Goal: Navigation & Orientation: Find specific page/section

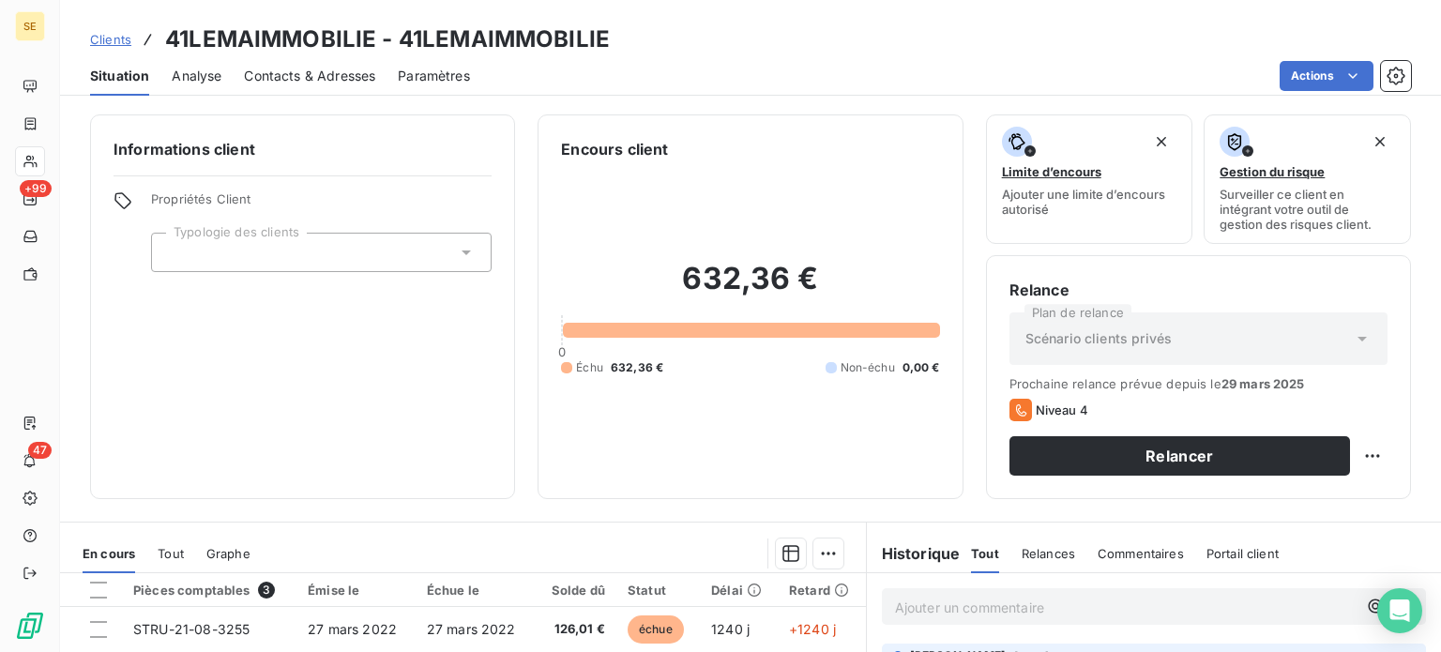
scroll to position [94, 0]
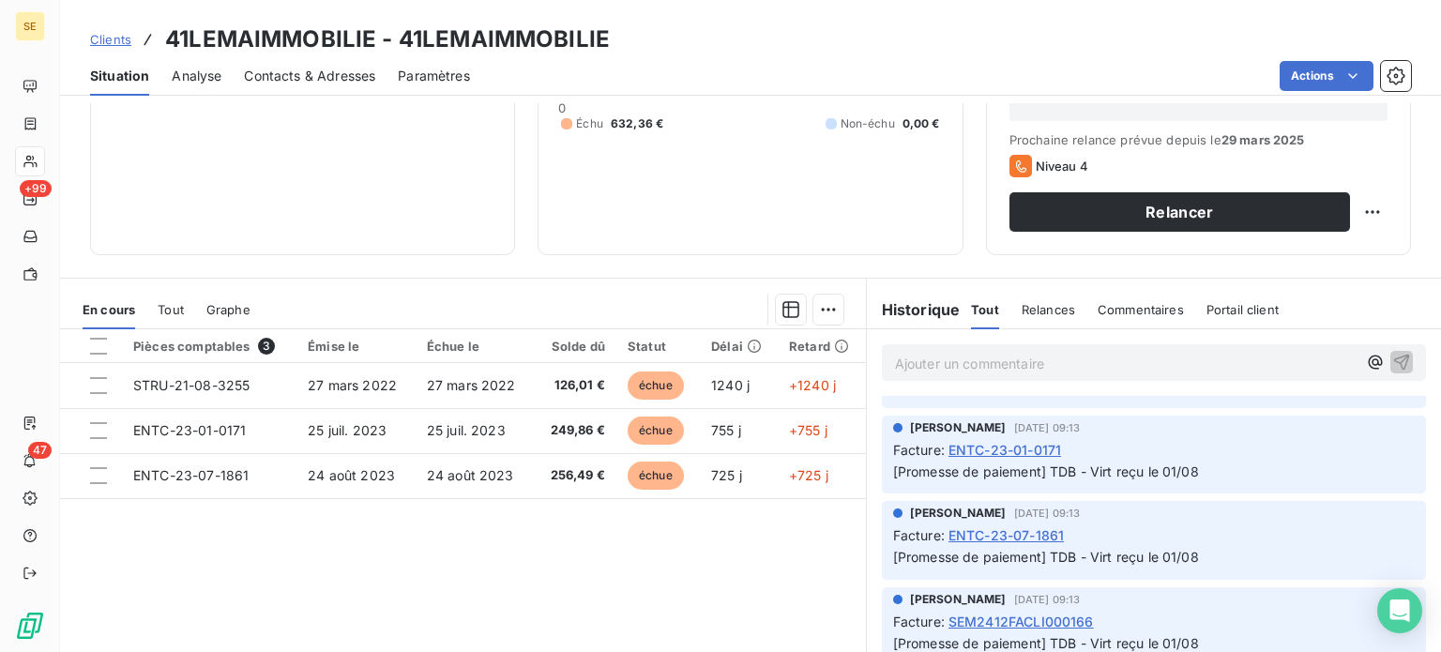
click at [97, 38] on span "Clients" at bounding box center [110, 39] width 41 height 15
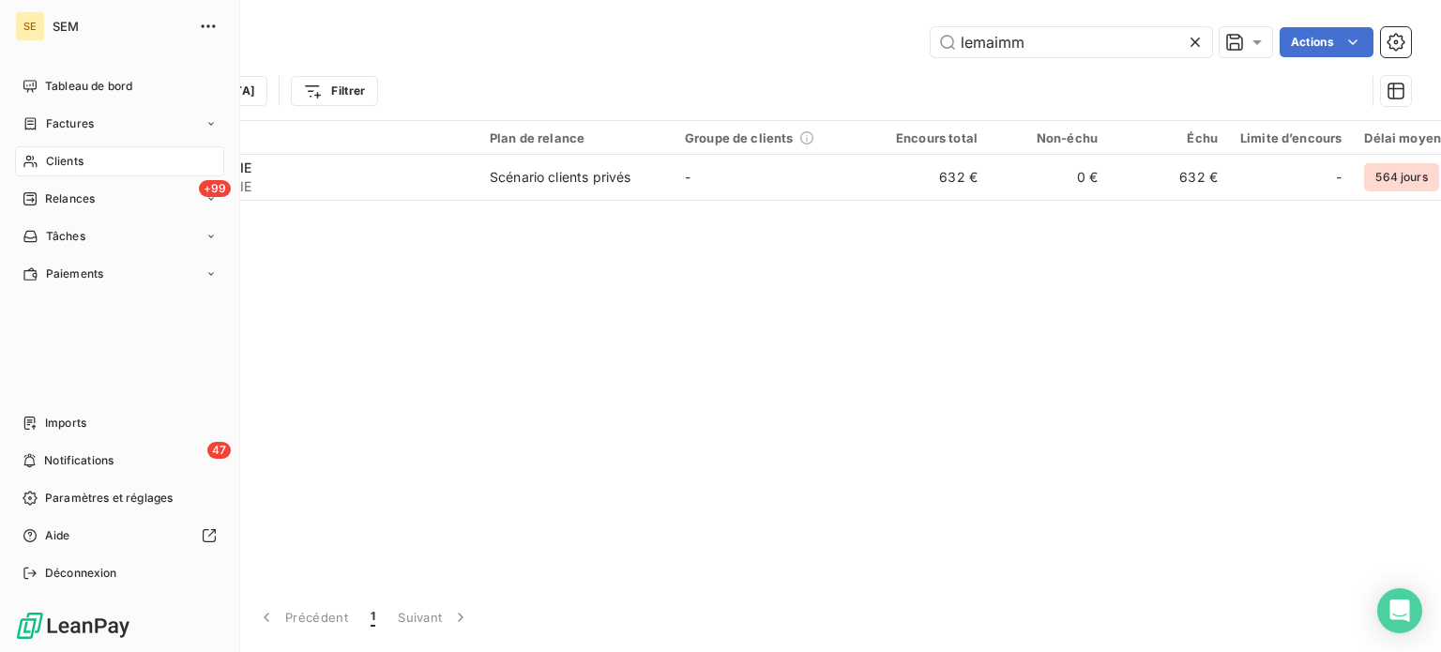
drag, startPoint x: 69, startPoint y: 164, endPoint x: 79, endPoint y: 160, distance: 10.1
click at [69, 164] on span "Clients" at bounding box center [65, 161] width 38 height 17
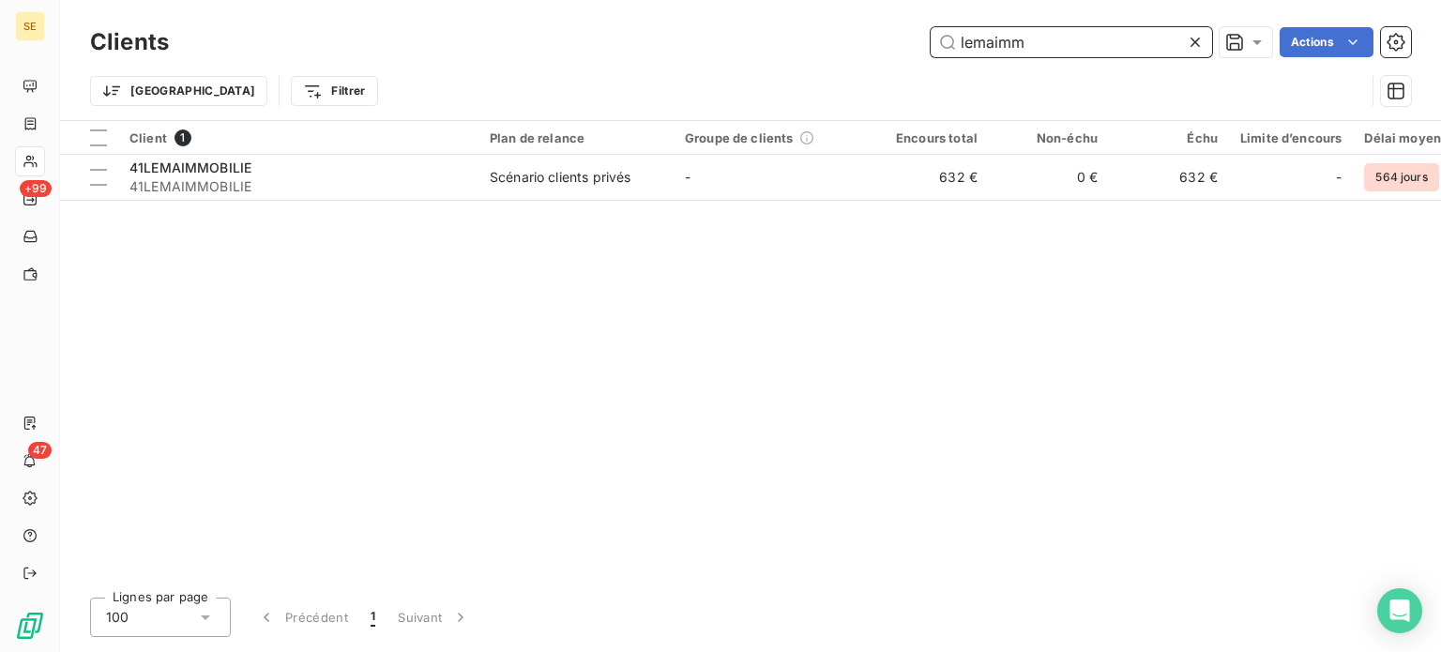
drag, startPoint x: 1036, startPoint y: 39, endPoint x: 616, endPoint y: 33, distance: 419.4
click at [616, 33] on div "lemaimm Actions" at bounding box center [801, 42] width 1220 height 30
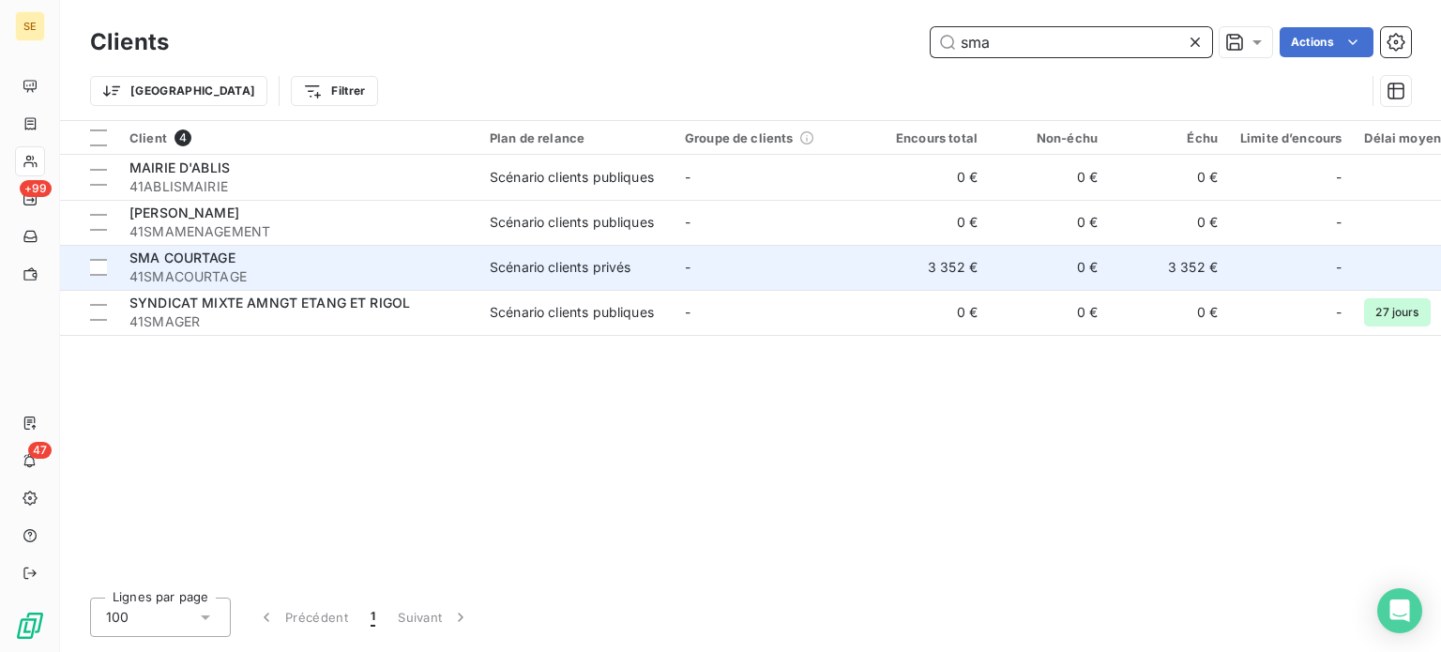
type input "sma"
click at [220, 263] on span "SMA COURTAGE" at bounding box center [182, 258] width 106 height 16
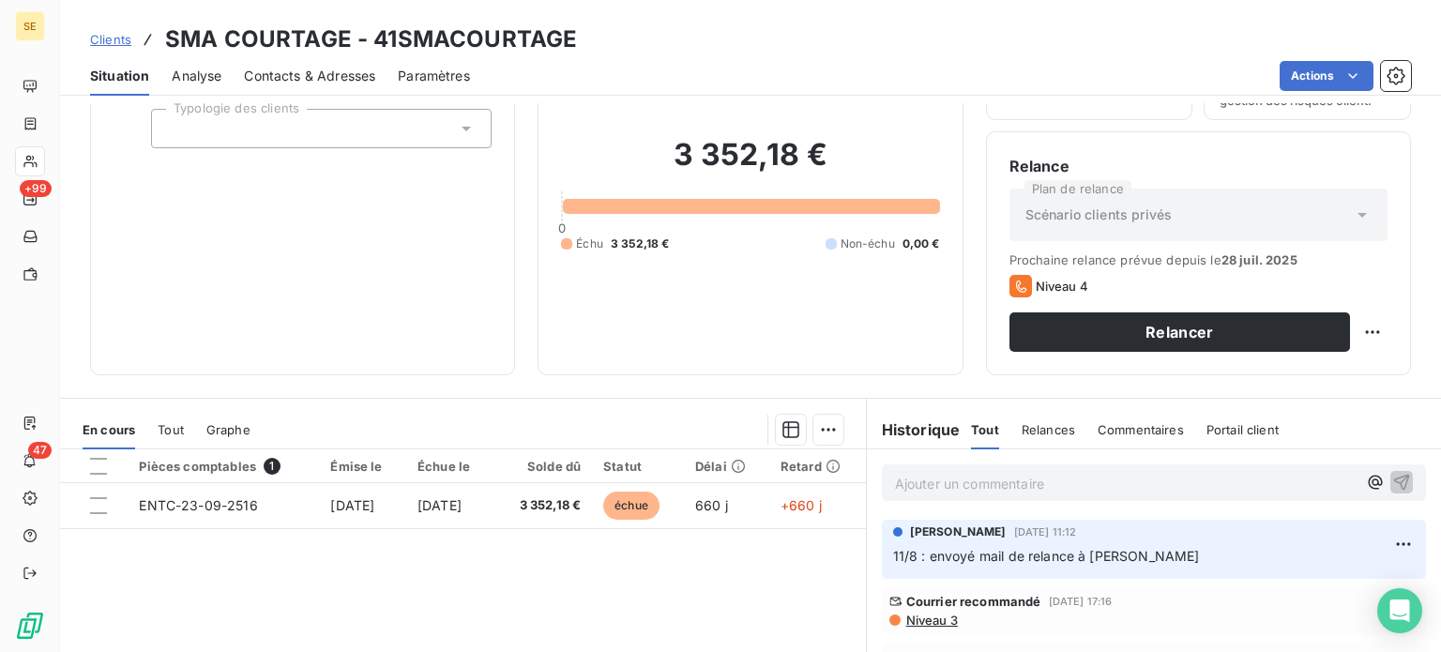
scroll to position [281, 0]
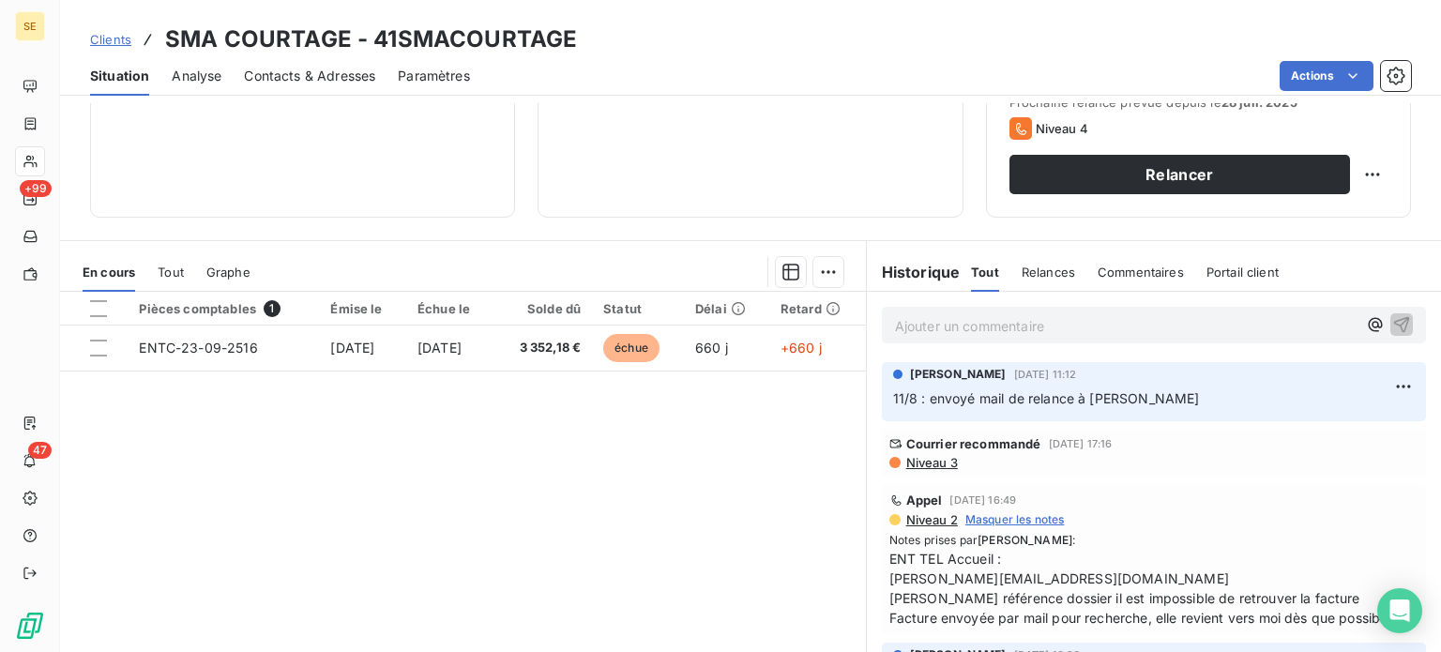
click at [899, 323] on p "Ajouter un commentaire ﻿" at bounding box center [1126, 325] width 462 height 23
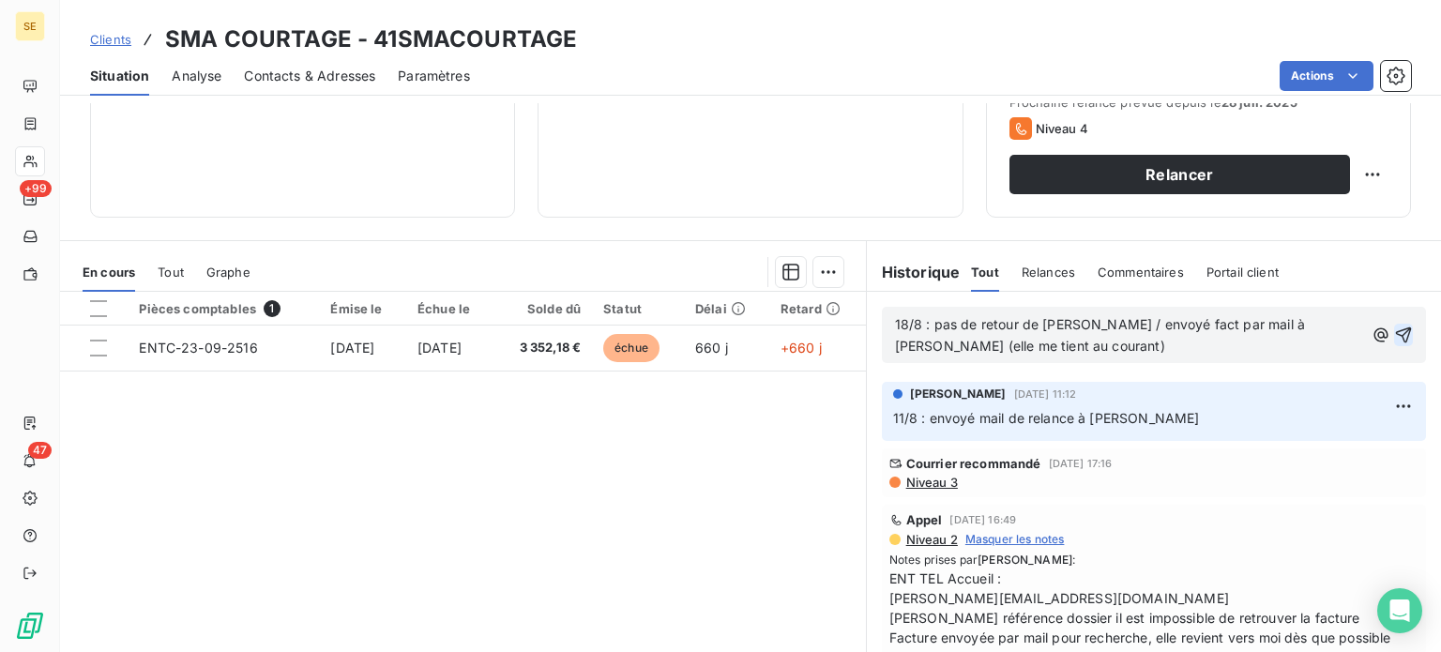
click at [1394, 333] on icon "button" at bounding box center [1403, 335] width 19 height 19
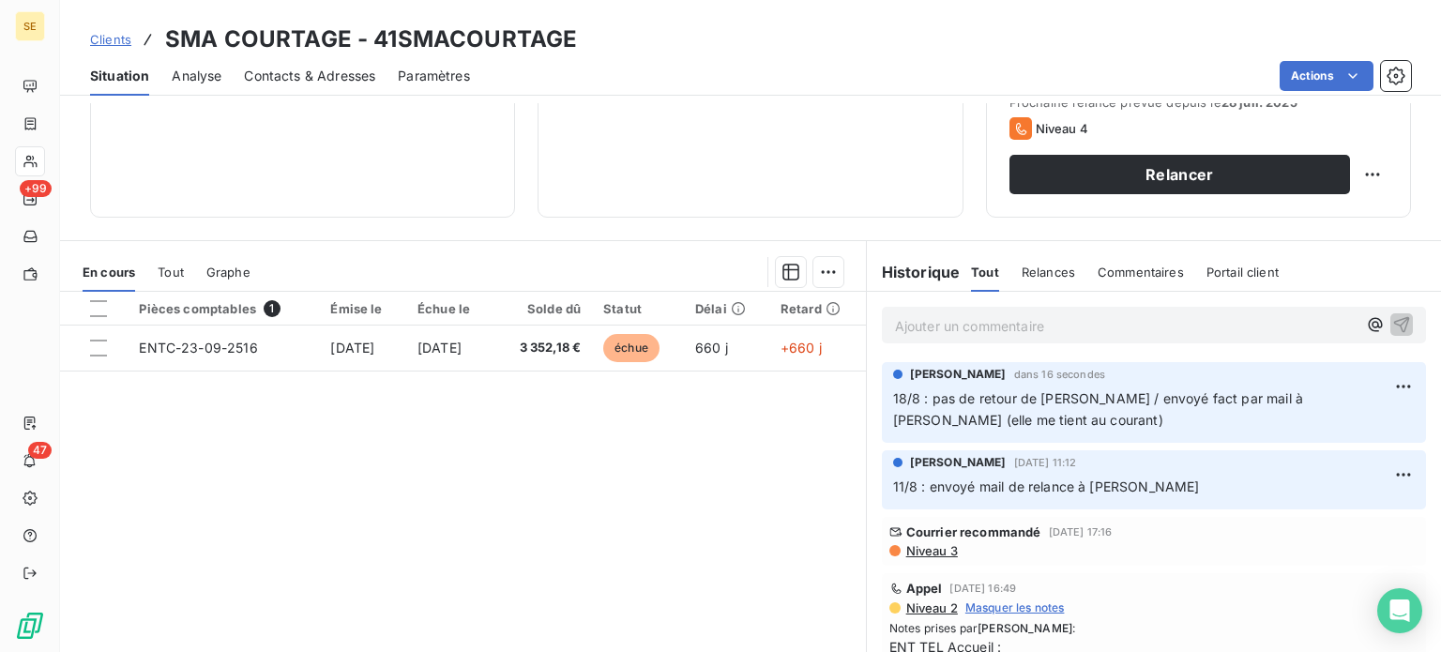
click at [115, 33] on span "Clients" at bounding box center [110, 39] width 41 height 15
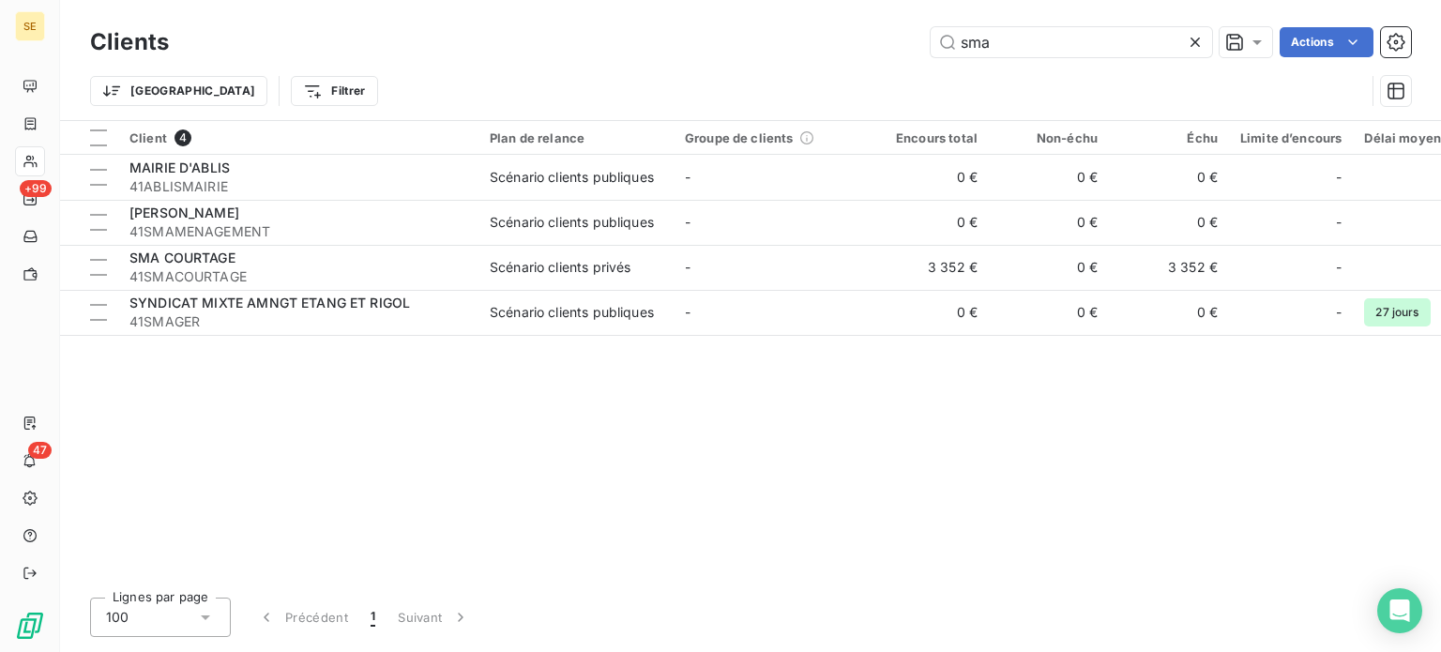
drag, startPoint x: 822, startPoint y: 38, endPoint x: 743, endPoint y: 38, distance: 78.8
click at [743, 38] on div "sma Actions" at bounding box center [801, 42] width 1220 height 30
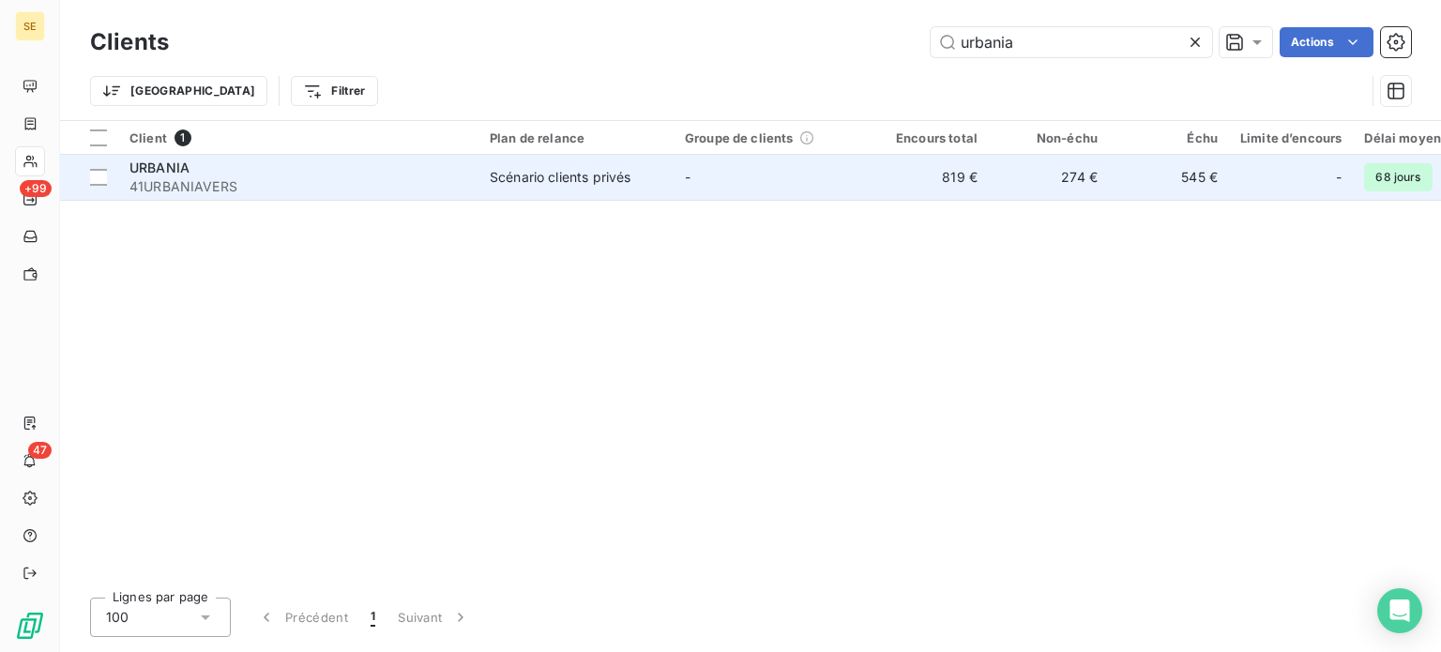
type input "urbania"
click at [427, 174] on div "URBANIA" at bounding box center [298, 168] width 338 height 19
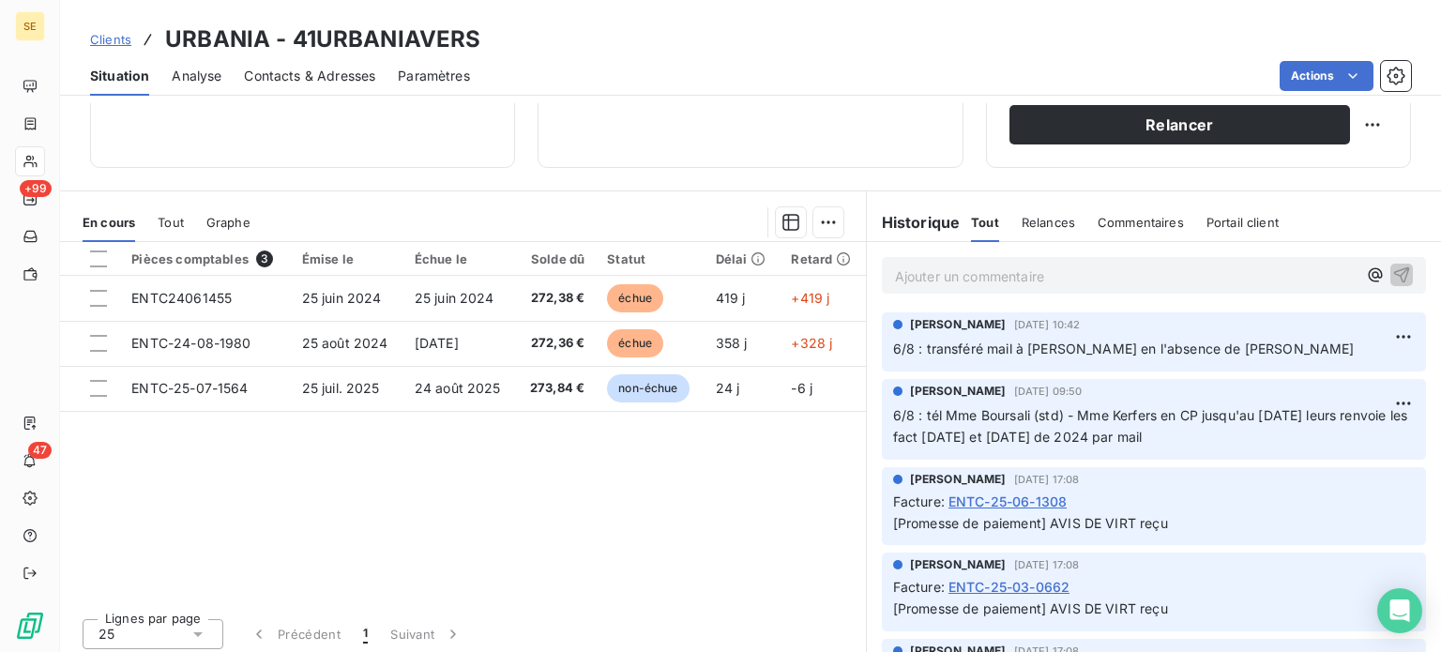
scroll to position [338, 0]
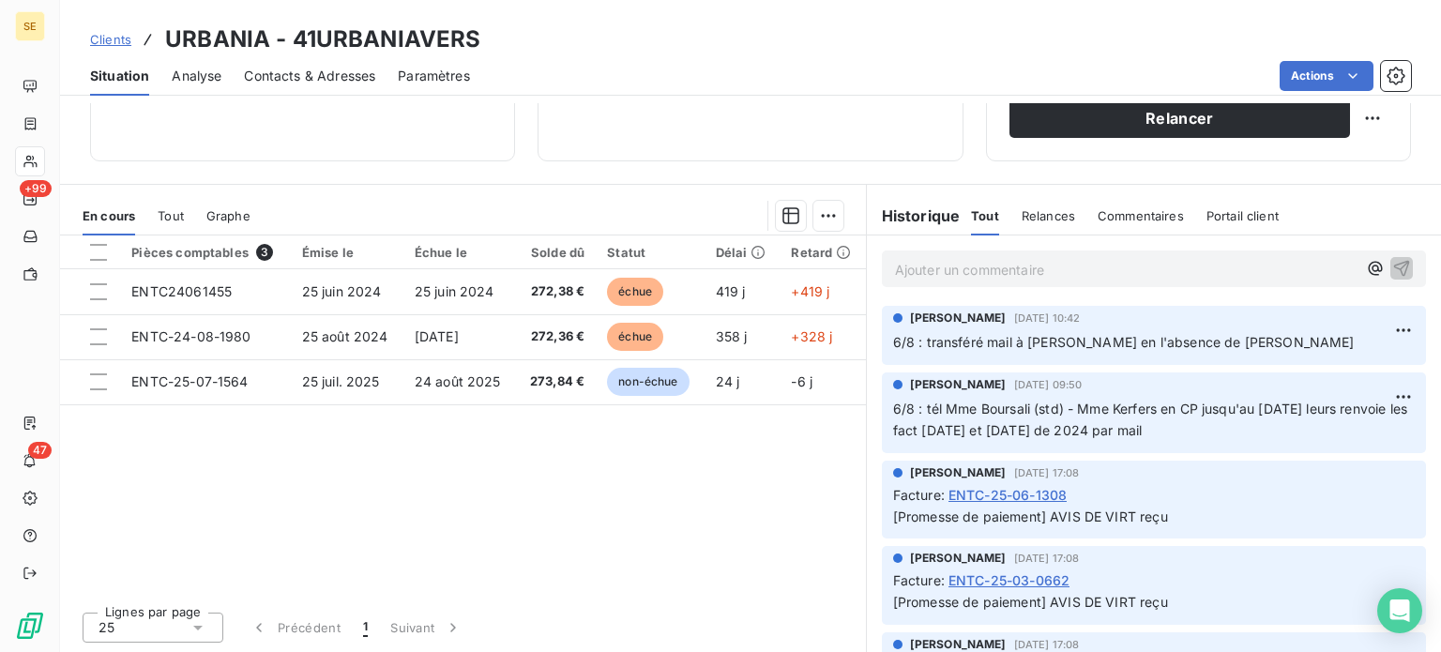
click at [312, 82] on span "Contacts & Adresses" at bounding box center [309, 76] width 131 height 19
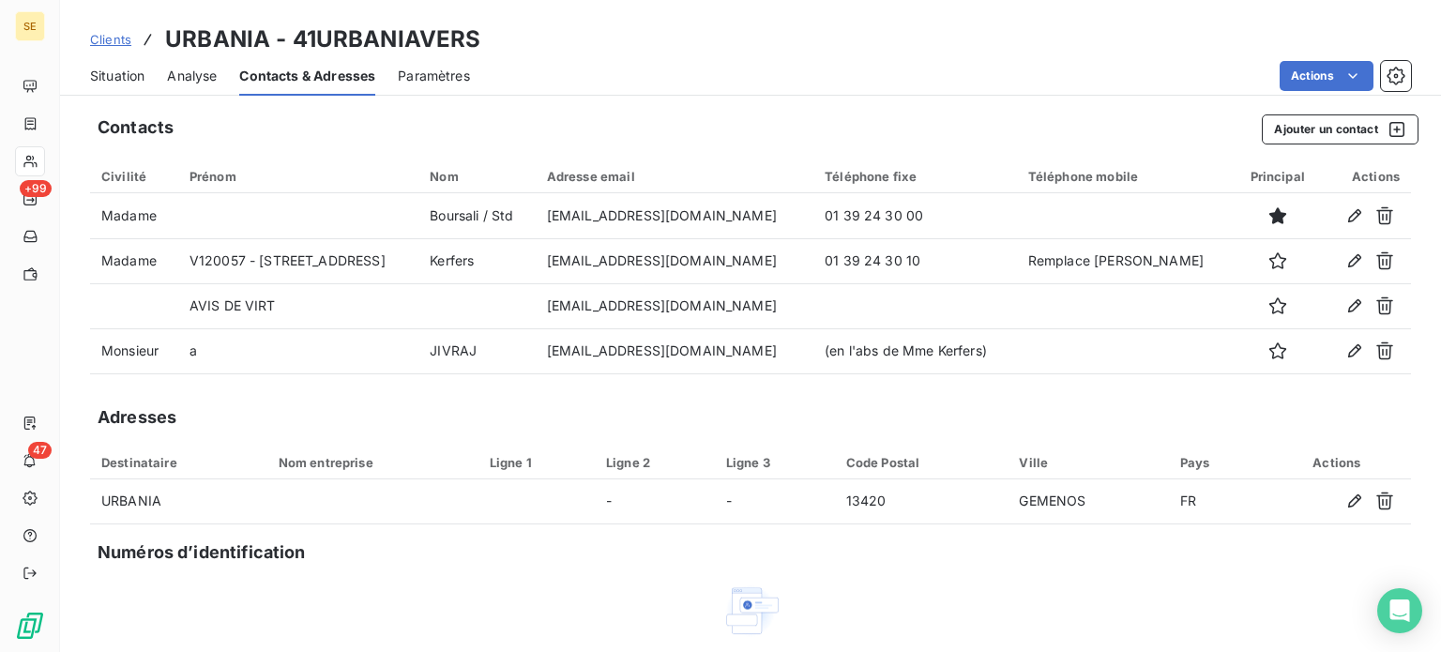
click at [113, 78] on span "Situation" at bounding box center [117, 76] width 54 height 19
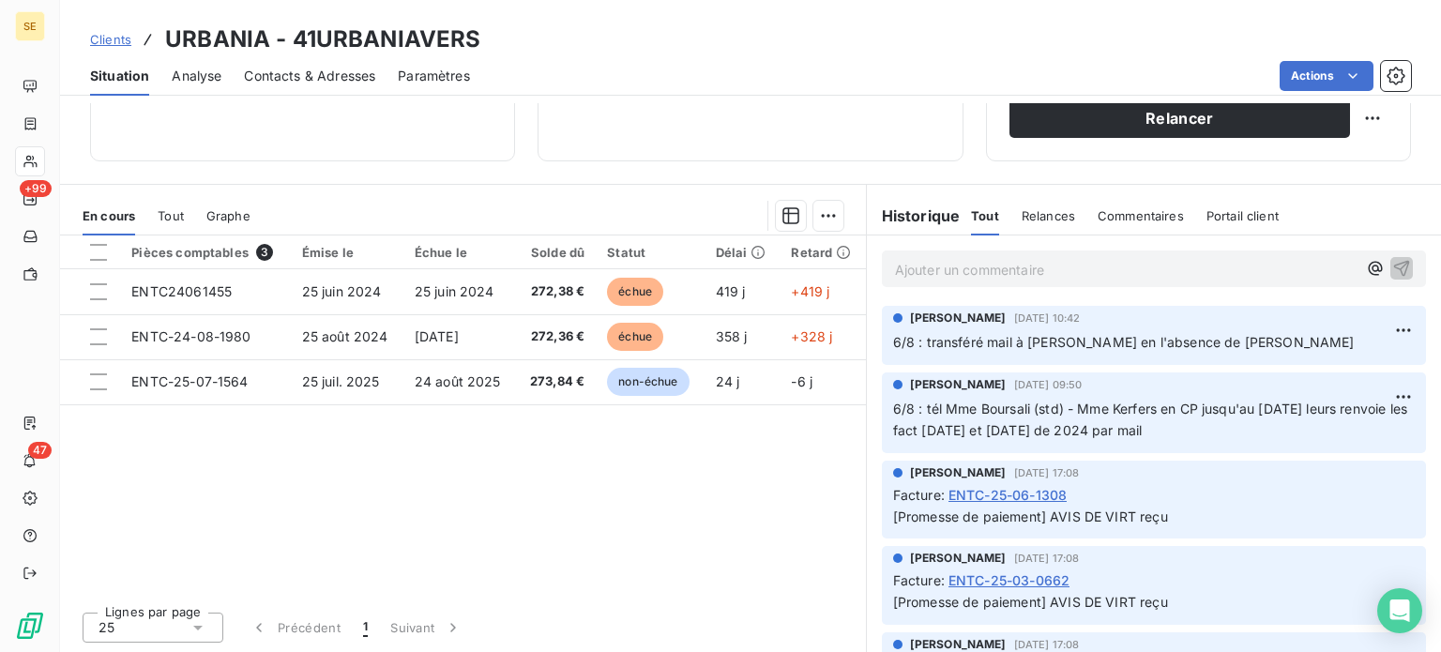
click at [724, 483] on div "Pièces comptables 3 Émise le Échue le Solde dû Statut Délai Retard ENTC24061455…" at bounding box center [463, 415] width 806 height 361
click at [103, 36] on span "Clients" at bounding box center [110, 39] width 41 height 15
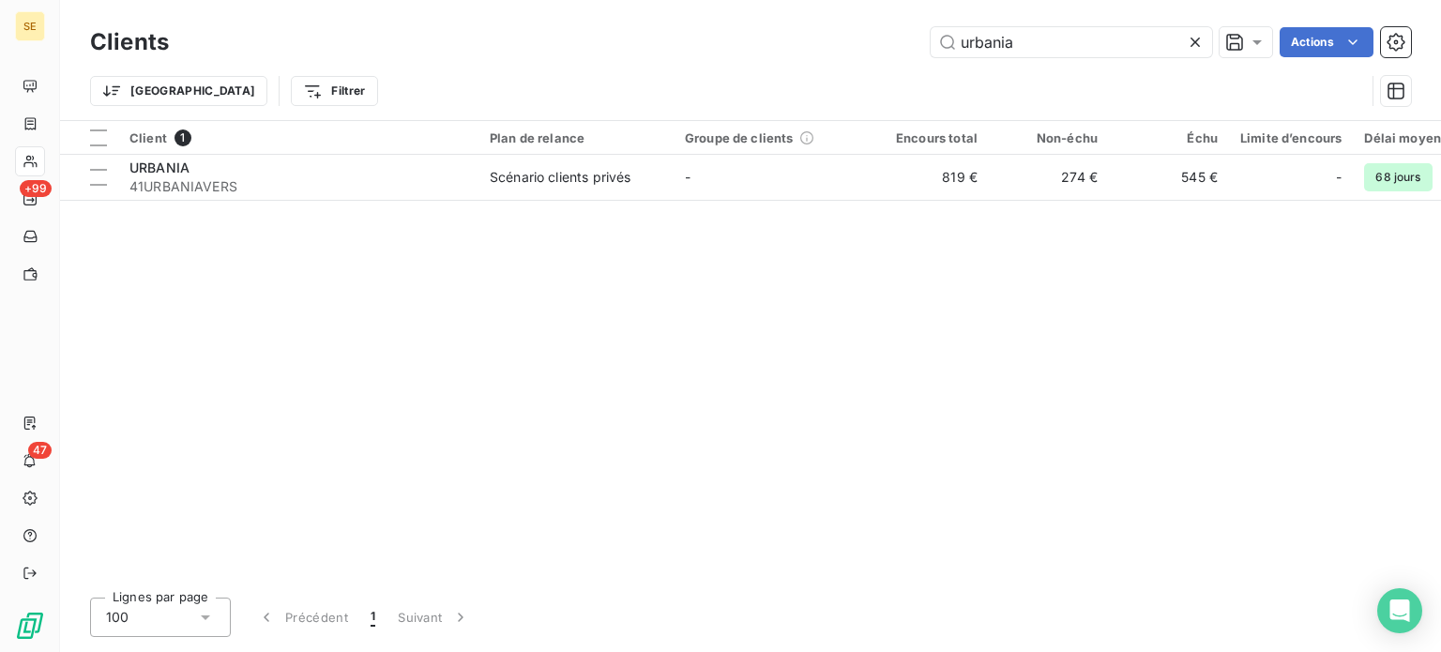
drag, startPoint x: 1025, startPoint y: 45, endPoint x: 694, endPoint y: 44, distance: 330.3
click at [706, 45] on div "urbania Actions" at bounding box center [801, 42] width 1220 height 30
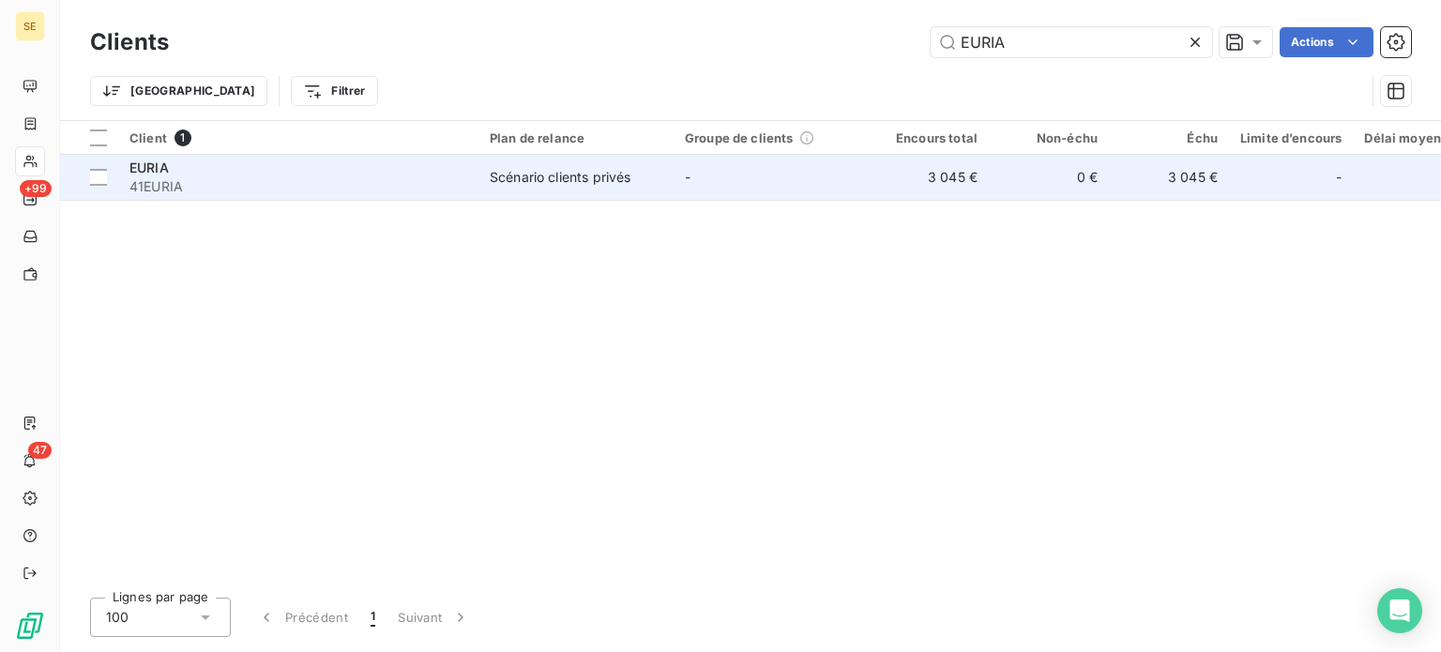
type input "EURIA"
click at [323, 180] on span "41EURIA" at bounding box center [298, 186] width 338 height 19
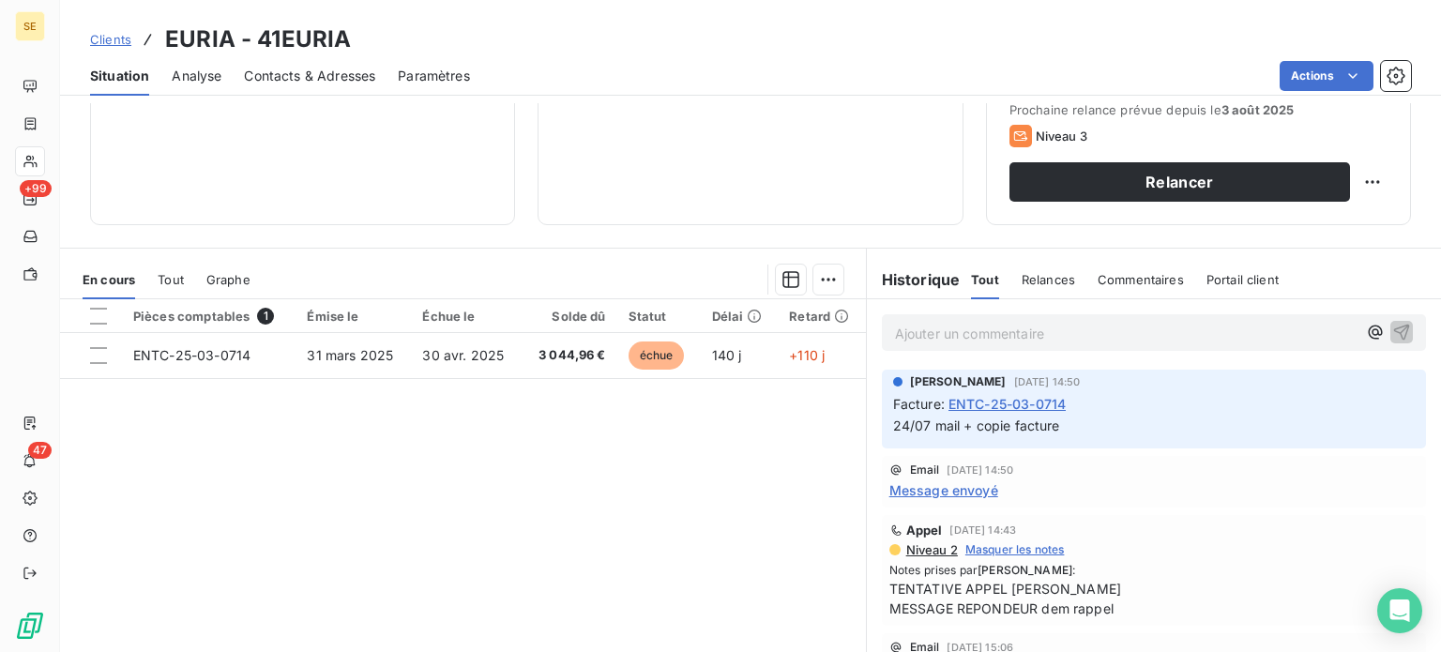
scroll to position [244, 0]
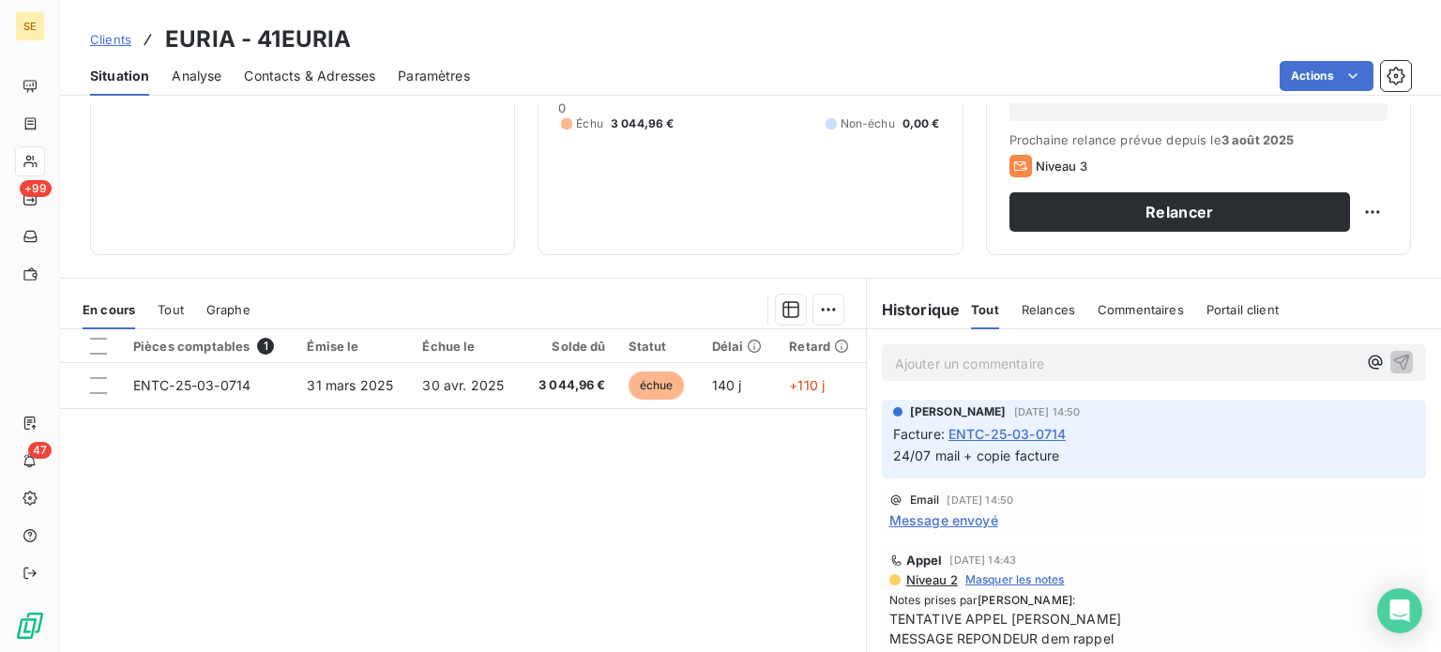
click at [312, 74] on span "Contacts & Adresses" at bounding box center [309, 76] width 131 height 19
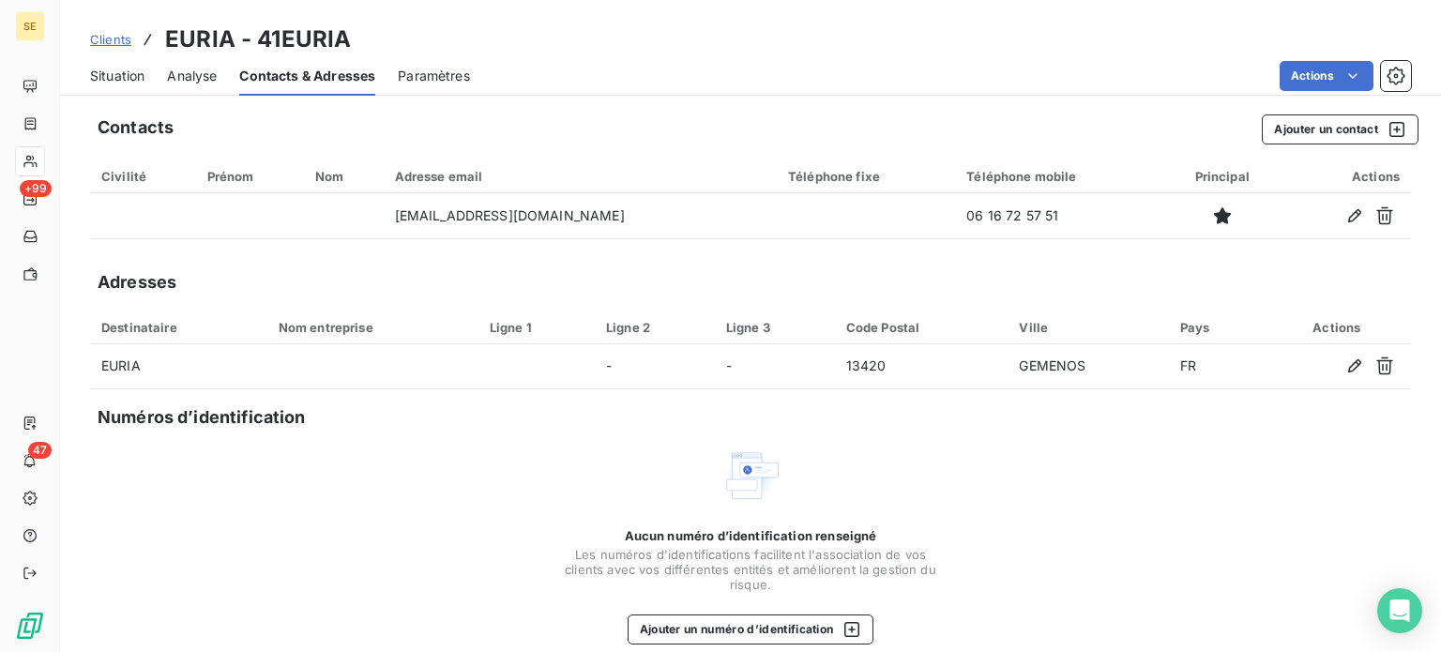
click at [125, 70] on span "Situation" at bounding box center [117, 76] width 54 height 19
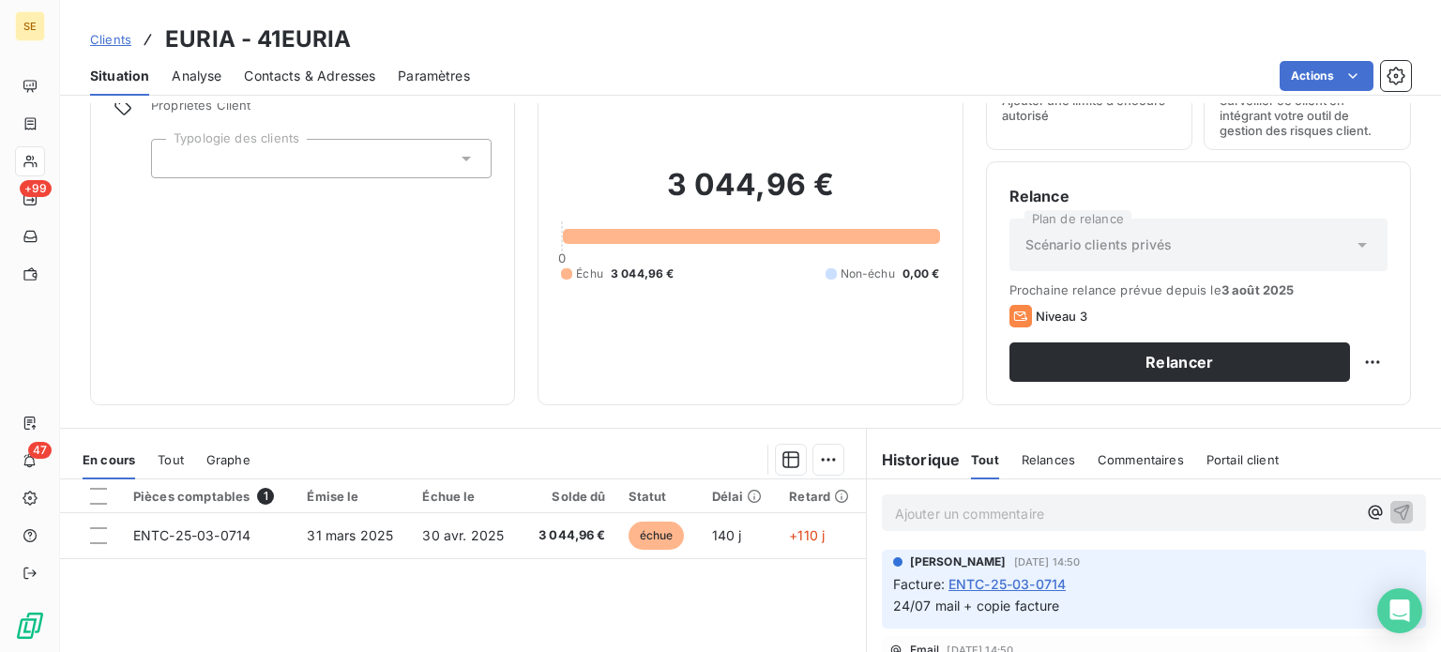
scroll to position [188, 0]
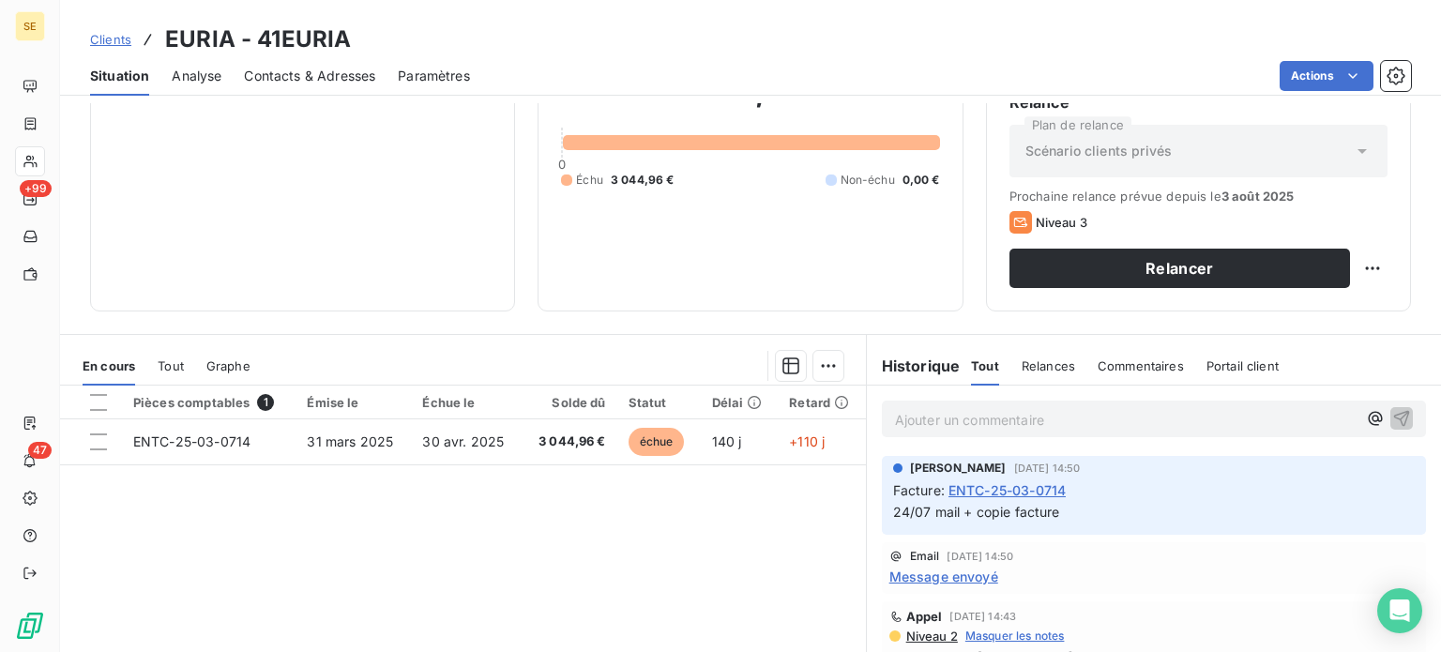
click at [110, 40] on span "Clients" at bounding box center [110, 39] width 41 height 15
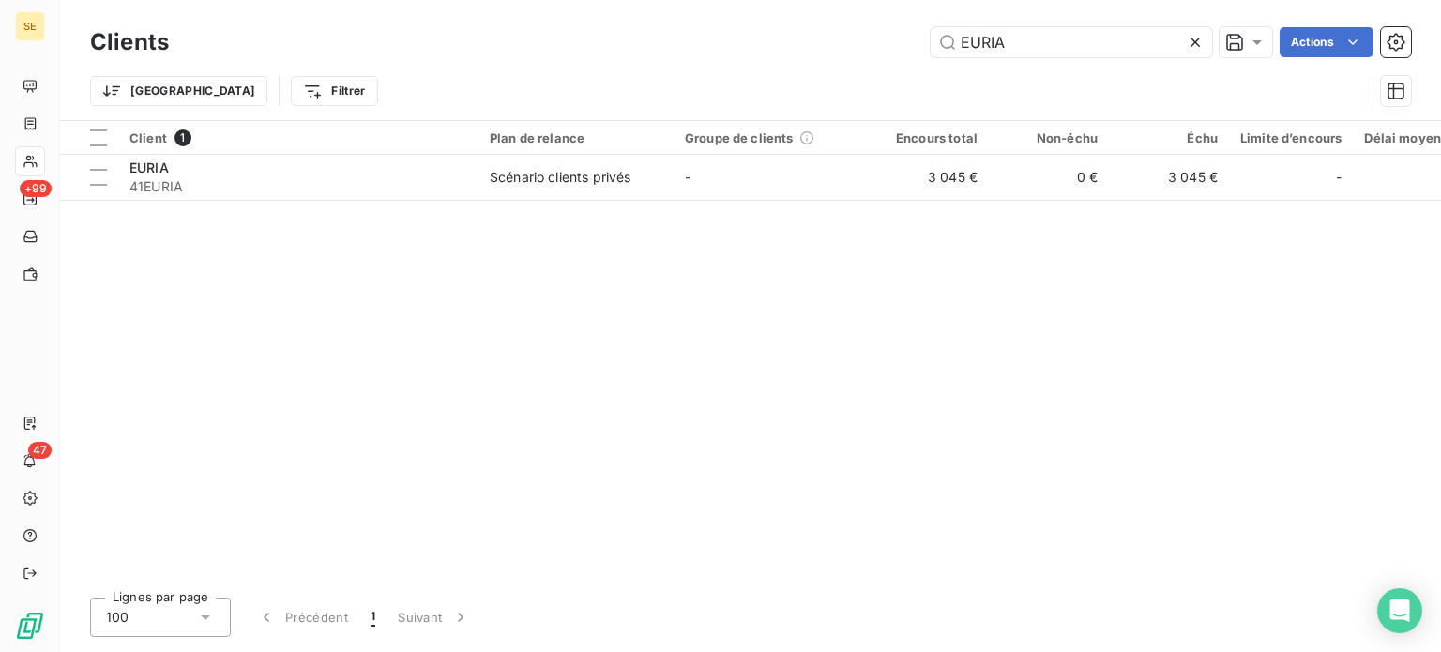
drag, startPoint x: 1014, startPoint y: 48, endPoint x: 778, endPoint y: 53, distance: 236.5
click at [778, 53] on div "EURIA Actions" at bounding box center [801, 42] width 1220 height 30
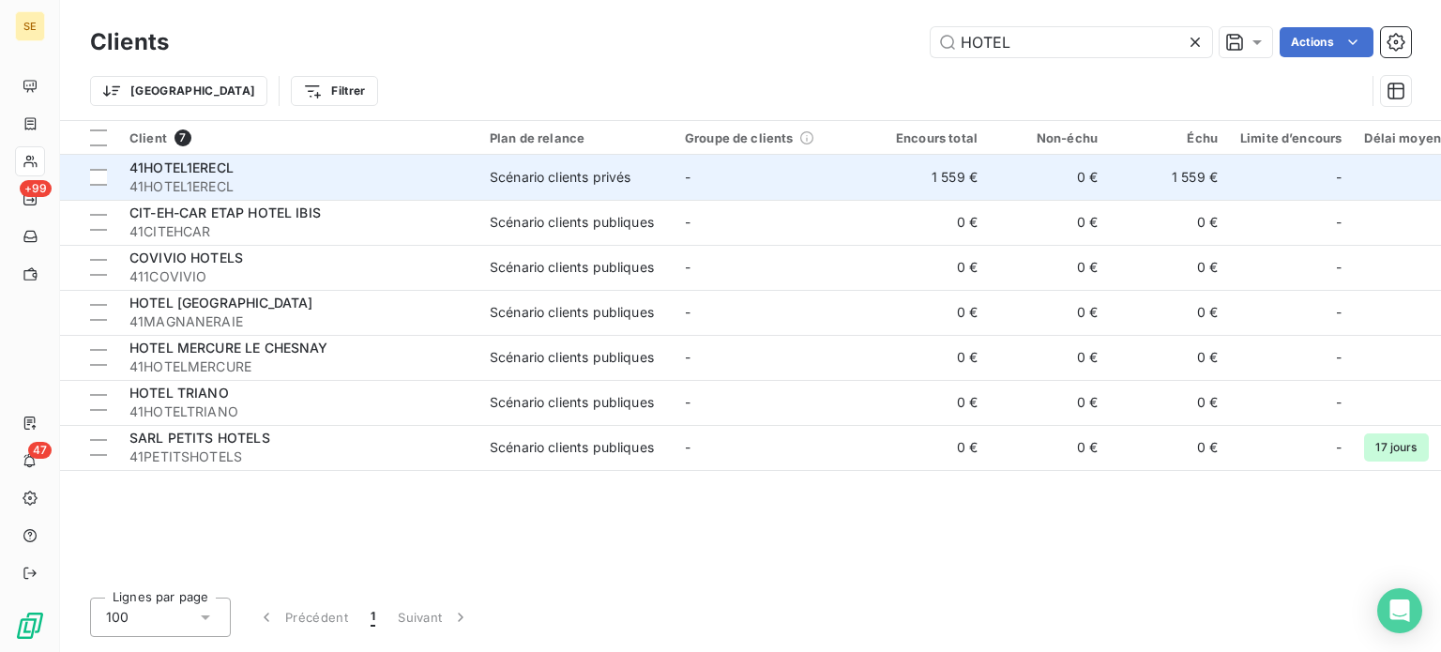
type input "HOTEL"
click at [334, 181] on span "41HOTEL1ERECL" at bounding box center [298, 186] width 338 height 19
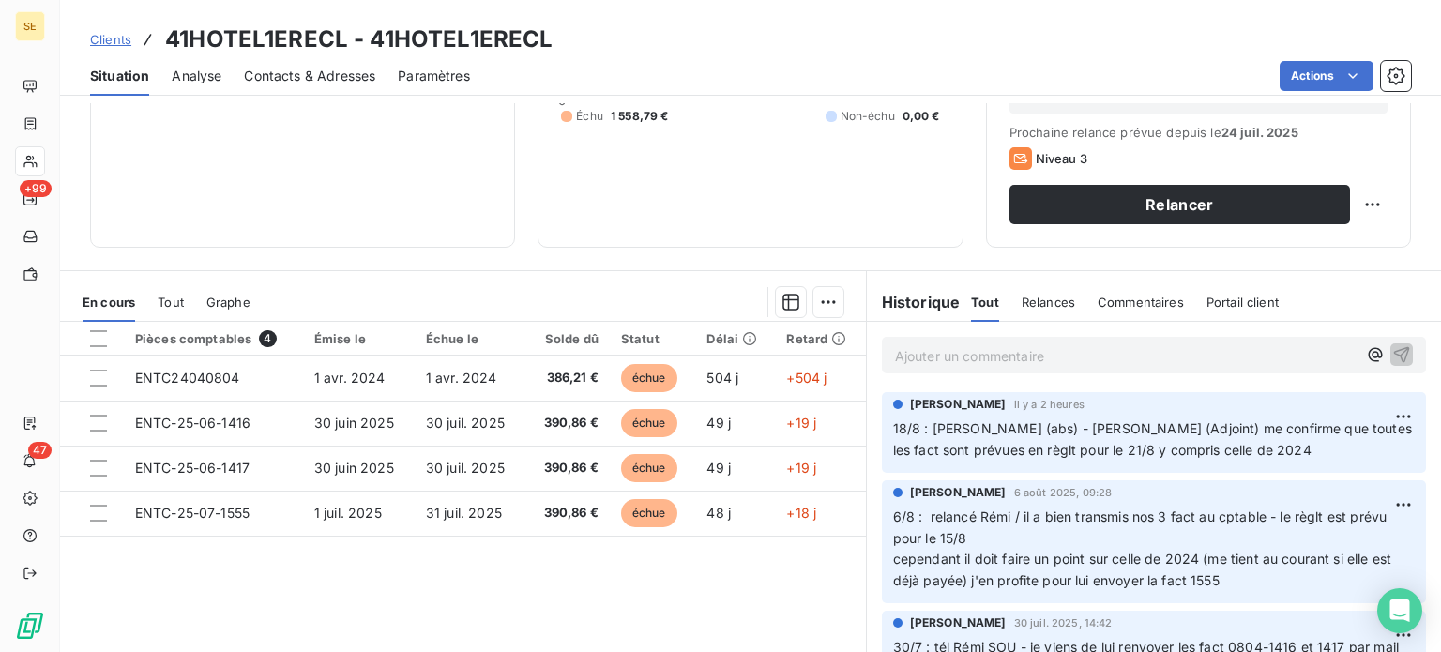
scroll to position [281, 0]
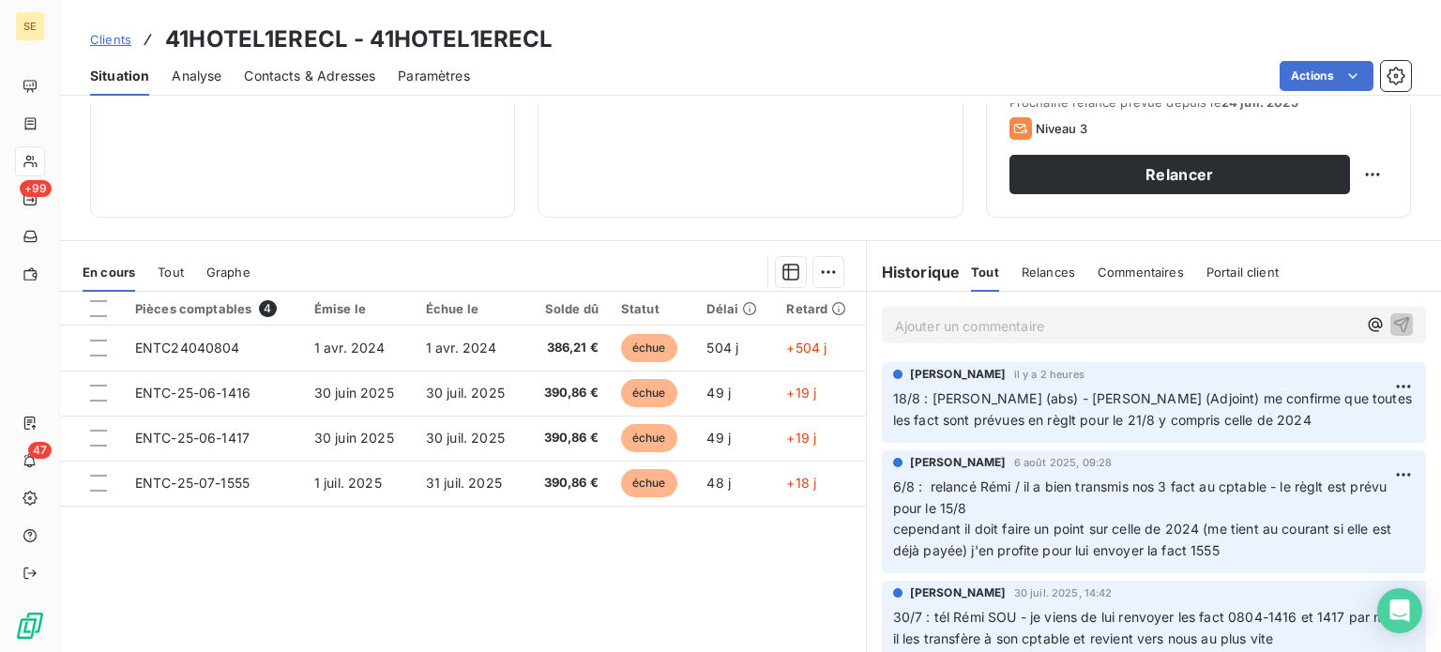
click at [278, 78] on span "Contacts & Adresses" at bounding box center [309, 76] width 131 height 19
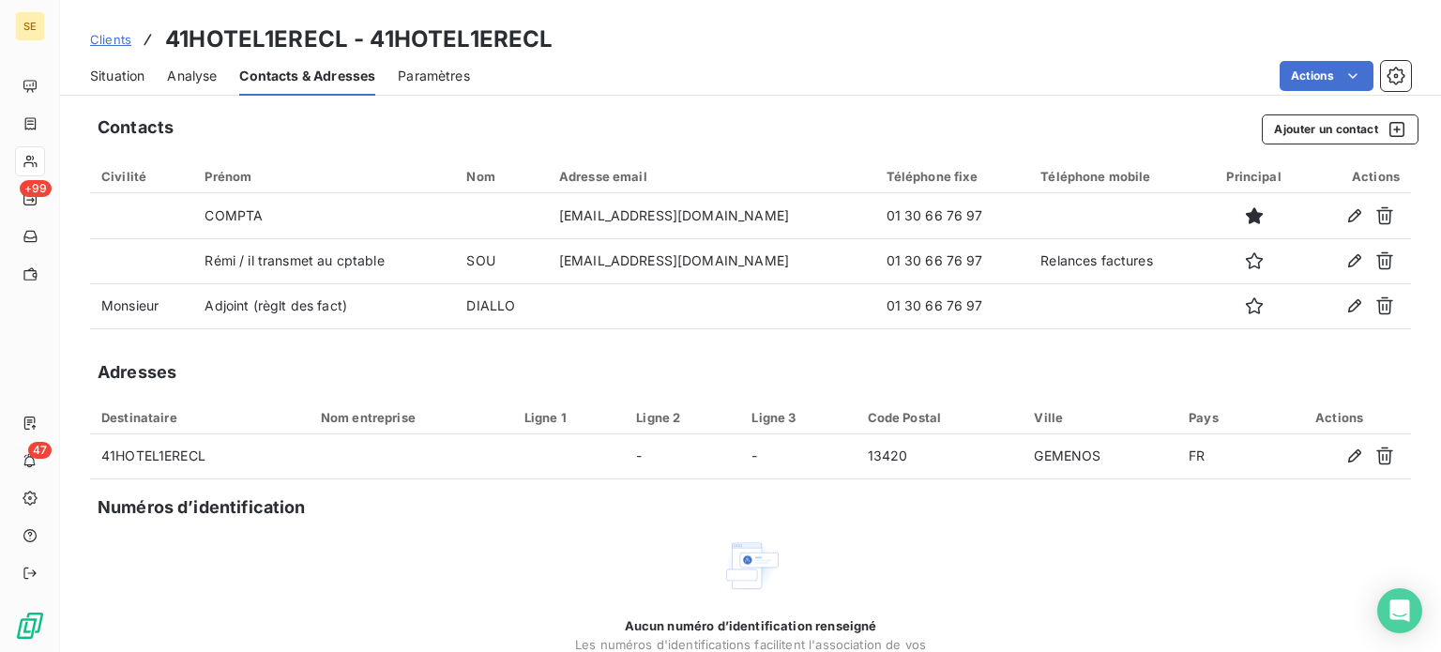
click at [105, 79] on span "Situation" at bounding box center [117, 76] width 54 height 19
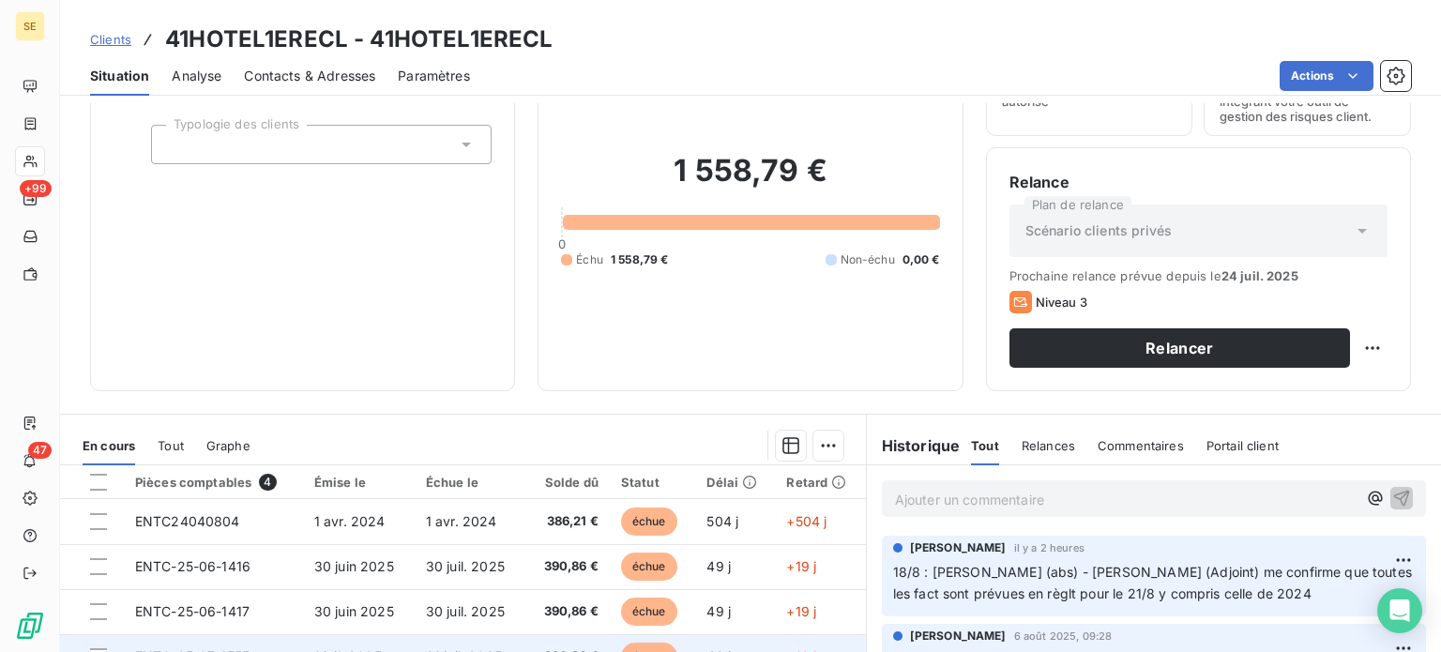
scroll to position [338, 0]
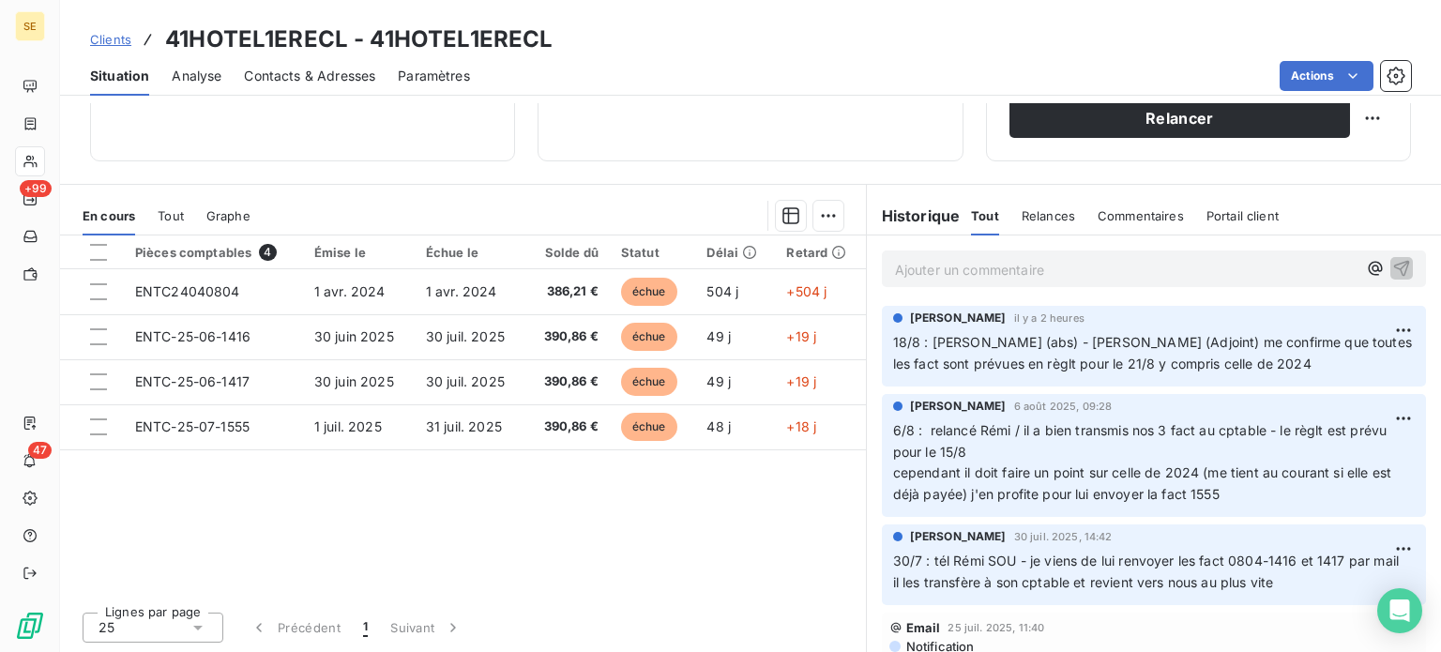
click at [329, 78] on span "Contacts & Adresses" at bounding box center [309, 76] width 131 height 19
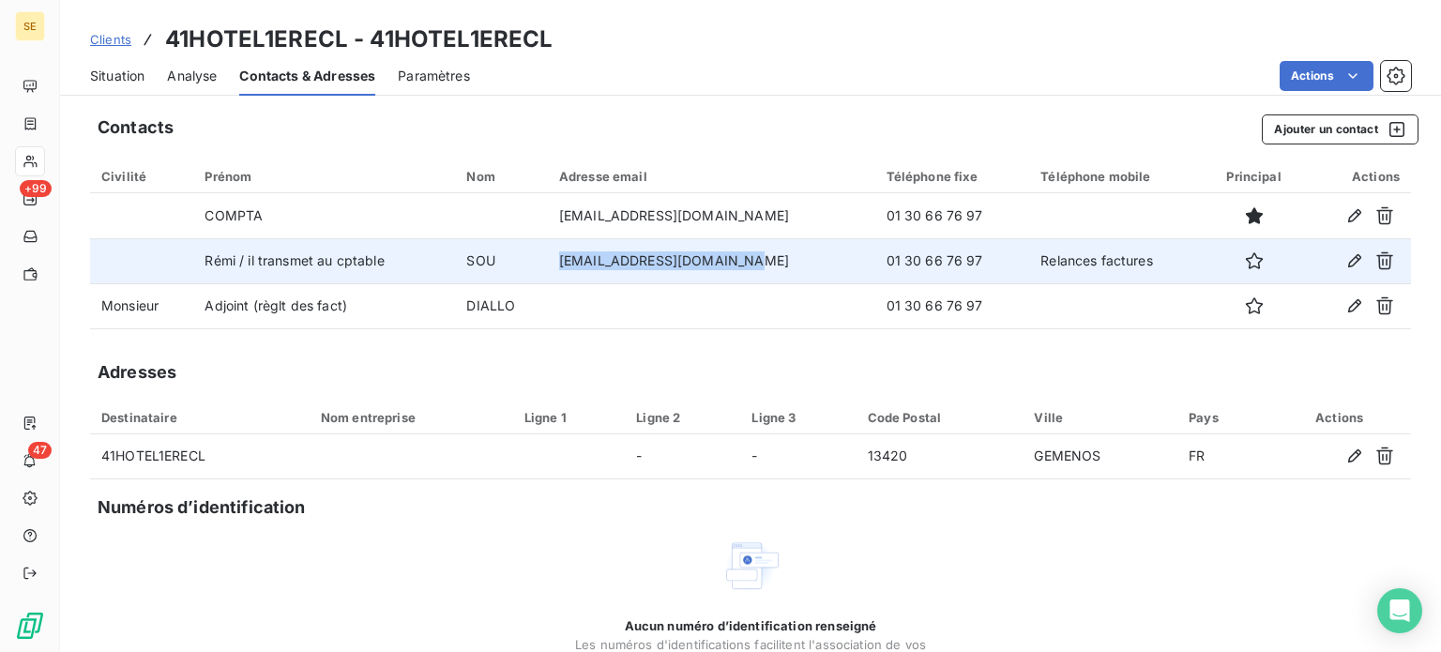
drag, startPoint x: 557, startPoint y: 259, endPoint x: 729, endPoint y: 259, distance: 171.7
click at [729, 259] on td "[EMAIL_ADDRESS][DOMAIN_NAME]" at bounding box center [711, 260] width 327 height 45
copy td "[EMAIL_ADDRESS][DOMAIN_NAME]"
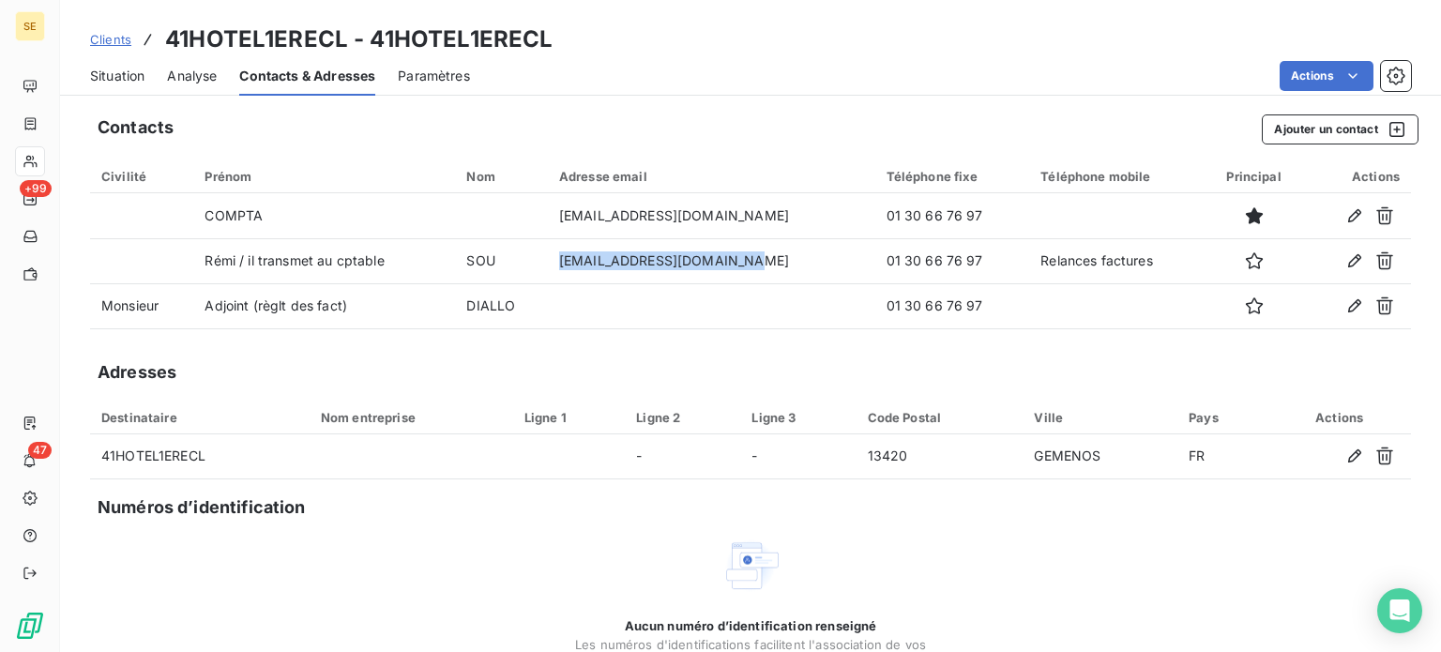
click at [104, 70] on span "Situation" at bounding box center [117, 76] width 54 height 19
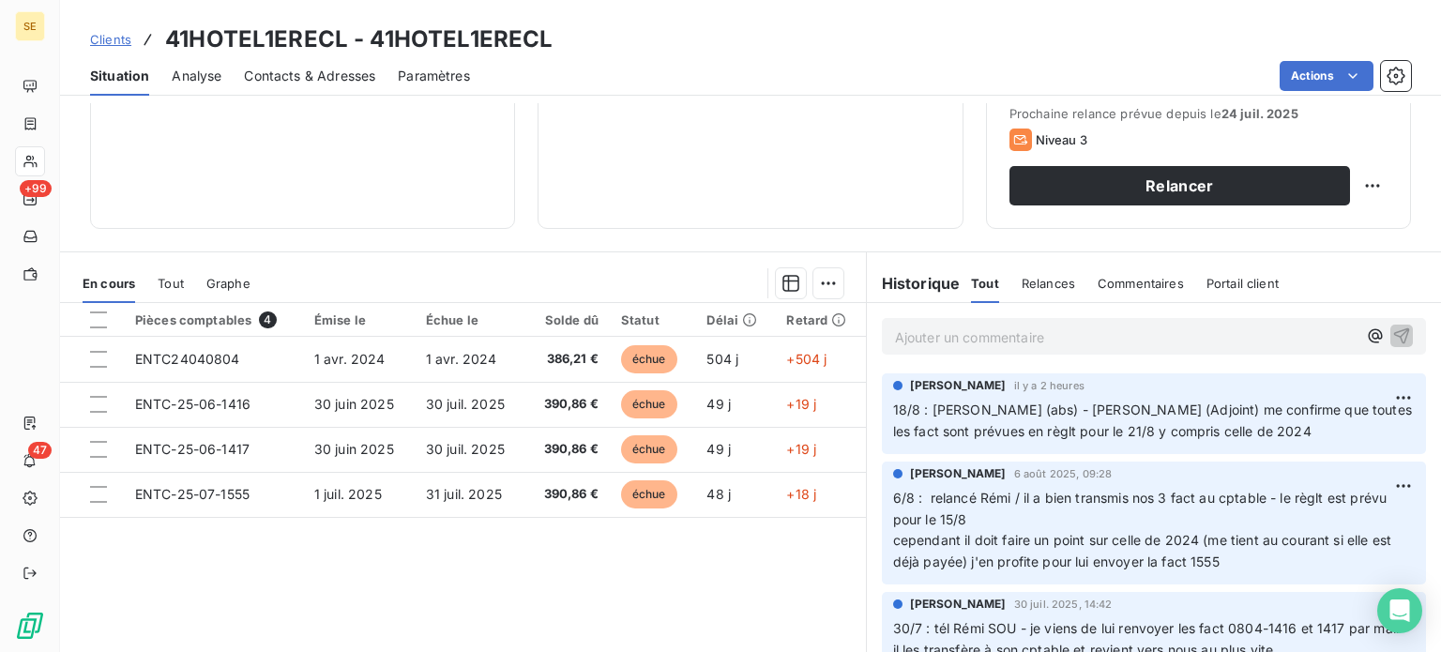
scroll to position [244, 0]
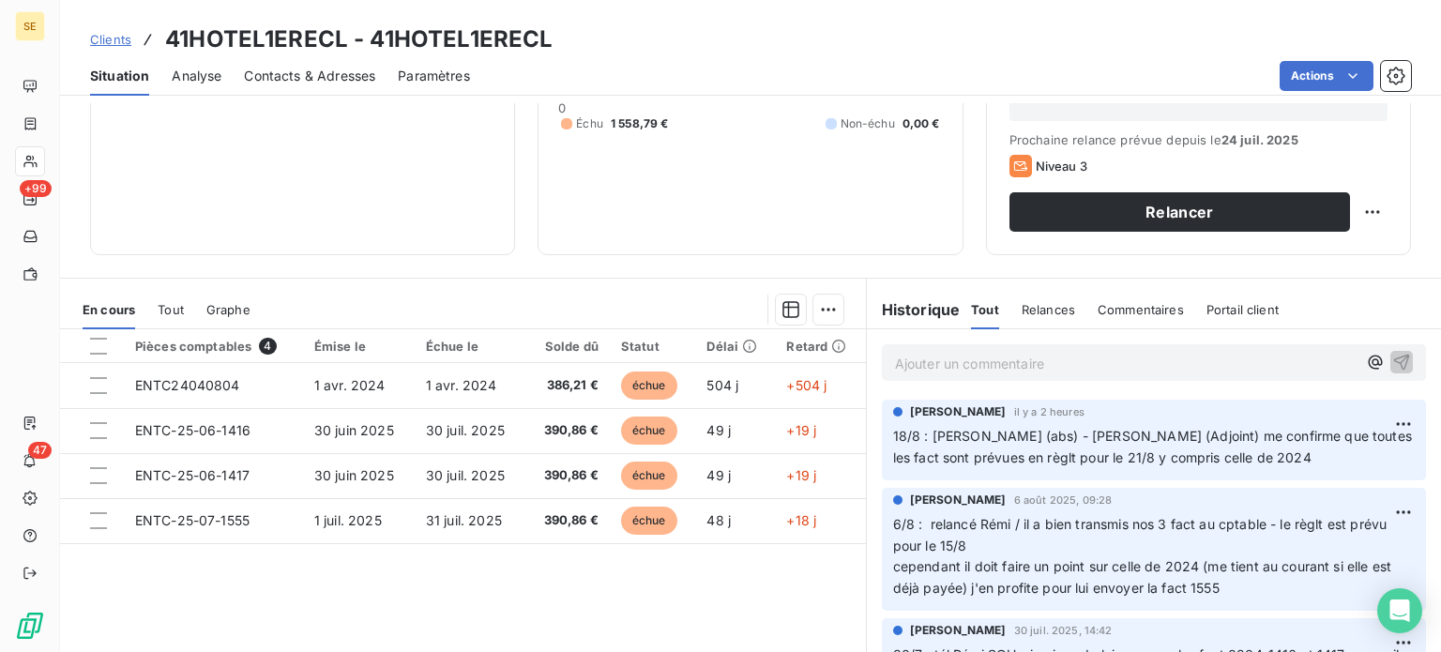
click at [907, 367] on p "Ajouter un commentaire ﻿" at bounding box center [1126, 363] width 462 height 23
click at [318, 68] on span "Contacts & Adresses" at bounding box center [309, 76] width 131 height 19
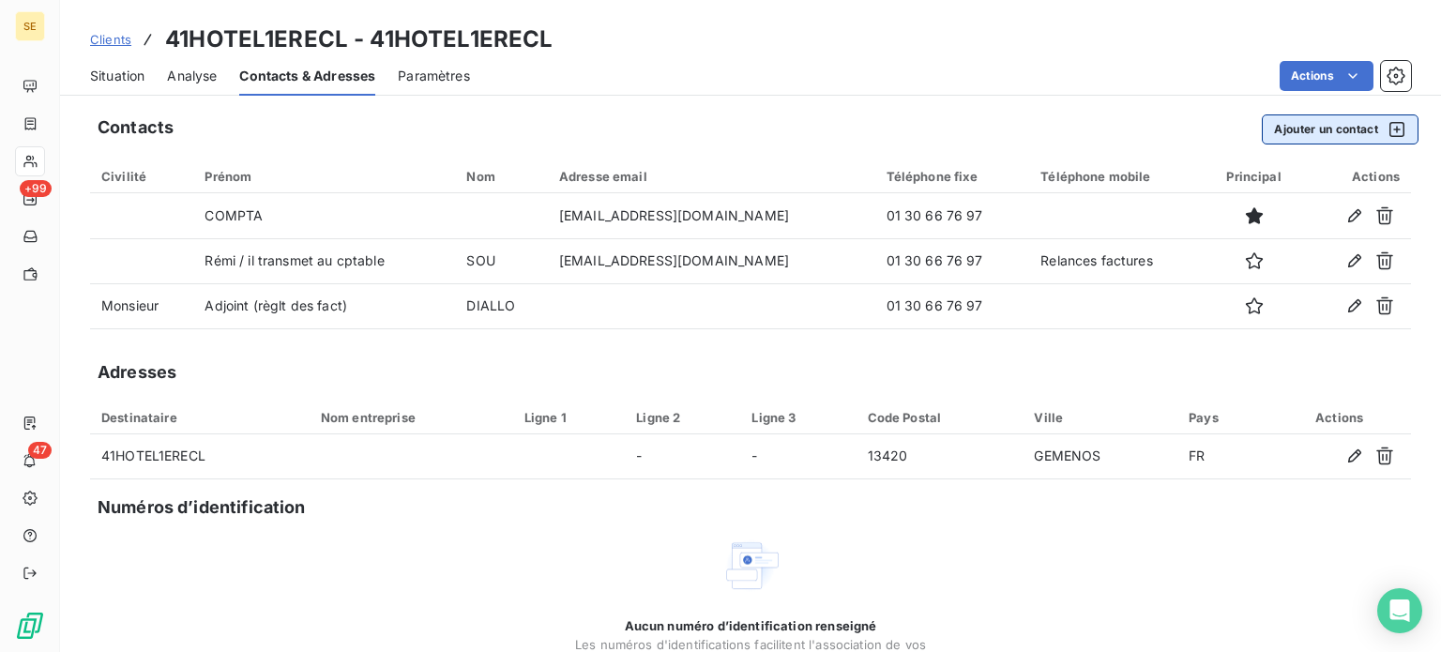
click at [1291, 131] on button "Ajouter un contact" at bounding box center [1340, 129] width 157 height 30
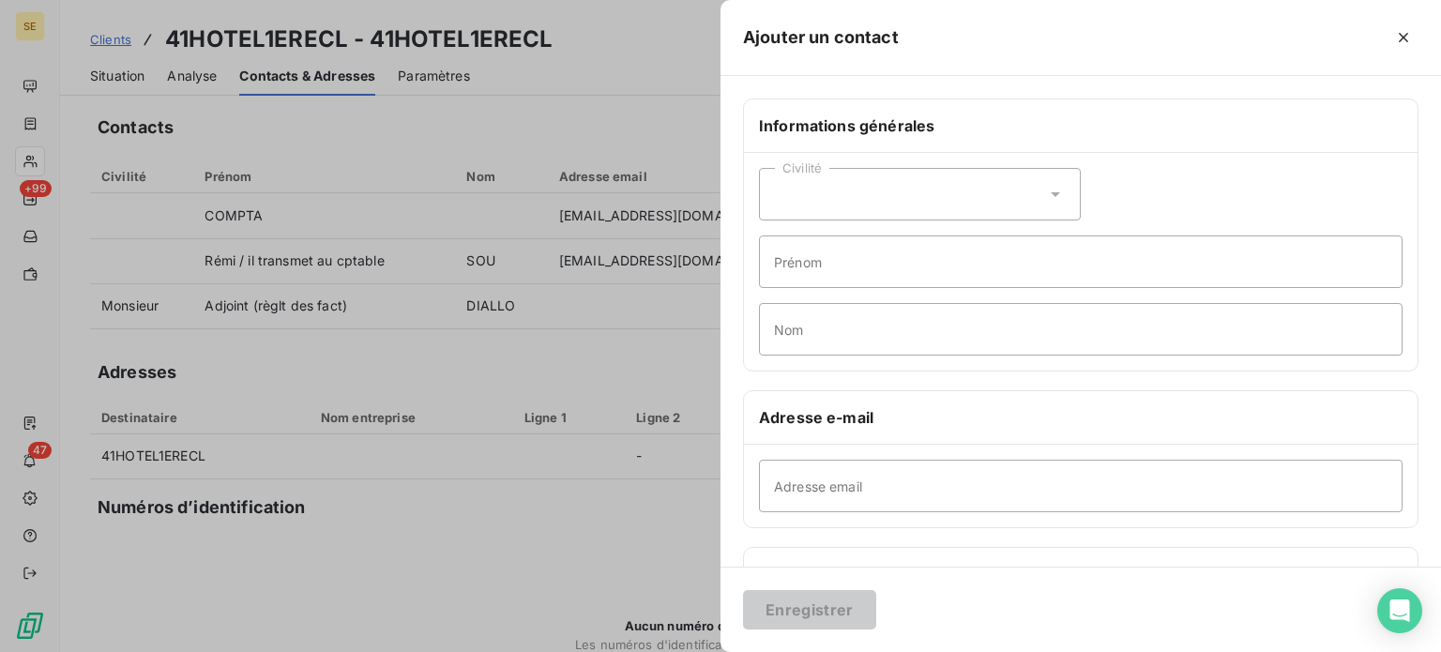
click at [1046, 190] on icon at bounding box center [1055, 194] width 19 height 19
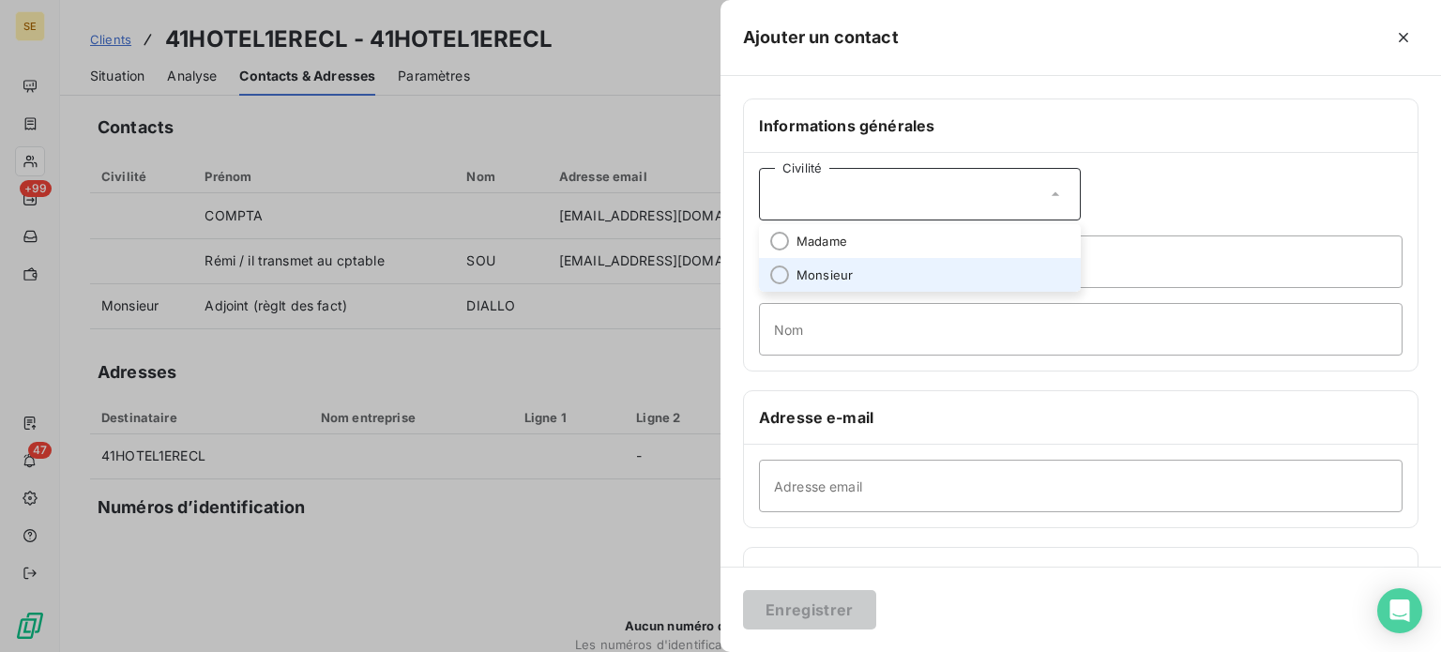
click at [844, 269] on span "Monsieur" at bounding box center [825, 275] width 56 height 18
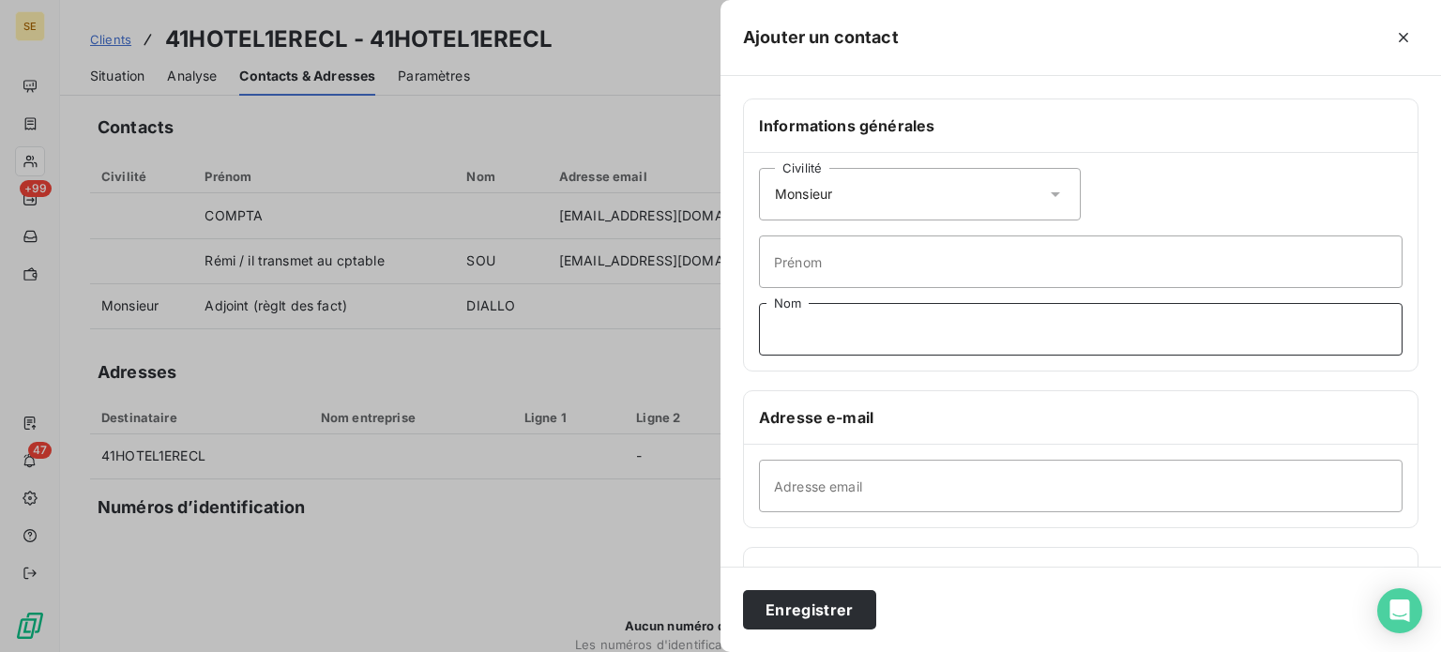
click at [825, 317] on input "Nom" at bounding box center [1081, 329] width 644 height 53
type input "d"
type input "[PERSON_NAME]"
click at [826, 259] on input "Prénom" at bounding box center [1081, 261] width 644 height 53
type input "Directeur"
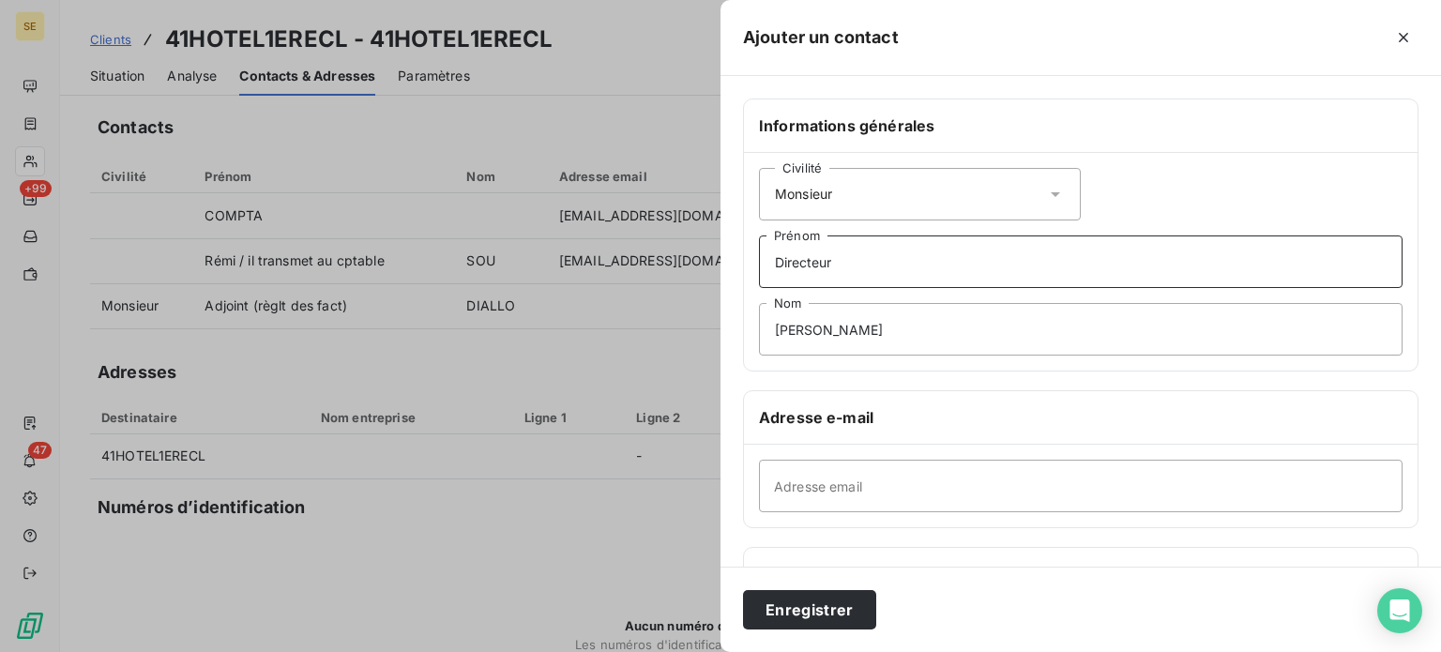
click at [743, 590] on button "Enregistrer" at bounding box center [809, 609] width 133 height 39
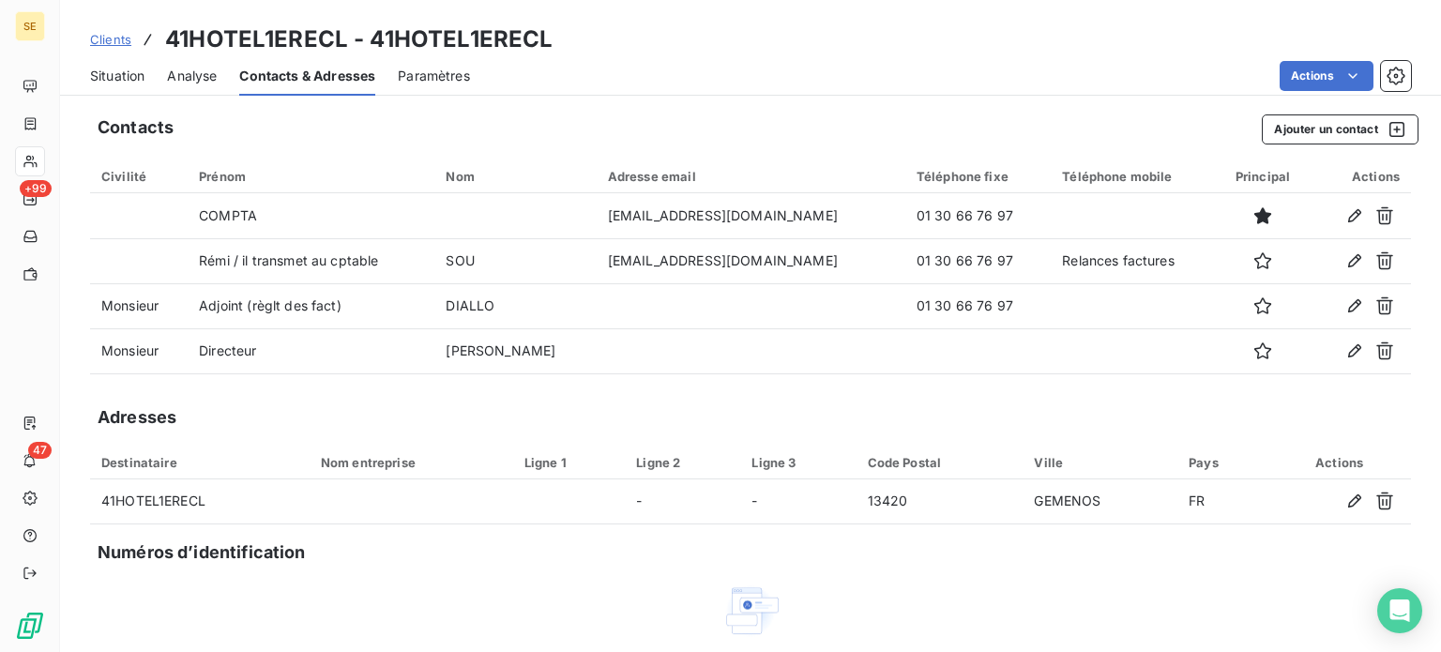
click at [131, 74] on span "Situation" at bounding box center [117, 76] width 54 height 19
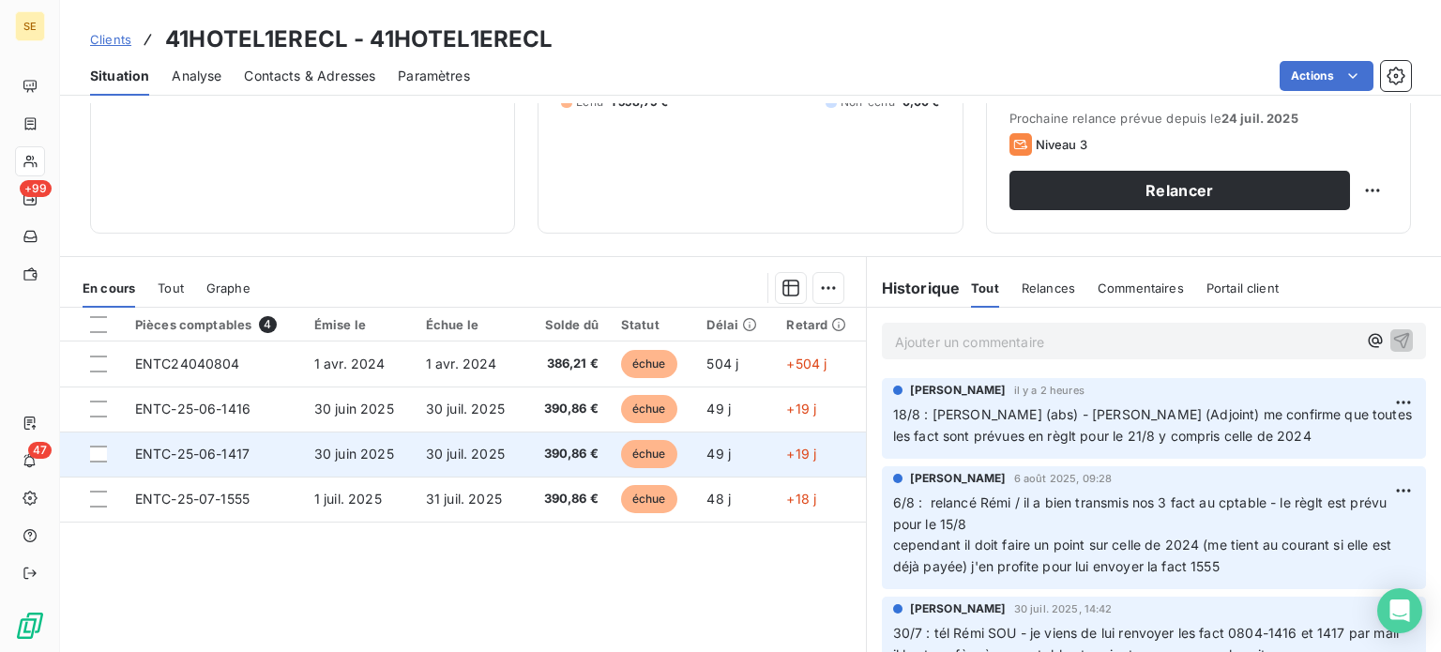
scroll to position [281, 0]
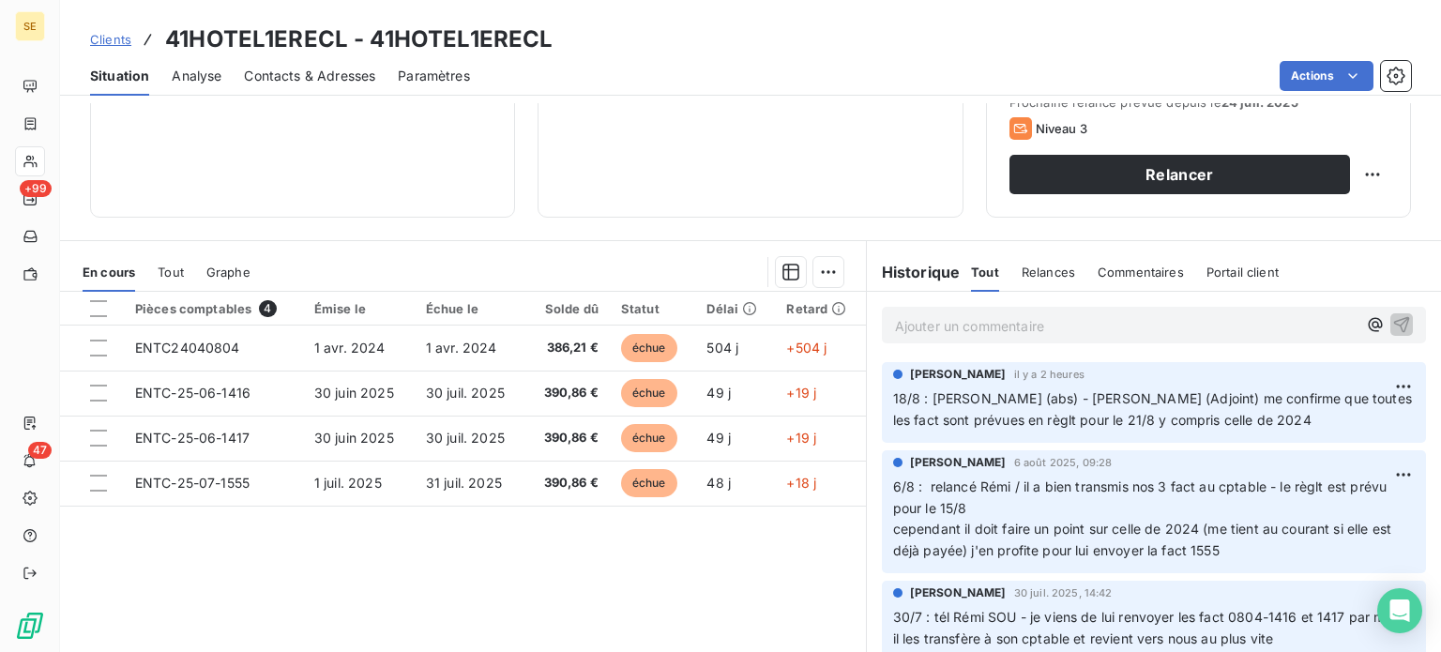
drag, startPoint x: 909, startPoint y: 311, endPoint x: 887, endPoint y: 289, distance: 31.2
click at [910, 308] on div "Ajouter un commentaire ﻿" at bounding box center [1154, 325] width 544 height 37
click at [895, 318] on p "Ajouter un commentaire ﻿" at bounding box center [1126, 325] width 462 height 23
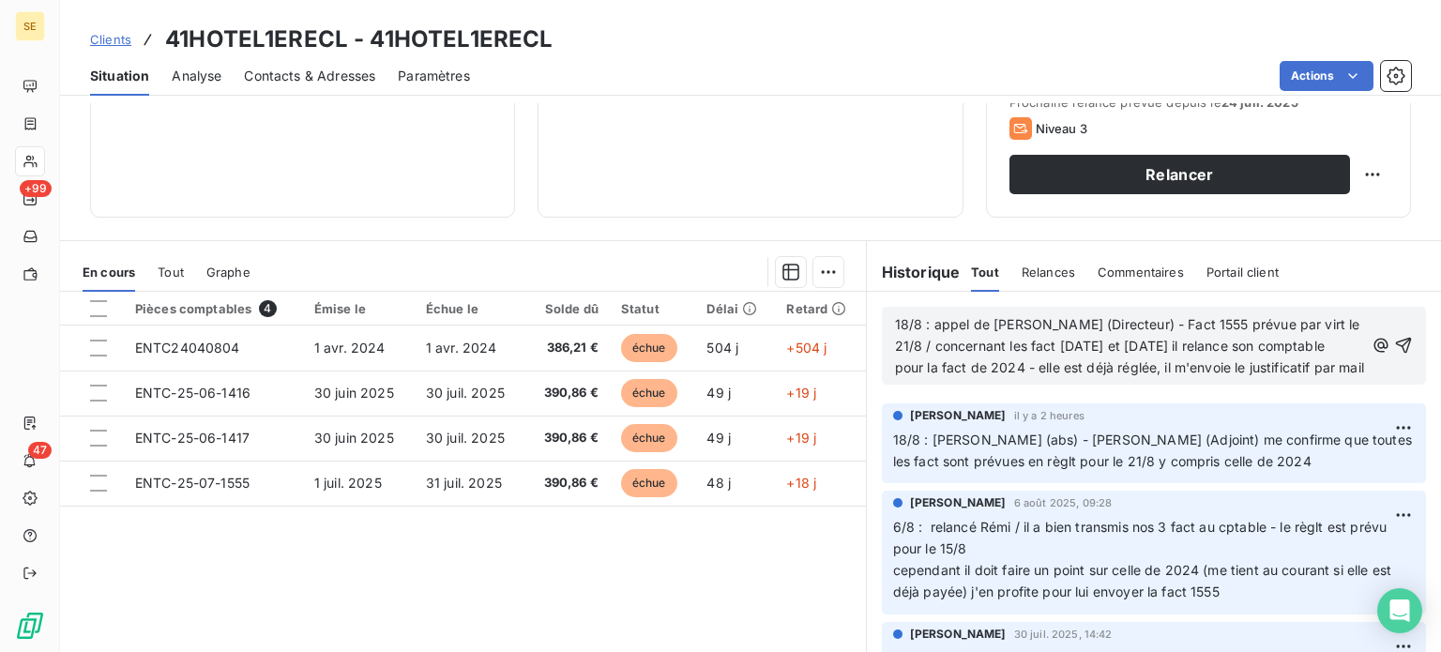
click at [1311, 342] on p "18/8 : appel de [PERSON_NAME] (Directeur) - Fact 1555 prévue par virt le 21/8 /…" at bounding box center [1129, 346] width 469 height 65
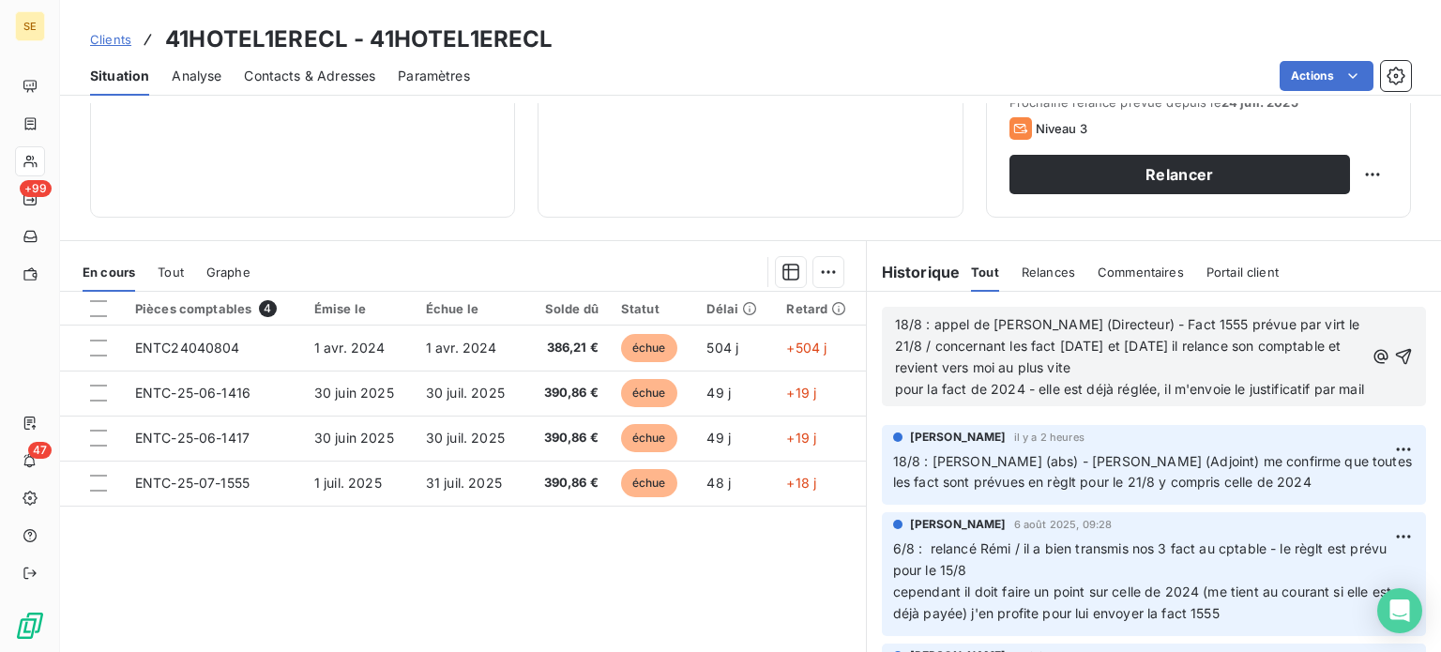
click at [942, 342] on span "18/8 : appel de [PERSON_NAME] (Directeur) - Fact 1555 prévue par virt le 21/8 /…" at bounding box center [1129, 356] width 469 height 81
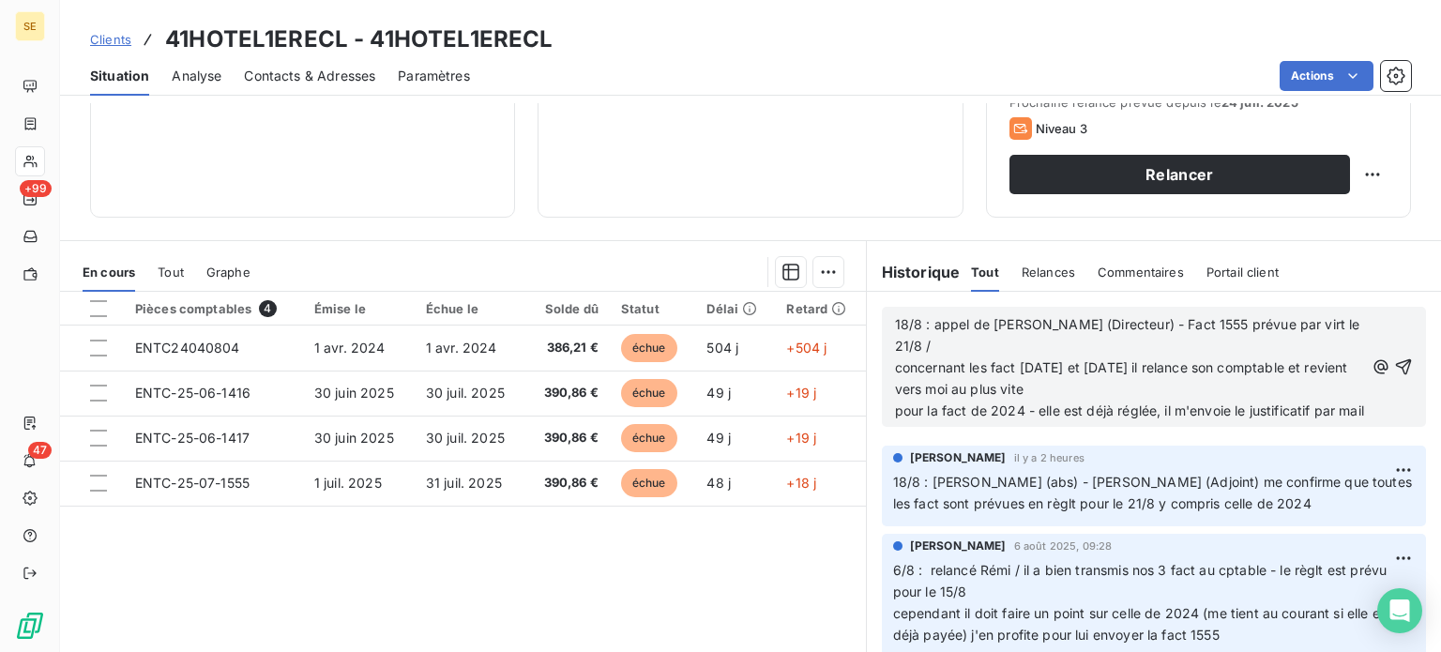
click at [936, 340] on span "18/8 : appel de [PERSON_NAME] (Directeur) - Fact 1555 prévue par virt le 21/8 /…" at bounding box center [1129, 367] width 469 height 102
click at [1308, 410] on span "18/8 : appel de [PERSON_NAME] (Directeur) - Fact 1555 prévue par virt le 21/8 c…" at bounding box center [1129, 367] width 469 height 102
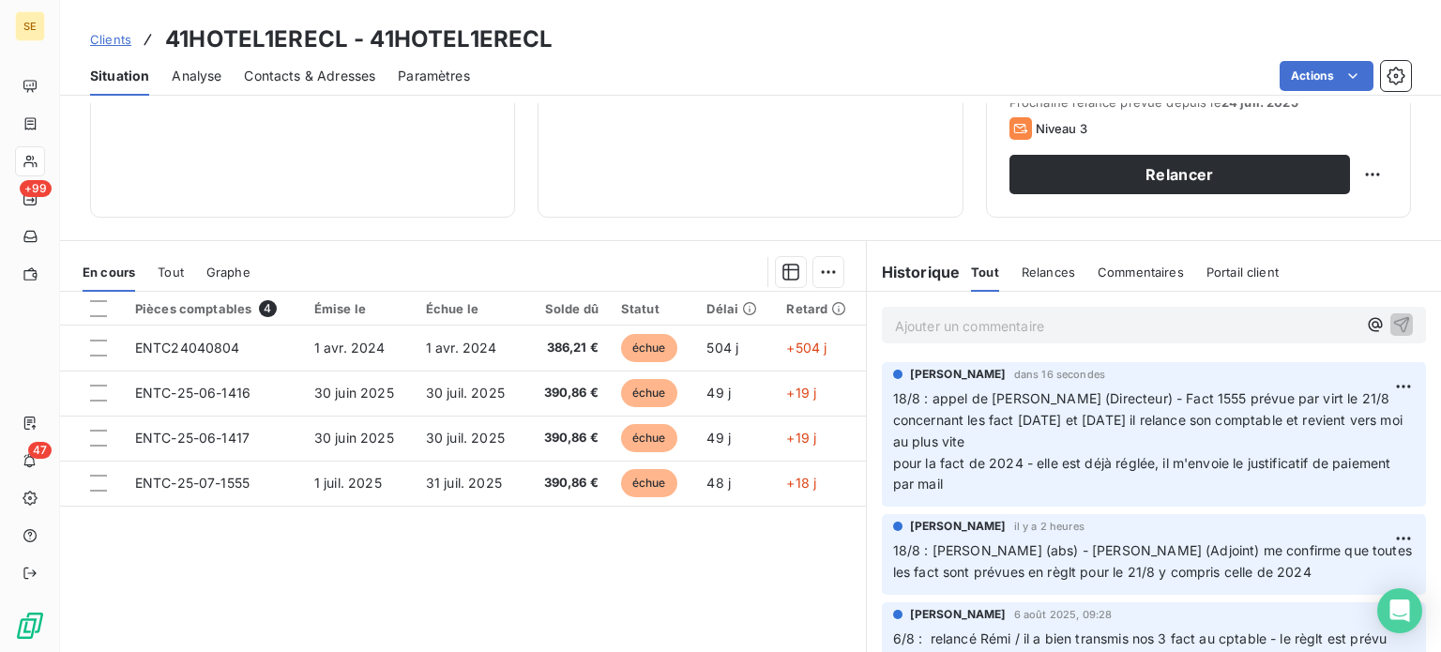
click at [109, 36] on span "Clients" at bounding box center [110, 39] width 41 height 15
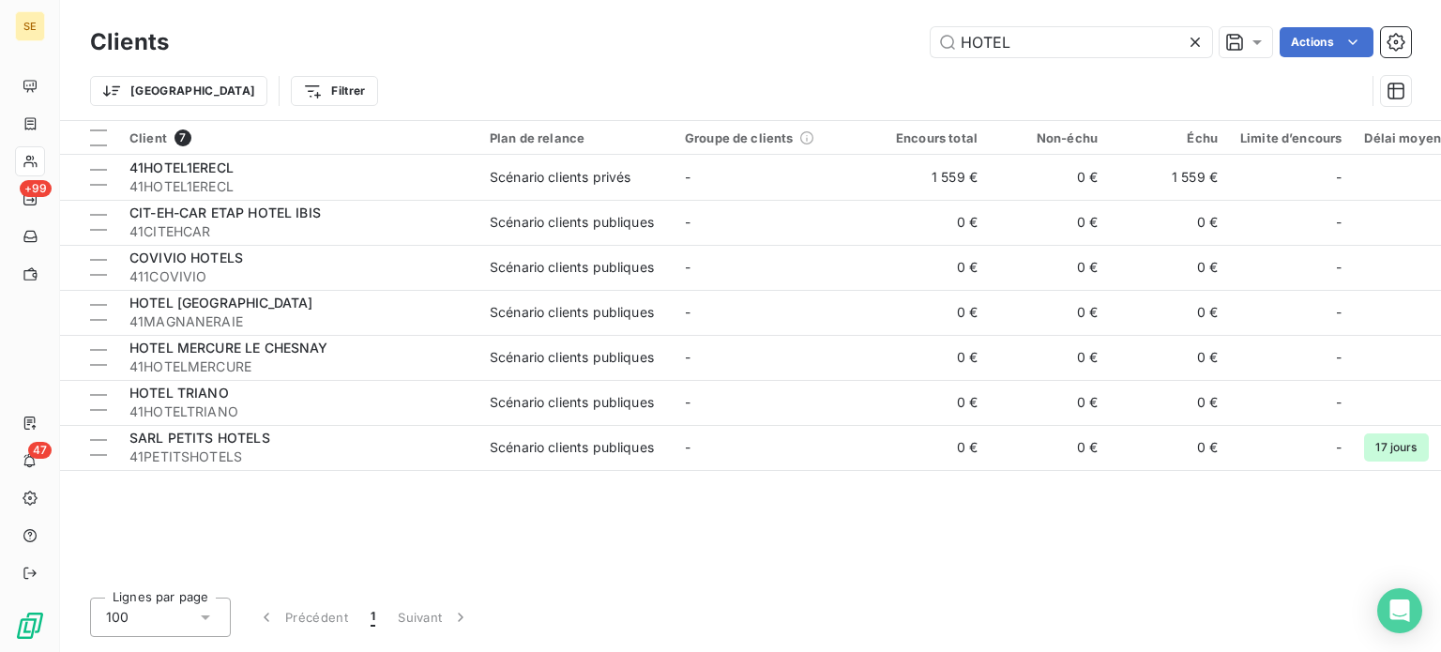
drag, startPoint x: 1056, startPoint y: 39, endPoint x: 609, endPoint y: 59, distance: 448.0
click at [609, 59] on div "Clients HOTEL Actions" at bounding box center [750, 42] width 1321 height 39
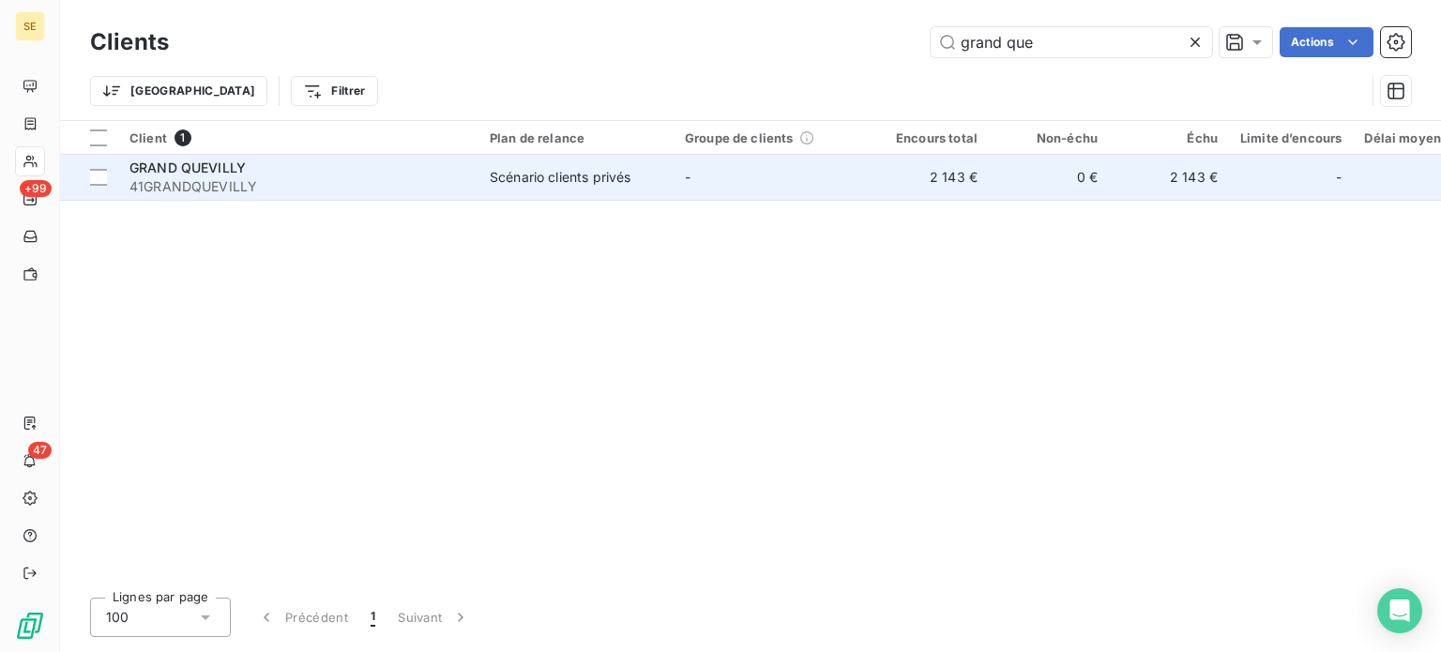
type input "grand que"
click at [243, 187] on span "41GRANDQUEVILLY" at bounding box center [298, 186] width 338 height 19
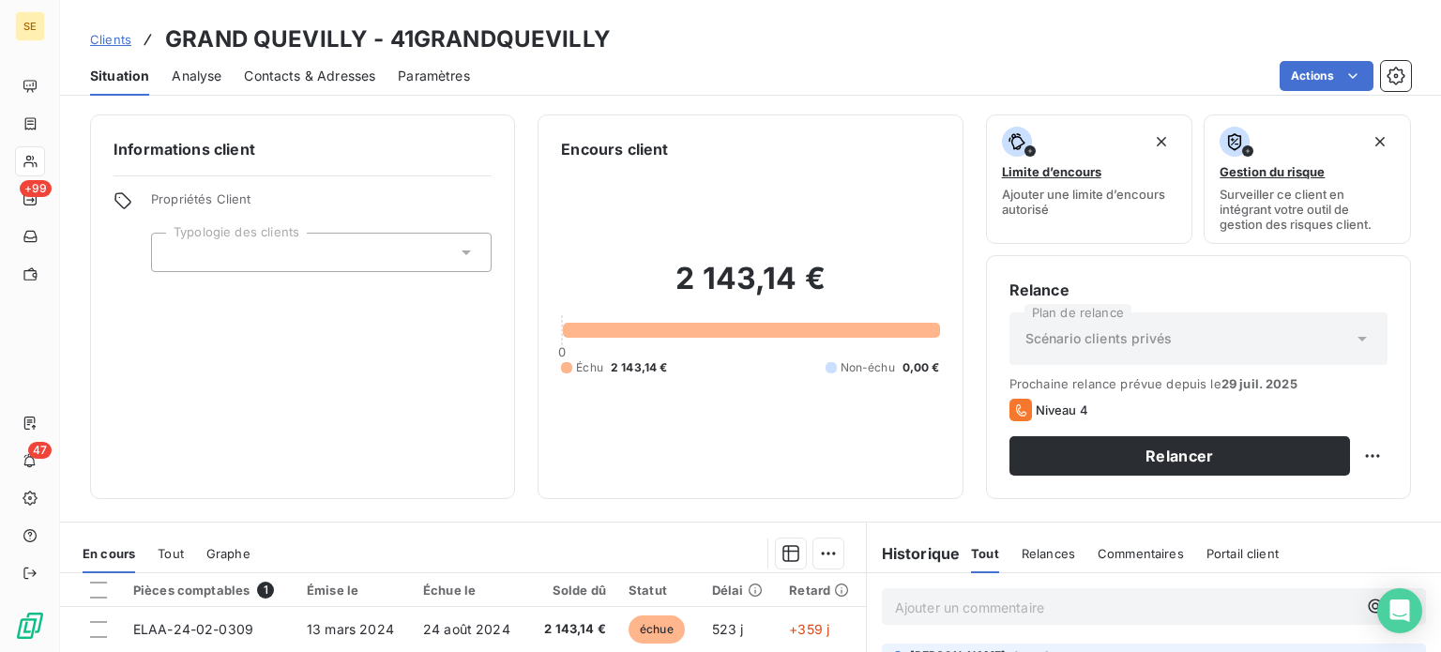
scroll to position [338, 0]
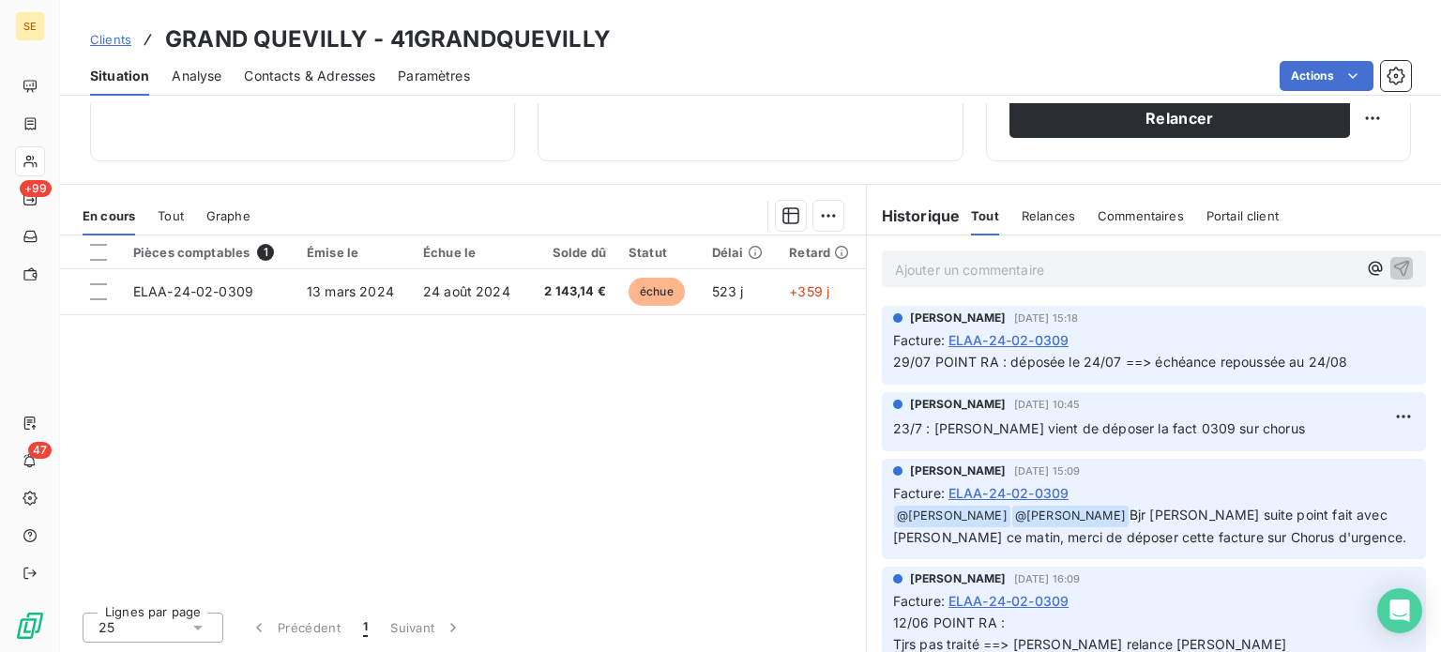
click at [912, 265] on p "Ajouter un commentaire ﻿" at bounding box center [1126, 269] width 462 height 23
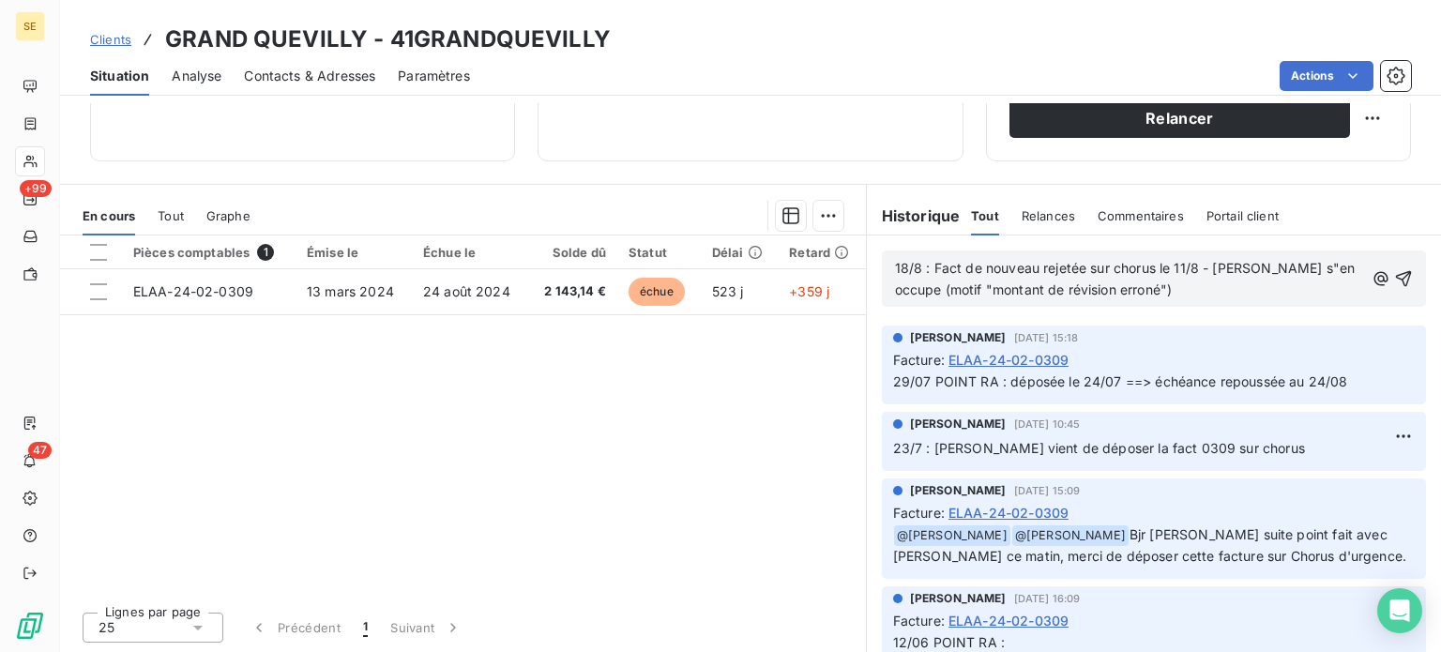
click at [1261, 266] on span "18/8 : Fact de nouveau rejetée sur chorus le 11/8 - [PERSON_NAME] s"en occupe (…" at bounding box center [1127, 279] width 464 height 38
click at [1207, 296] on p "18/8 : Fact de nouveau rejetée sur chorus le 11/8 - [PERSON_NAME] s'en occupe (…" at bounding box center [1129, 279] width 469 height 43
click at [1394, 279] on icon "button" at bounding box center [1403, 278] width 19 height 19
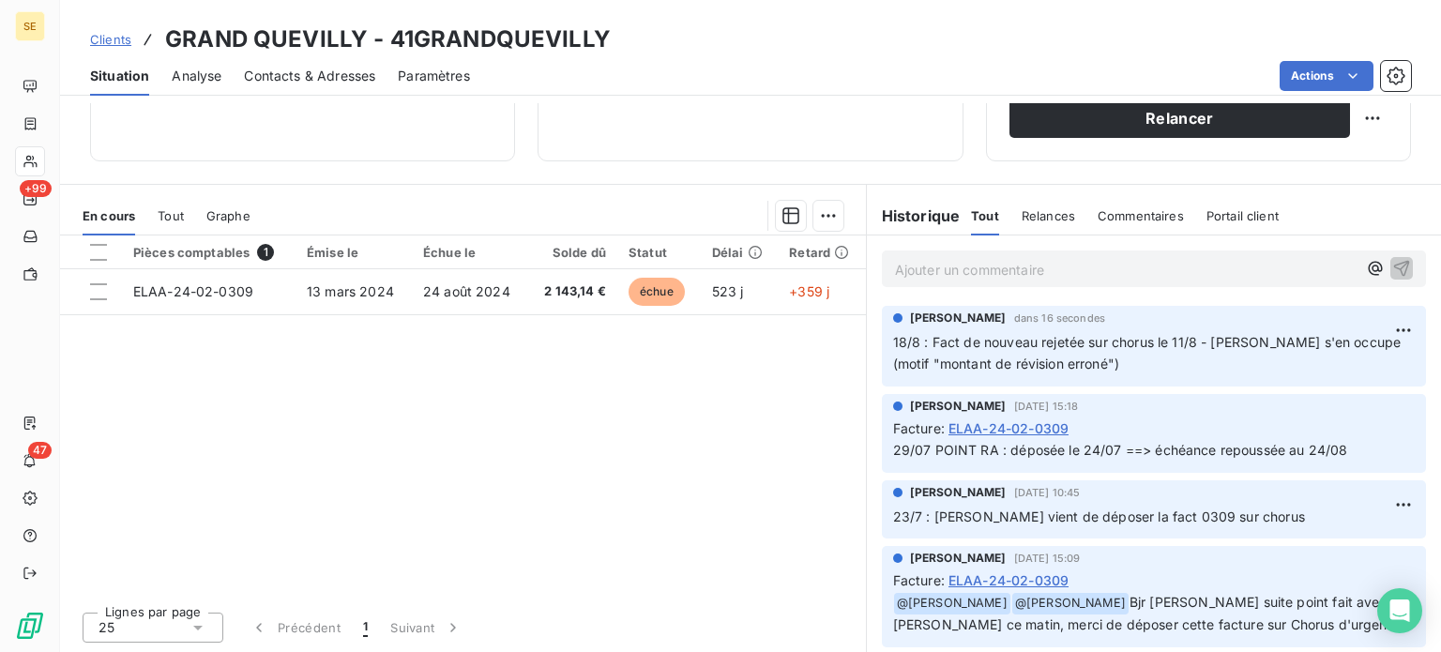
click at [107, 49] on div "Clients GRAND QUEVILLY - 41GRANDQUEVILLY" at bounding box center [350, 40] width 521 height 34
click at [109, 39] on span "Clients" at bounding box center [110, 39] width 41 height 15
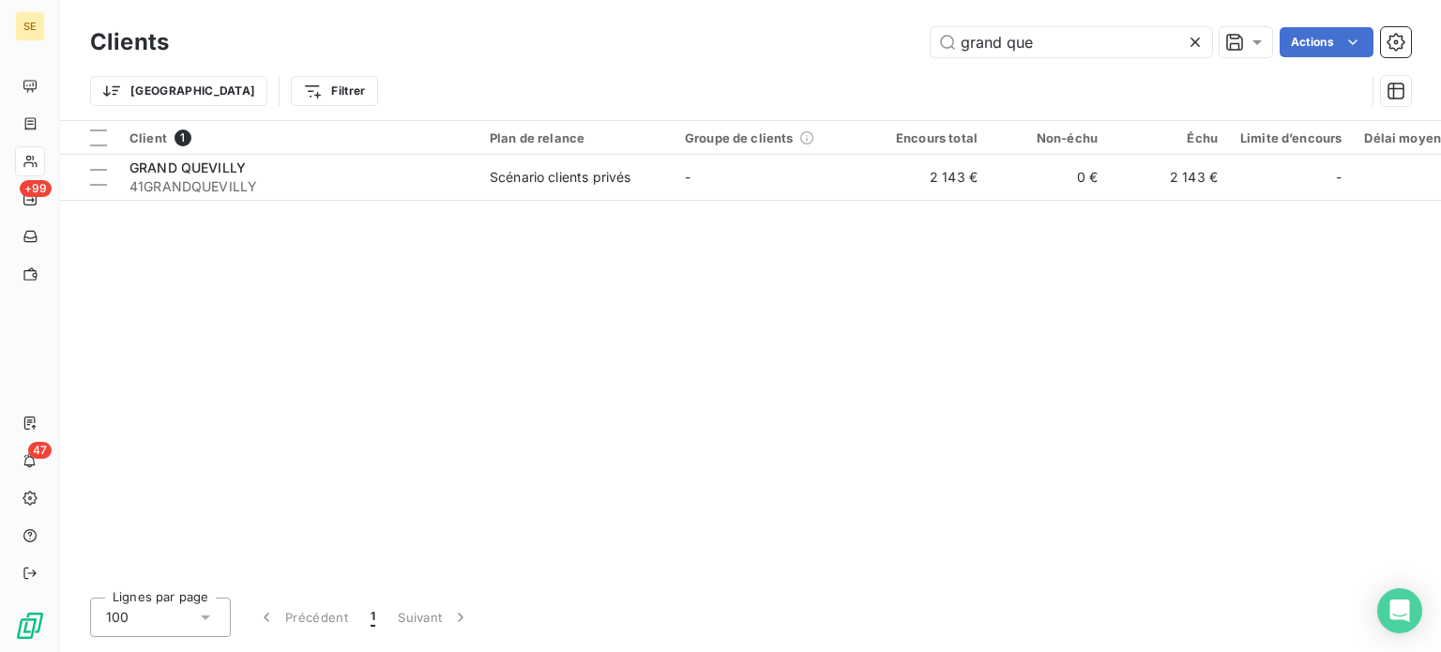
drag, startPoint x: 1053, startPoint y: 53, endPoint x: 789, endPoint y: 58, distance: 263.7
click at [792, 59] on div "Clients grand que Actions" at bounding box center [750, 42] width 1321 height 39
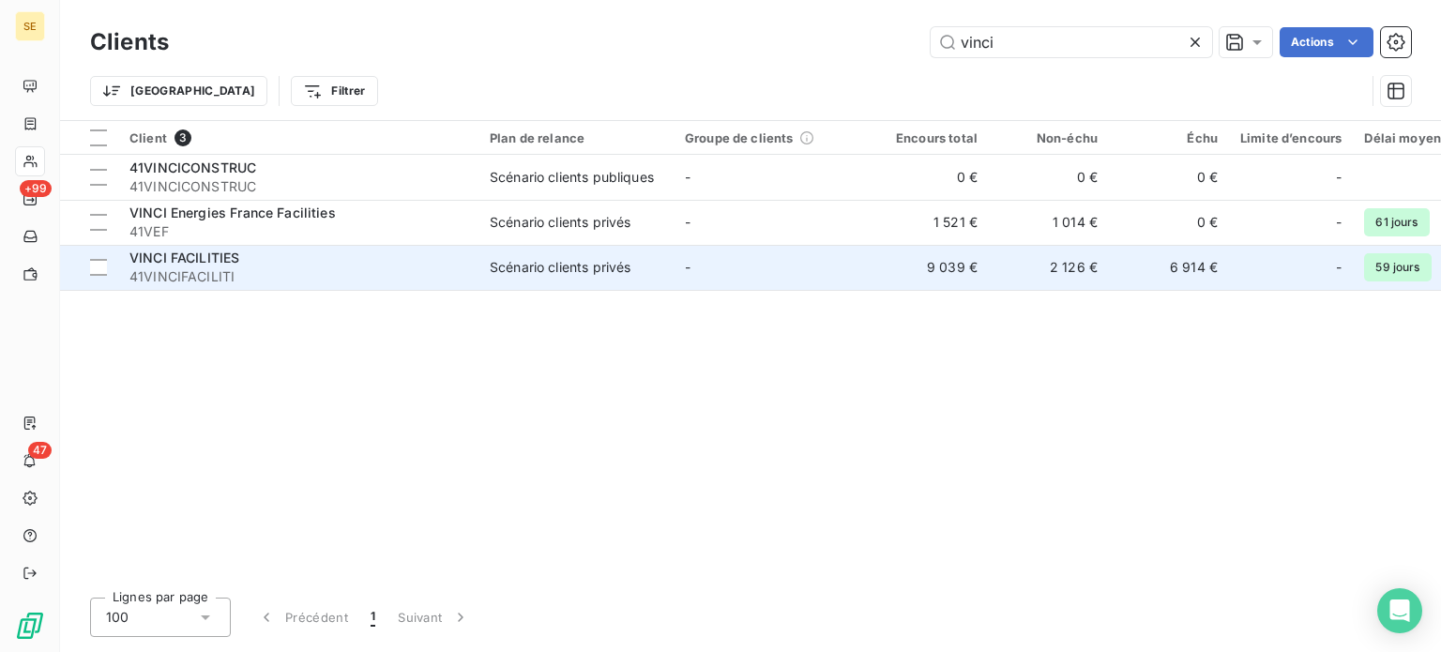
type input "vinci"
click at [364, 256] on div "VINCI FACILITIES" at bounding box center [298, 258] width 338 height 19
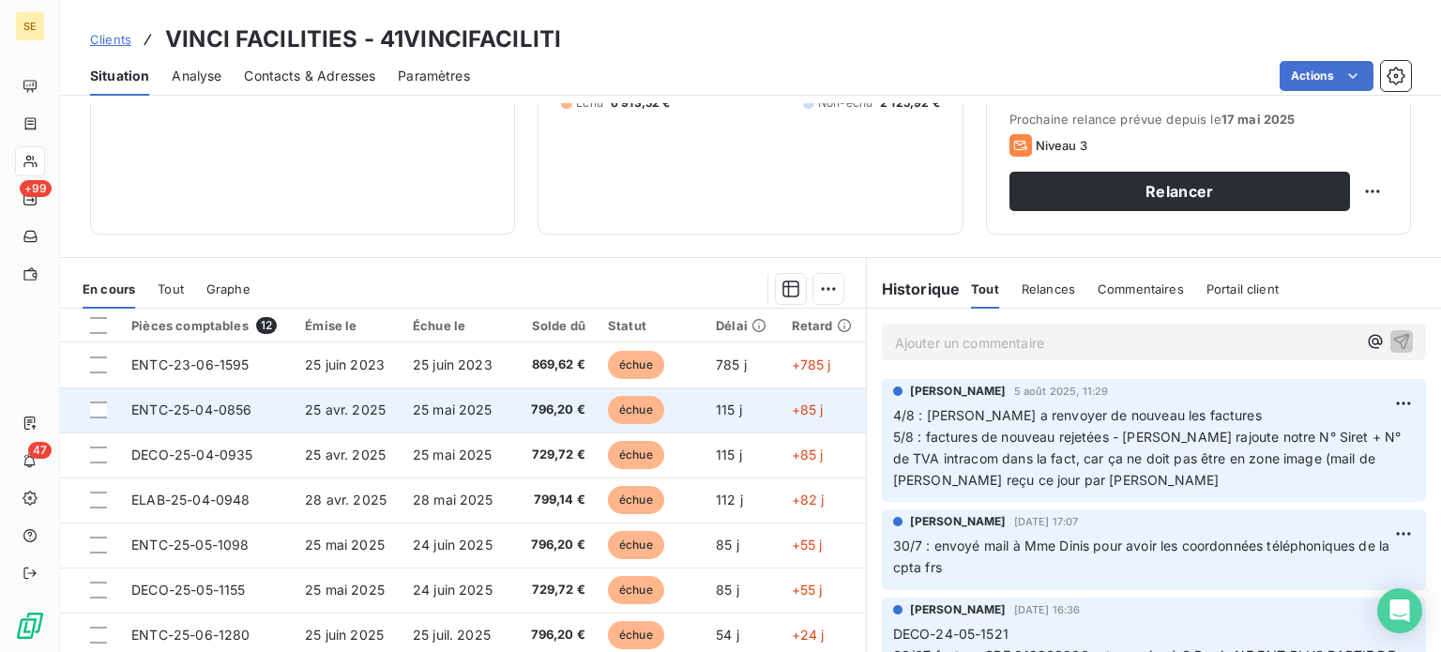
scroll to position [281, 0]
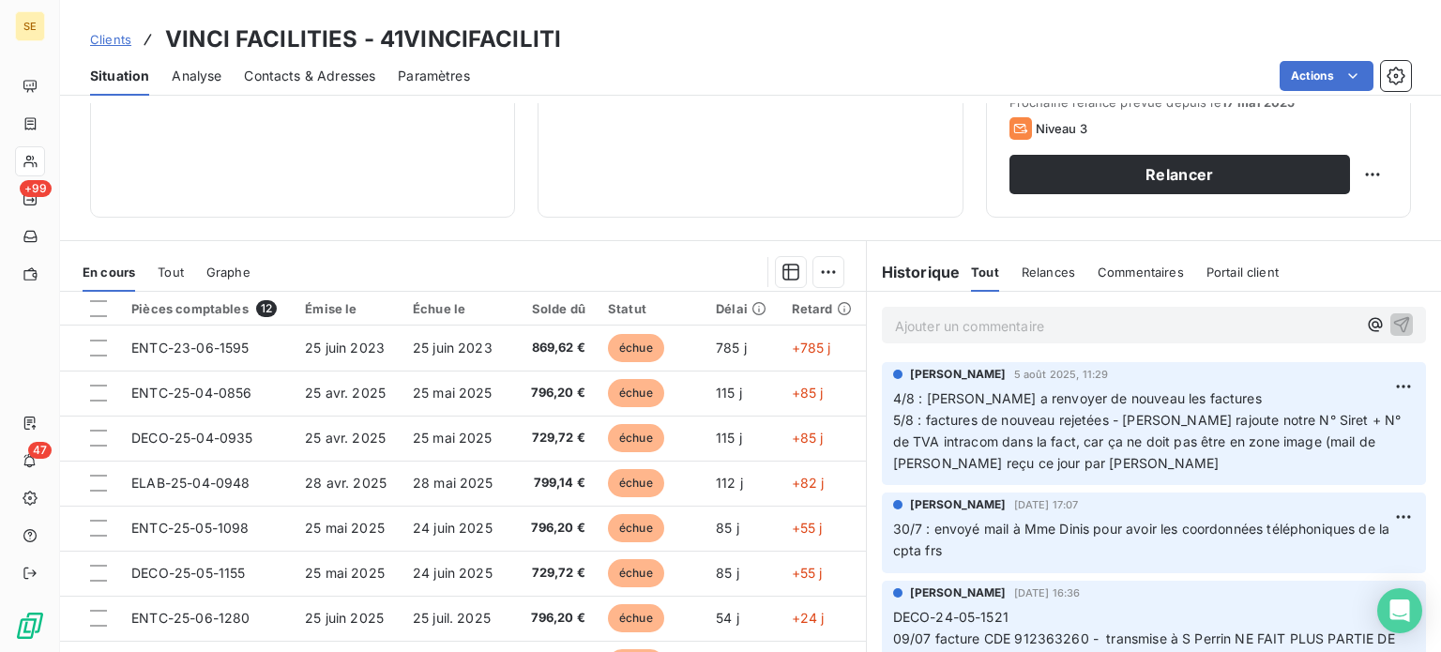
click at [104, 37] on span "Clients" at bounding box center [110, 39] width 41 height 15
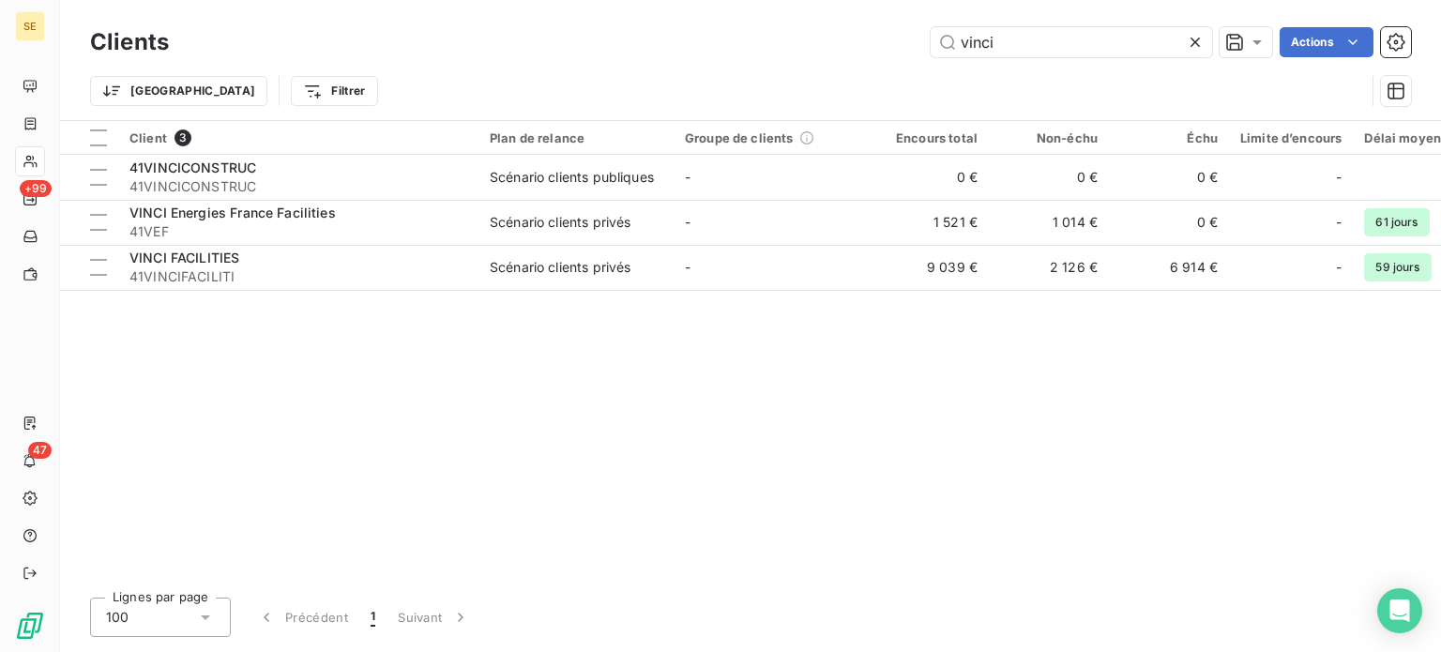
drag, startPoint x: 1017, startPoint y: 44, endPoint x: 894, endPoint y: 55, distance: 123.4
click at [894, 55] on div "vinci Actions" at bounding box center [801, 42] width 1220 height 30
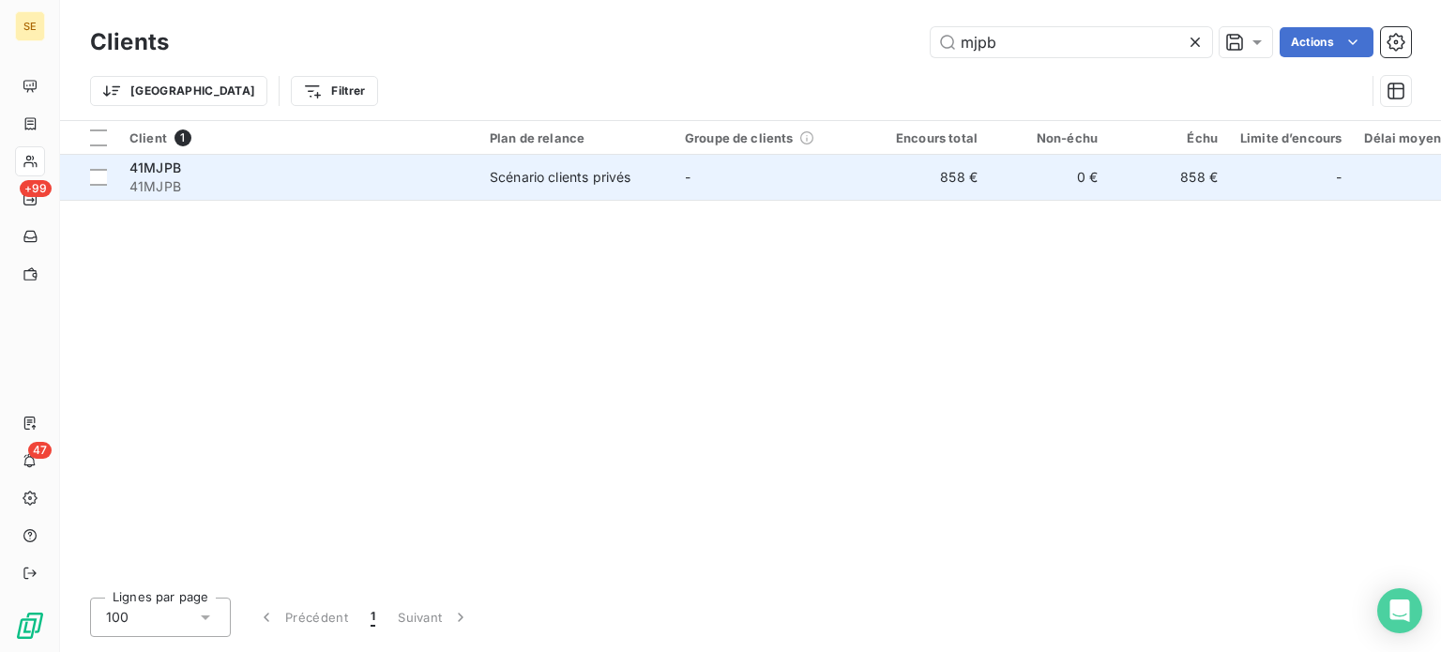
type input "mjpb"
click at [578, 180] on div "Scénario clients privés" at bounding box center [560, 177] width 141 height 19
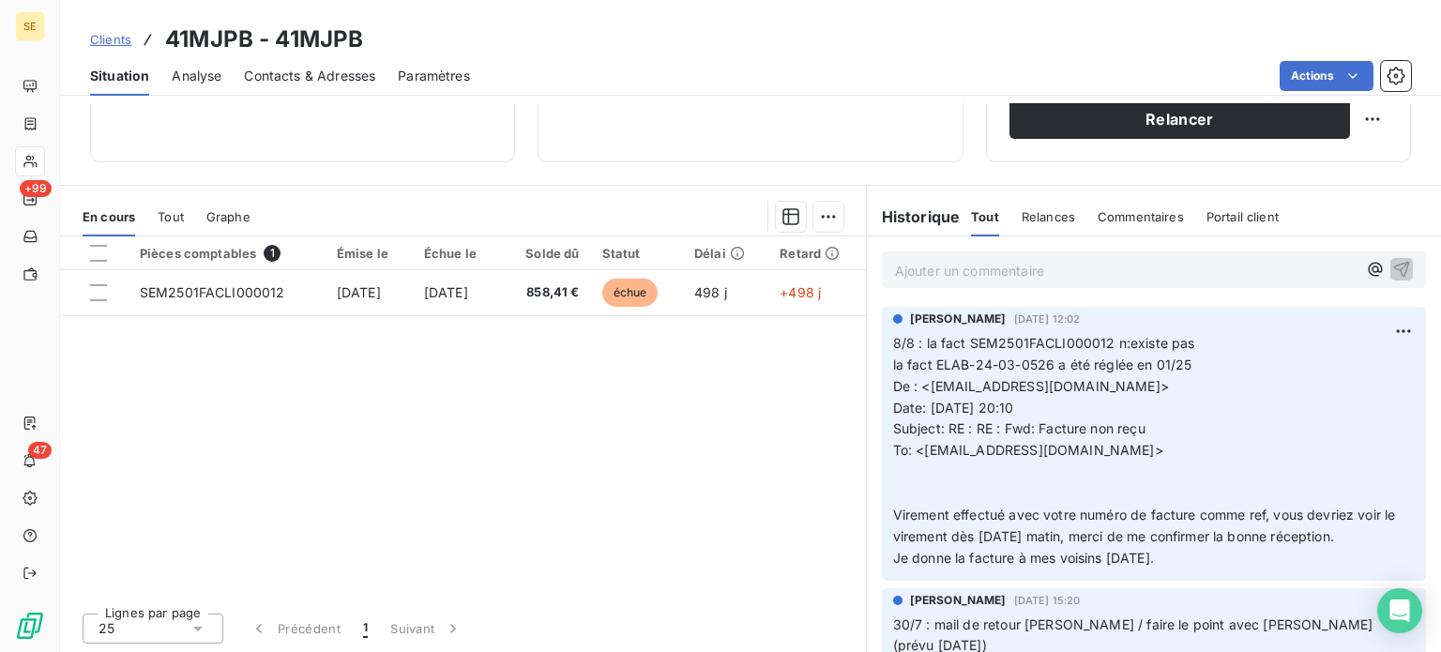
scroll to position [338, 0]
click at [116, 39] on span "Clients" at bounding box center [110, 39] width 41 height 15
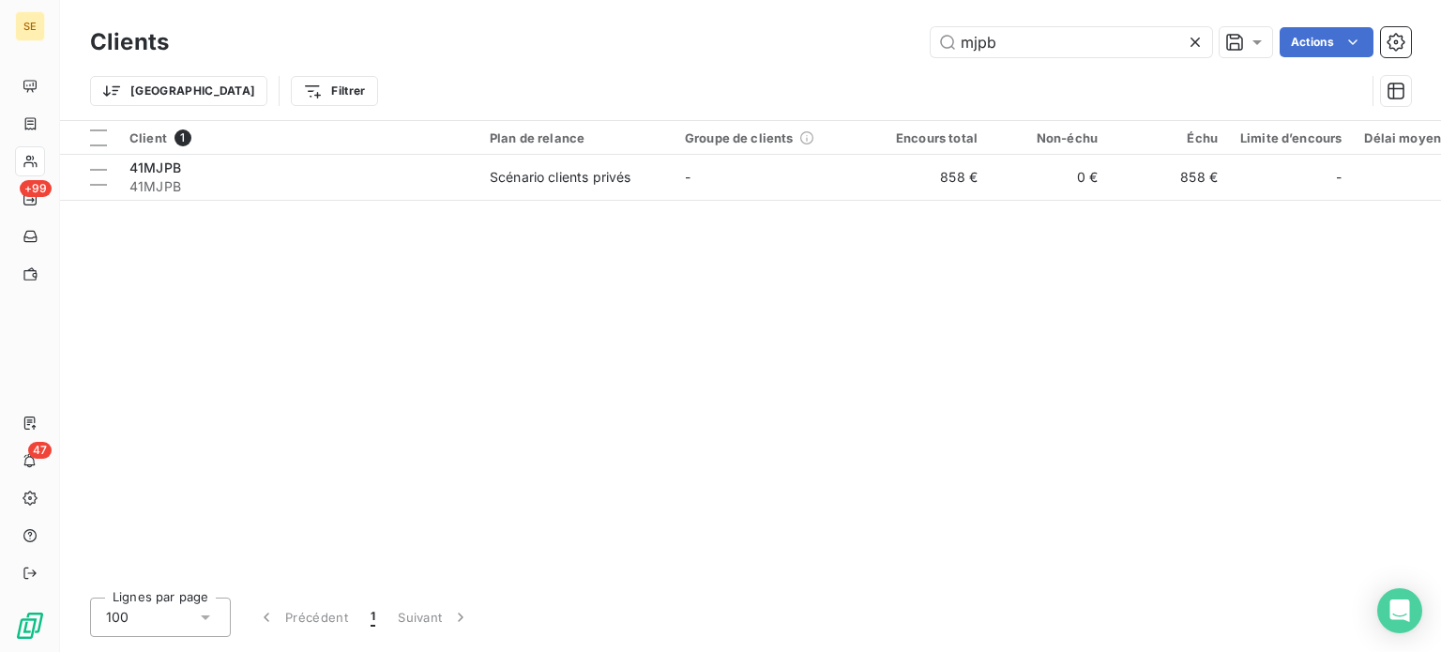
drag, startPoint x: 1017, startPoint y: 48, endPoint x: 881, endPoint y: 39, distance: 136.3
click at [889, 47] on div "mjpb Actions" at bounding box center [801, 42] width 1220 height 30
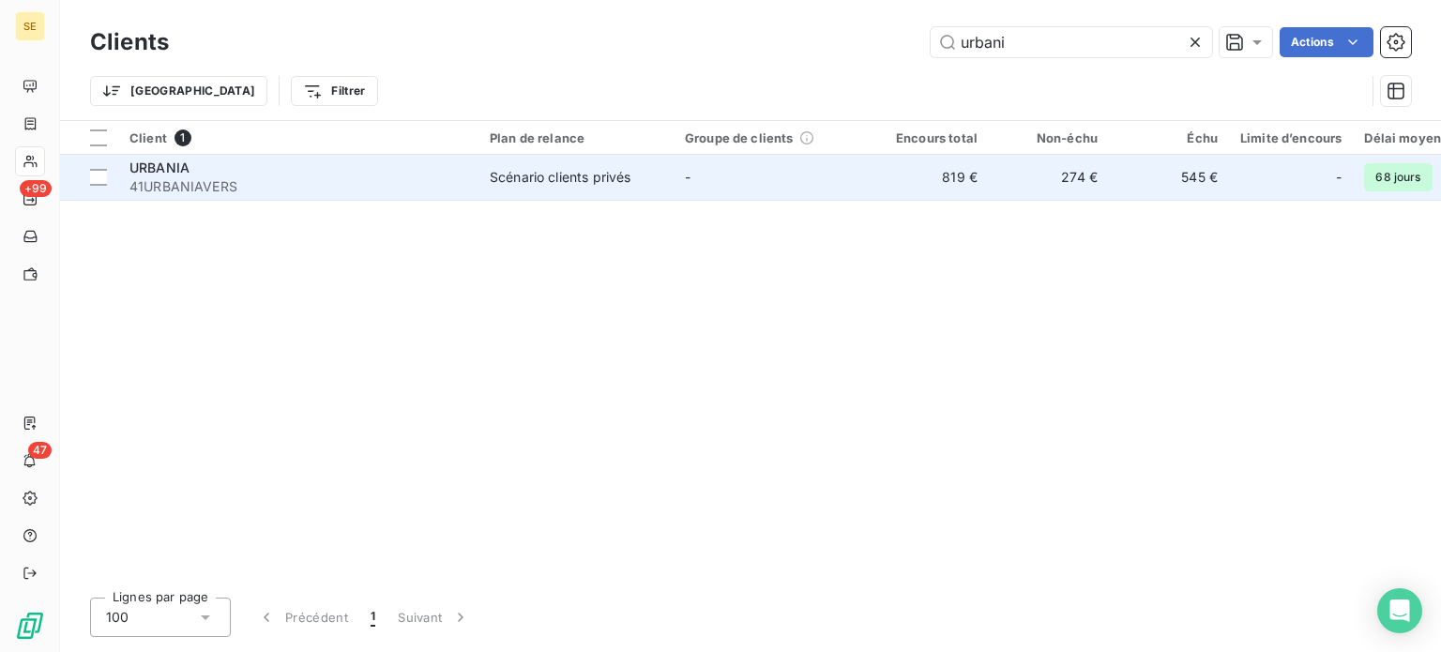
type input "urbani"
click at [582, 183] on div "Scénario clients privés" at bounding box center [560, 177] width 141 height 19
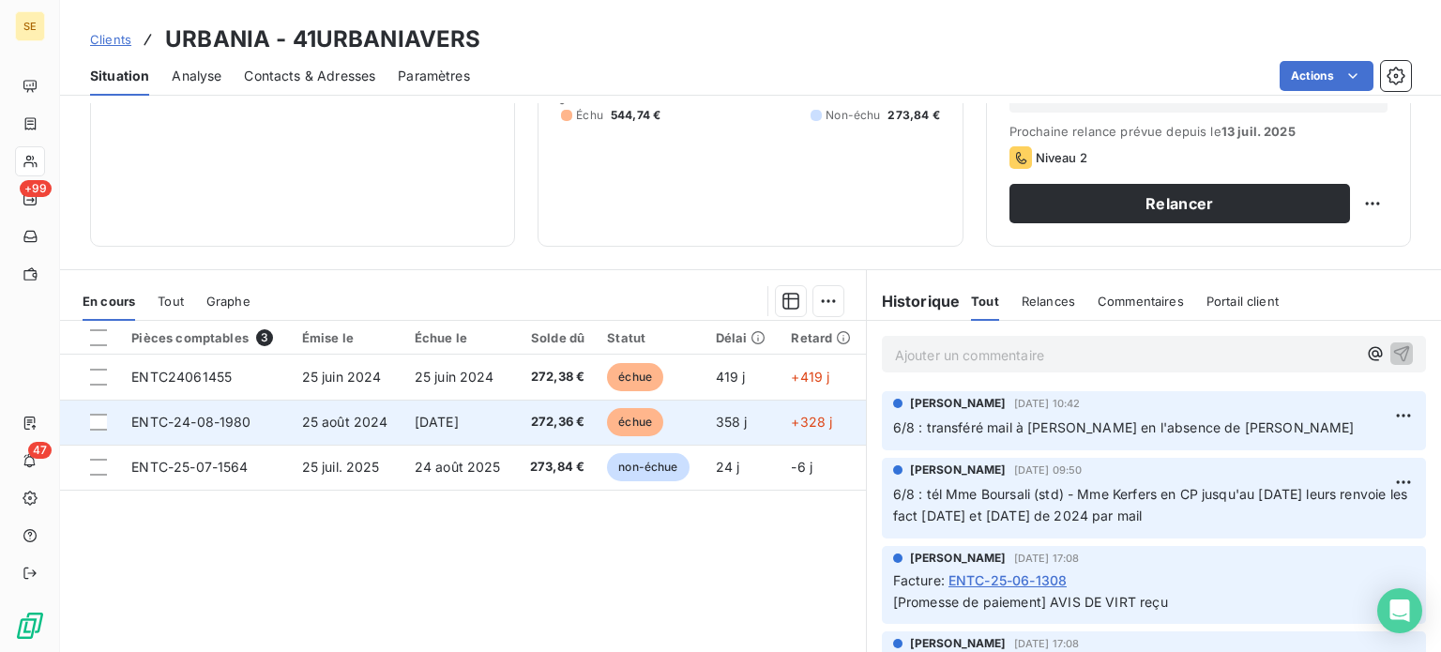
scroll to position [281, 0]
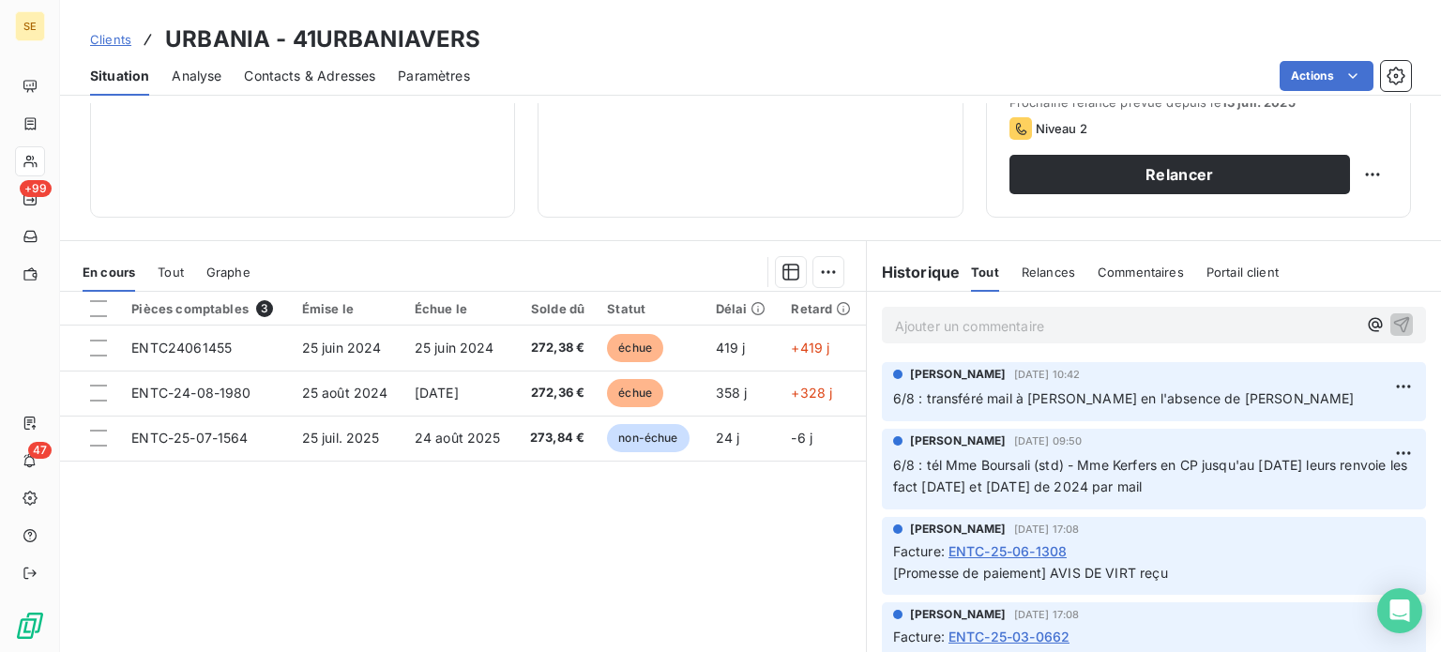
click at [116, 38] on span "Clients" at bounding box center [110, 39] width 41 height 15
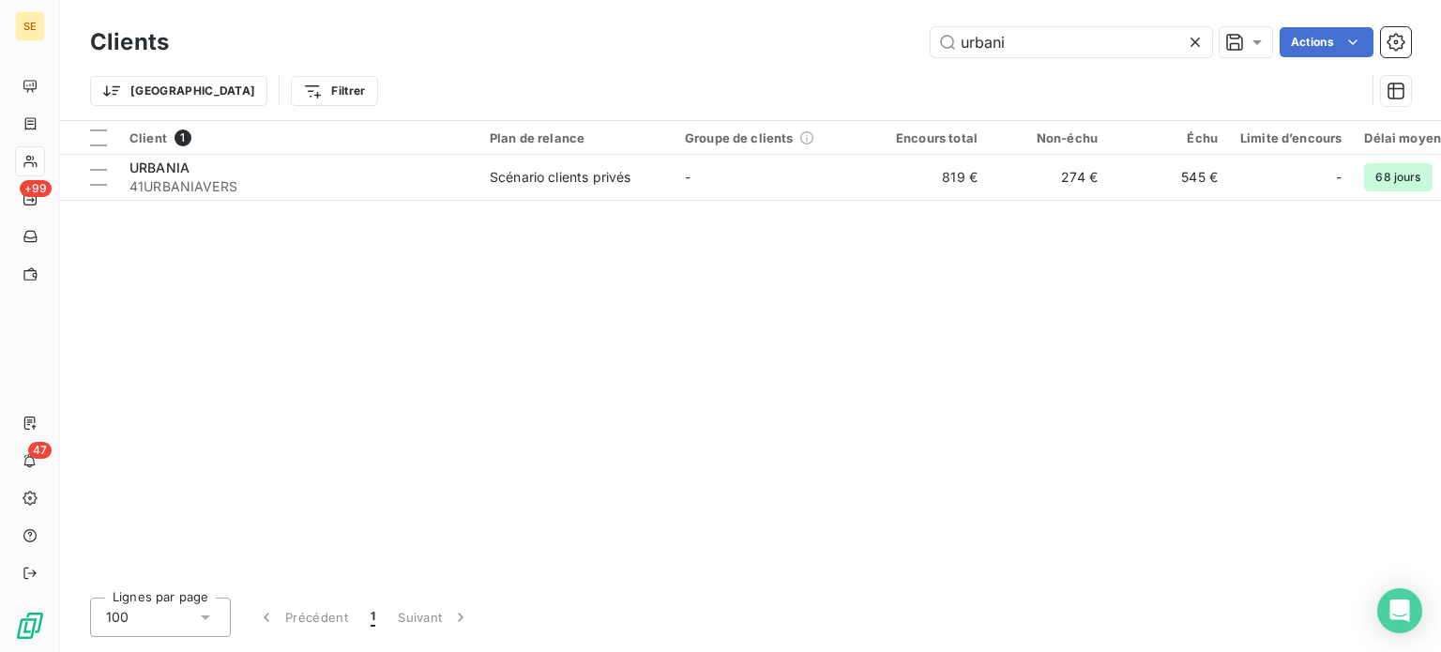
drag, startPoint x: 1043, startPoint y: 39, endPoint x: 829, endPoint y: 31, distance: 214.1
click at [834, 33] on div "urbani Actions" at bounding box center [801, 42] width 1220 height 30
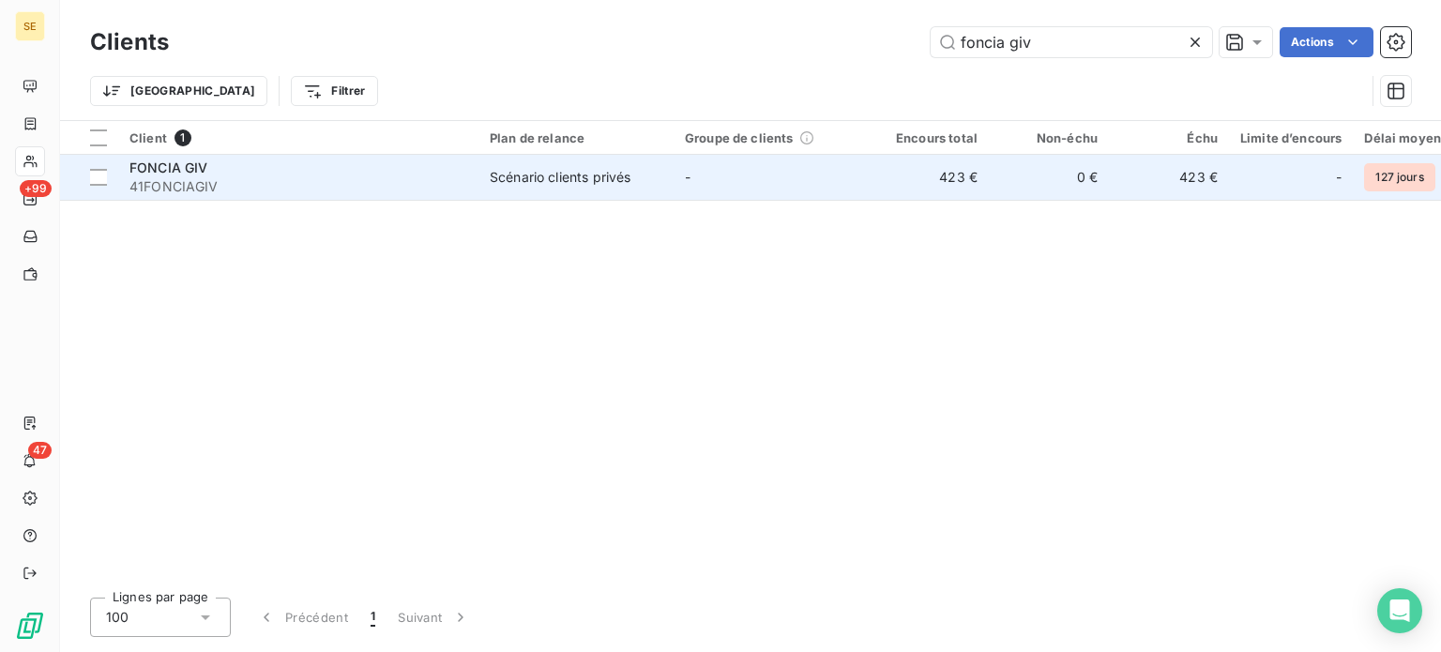
type input "foncia giv"
click at [566, 183] on div "Scénario clients privés" at bounding box center [560, 177] width 141 height 19
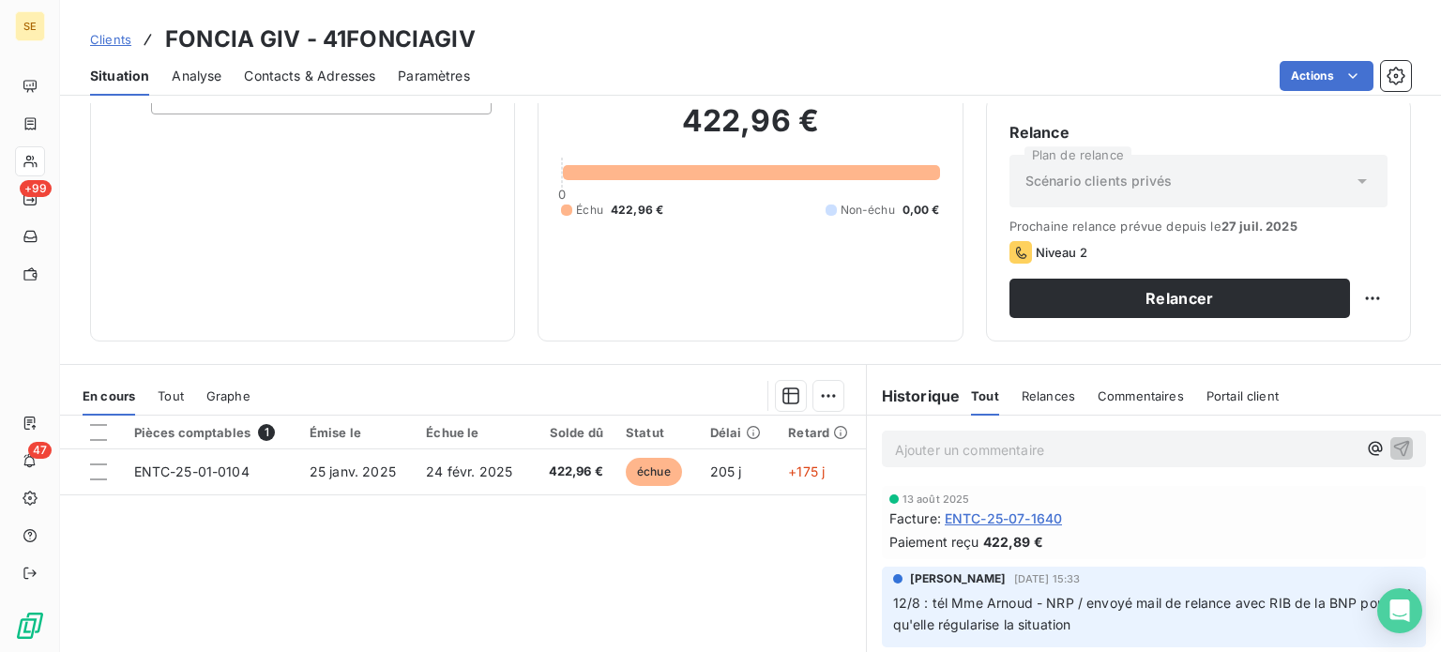
scroll to position [338, 0]
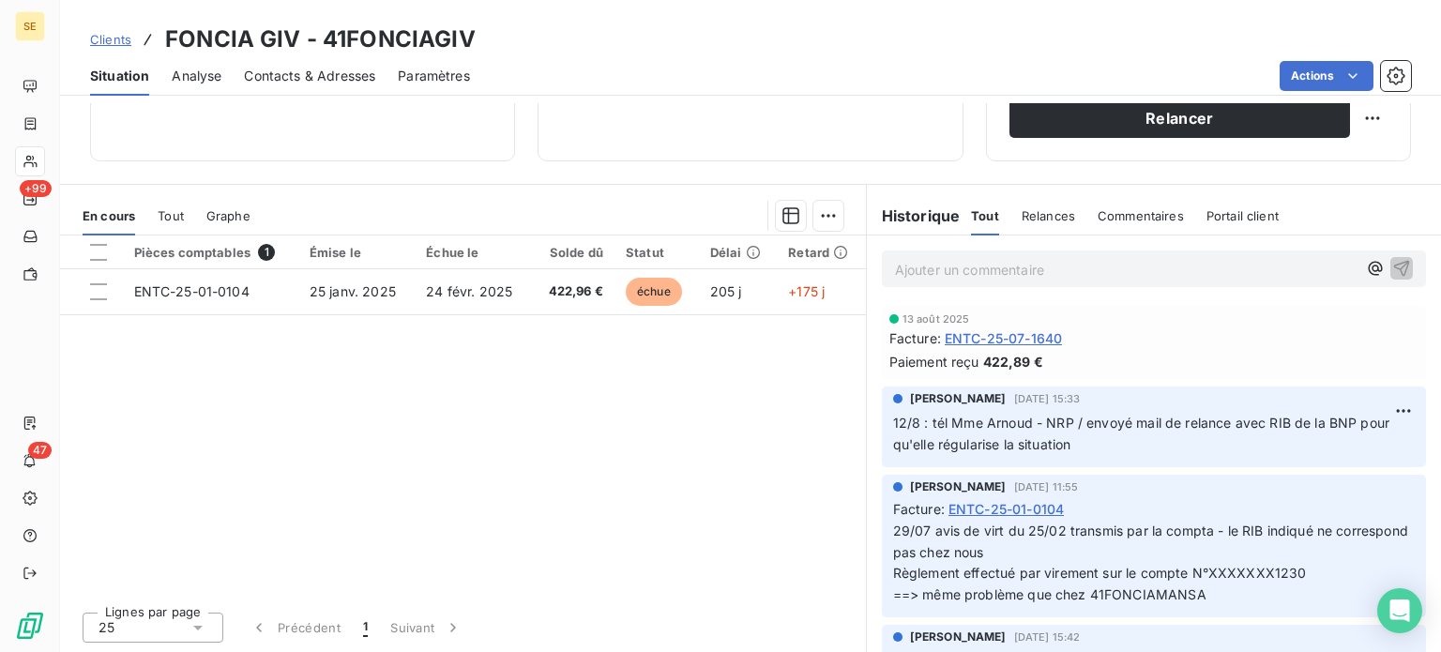
click at [101, 36] on span "Clients" at bounding box center [110, 39] width 41 height 15
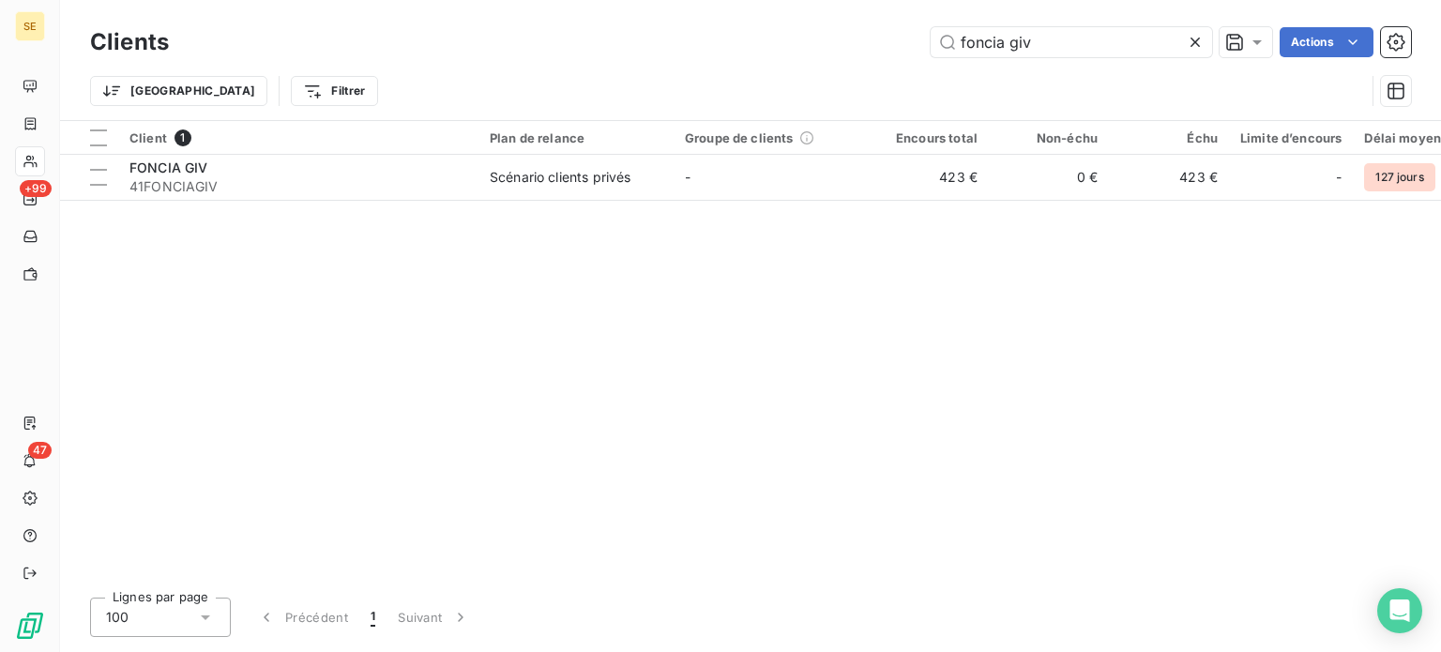
drag, startPoint x: 1049, startPoint y: 33, endPoint x: 693, endPoint y: 25, distance: 355.7
click at [693, 25] on div "Clients foncia giv Actions" at bounding box center [750, 42] width 1321 height 39
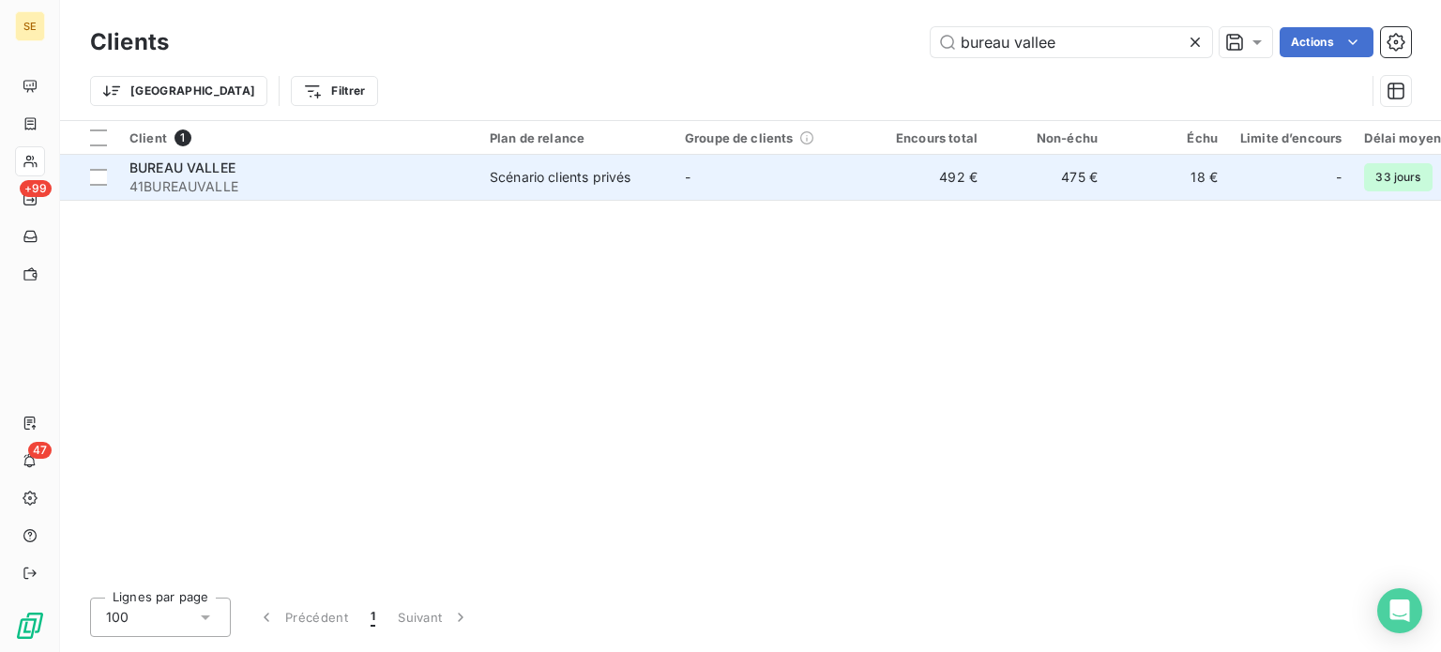
type input "bureau vallee"
click at [260, 192] on span "41BUREAUVALLE" at bounding box center [298, 186] width 338 height 19
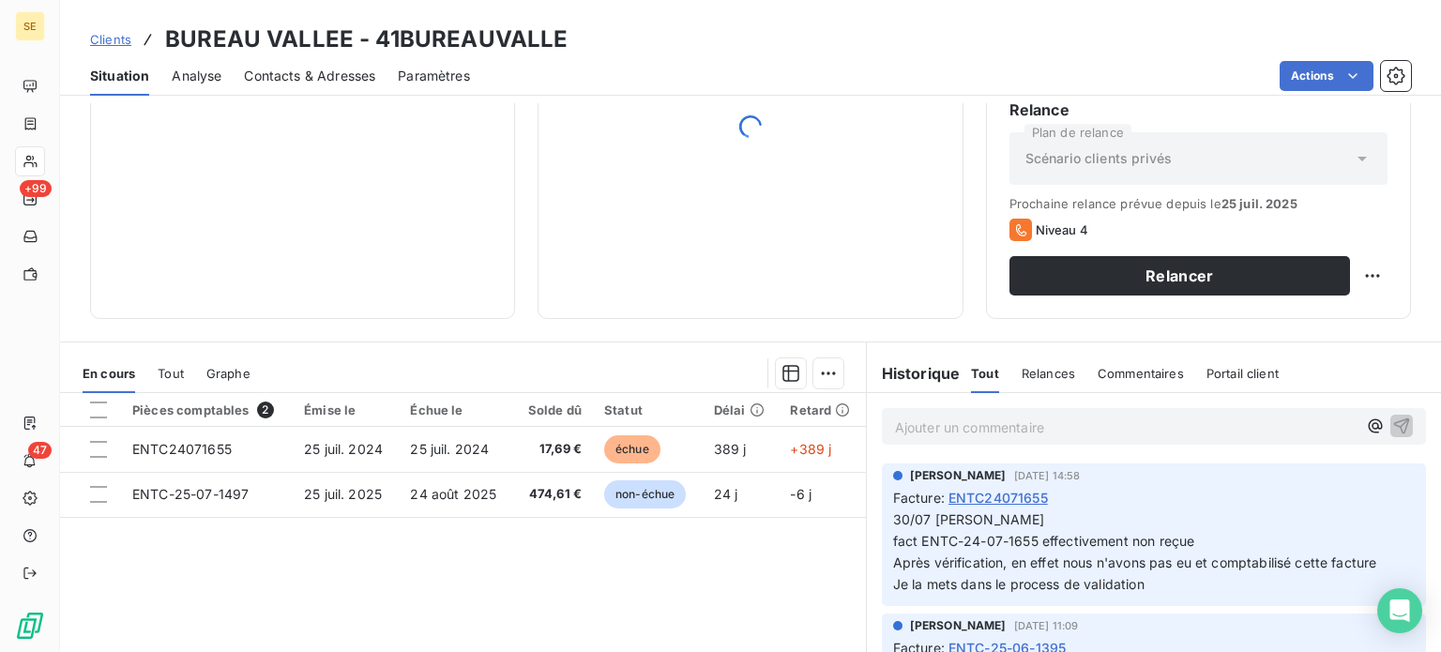
scroll to position [338, 0]
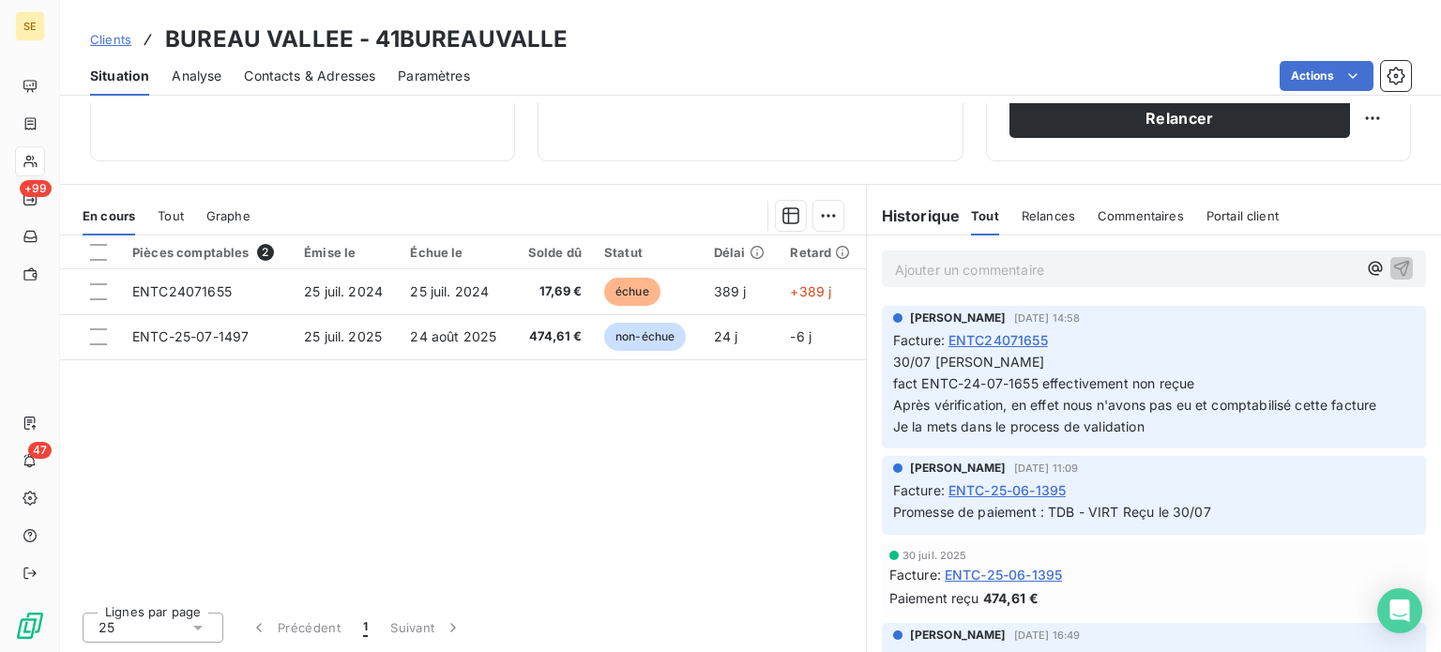
click at [108, 42] on span "Clients" at bounding box center [110, 39] width 41 height 15
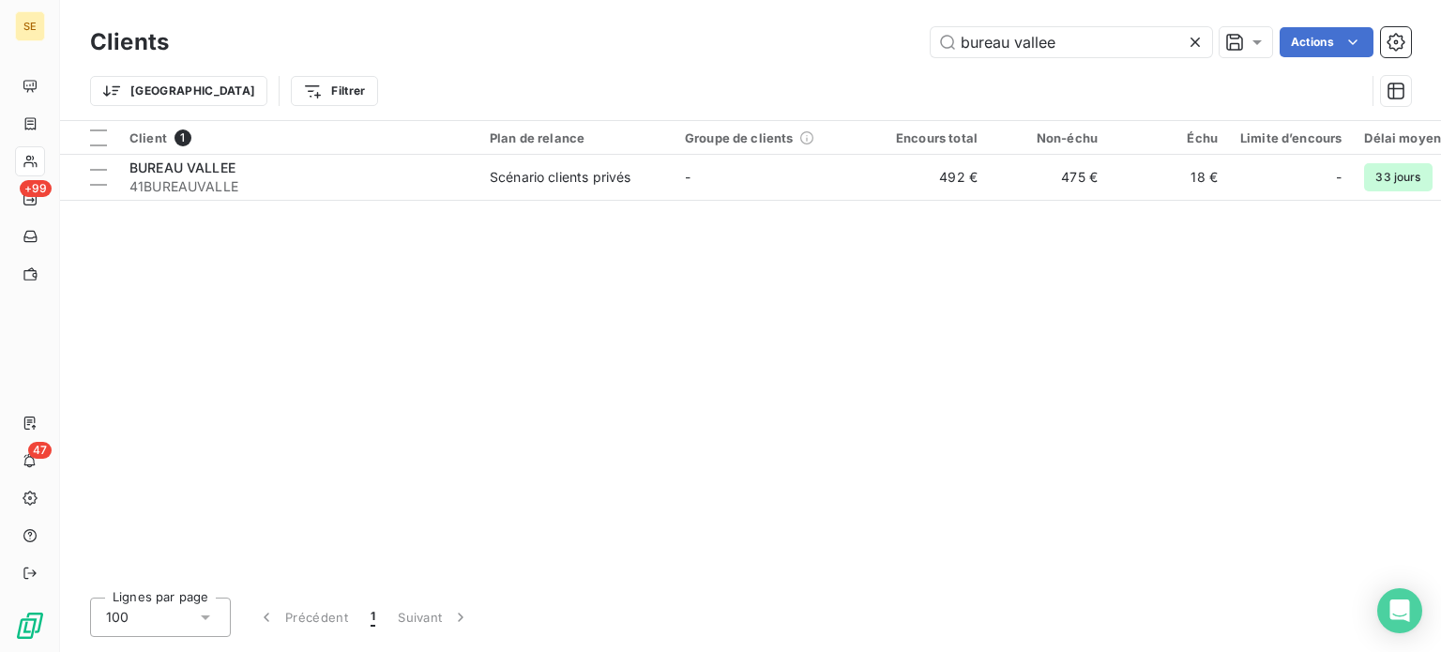
drag, startPoint x: 1054, startPoint y: 47, endPoint x: 555, endPoint y: 7, distance: 499.8
click at [574, 25] on div "Clients bureau vallee Actions" at bounding box center [750, 42] width 1321 height 39
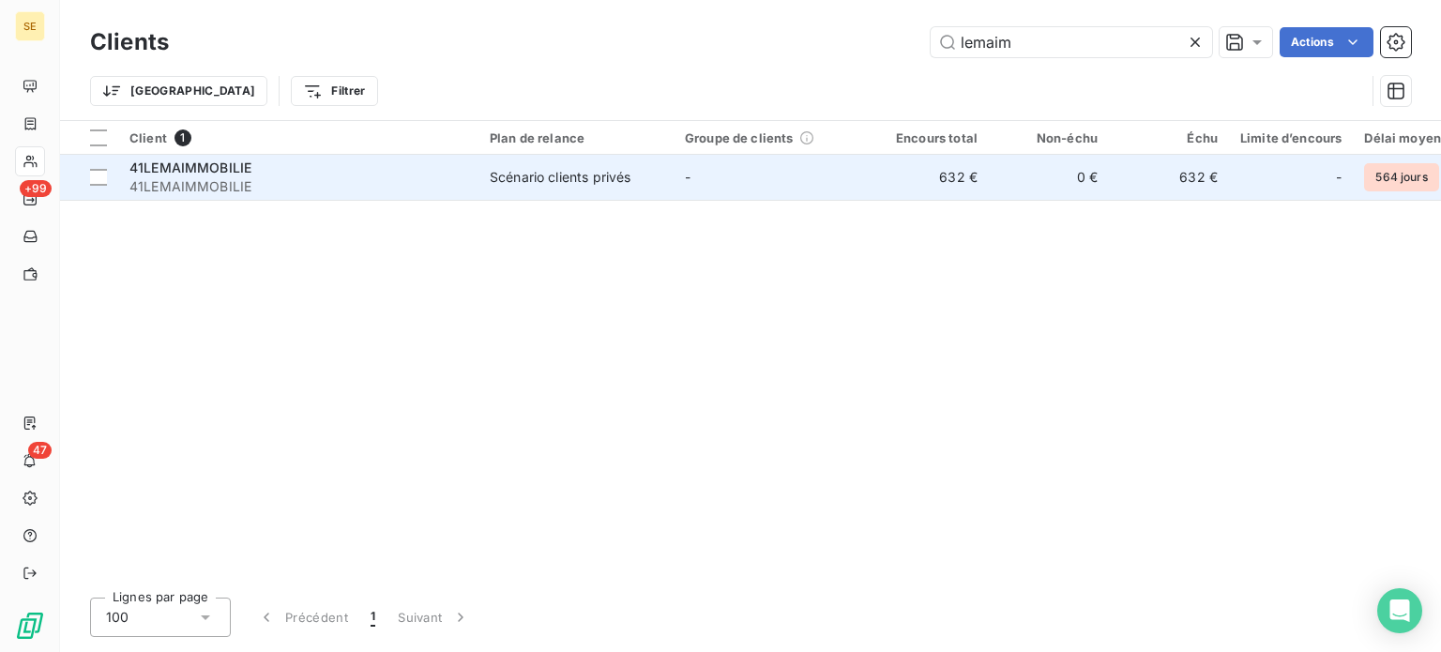
type input "lemaim"
click at [330, 179] on span "41LEMAIMMOBILIE" at bounding box center [298, 186] width 338 height 19
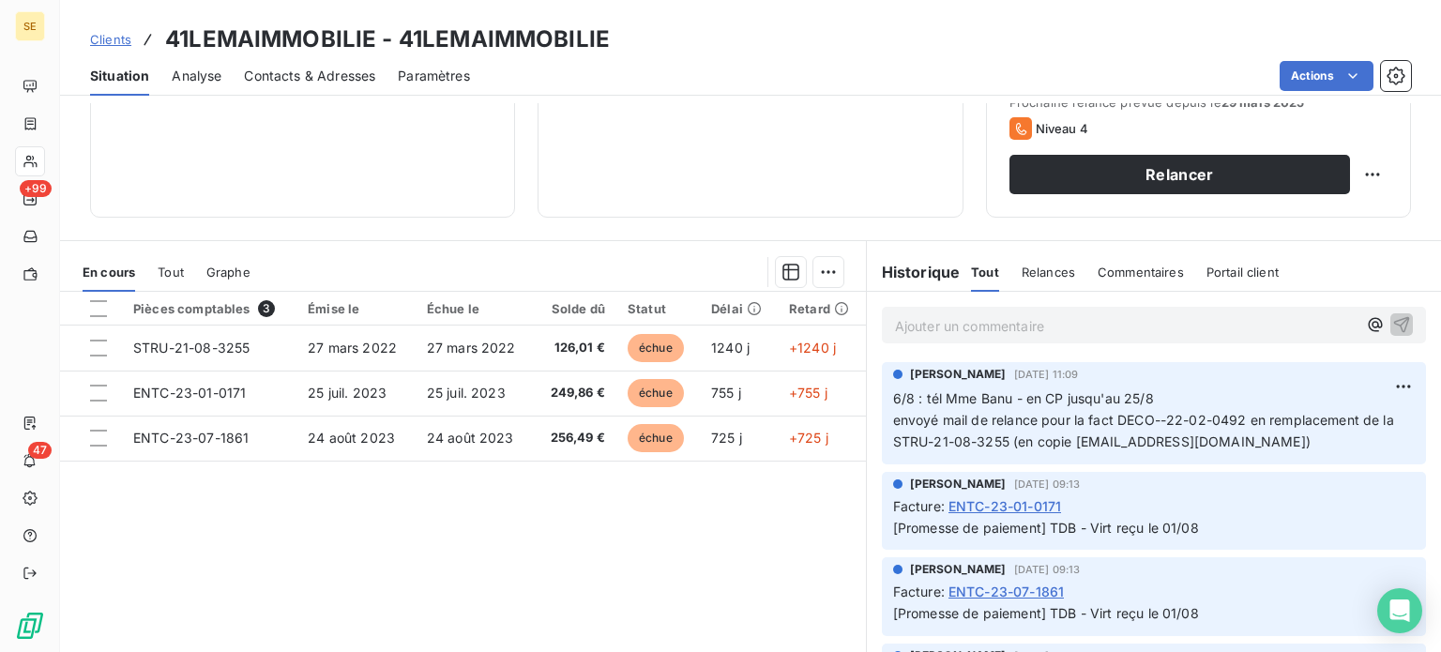
scroll to position [338, 0]
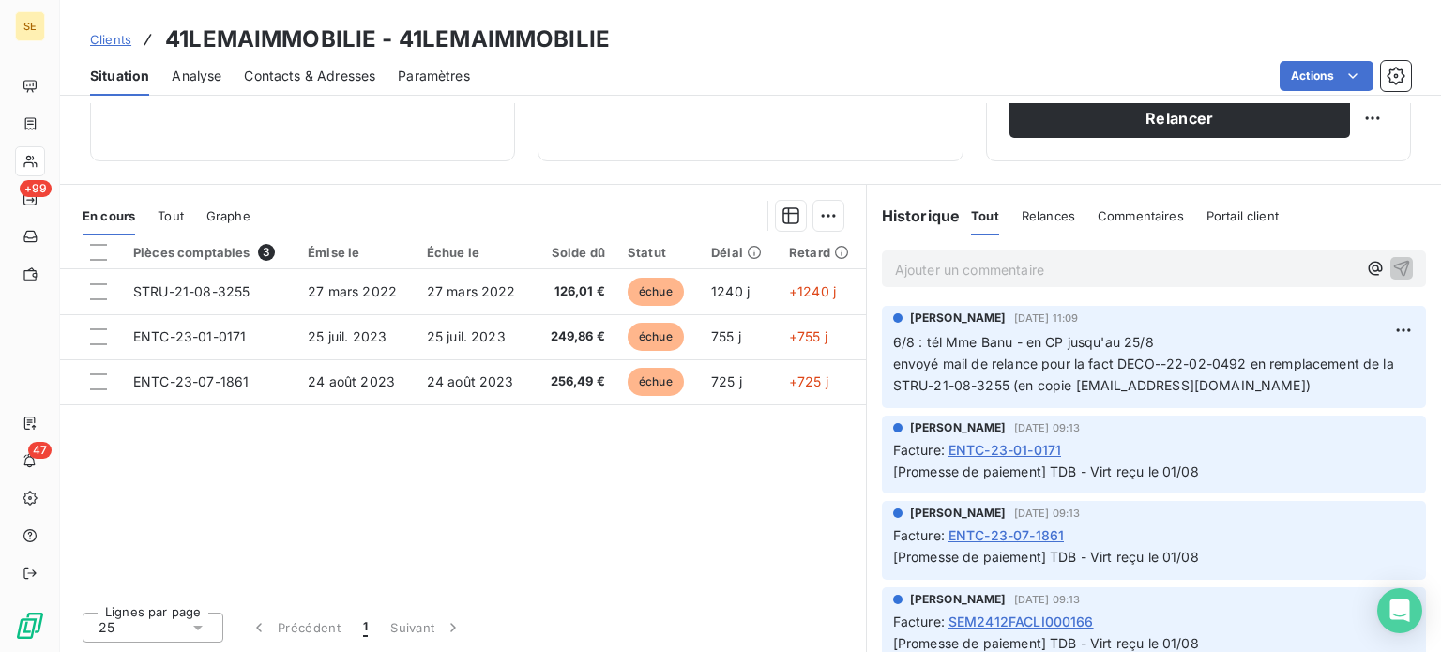
click at [101, 37] on span "Clients" at bounding box center [110, 39] width 41 height 15
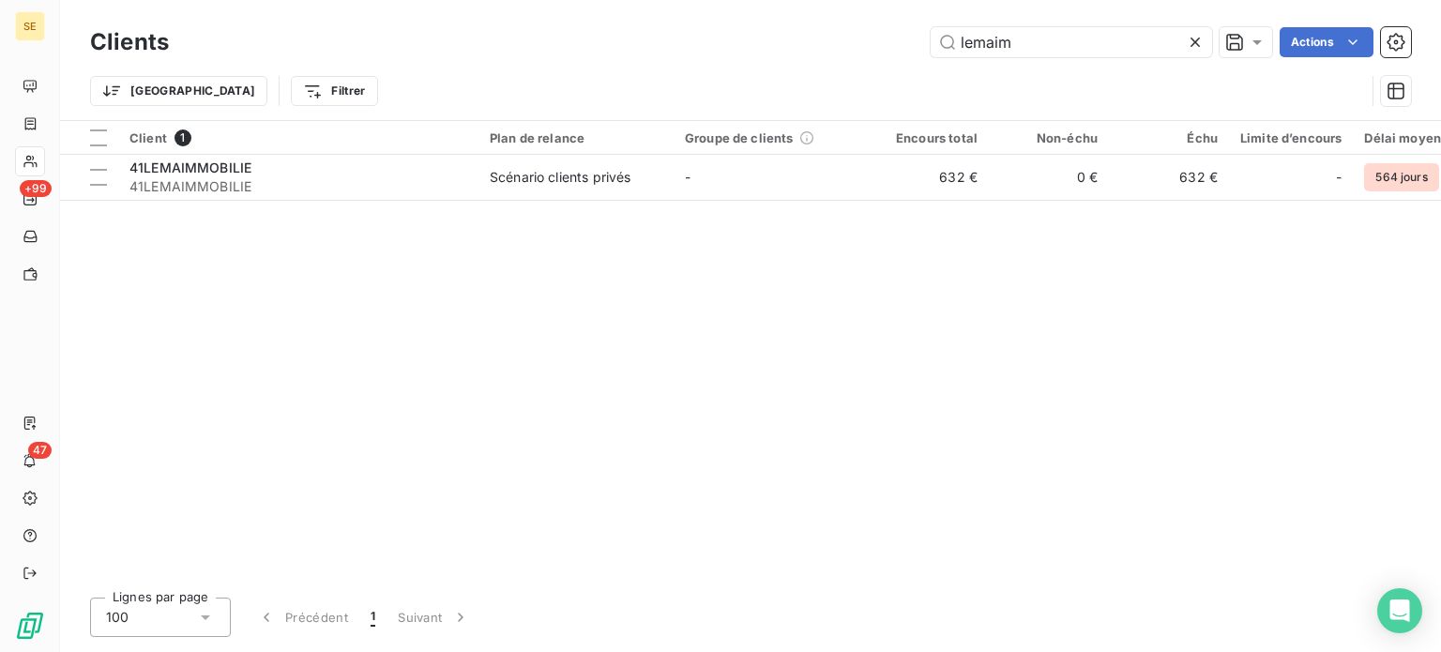
drag, startPoint x: 1082, startPoint y: 25, endPoint x: 794, endPoint y: 18, distance: 288.1
click at [794, 18] on div "Clients lemaim Actions Trier Filtrer" at bounding box center [750, 60] width 1381 height 120
click at [1088, 38] on input "lemaim" at bounding box center [1071, 42] width 281 height 30
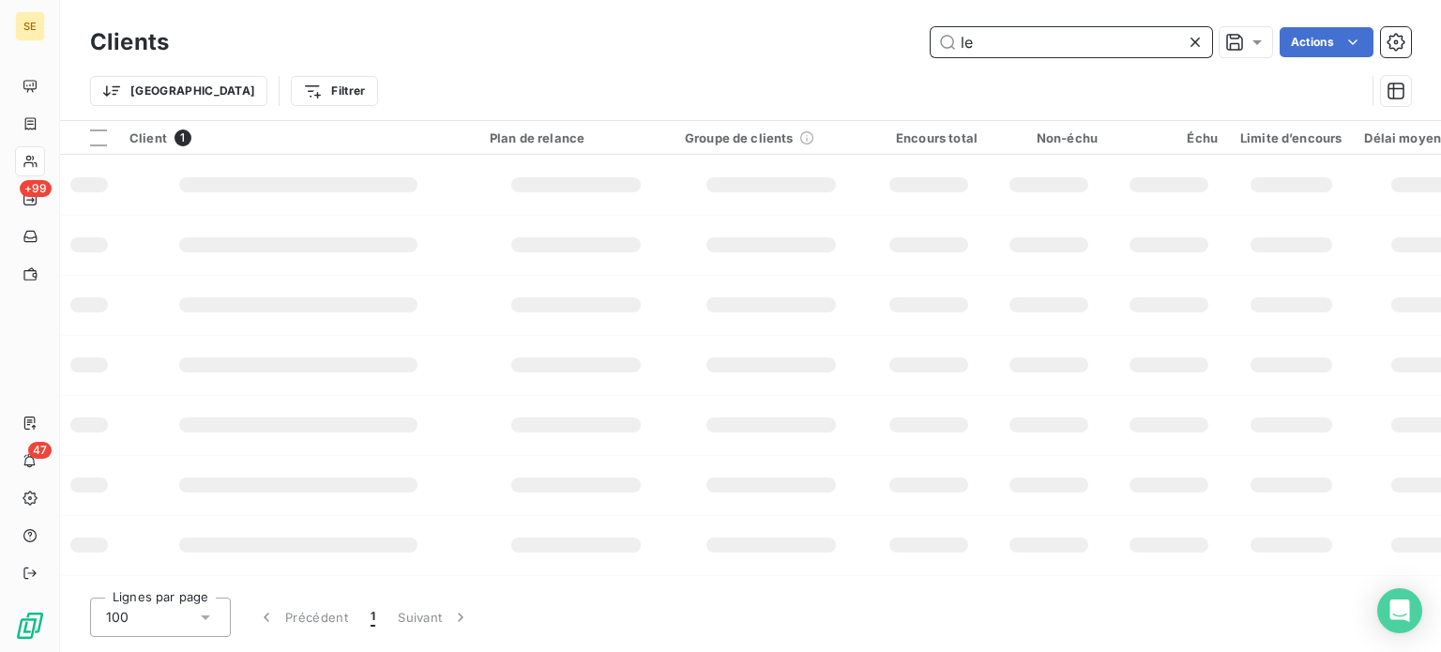
type input "l"
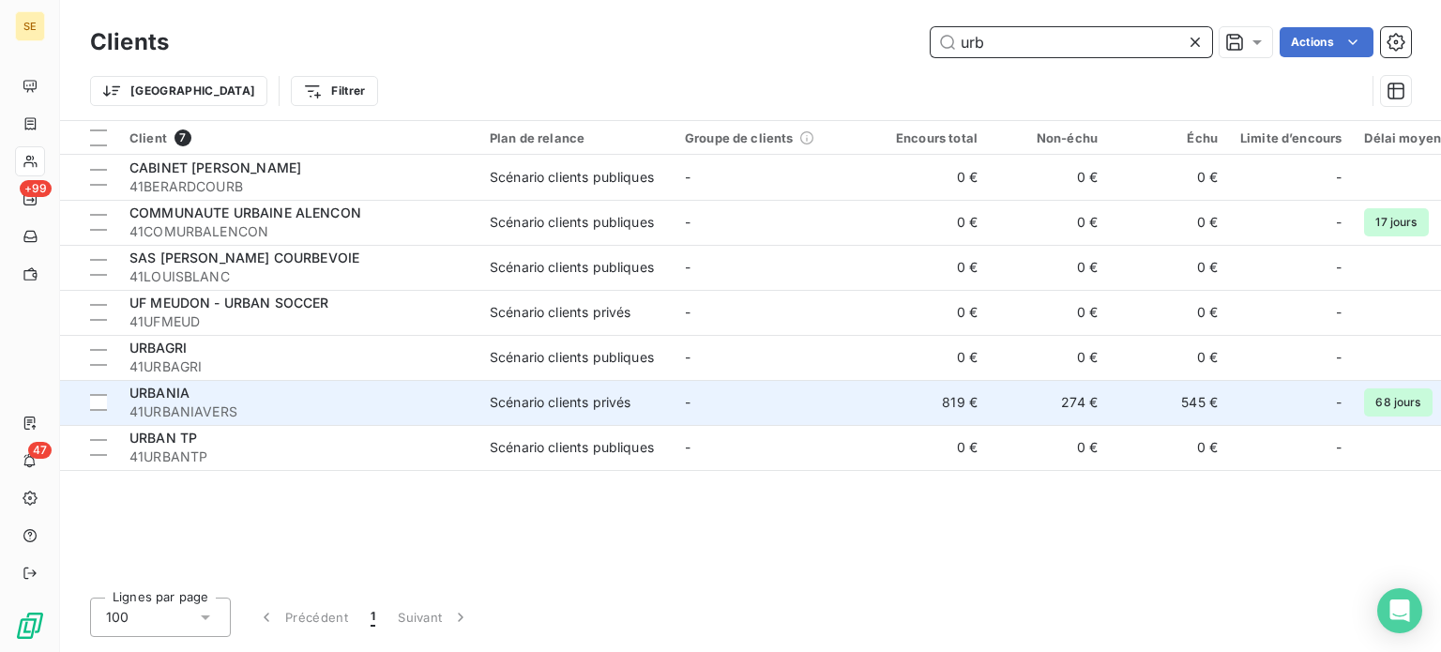
type input "urb"
click at [494, 395] on div "Scénario clients privés" at bounding box center [560, 402] width 141 height 19
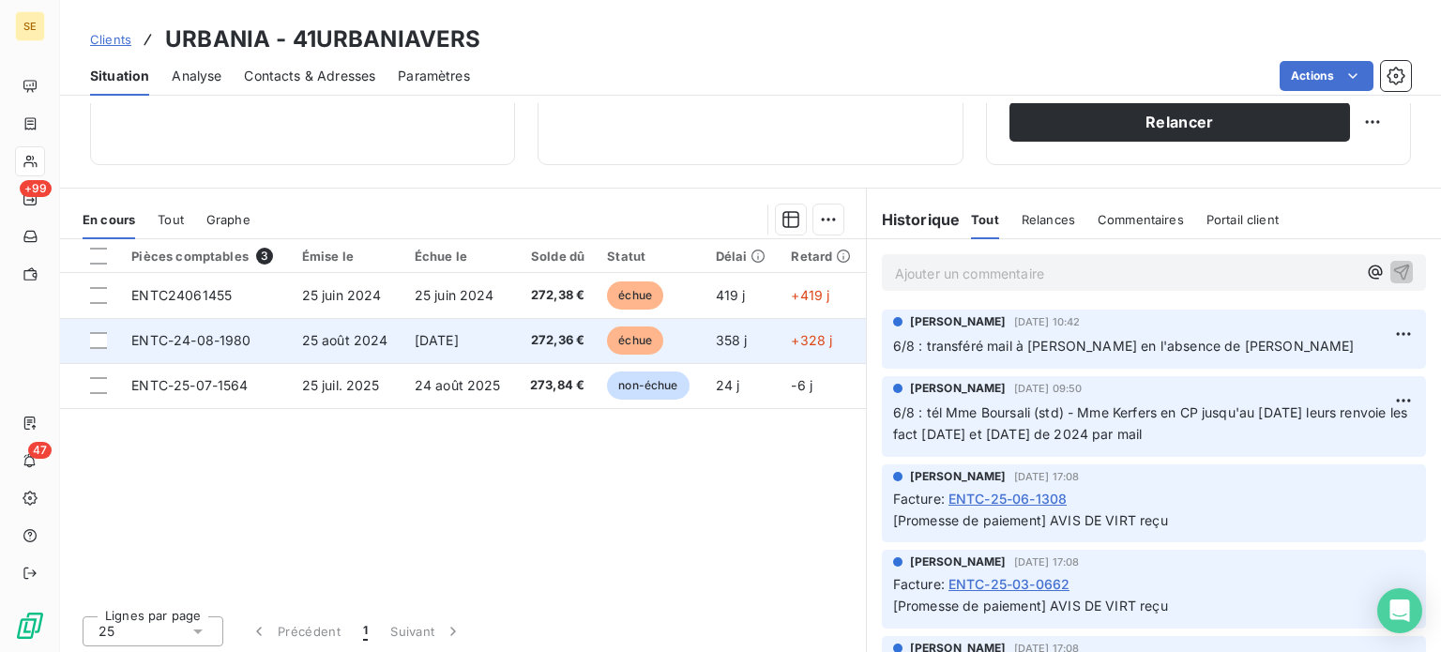
scroll to position [338, 0]
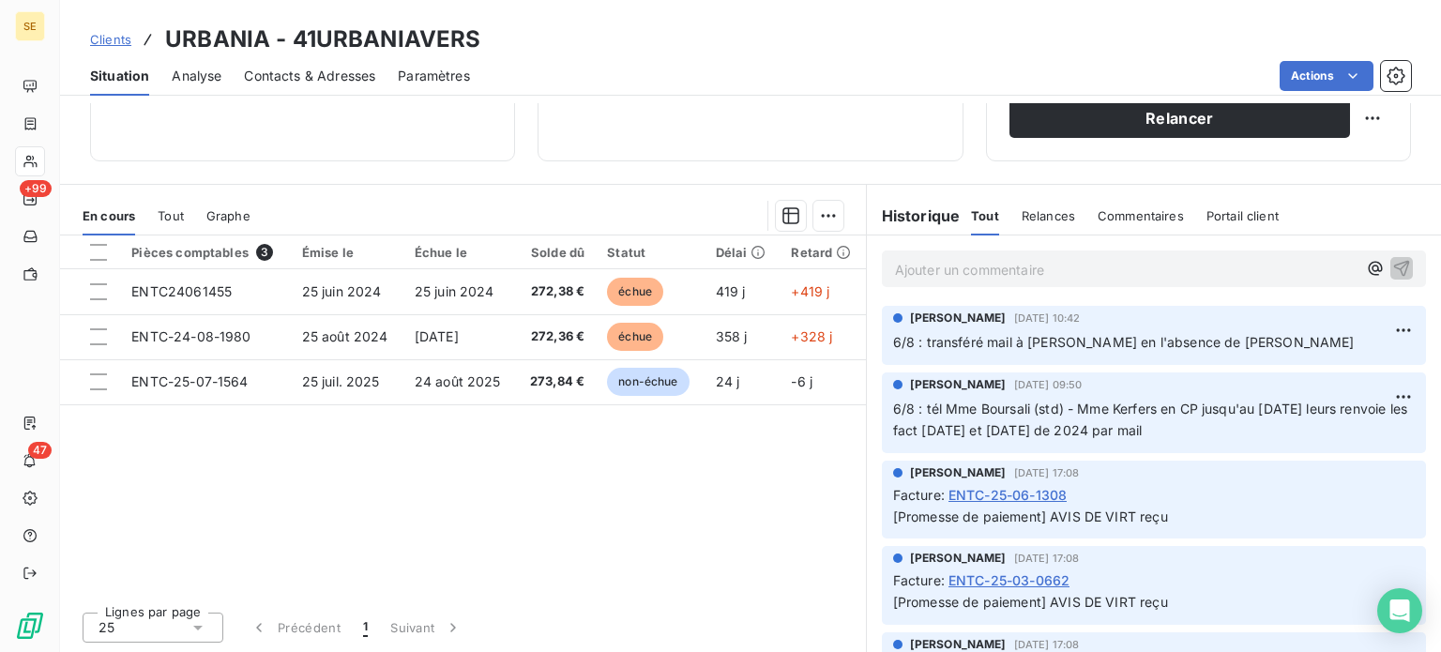
click at [109, 48] on link "Clients" at bounding box center [110, 39] width 41 height 19
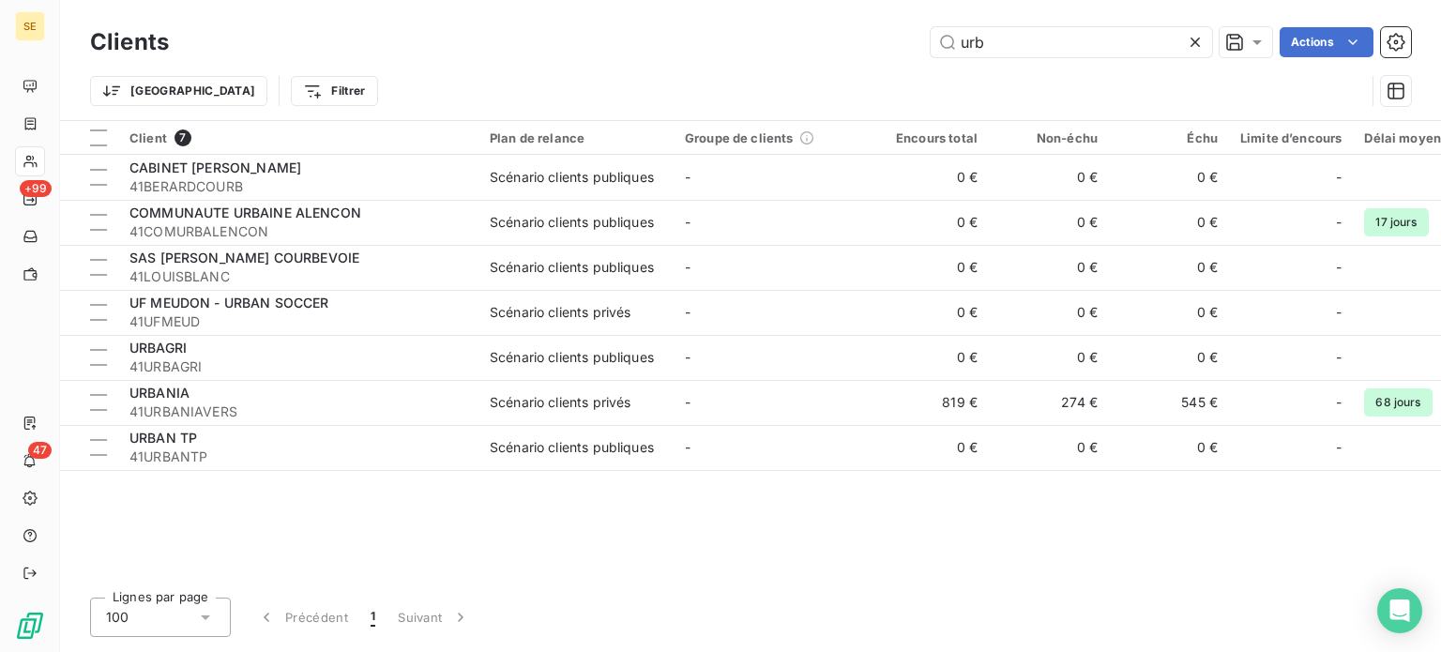
drag, startPoint x: 1029, startPoint y: 38, endPoint x: 818, endPoint y: 38, distance: 211.1
click at [828, 46] on div "urb Actions" at bounding box center [801, 42] width 1220 height 30
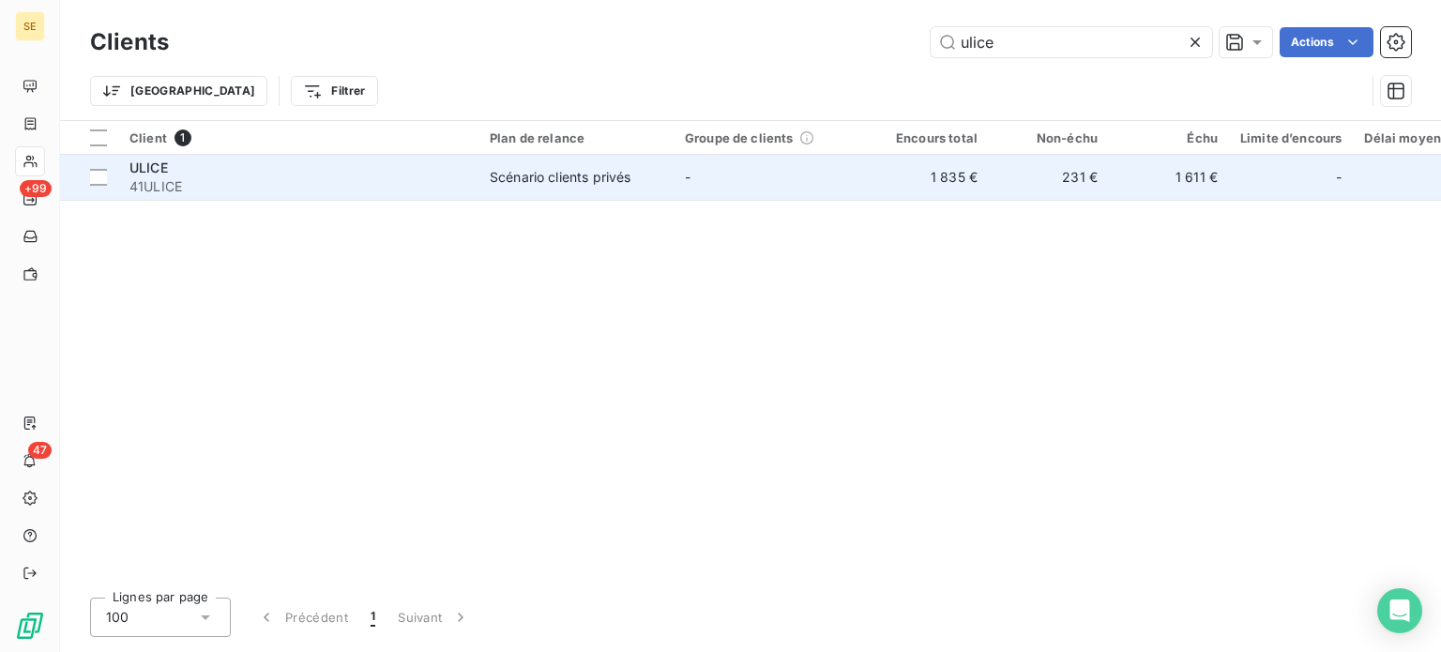
type input "ulice"
click at [418, 170] on div "ULICE" at bounding box center [298, 168] width 338 height 19
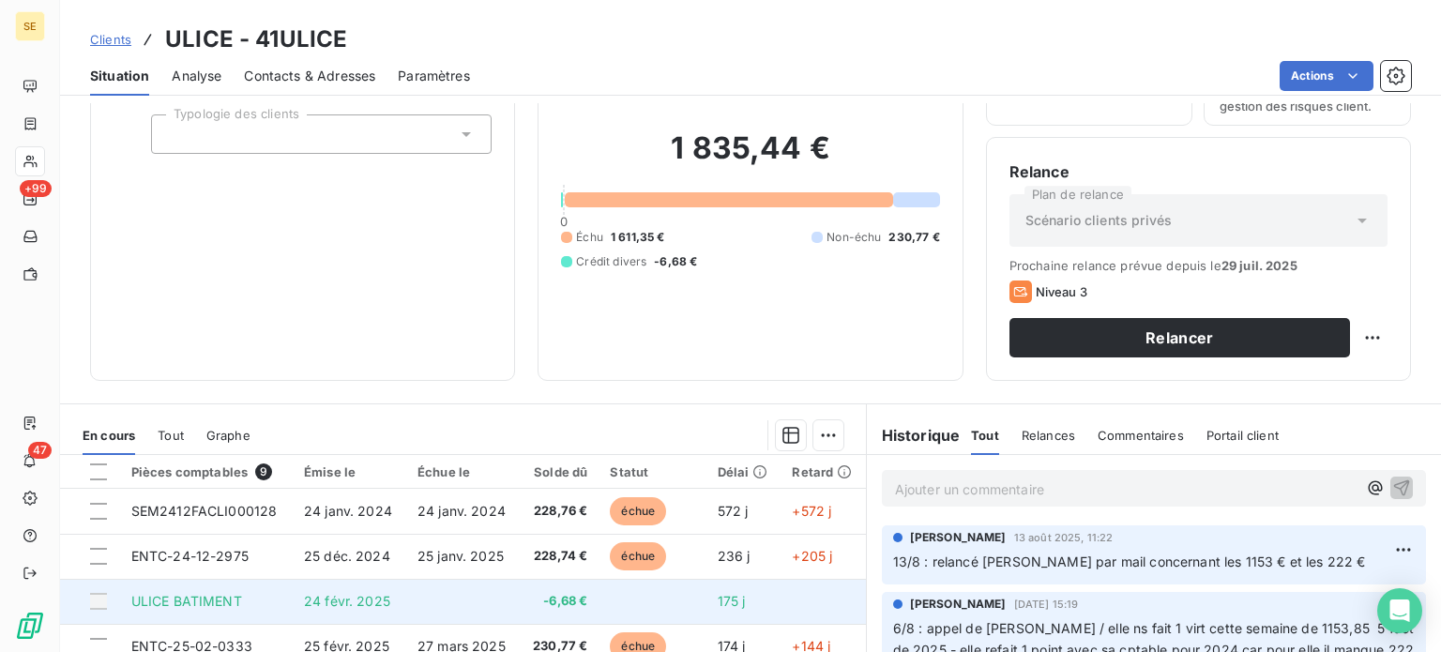
scroll to position [338, 0]
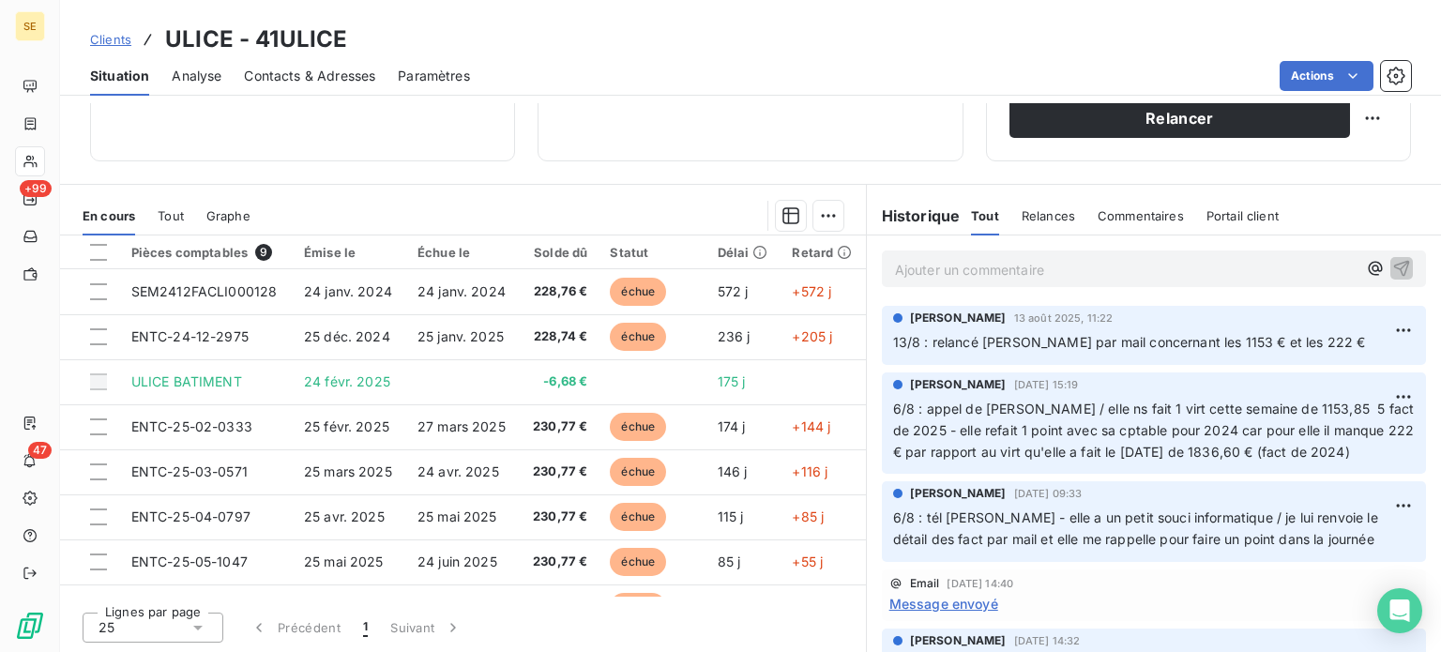
click at [111, 40] on span "Clients" at bounding box center [110, 39] width 41 height 15
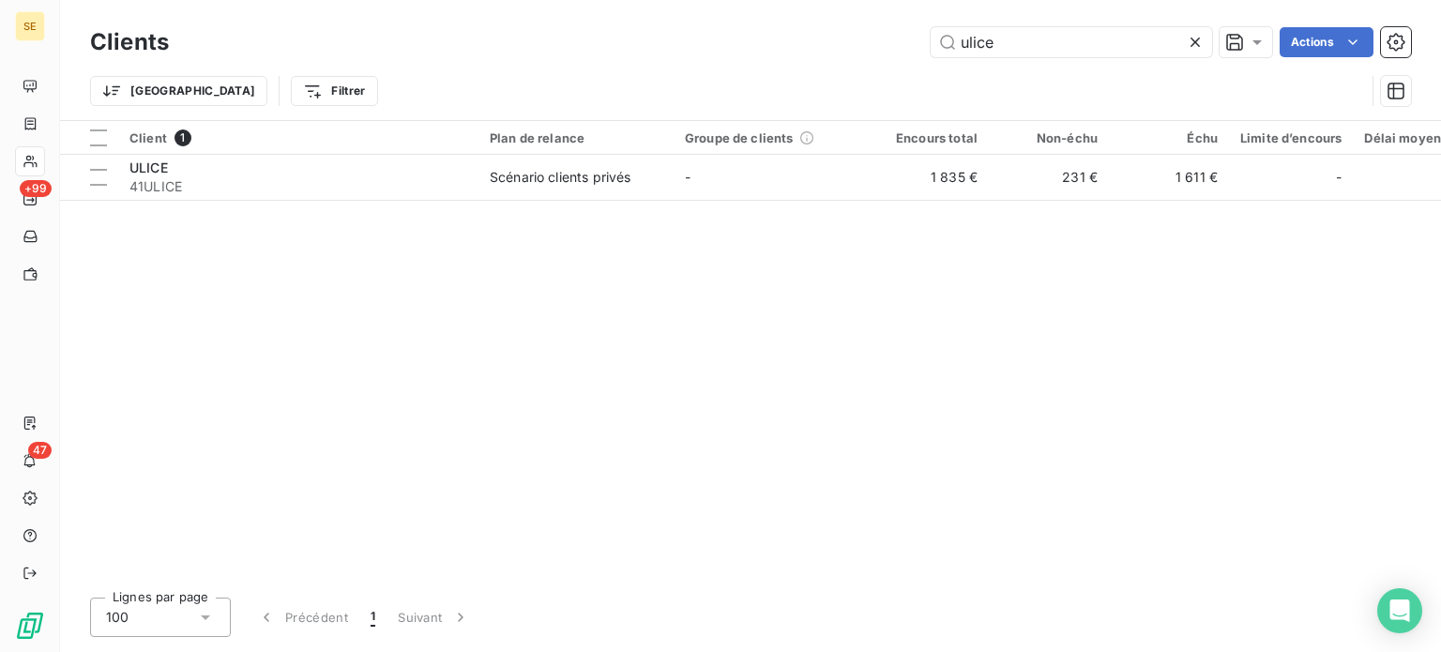
drag, startPoint x: 826, startPoint y: 42, endPoint x: 736, endPoint y: 43, distance: 90.1
click at [736, 43] on div "ulice Actions" at bounding box center [801, 42] width 1220 height 30
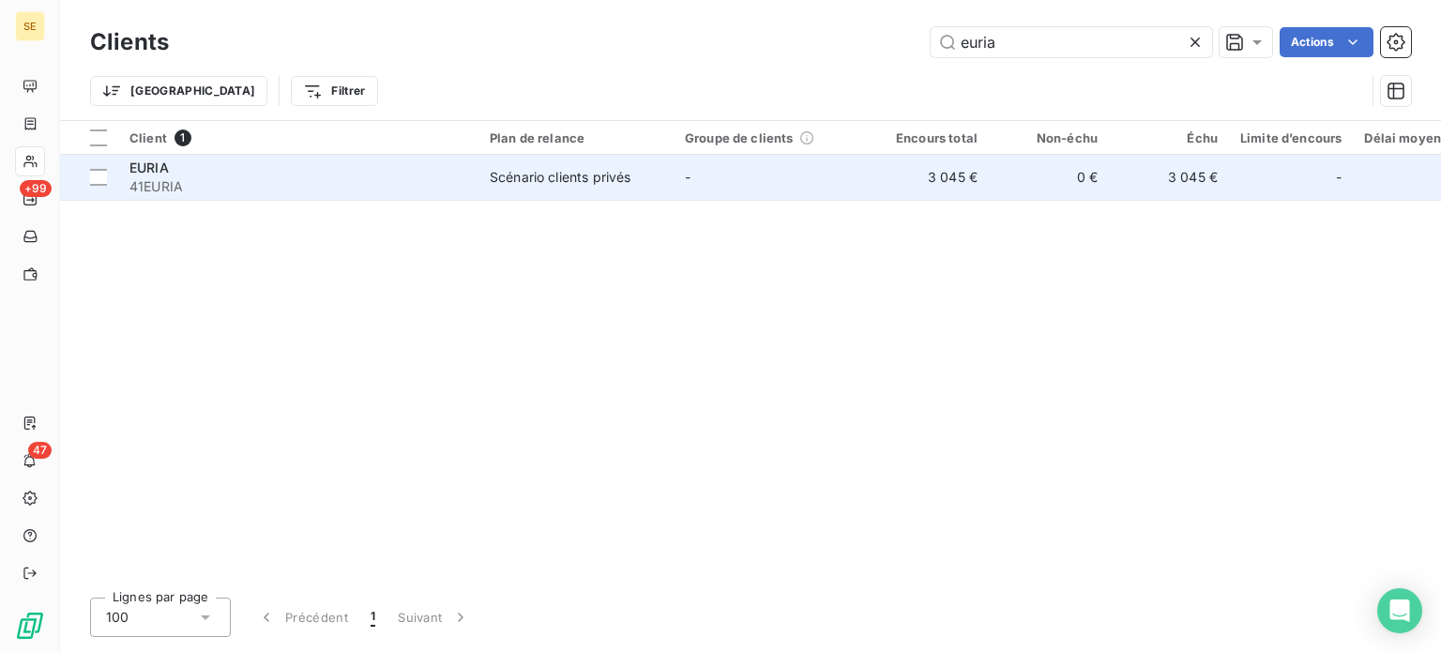
type input "euria"
click at [574, 177] on div "Scénario clients privés" at bounding box center [560, 177] width 141 height 19
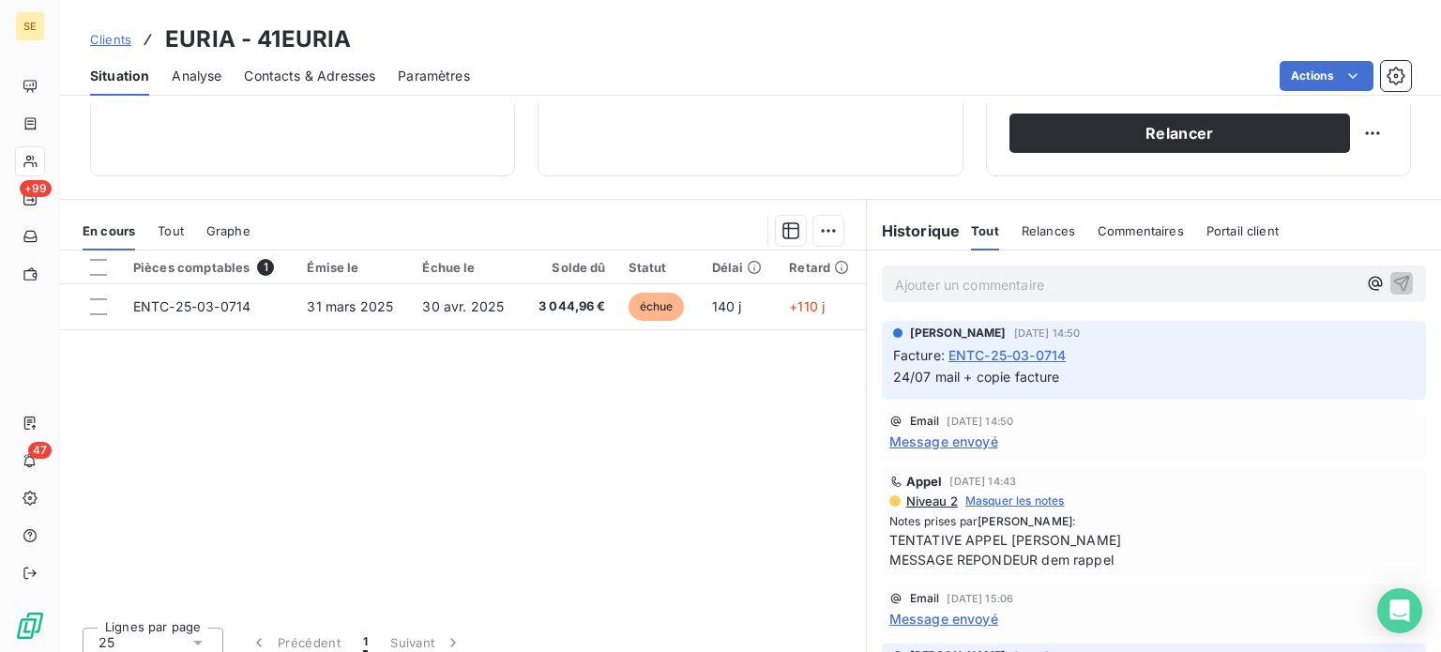
scroll to position [338, 0]
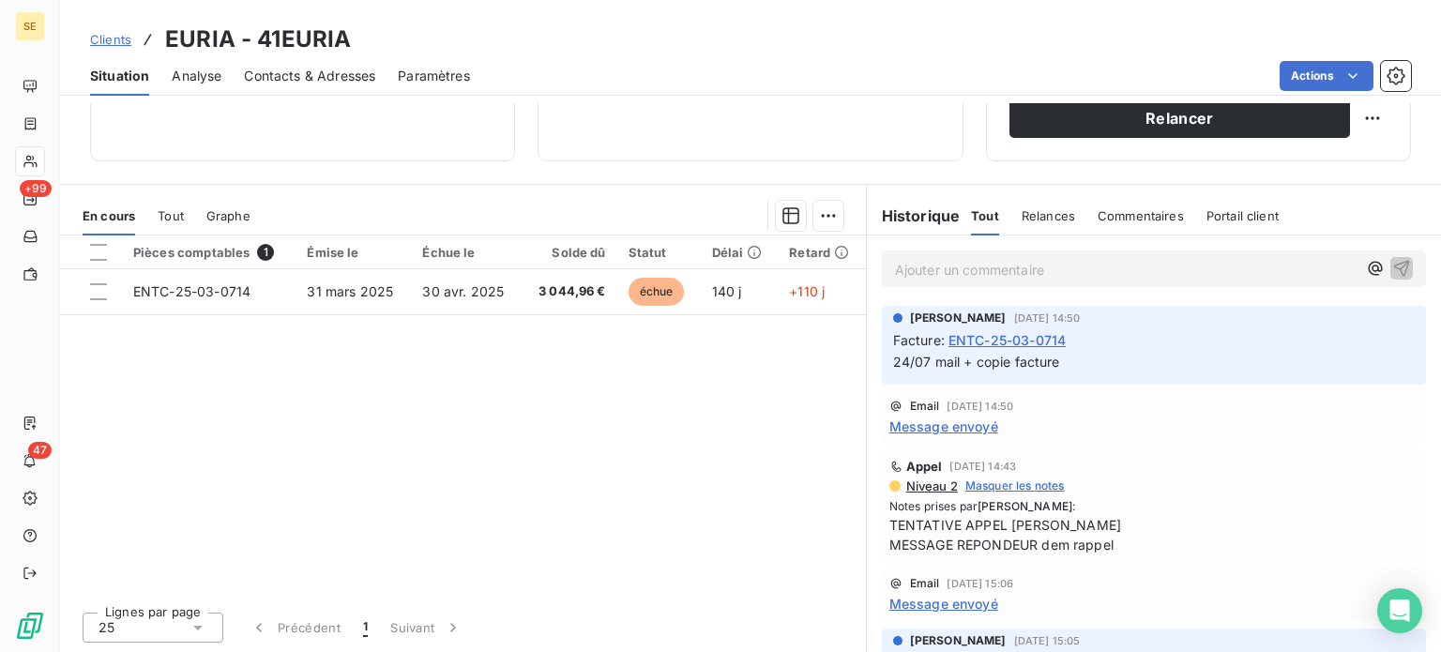
click at [334, 74] on span "Contacts & Adresses" at bounding box center [309, 76] width 131 height 19
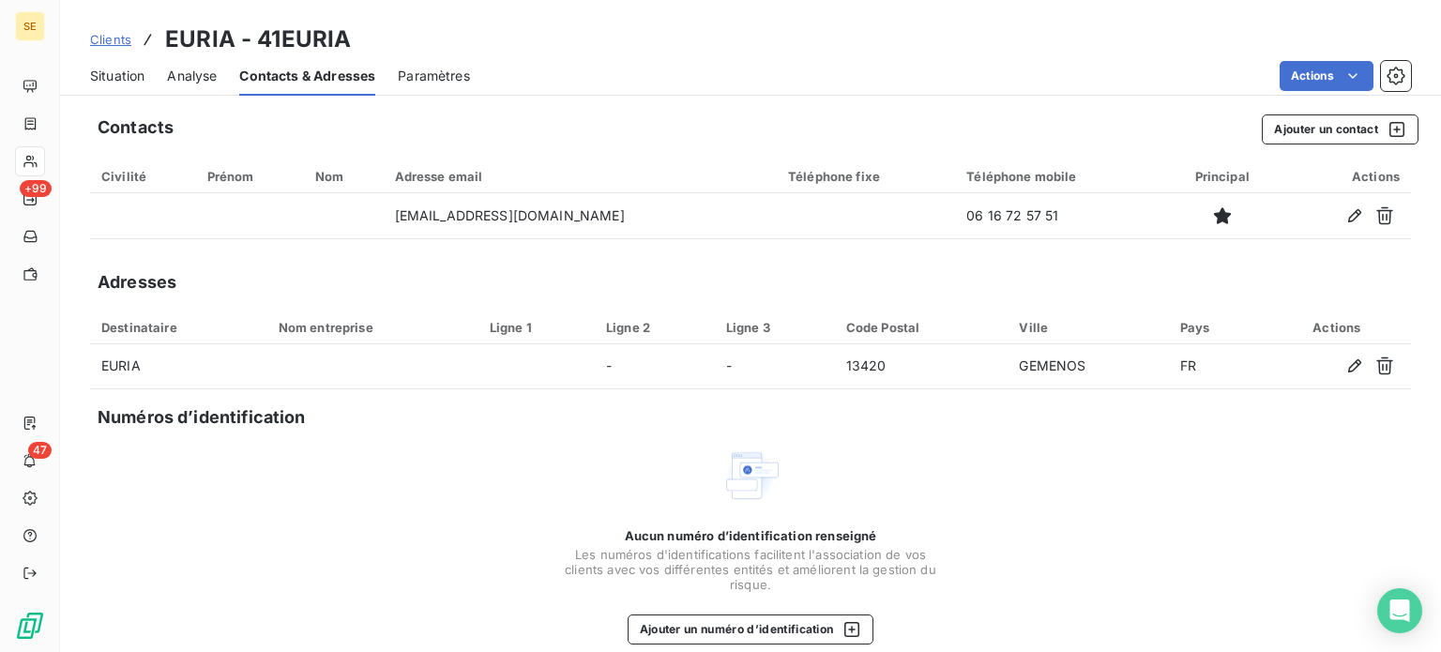
drag, startPoint x: 111, startPoint y: 75, endPoint x: 120, endPoint y: 84, distance: 12.6
click at [111, 75] on span "Situation" at bounding box center [117, 76] width 54 height 19
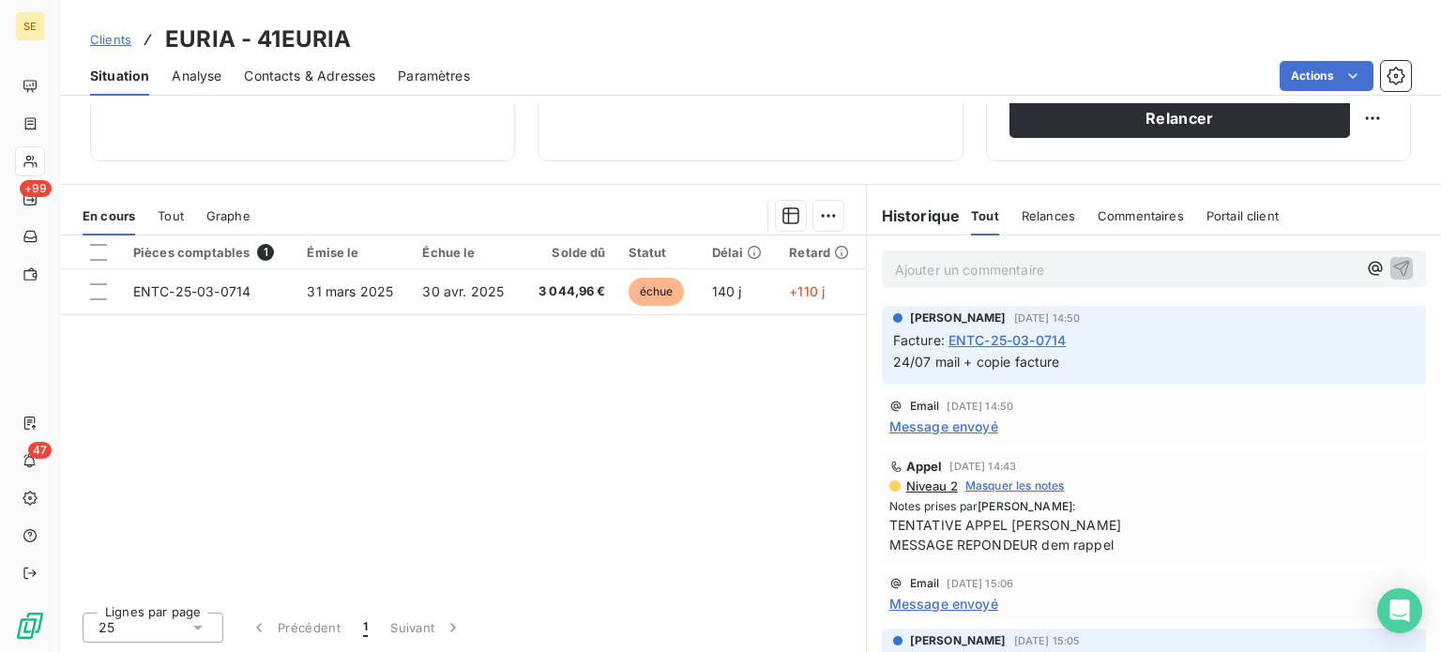
click at [1107, 272] on p "Ajouter un commentaire ﻿" at bounding box center [1126, 269] width 462 height 23
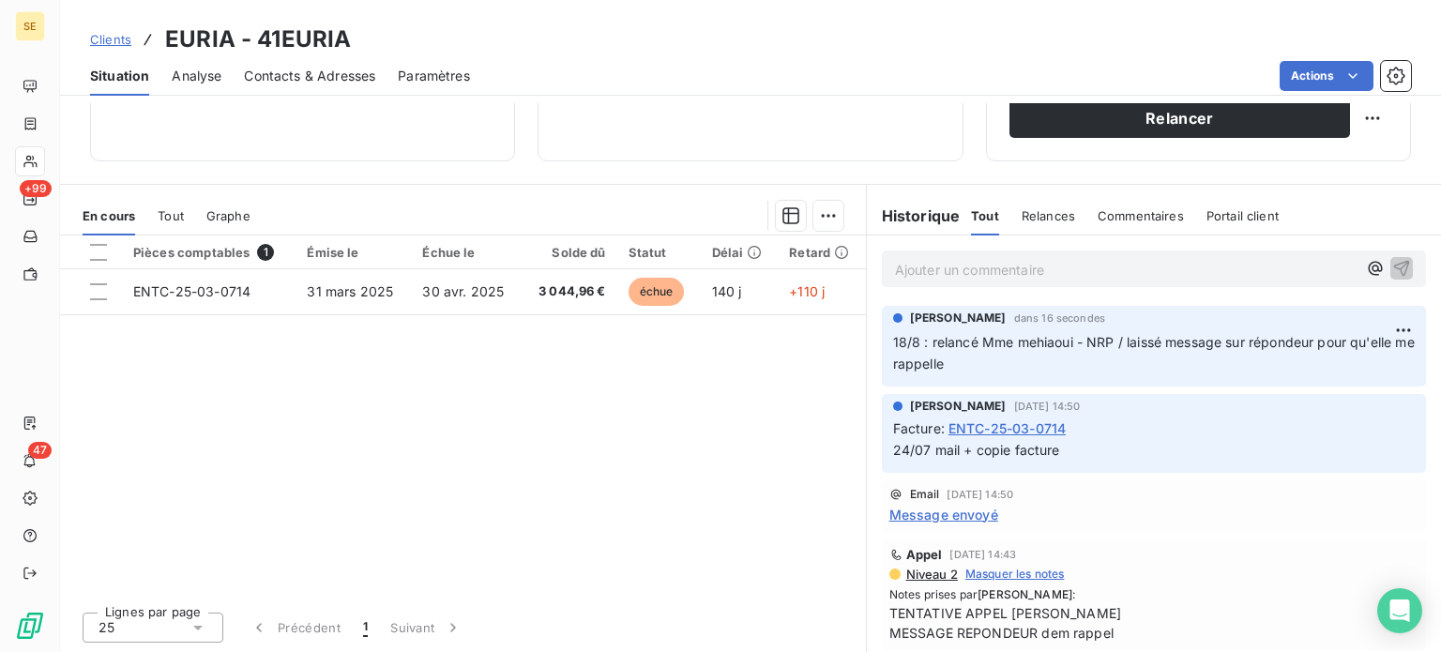
click at [102, 39] on span "Clients" at bounding box center [110, 39] width 41 height 15
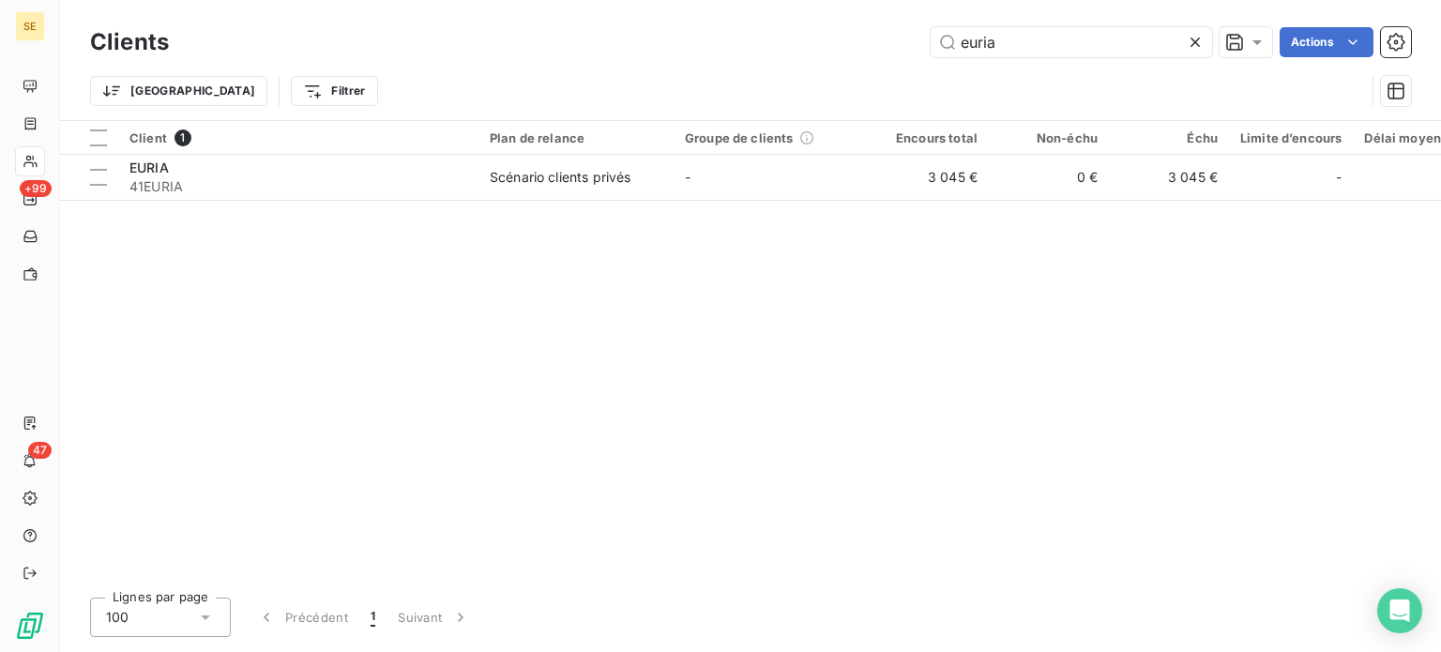
drag, startPoint x: 1040, startPoint y: 53, endPoint x: 813, endPoint y: 50, distance: 227.1
click at [813, 50] on div "euria Actions" at bounding box center [801, 42] width 1220 height 30
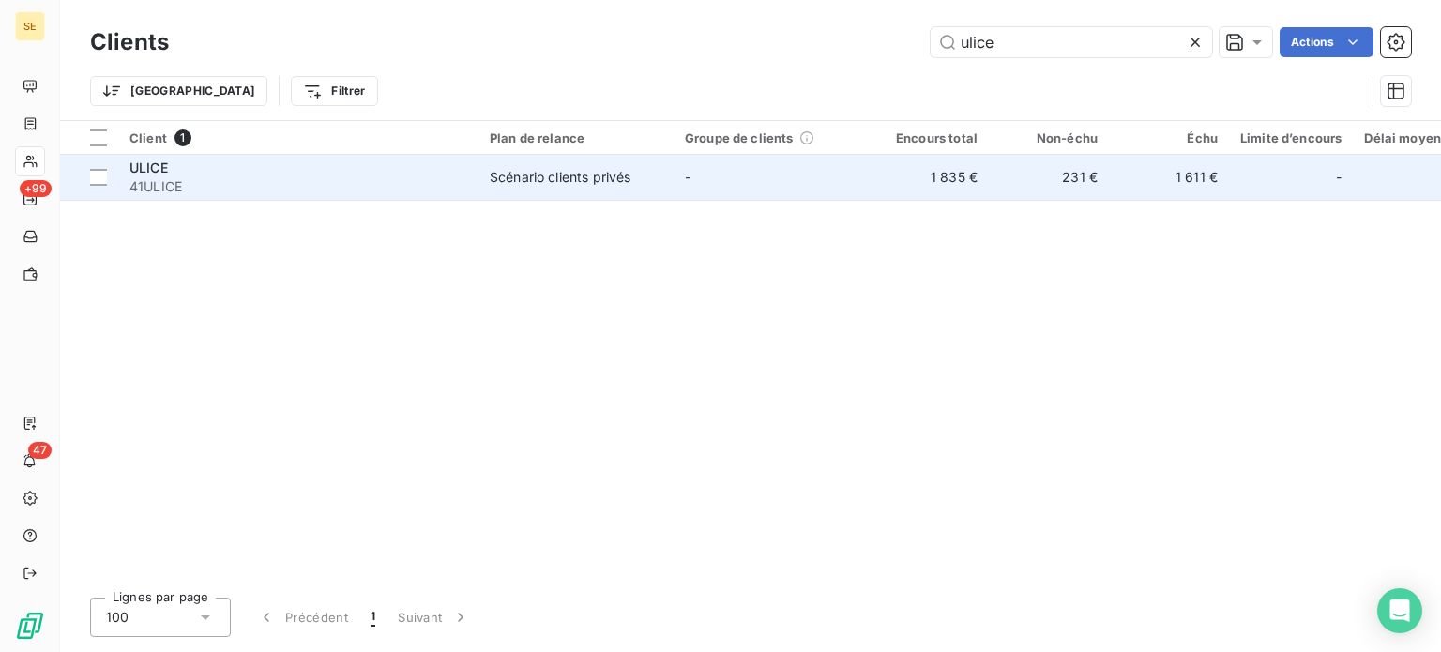
type input "ulice"
click at [598, 179] on div "Scénario clients privés" at bounding box center [560, 177] width 141 height 19
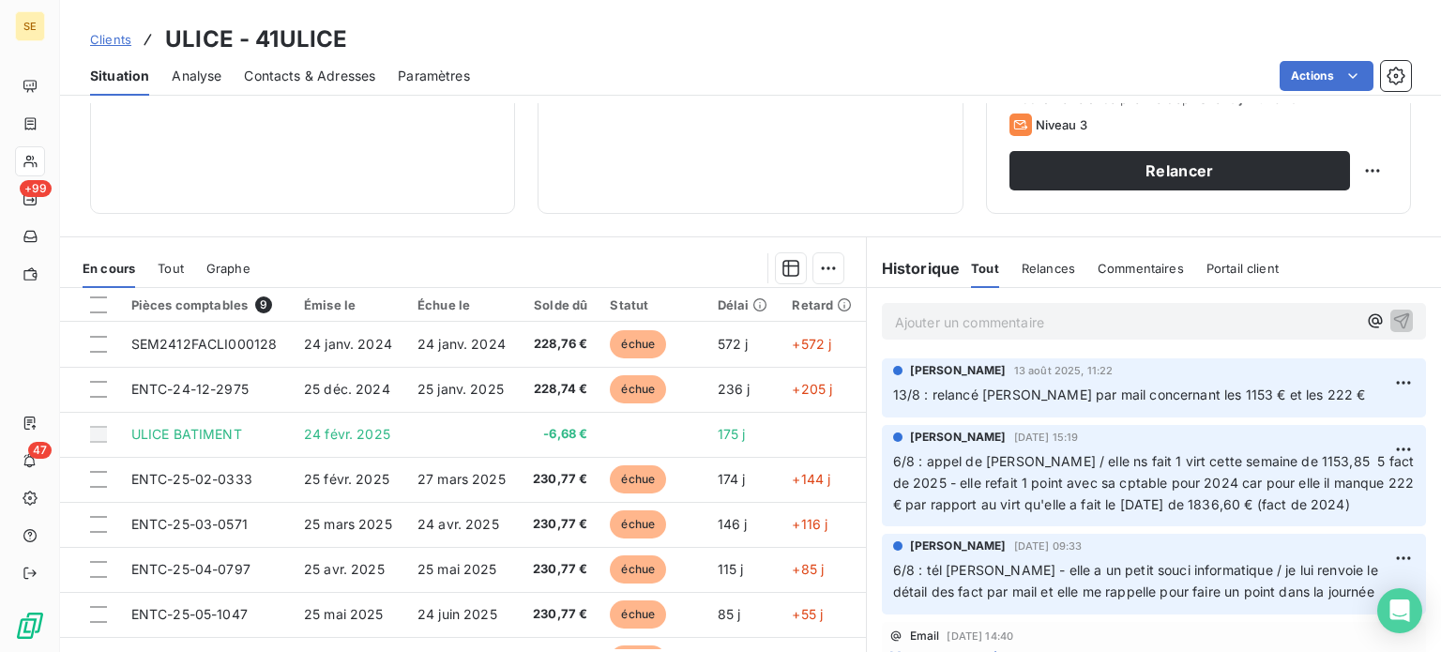
scroll to position [338, 0]
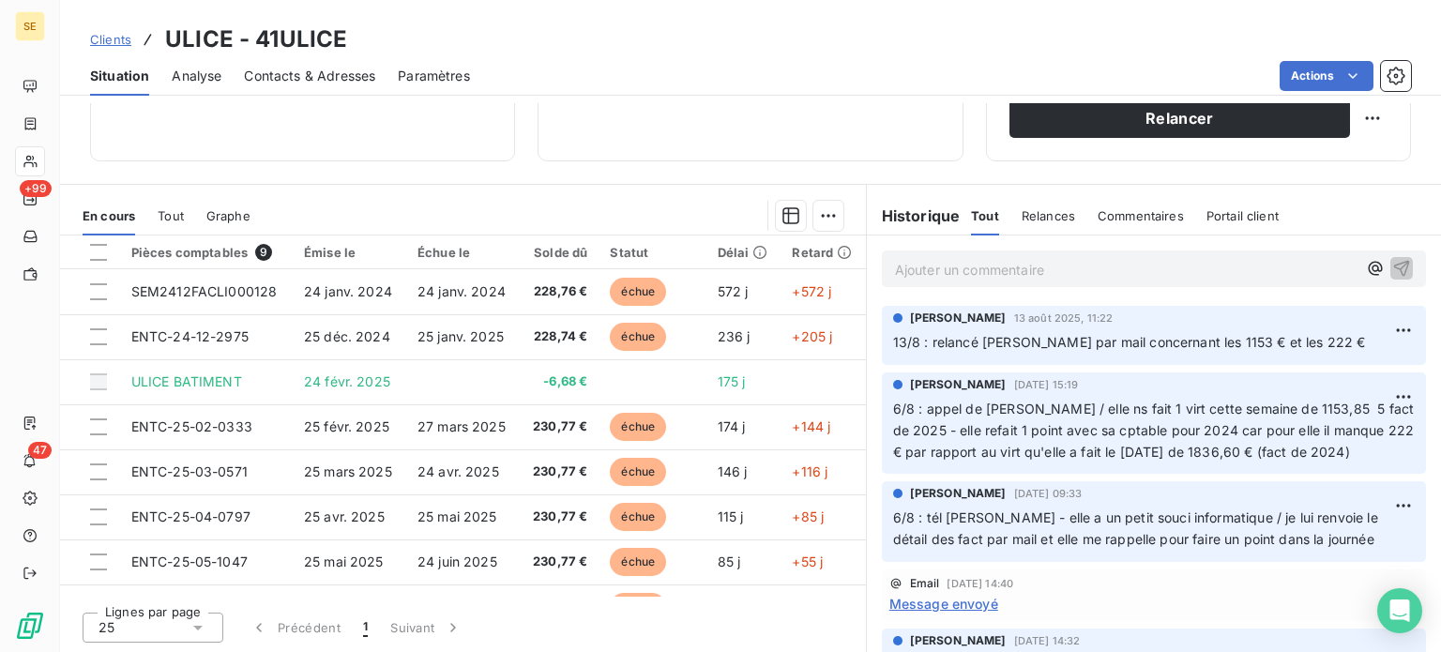
click at [326, 81] on span "Contacts & Adresses" at bounding box center [309, 76] width 131 height 19
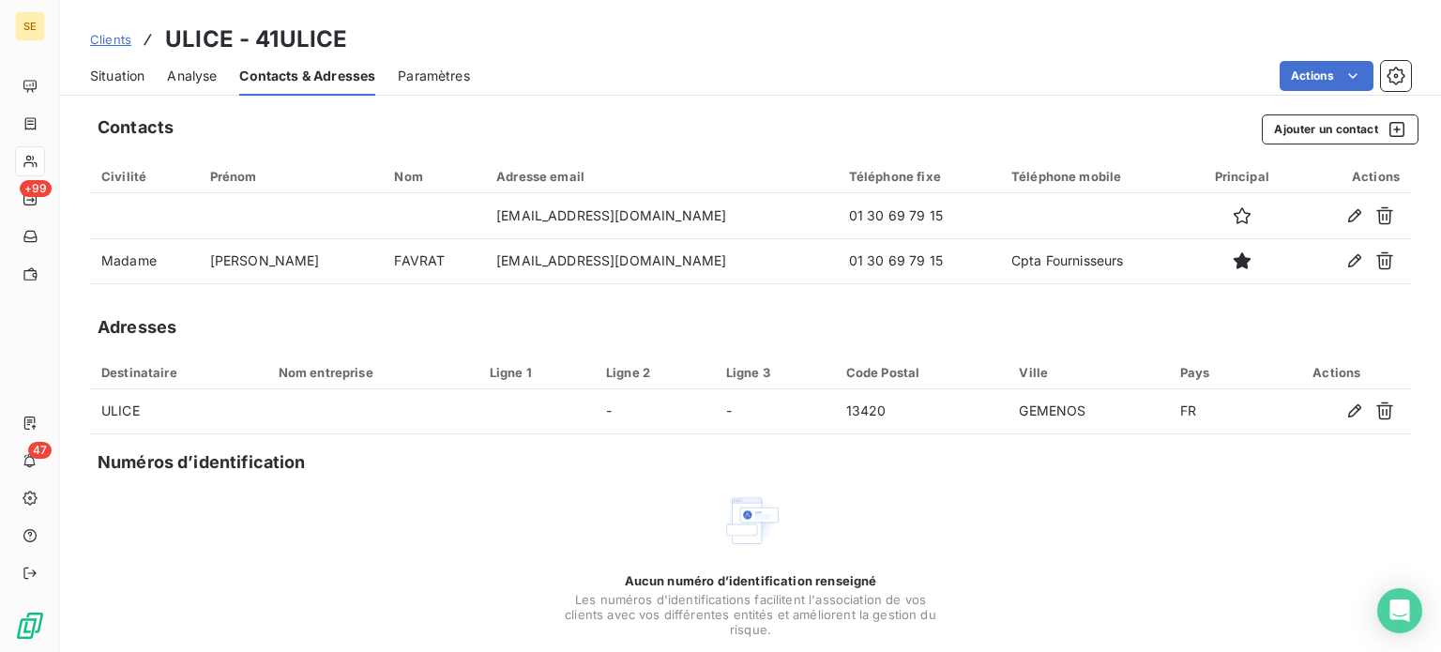
click at [121, 74] on span "Situation" at bounding box center [117, 76] width 54 height 19
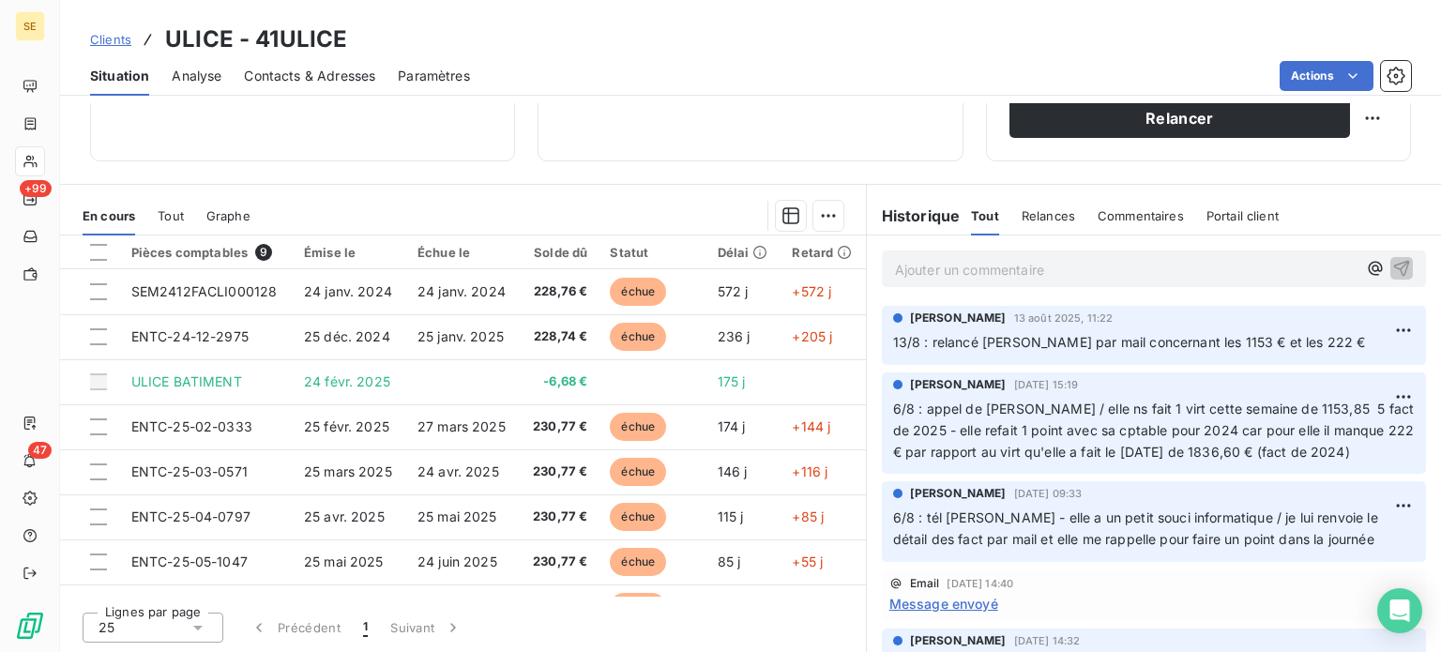
click at [281, 83] on span "Contacts & Adresses" at bounding box center [309, 76] width 131 height 19
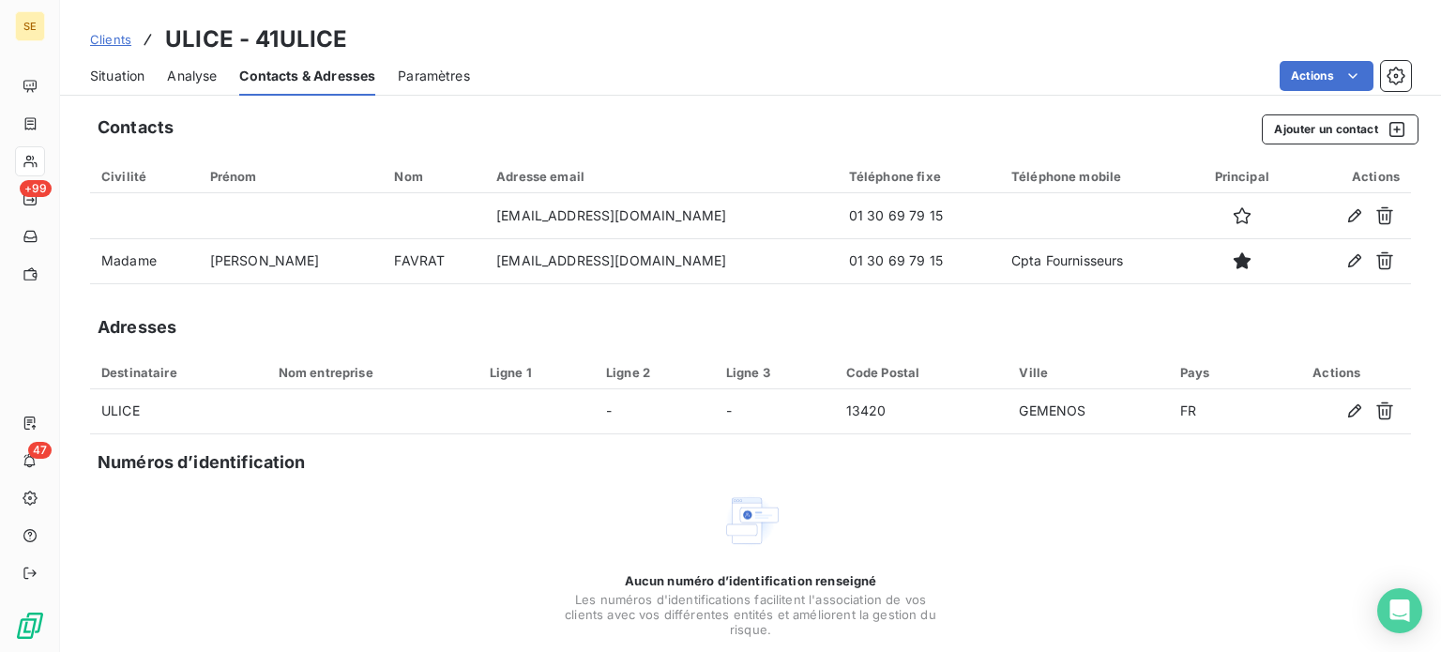
click at [124, 75] on span "Situation" at bounding box center [117, 76] width 54 height 19
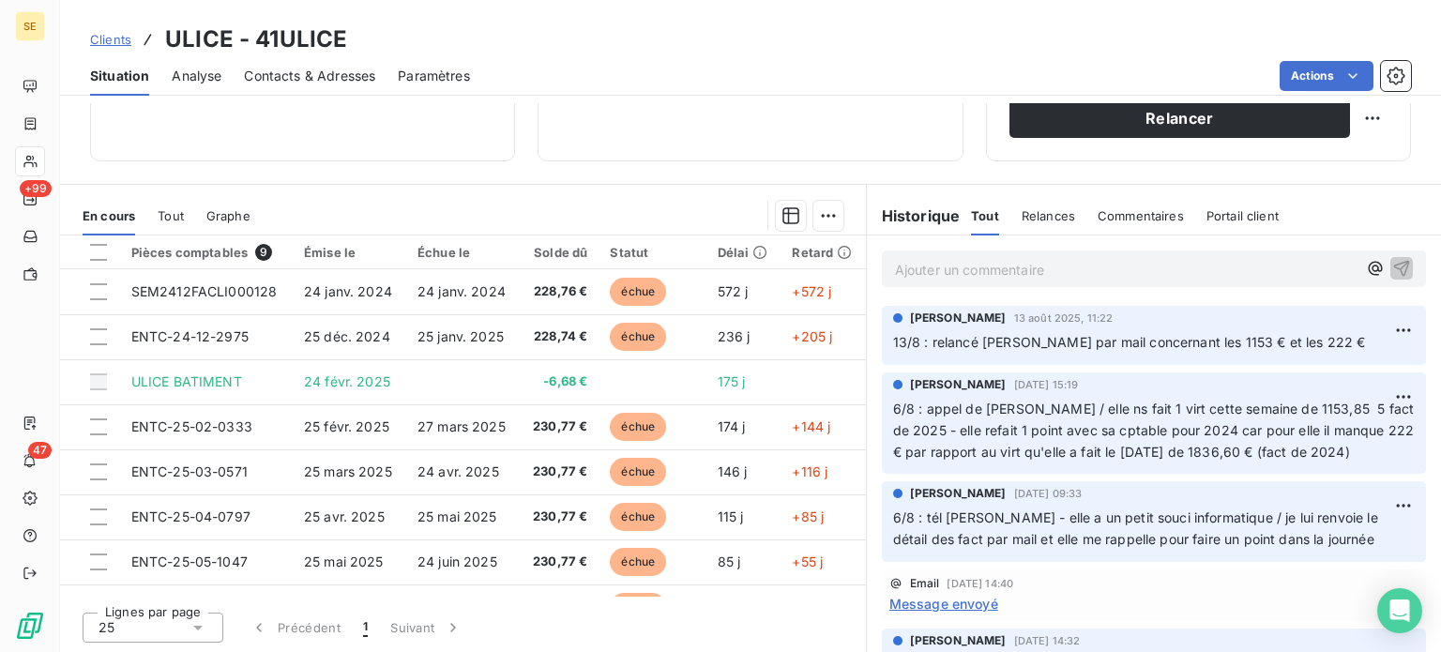
click at [121, 36] on span "Clients" at bounding box center [110, 39] width 41 height 15
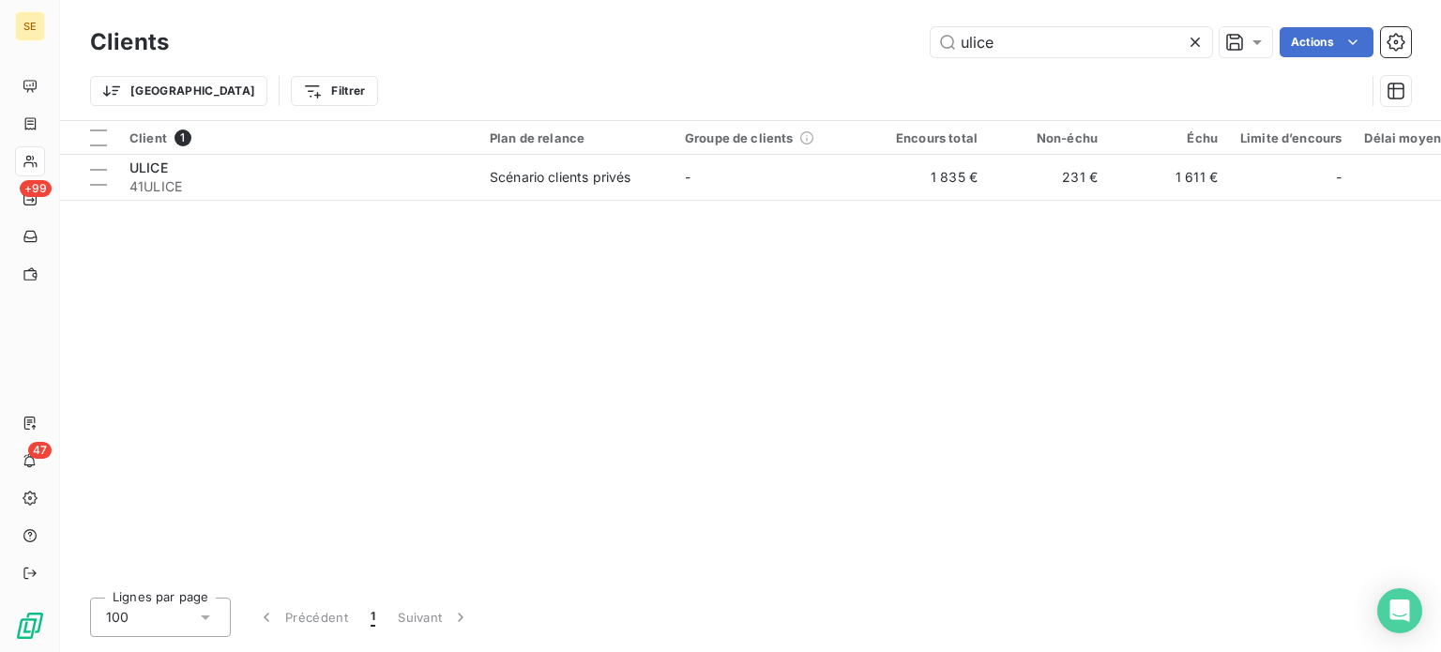
drag, startPoint x: 1055, startPoint y: 40, endPoint x: 582, endPoint y: 40, distance: 472.9
click at [582, 40] on div "ulice Actions" at bounding box center [801, 42] width 1220 height 30
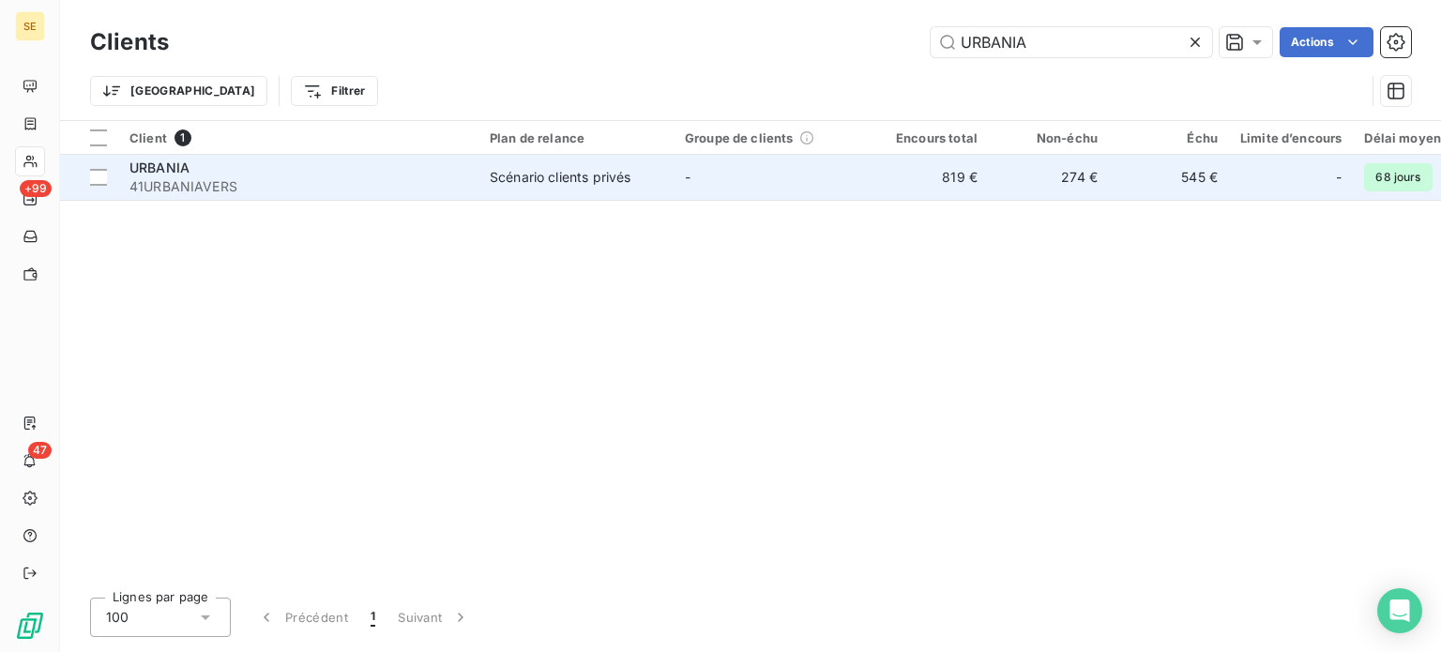
type input "URBANIA"
click at [454, 181] on span "41URBANIAVERS" at bounding box center [298, 186] width 338 height 19
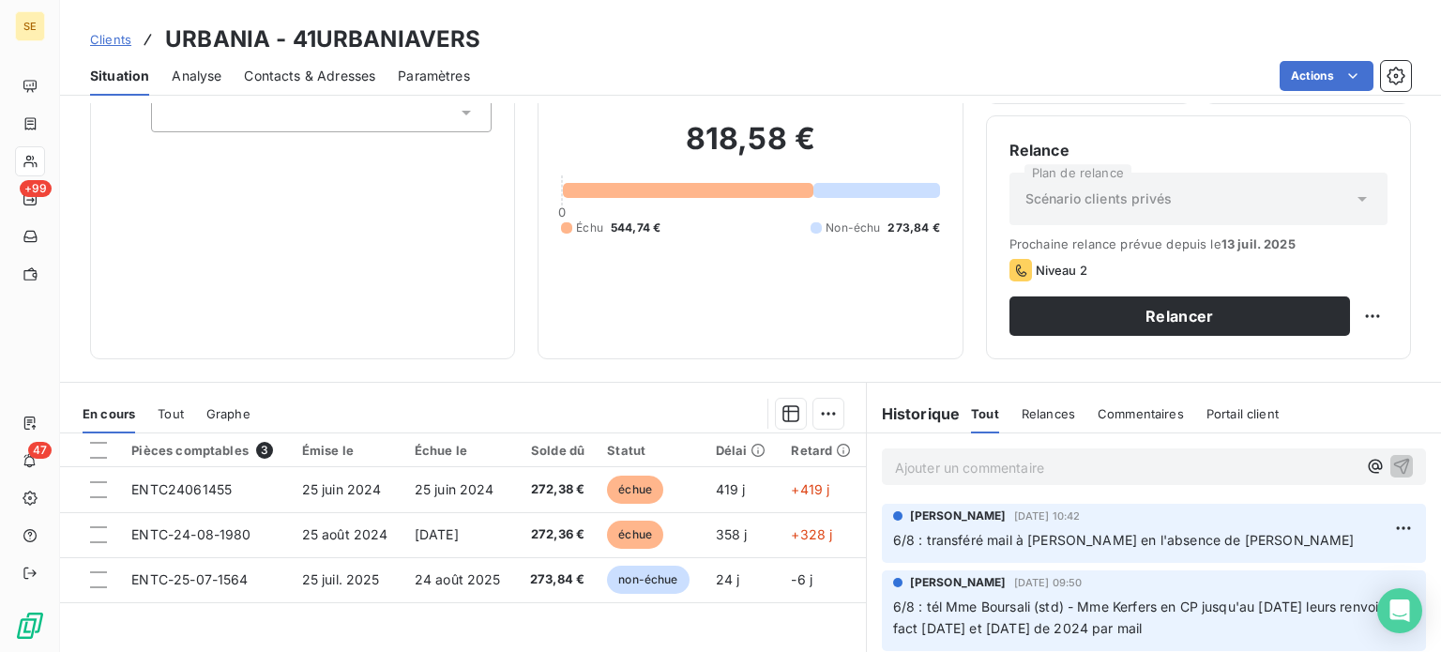
scroll to position [338, 0]
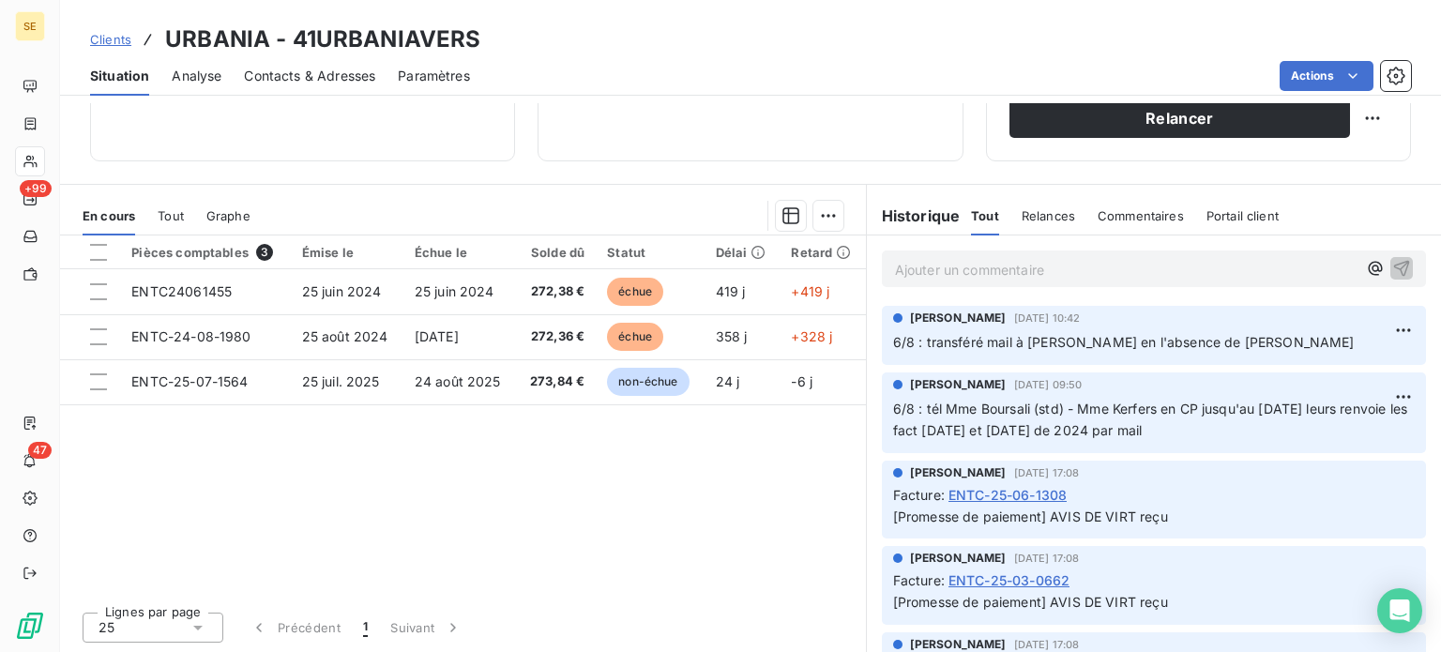
click at [303, 69] on span "Contacts & Adresses" at bounding box center [309, 76] width 131 height 19
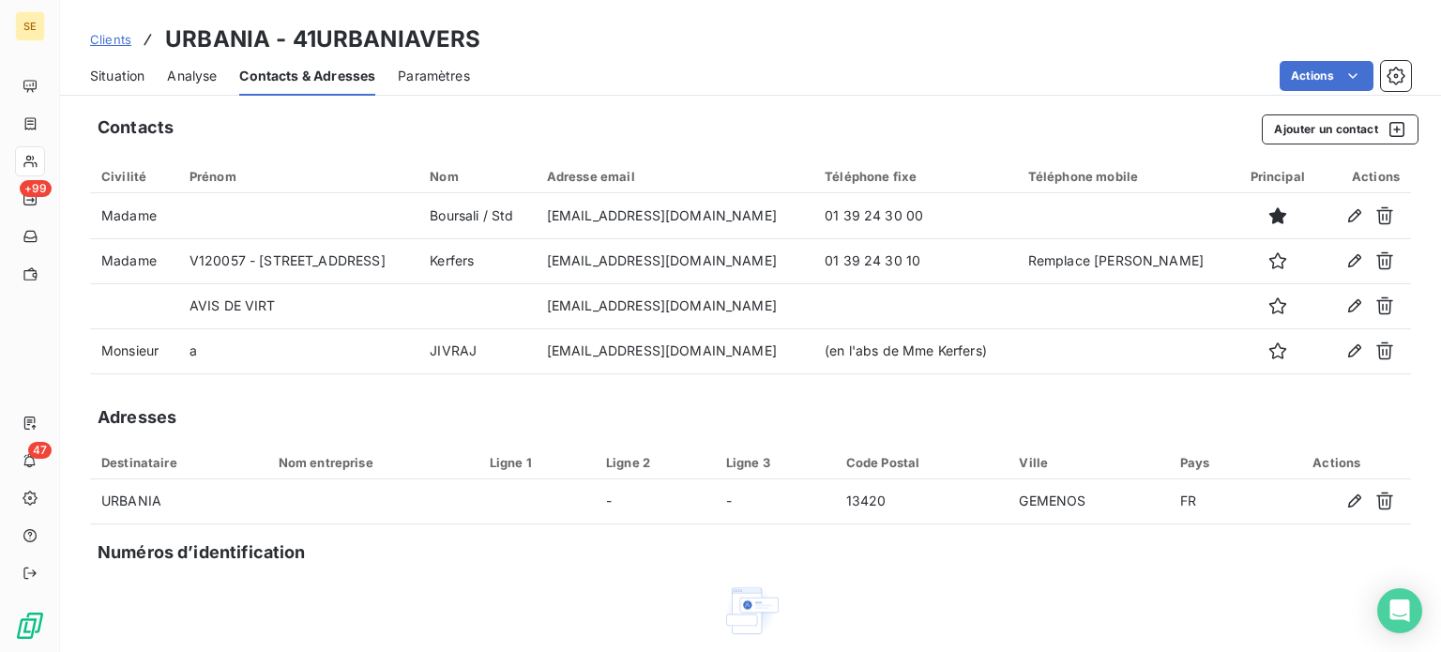
click at [103, 38] on span "Clients" at bounding box center [110, 39] width 41 height 15
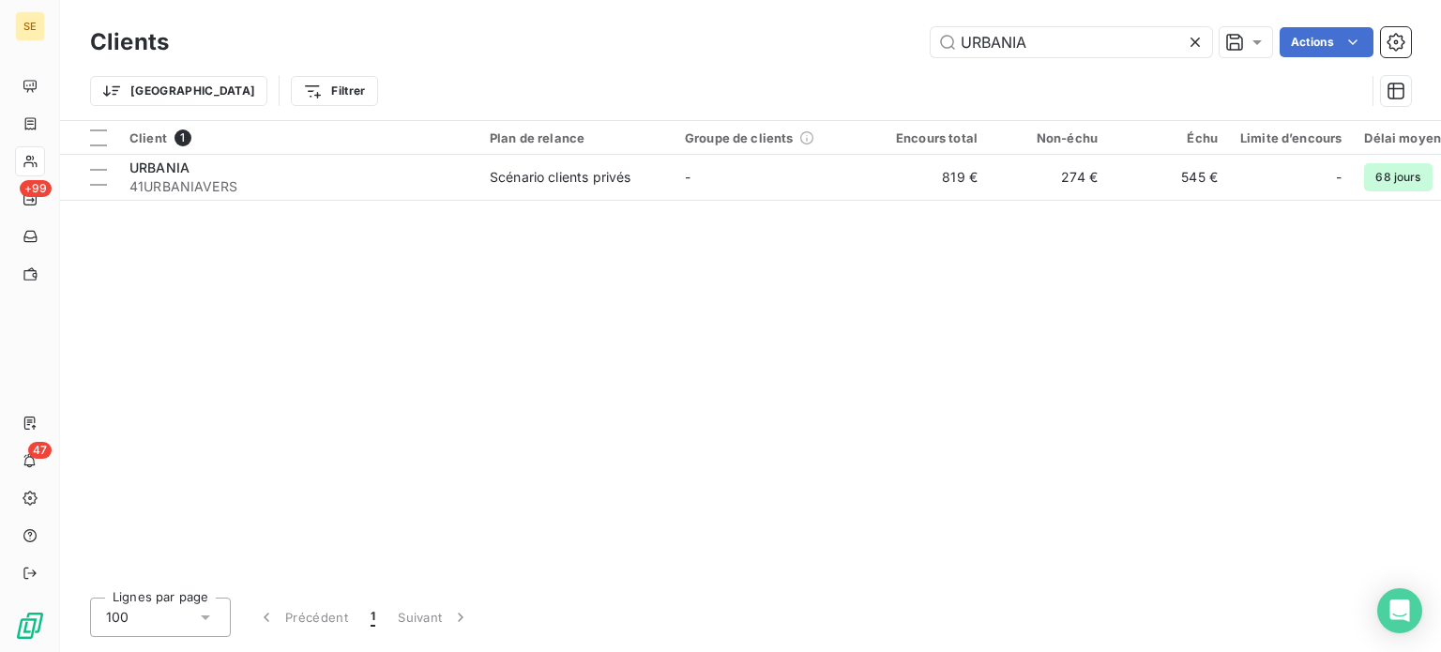
drag, startPoint x: 1051, startPoint y: 39, endPoint x: 709, endPoint y: 34, distance: 341.6
click at [711, 34] on div "URBANIA Actions" at bounding box center [801, 42] width 1220 height 30
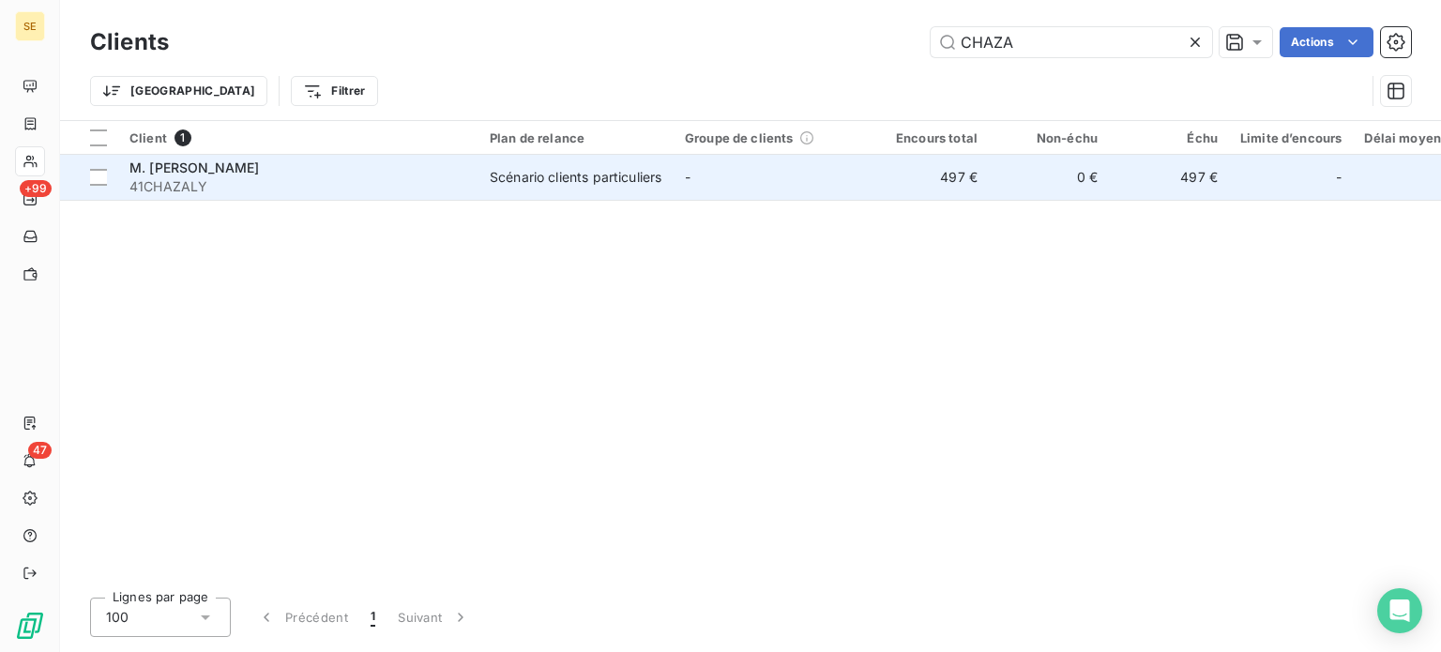
type input "CHAZA"
click at [397, 172] on div "M. [PERSON_NAME]" at bounding box center [298, 168] width 338 height 19
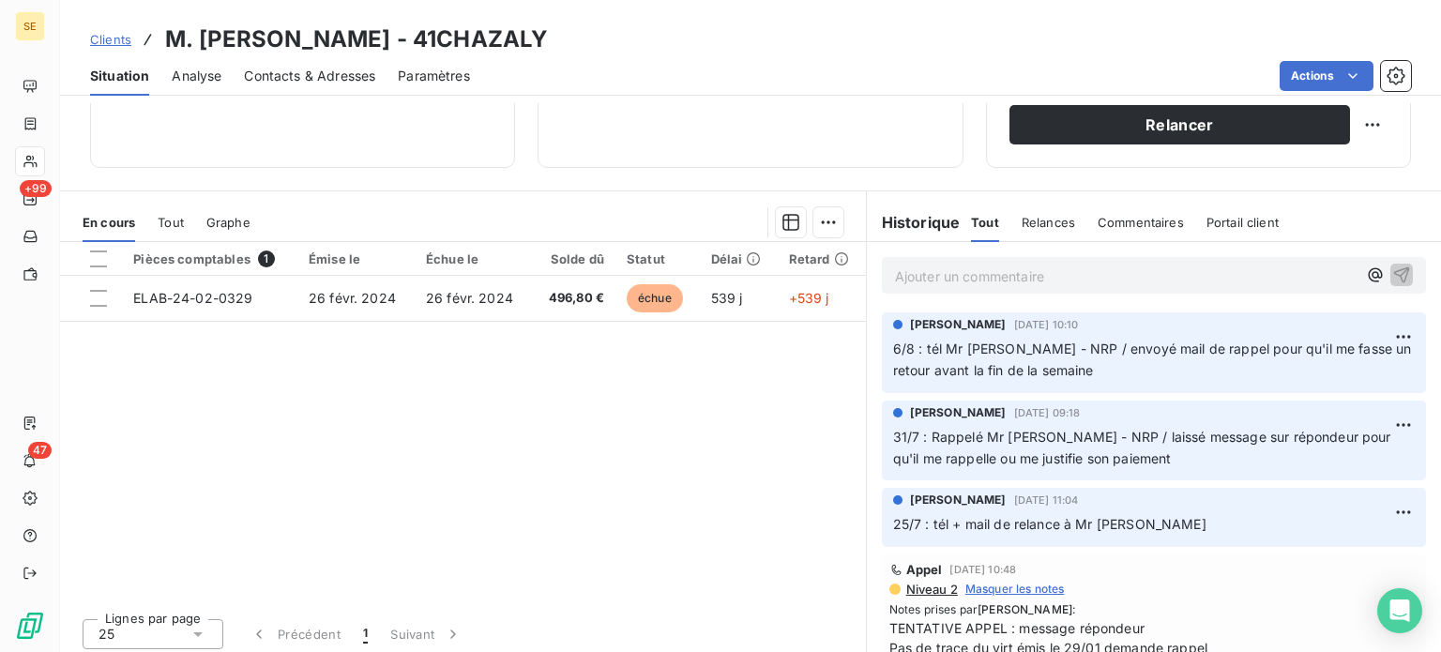
scroll to position [338, 0]
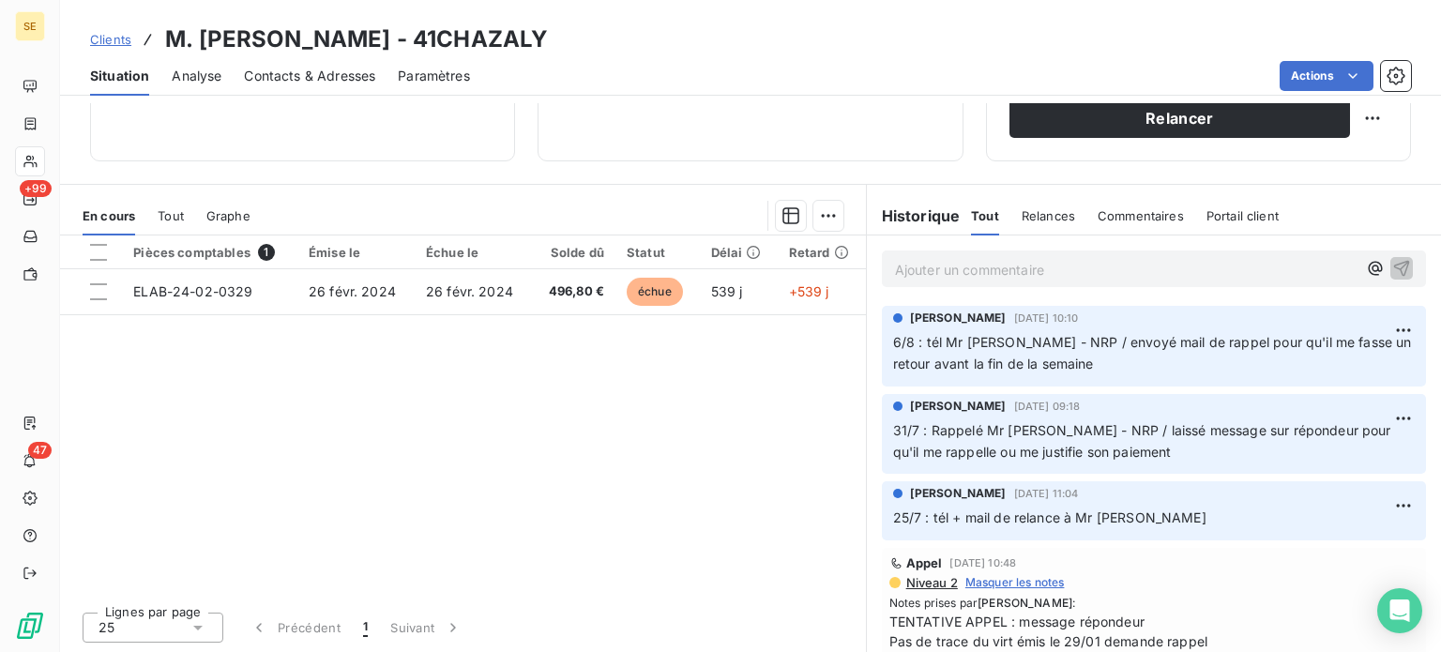
click at [321, 79] on span "Contacts & Adresses" at bounding box center [309, 76] width 131 height 19
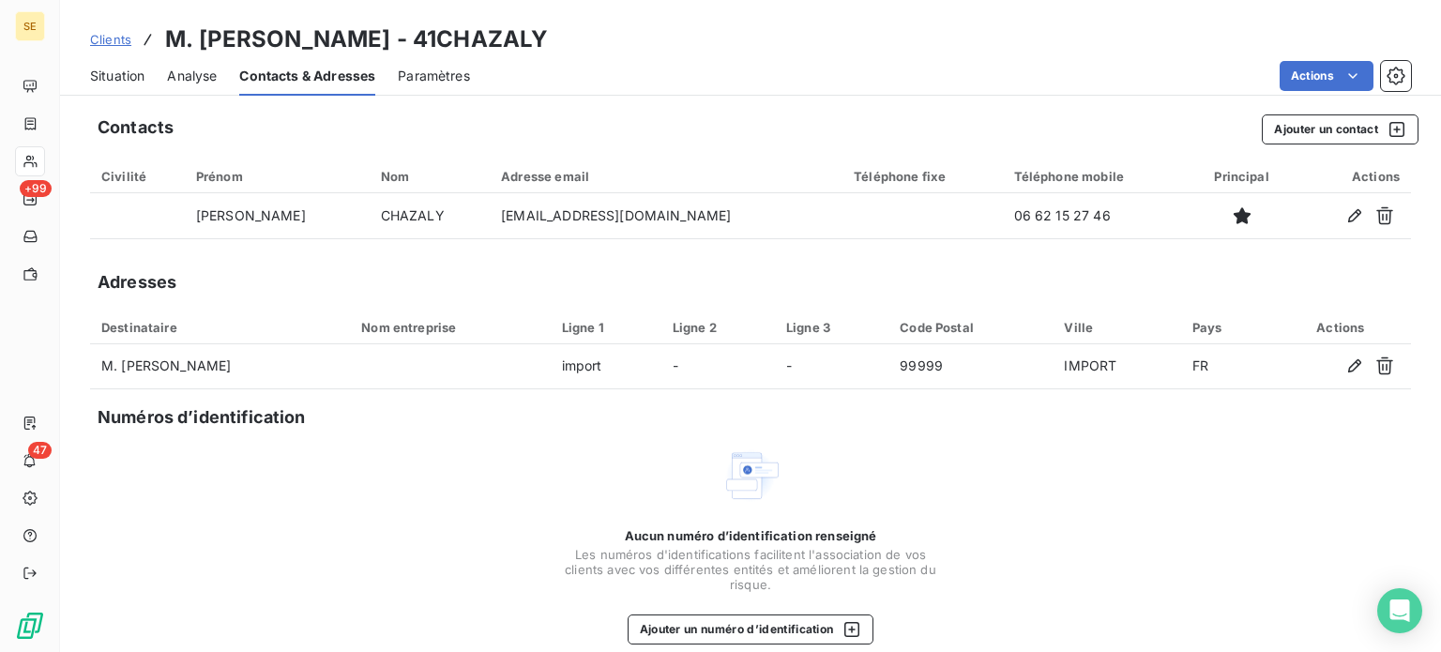
click at [101, 75] on span "Situation" at bounding box center [117, 76] width 54 height 19
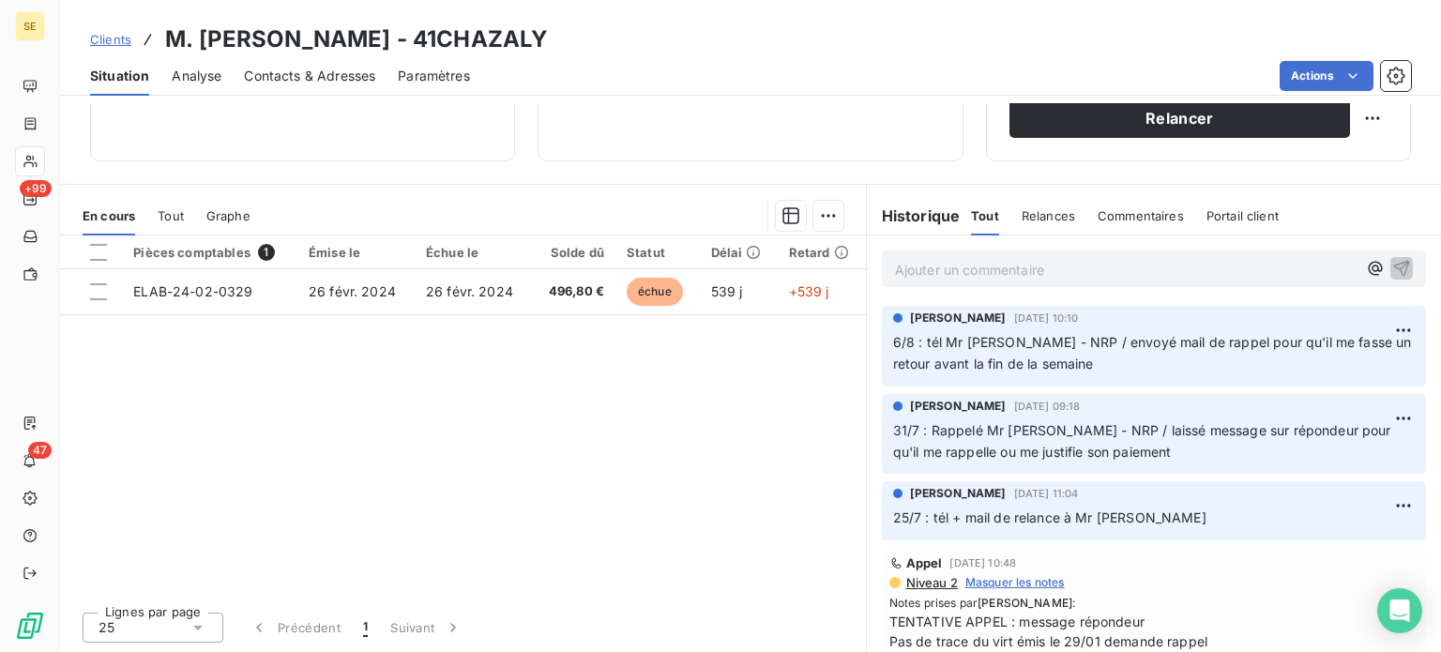
click at [936, 267] on p "Ajouter un commentaire ﻿" at bounding box center [1126, 269] width 462 height 23
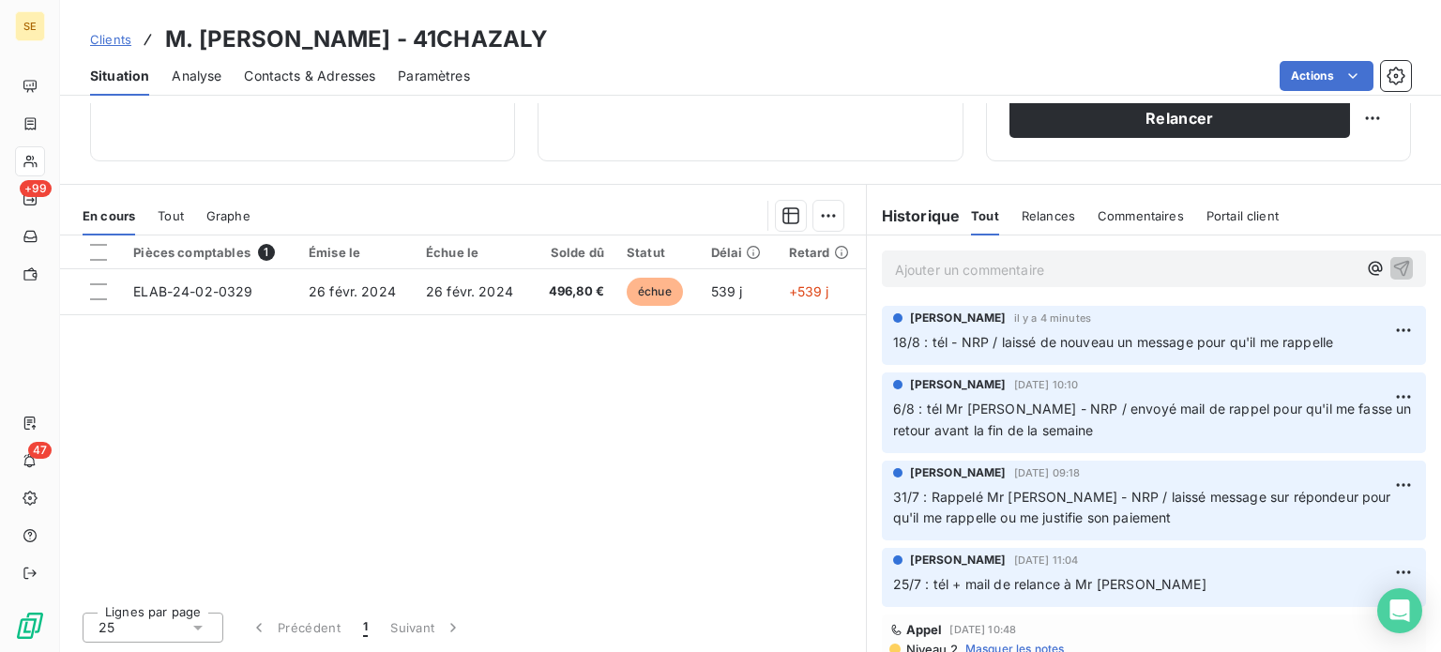
click at [109, 32] on span "Clients" at bounding box center [110, 39] width 41 height 15
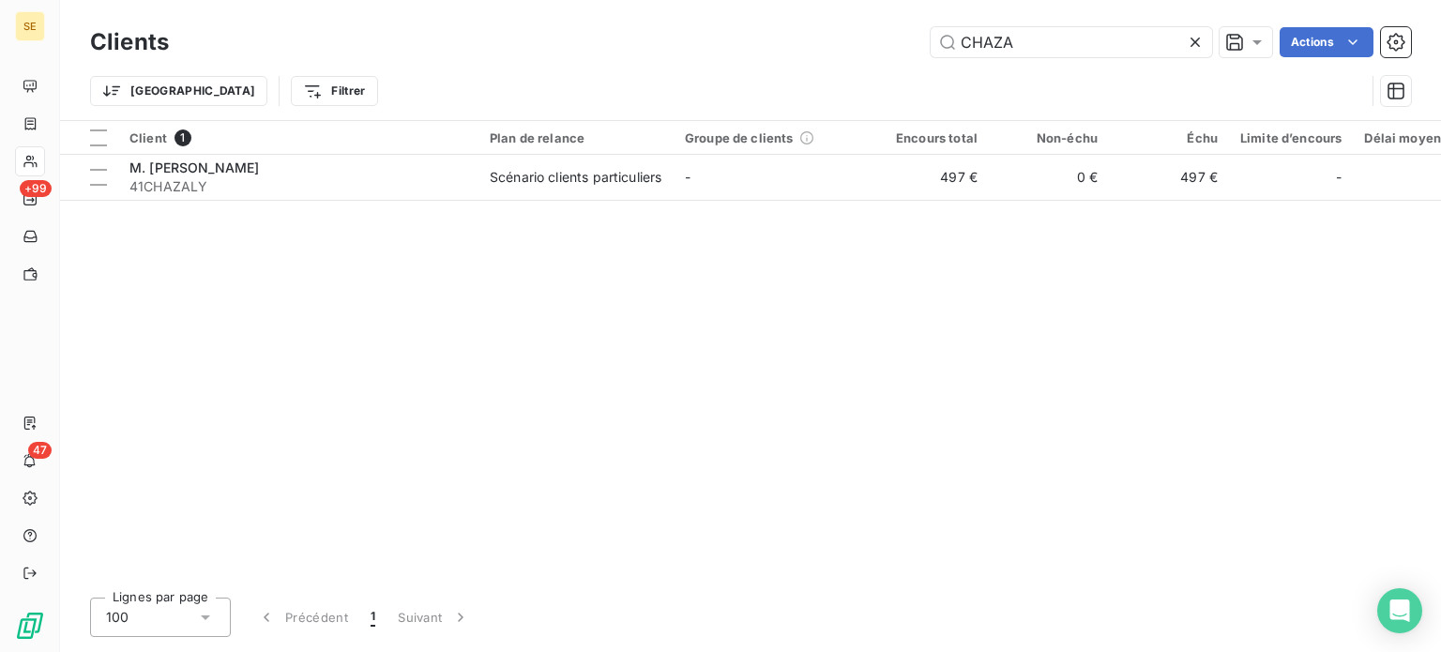
drag, startPoint x: 1042, startPoint y: 45, endPoint x: 781, endPoint y: 55, distance: 262.0
click at [782, 52] on div "CHAZA Actions" at bounding box center [801, 42] width 1220 height 30
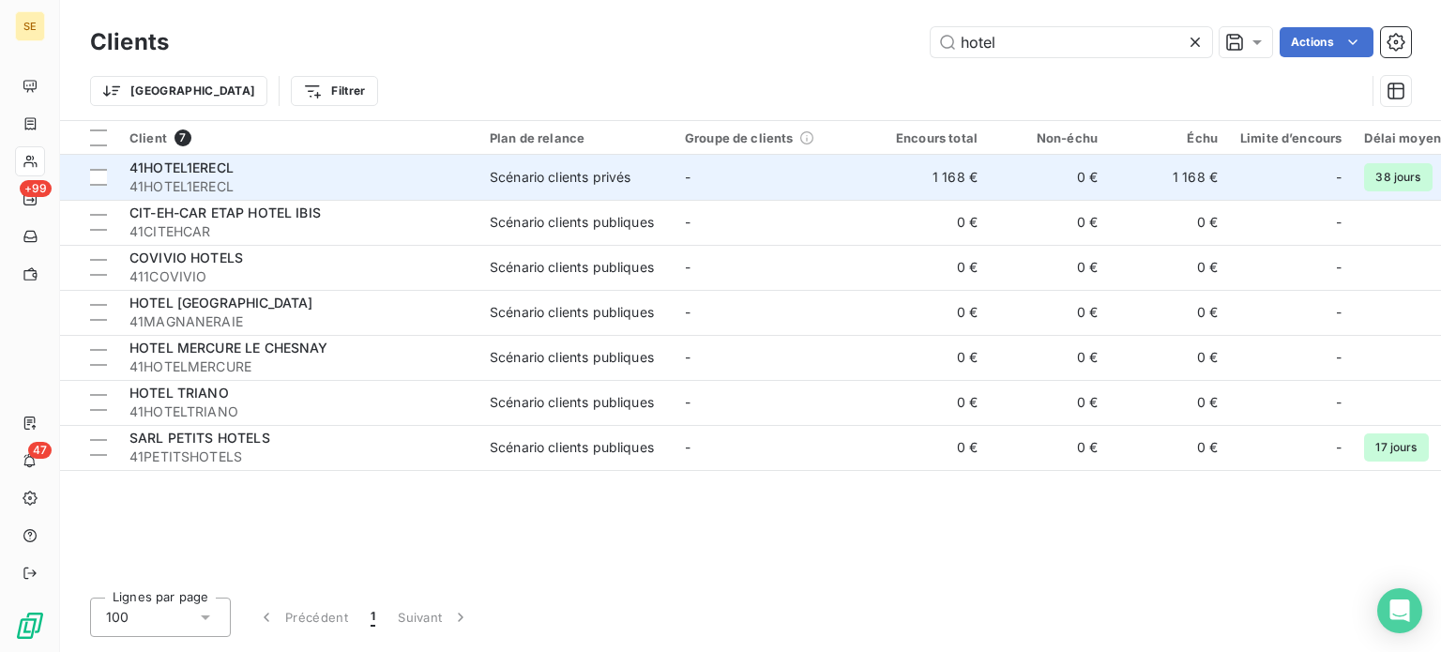
type input "hotel"
click at [500, 198] on tbody "41HOTEL1ERECL 41HOTEL1ERECL Scénario clients privés - 1 168 € 0 € 1 168 € - 38 …" at bounding box center [907, 312] width 1694 height 315
click at [507, 190] on td "Scénario clients privés" at bounding box center [575, 177] width 195 height 45
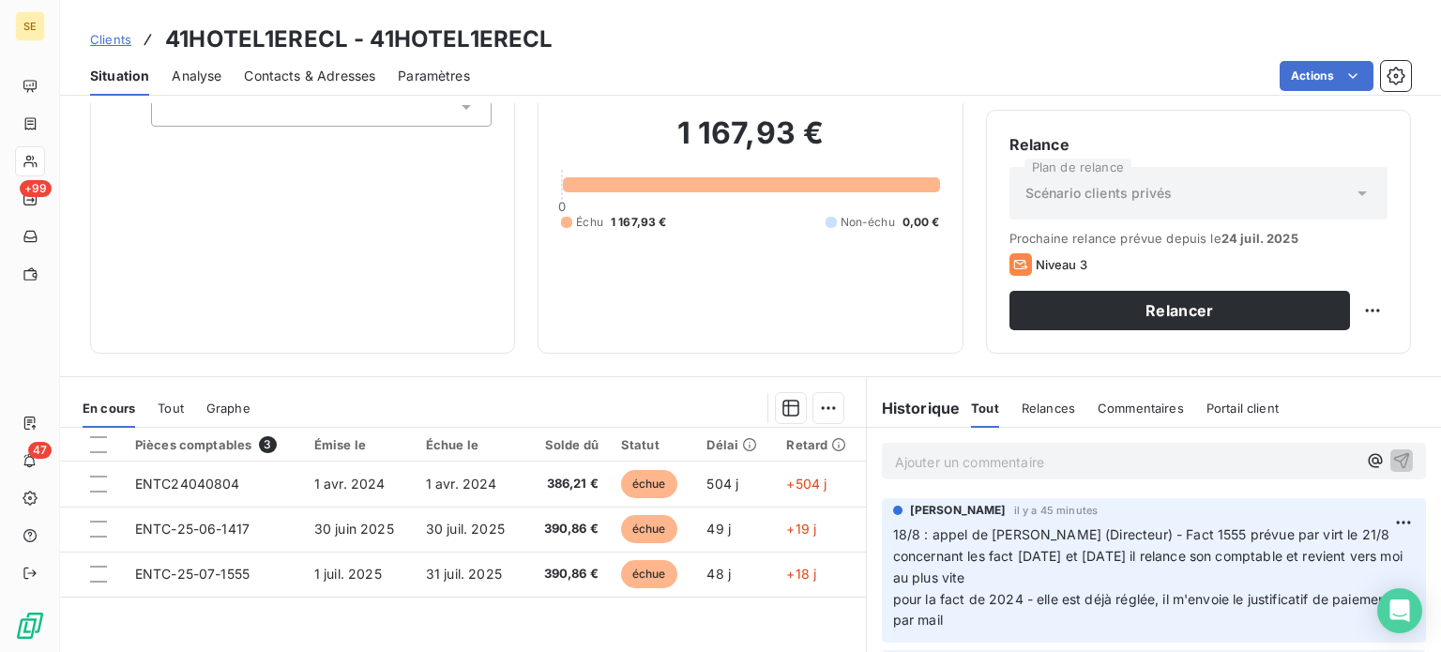
scroll to position [188, 0]
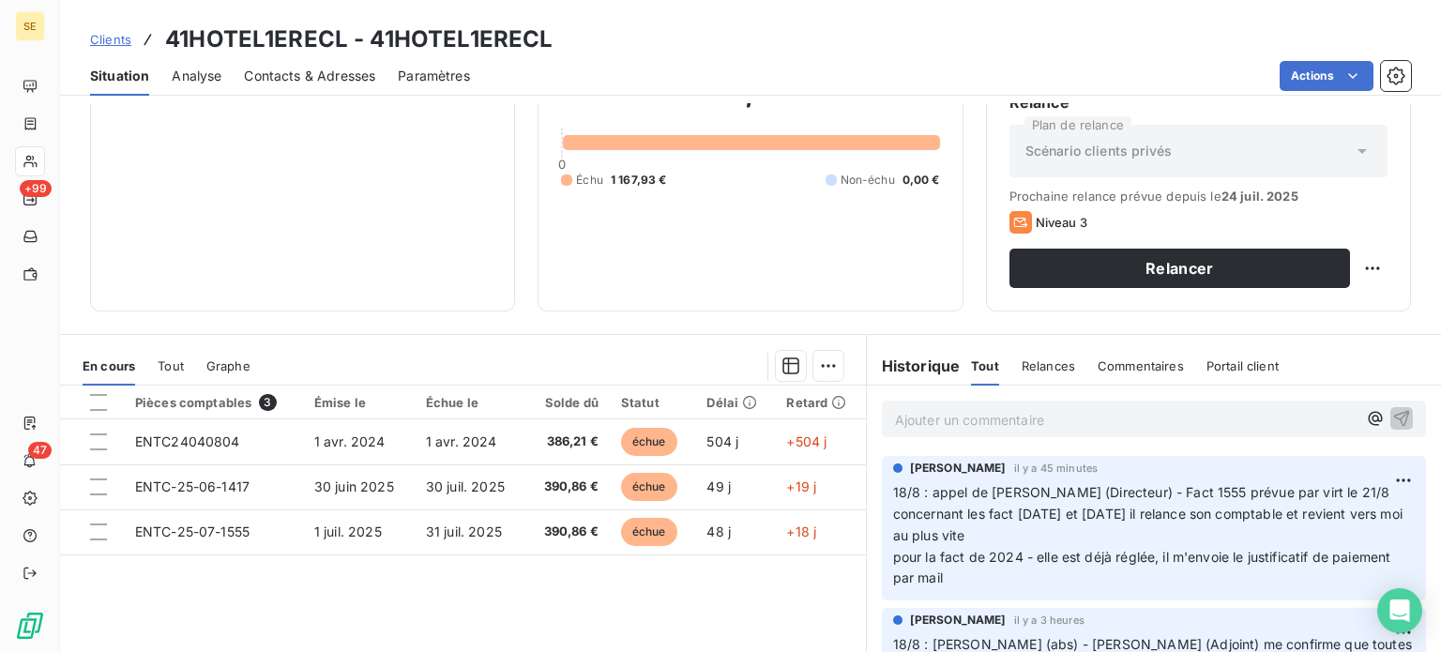
click at [173, 360] on span "Tout" at bounding box center [171, 365] width 26 height 15
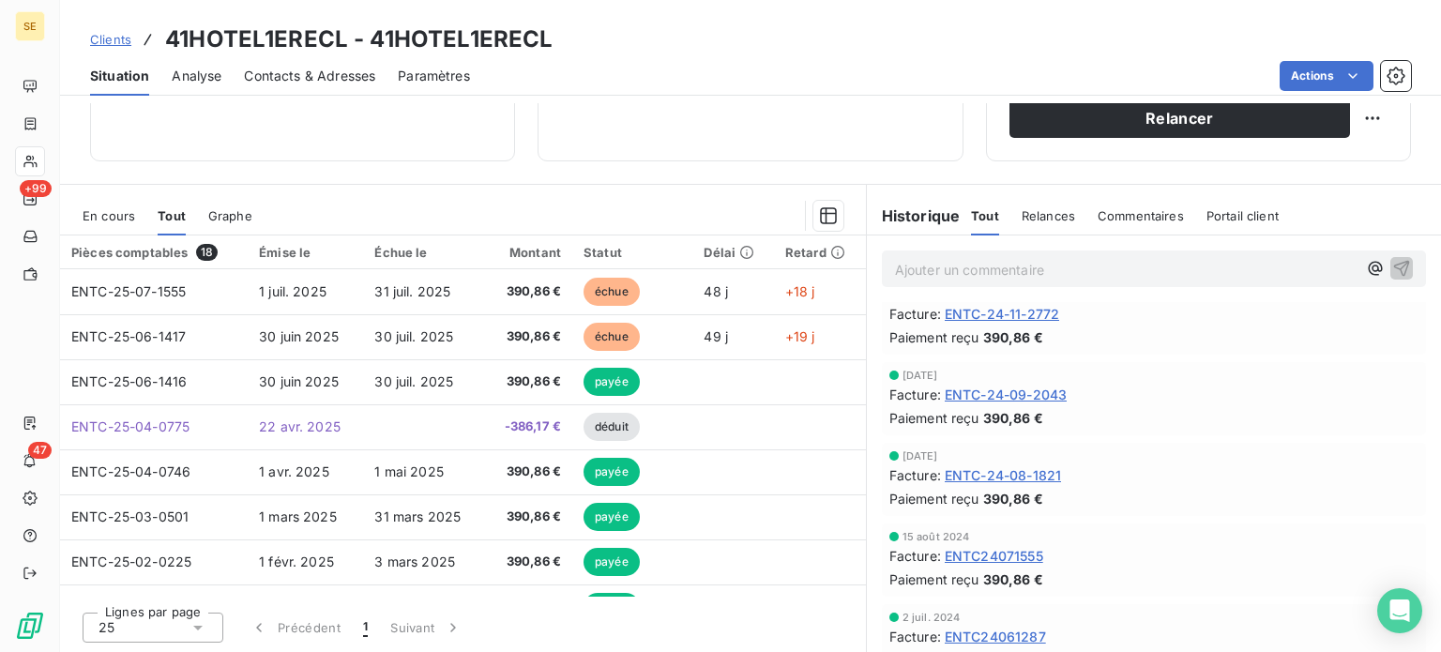
scroll to position [2139, 0]
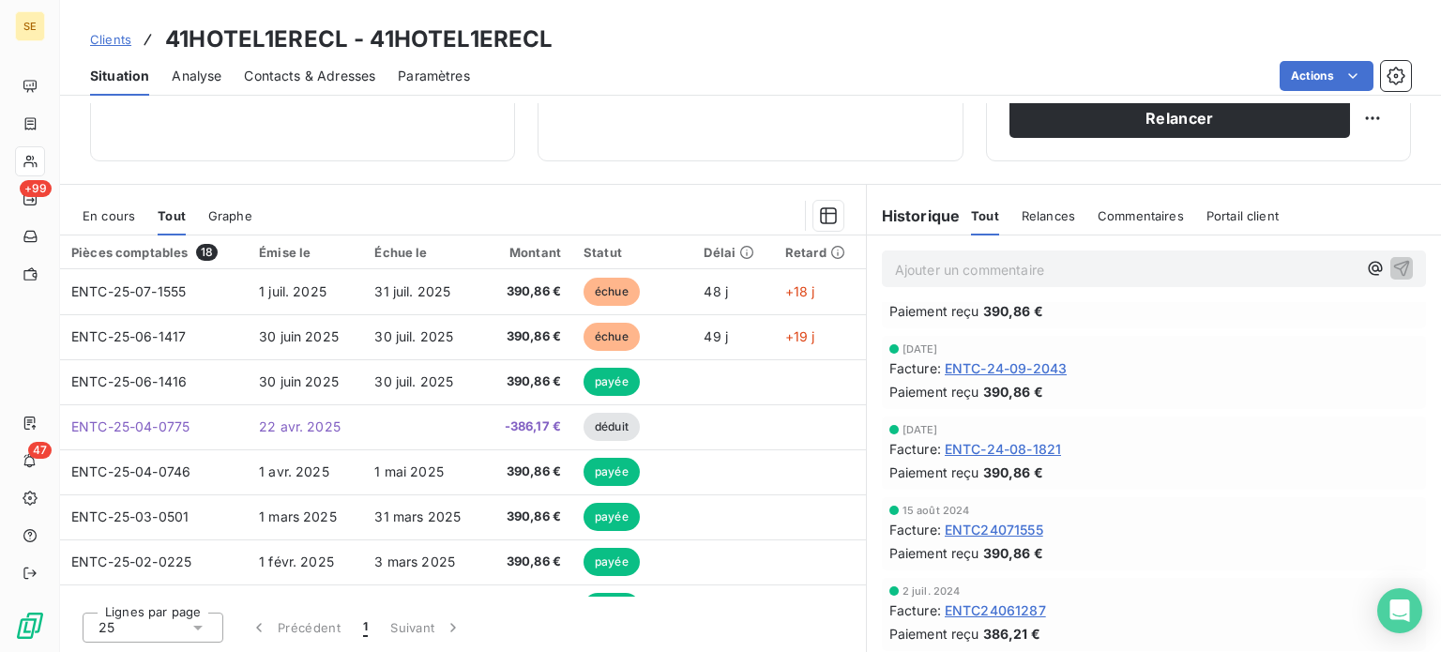
click at [116, 211] on span "En cours" at bounding box center [109, 215] width 53 height 15
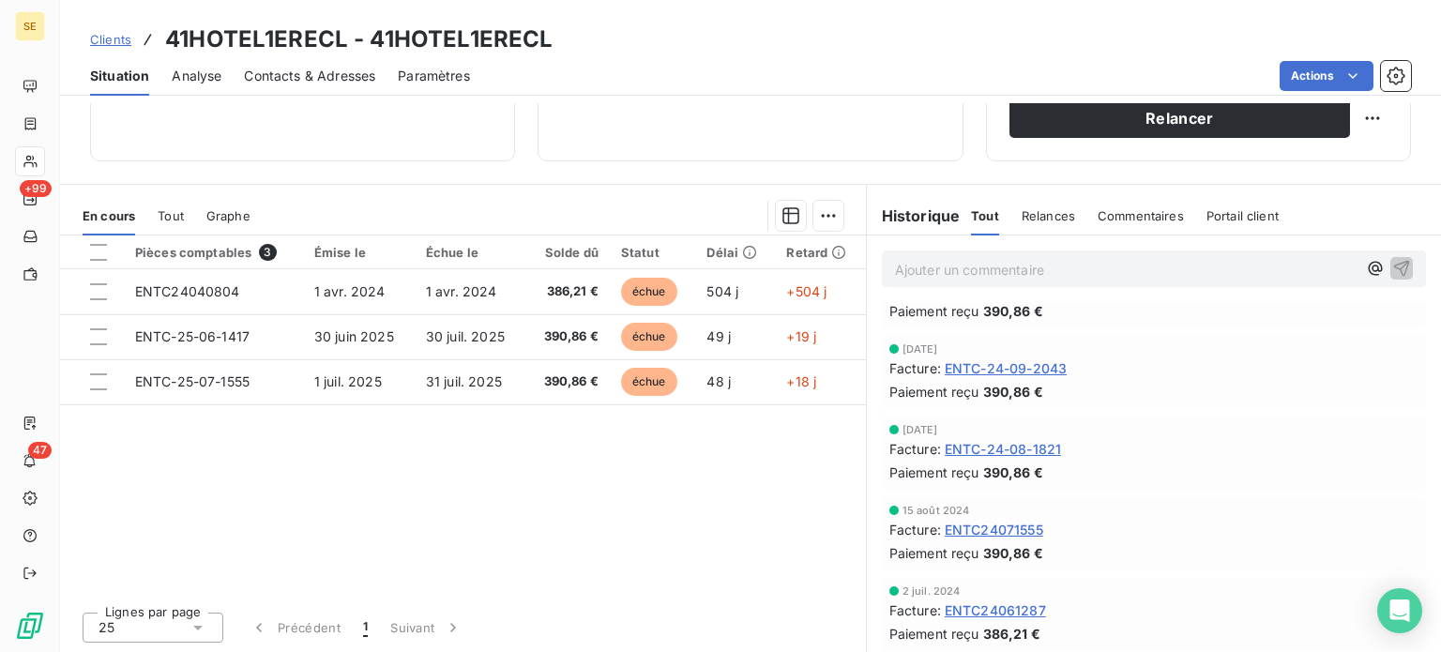
click at [99, 39] on span "Clients" at bounding box center [110, 39] width 41 height 15
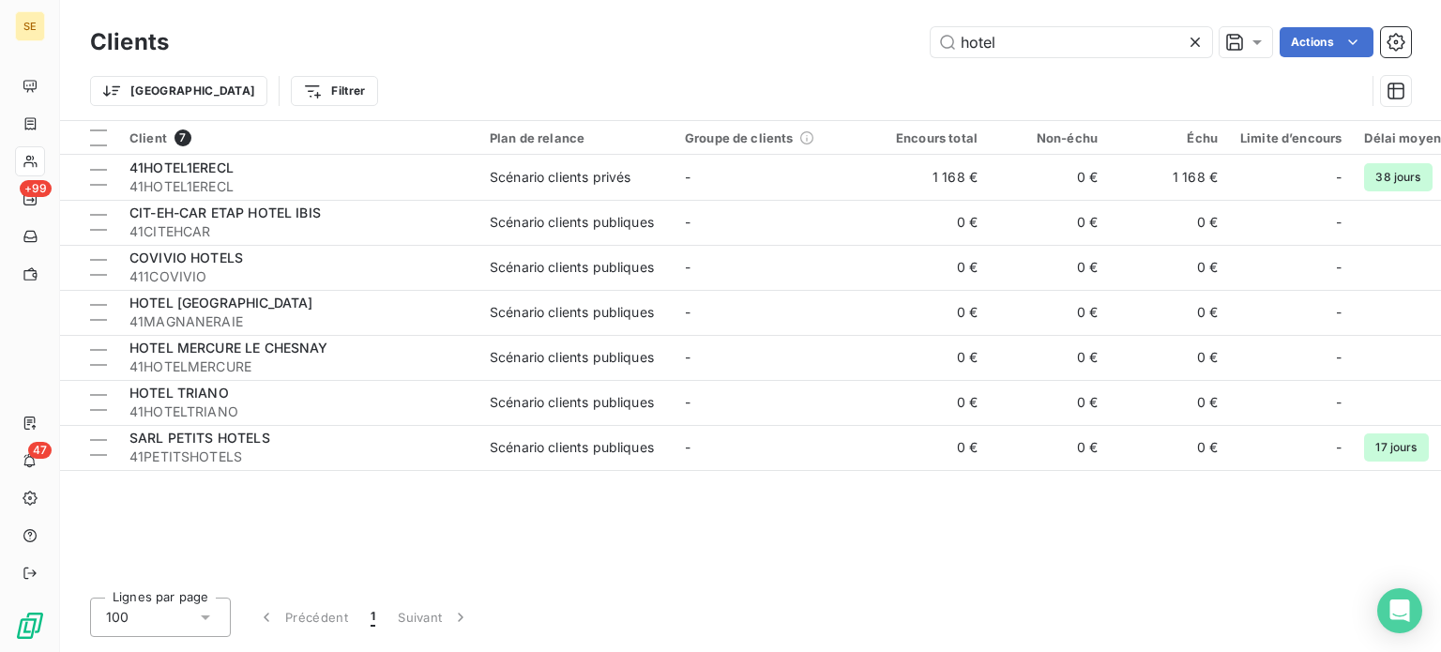
drag, startPoint x: 1043, startPoint y: 47, endPoint x: 751, endPoint y: 44, distance: 292.7
click at [751, 44] on div "hotel Actions" at bounding box center [801, 42] width 1220 height 30
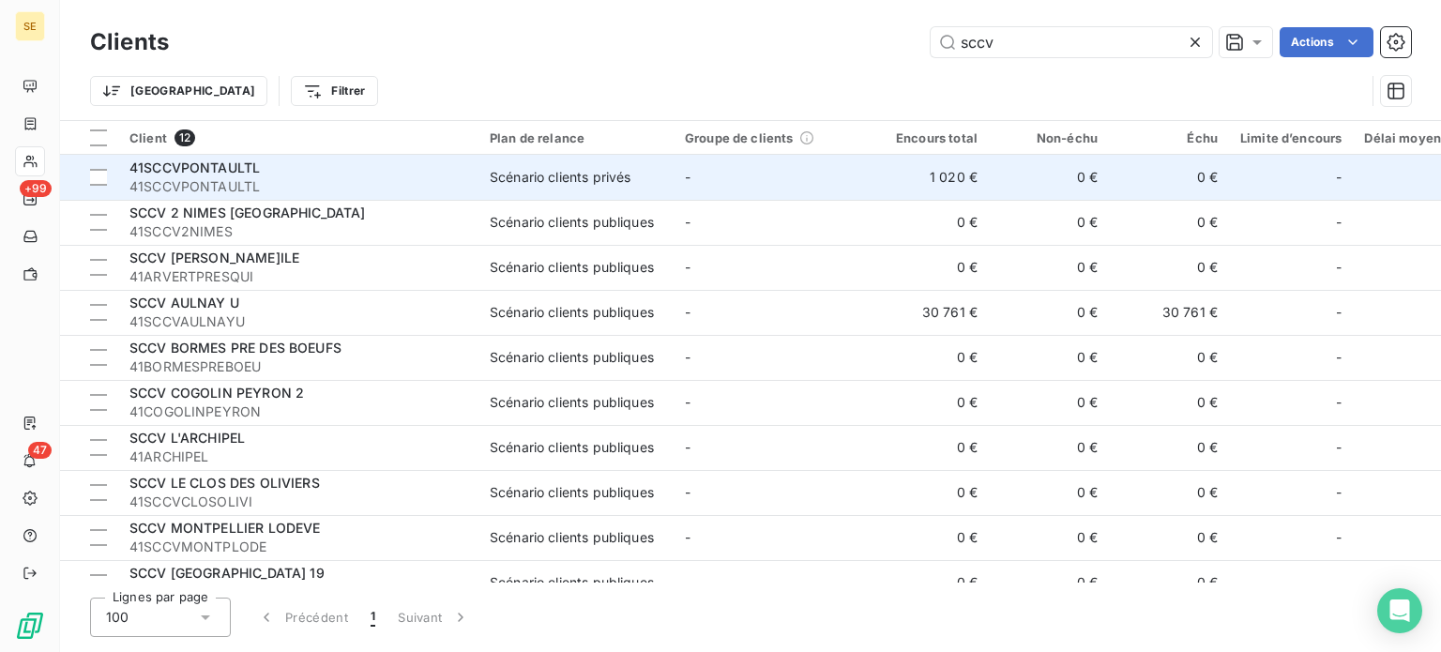
type input "sccv"
click at [410, 171] on div "41SCCVPONTAULTL" at bounding box center [298, 168] width 338 height 19
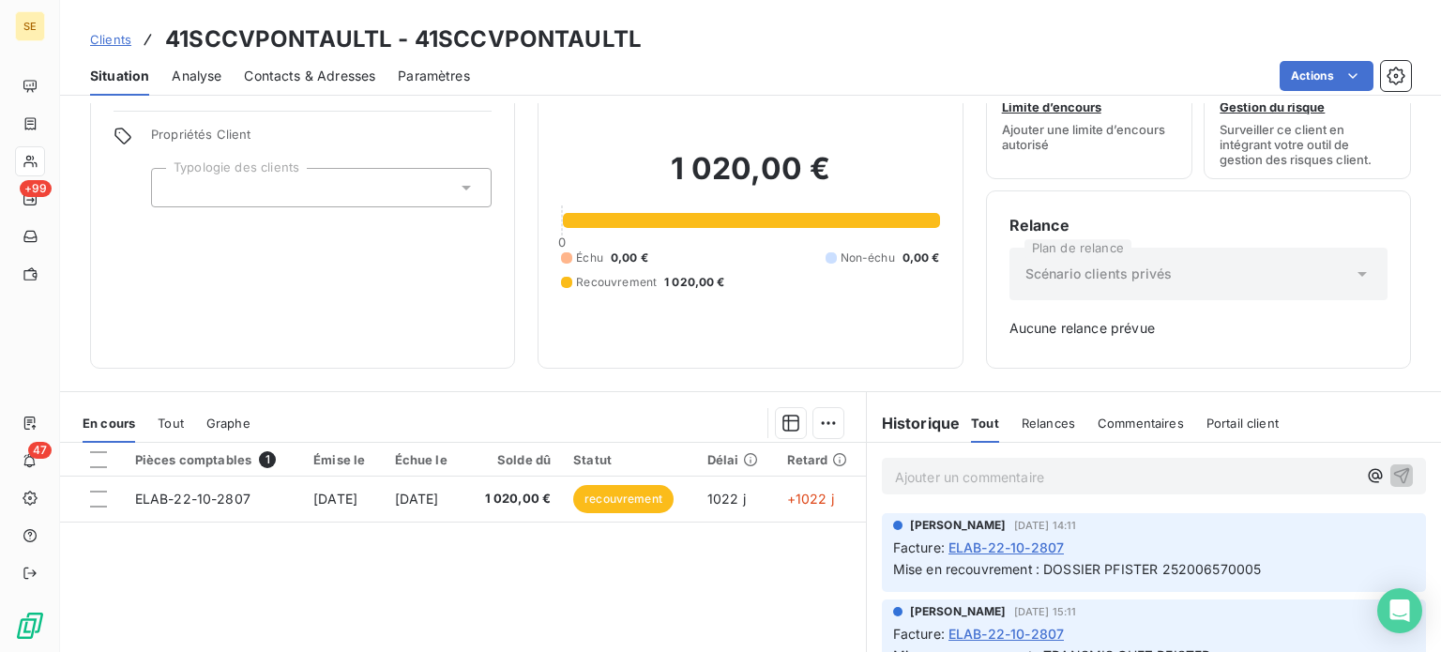
scroll to position [188, 0]
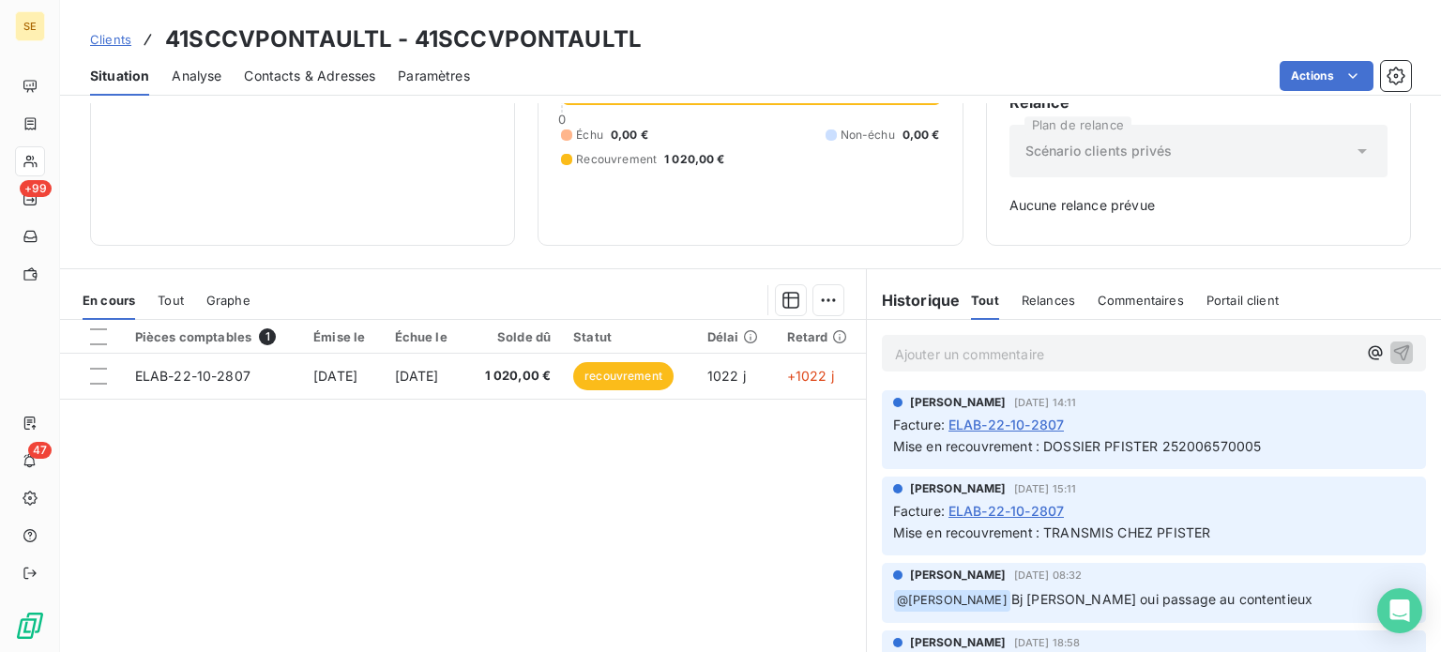
click at [101, 39] on span "Clients" at bounding box center [110, 39] width 41 height 15
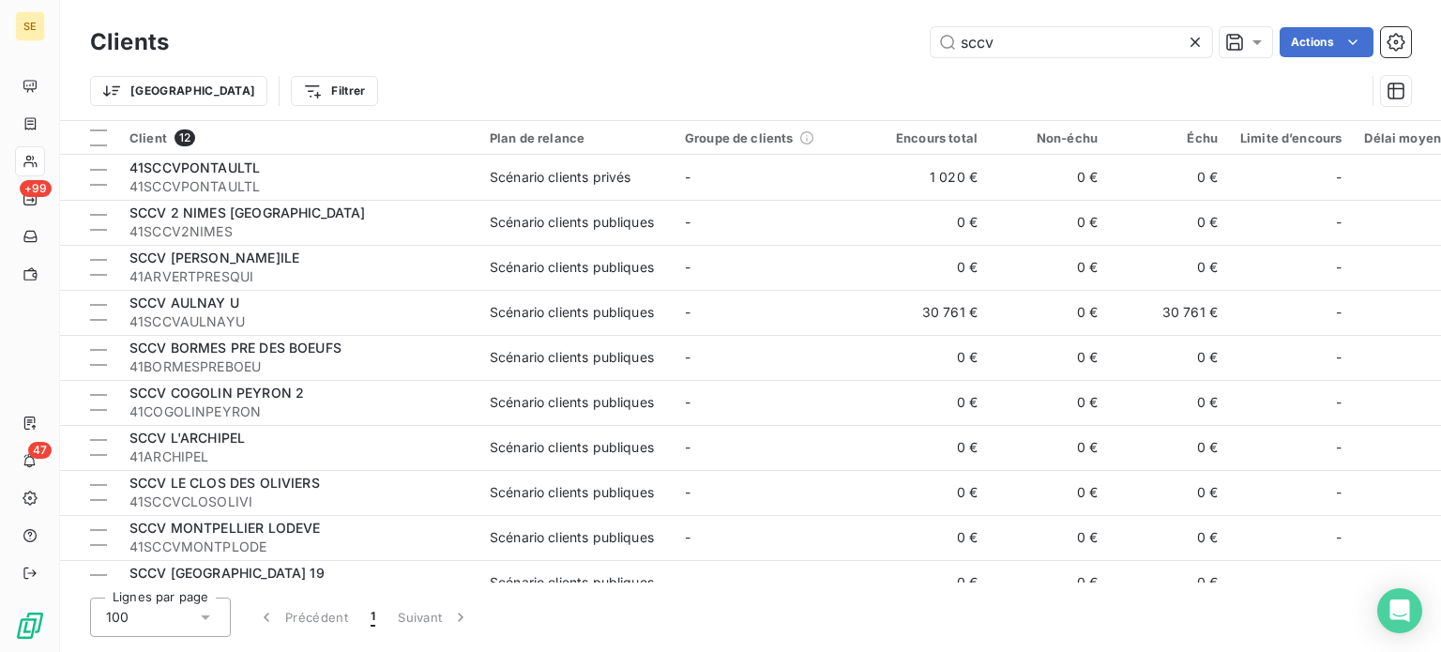
drag, startPoint x: 1035, startPoint y: 44, endPoint x: 848, endPoint y: 36, distance: 186.9
click at [848, 36] on div "sccv Actions" at bounding box center [801, 42] width 1220 height 30
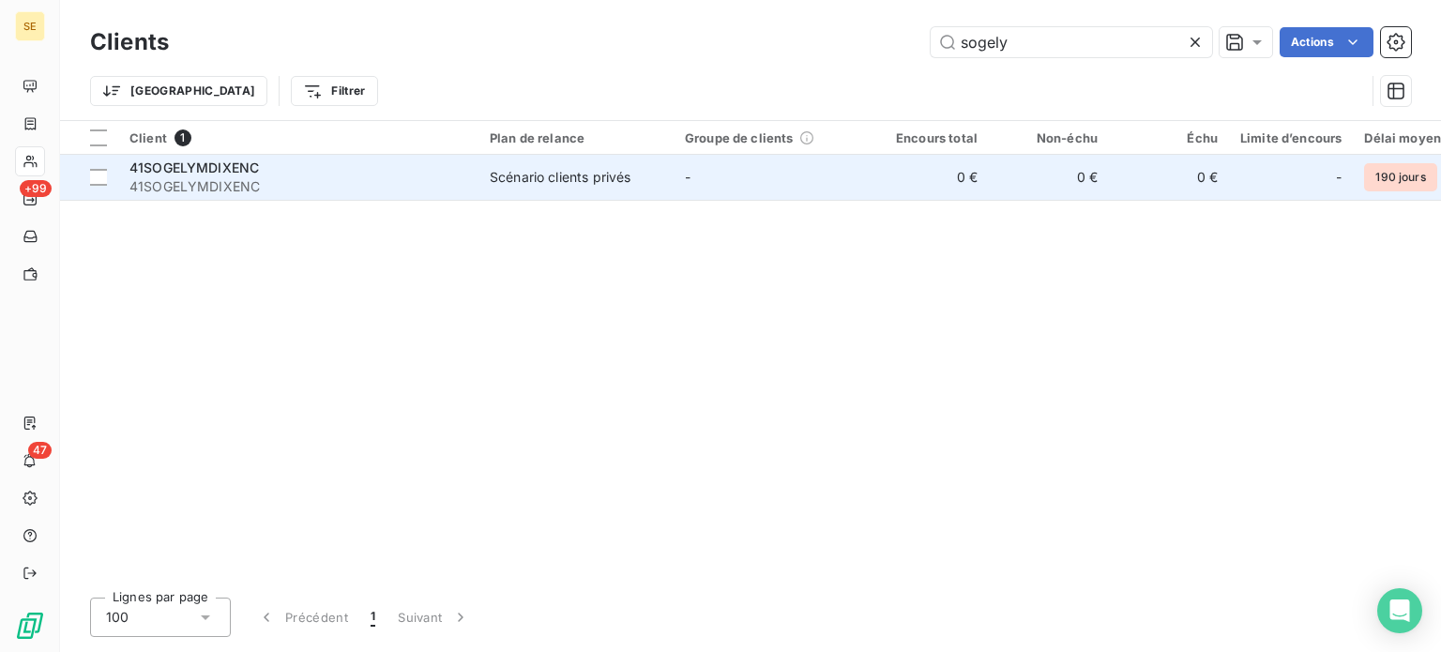
type input "sogely"
click at [372, 172] on div "41SOGELYMDIXENC" at bounding box center [298, 168] width 338 height 19
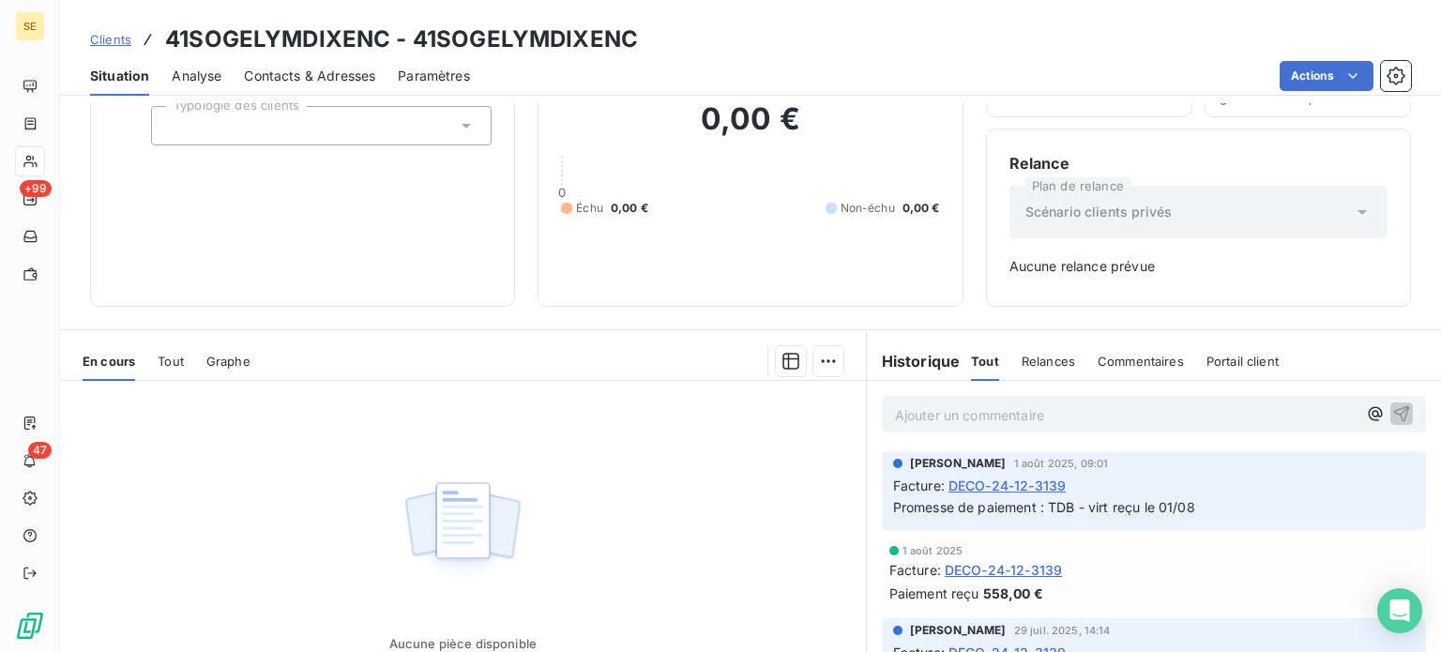
scroll to position [188, 0]
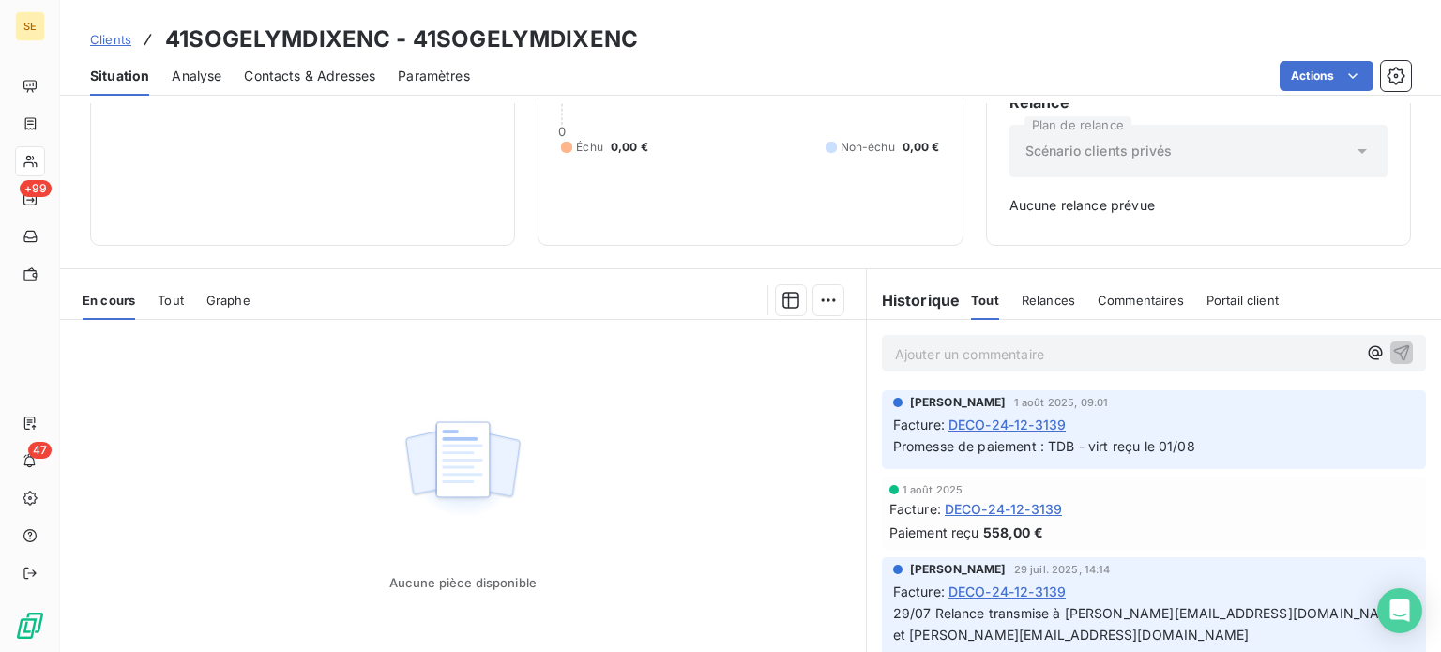
click at [109, 38] on span "Clients" at bounding box center [110, 39] width 41 height 15
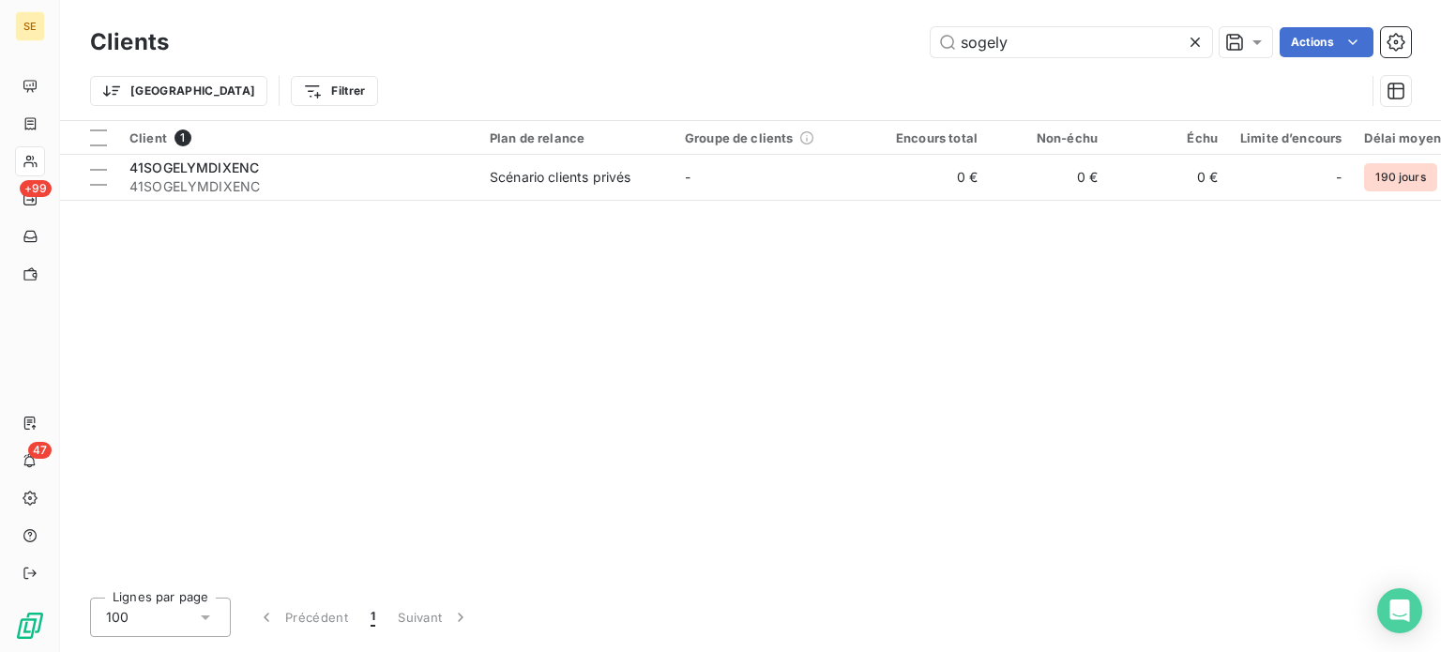
drag, startPoint x: 1047, startPoint y: 33, endPoint x: 812, endPoint y: 48, distance: 236.0
click at [812, 48] on div "sogely Actions" at bounding box center [801, 42] width 1220 height 30
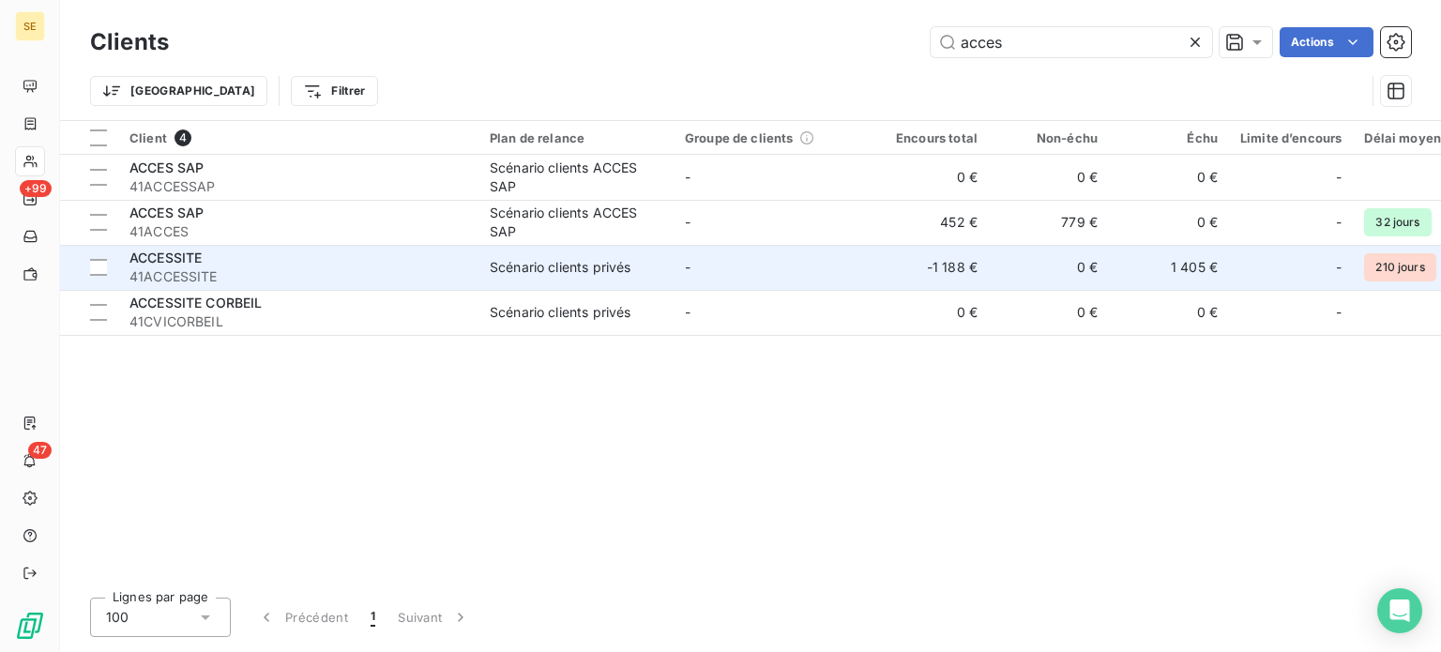
type input "acces"
click at [225, 266] on div "ACCESSITE" at bounding box center [298, 258] width 338 height 19
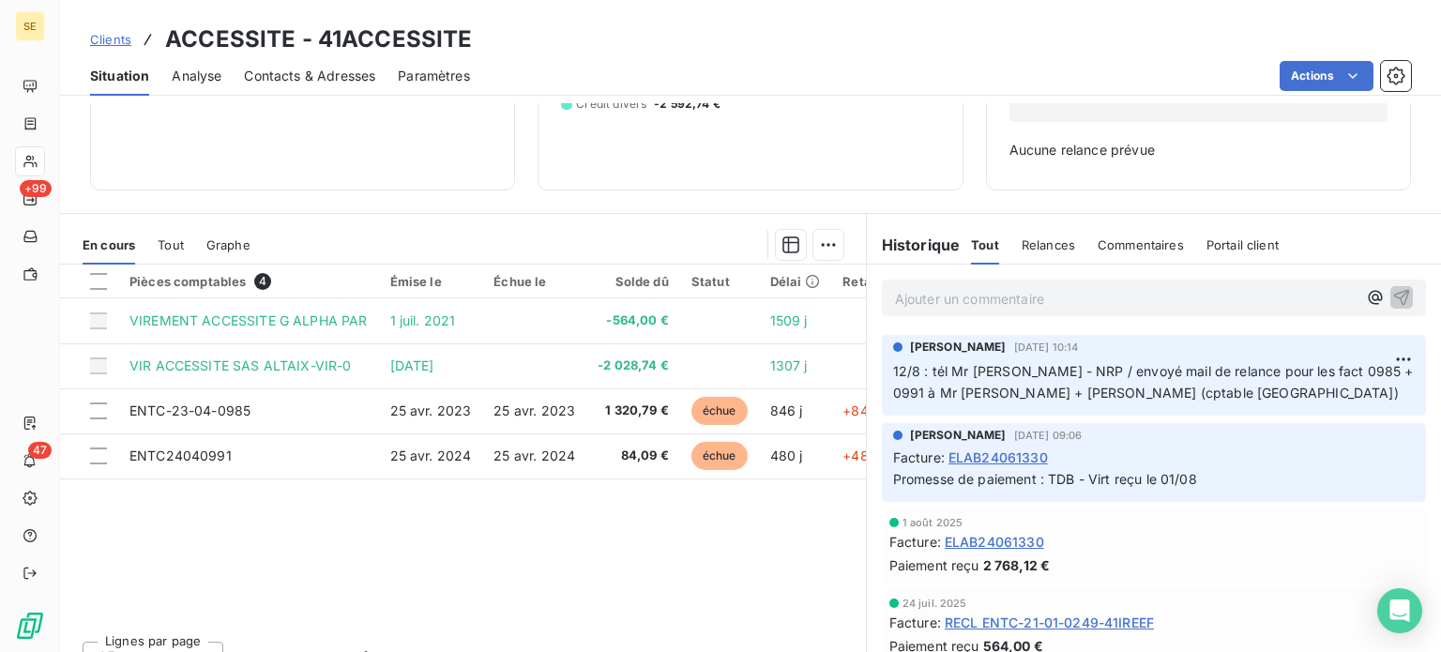
scroll to position [271, 0]
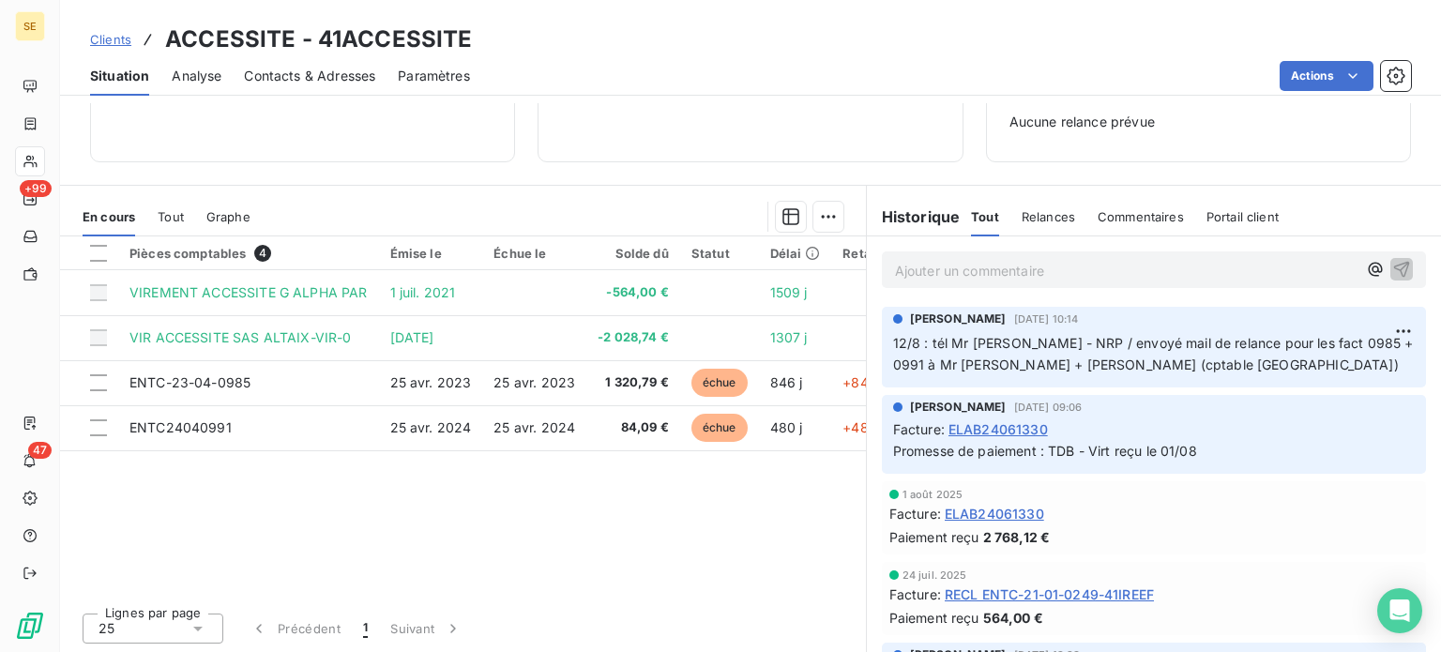
click at [124, 37] on span "Clients" at bounding box center [110, 39] width 41 height 15
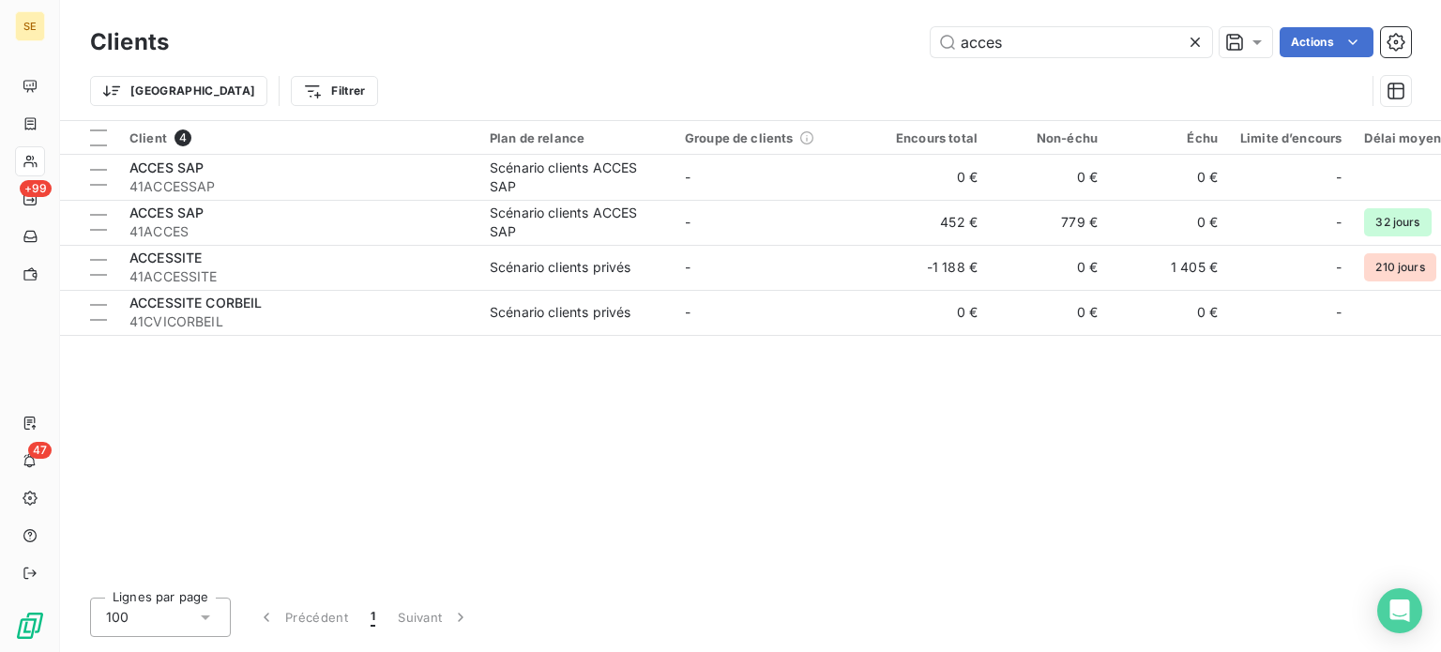
drag, startPoint x: 1034, startPoint y: 49, endPoint x: 831, endPoint y: 59, distance: 202.9
click at [831, 59] on div "Clients acces Actions" at bounding box center [750, 42] width 1321 height 39
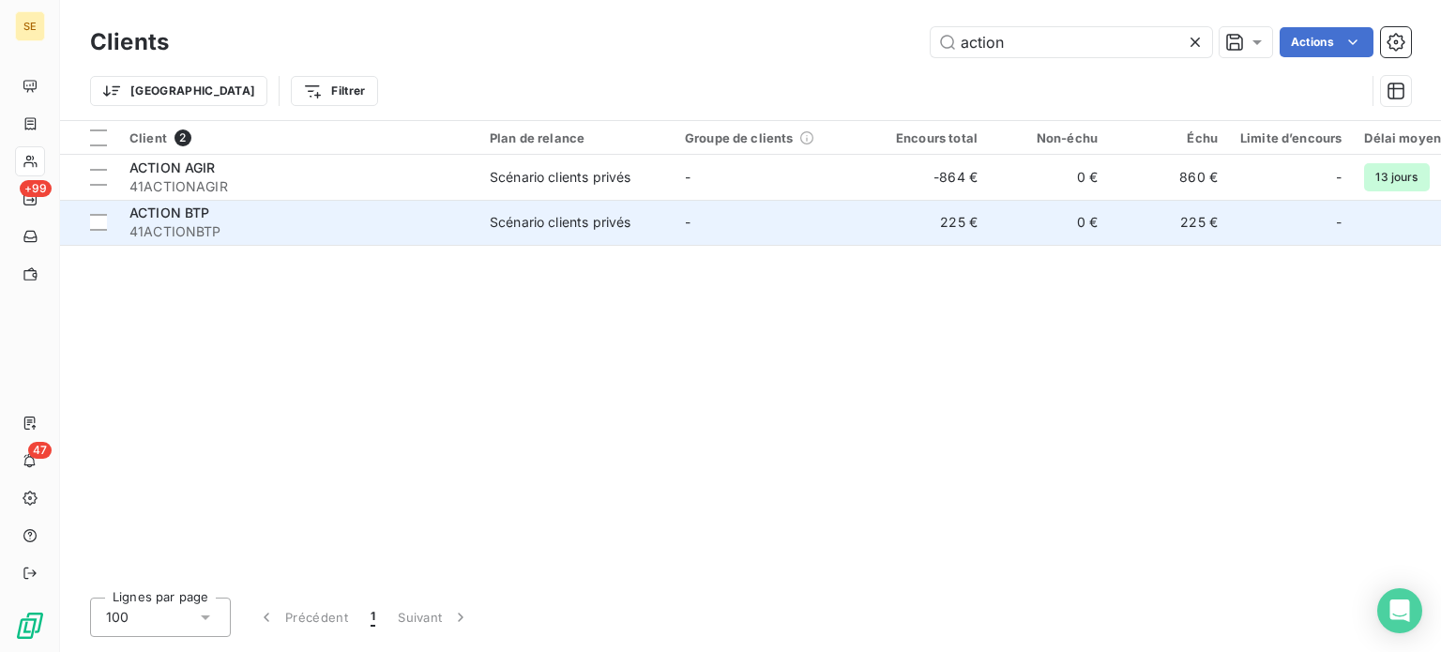
type input "action"
click at [582, 233] on td "Scénario clients privés" at bounding box center [575, 222] width 195 height 45
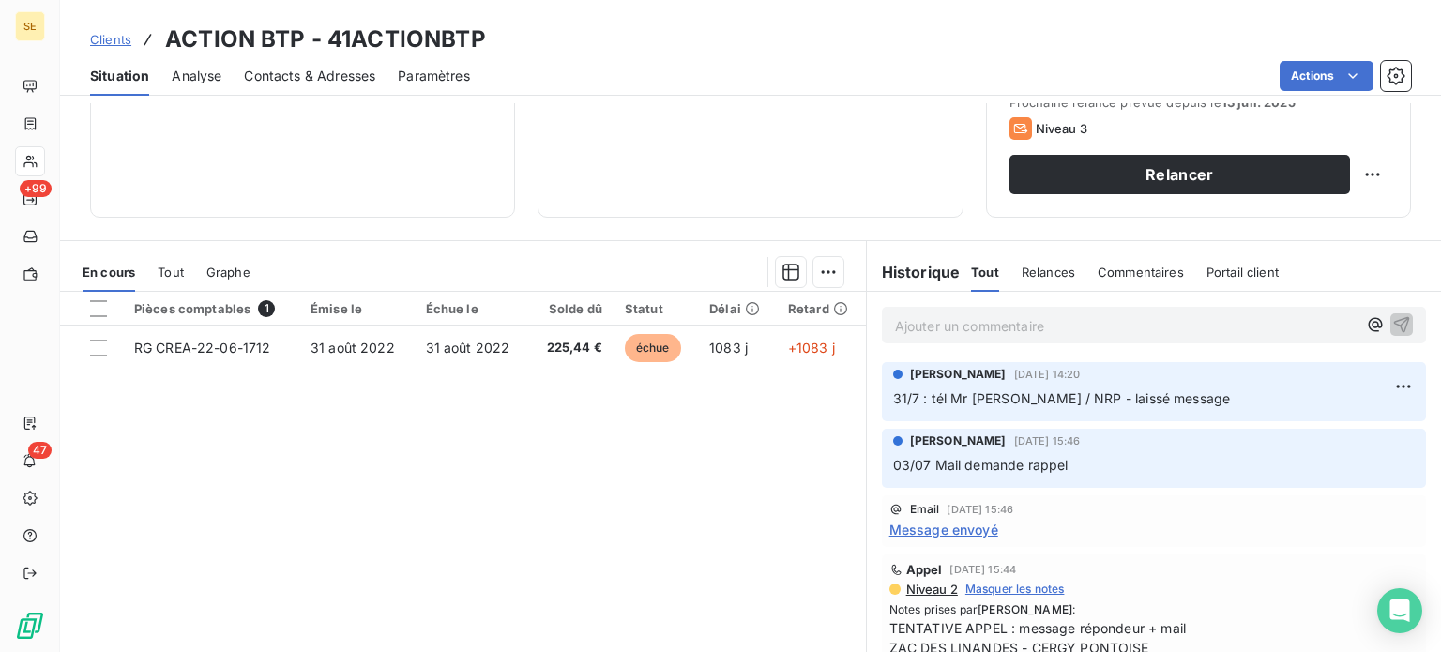
scroll to position [338, 0]
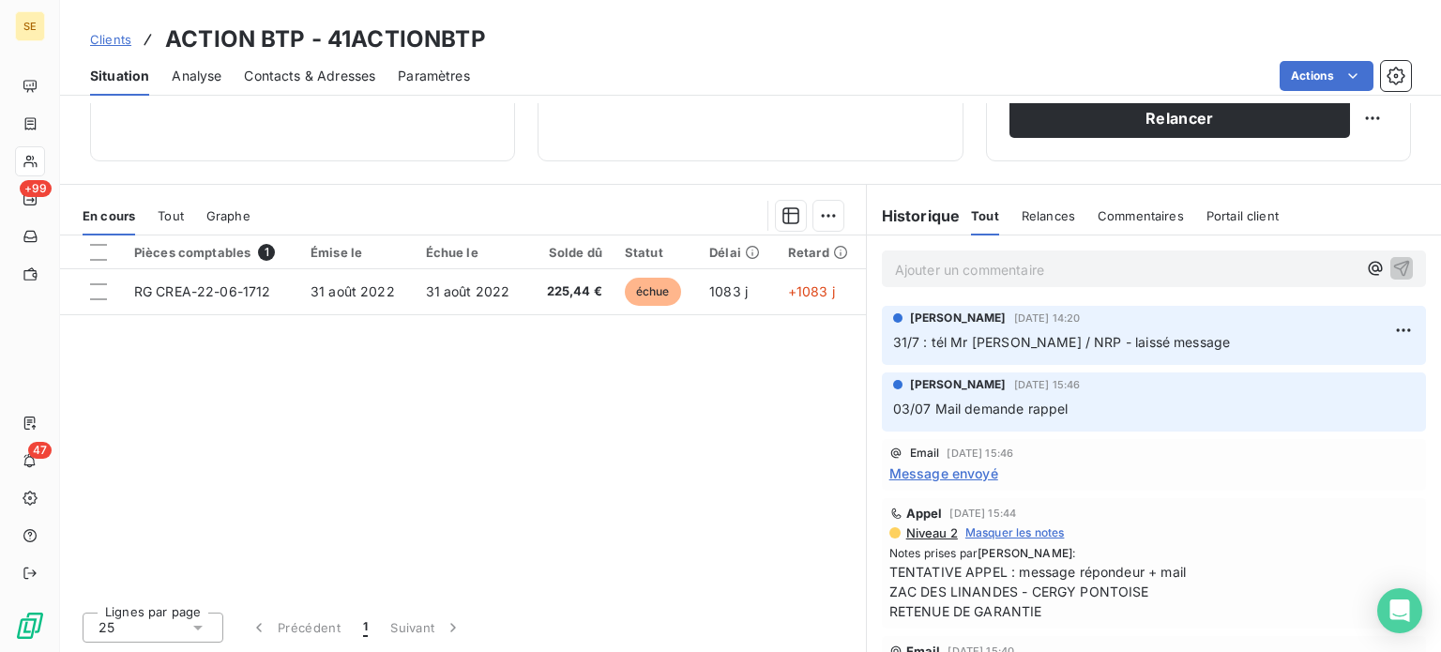
click at [105, 34] on span "Clients" at bounding box center [110, 39] width 41 height 15
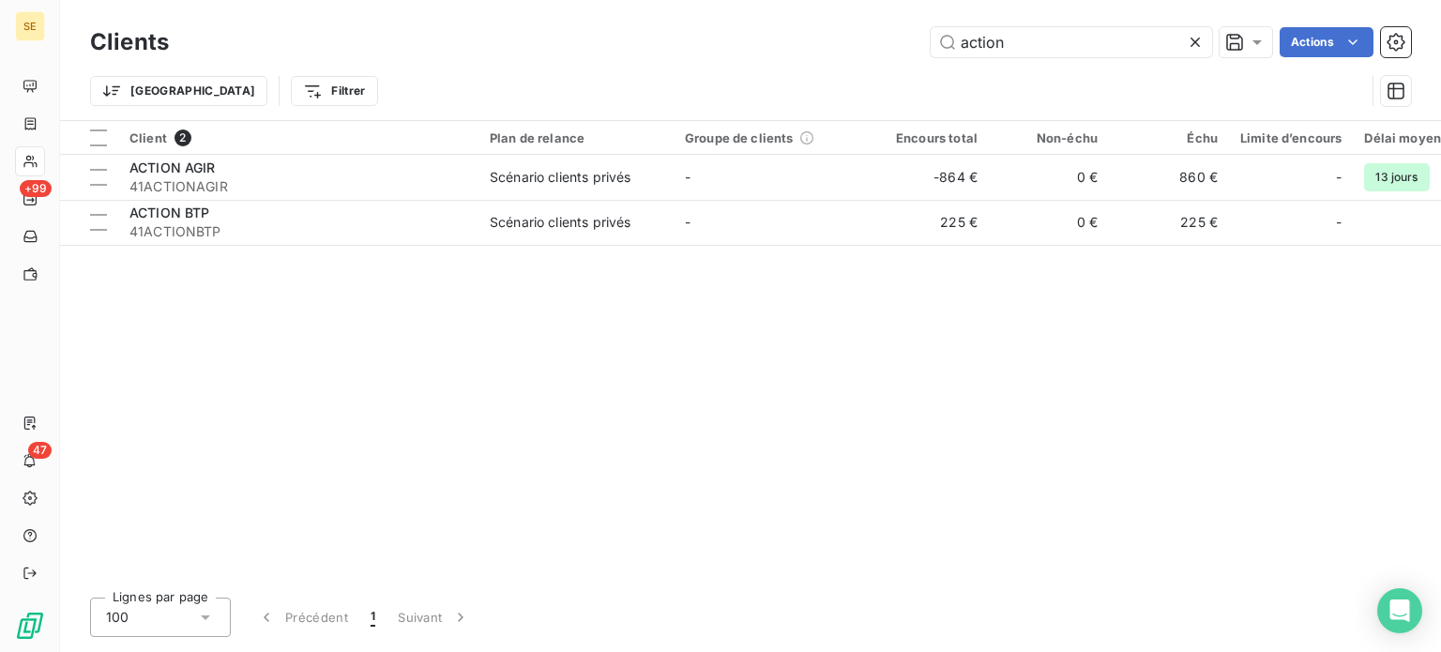
drag, startPoint x: 1012, startPoint y: 35, endPoint x: 840, endPoint y: 33, distance: 172.6
click at [840, 33] on div "action Actions" at bounding box center [801, 42] width 1220 height 30
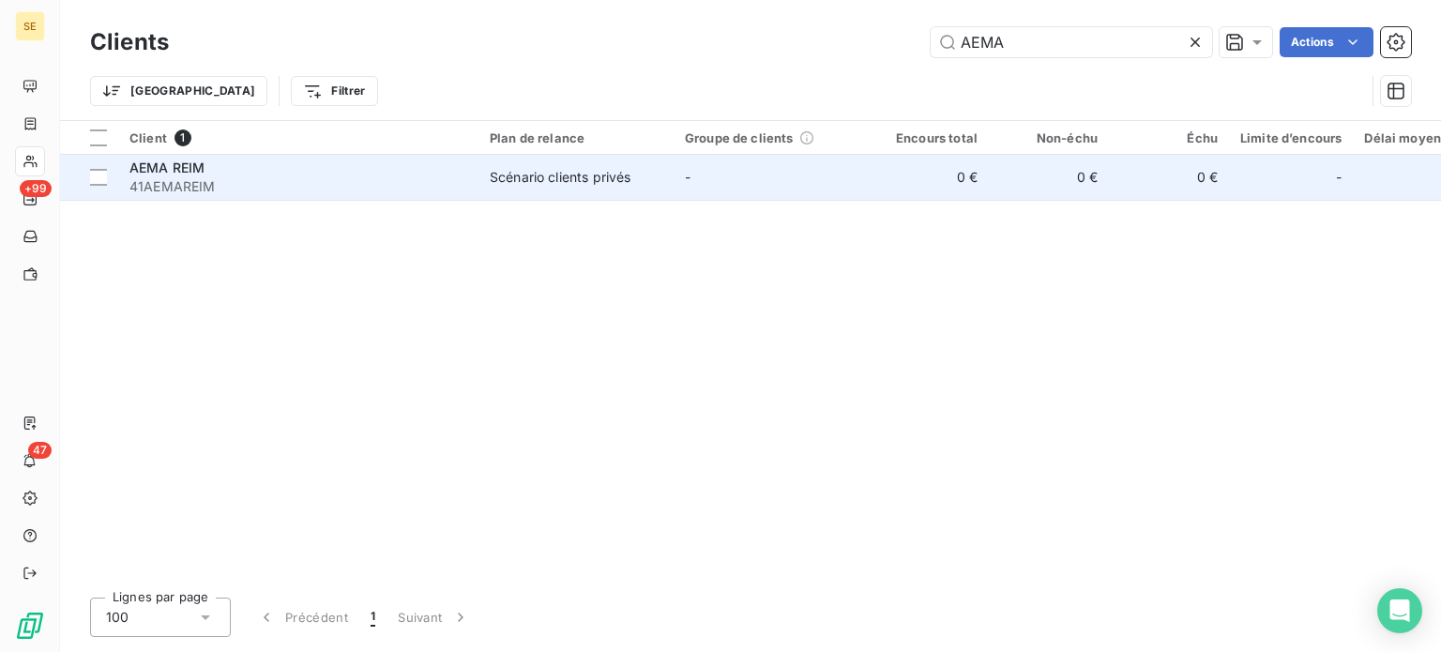
type input "AEMA"
click at [593, 174] on div "Scénario clients privés" at bounding box center [560, 177] width 141 height 19
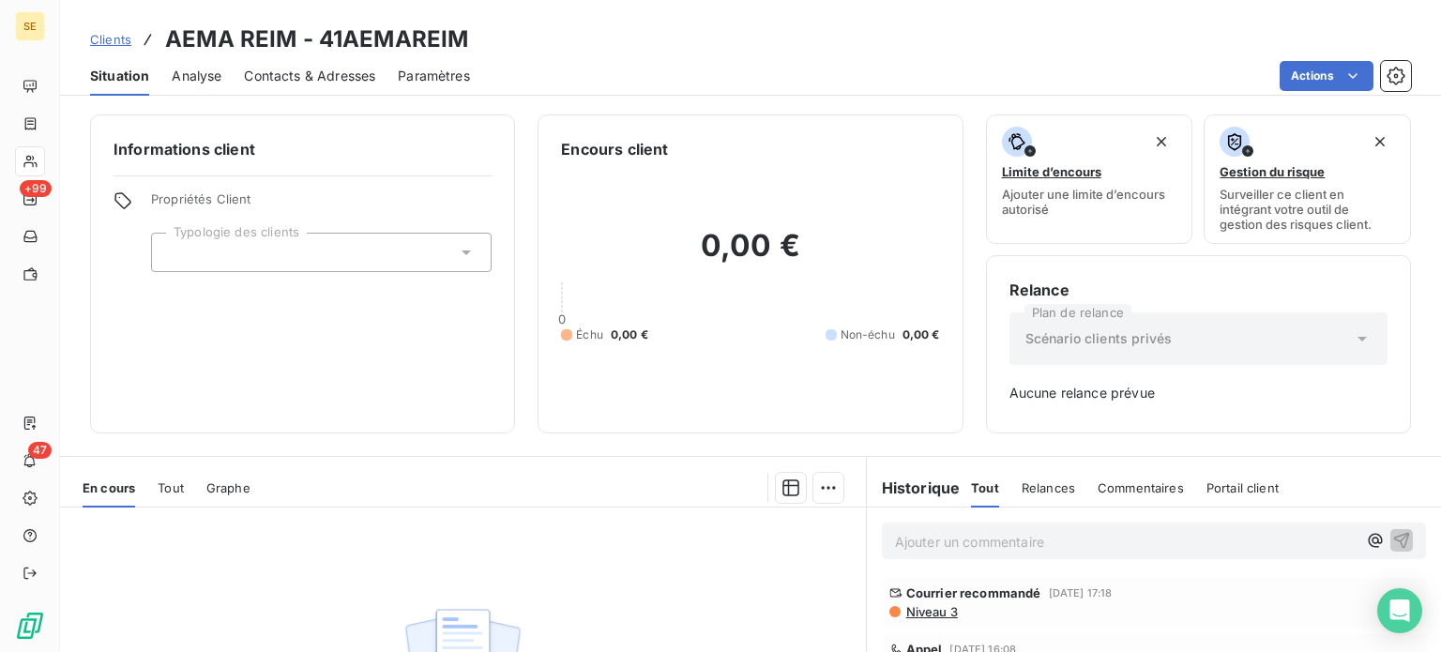
click at [106, 40] on span "Clients" at bounding box center [110, 39] width 41 height 15
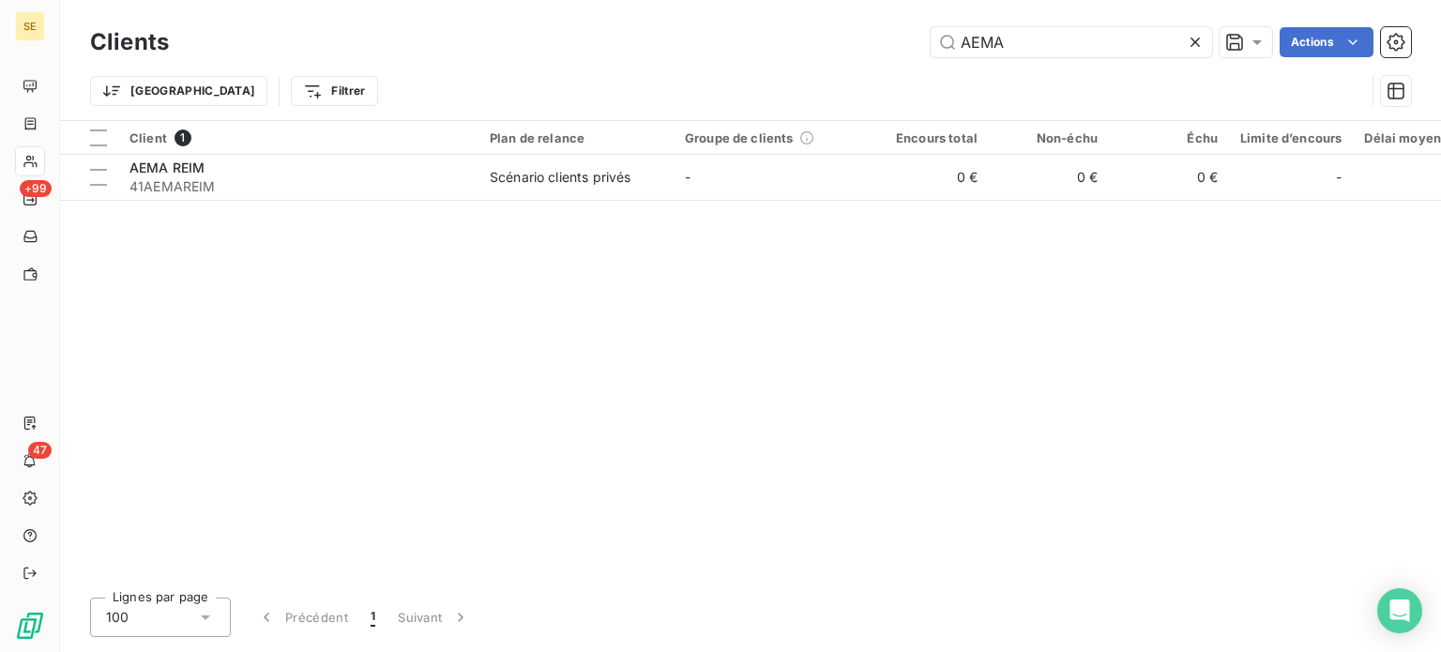
drag, startPoint x: 998, startPoint y: 42, endPoint x: 874, endPoint y: 41, distance: 123.8
click at [874, 41] on div "AEMA Actions" at bounding box center [801, 42] width 1220 height 30
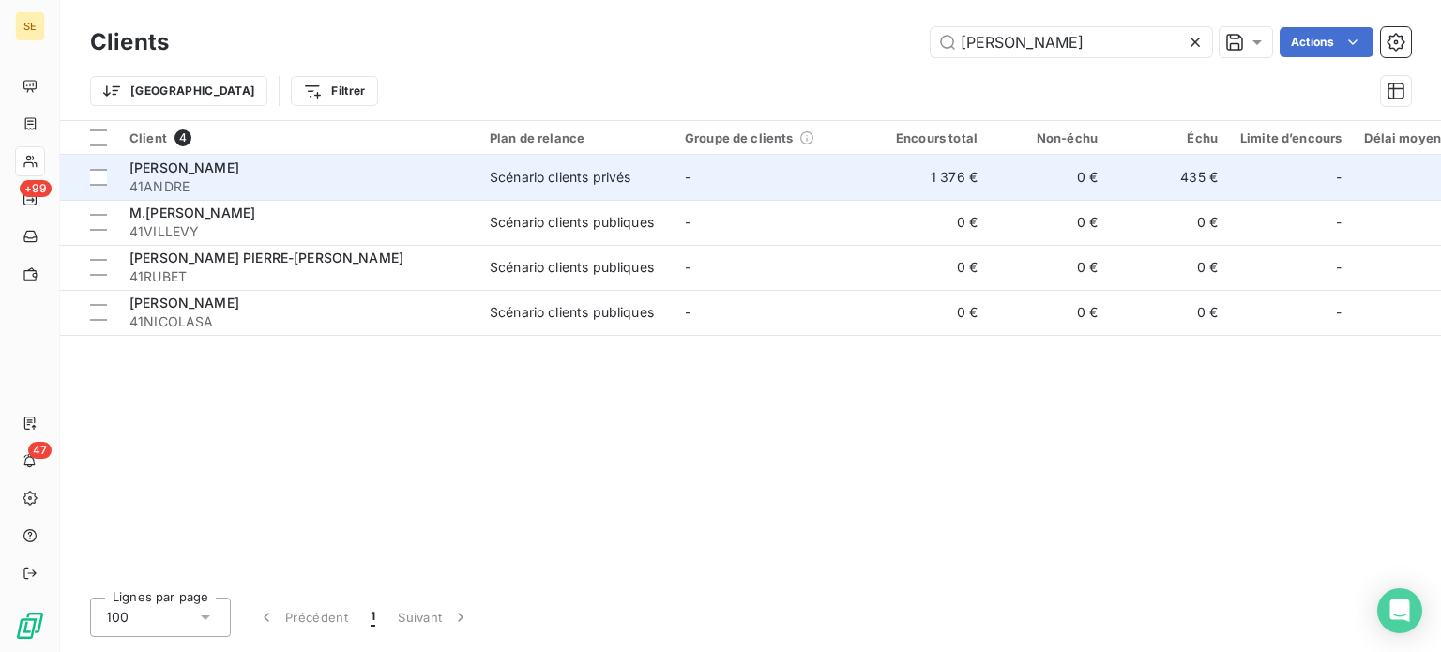
type input "[PERSON_NAME]"
click at [443, 160] on div "[PERSON_NAME]" at bounding box center [298, 168] width 338 height 19
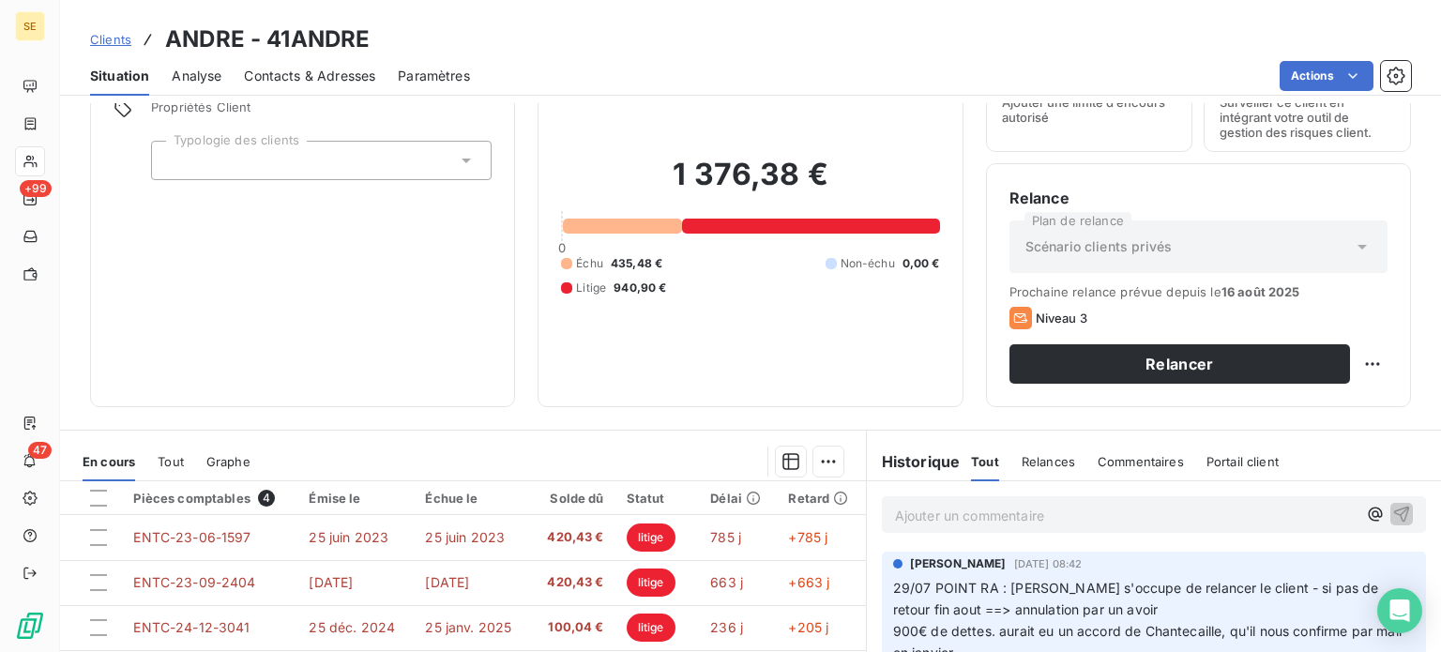
scroll to position [281, 0]
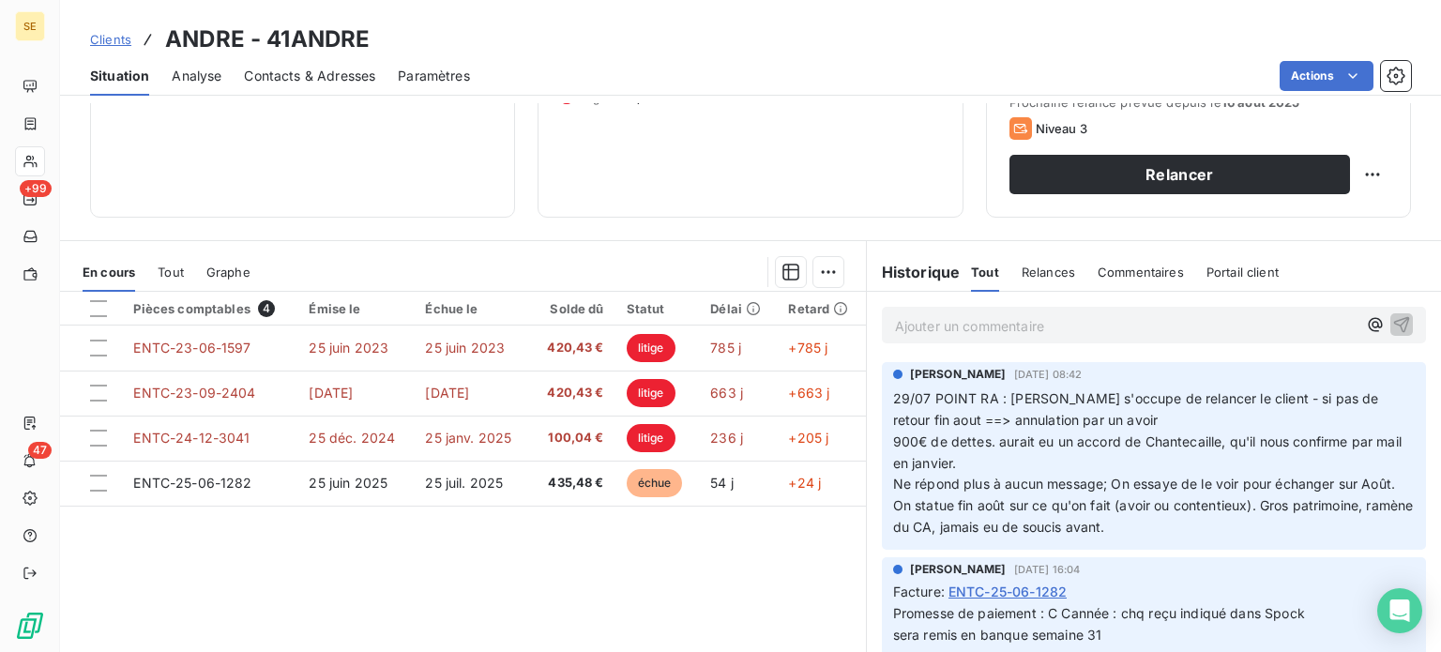
click at [112, 33] on span "Clients" at bounding box center [110, 39] width 41 height 15
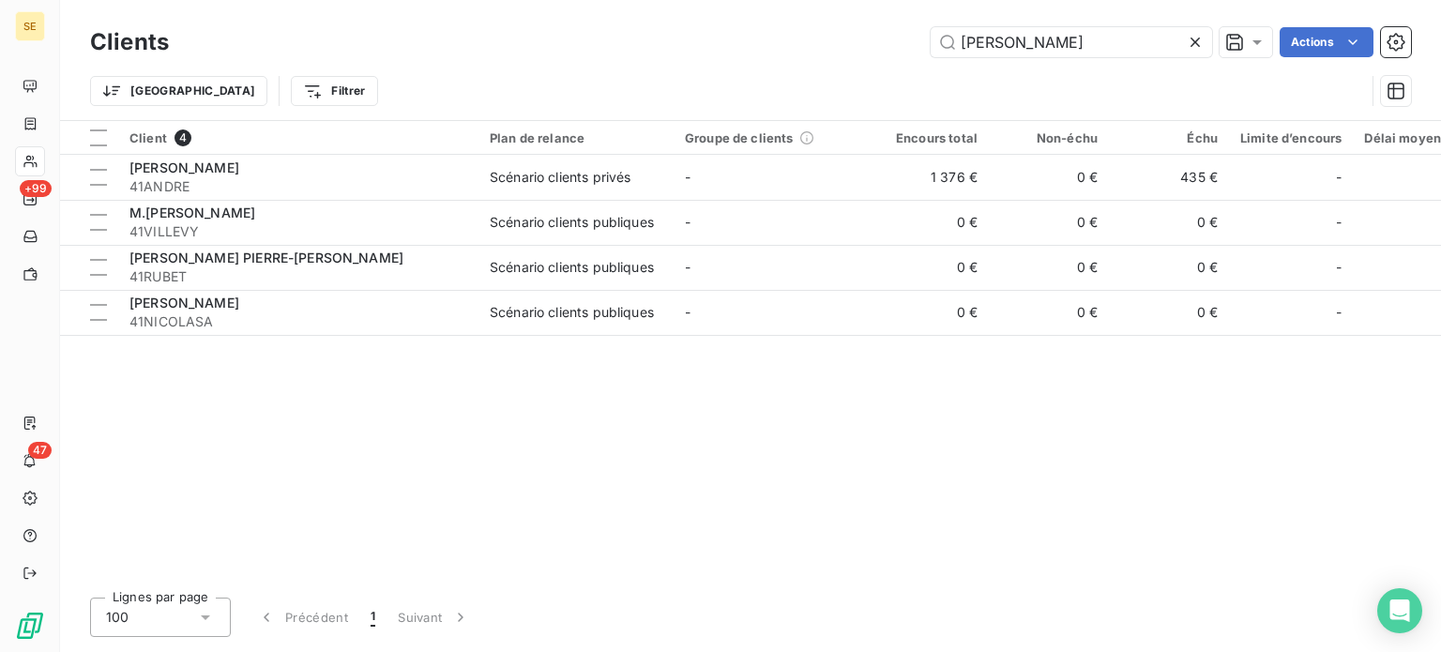
drag, startPoint x: 1088, startPoint y: 50, endPoint x: 833, endPoint y: 51, distance: 255.2
click at [822, 55] on div "ANDRE Actions" at bounding box center [801, 42] width 1220 height 30
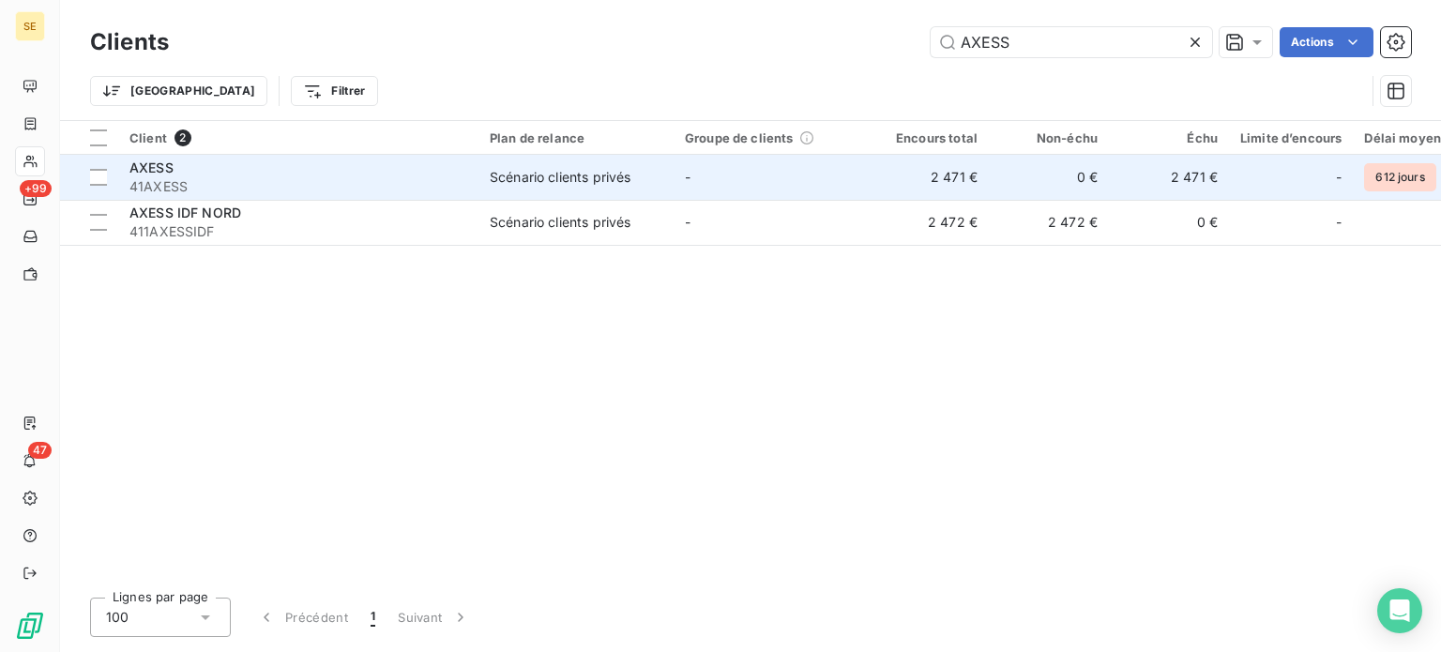
type input "AXESS"
click at [222, 172] on div "AXESS" at bounding box center [298, 168] width 338 height 19
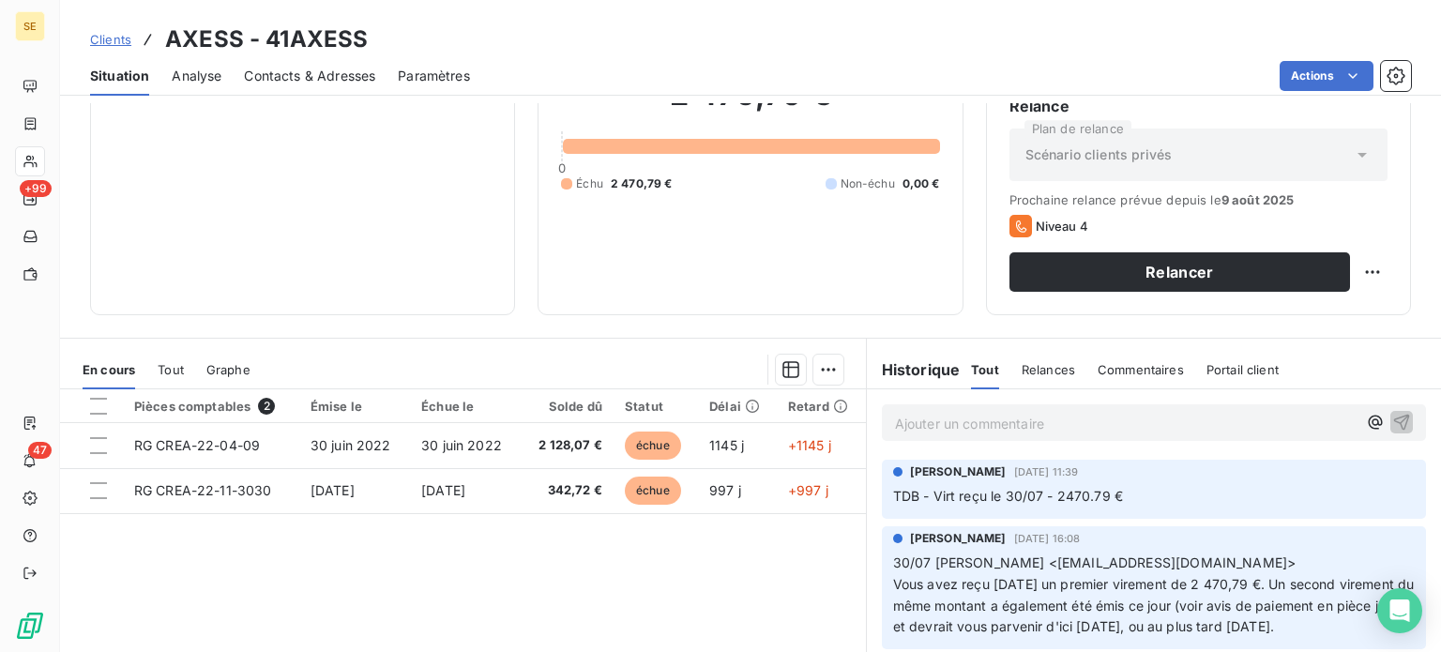
scroll to position [188, 0]
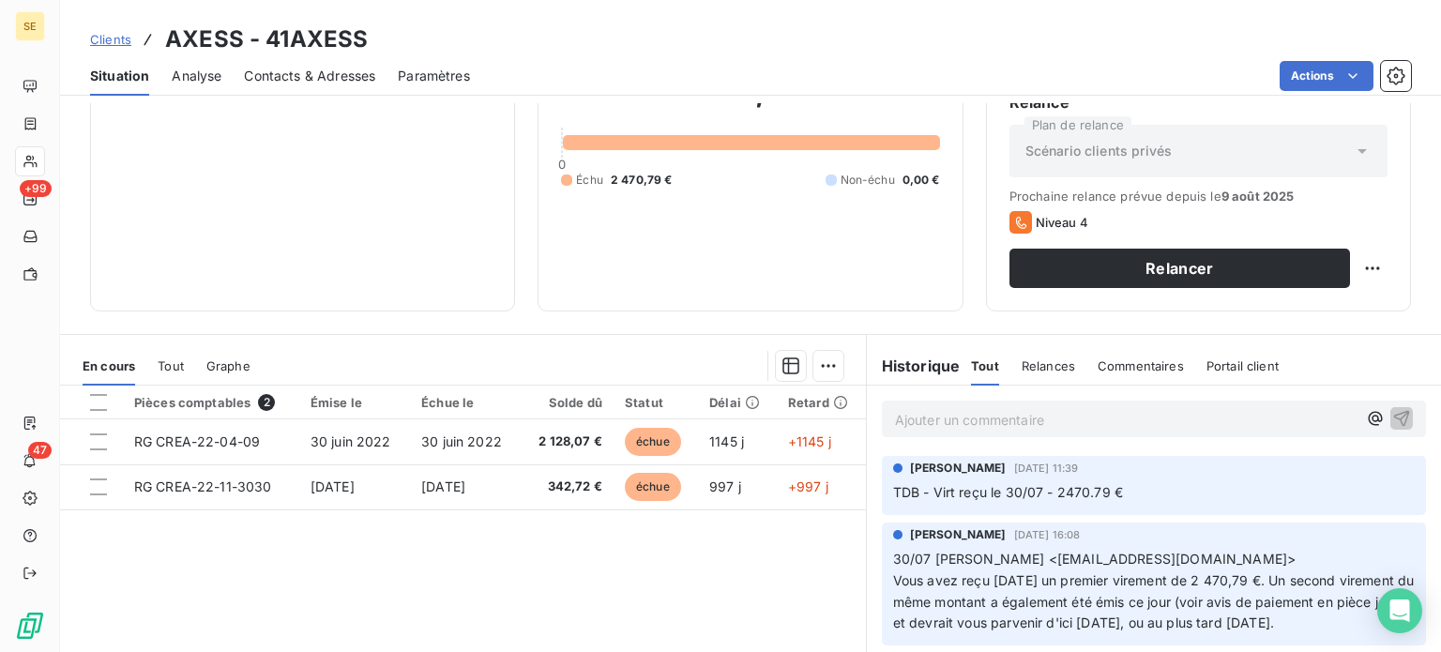
click at [110, 42] on span "Clients" at bounding box center [110, 39] width 41 height 15
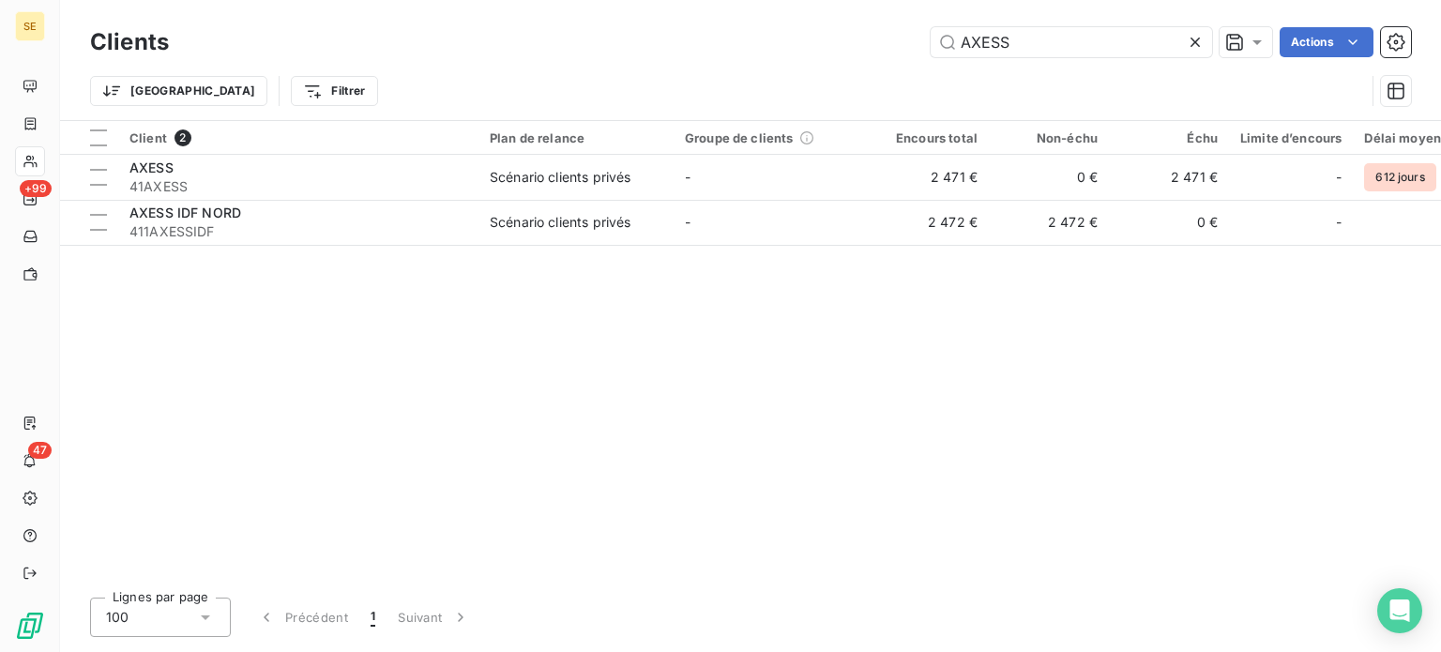
drag, startPoint x: 1054, startPoint y: 41, endPoint x: 834, endPoint y: 64, distance: 220.7
click at [834, 64] on div "Clients AXESS Actions Trier Filtrer" at bounding box center [750, 72] width 1321 height 98
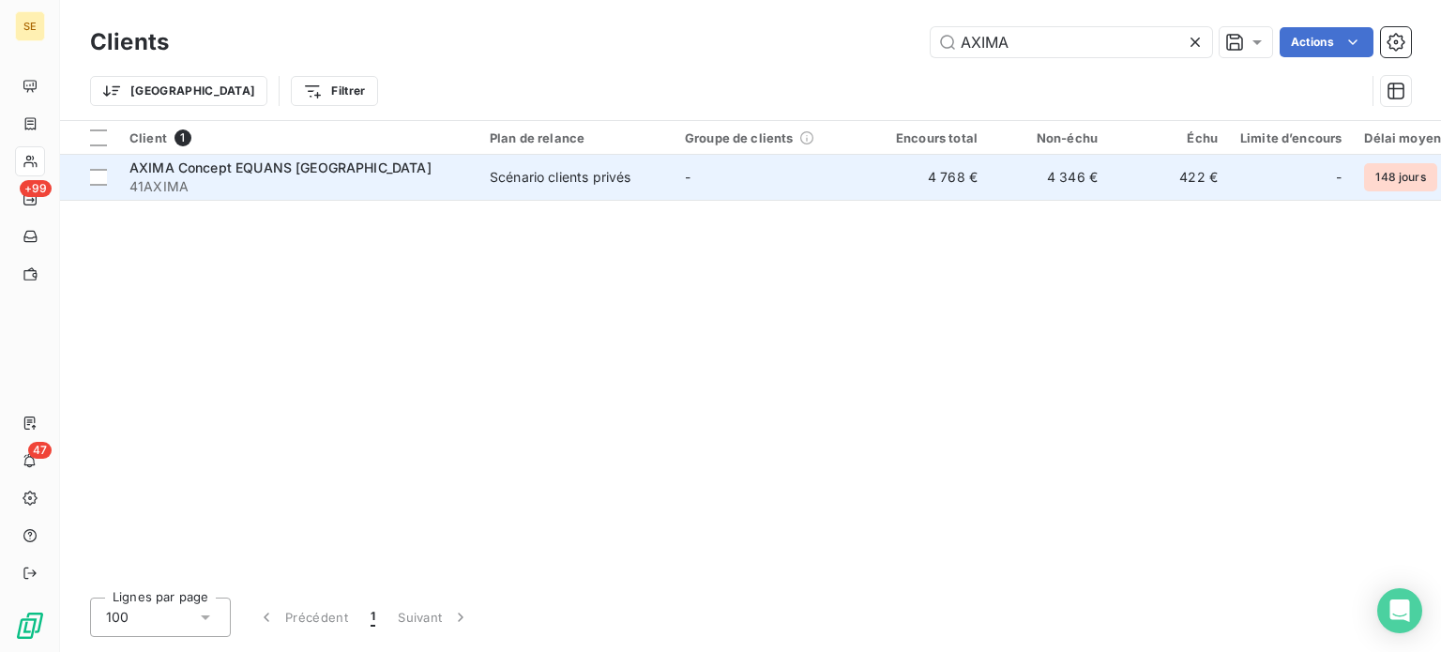
type input "AXIMA"
click at [406, 164] on div "AXIMA Concept EQUANS [GEOGRAPHIC_DATA]" at bounding box center [298, 168] width 338 height 19
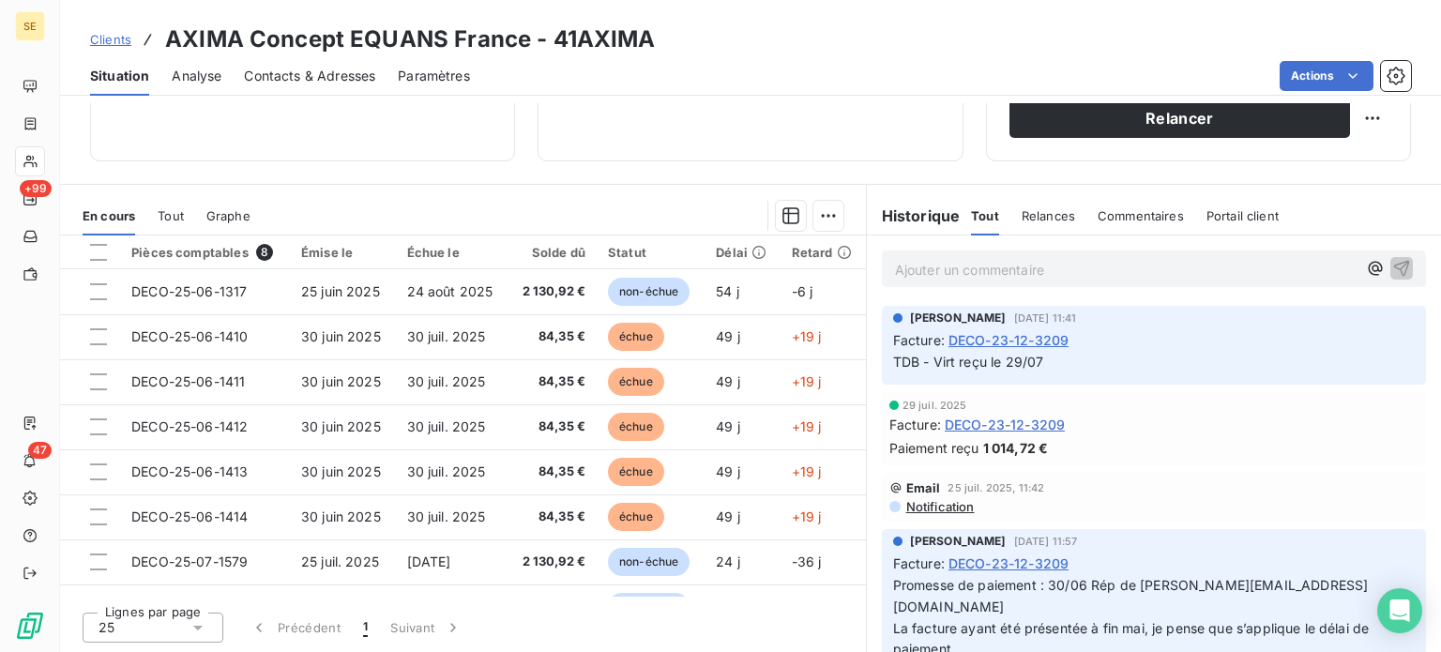
click at [103, 41] on span "Clients" at bounding box center [110, 39] width 41 height 15
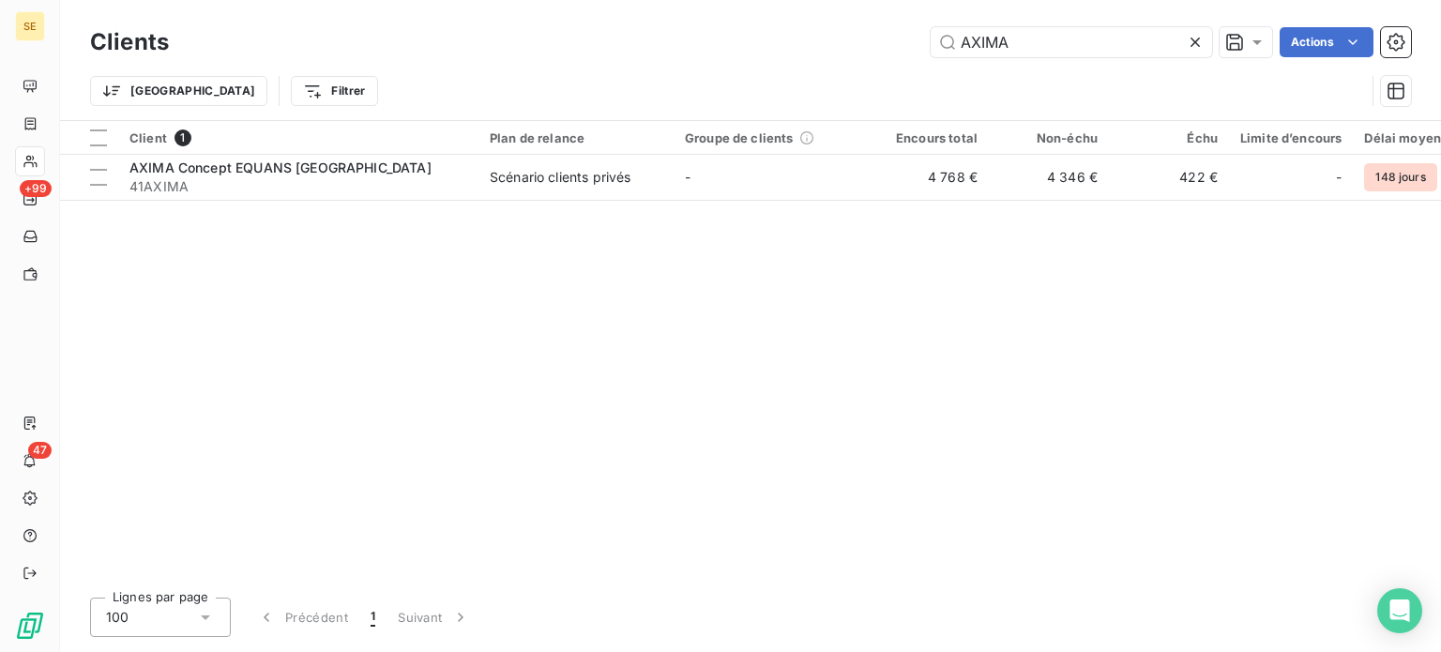
drag, startPoint x: 1038, startPoint y: 47, endPoint x: 888, endPoint y: 59, distance: 150.6
click at [888, 59] on div "Clients AXIMA Actions" at bounding box center [750, 42] width 1321 height 39
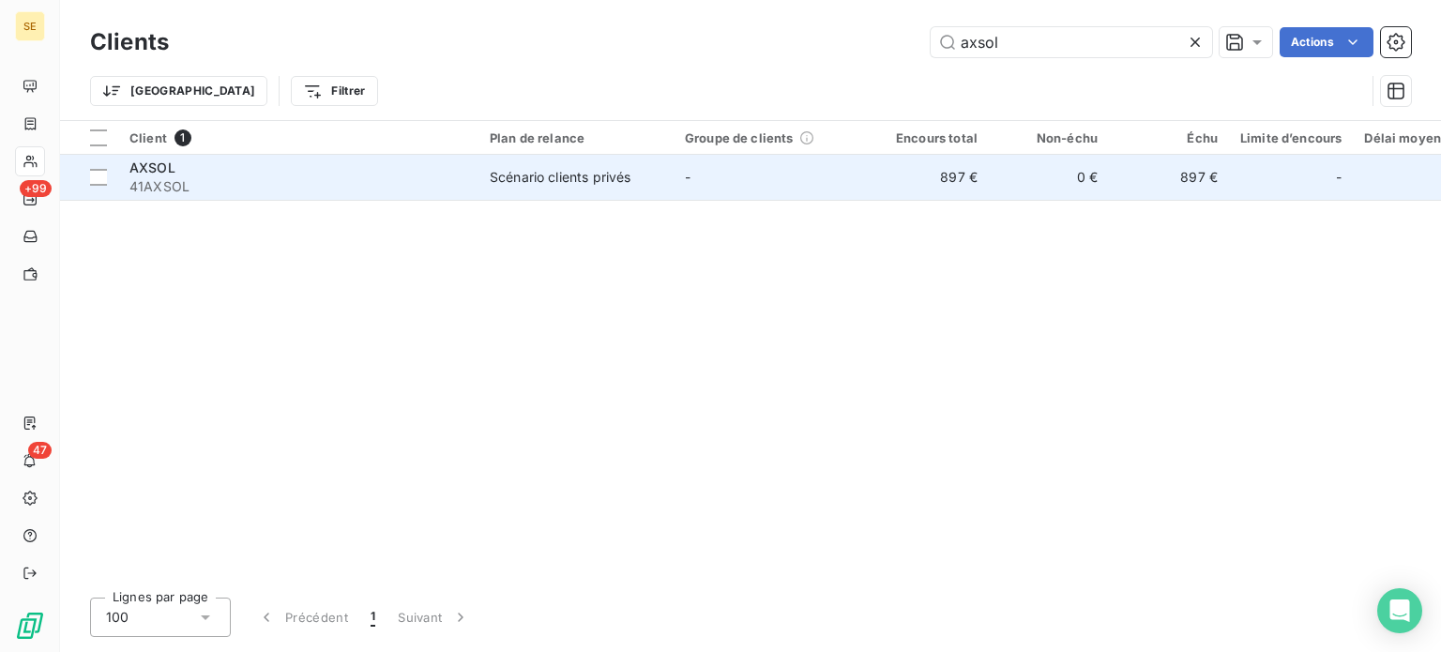
type input "axsol"
click at [507, 177] on div "Scénario clients privés" at bounding box center [560, 177] width 141 height 19
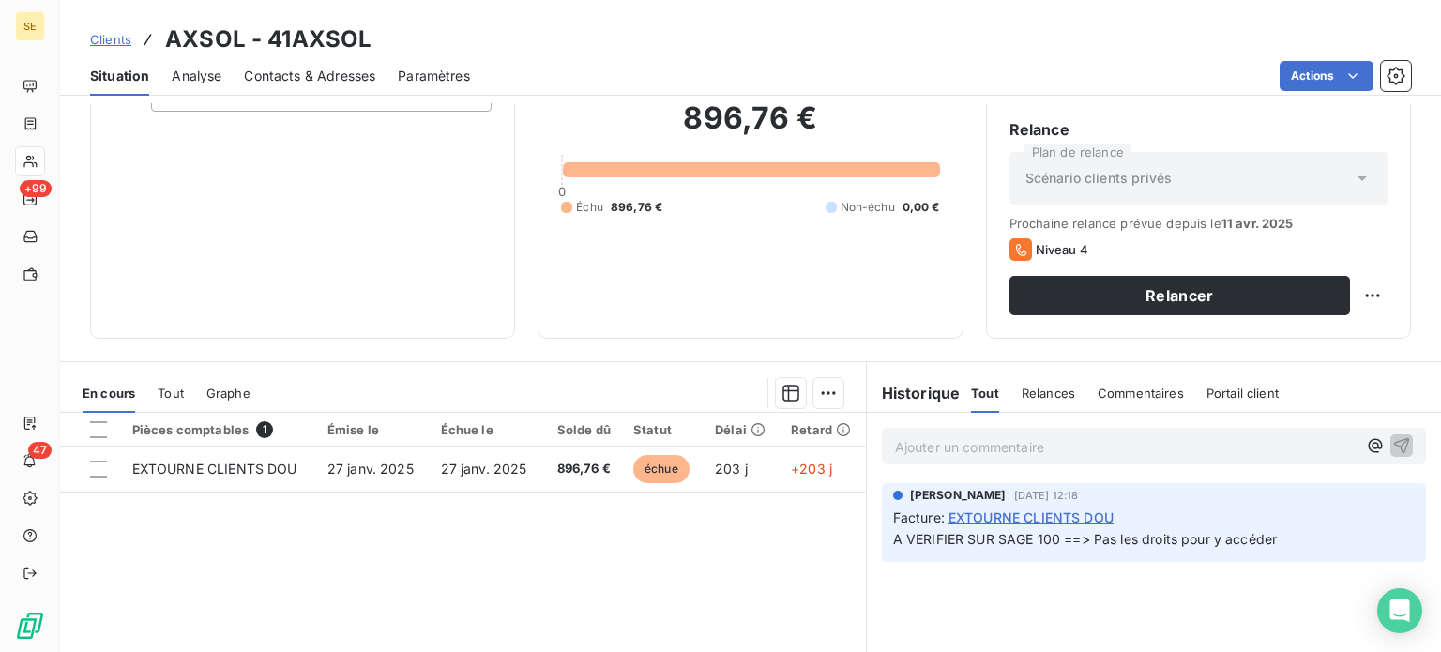
scroll to position [188, 0]
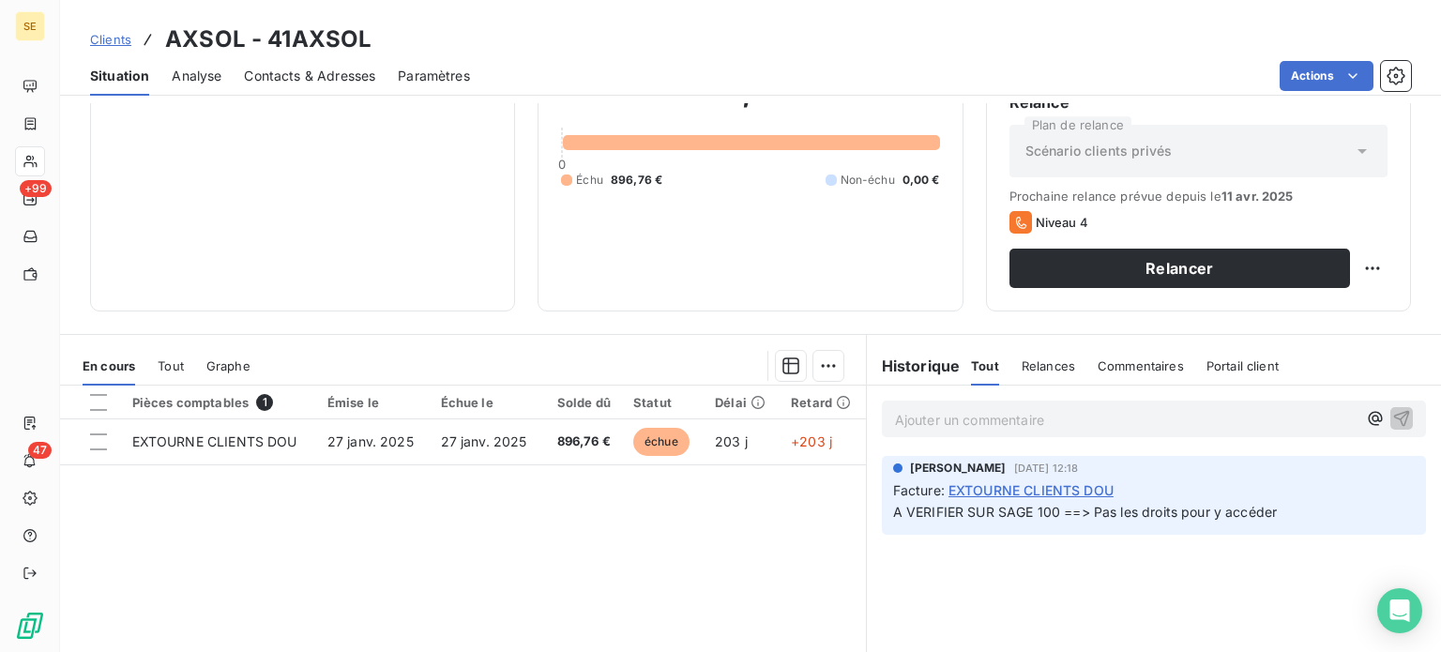
click at [98, 41] on span "Clients" at bounding box center [110, 39] width 41 height 15
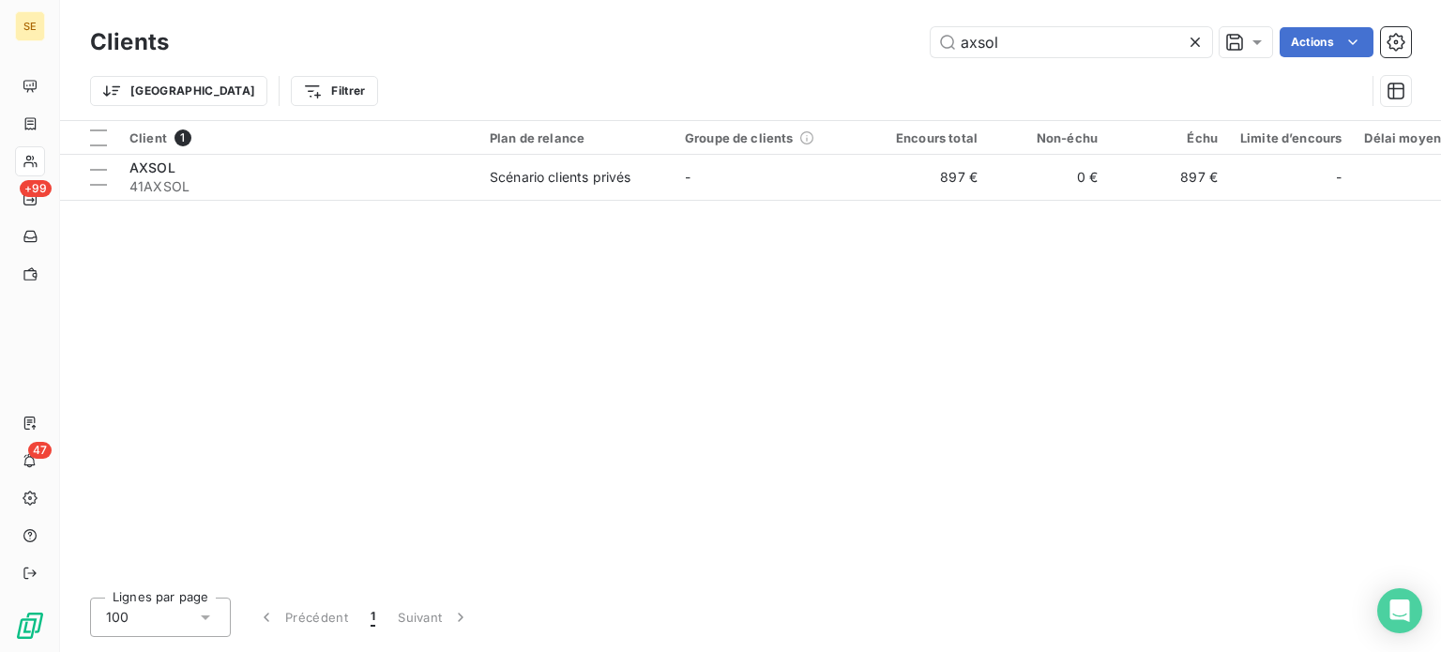
drag, startPoint x: 946, startPoint y: 51, endPoint x: 892, endPoint y: 52, distance: 53.5
click at [892, 52] on div "axsol Actions" at bounding box center [801, 42] width 1220 height 30
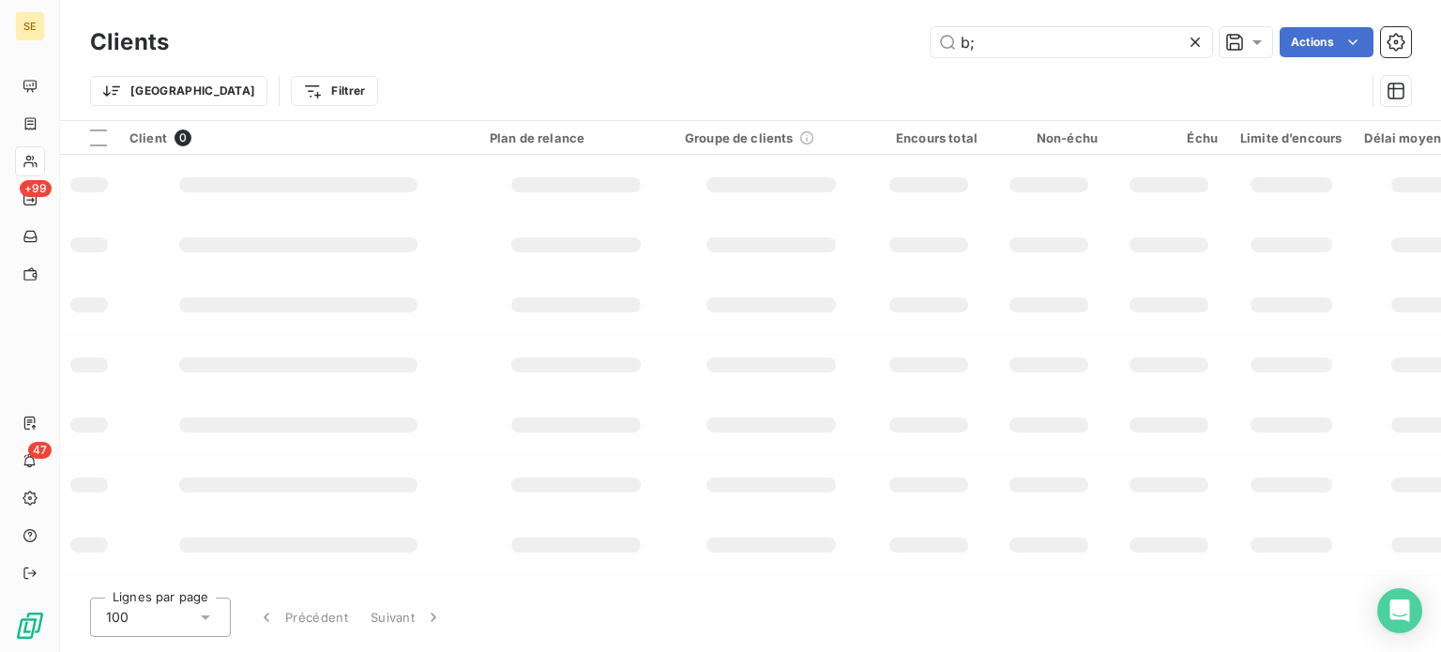
type input "b"
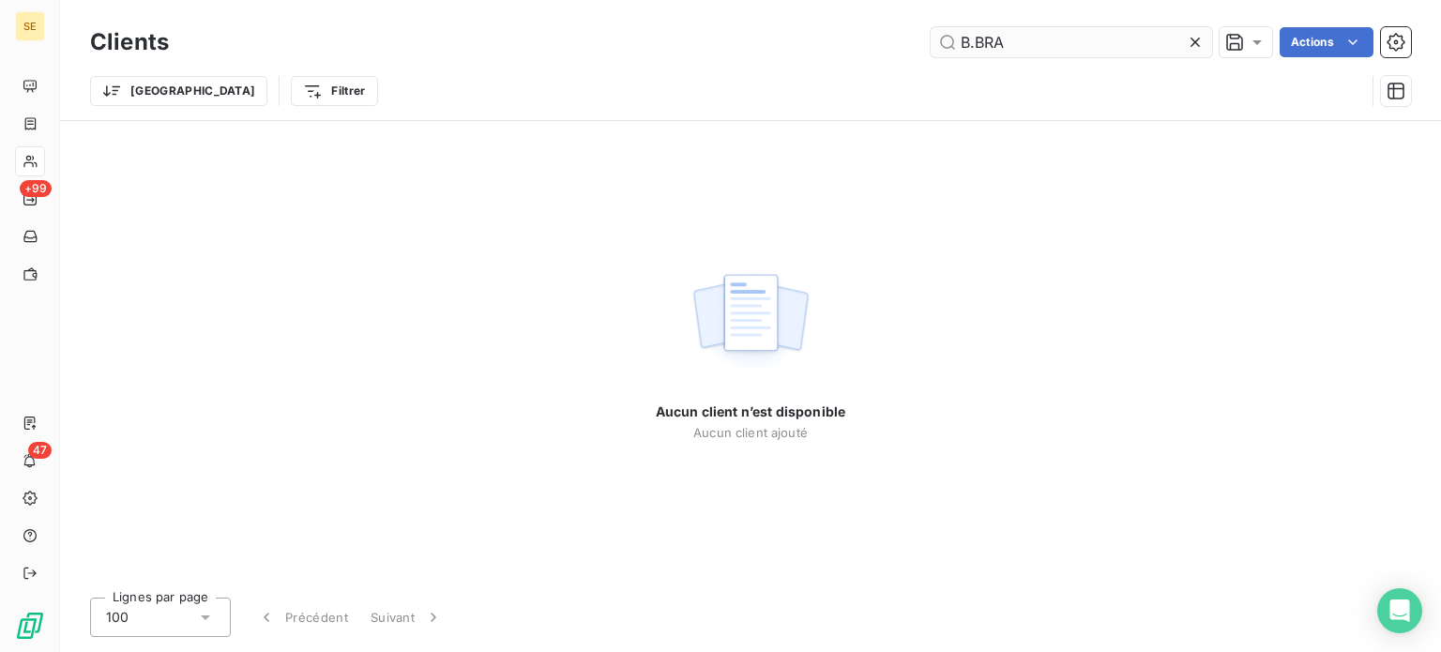
click at [976, 44] on input "B.BRA" at bounding box center [1071, 42] width 281 height 30
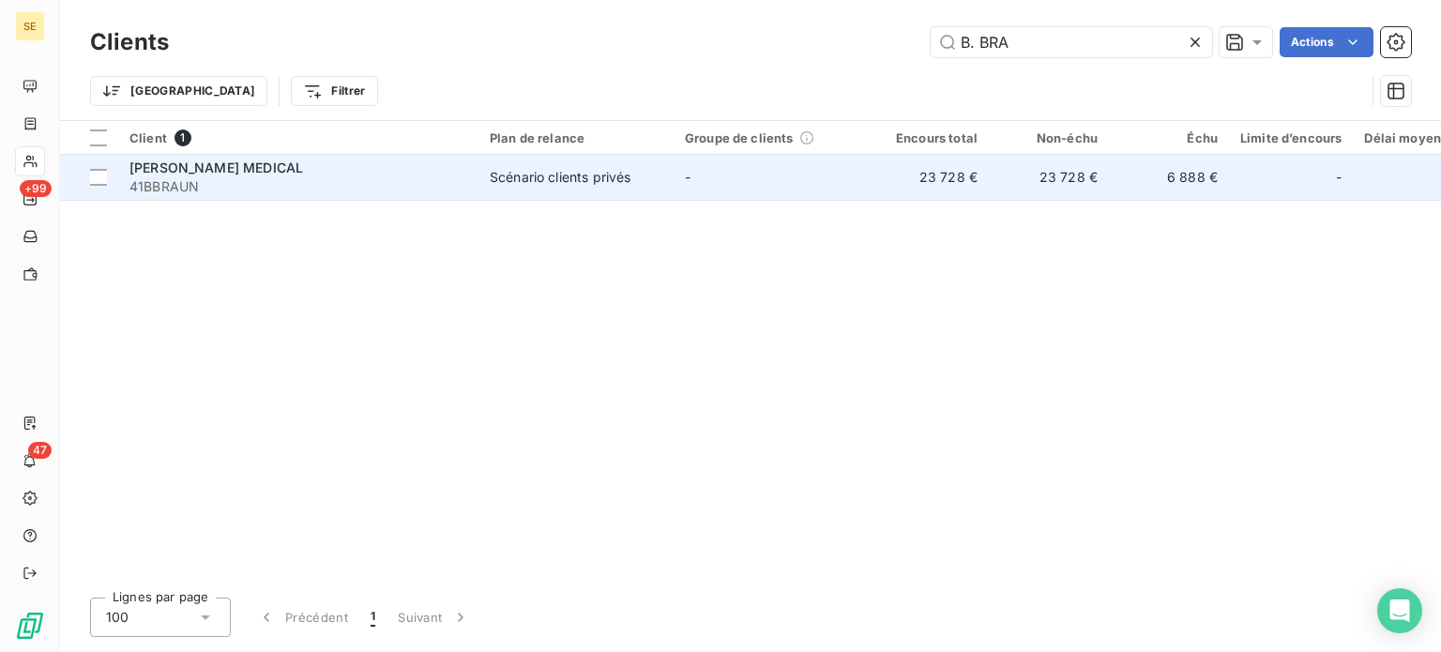
type input "B. BRA"
click at [333, 175] on div "[PERSON_NAME] MEDICAL" at bounding box center [298, 168] width 338 height 19
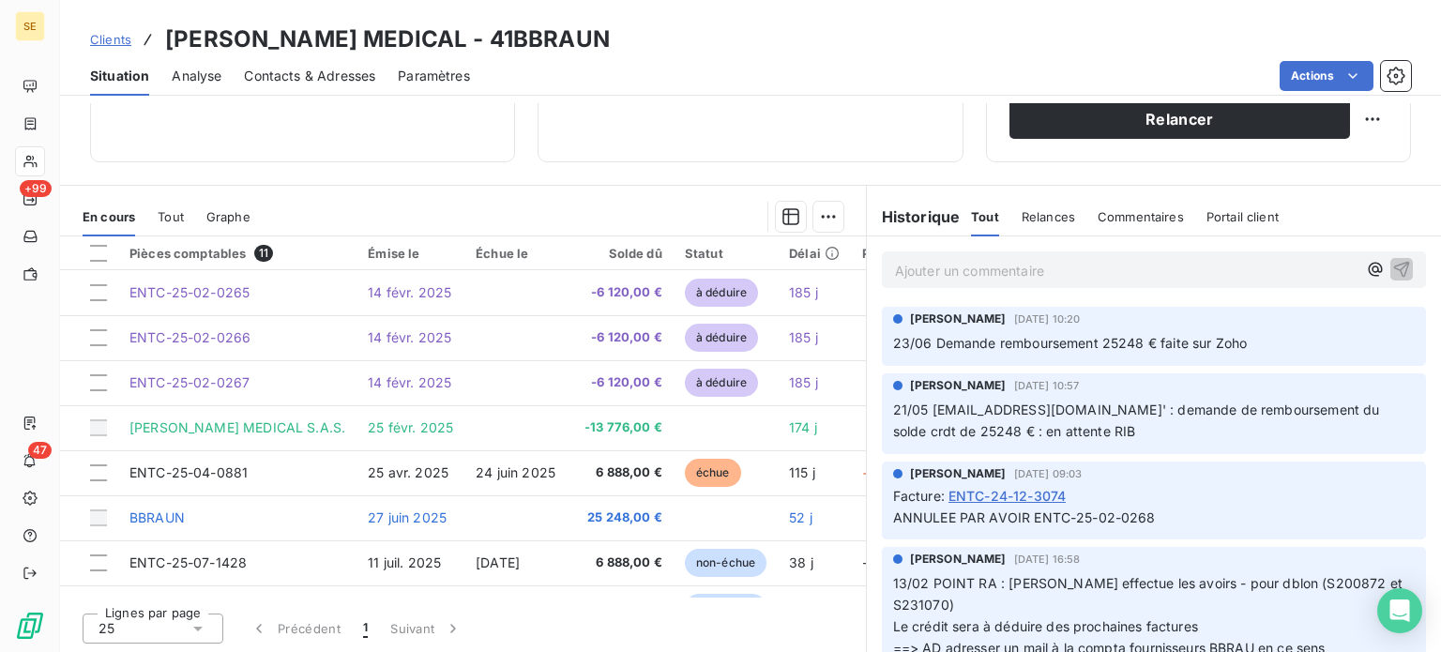
scroll to position [338, 0]
click at [104, 39] on span "Clients" at bounding box center [110, 39] width 41 height 15
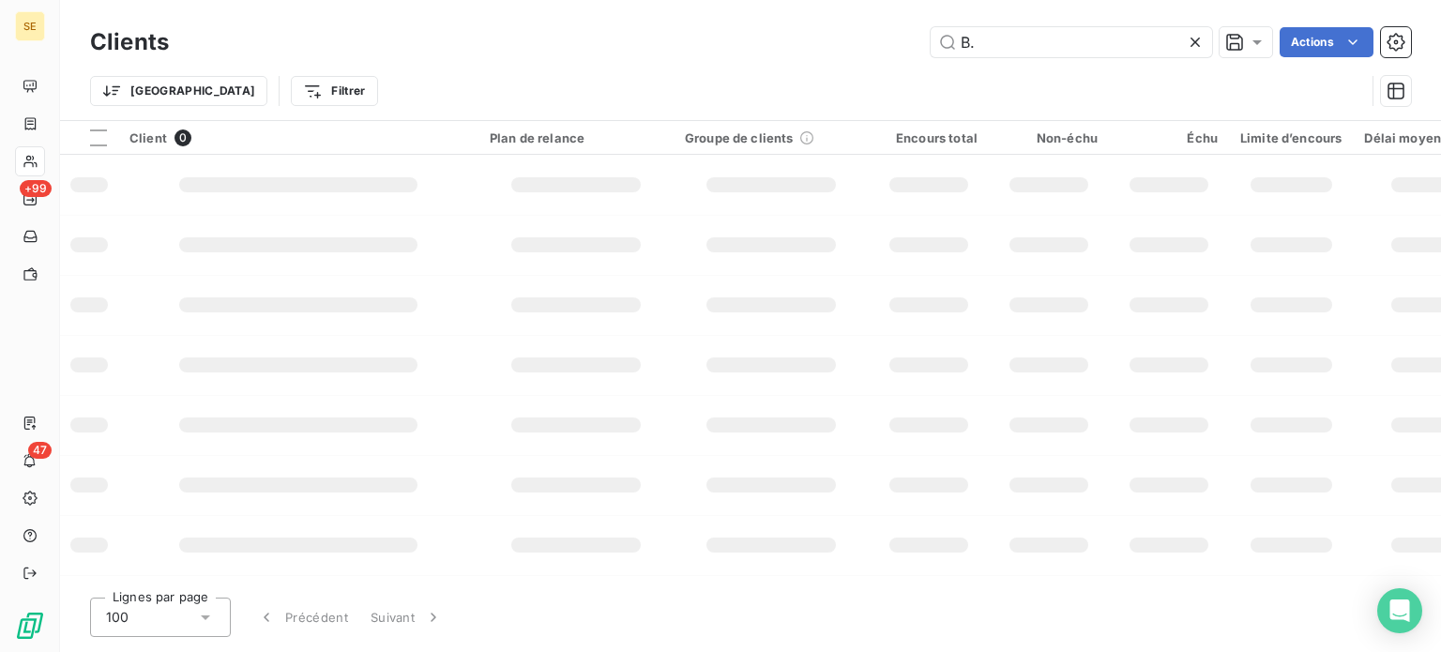
type input "B"
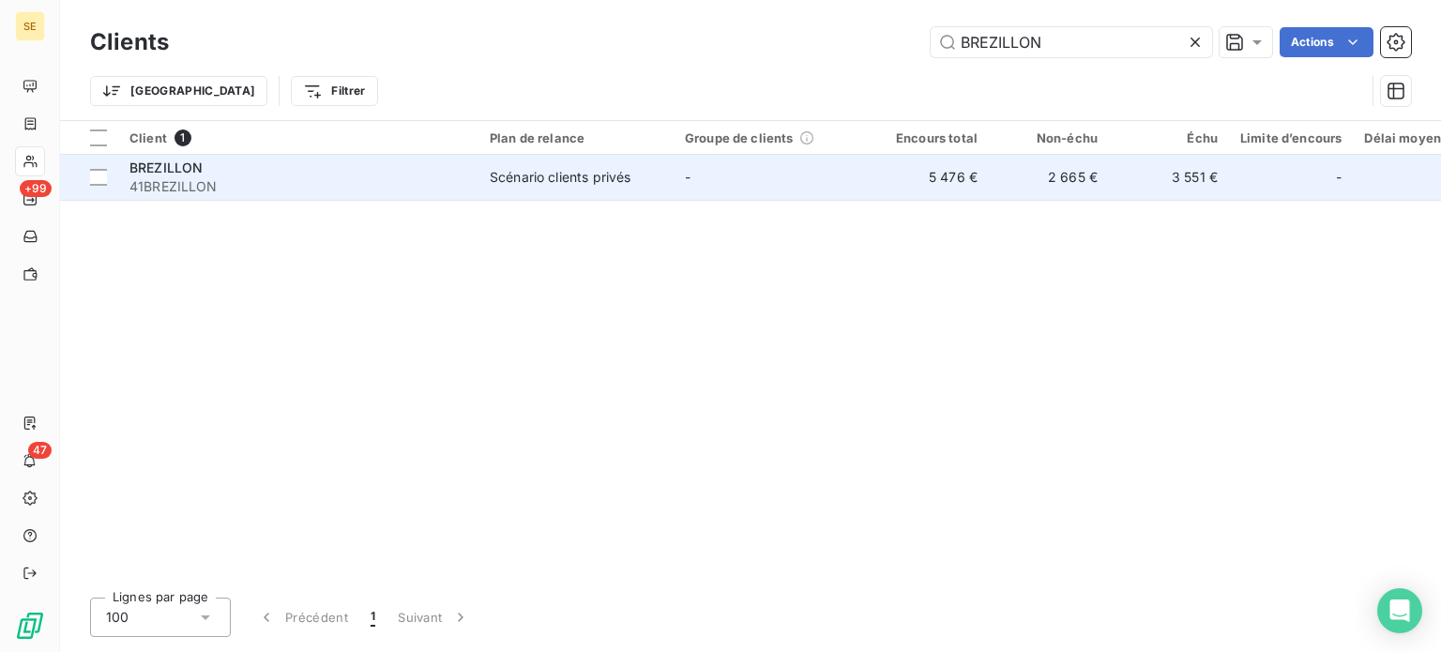
type input "BREZILLON"
click at [475, 170] on td "BREZILLON 41BREZILLON" at bounding box center [298, 177] width 360 height 45
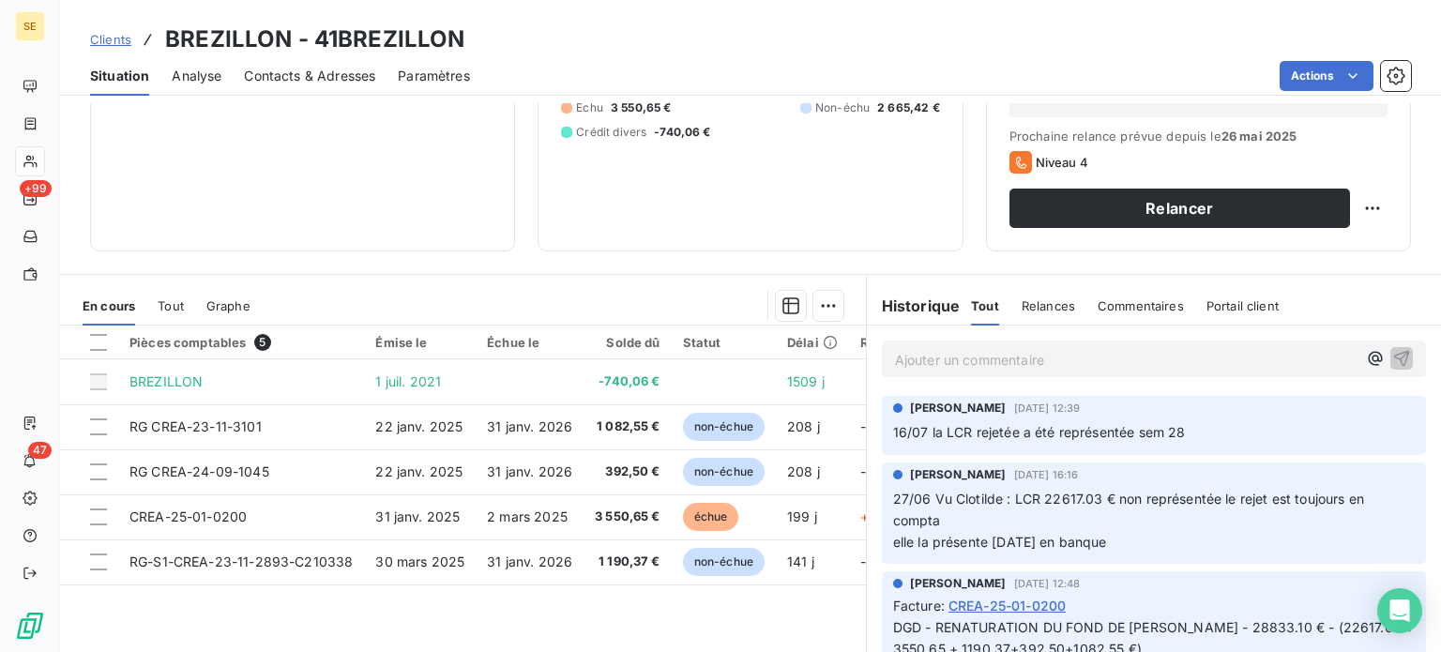
scroll to position [281, 0]
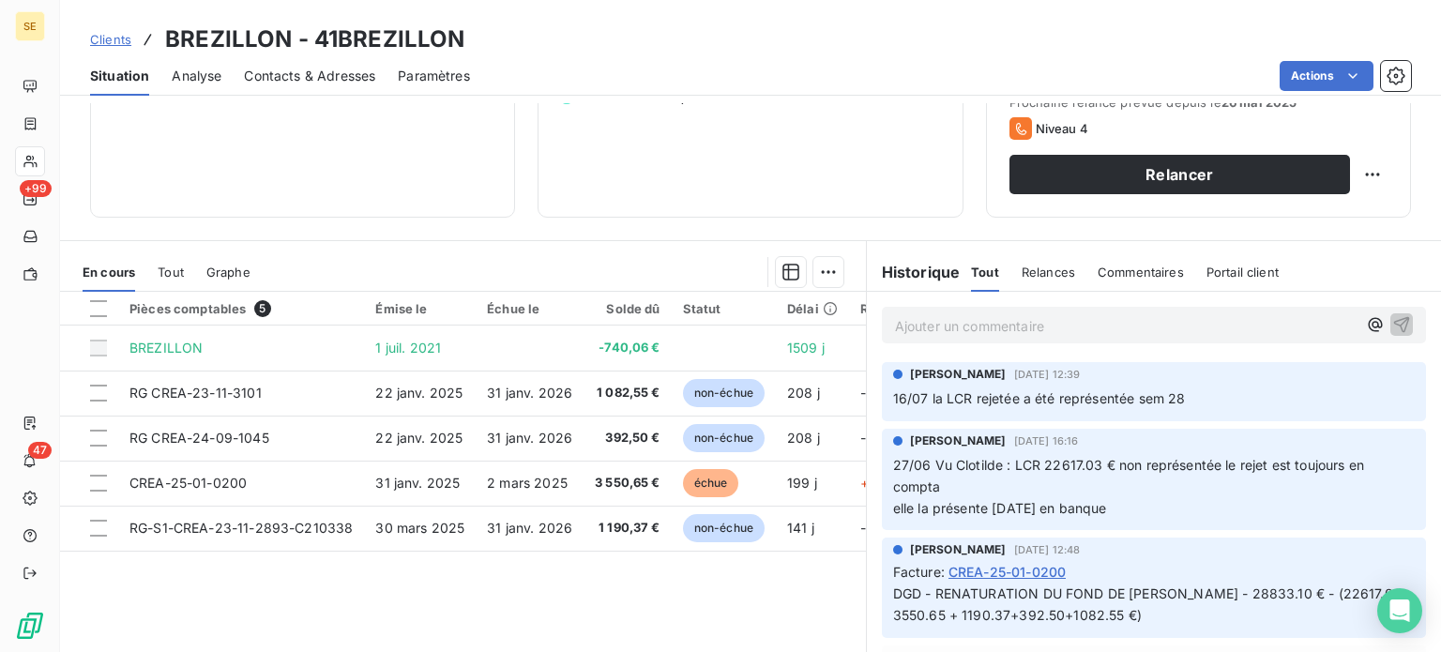
click at [109, 33] on span "Clients" at bounding box center [110, 39] width 41 height 15
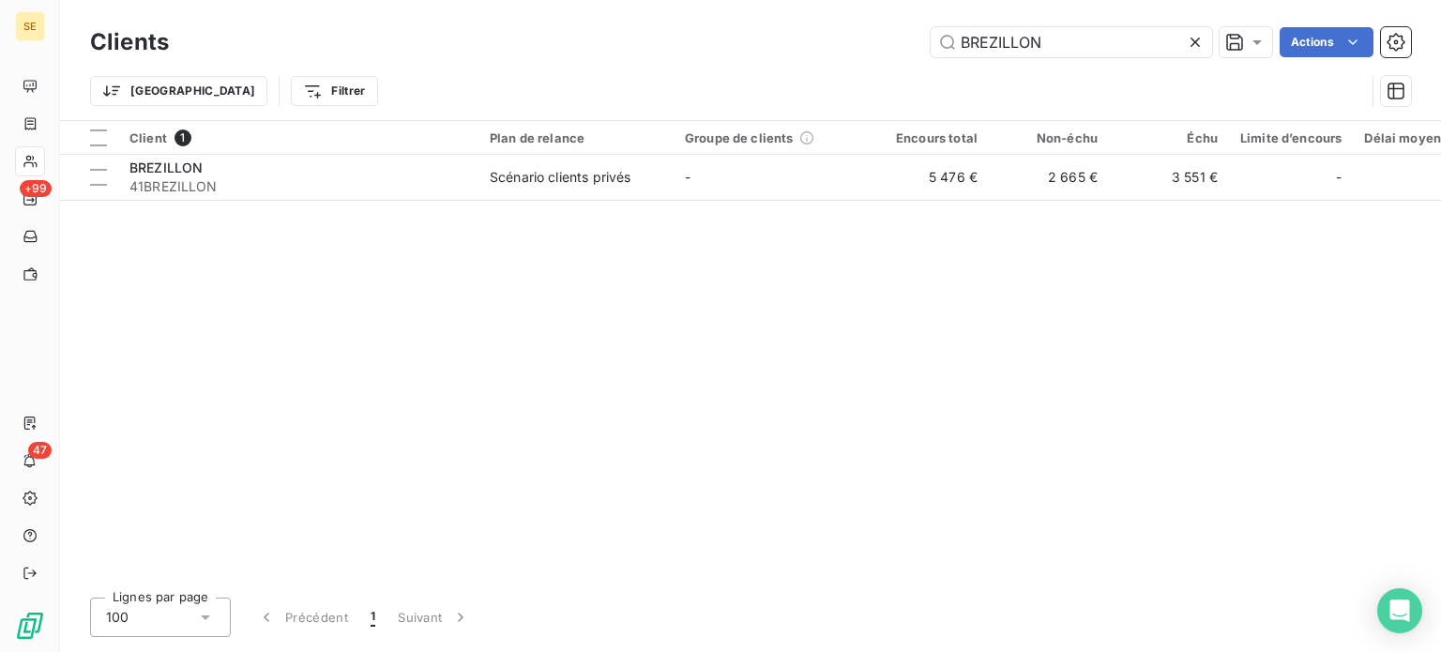
drag, startPoint x: 1051, startPoint y: 38, endPoint x: 843, endPoint y: 51, distance: 207.7
click at [844, 51] on div "BREZILLON Actions" at bounding box center [801, 42] width 1220 height 30
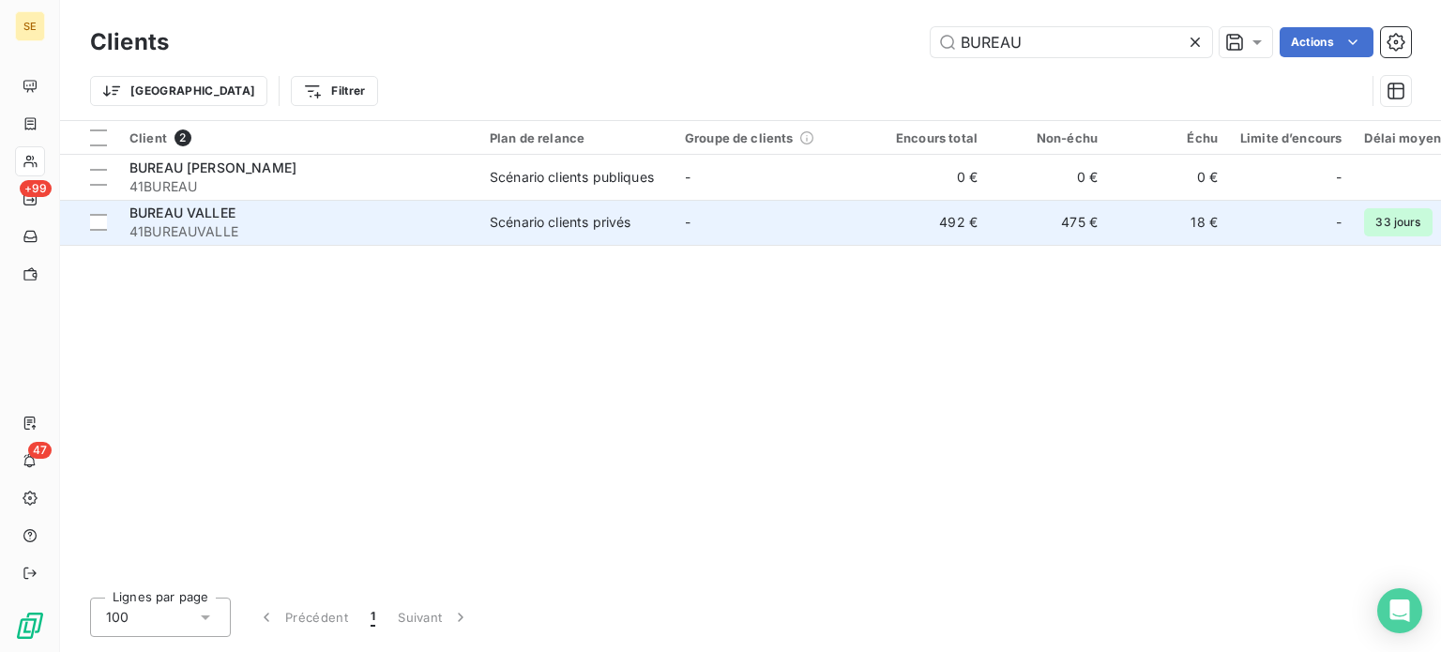
type input "BUREAU"
click at [305, 232] on span "41BUREAUVALLE" at bounding box center [298, 231] width 338 height 19
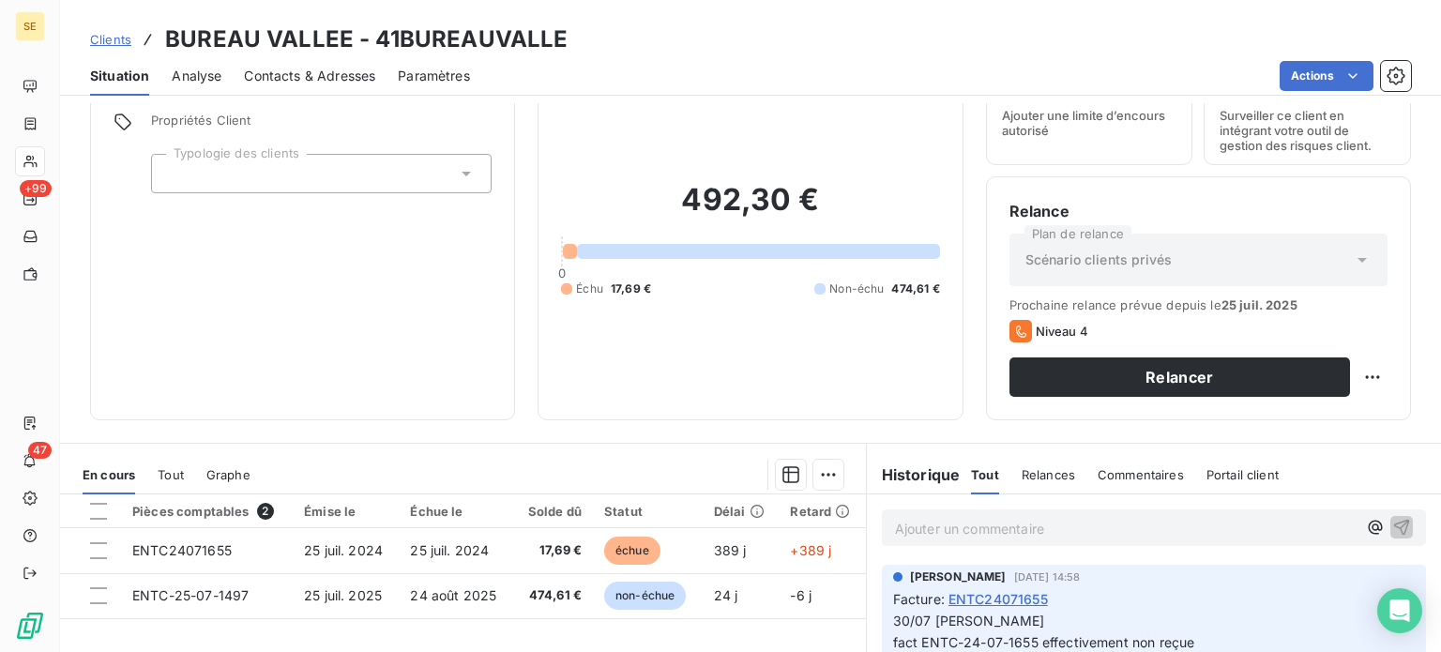
scroll to position [188, 0]
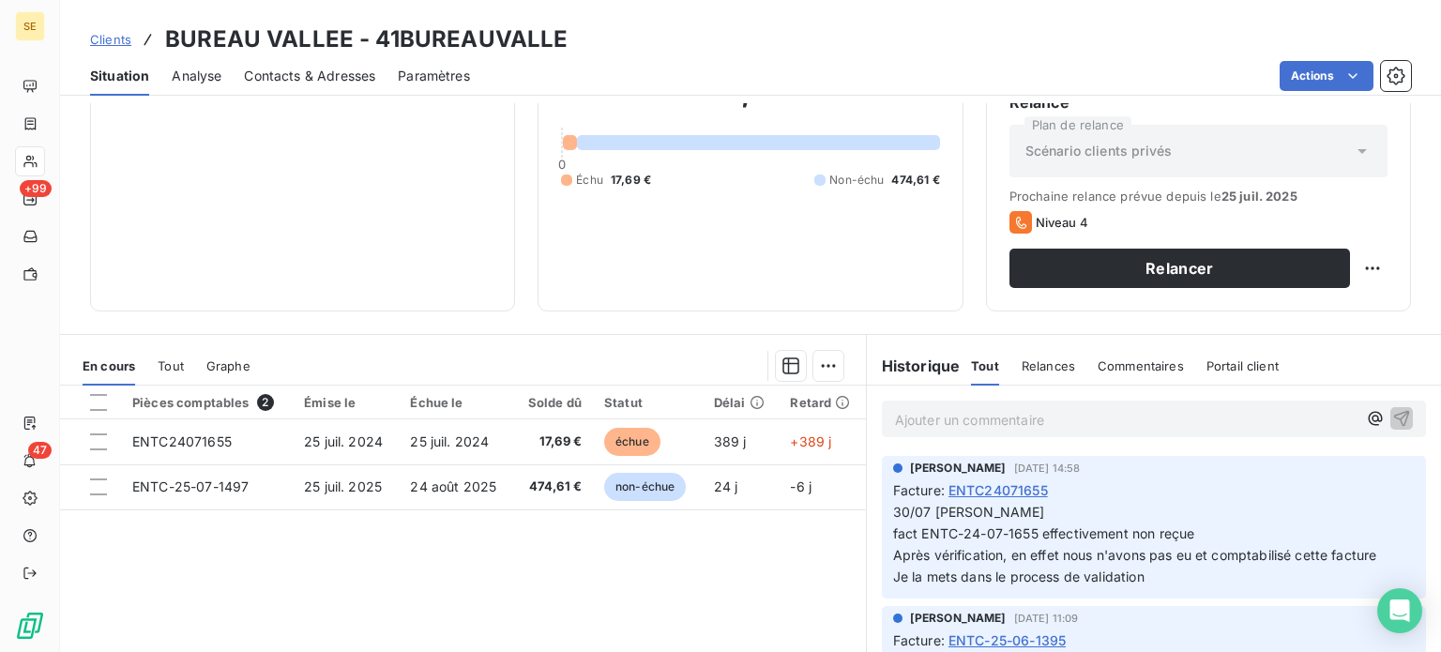
click at [114, 36] on span "Clients" at bounding box center [110, 39] width 41 height 15
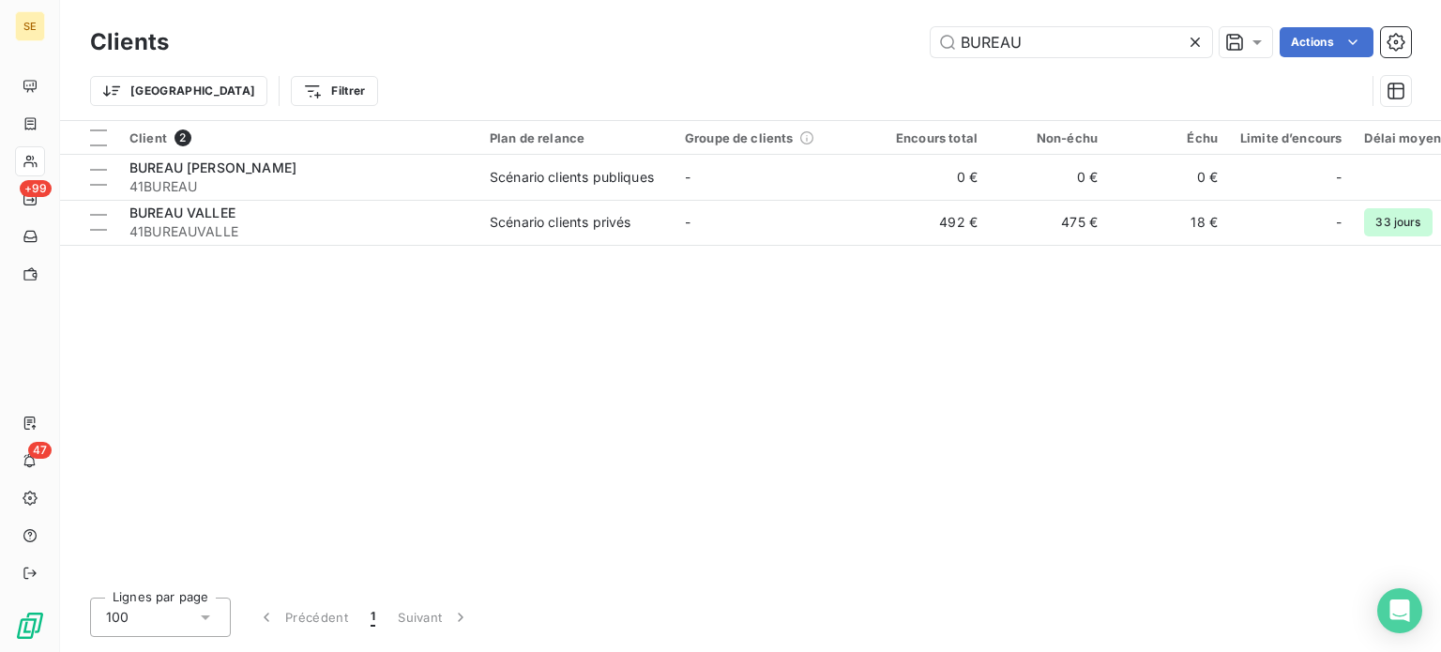
drag, startPoint x: 989, startPoint y: 40, endPoint x: 767, endPoint y: 55, distance: 221.9
click at [769, 55] on div "BUREAU Actions" at bounding box center [801, 42] width 1220 height 30
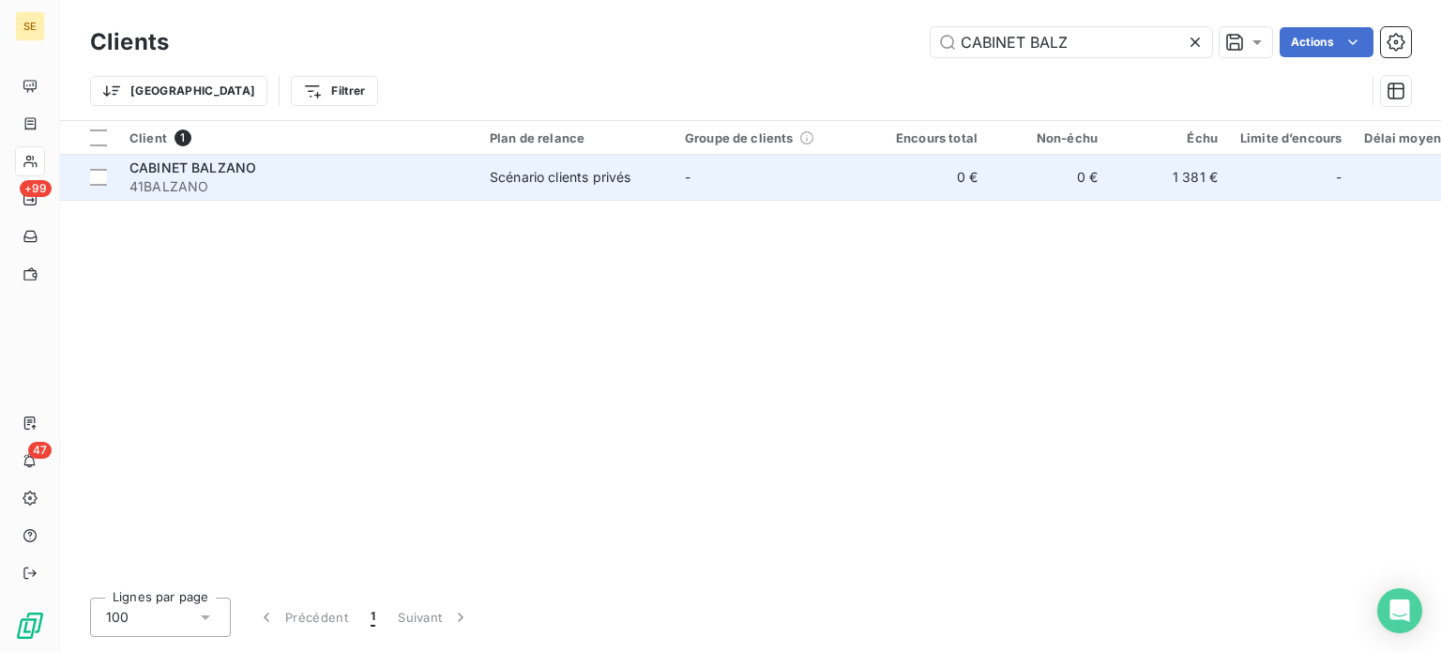
type input "CABINET BALZ"
click at [474, 181] on td "CABINET BALZANO 41BALZANO" at bounding box center [298, 177] width 360 height 45
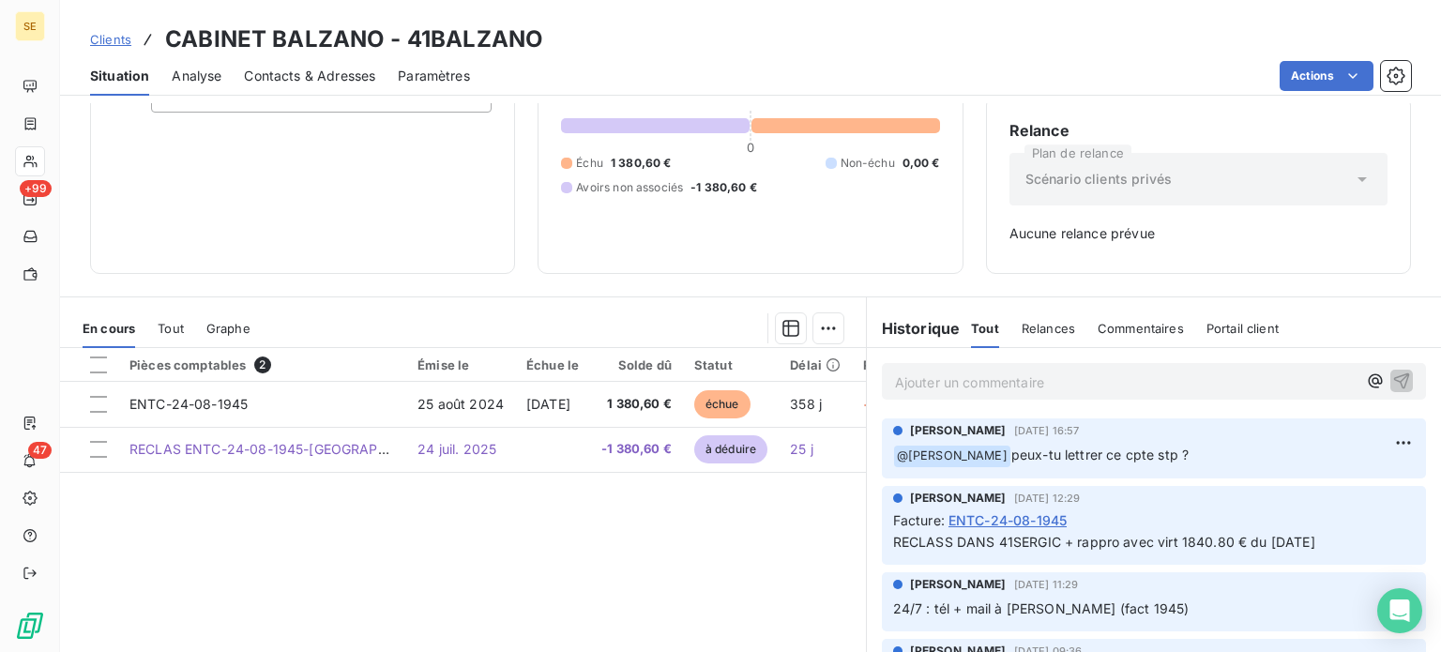
scroll to position [188, 0]
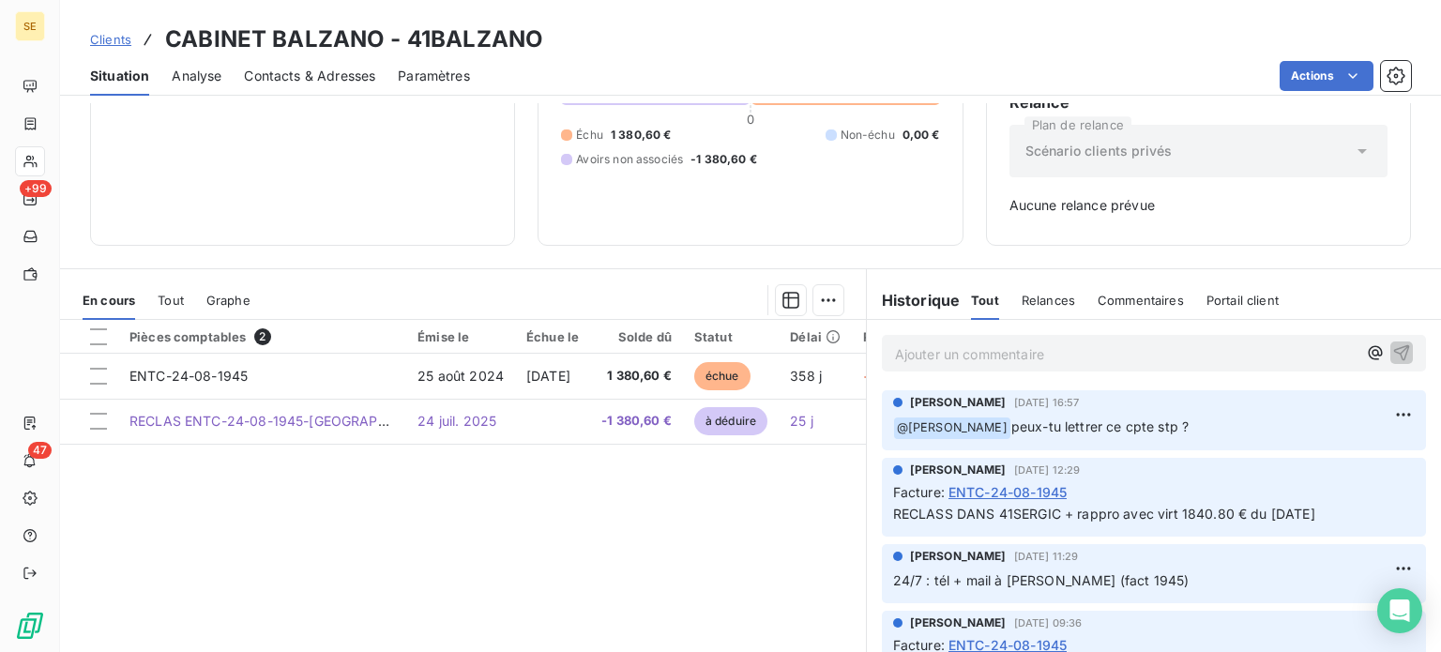
click at [113, 31] on link "Clients" at bounding box center [110, 39] width 41 height 19
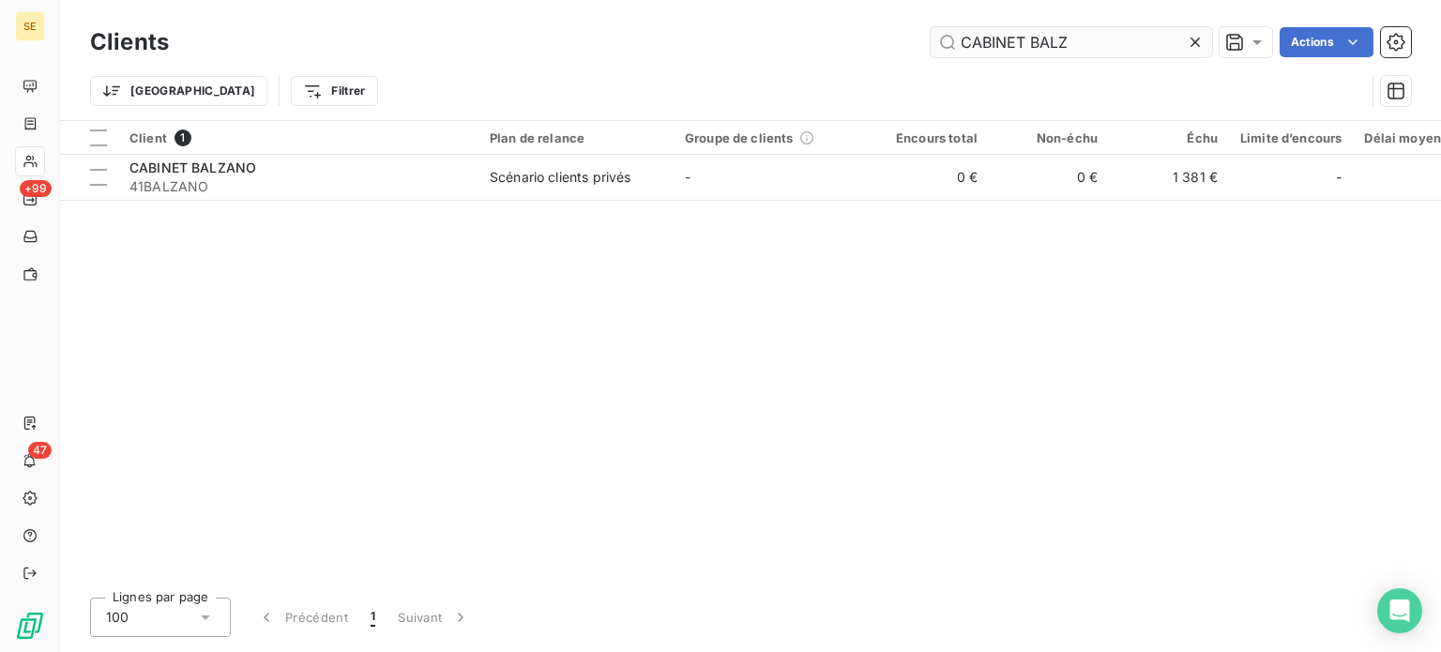
drag, startPoint x: 1090, startPoint y: 44, endPoint x: 1040, endPoint y: 44, distance: 49.7
click at [1042, 44] on input "CABINET BALZ" at bounding box center [1071, 42] width 281 height 30
click at [1036, 44] on input "CABINET BALZ" at bounding box center [1071, 42] width 281 height 30
drag, startPoint x: 1029, startPoint y: 39, endPoint x: 1107, endPoint y: 37, distance: 77.9
click at [1107, 37] on input "CABINET BALZ" at bounding box center [1071, 42] width 281 height 30
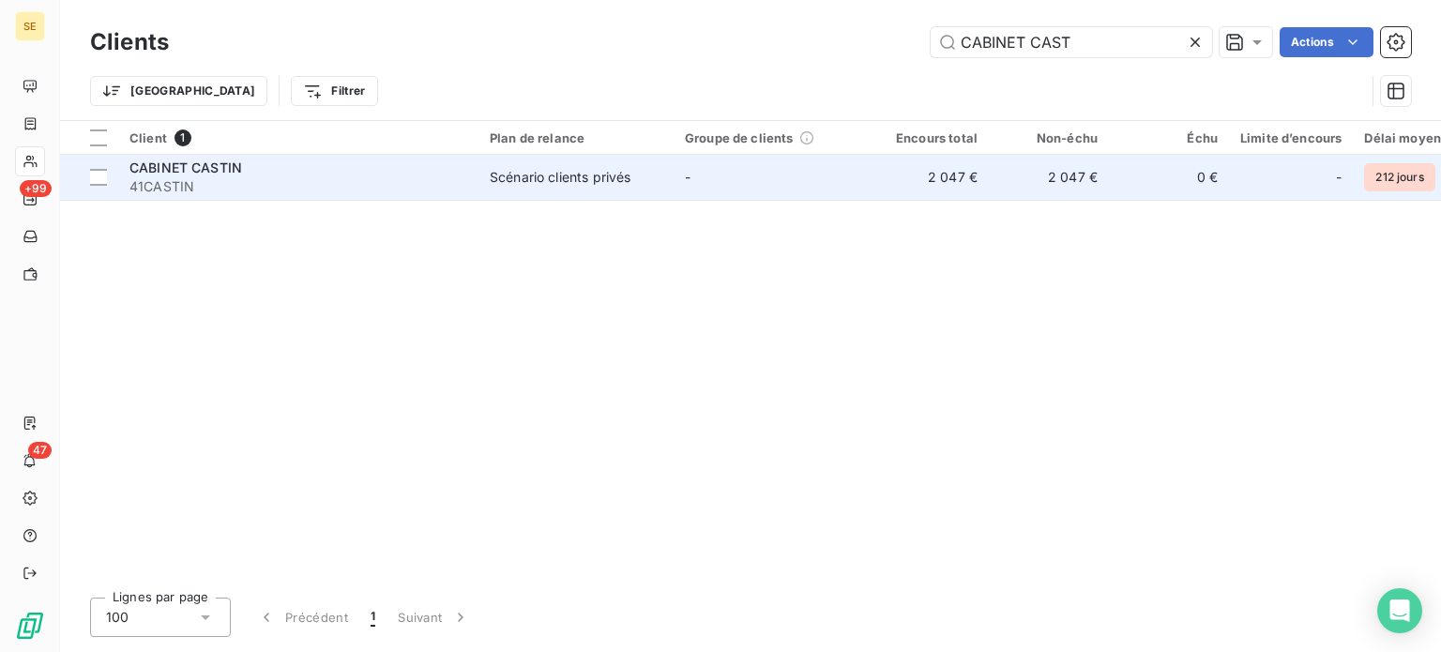
type input "CABINET CAST"
click at [304, 159] on div "CABINET CASTIN" at bounding box center [298, 168] width 338 height 19
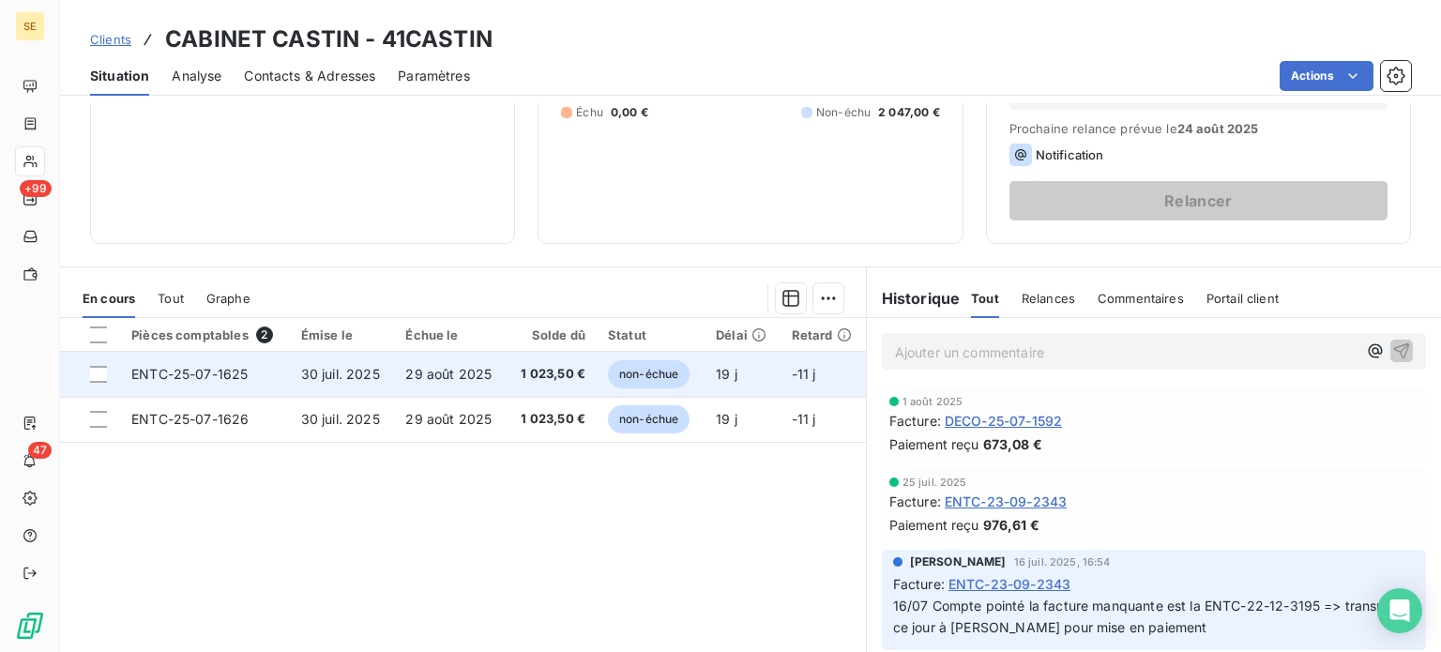
scroll to position [281, 0]
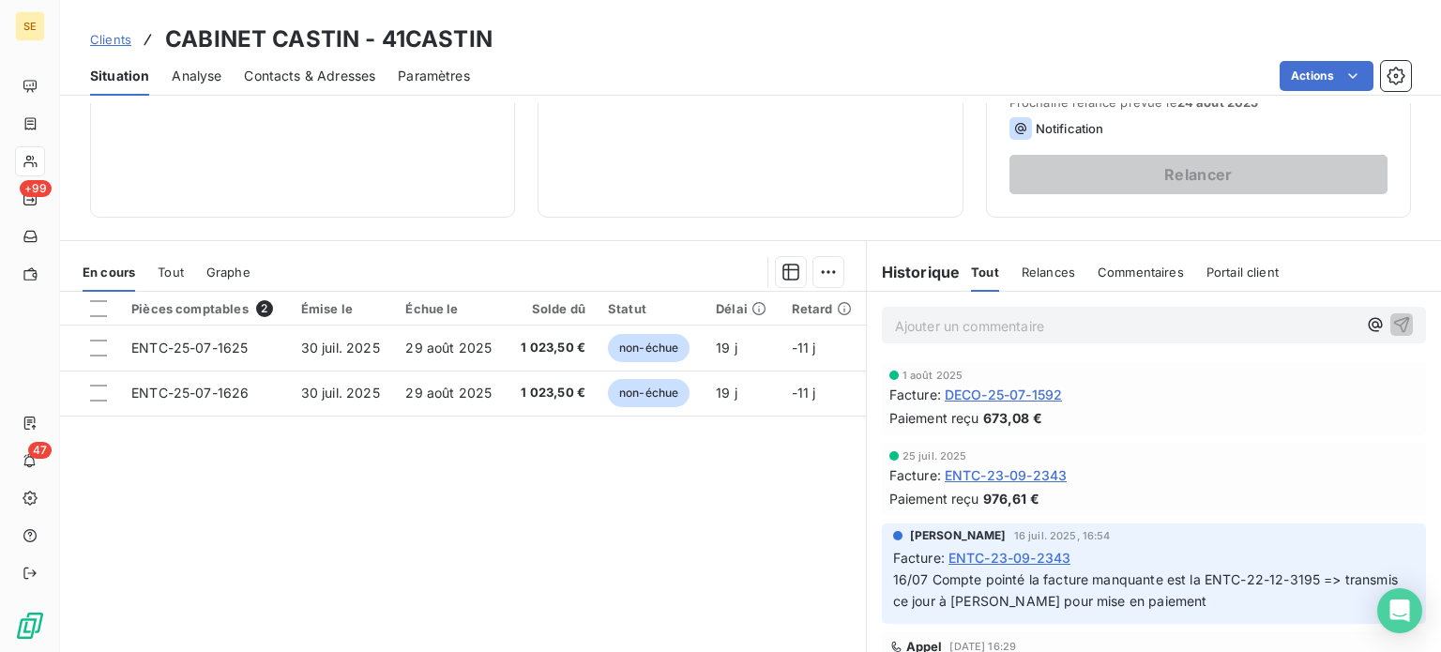
click at [109, 40] on span "Clients" at bounding box center [110, 39] width 41 height 15
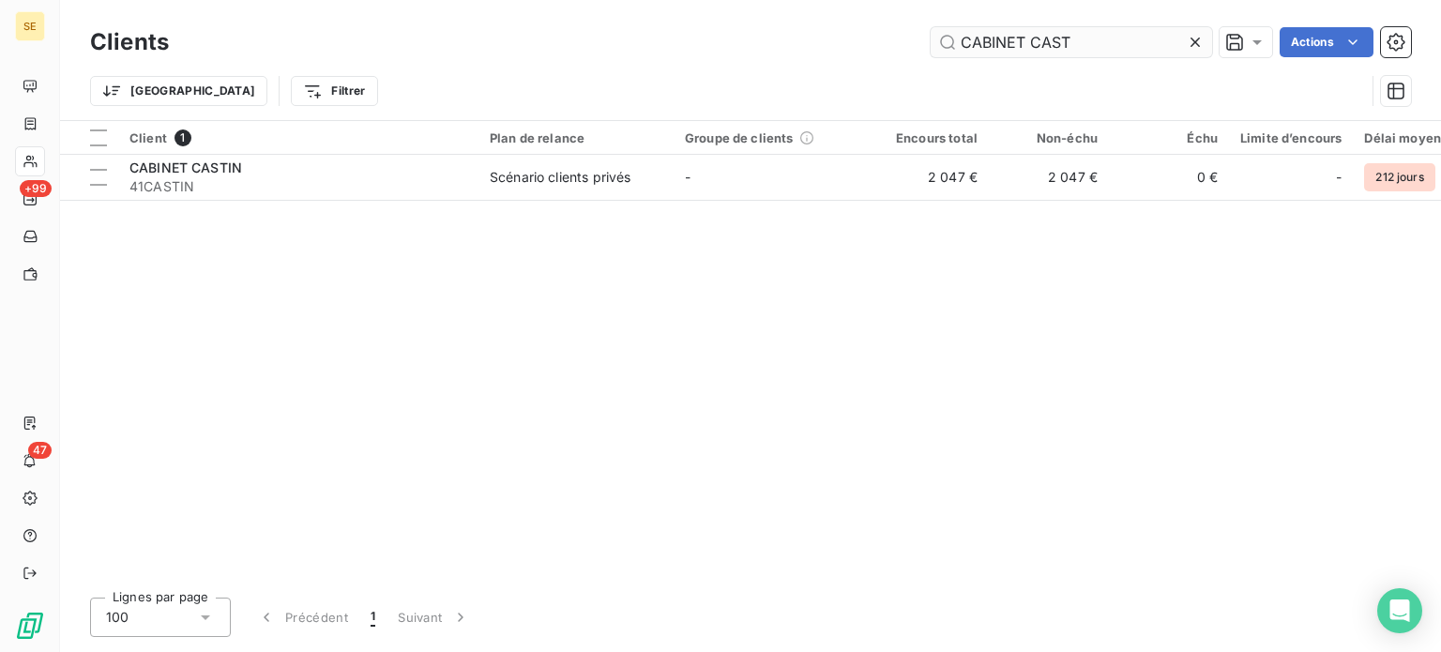
drag, startPoint x: 1073, startPoint y: 44, endPoint x: 1028, endPoint y: 41, distance: 45.1
click at [1028, 41] on input "CABINET CAST" at bounding box center [1071, 42] width 281 height 30
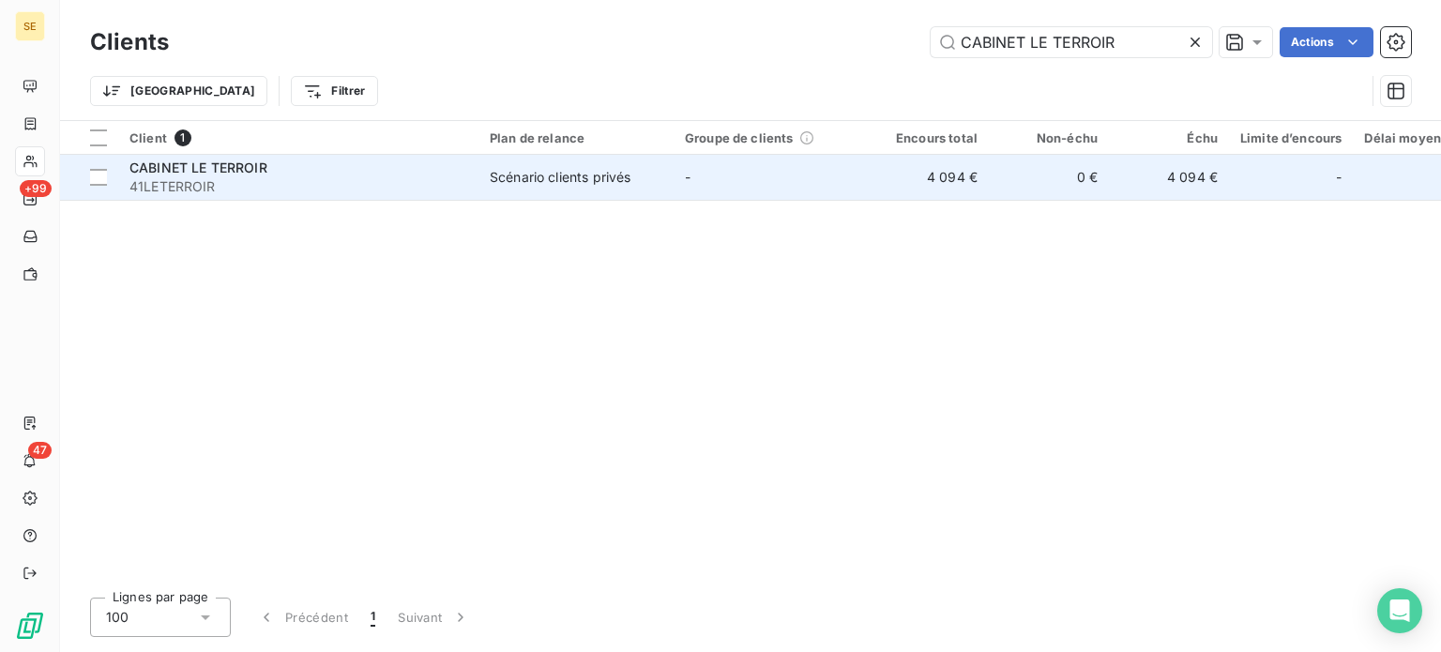
type input "CABINET LE TERROIR"
click at [379, 182] on span "41LETERROIR" at bounding box center [298, 186] width 338 height 19
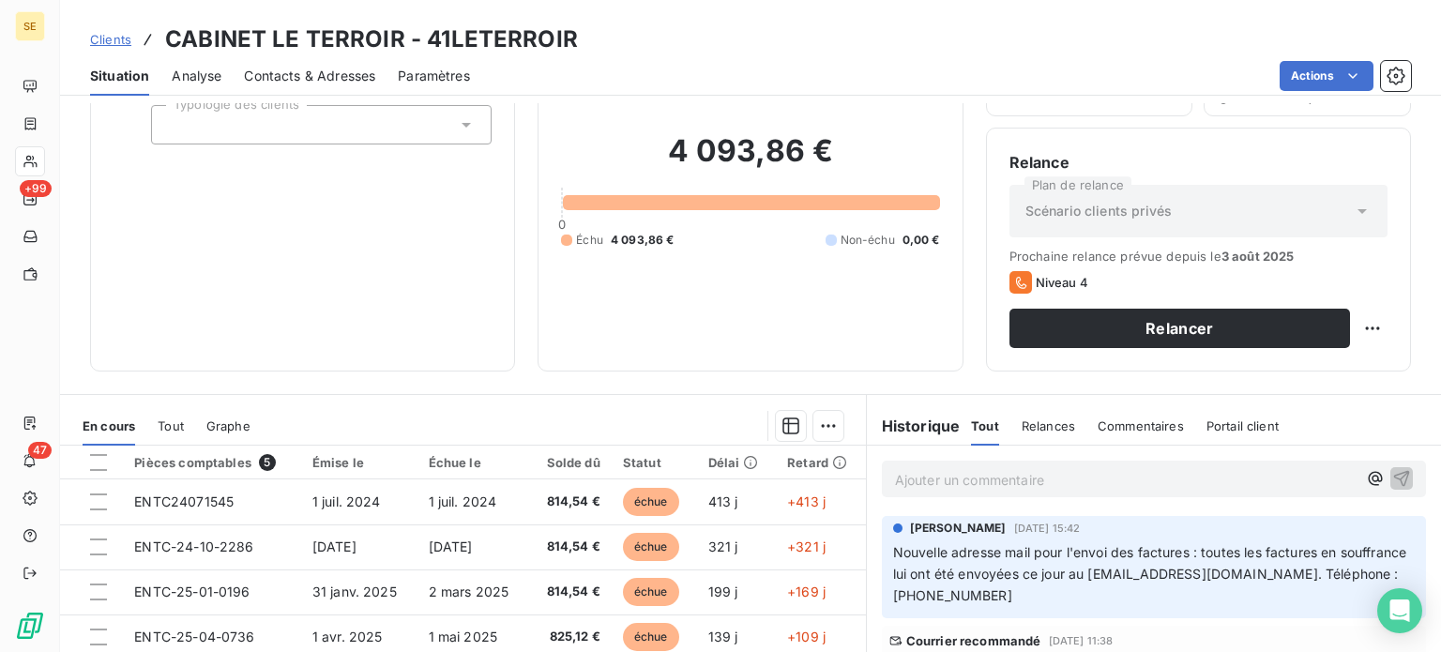
scroll to position [338, 0]
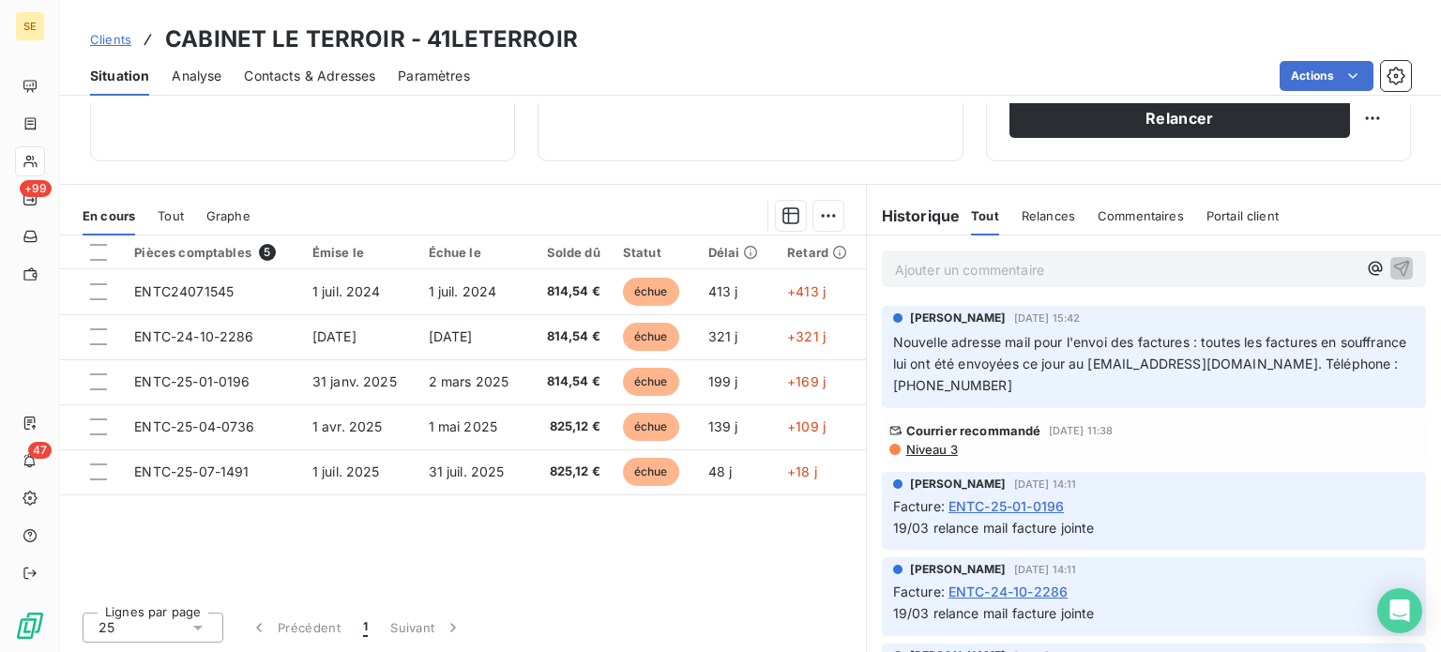
click at [112, 36] on span "Clients" at bounding box center [110, 39] width 41 height 15
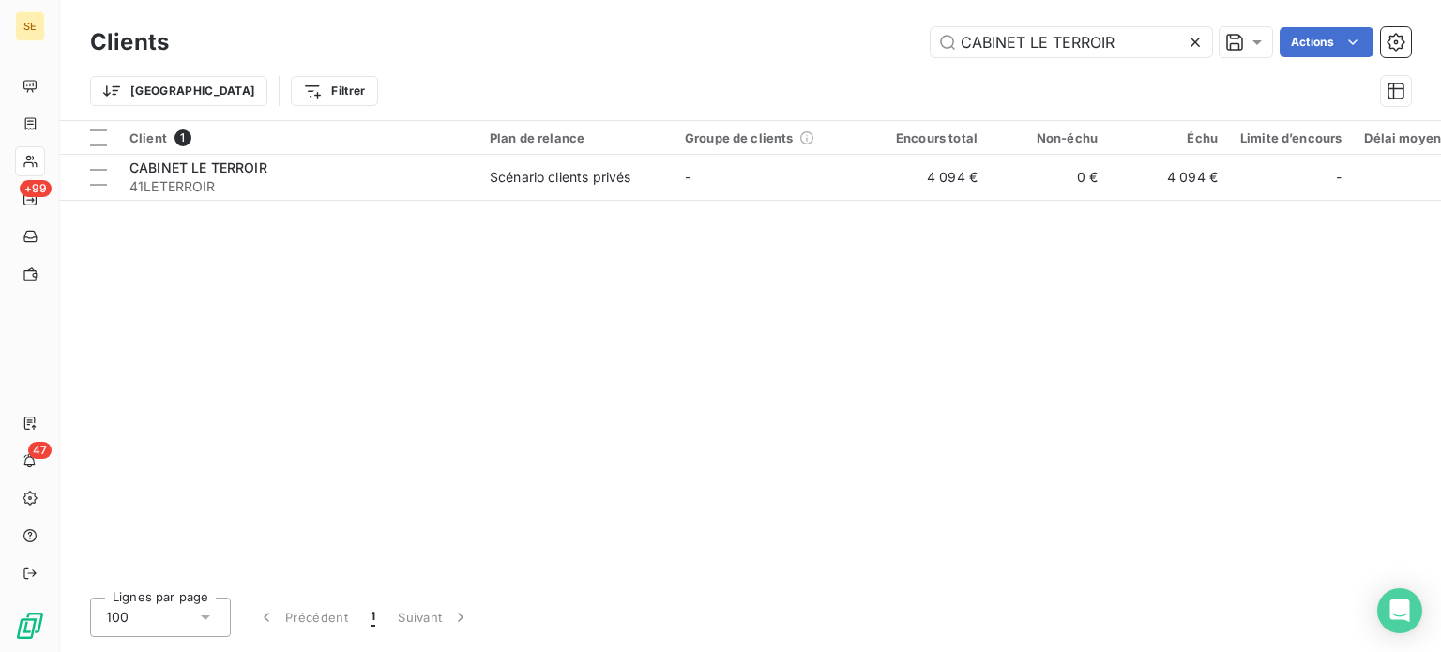
drag, startPoint x: 1137, startPoint y: 44, endPoint x: 1028, endPoint y: 67, distance: 111.1
click at [1028, 67] on div "Clients CABINET LE TERROIR Actions Trier Filtrer" at bounding box center [750, 72] width 1321 height 98
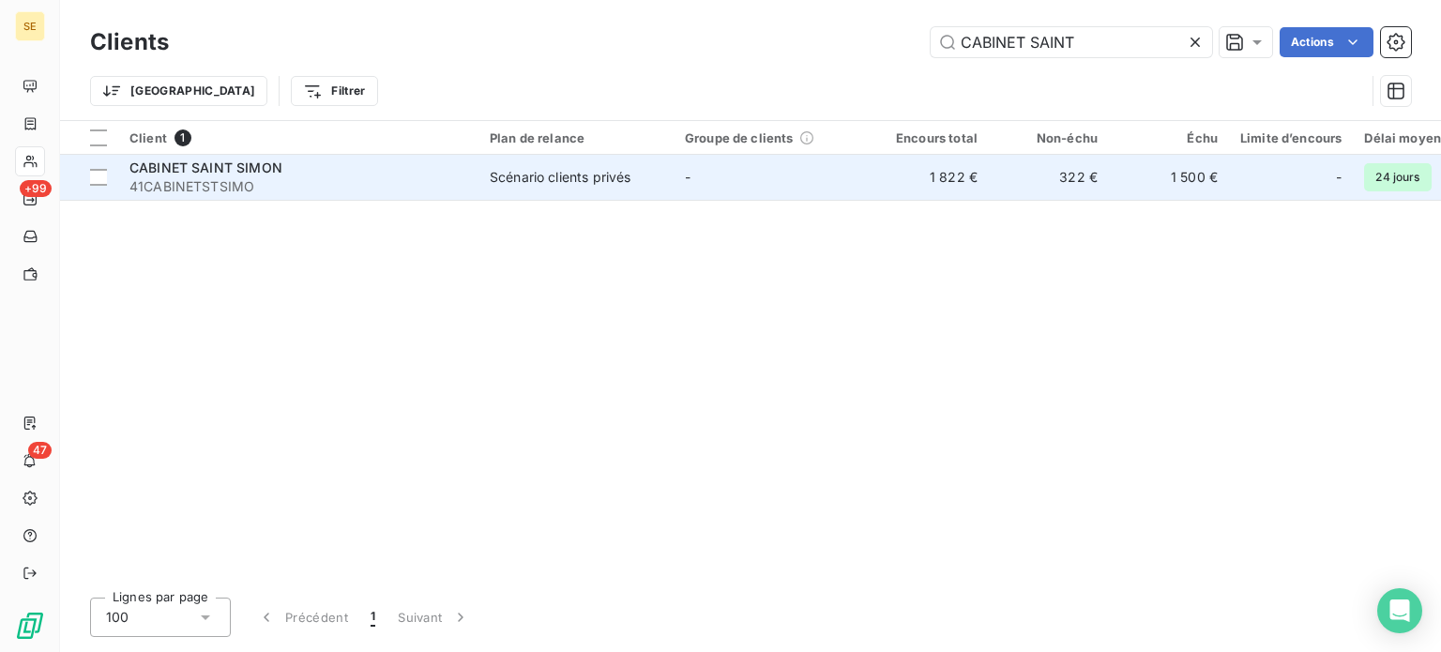
type input "CABINET SAINT"
click at [297, 175] on div "CABINET SAINT SIMON" at bounding box center [298, 168] width 338 height 19
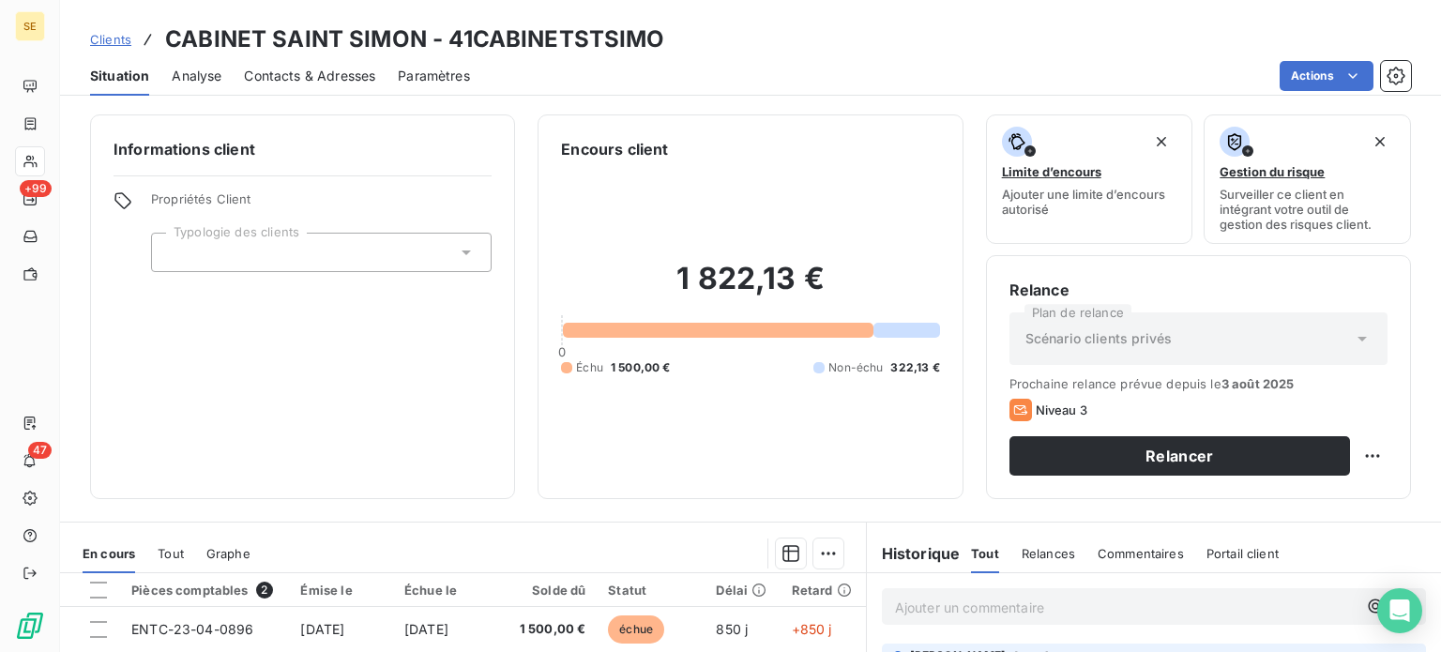
scroll to position [281, 0]
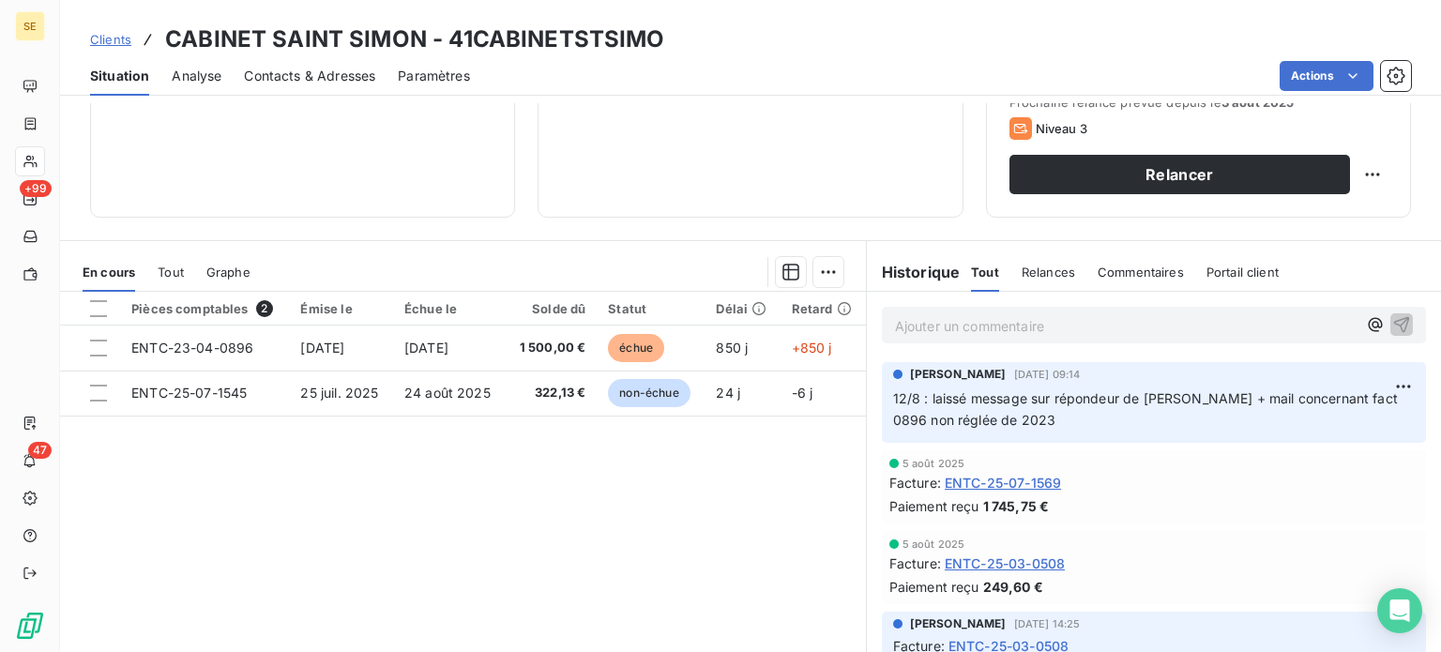
click at [110, 41] on span "Clients" at bounding box center [110, 39] width 41 height 15
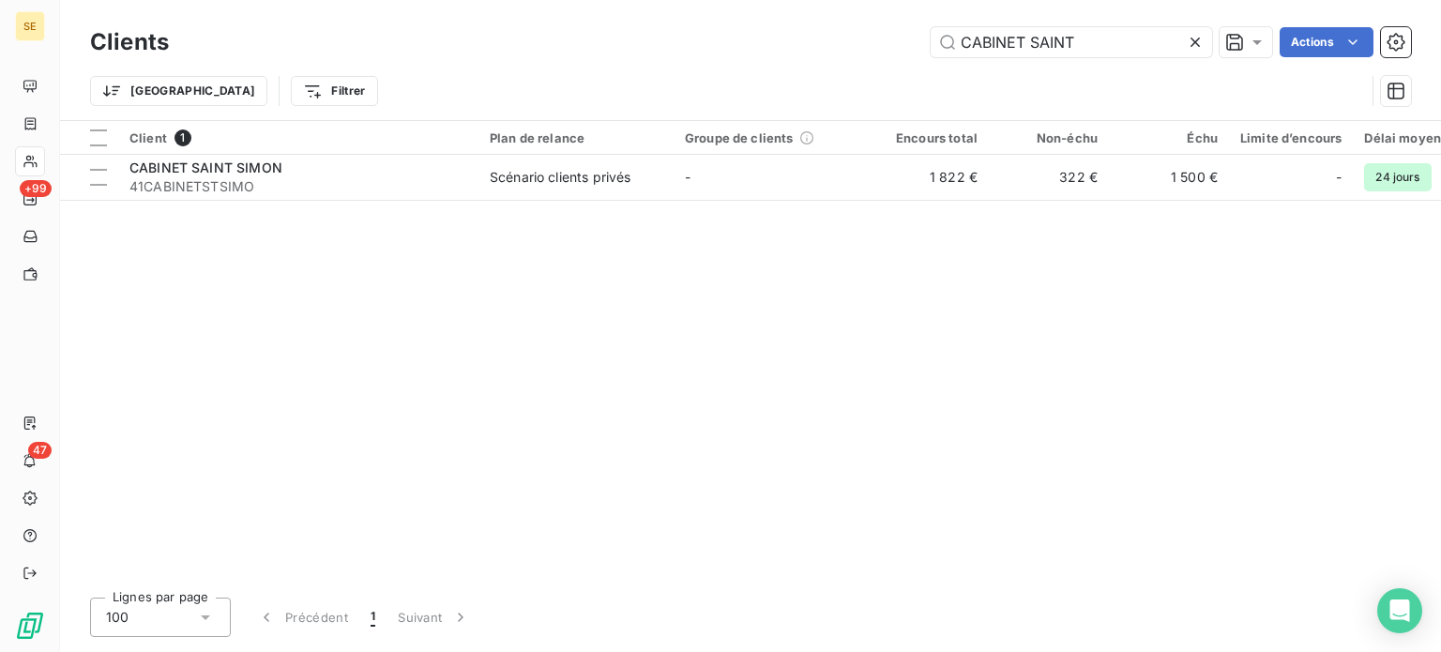
drag, startPoint x: 1107, startPoint y: 53, endPoint x: 858, endPoint y: 132, distance: 261.1
click at [858, 132] on div "Clients CABINET SAINT Actions Trier Filtrer Client 1 Plan de relance Groupe de …" at bounding box center [750, 326] width 1381 height 652
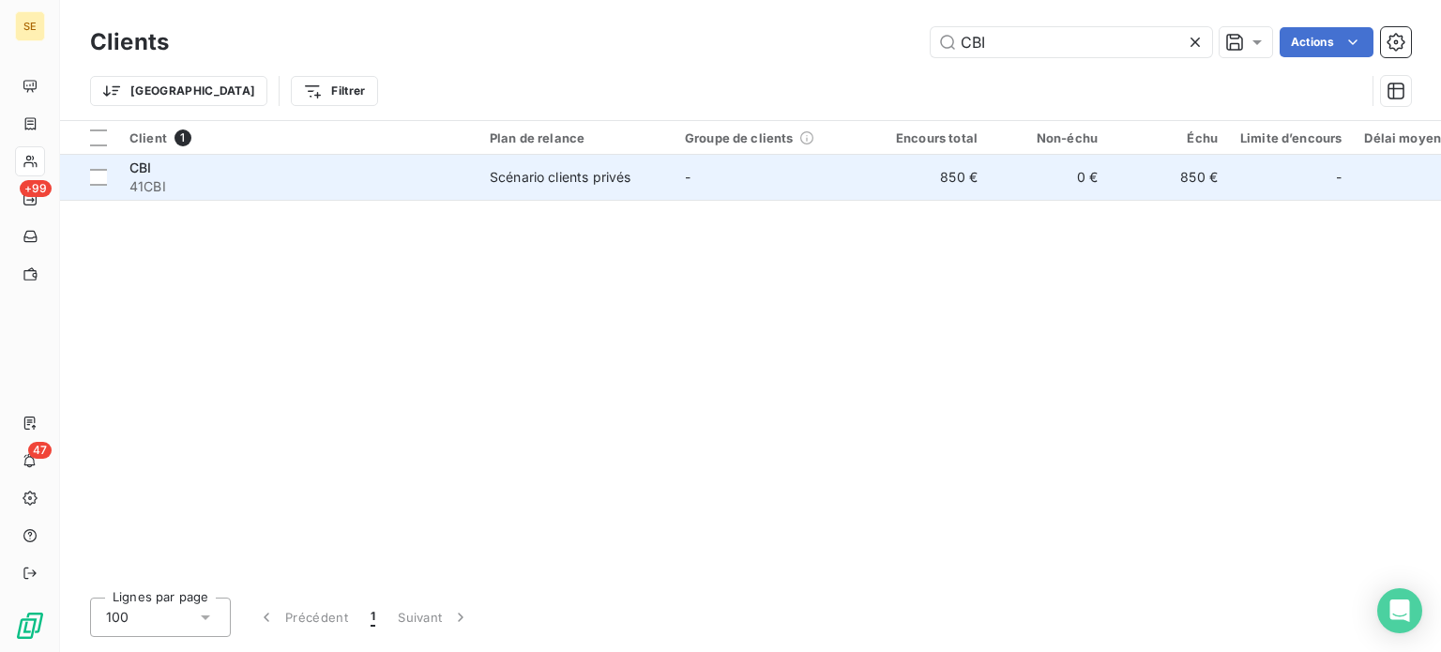
type input "CBI"
click at [402, 180] on span "41CBI" at bounding box center [298, 186] width 338 height 19
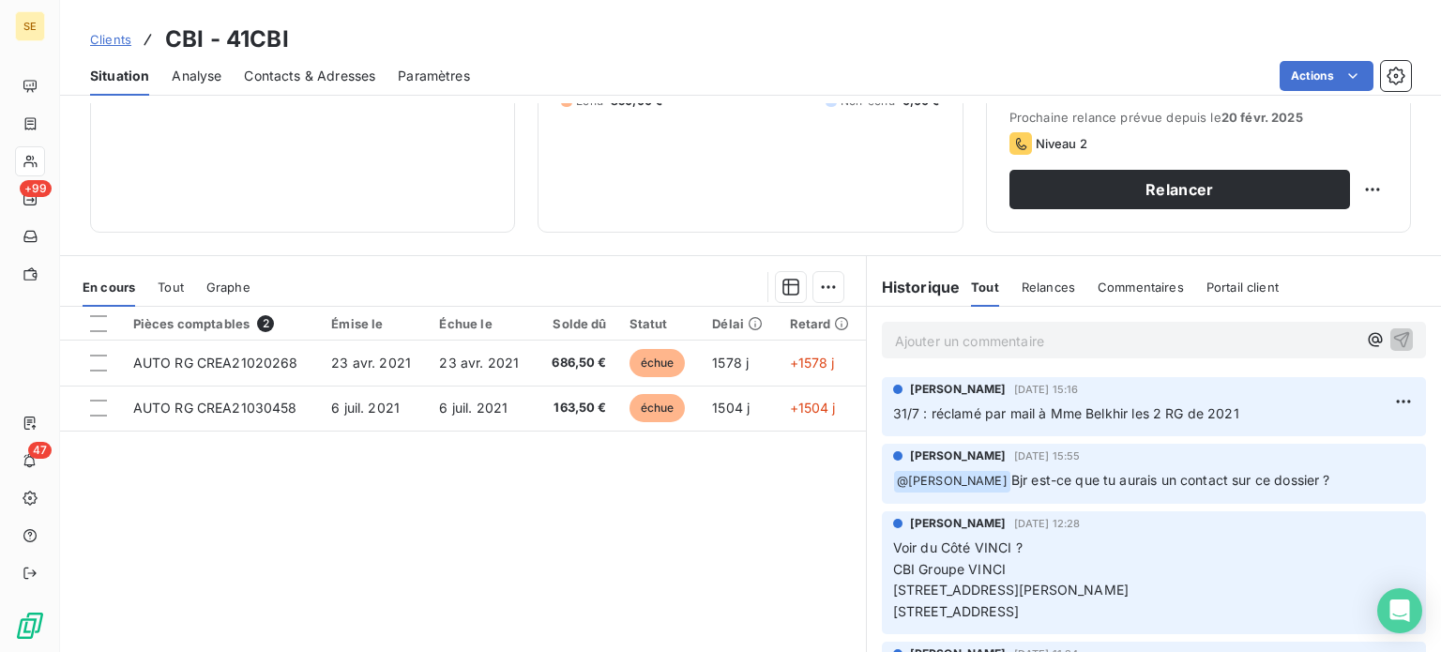
scroll to position [281, 0]
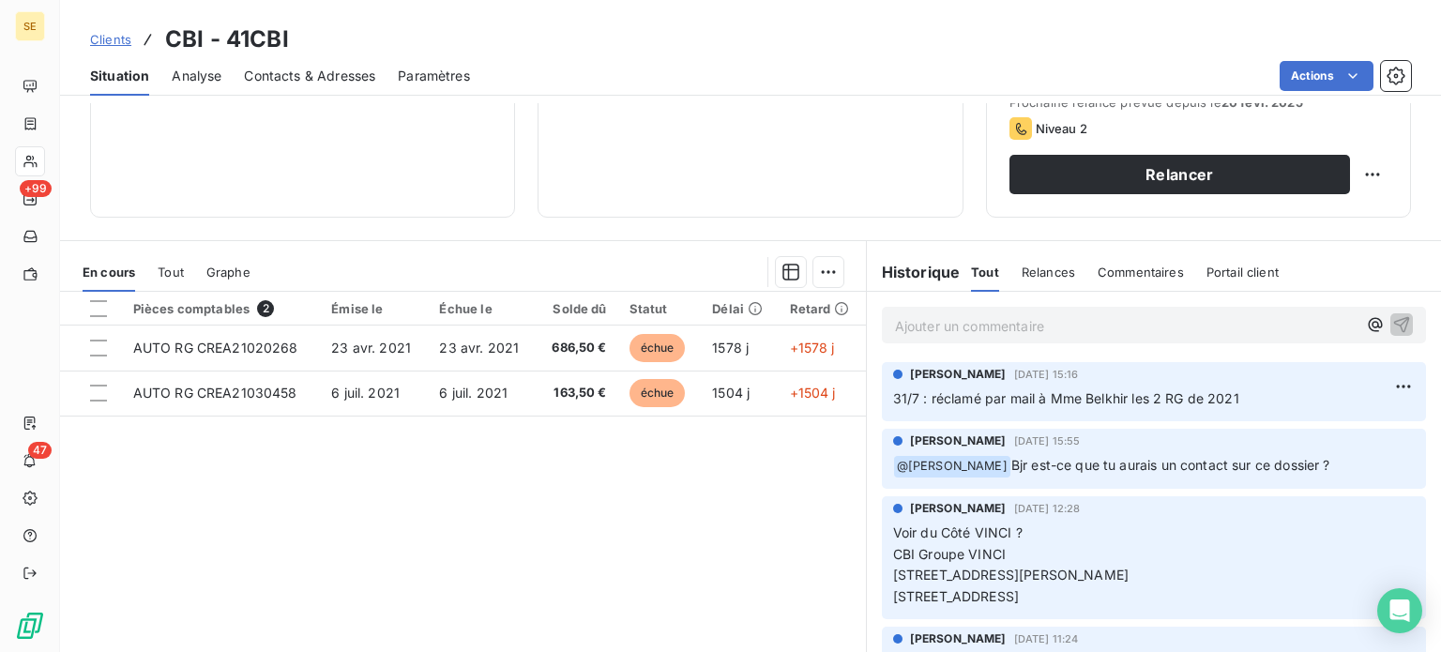
click at [113, 39] on span "Clients" at bounding box center [110, 39] width 41 height 15
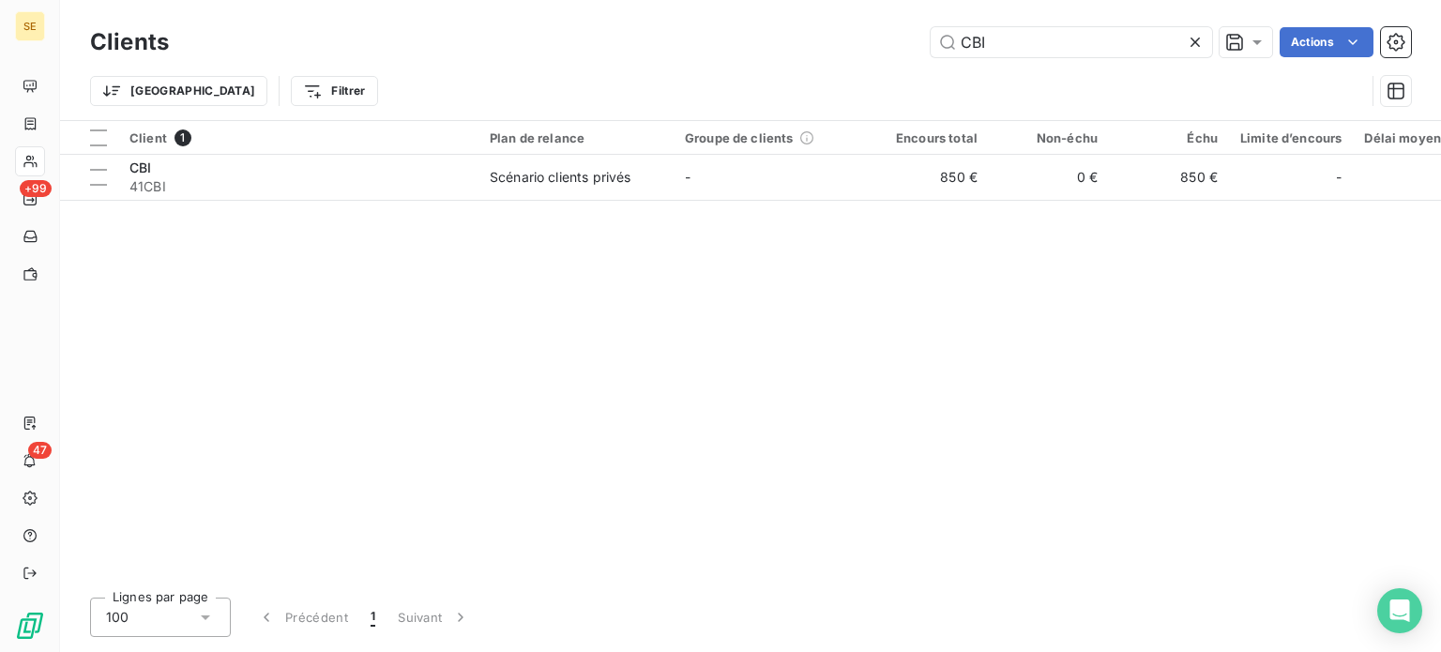
drag, startPoint x: 1028, startPoint y: 45, endPoint x: 807, endPoint y: 38, distance: 221.5
click at [807, 39] on div "CBI Actions" at bounding box center [801, 42] width 1220 height 30
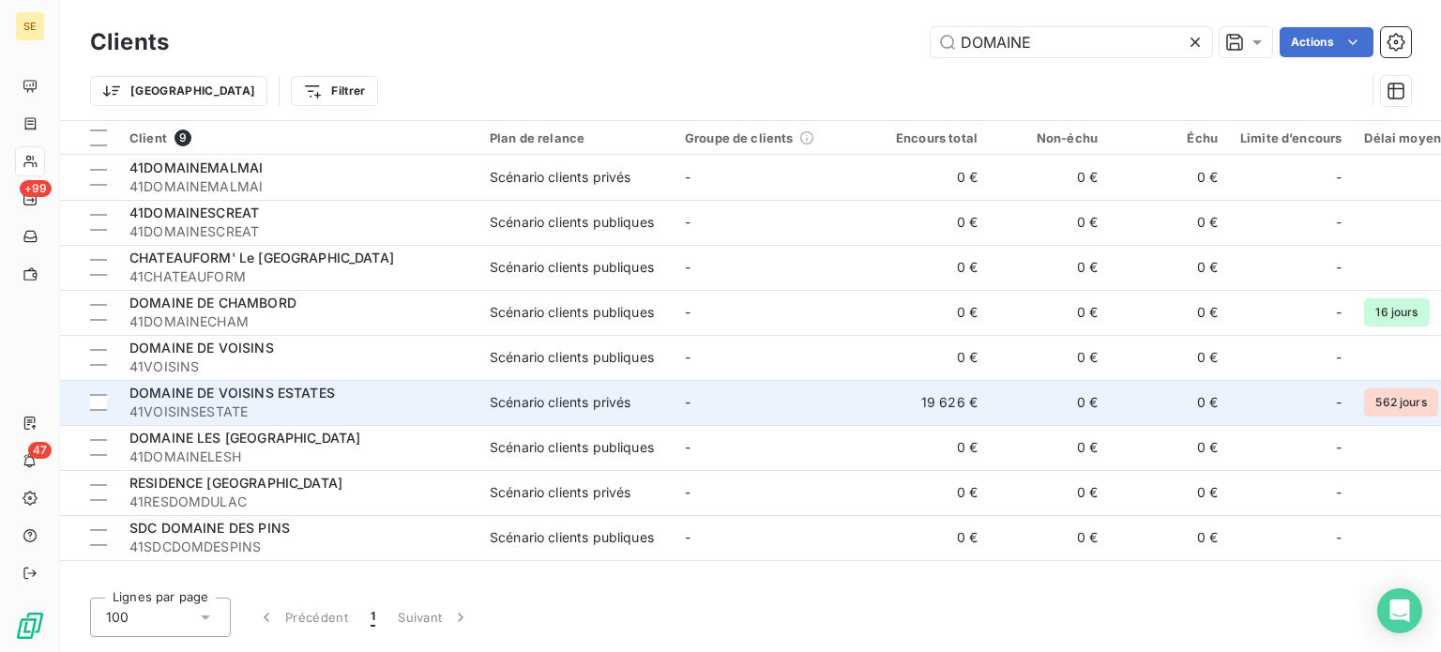
type input "DOMAINE"
click at [366, 392] on div "DOMAINE DE VOISINS ESTATES" at bounding box center [298, 393] width 338 height 19
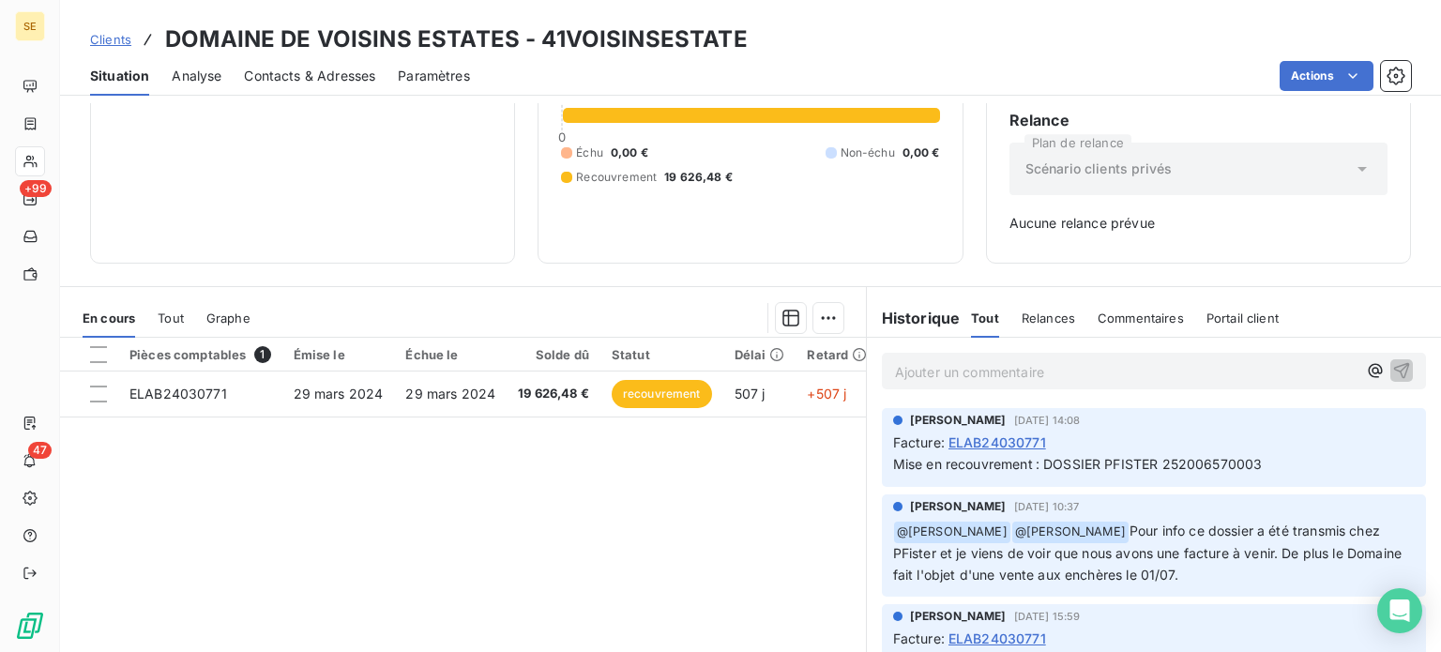
scroll to position [188, 0]
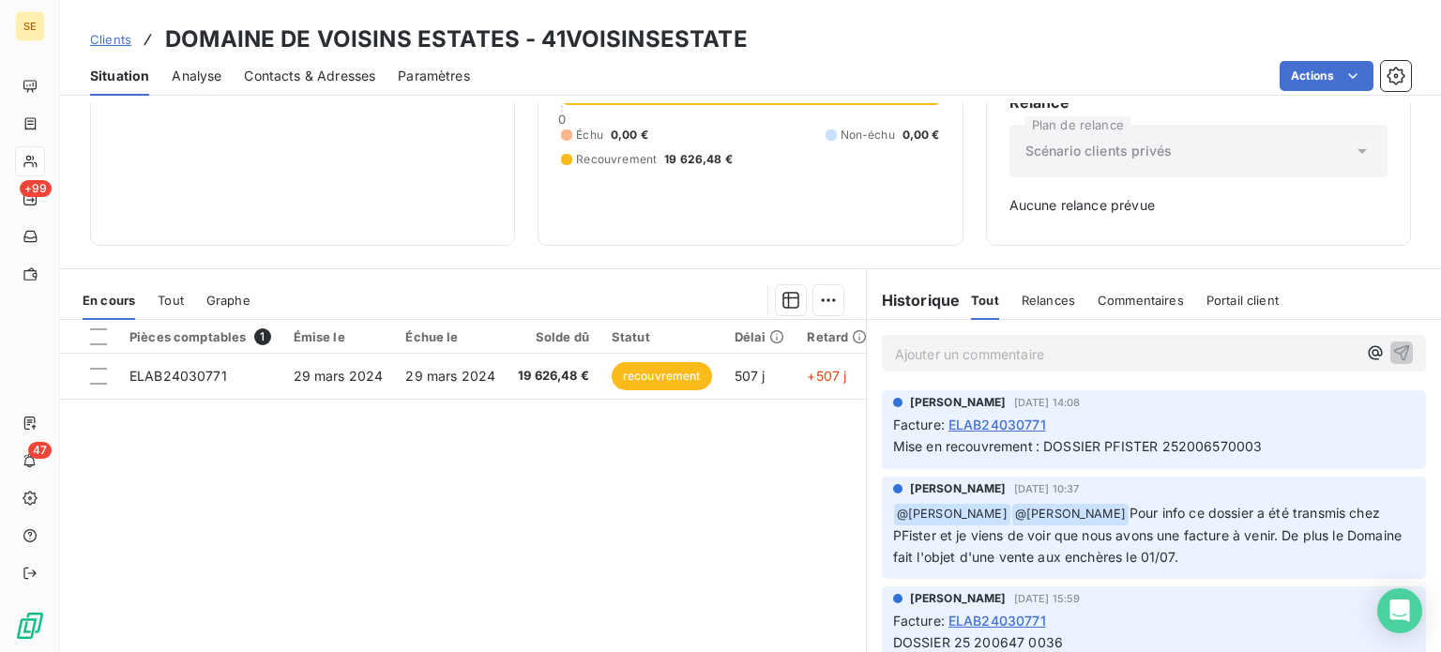
click at [113, 40] on span "Clients" at bounding box center [110, 39] width 41 height 15
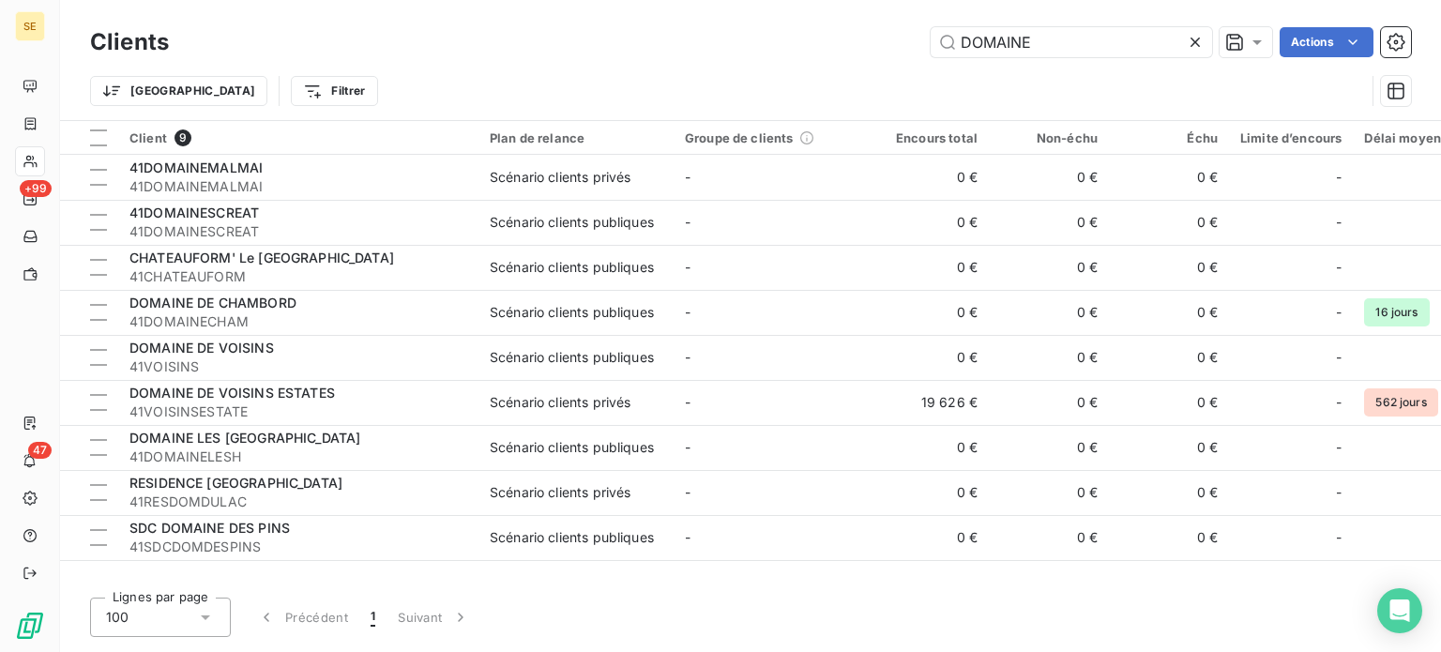
drag, startPoint x: 949, startPoint y: 39, endPoint x: 857, endPoint y: 39, distance: 92.9
click at [858, 39] on div "DOMAINE Actions" at bounding box center [801, 42] width 1220 height 30
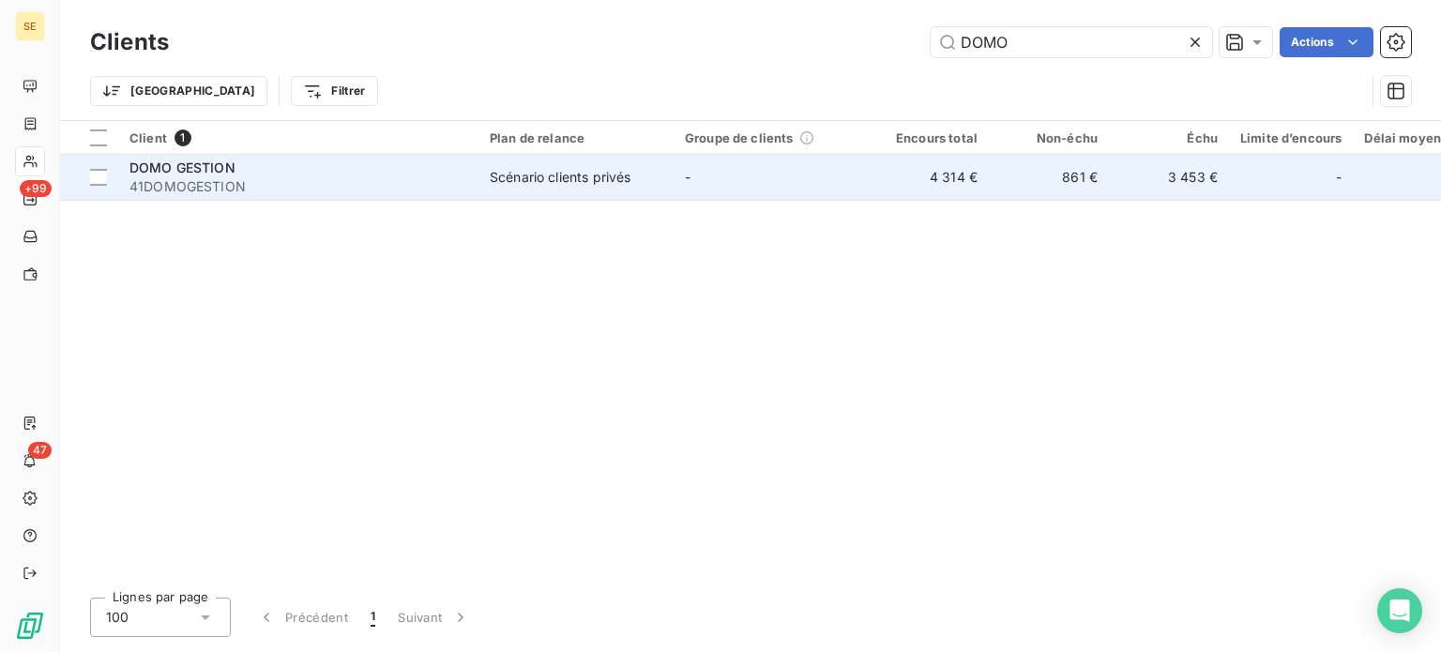
type input "DOMO"
click at [501, 172] on div "Scénario clients privés" at bounding box center [560, 177] width 141 height 19
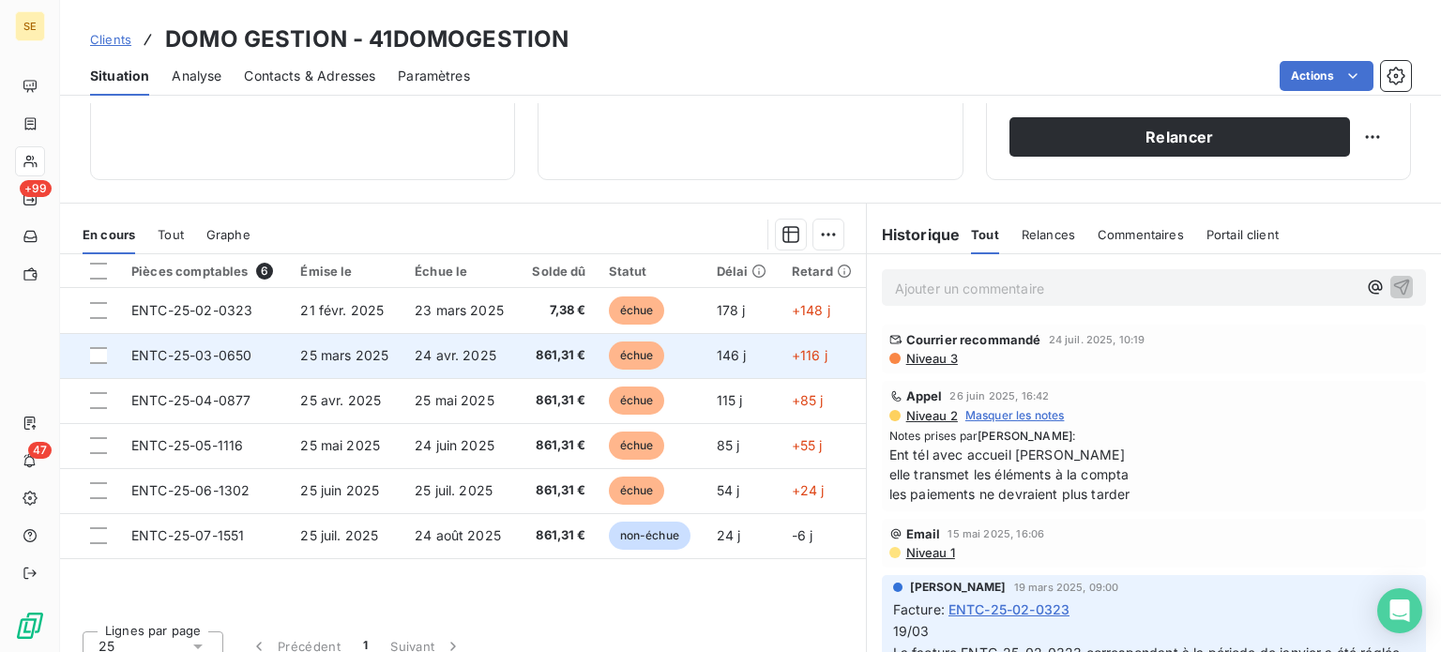
scroll to position [338, 0]
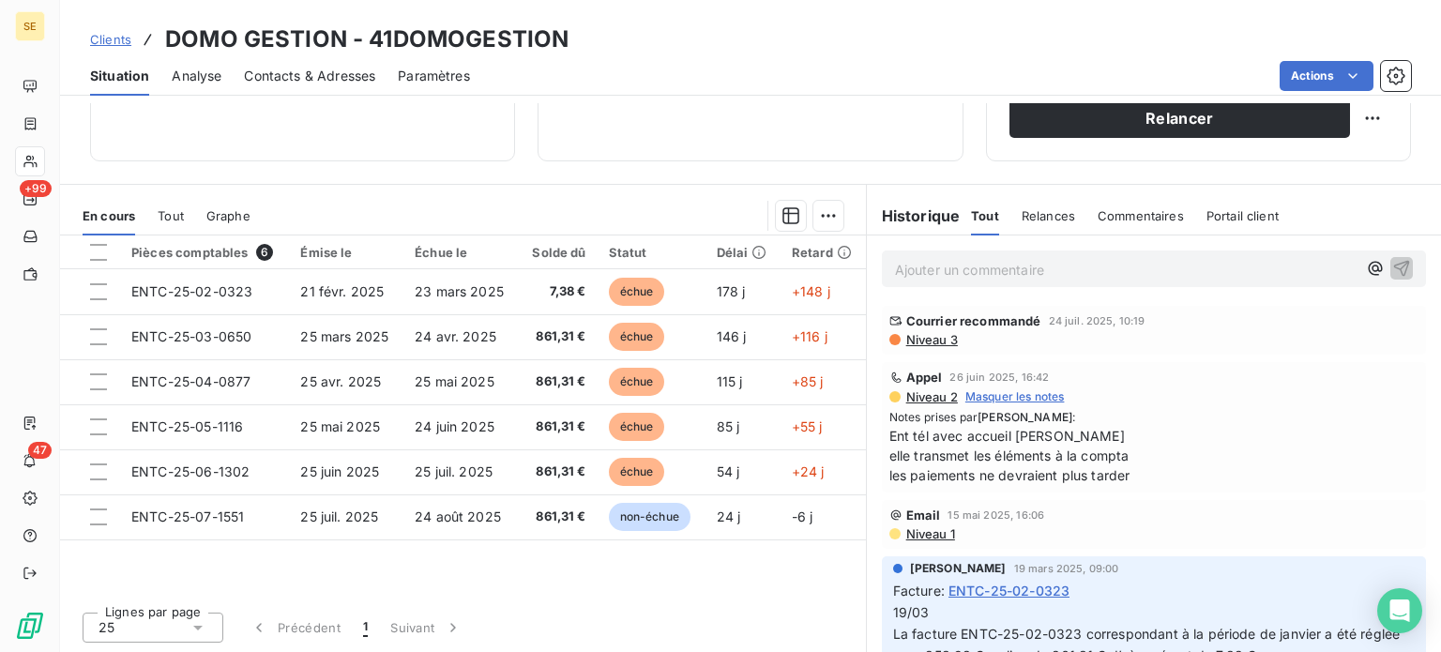
click at [97, 32] on span "Clients" at bounding box center [110, 39] width 41 height 15
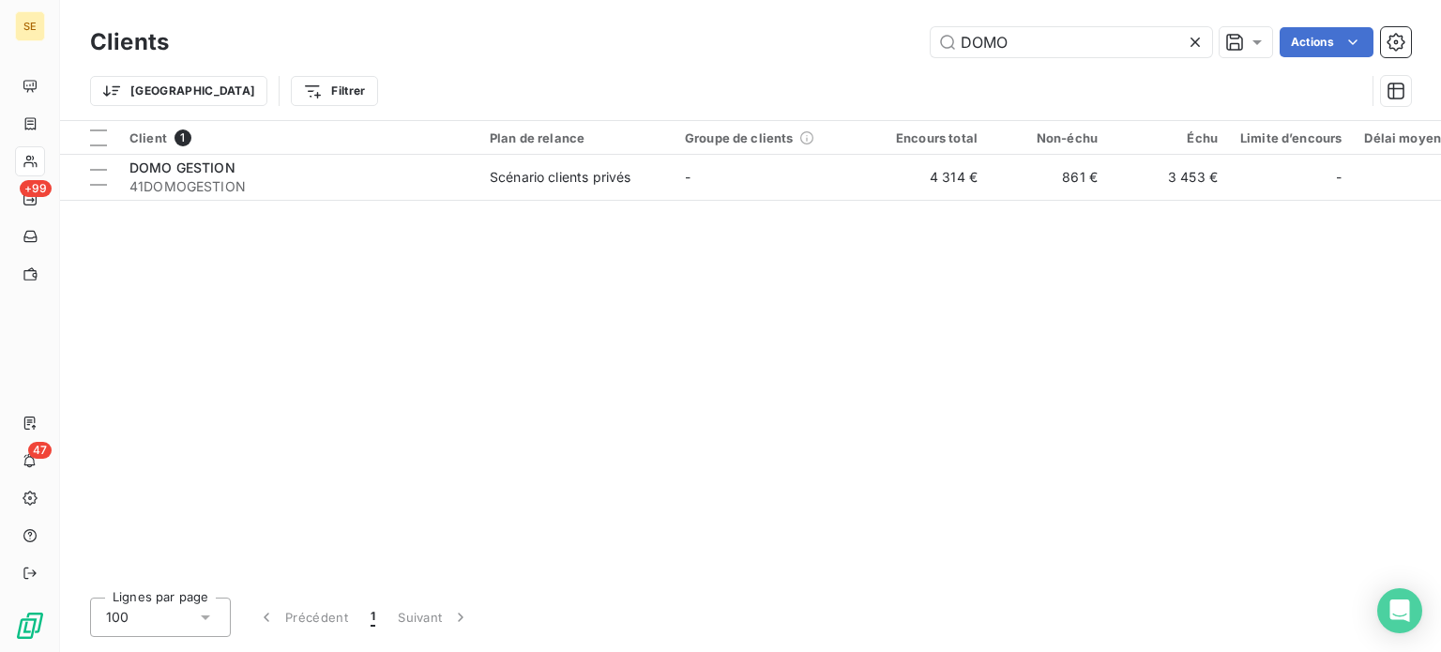
drag, startPoint x: 1033, startPoint y: 30, endPoint x: 829, endPoint y: 33, distance: 203.6
click at [829, 33] on div "DOMO Actions" at bounding box center [801, 42] width 1220 height 30
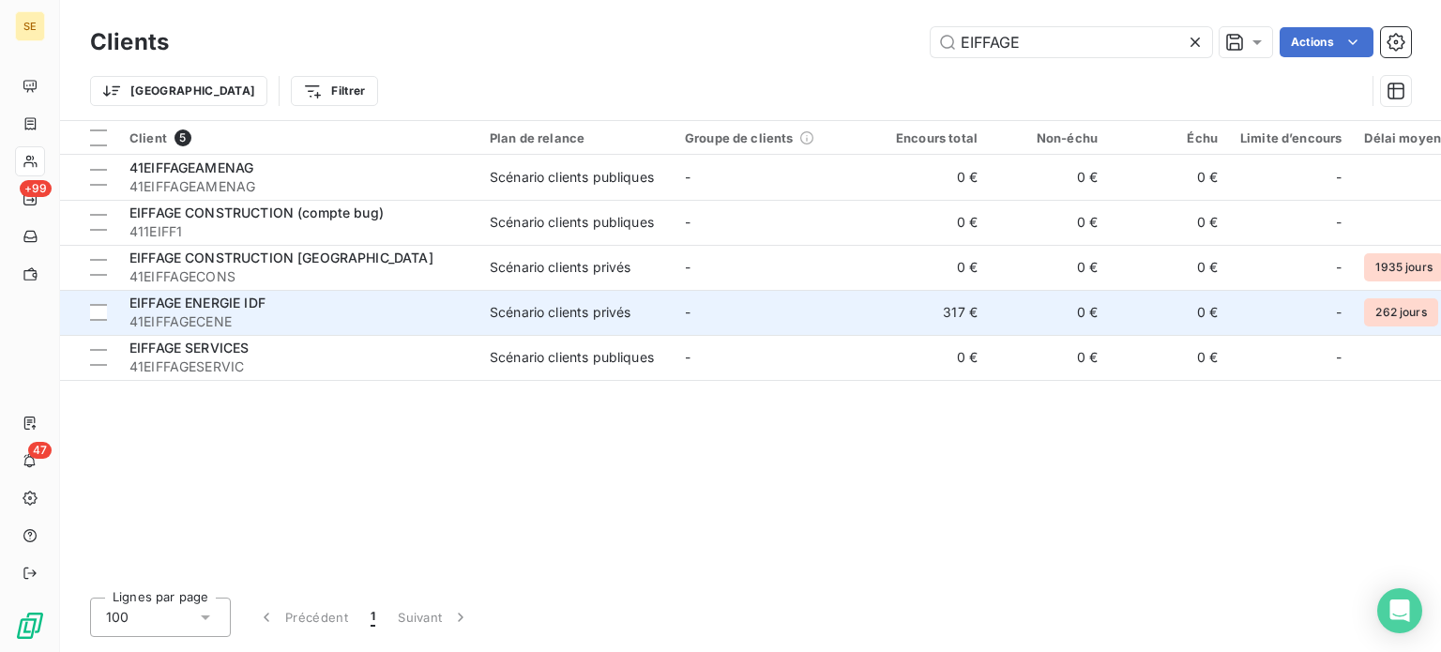
type input "EIFFAGE"
click at [601, 296] on td "Scénario clients privés" at bounding box center [575, 312] width 195 height 45
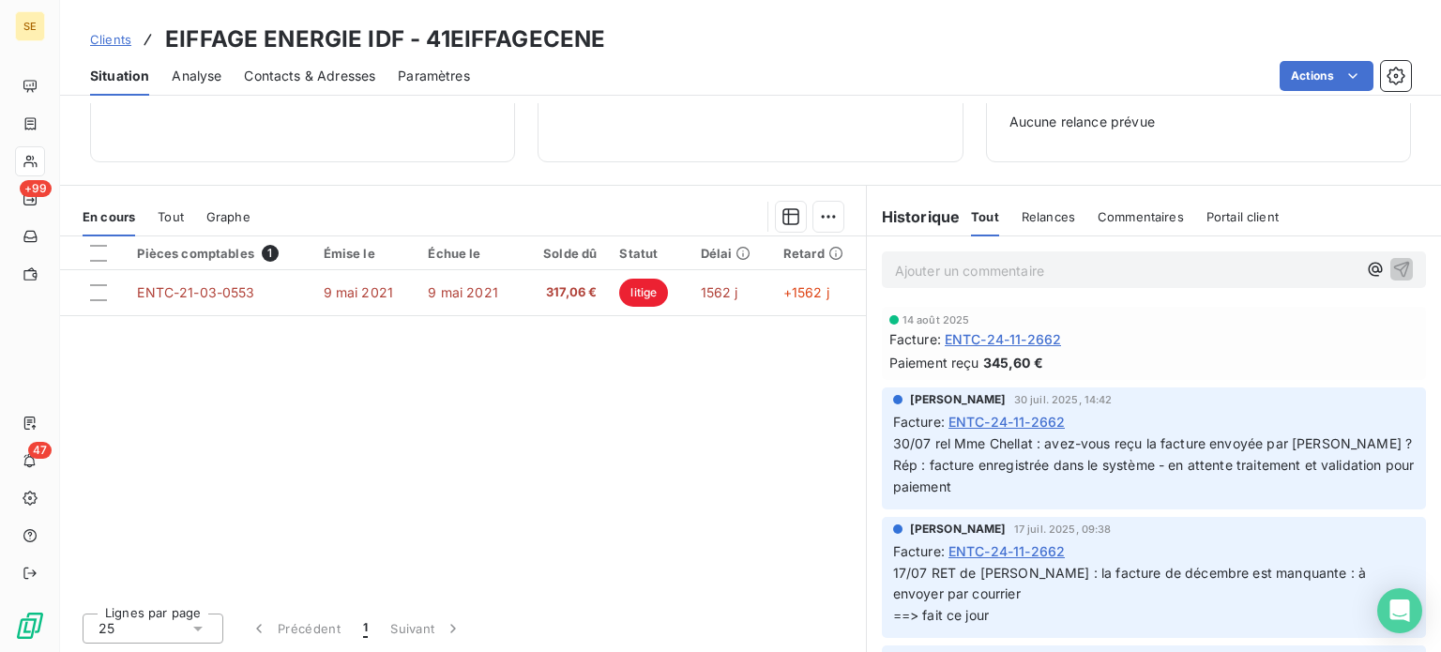
click at [1144, 272] on p "Ajouter un commentaire ﻿" at bounding box center [1126, 270] width 462 height 23
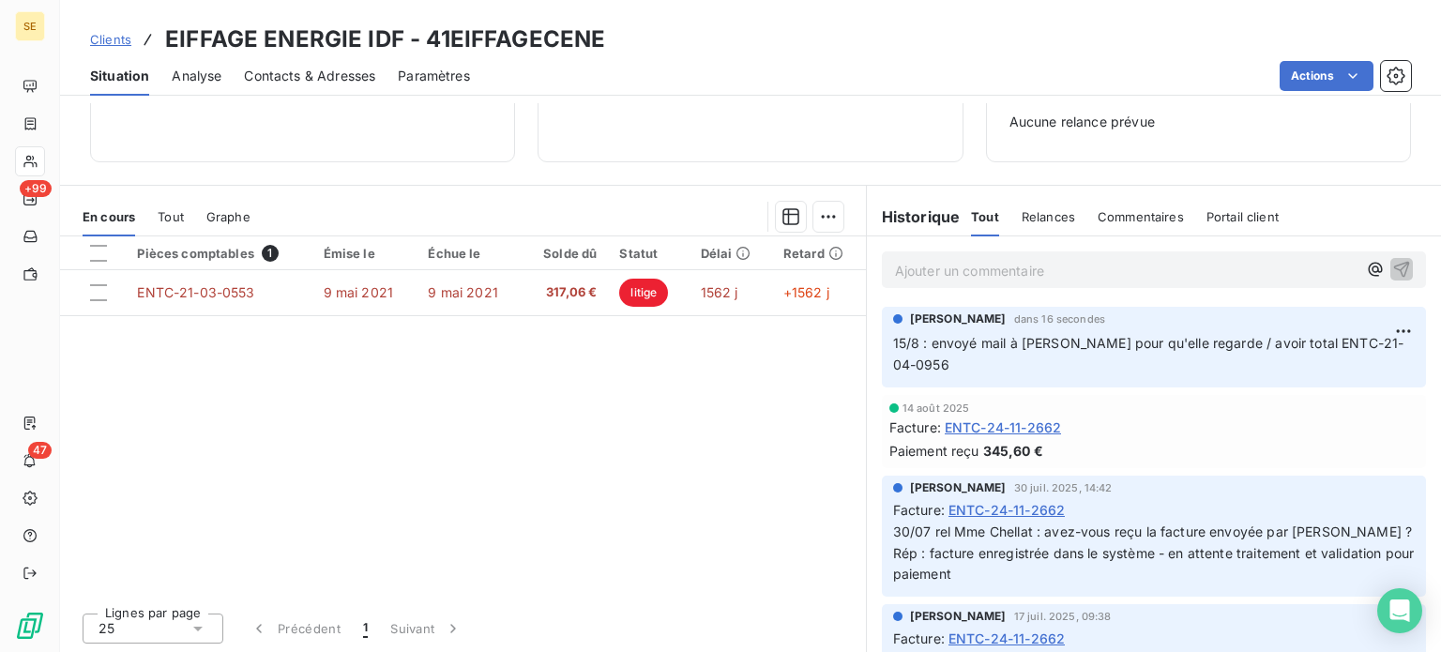
click at [107, 37] on span "Clients" at bounding box center [110, 39] width 41 height 15
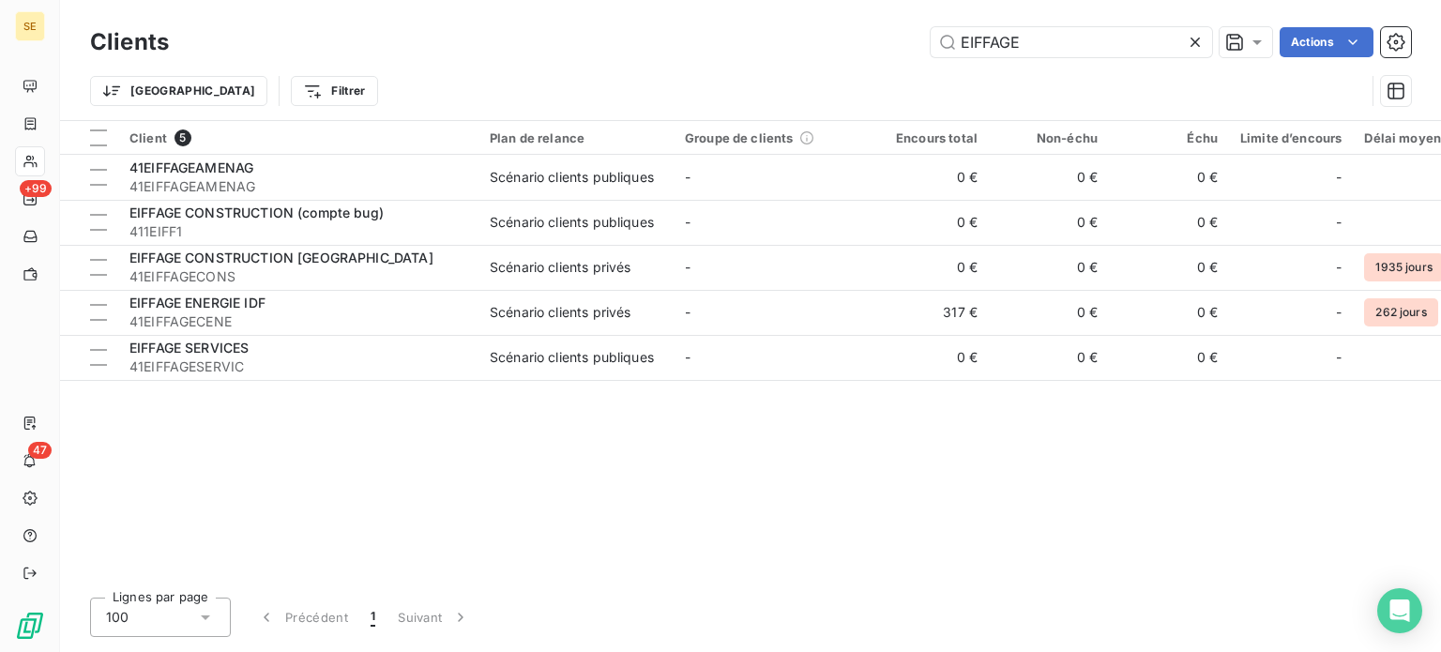
drag, startPoint x: 1080, startPoint y: 29, endPoint x: 832, endPoint y: 61, distance: 249.7
click at [832, 61] on div "Clients EIFFAGE Actions Trier Filtrer" at bounding box center [750, 72] width 1321 height 98
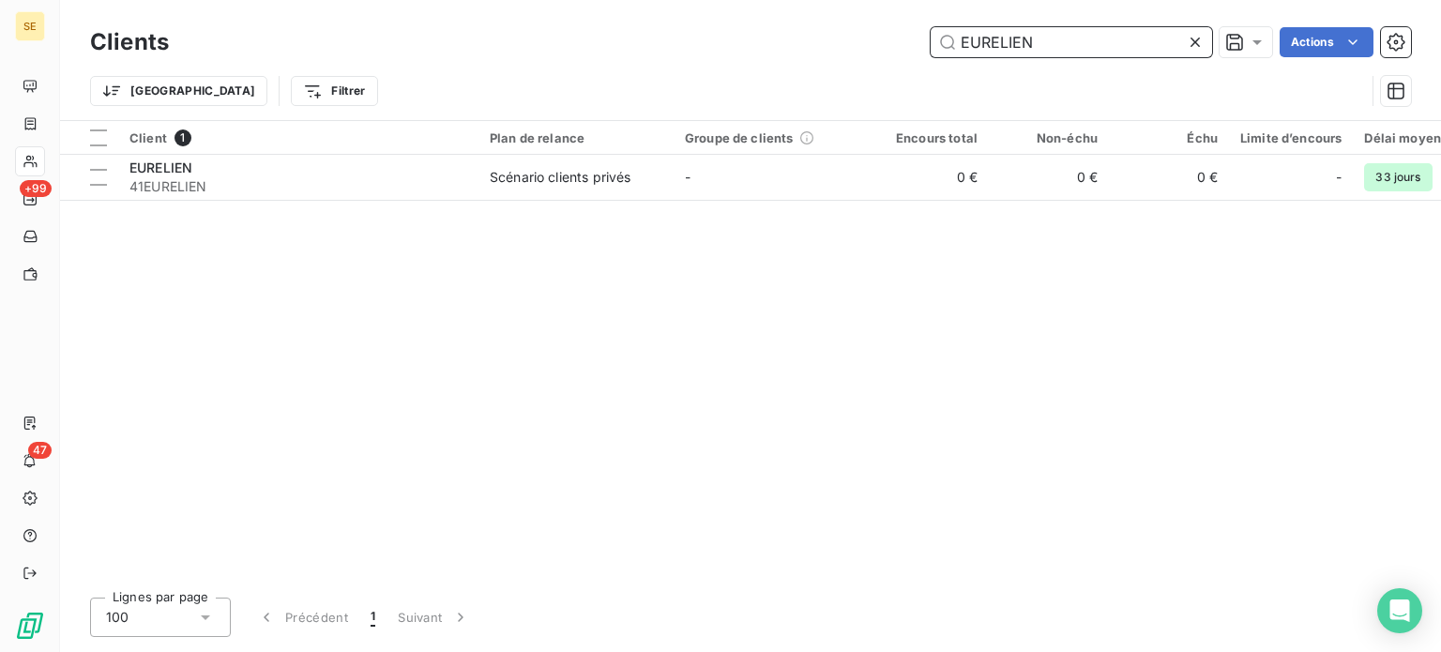
drag, startPoint x: 1081, startPoint y: 40, endPoint x: 852, endPoint y: 46, distance: 229.0
click at [853, 46] on div "EURELIEN Actions" at bounding box center [801, 42] width 1220 height 30
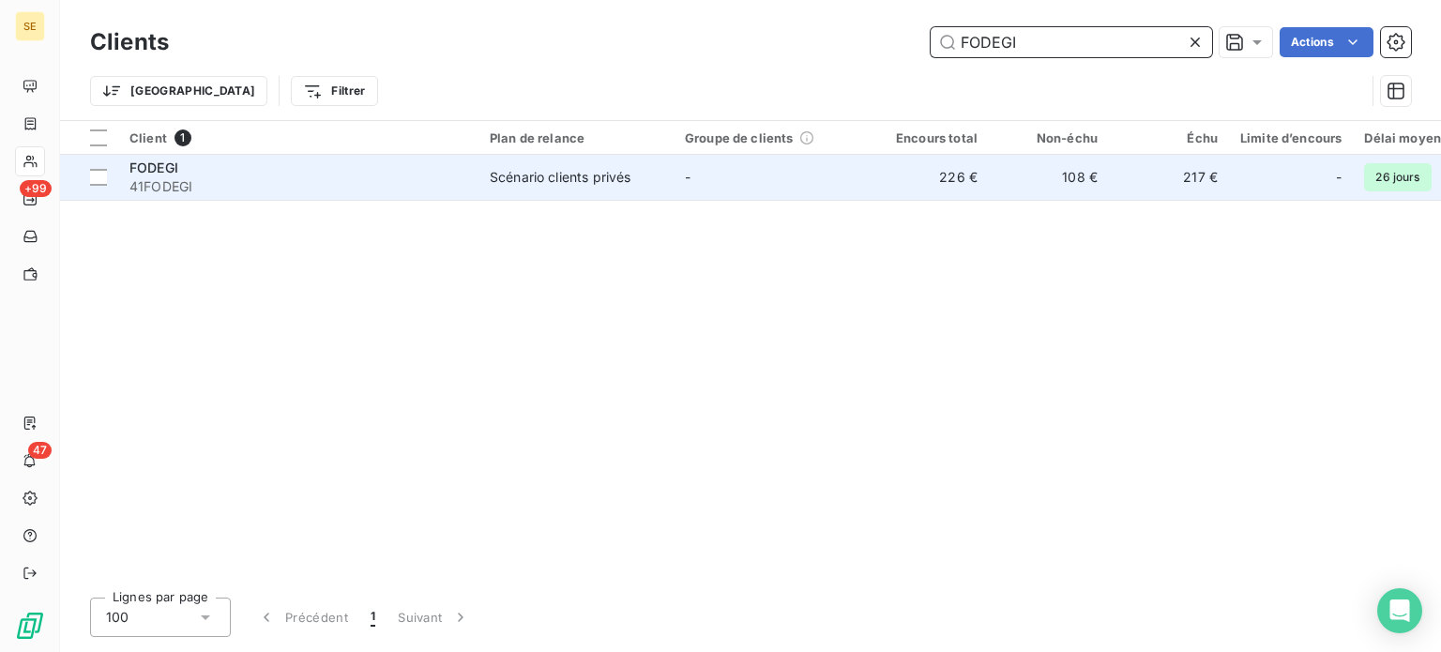
type input "FODEGI"
click at [518, 186] on div "Scénario clients privés" at bounding box center [560, 177] width 141 height 19
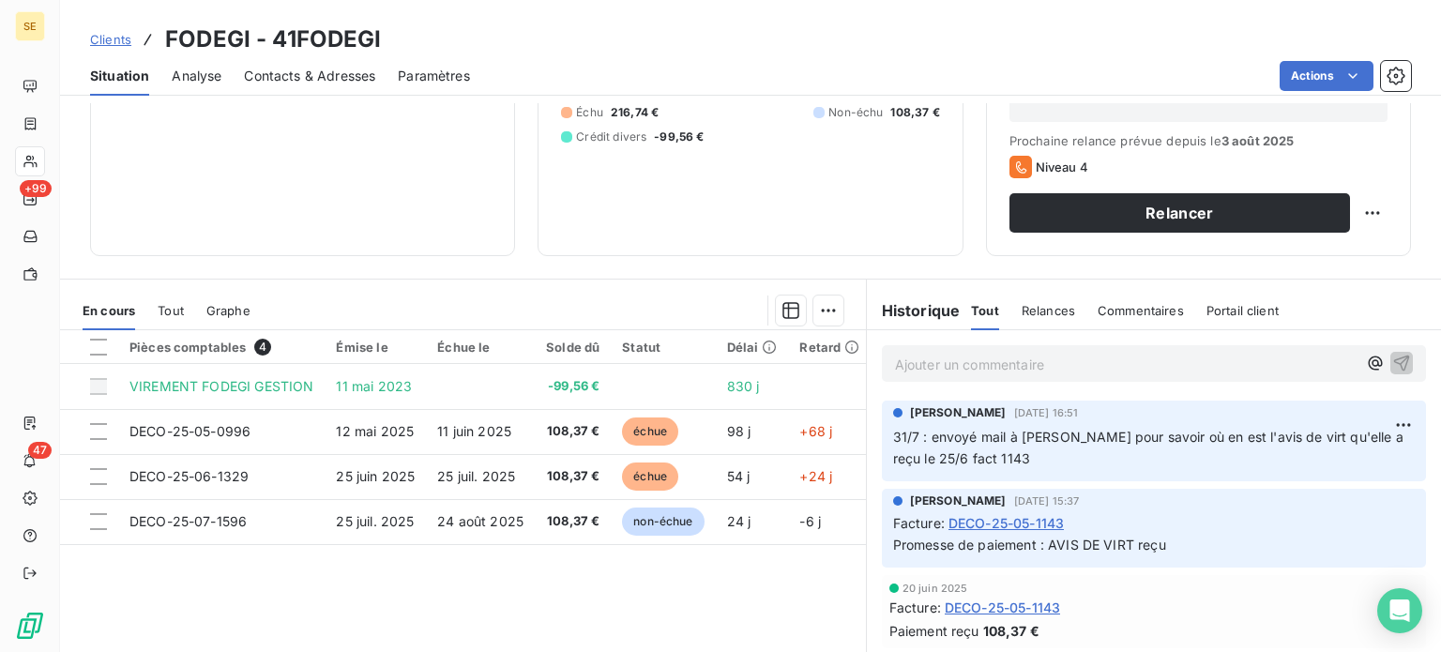
scroll to position [281, 0]
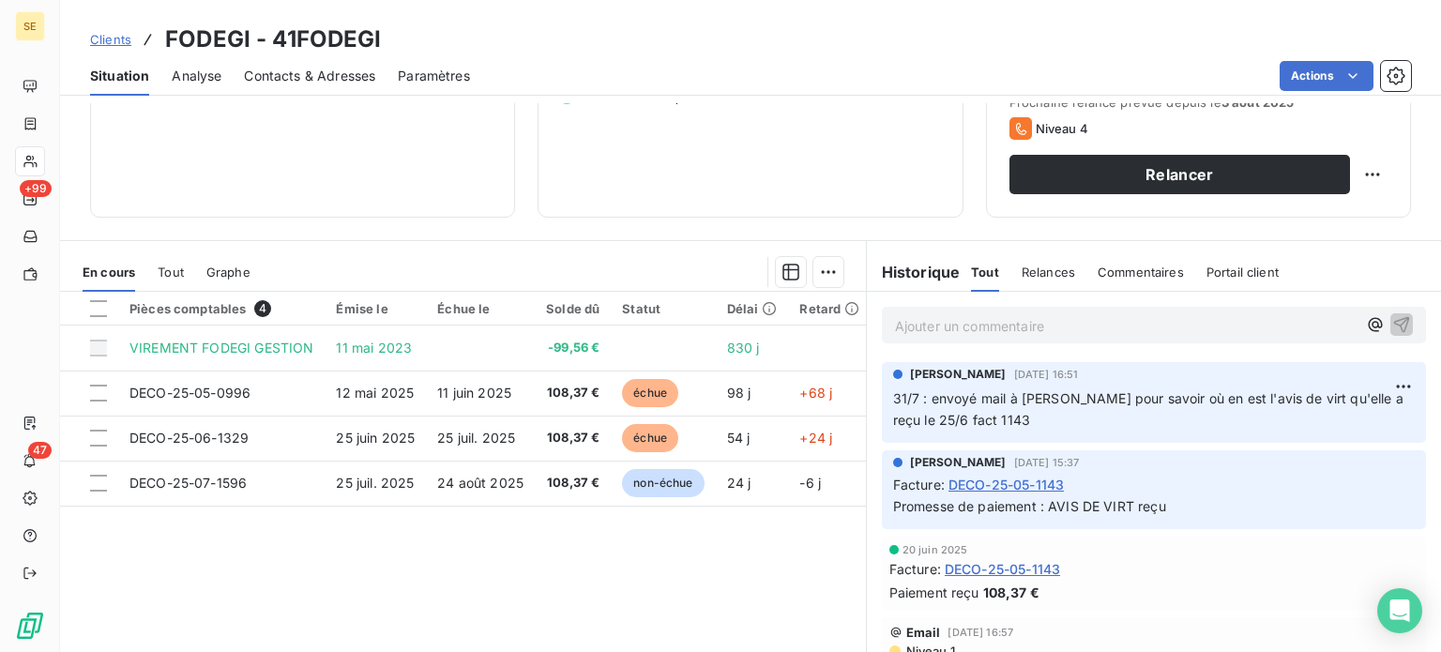
click at [99, 36] on span "Clients" at bounding box center [110, 39] width 41 height 15
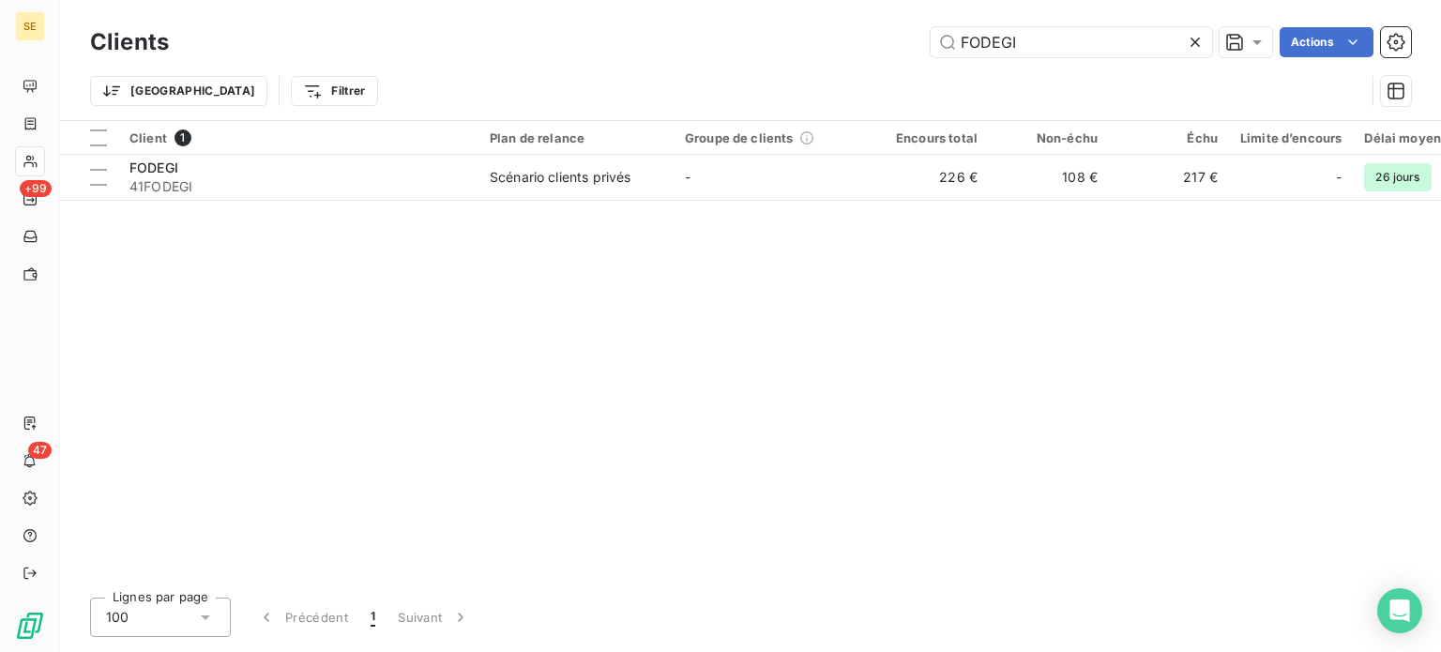
drag, startPoint x: 889, startPoint y: 38, endPoint x: 799, endPoint y: 40, distance: 90.1
click at [800, 40] on div "FODEGI Actions" at bounding box center [801, 42] width 1220 height 30
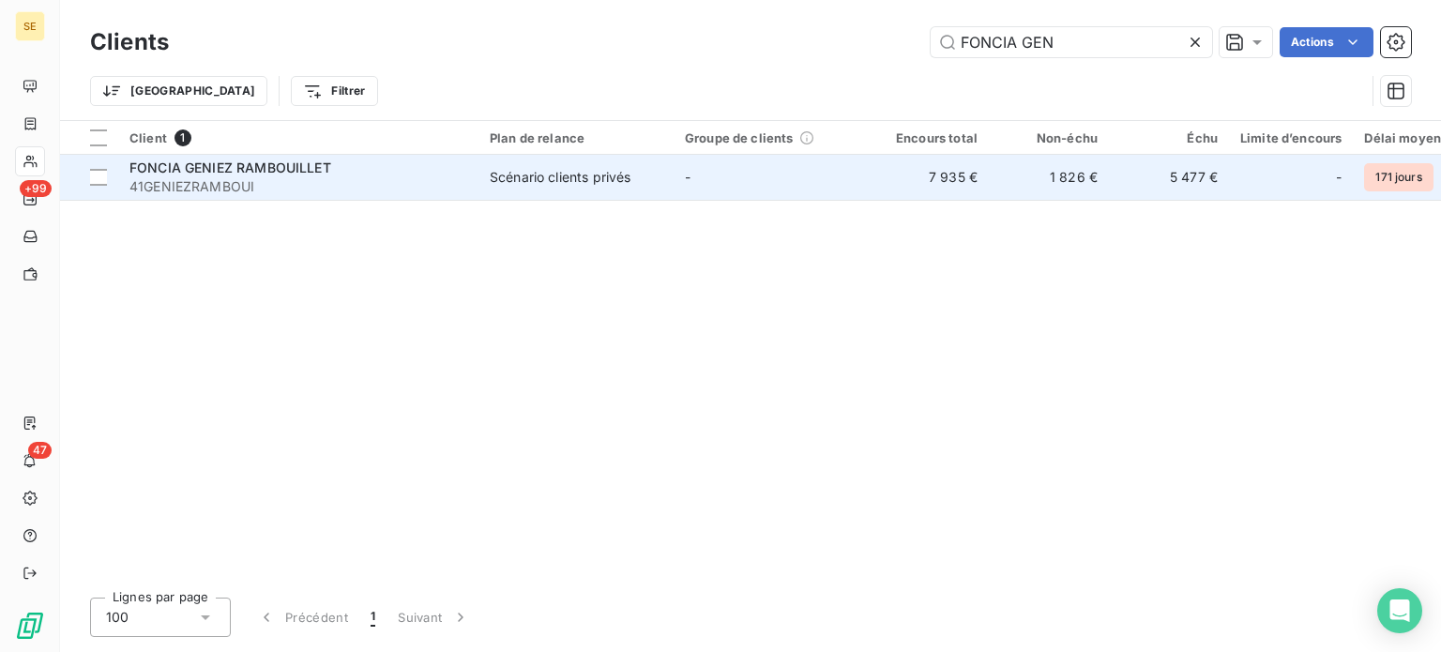
type input "FONCIA GEN"
click at [342, 168] on div "FONCIA GENIEZ RAMBOUILLET" at bounding box center [298, 168] width 338 height 19
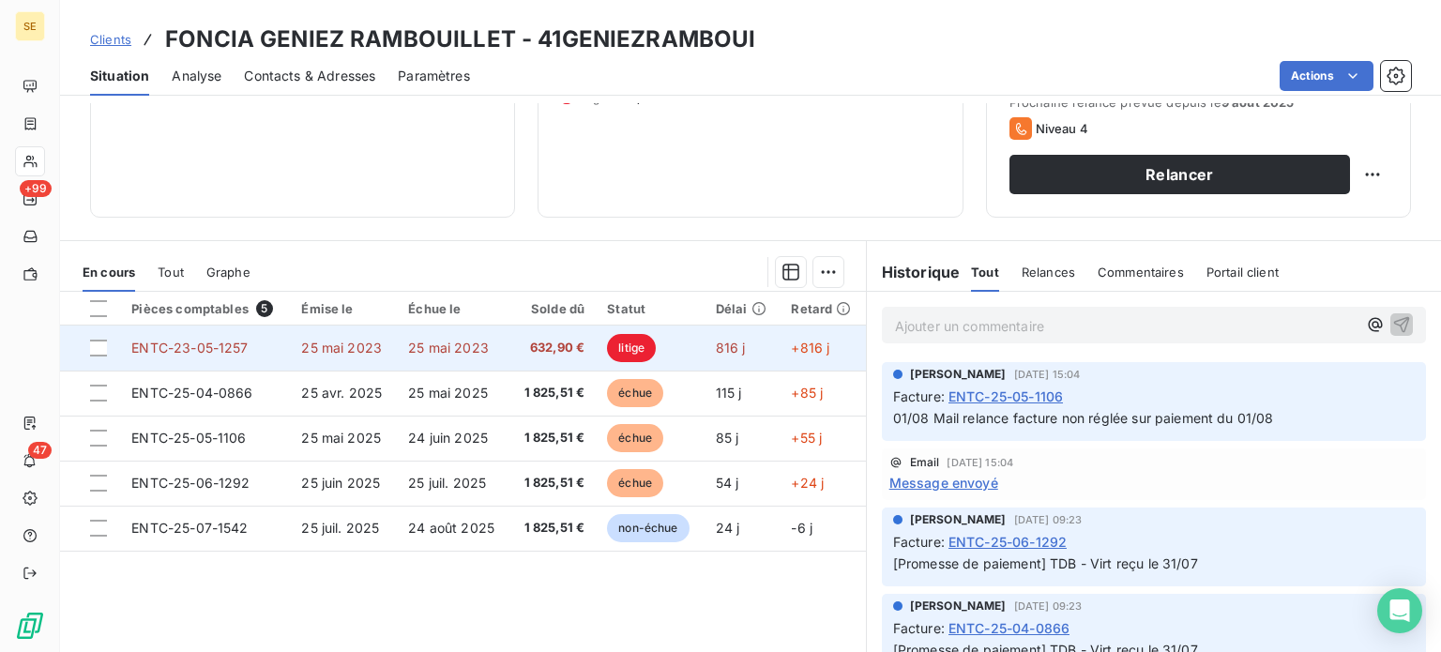
scroll to position [338, 0]
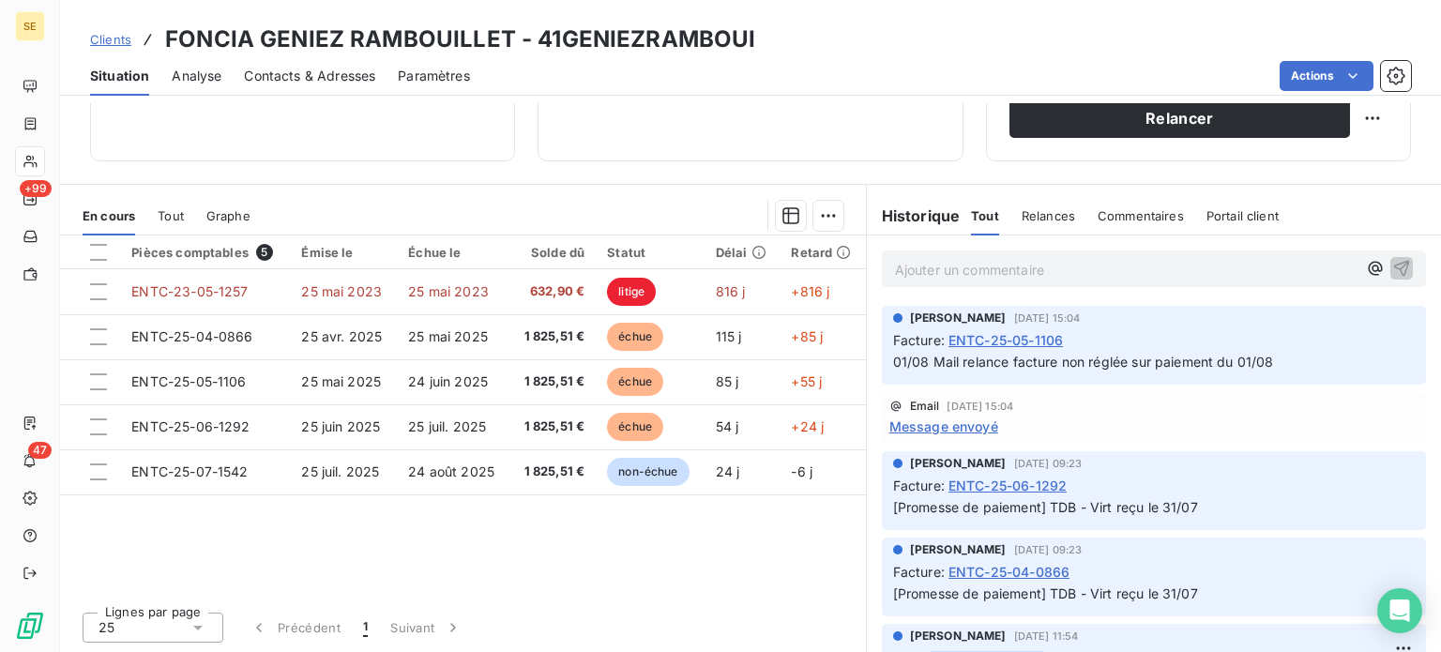
click at [109, 38] on span "Clients" at bounding box center [110, 39] width 41 height 15
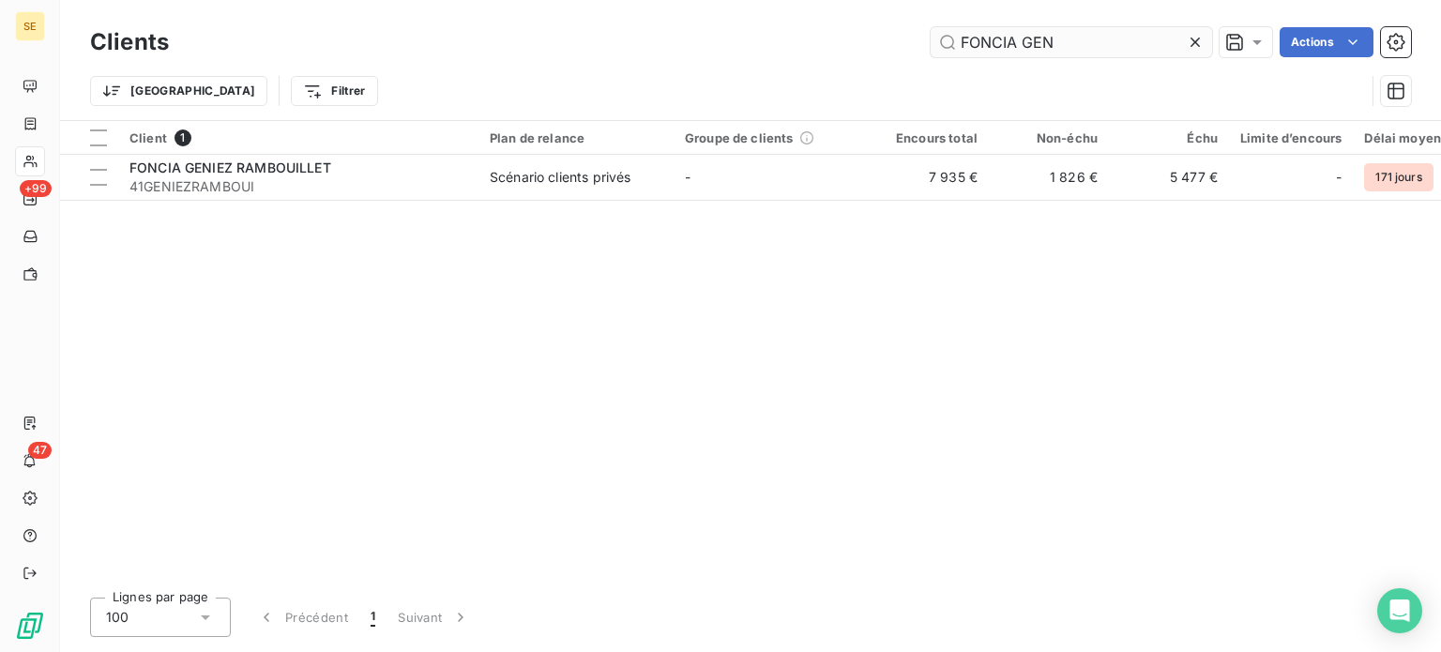
drag, startPoint x: 1087, startPoint y: 42, endPoint x: 1018, endPoint y: 44, distance: 69.5
click at [1018, 44] on input "FONCIA GEN" at bounding box center [1071, 42] width 281 height 30
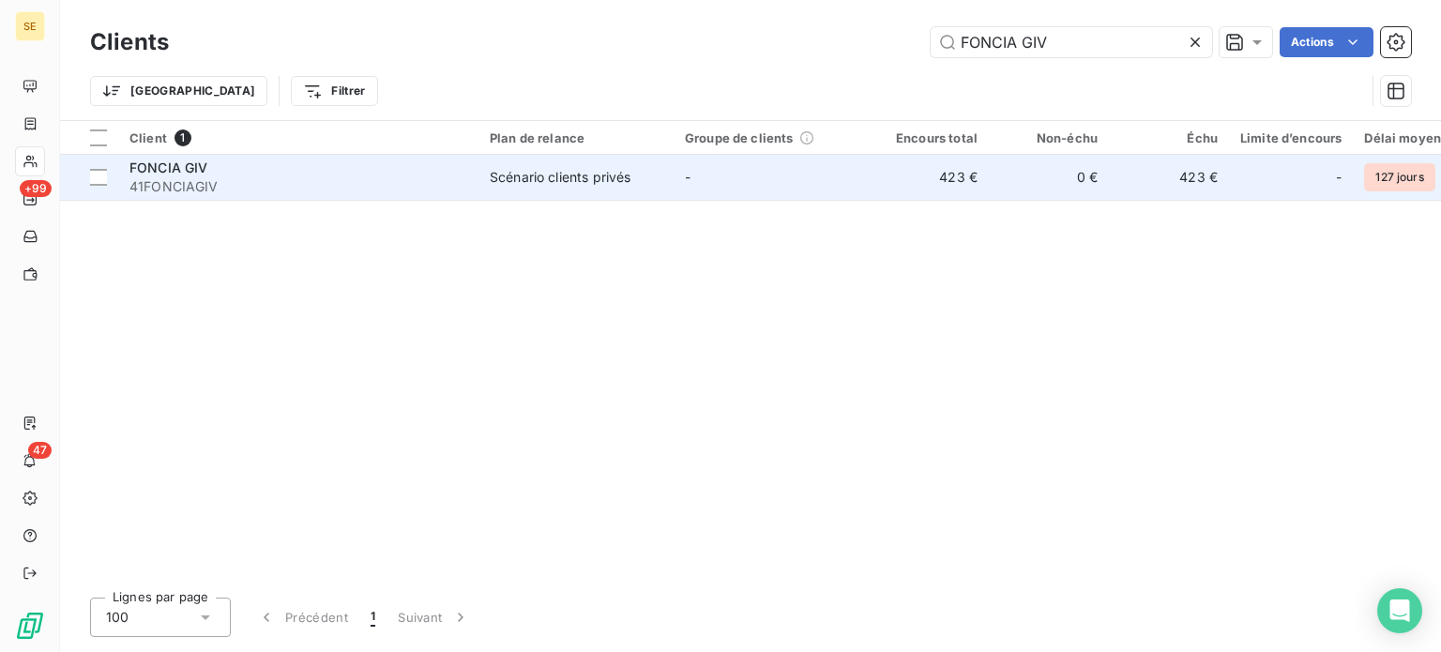
type input "FONCIA GIV"
click at [438, 177] on span "41FONCIAGIV" at bounding box center [298, 186] width 338 height 19
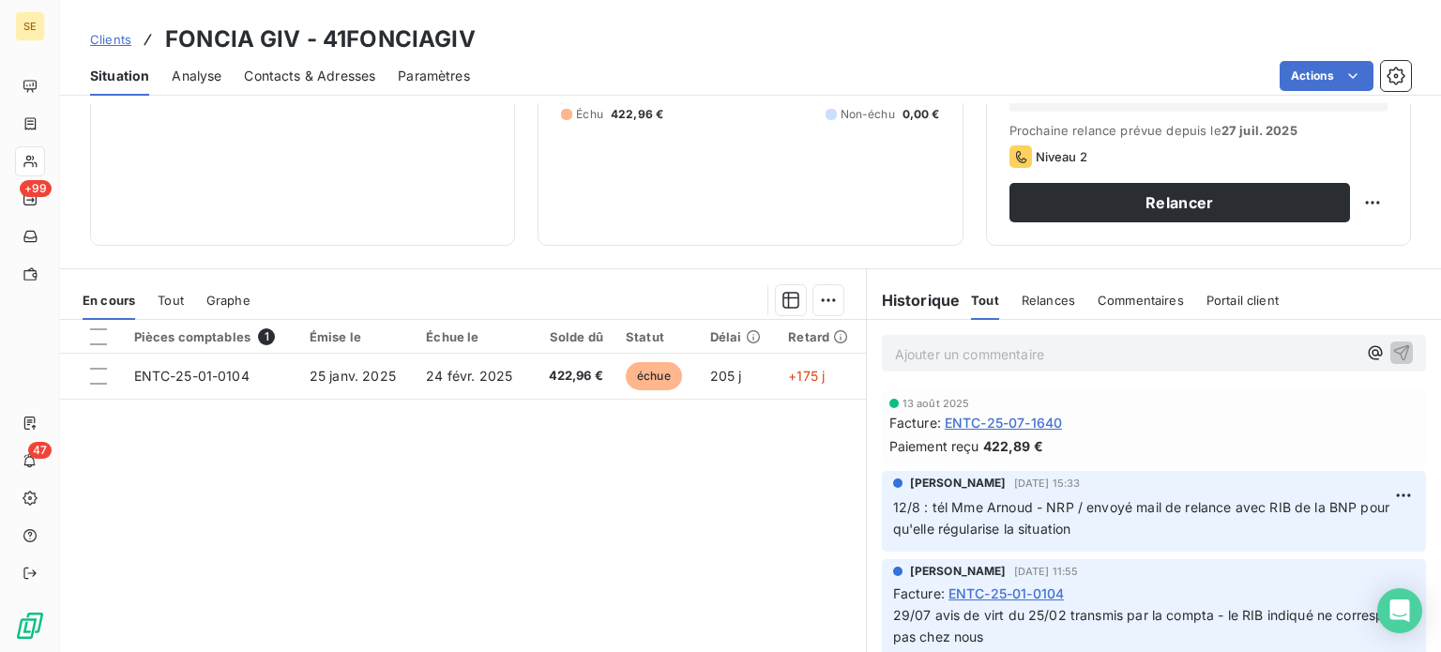
scroll to position [281, 0]
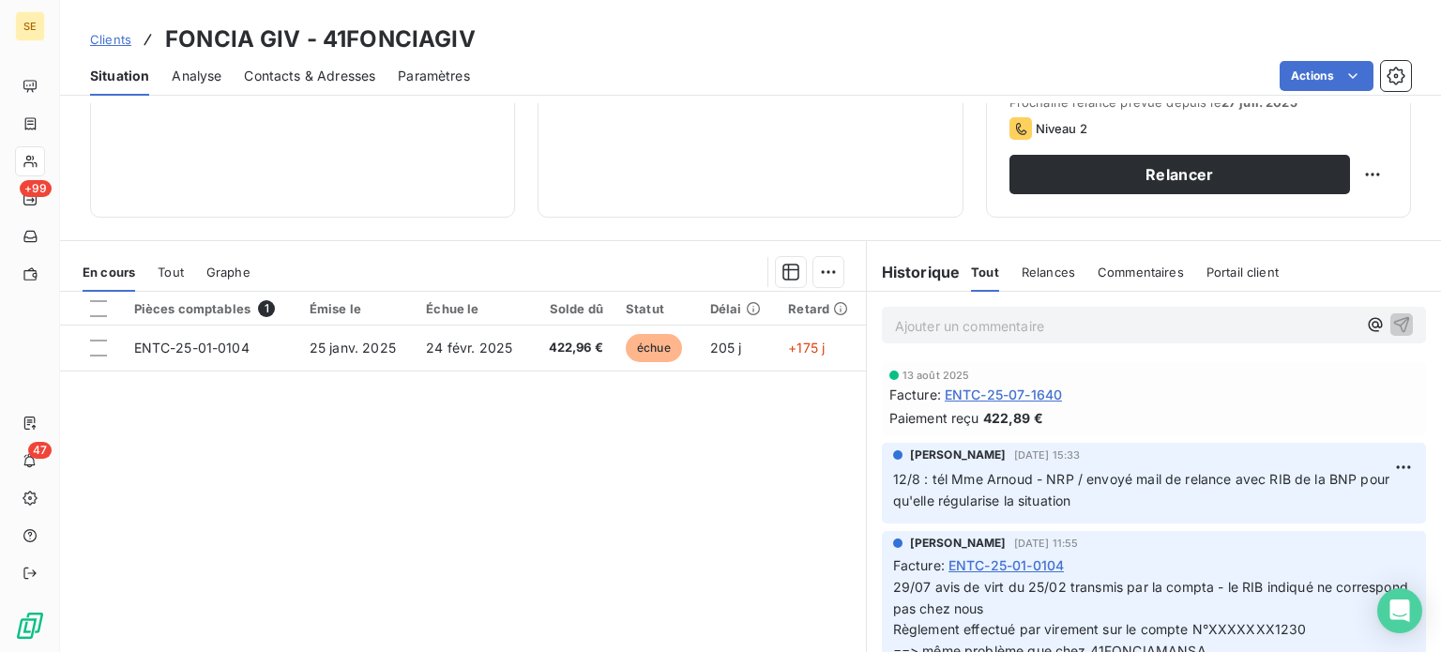
click at [107, 38] on span "Clients" at bounding box center [110, 39] width 41 height 15
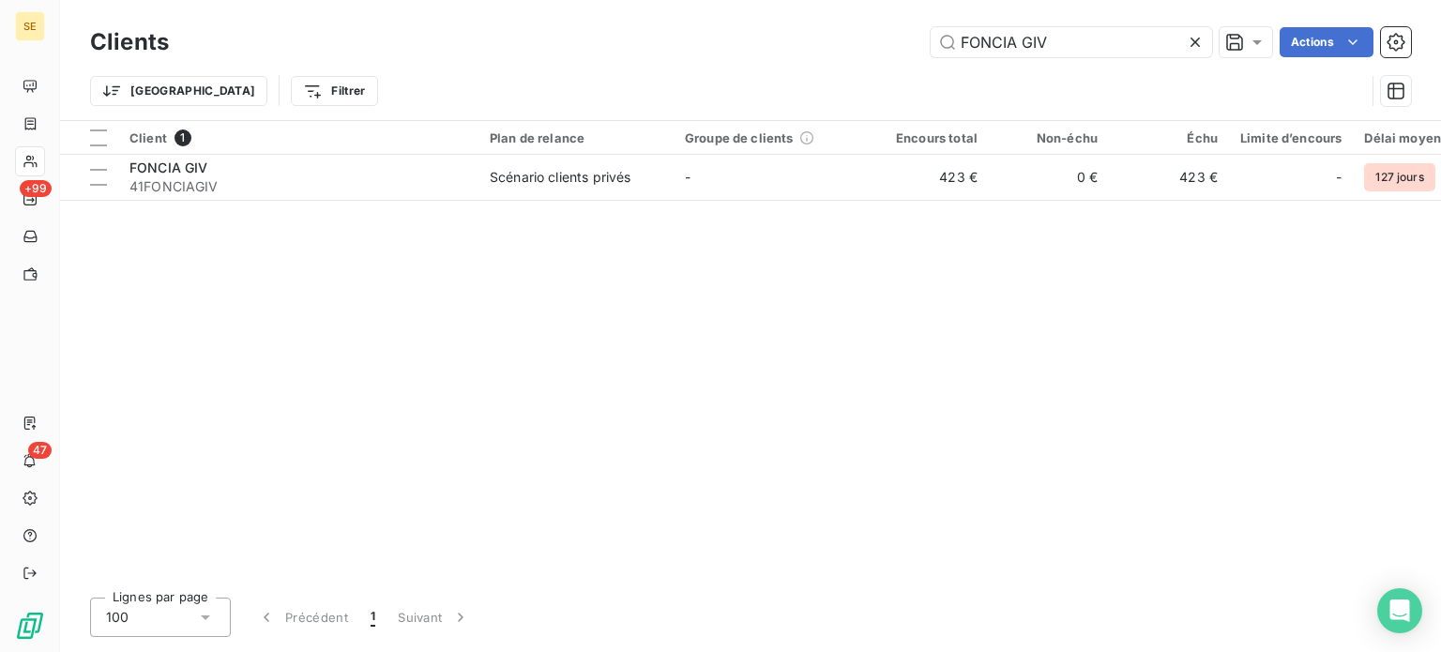
drag, startPoint x: 1078, startPoint y: 44, endPoint x: 1025, endPoint y: 59, distance: 54.6
click at [1025, 59] on div "Clients FONCIA GIV Actions" at bounding box center [750, 42] width 1321 height 39
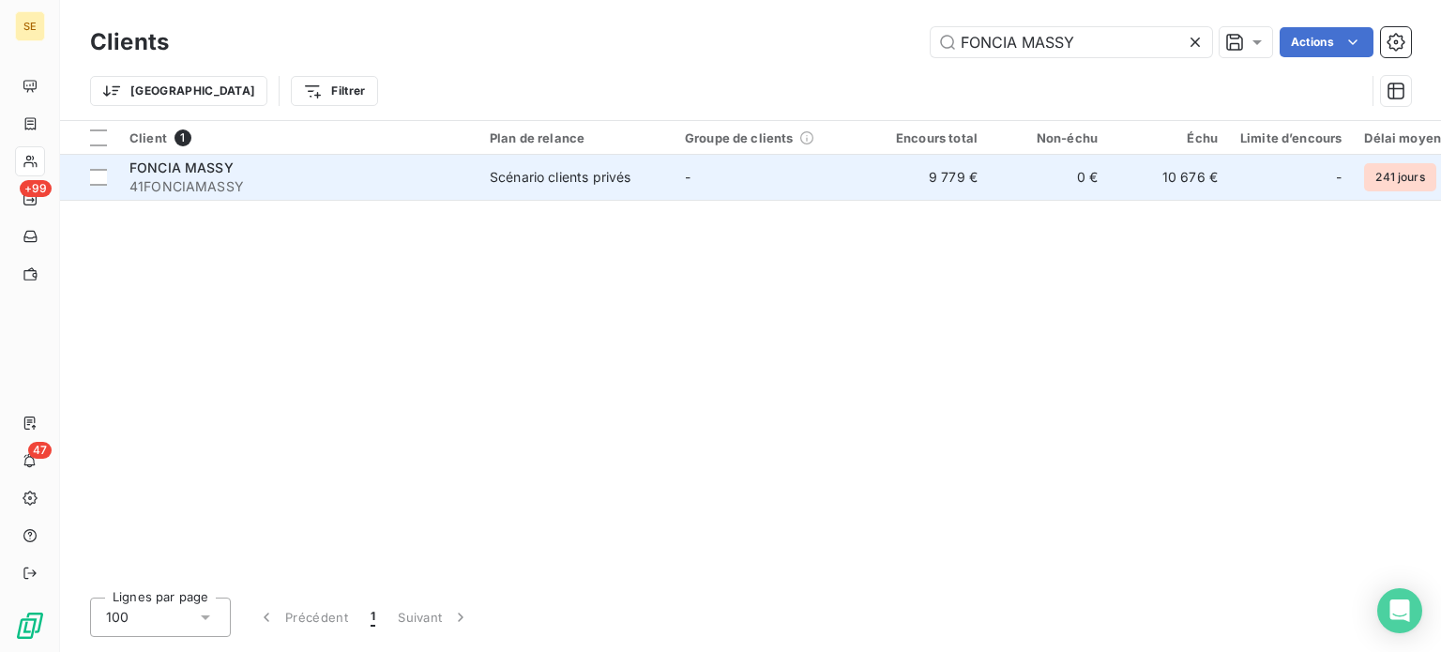
type input "FONCIA MASSY"
click at [514, 165] on td "Scénario clients privés" at bounding box center [575, 177] width 195 height 45
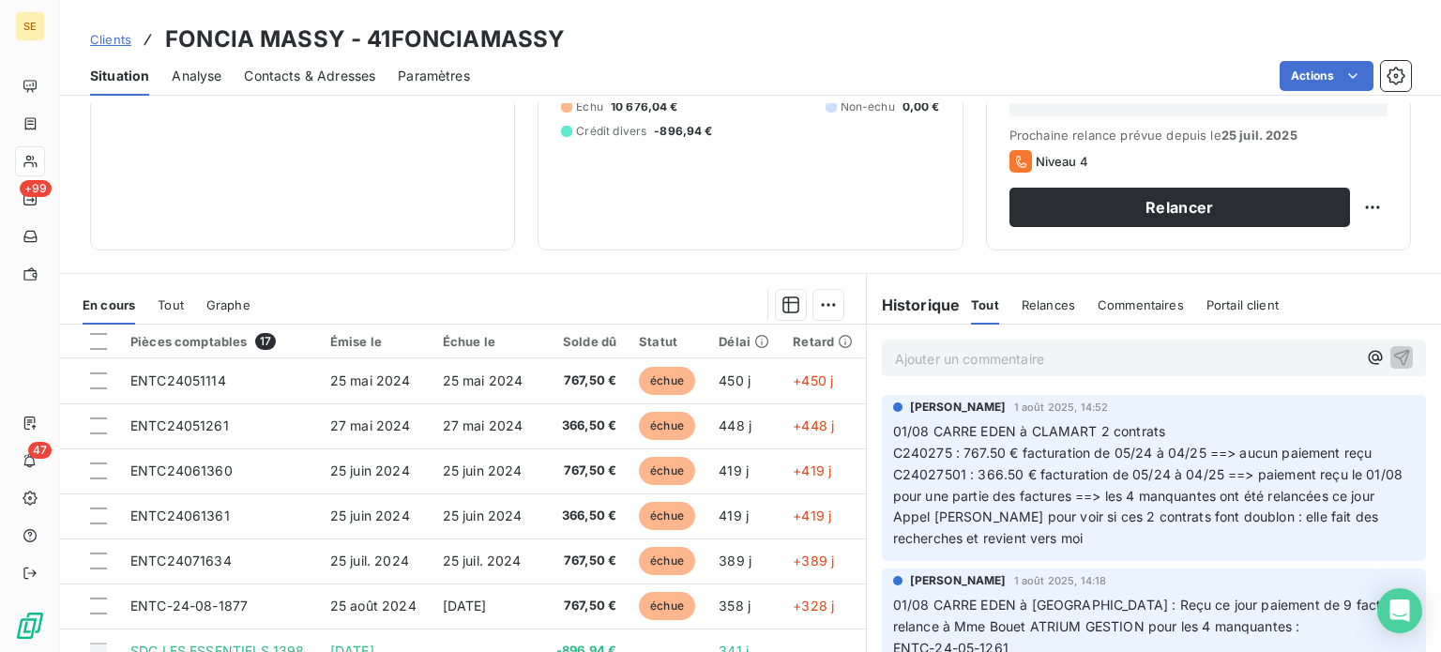
scroll to position [281, 0]
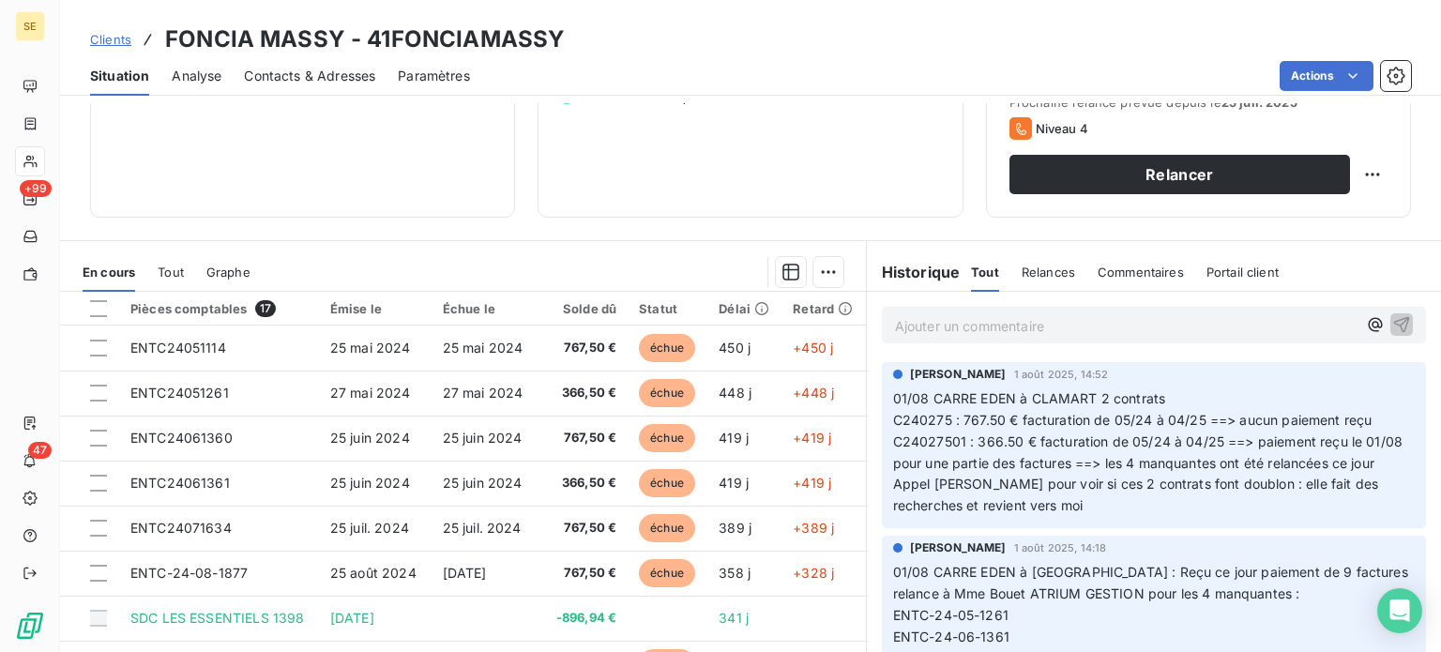
click at [105, 40] on span "Clients" at bounding box center [110, 39] width 41 height 15
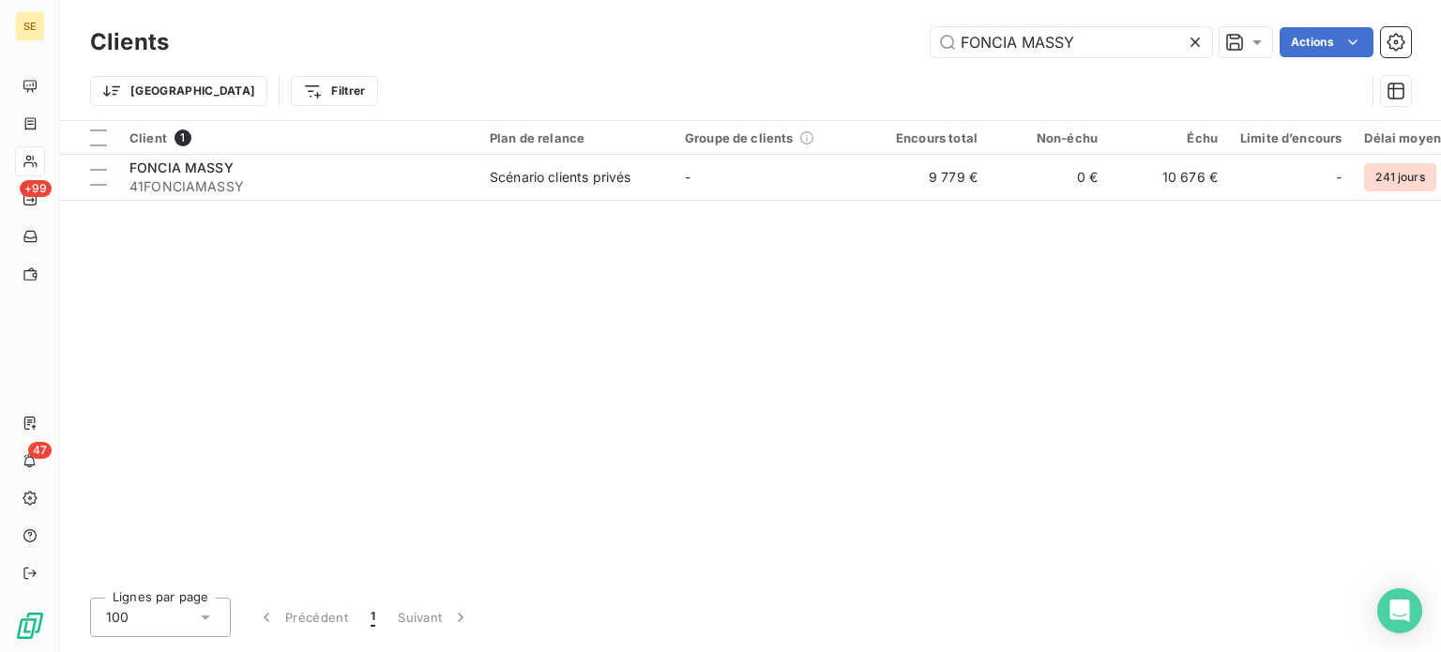
drag, startPoint x: 1088, startPoint y: 33, endPoint x: 856, endPoint y: 37, distance: 232.7
click at [858, 40] on div "FONCIA MASSY Actions" at bounding box center [801, 42] width 1220 height 30
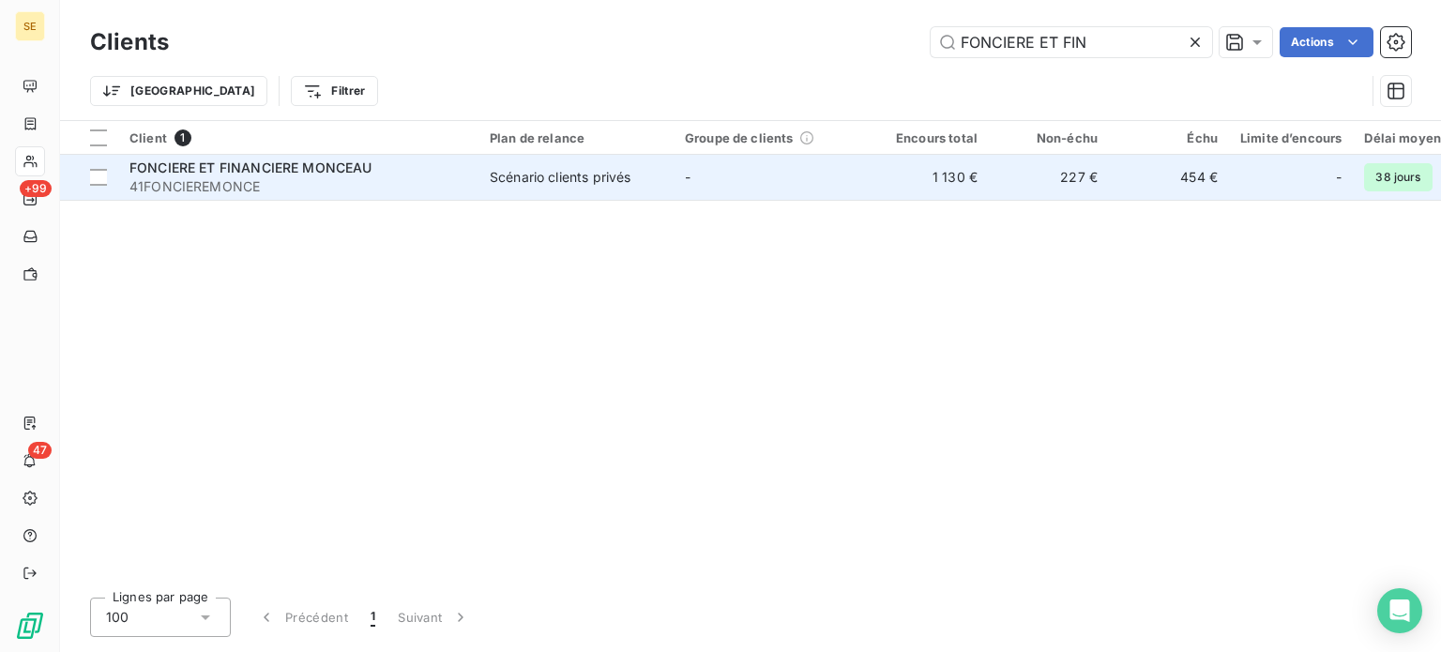
type input "FONCIERE ET FIN"
click at [423, 183] on span "41FONCIEREMONCE" at bounding box center [298, 186] width 338 height 19
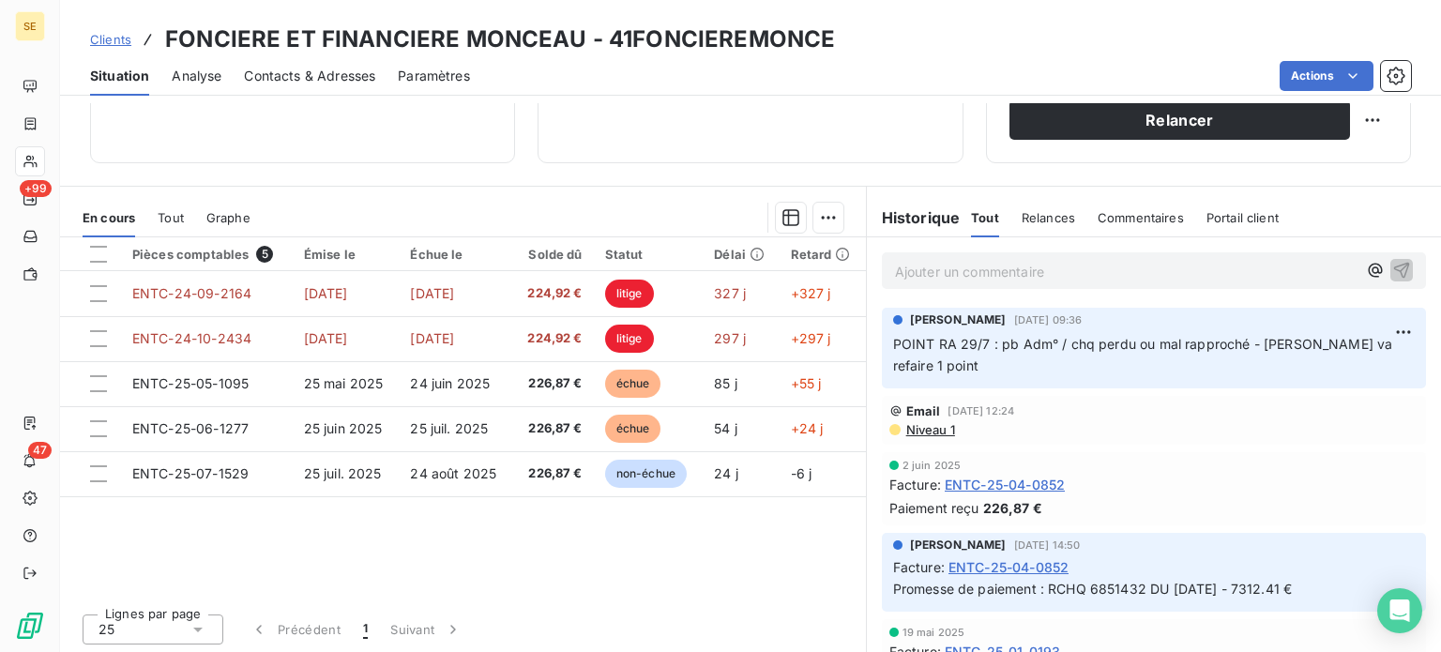
scroll to position [338, 0]
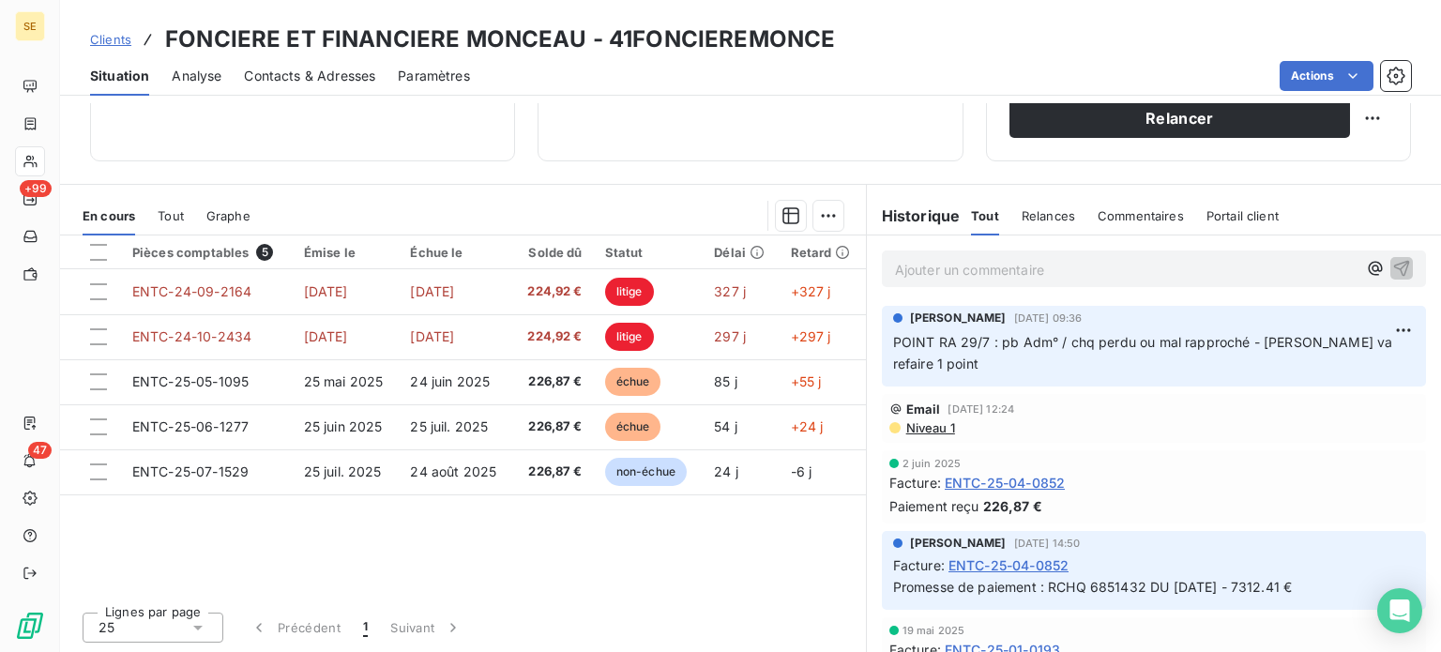
click at [97, 37] on span "Clients" at bounding box center [110, 39] width 41 height 15
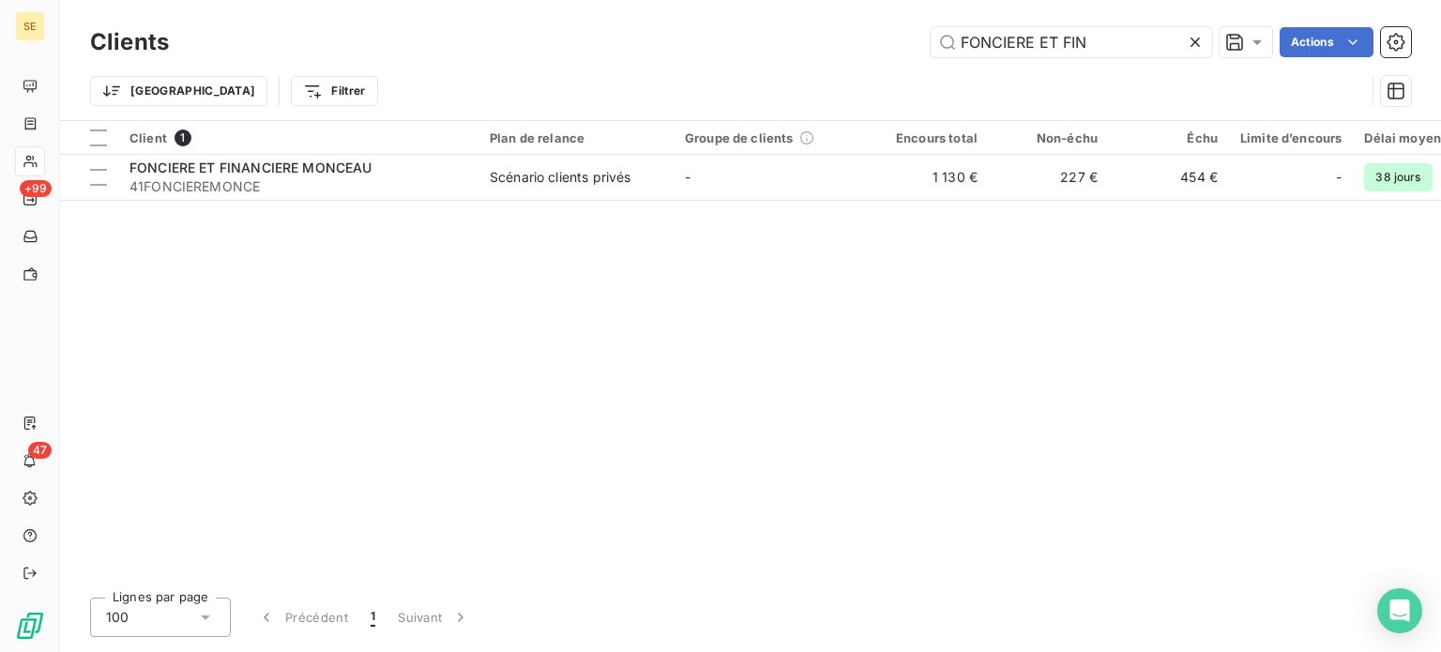
drag, startPoint x: 1084, startPoint y: 45, endPoint x: 791, endPoint y: 55, distance: 292.9
click at [792, 55] on div "FONCIERE ET FIN Actions" at bounding box center [801, 42] width 1220 height 30
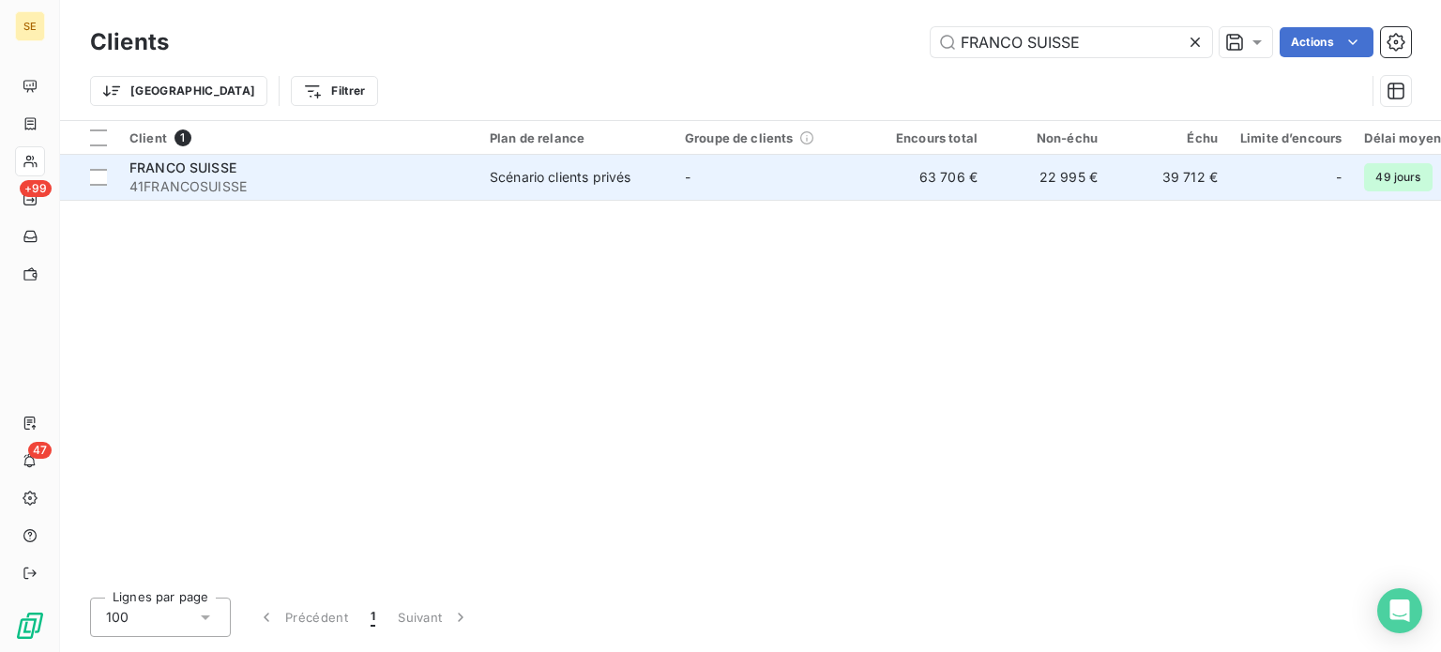
type input "FRANCO SUISSE"
click at [291, 160] on div "FRANCO SUISSE" at bounding box center [298, 168] width 338 height 19
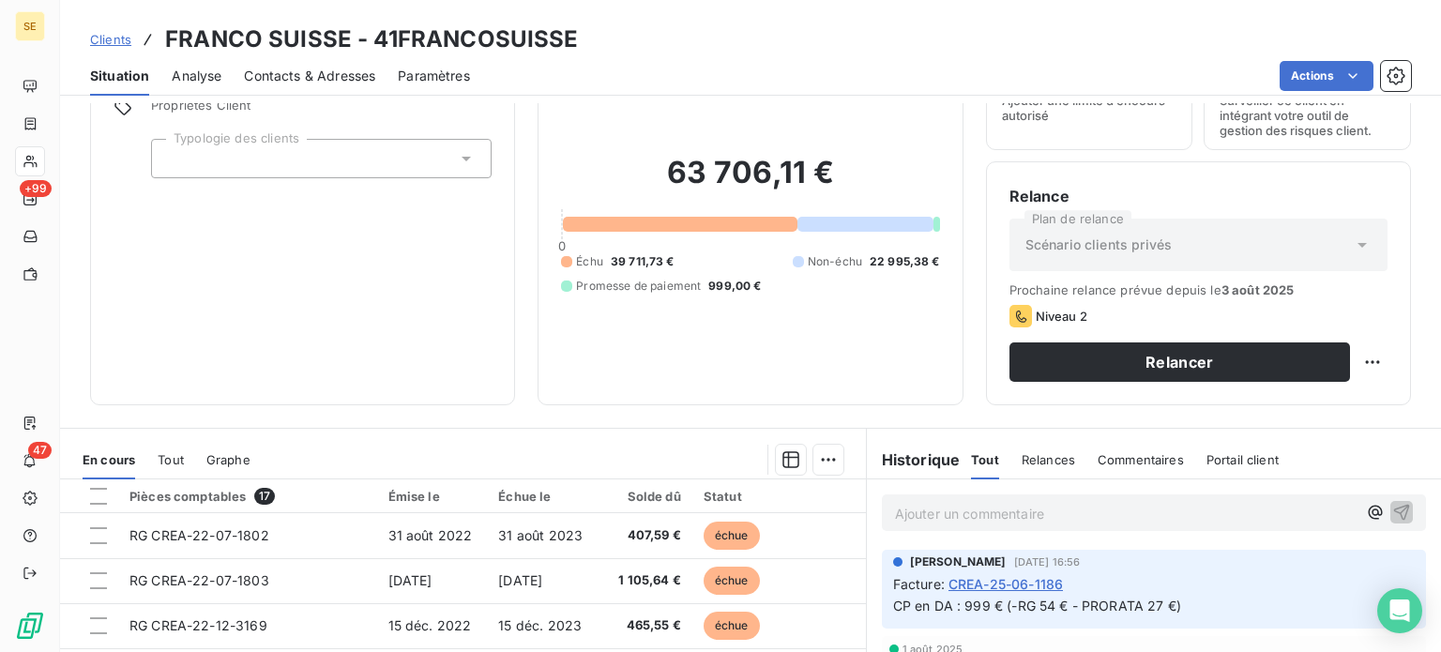
scroll to position [188, 0]
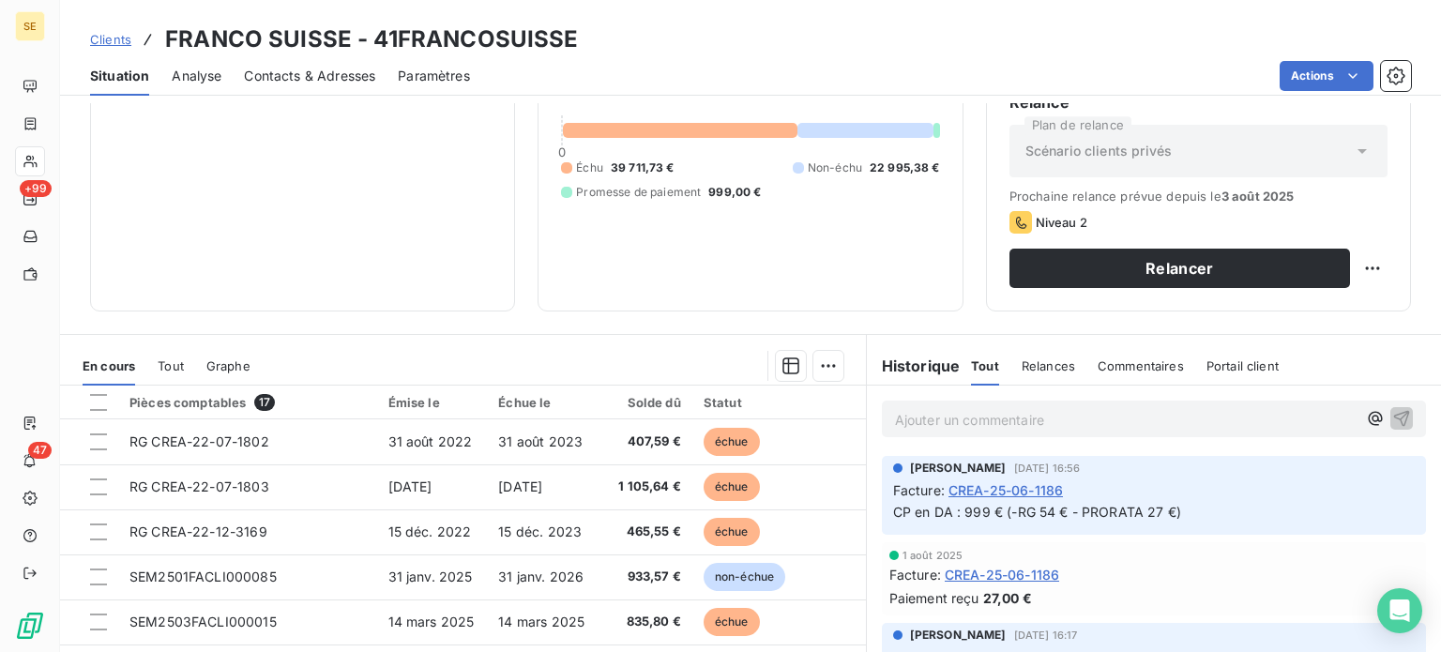
click at [109, 38] on span "Clients" at bounding box center [110, 39] width 41 height 15
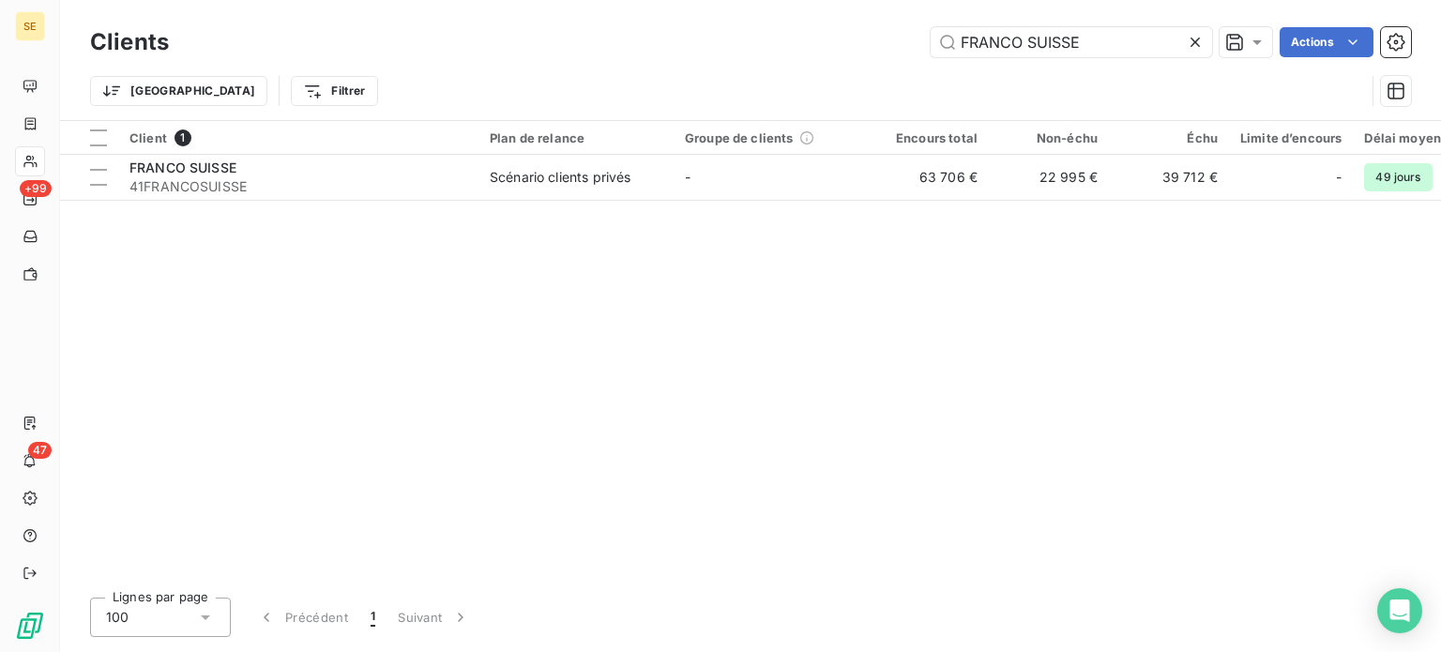
drag, startPoint x: 1137, startPoint y: 40, endPoint x: 667, endPoint y: 46, distance: 470.1
click at [670, 46] on div "FRANCO SUISSE Actions" at bounding box center [801, 42] width 1220 height 30
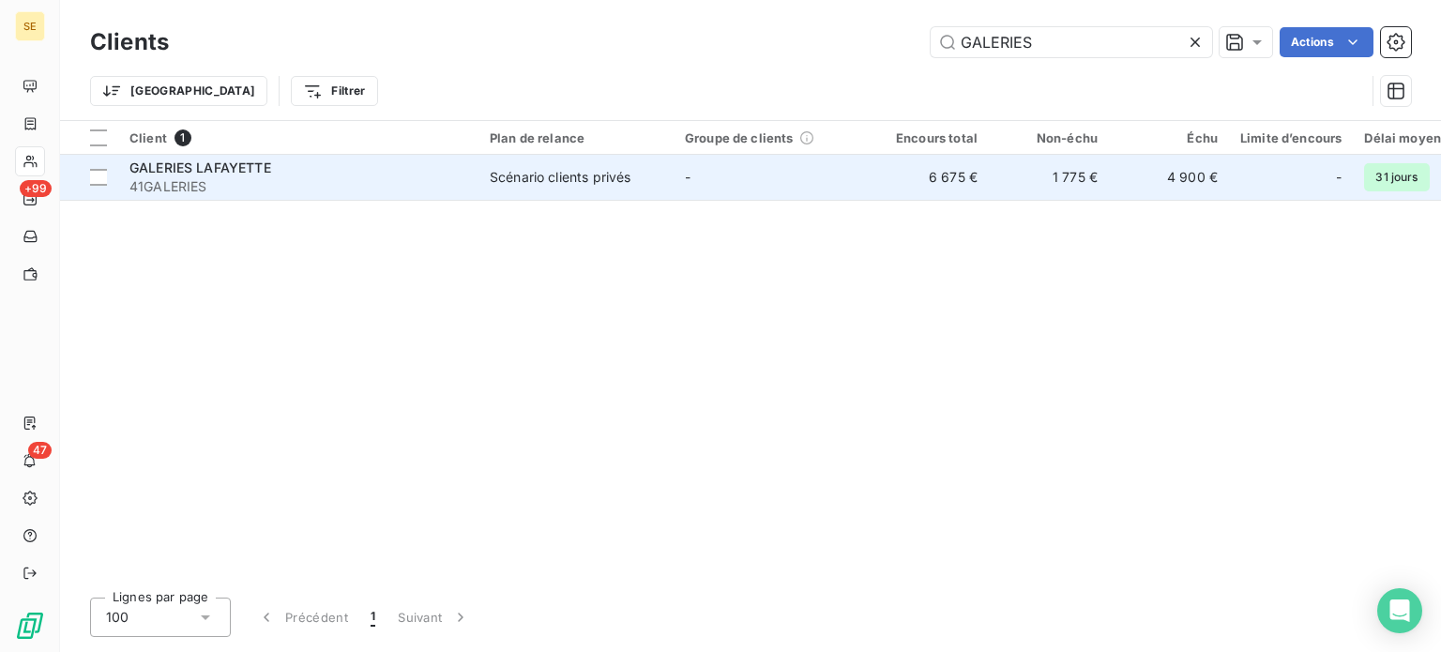
type input "GALERIES"
click at [514, 187] on td "Scénario clients privés" at bounding box center [575, 177] width 195 height 45
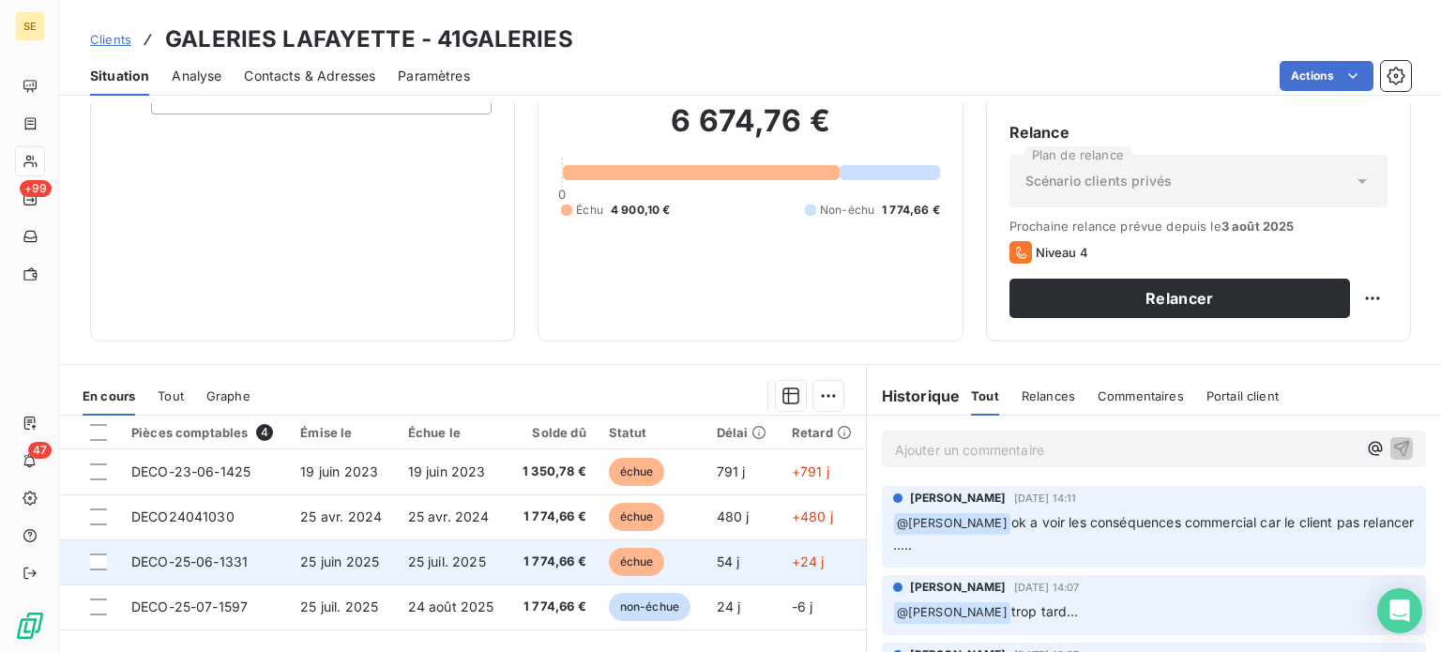
scroll to position [338, 0]
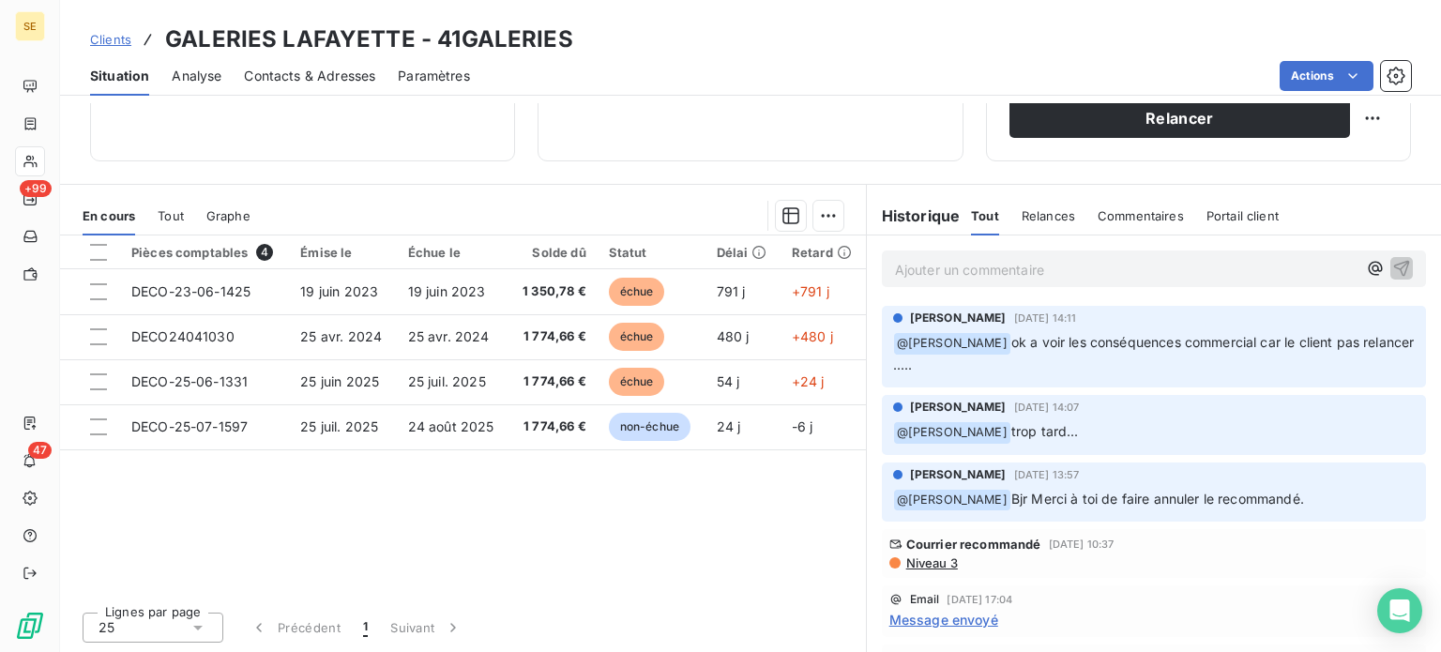
click at [105, 39] on span "Clients" at bounding box center [110, 39] width 41 height 15
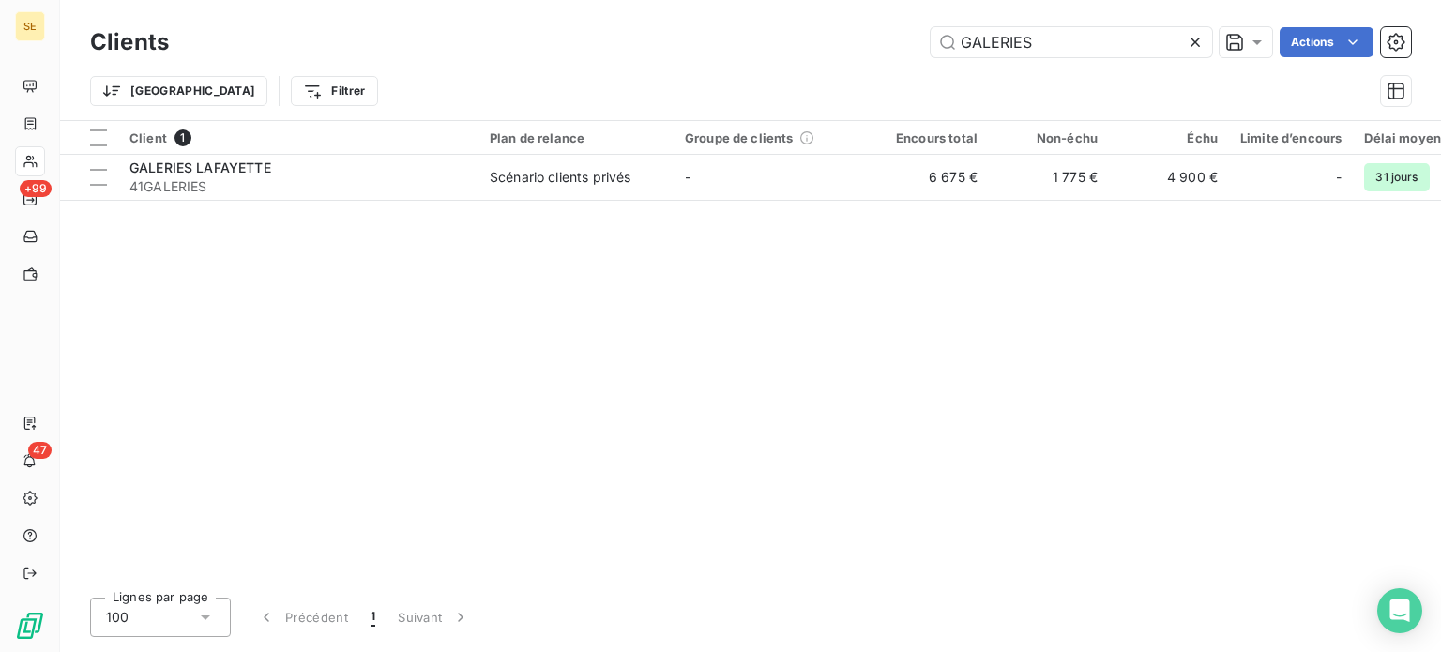
drag, startPoint x: 1062, startPoint y: 23, endPoint x: 782, endPoint y: 21, distance: 279.6
click at [784, 21] on div "Clients GALERIES Actions Trier Filtrer" at bounding box center [750, 60] width 1381 height 120
drag, startPoint x: 1069, startPoint y: 41, endPoint x: 893, endPoint y: 41, distance: 175.4
click at [893, 41] on div "GALERIES Actions" at bounding box center [801, 42] width 1220 height 30
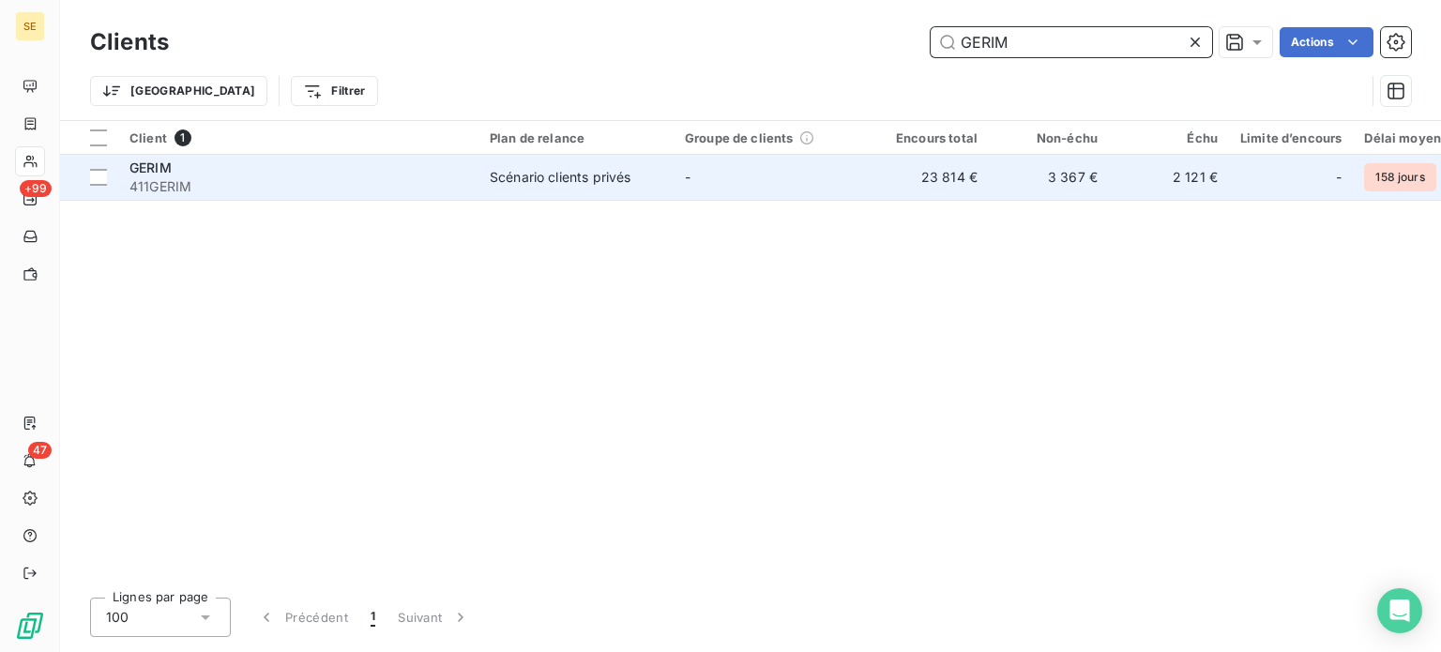
type input "GERIM"
click at [450, 181] on span "411GERIM" at bounding box center [298, 186] width 338 height 19
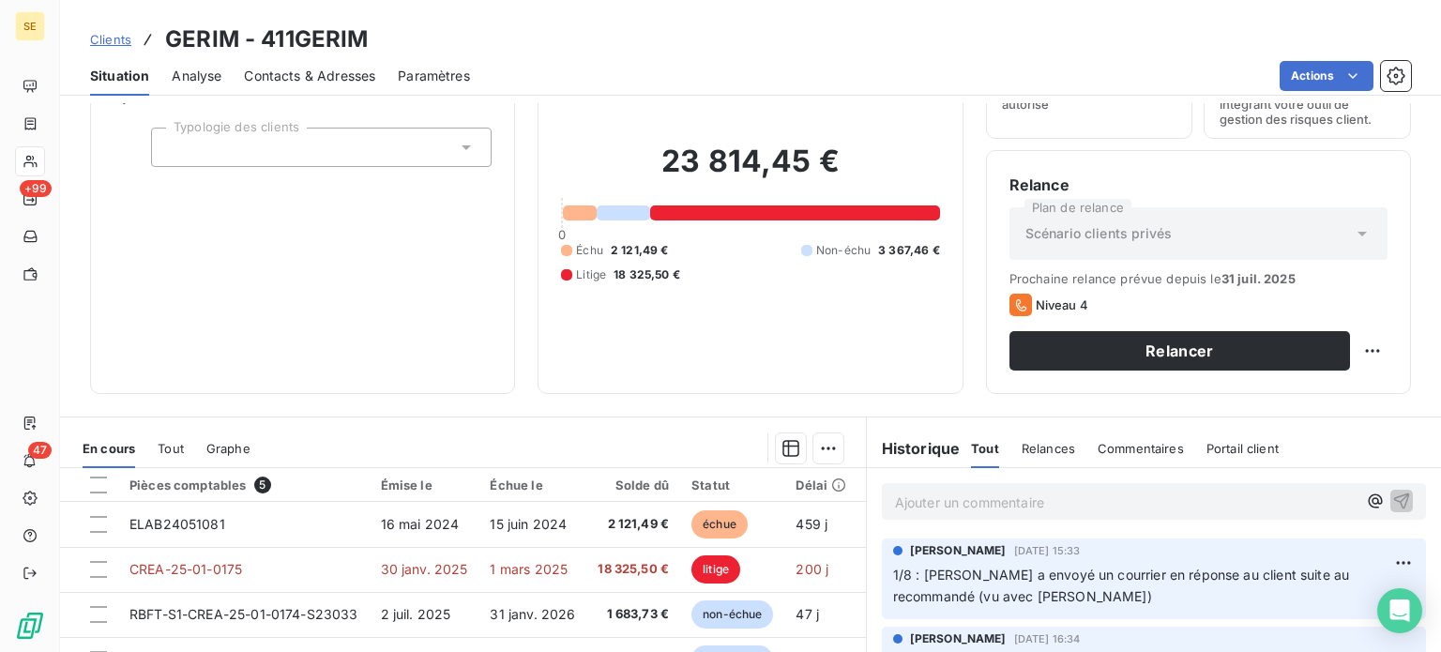
scroll to position [338, 0]
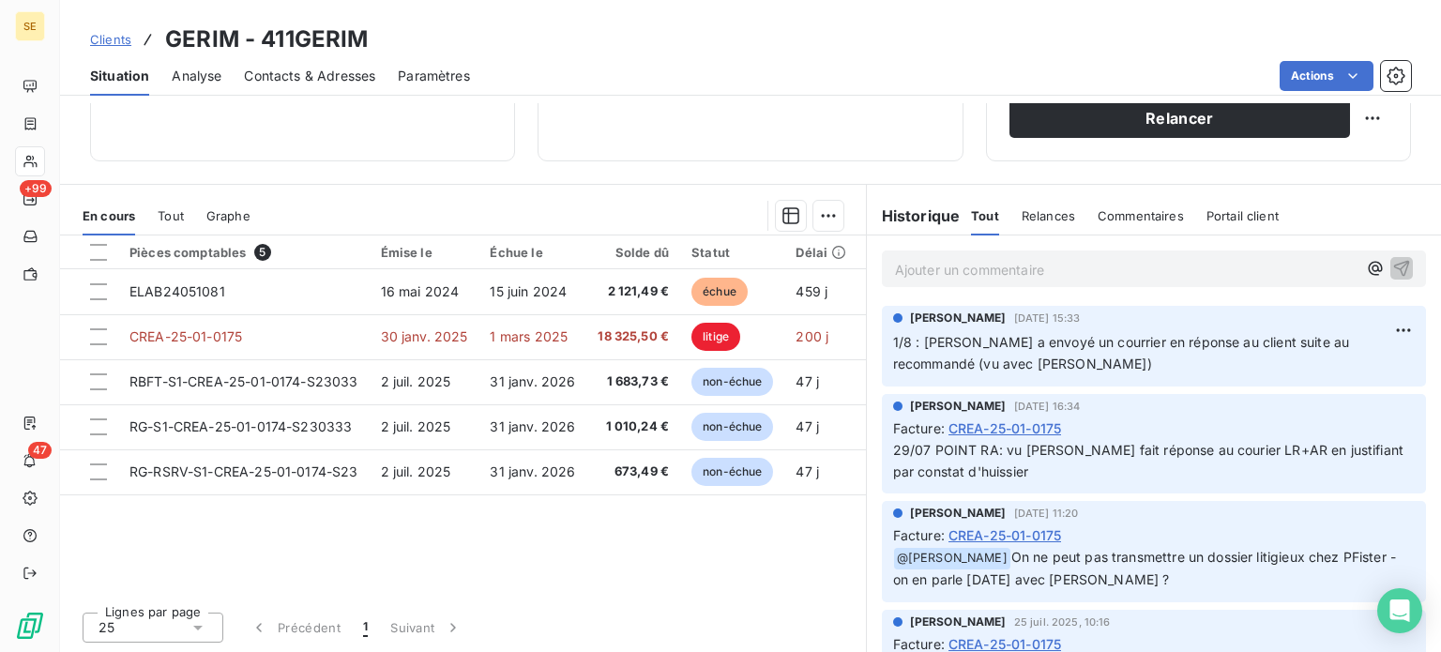
click at [98, 42] on span "Clients" at bounding box center [110, 39] width 41 height 15
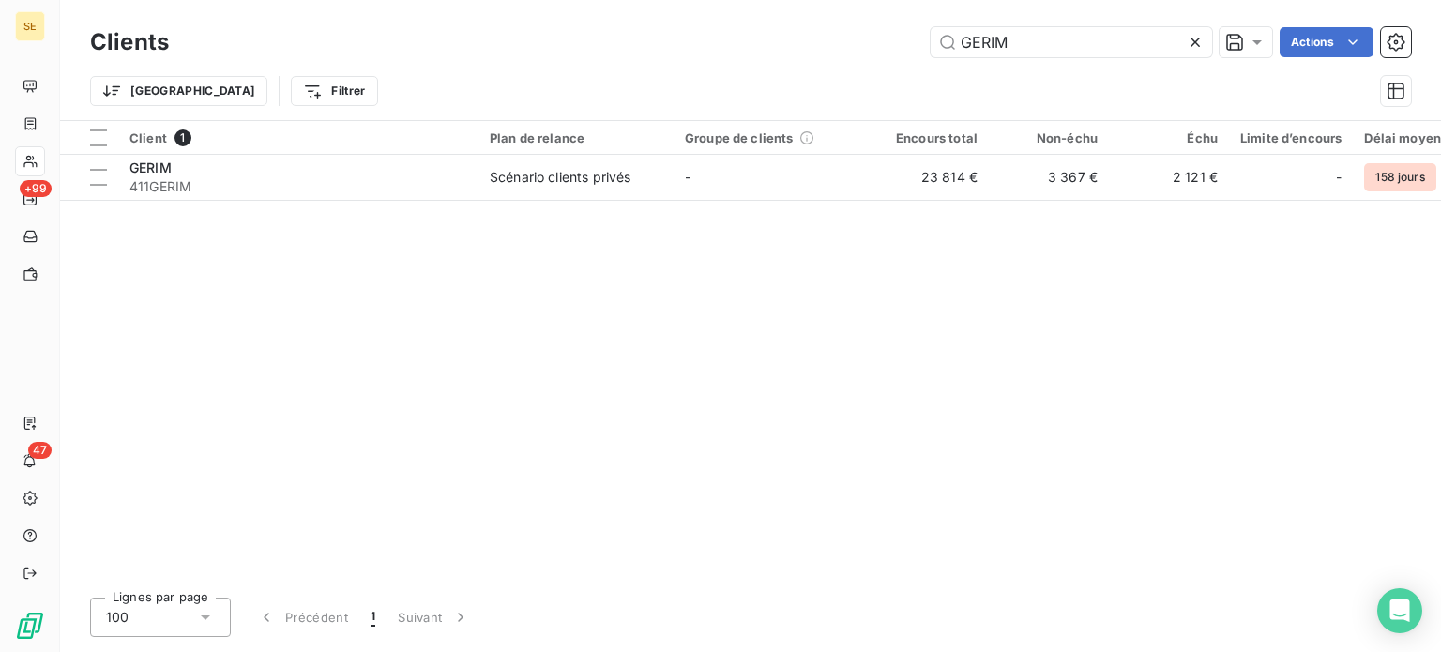
drag, startPoint x: 1073, startPoint y: 35, endPoint x: 741, endPoint y: 45, distance: 332.3
click at [741, 45] on div "GERIM Actions" at bounding box center [801, 42] width 1220 height 30
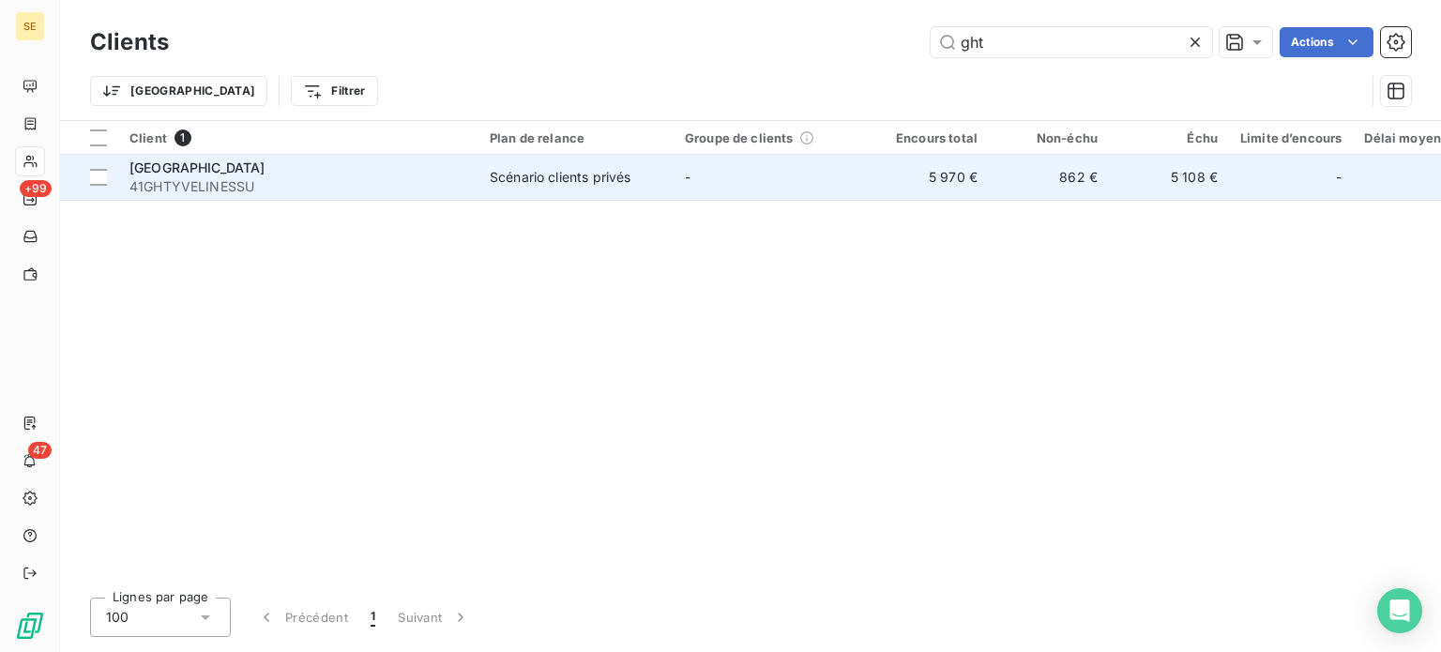
type input "ght"
click at [281, 175] on div "[GEOGRAPHIC_DATA]" at bounding box center [298, 168] width 338 height 19
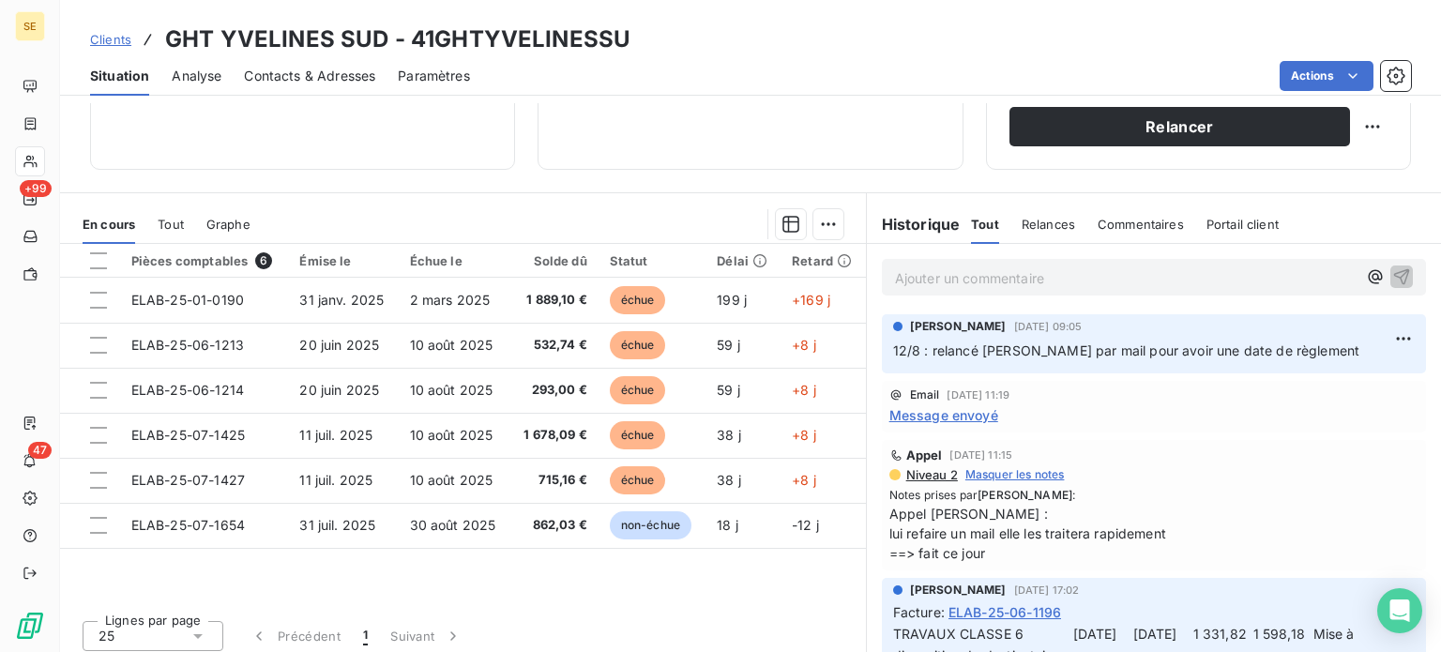
scroll to position [338, 0]
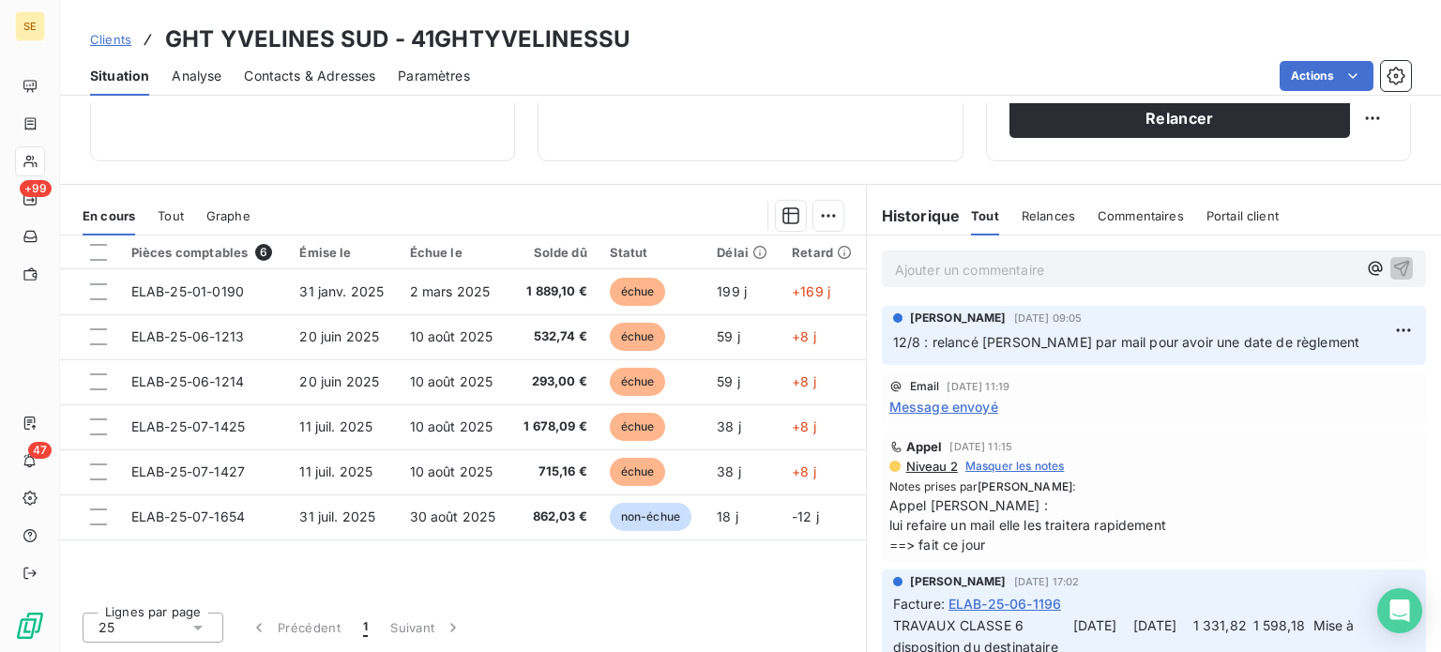
click at [119, 40] on span "Clients" at bounding box center [110, 39] width 41 height 15
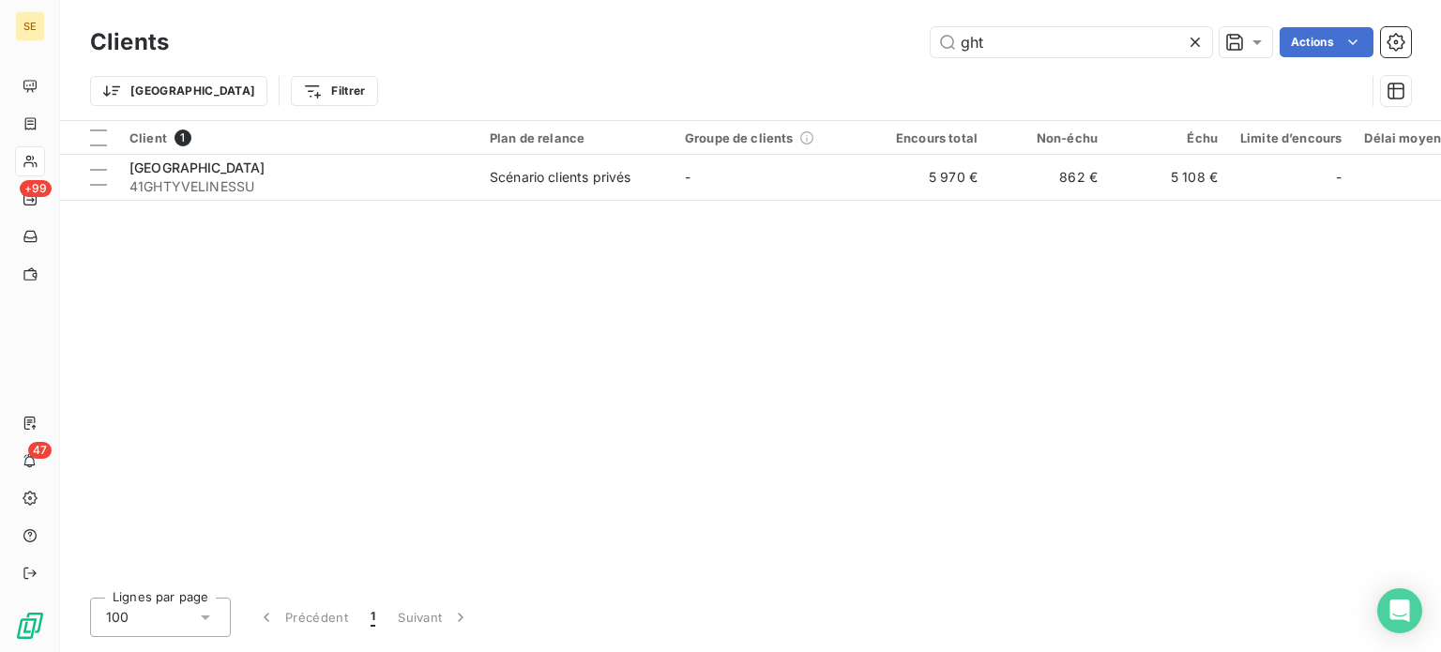
drag, startPoint x: 1017, startPoint y: 49, endPoint x: 798, endPoint y: 40, distance: 218.8
click at [807, 49] on div "ght Actions" at bounding box center [801, 42] width 1220 height 30
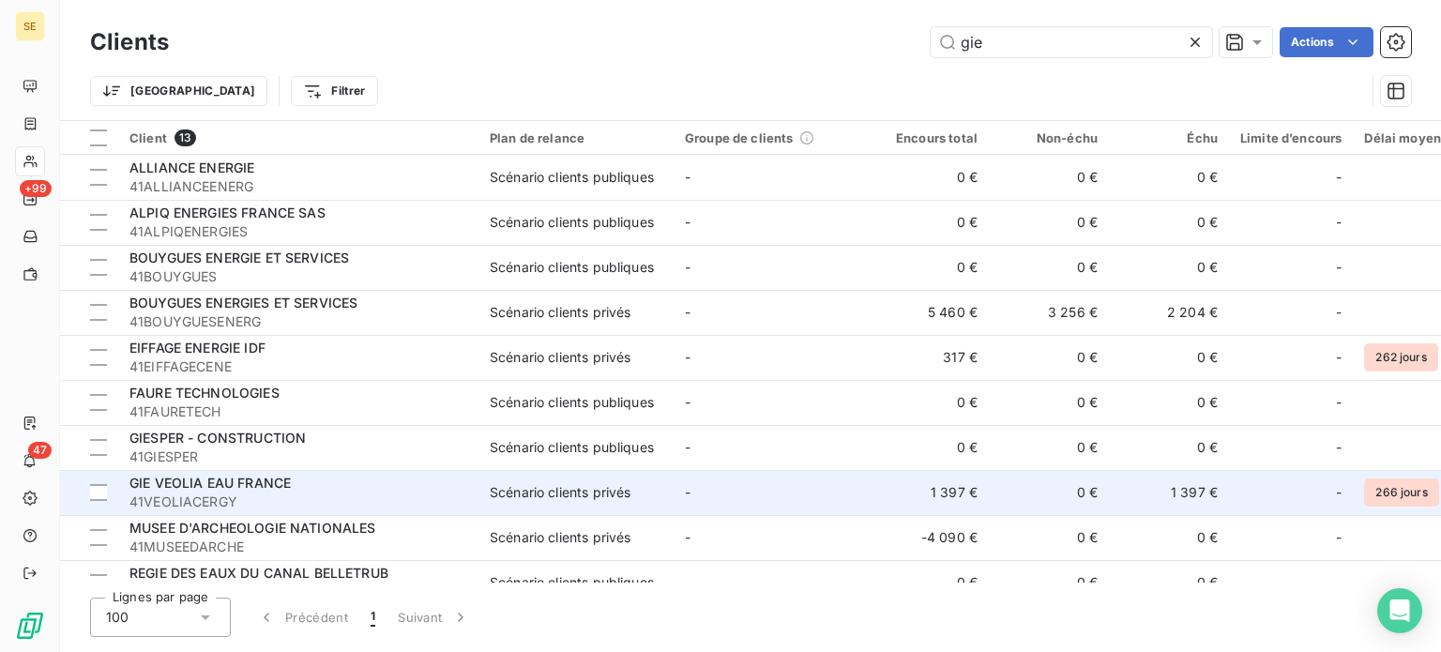
type input "gie"
click at [313, 486] on div "GIE VEOLIA EAU FRANCE" at bounding box center [298, 483] width 338 height 19
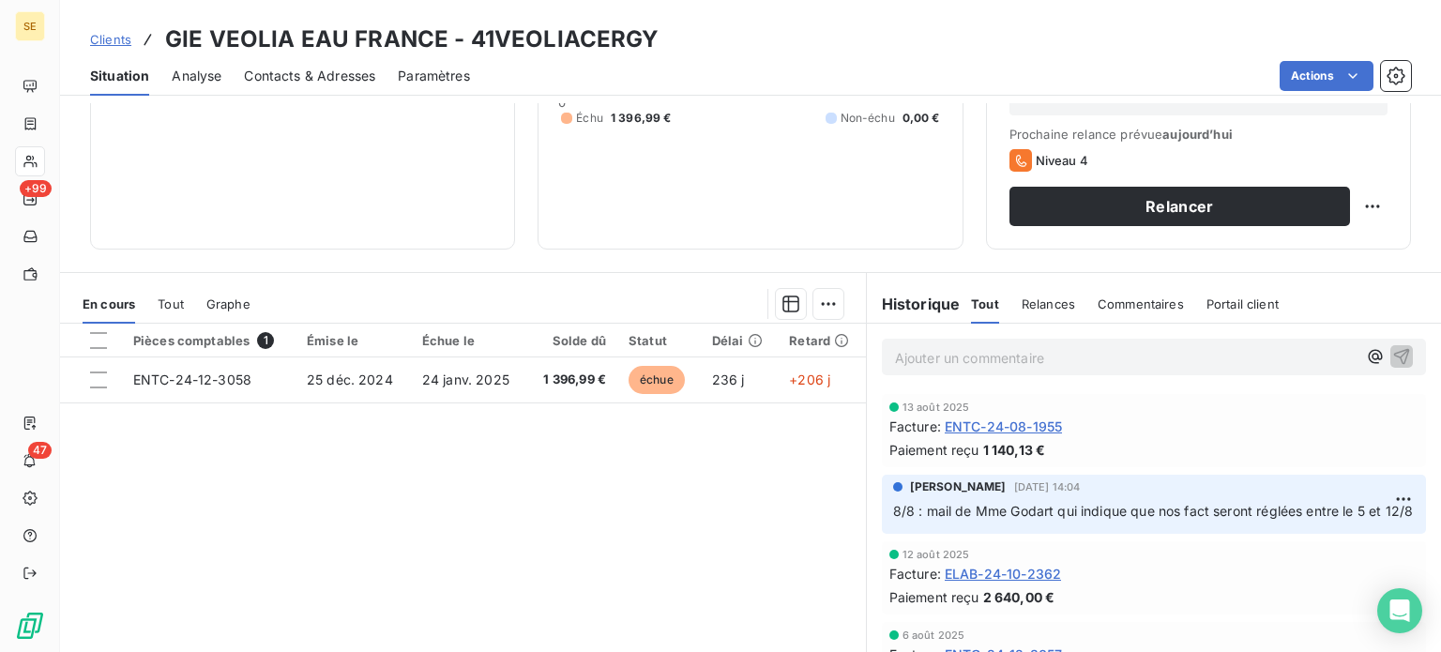
scroll to position [281, 0]
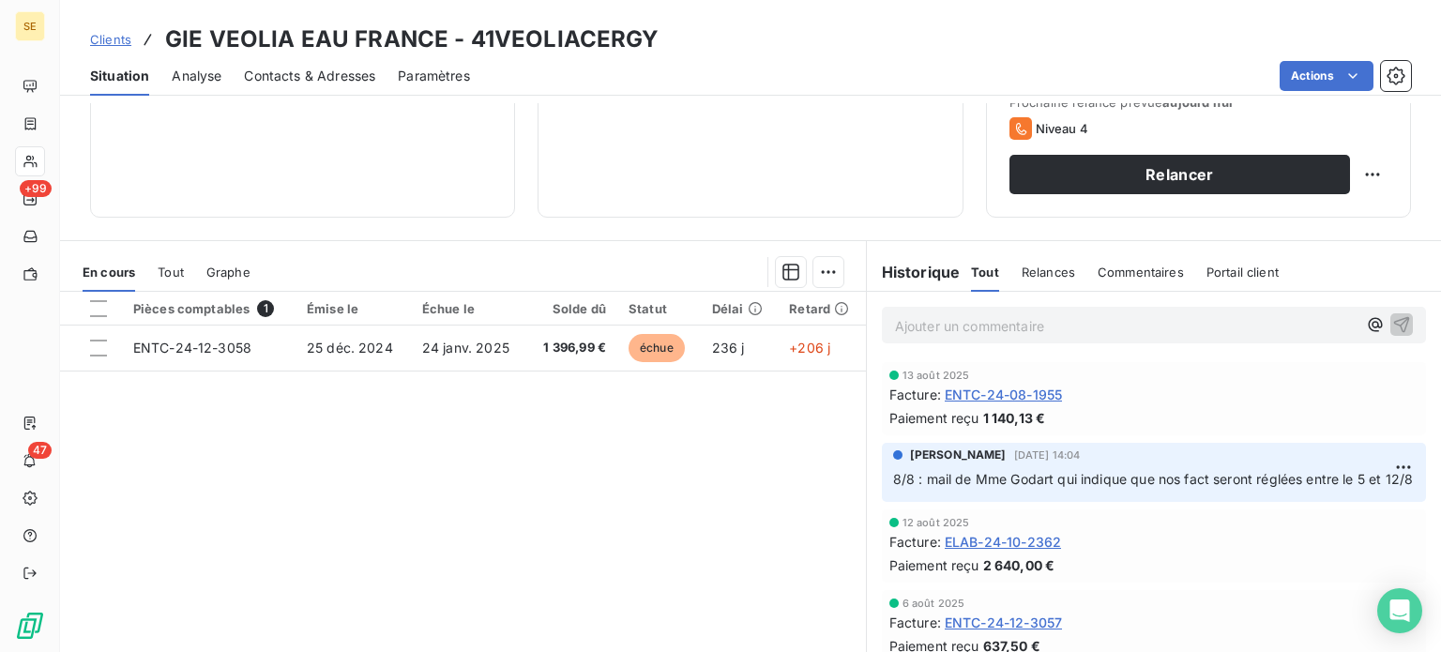
click at [87, 37] on div "Clients GIE VEOLIA EAU [GEOGRAPHIC_DATA] - 41VEOLIACERGY" at bounding box center [750, 40] width 1381 height 34
click at [105, 38] on span "Clients" at bounding box center [110, 39] width 41 height 15
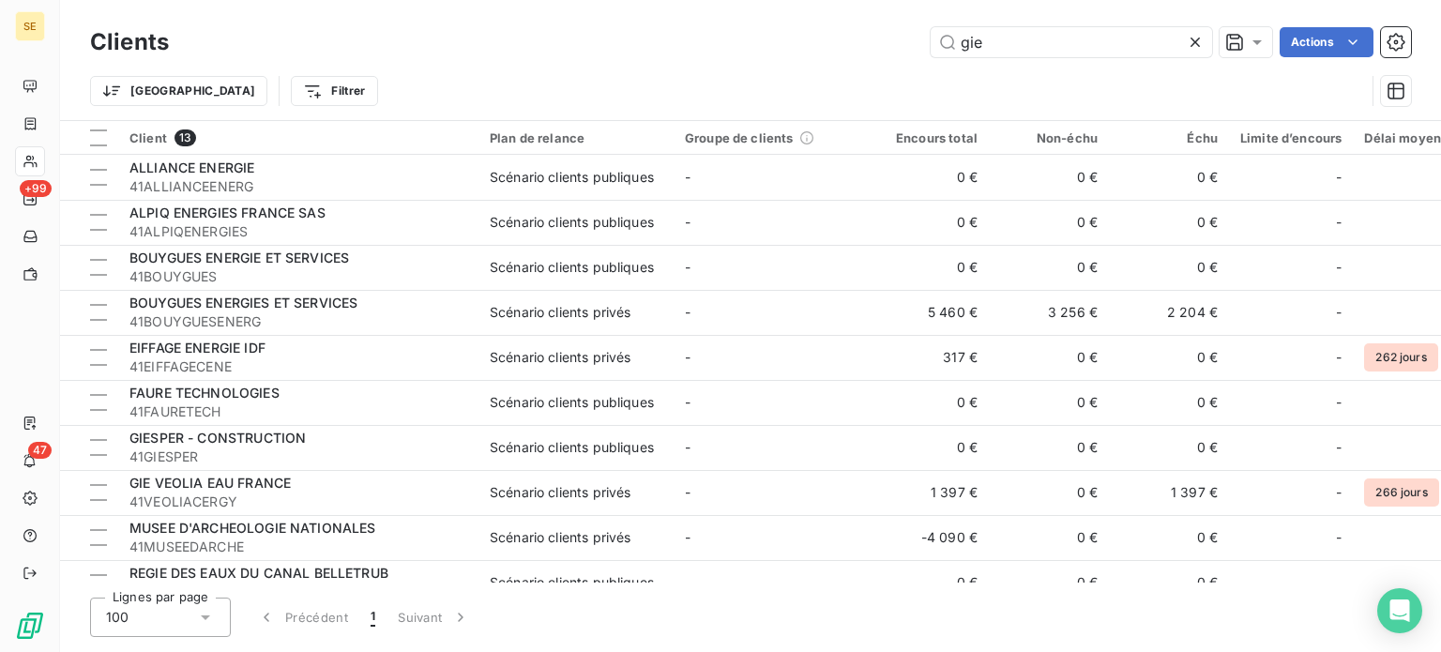
drag, startPoint x: 1058, startPoint y: 34, endPoint x: 713, endPoint y: 9, distance: 346.1
click at [722, 24] on div "Clients gie Actions" at bounding box center [750, 42] width 1321 height 39
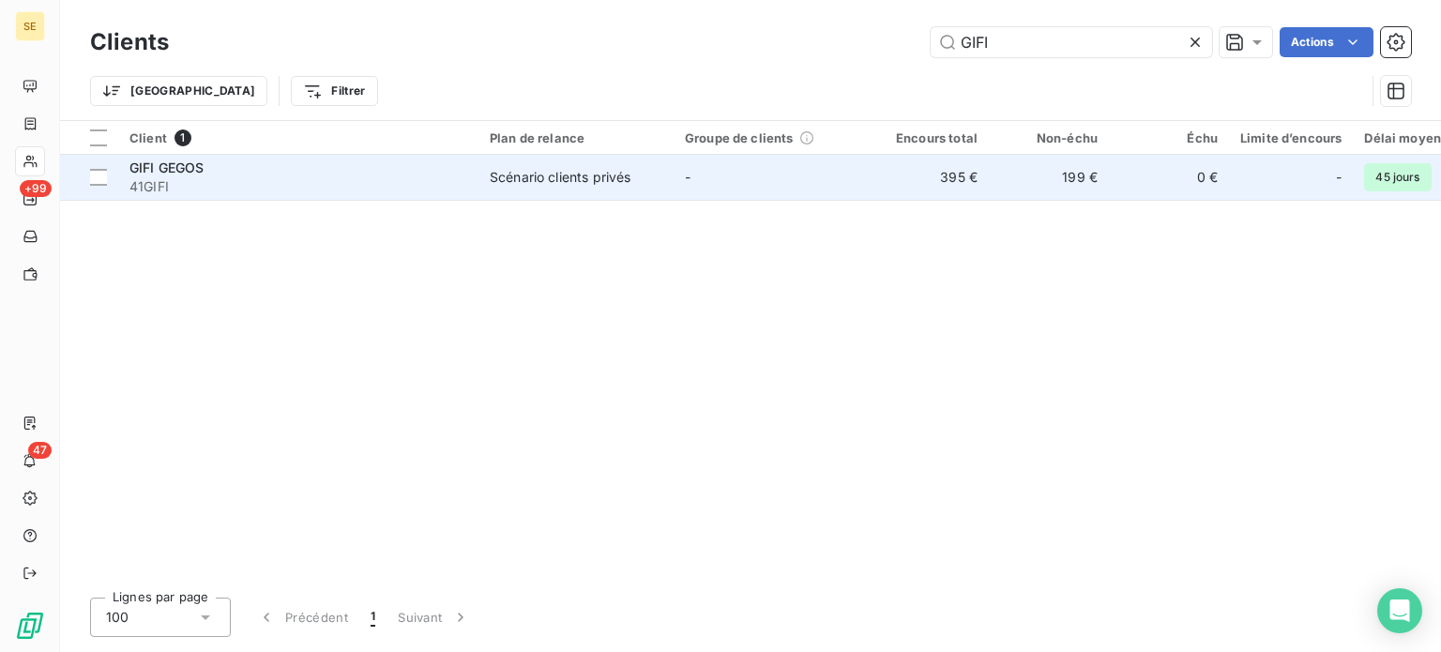
type input "GIFI"
click at [377, 160] on div "GIFI GEGOS" at bounding box center [298, 168] width 338 height 19
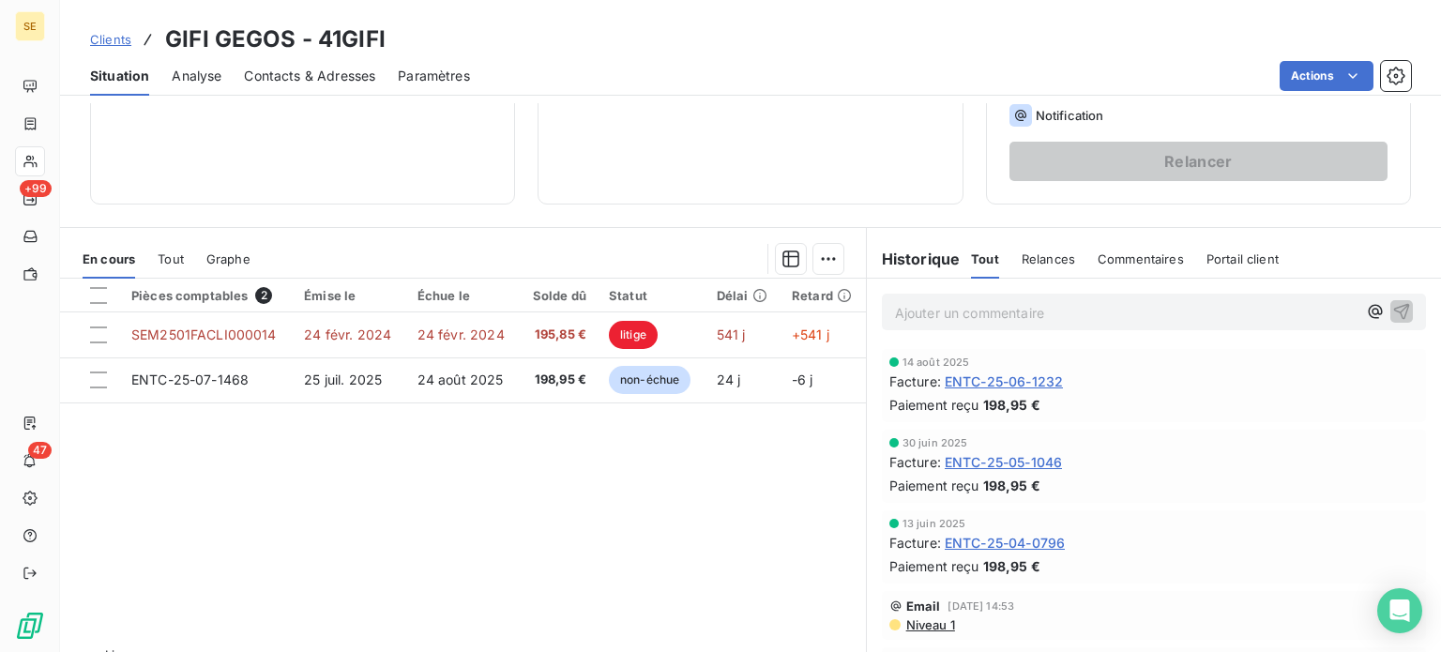
scroll to position [338, 0]
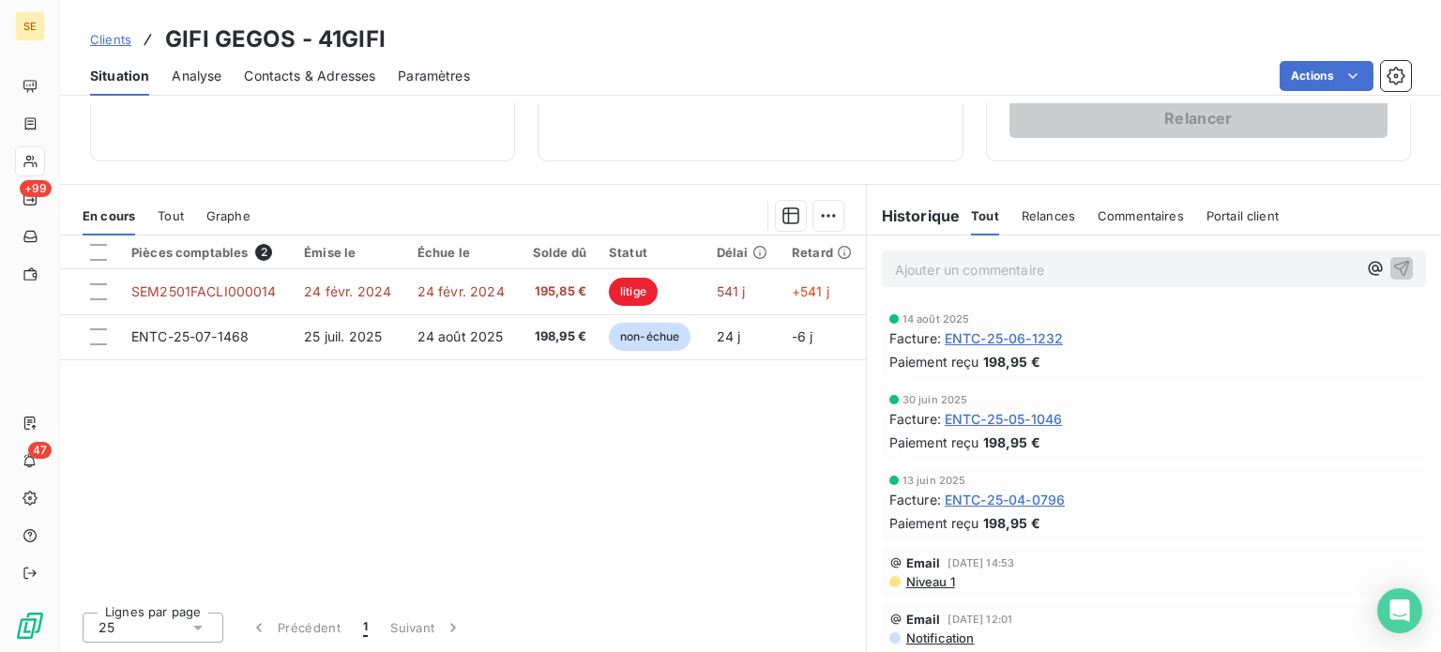
click at [109, 44] on span "Clients" at bounding box center [110, 39] width 41 height 15
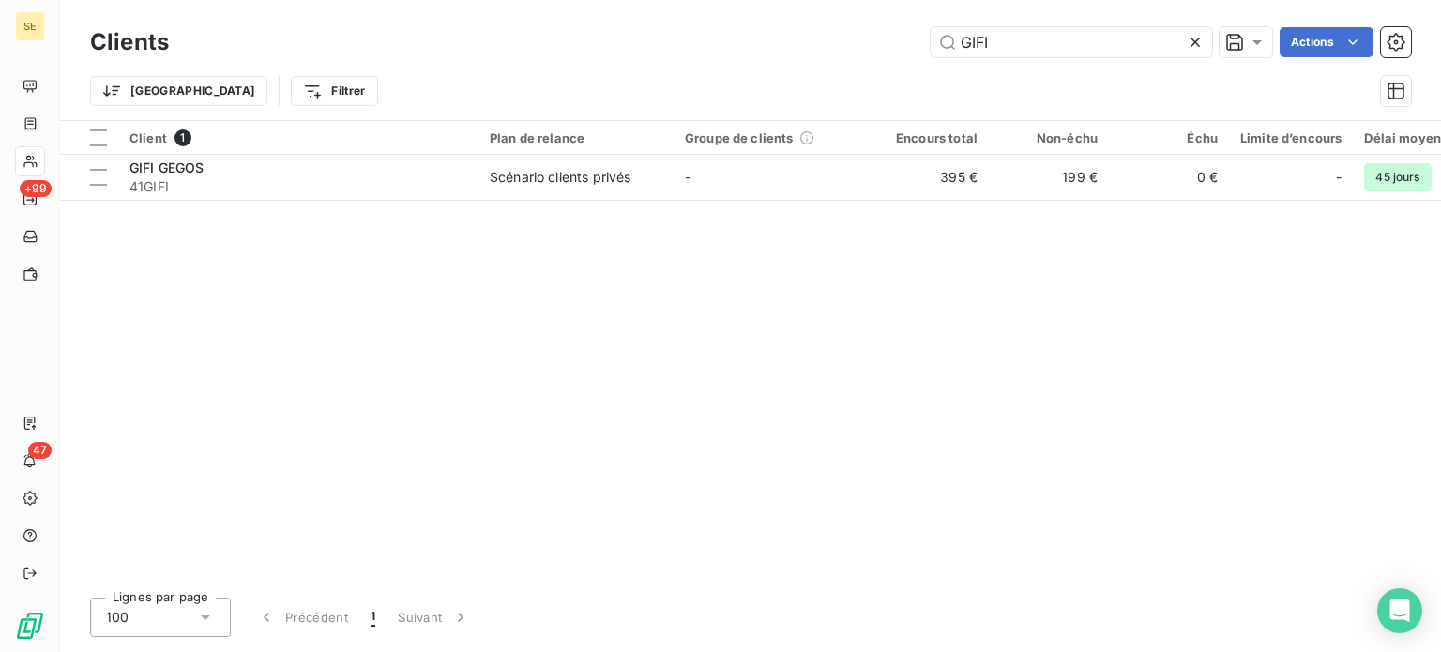
drag, startPoint x: 878, startPoint y: 37, endPoint x: 852, endPoint y: 40, distance: 26.5
click at [852, 40] on div "GIFI Actions" at bounding box center [801, 42] width 1220 height 30
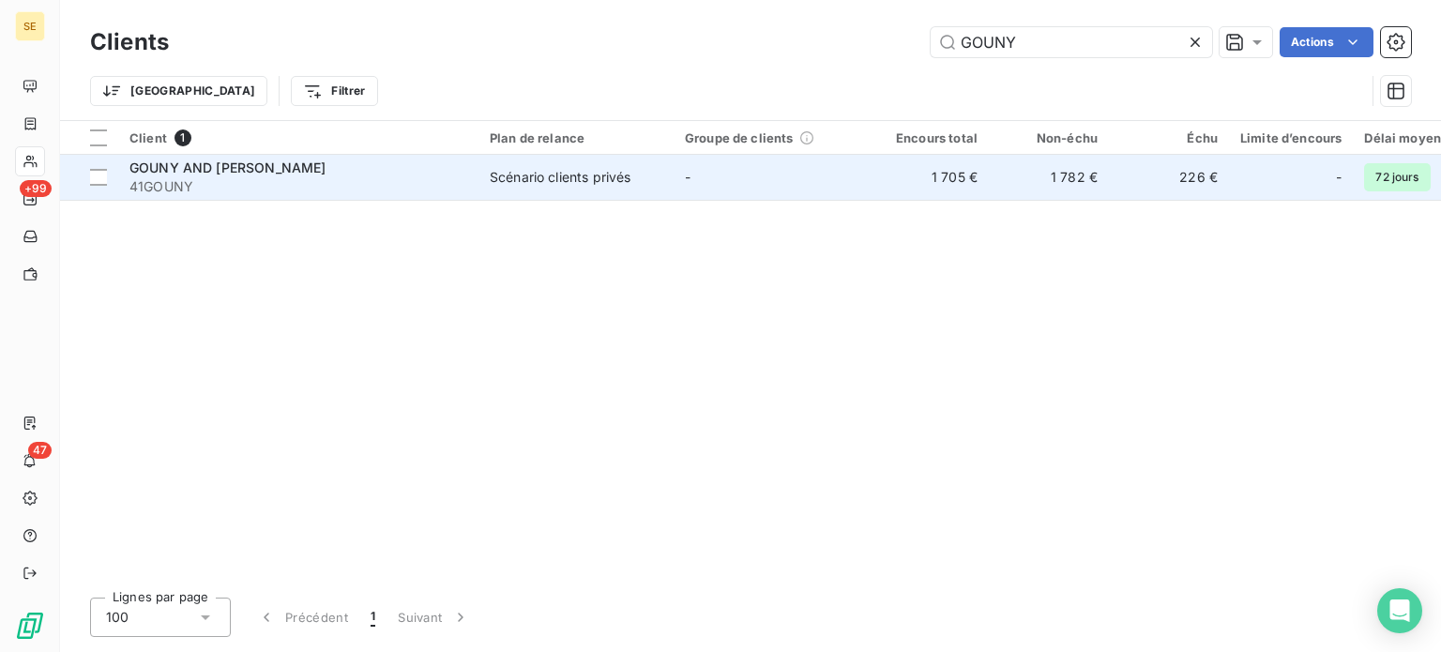
type input "GOUNY"
click at [380, 175] on div "GOUNY AND [PERSON_NAME]" at bounding box center [298, 168] width 338 height 19
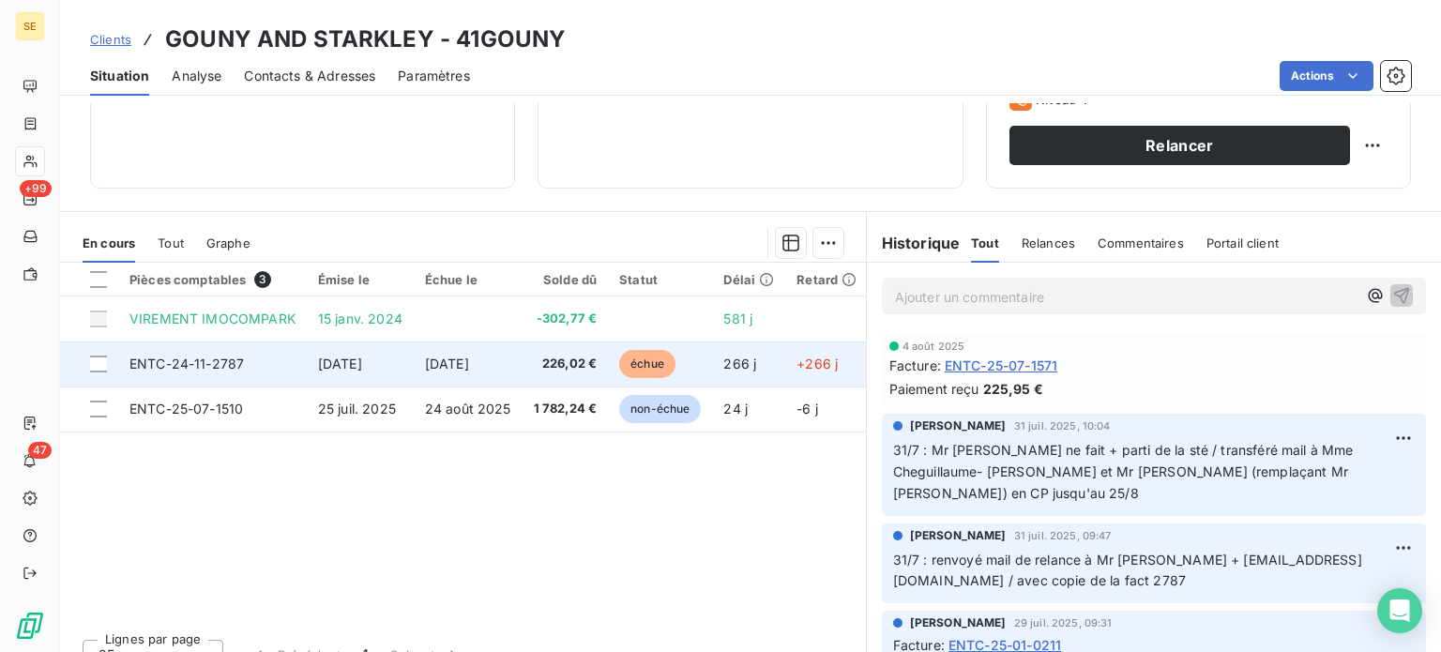
scroll to position [338, 0]
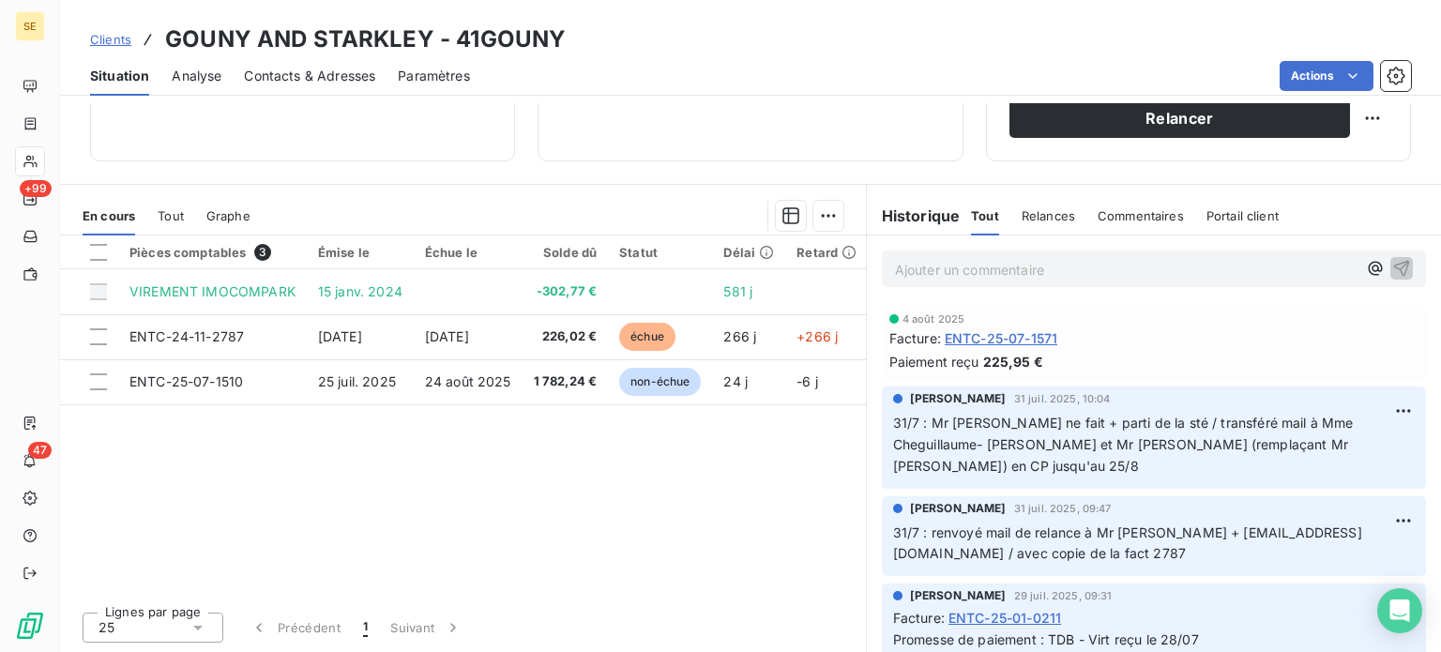
click at [109, 38] on span "Clients" at bounding box center [110, 39] width 41 height 15
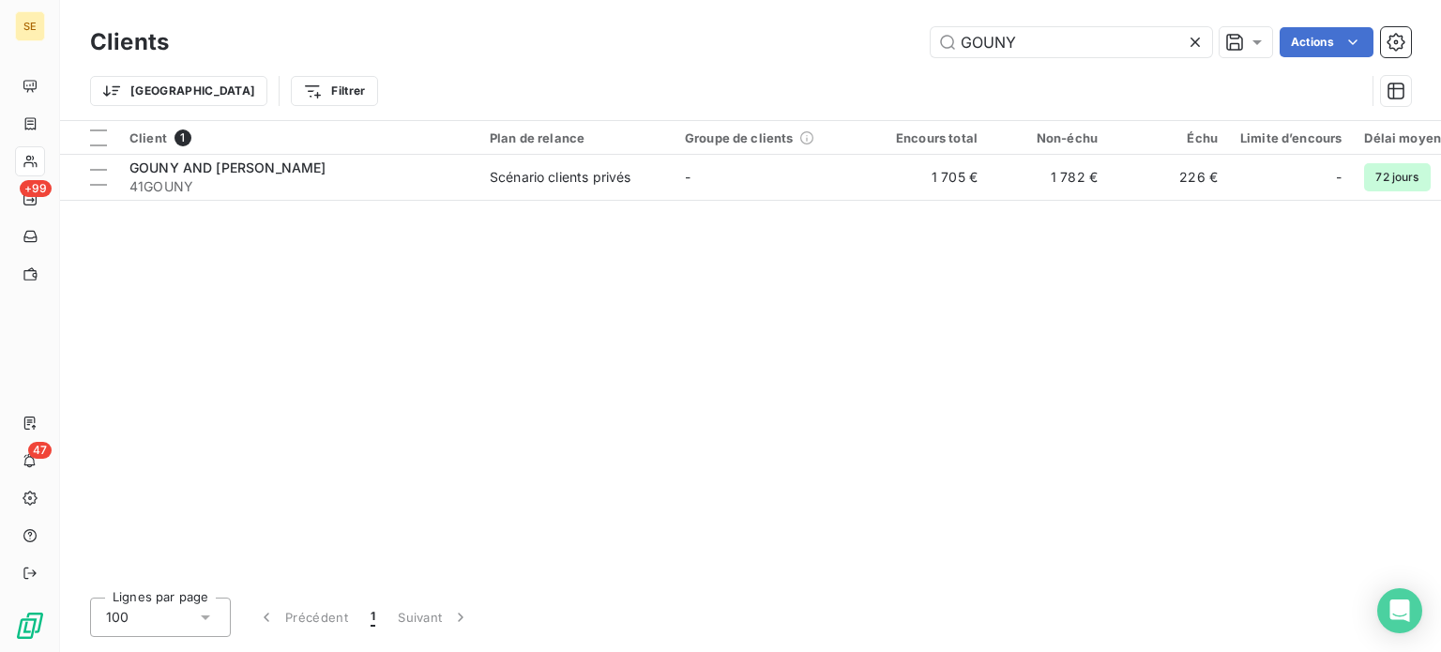
drag, startPoint x: 1030, startPoint y: 41, endPoint x: 827, endPoint y: 53, distance: 204.0
click at [826, 52] on div "GOUNY Actions" at bounding box center [801, 42] width 1220 height 30
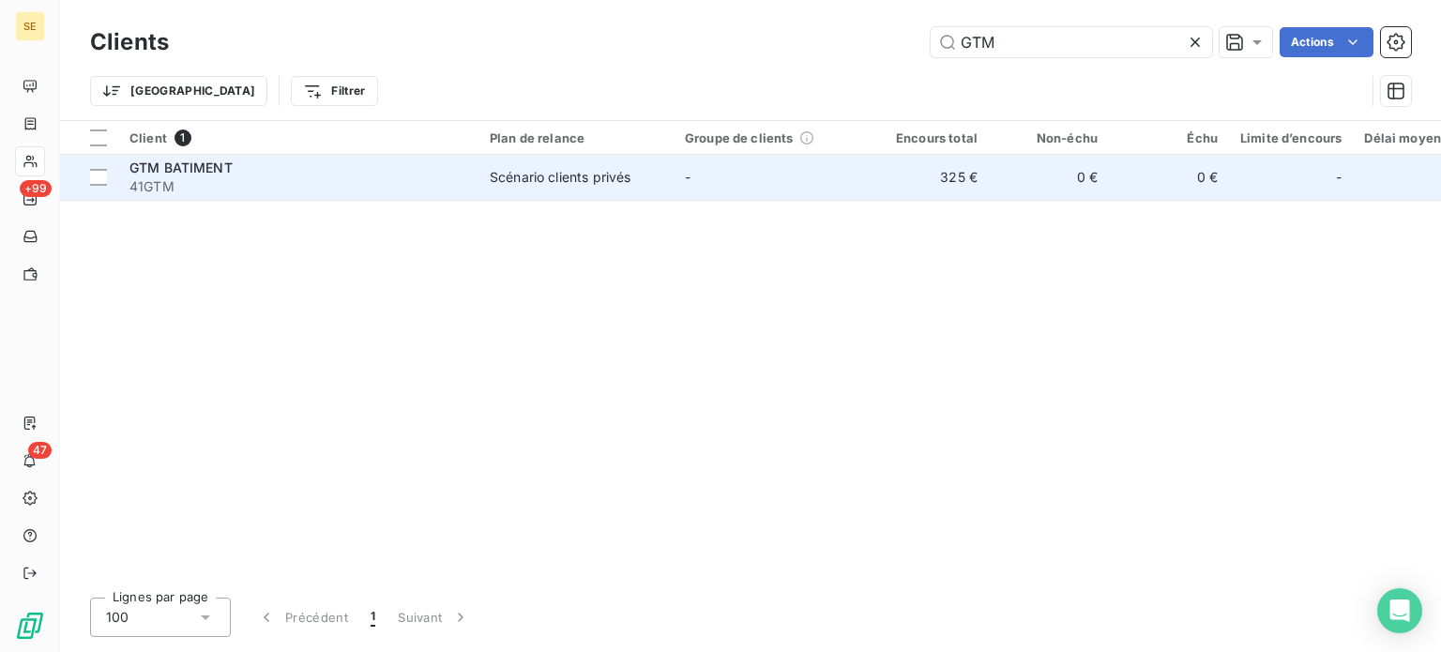
type input "GTM"
click at [350, 178] on span "41GTM" at bounding box center [298, 186] width 338 height 19
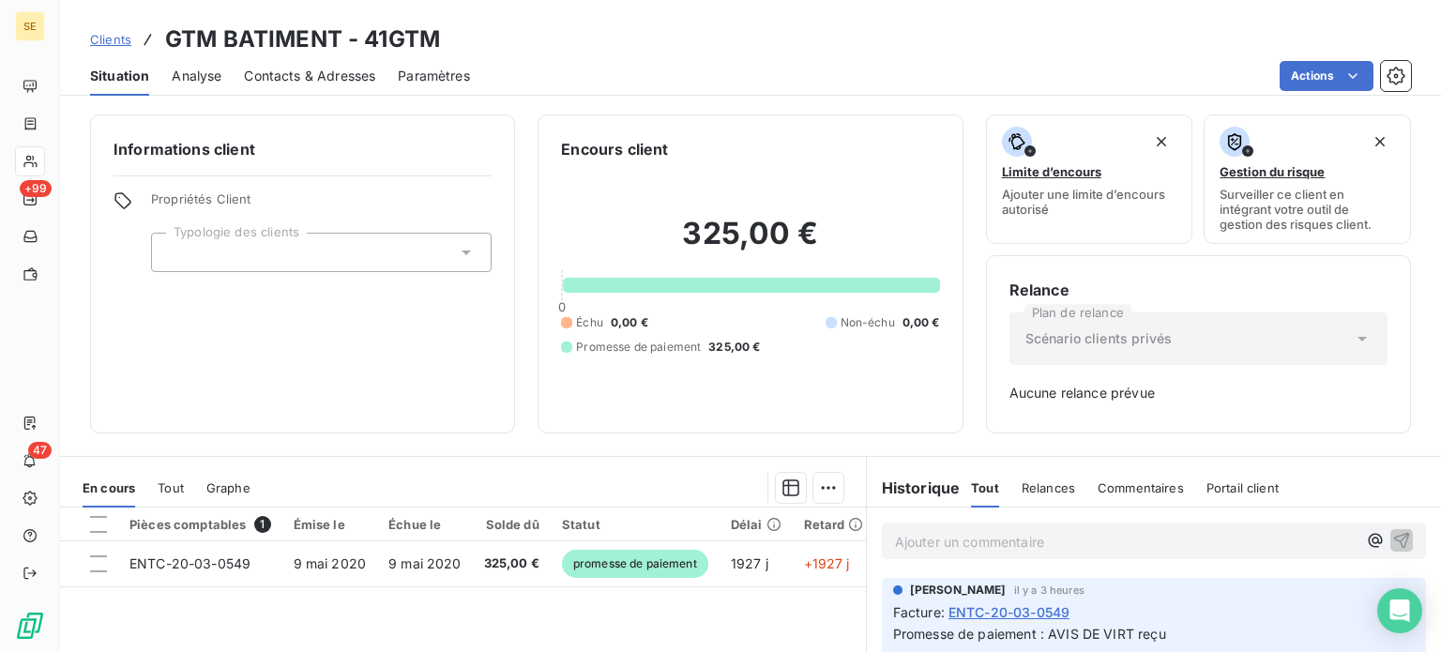
click at [114, 38] on span "Clients" at bounding box center [110, 39] width 41 height 15
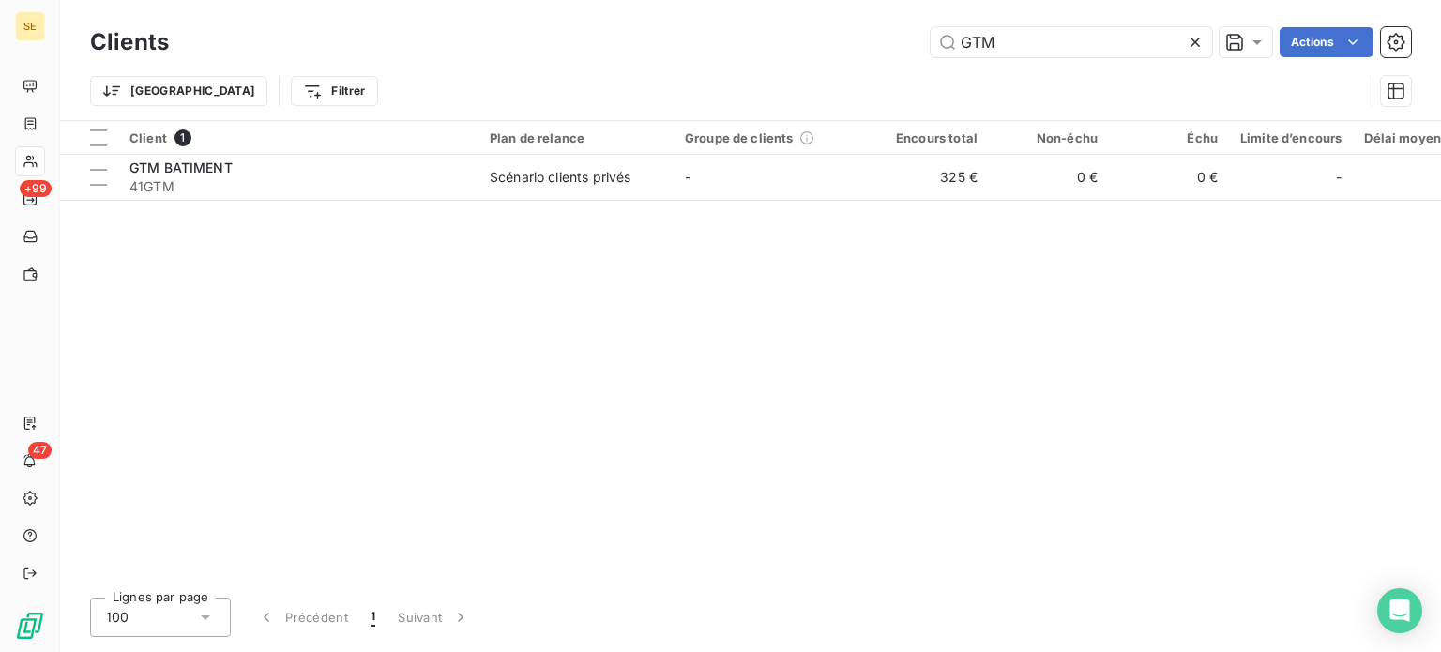
drag, startPoint x: 1003, startPoint y: 48, endPoint x: 828, endPoint y: 52, distance: 175.5
click at [840, 50] on div "GTM Actions" at bounding box center [801, 42] width 1220 height 30
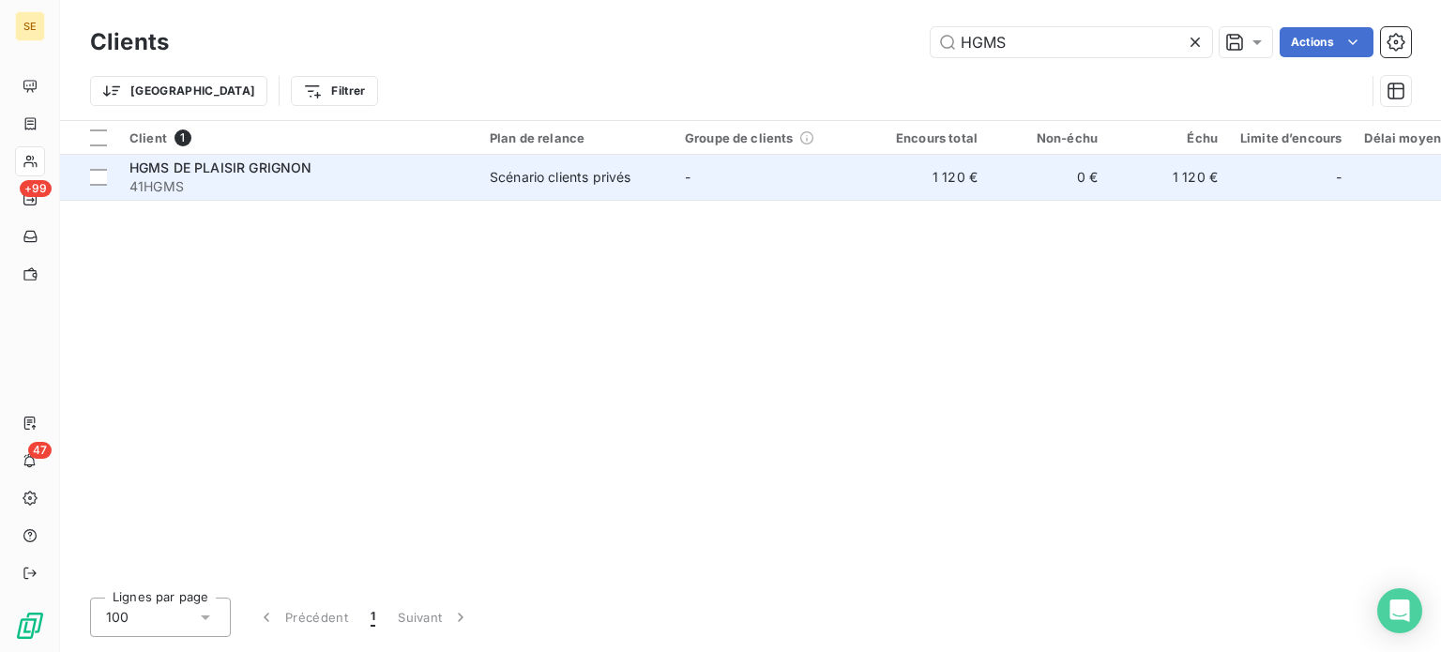
type input "HGMS"
click at [229, 178] on span "41HGMS" at bounding box center [298, 186] width 338 height 19
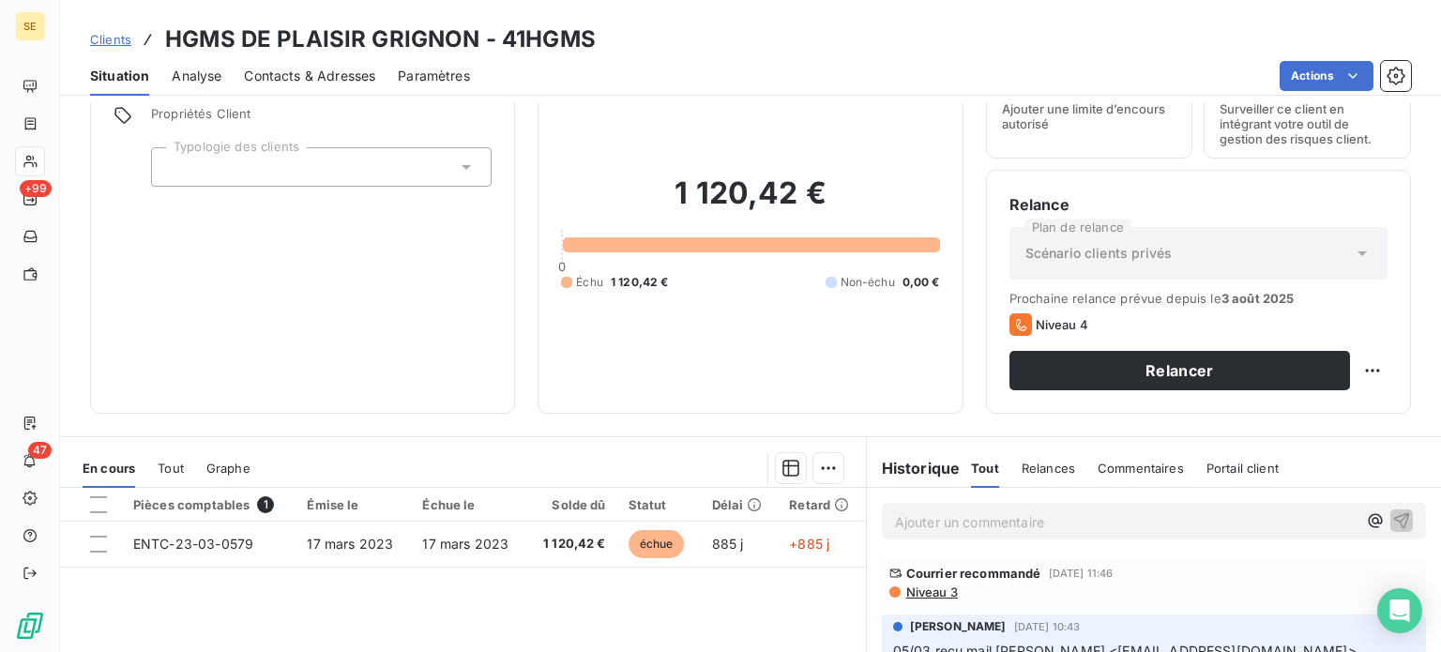
scroll to position [188, 0]
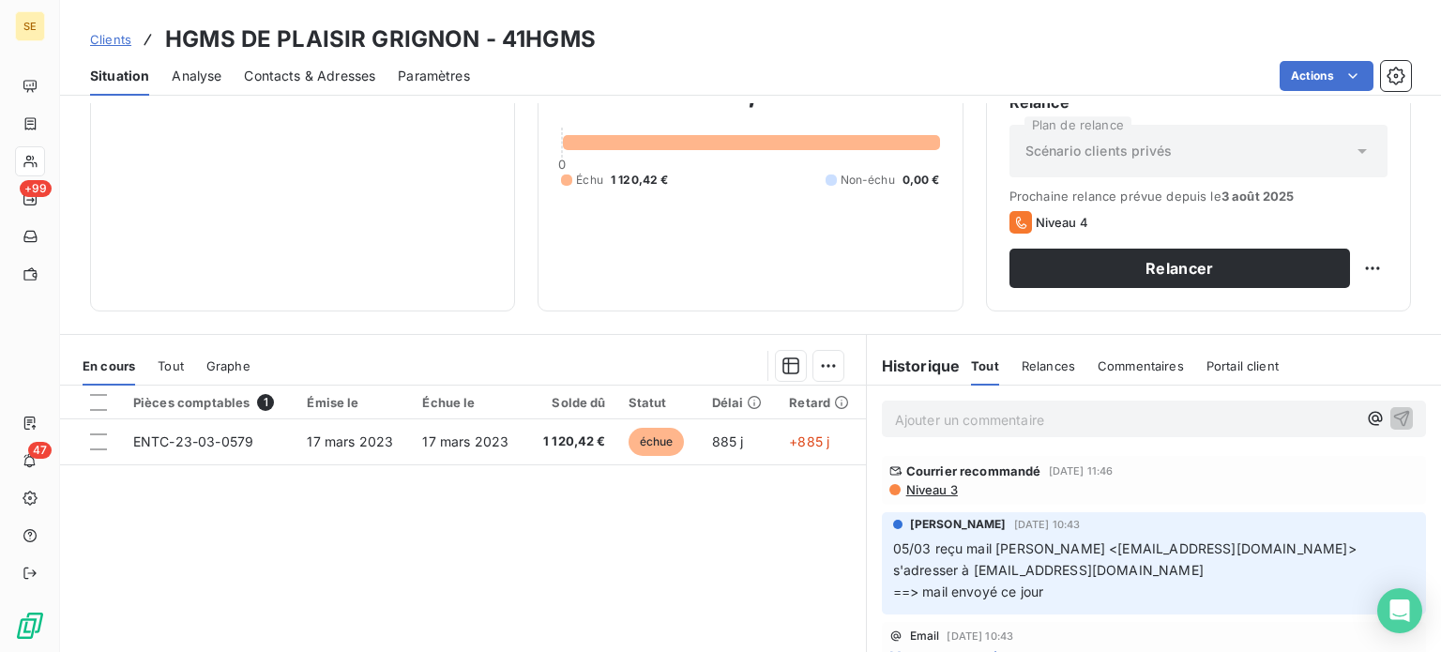
click at [98, 38] on span "Clients" at bounding box center [110, 39] width 41 height 15
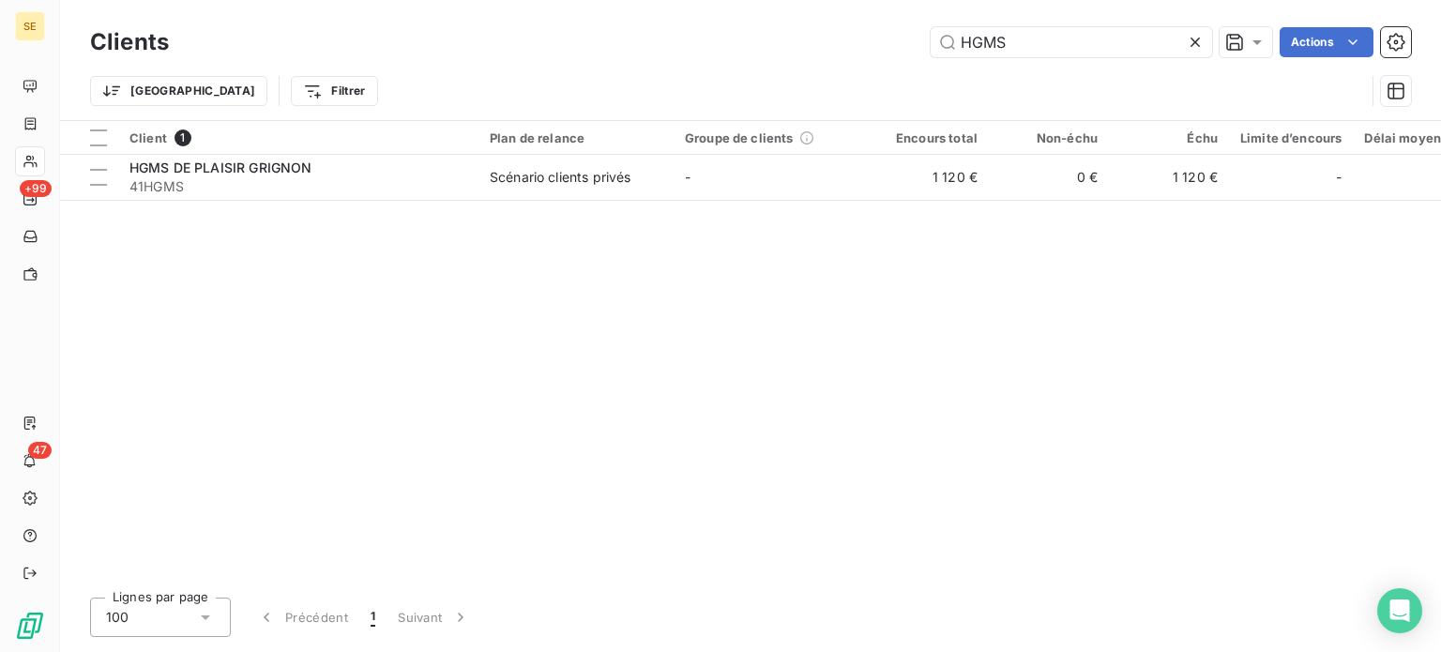
drag, startPoint x: 1016, startPoint y: 37, endPoint x: 856, endPoint y: 39, distance: 160.5
click at [856, 39] on div "HGMS Actions" at bounding box center [801, 42] width 1220 height 30
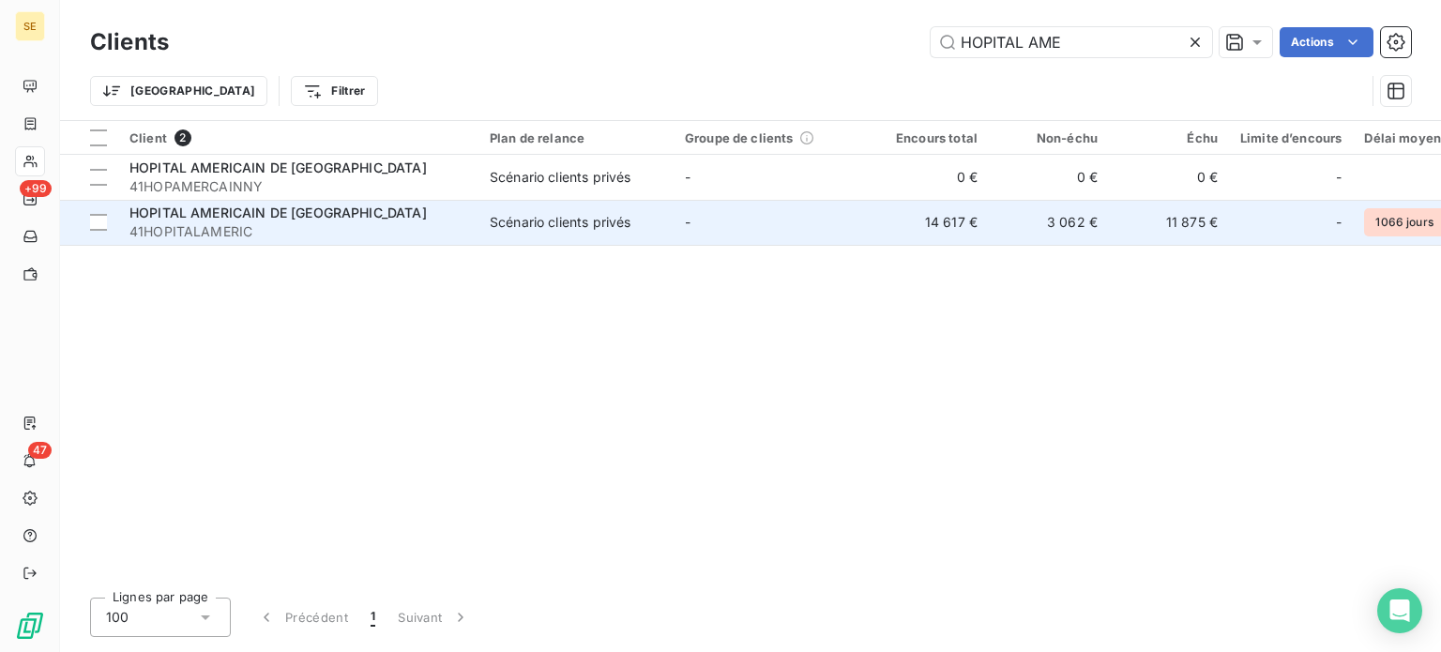
type input "HOPITAL AME"
click at [660, 229] on span "Scénario clients privés" at bounding box center [576, 222] width 173 height 19
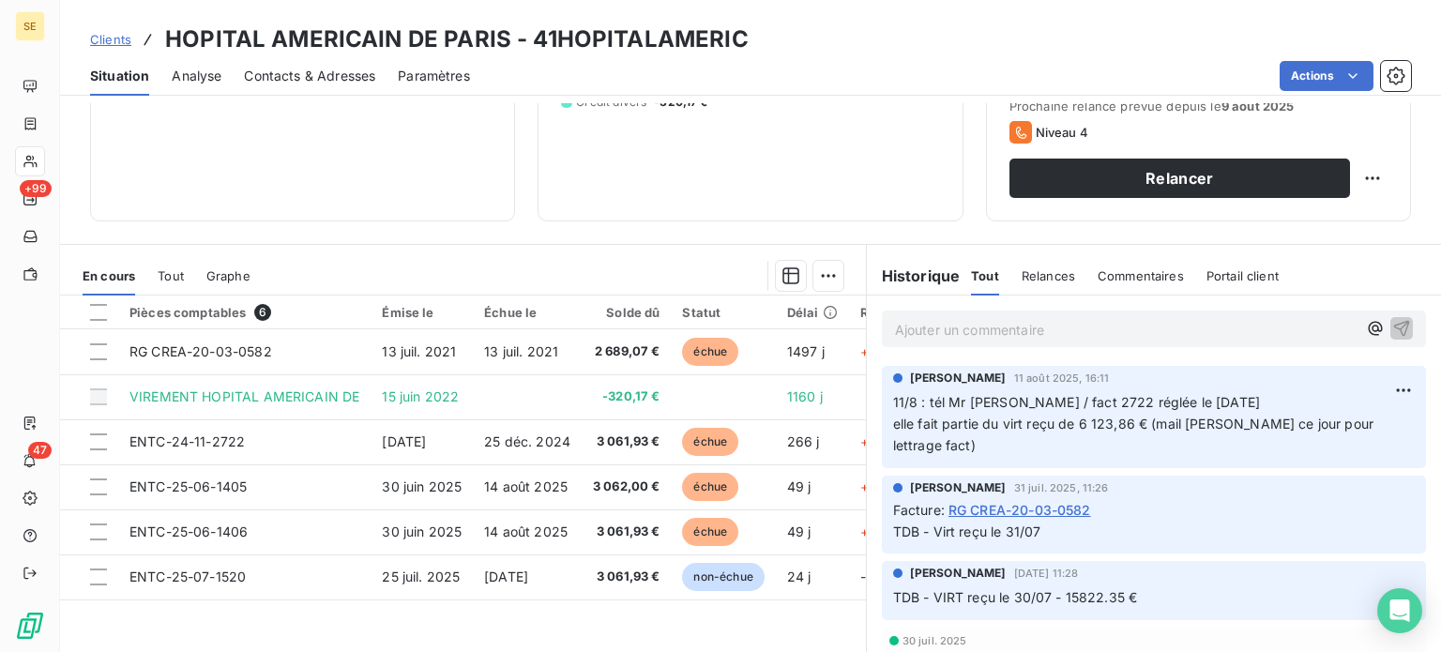
scroll to position [281, 0]
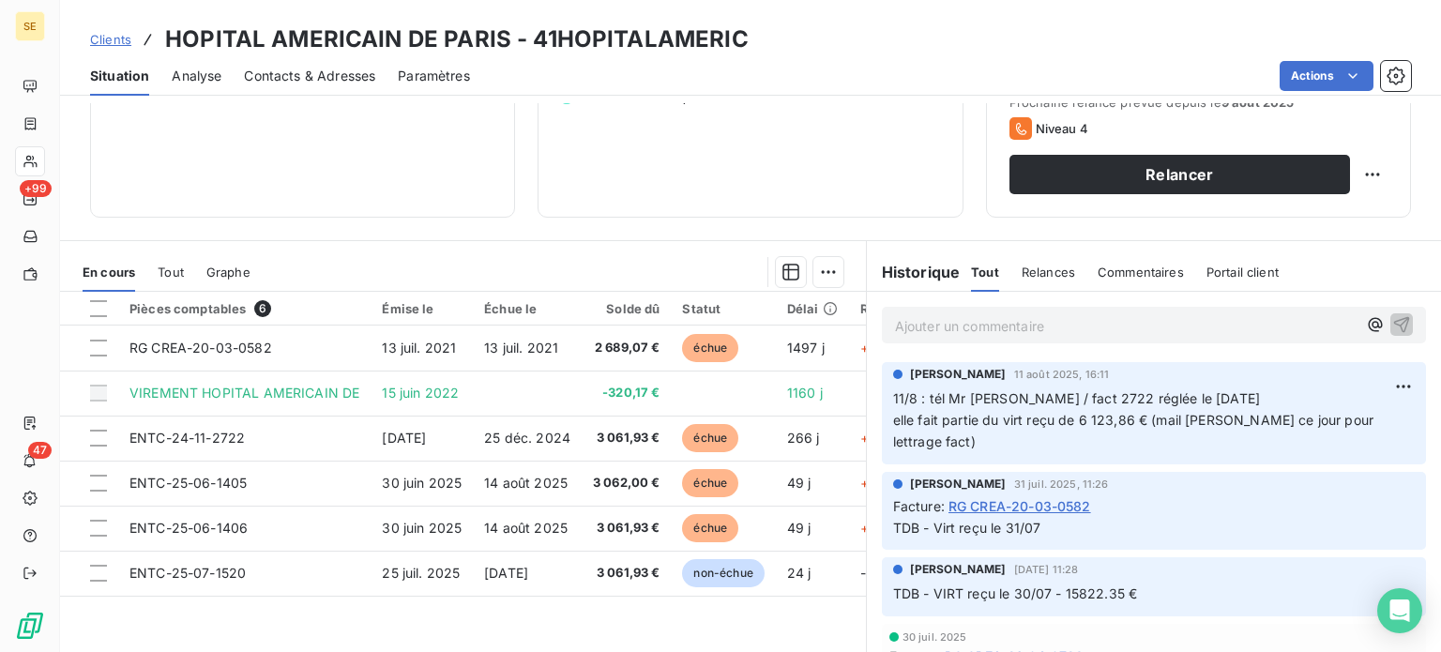
click at [119, 34] on span "Clients" at bounding box center [110, 39] width 41 height 15
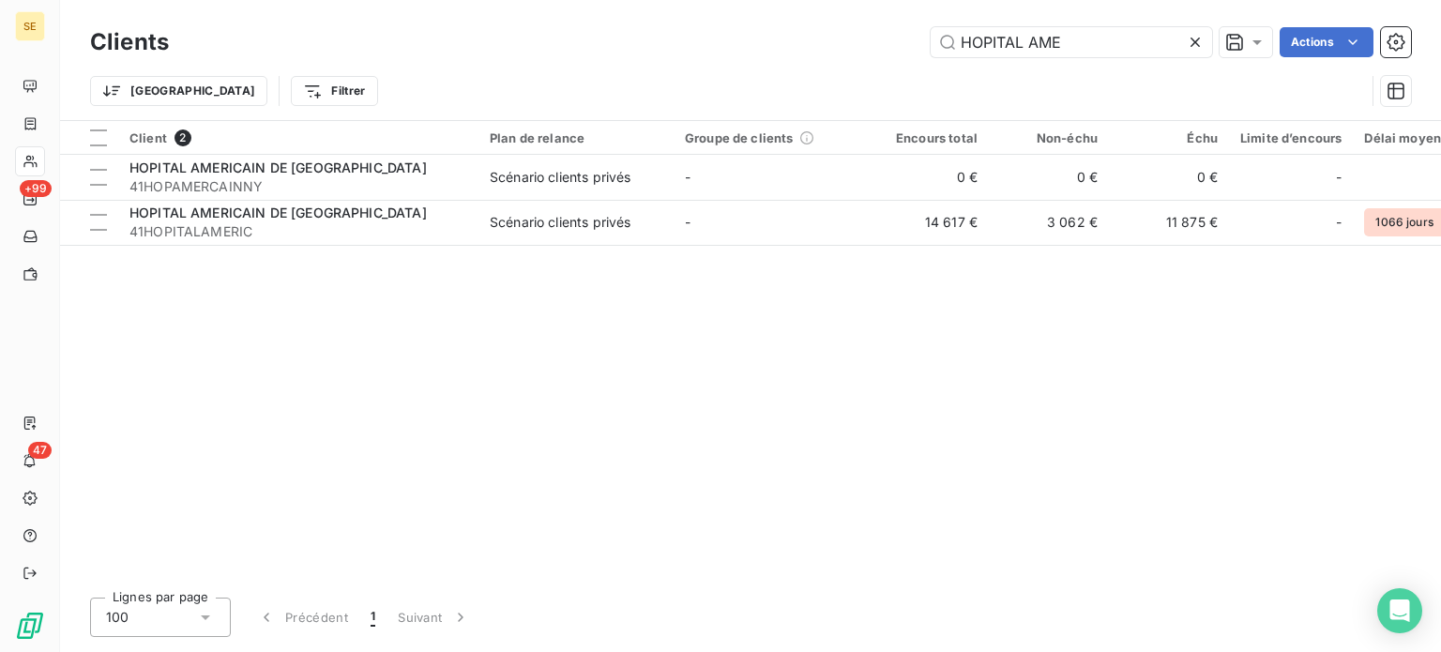
drag, startPoint x: 841, startPoint y: 29, endPoint x: 741, endPoint y: 18, distance: 100.1
click at [746, 23] on div "Clients HOPITAL AME Actions" at bounding box center [750, 42] width 1321 height 39
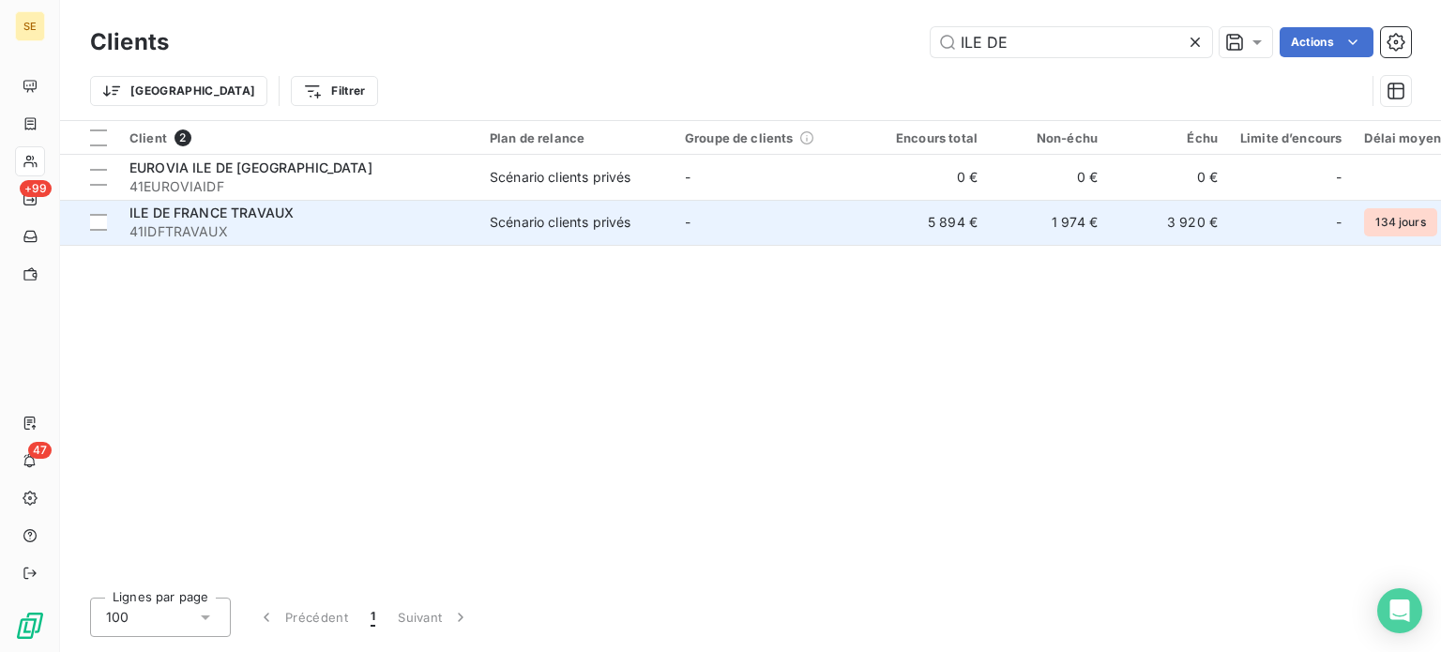
type input "ILE DE"
click at [258, 219] on span "ILE DE FRANCE TRAVAUX" at bounding box center [211, 213] width 164 height 16
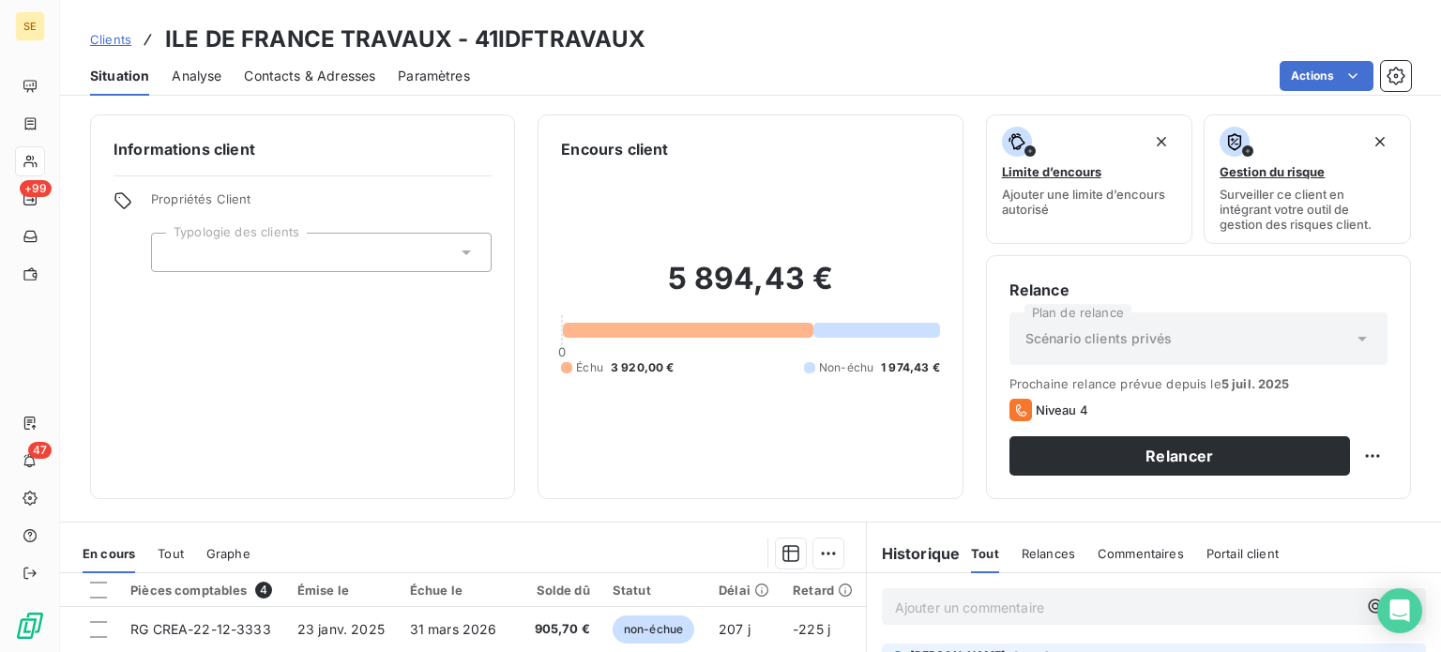
scroll to position [281, 0]
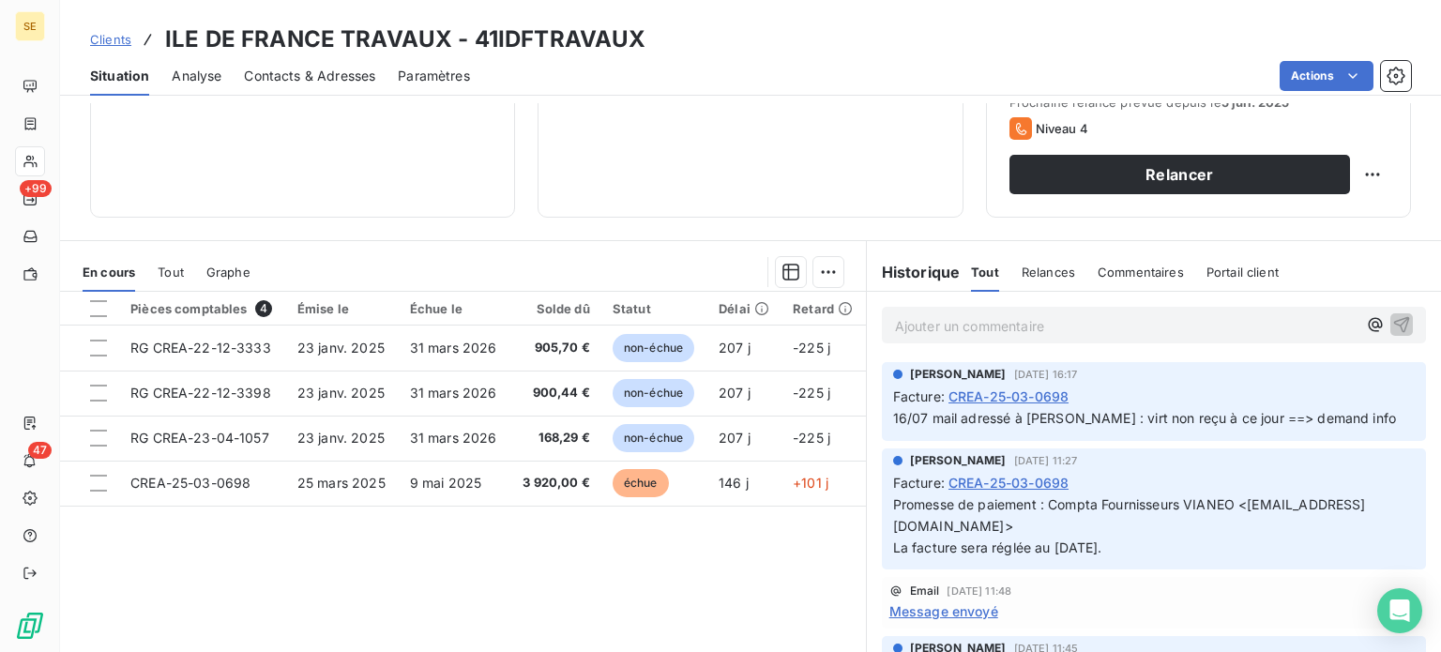
click at [120, 38] on span "Clients" at bounding box center [110, 39] width 41 height 15
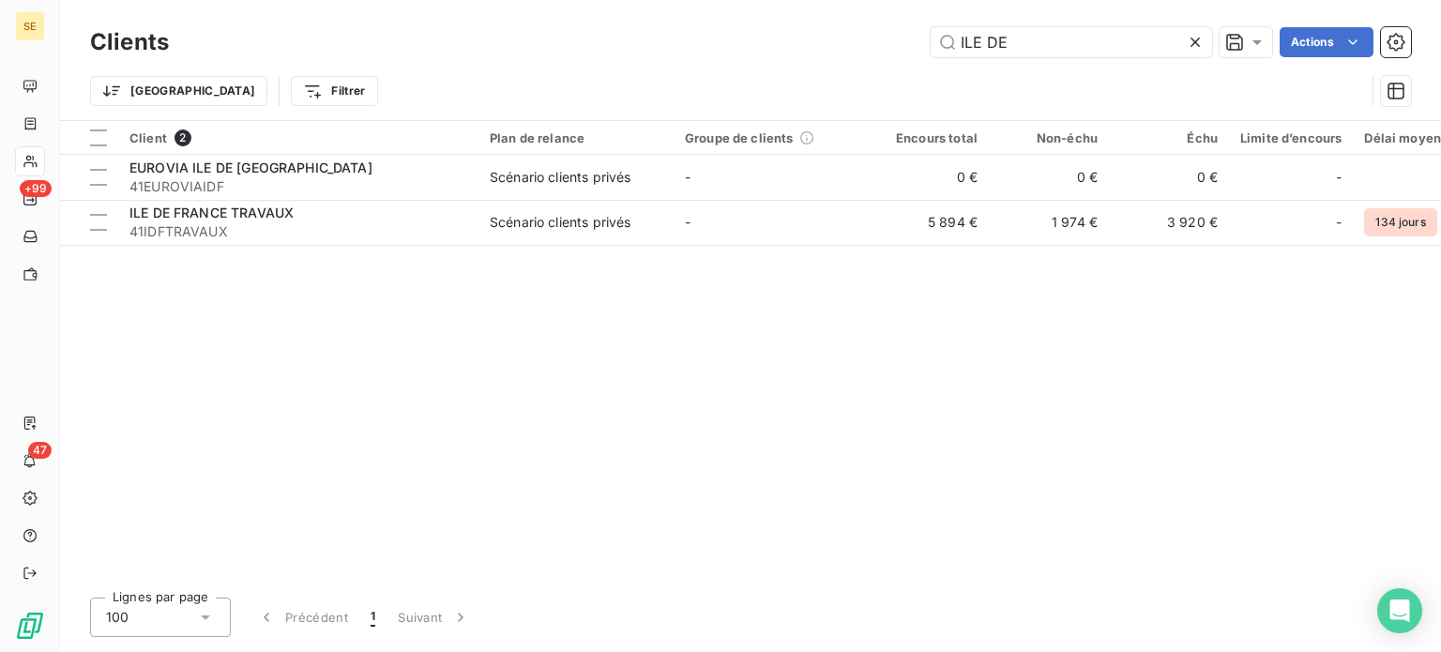
drag, startPoint x: 1036, startPoint y: 29, endPoint x: 779, endPoint y: 50, distance: 257.9
click at [781, 54] on div "Clients ILE DE Actions" at bounding box center [750, 42] width 1321 height 39
drag, startPoint x: 1017, startPoint y: 56, endPoint x: 794, endPoint y: 59, distance: 223.3
click at [794, 59] on div "Clients ILE DE Actions" at bounding box center [750, 42] width 1321 height 39
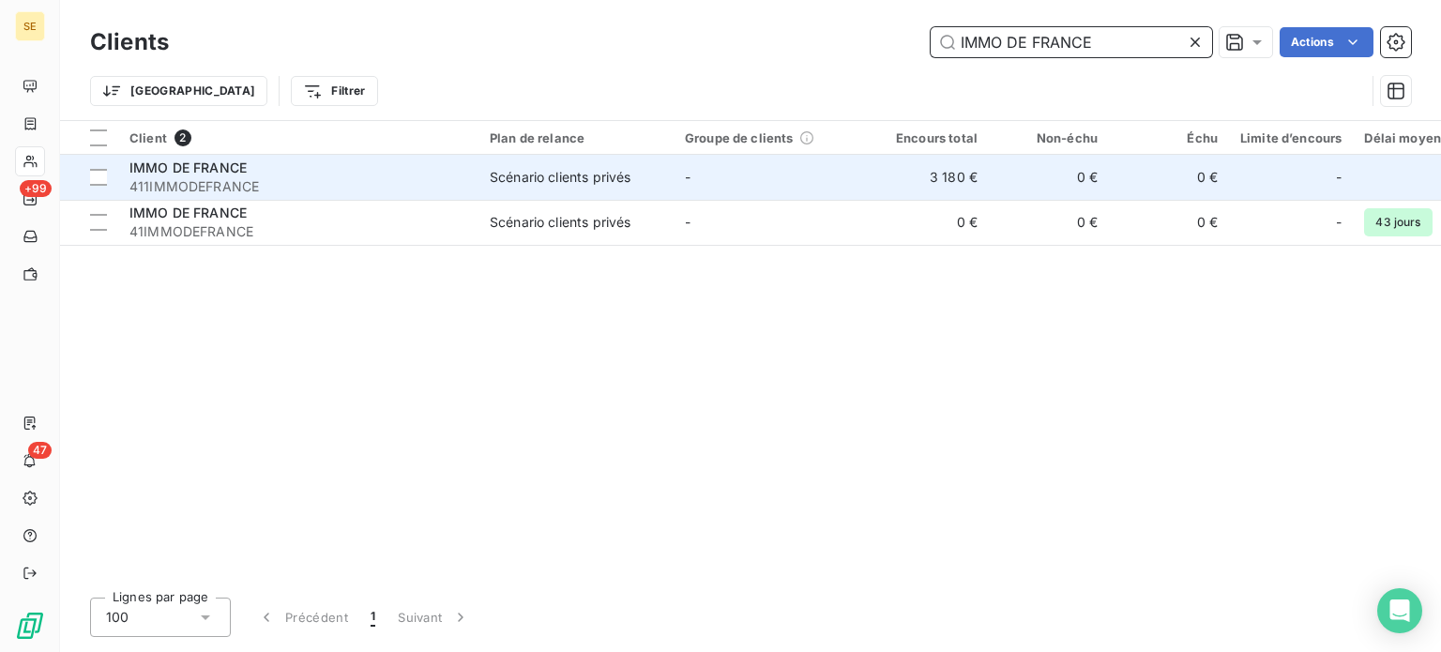
type input "IMMO DE FRANCE"
click at [432, 169] on div "IMMO DE FRANCE" at bounding box center [298, 168] width 338 height 19
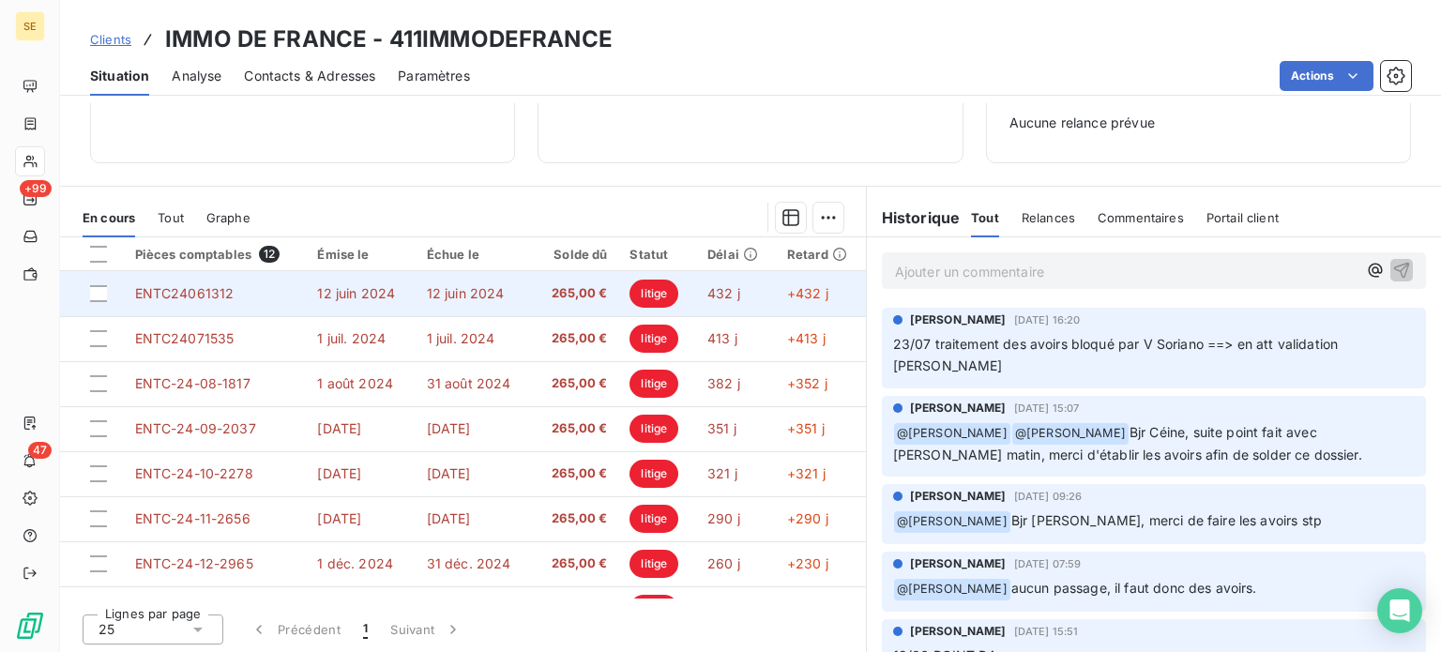
scroll to position [271, 0]
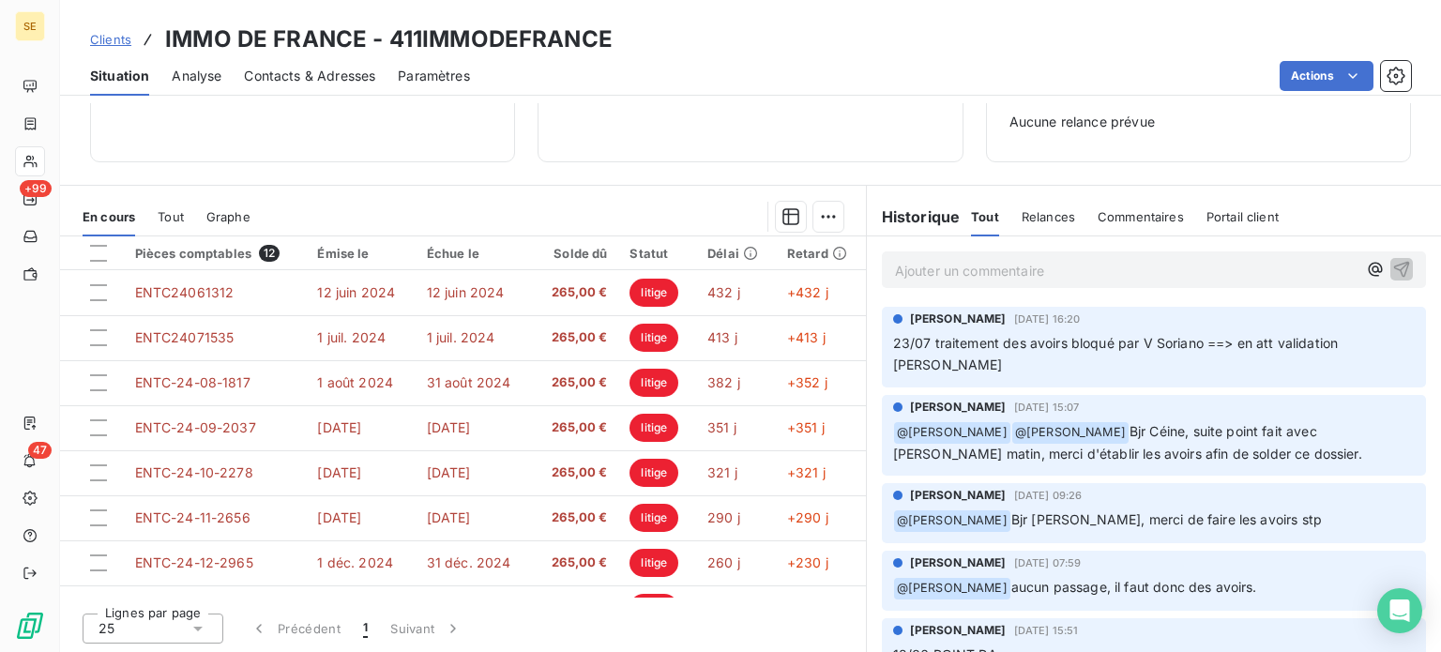
click at [95, 37] on span "Clients" at bounding box center [110, 39] width 41 height 15
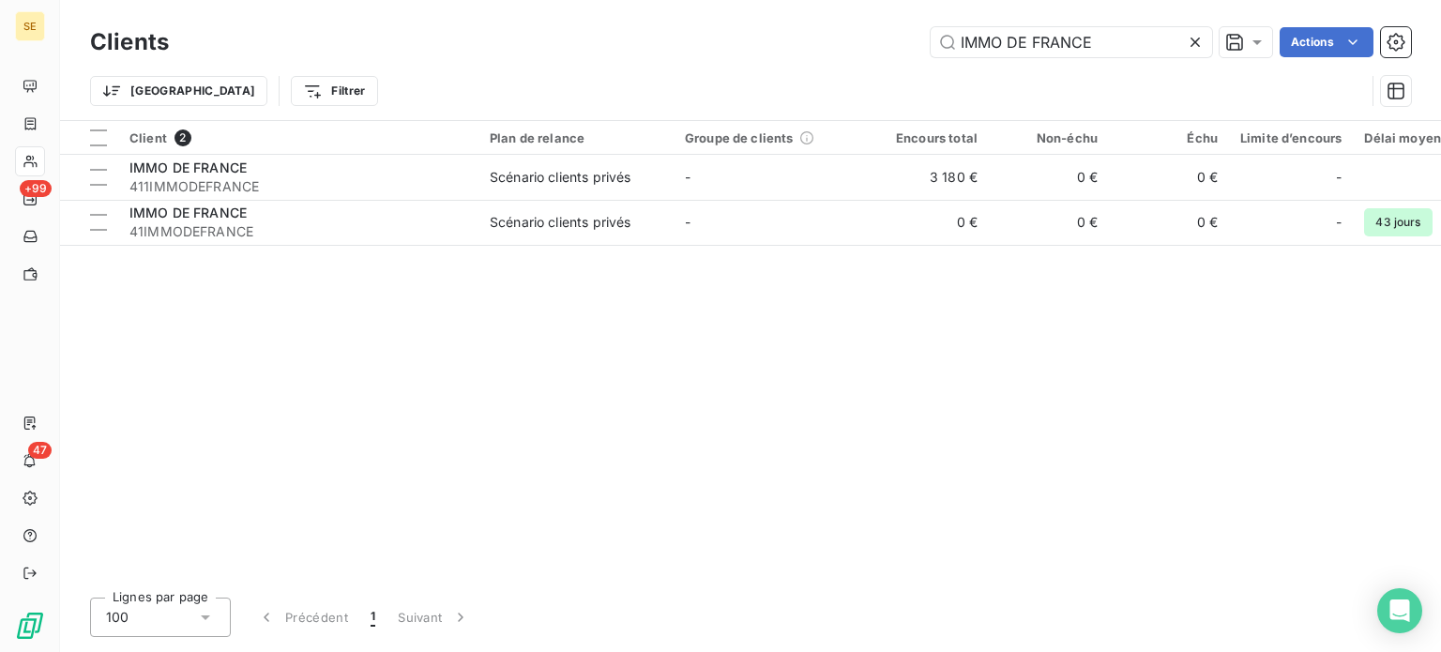
drag, startPoint x: 881, startPoint y: 48, endPoint x: 792, endPoint y: 54, distance: 89.4
click at [792, 54] on div "IMMO DE FRANCE Actions" at bounding box center [801, 42] width 1220 height 30
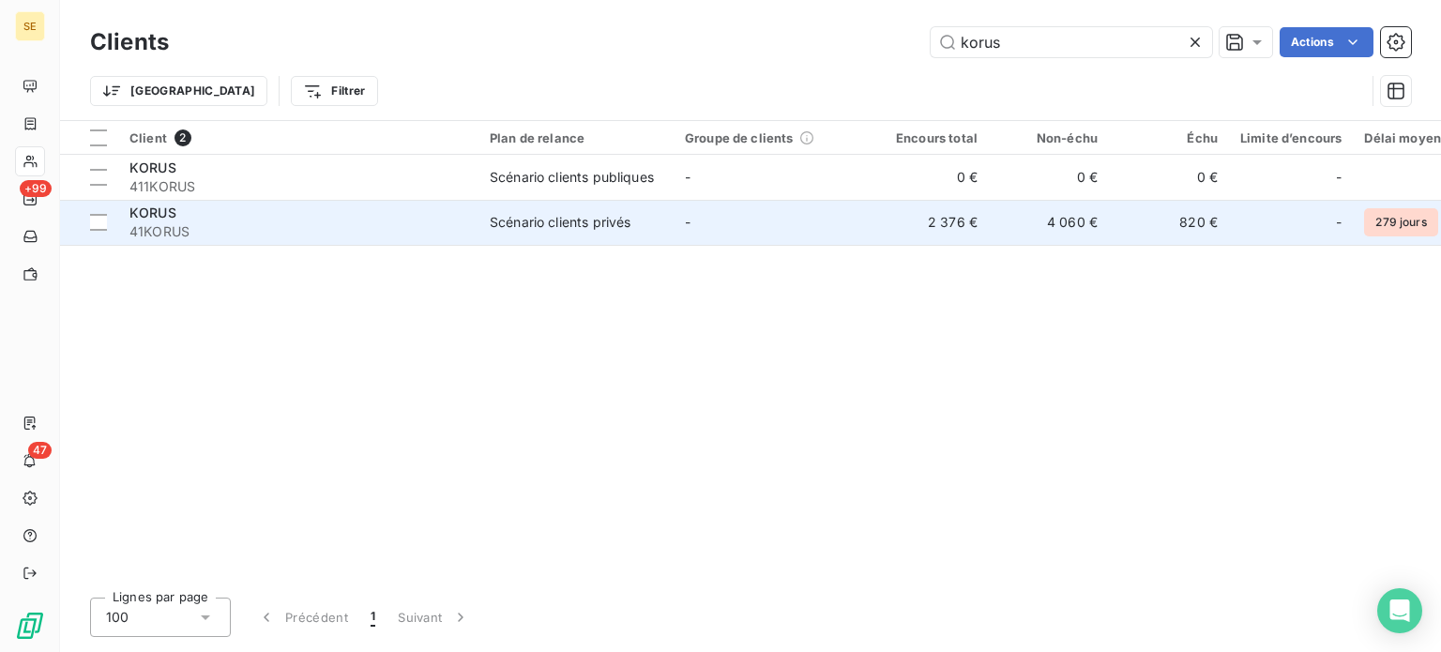
type input "korus"
click at [372, 213] on div "KORUS" at bounding box center [298, 213] width 338 height 19
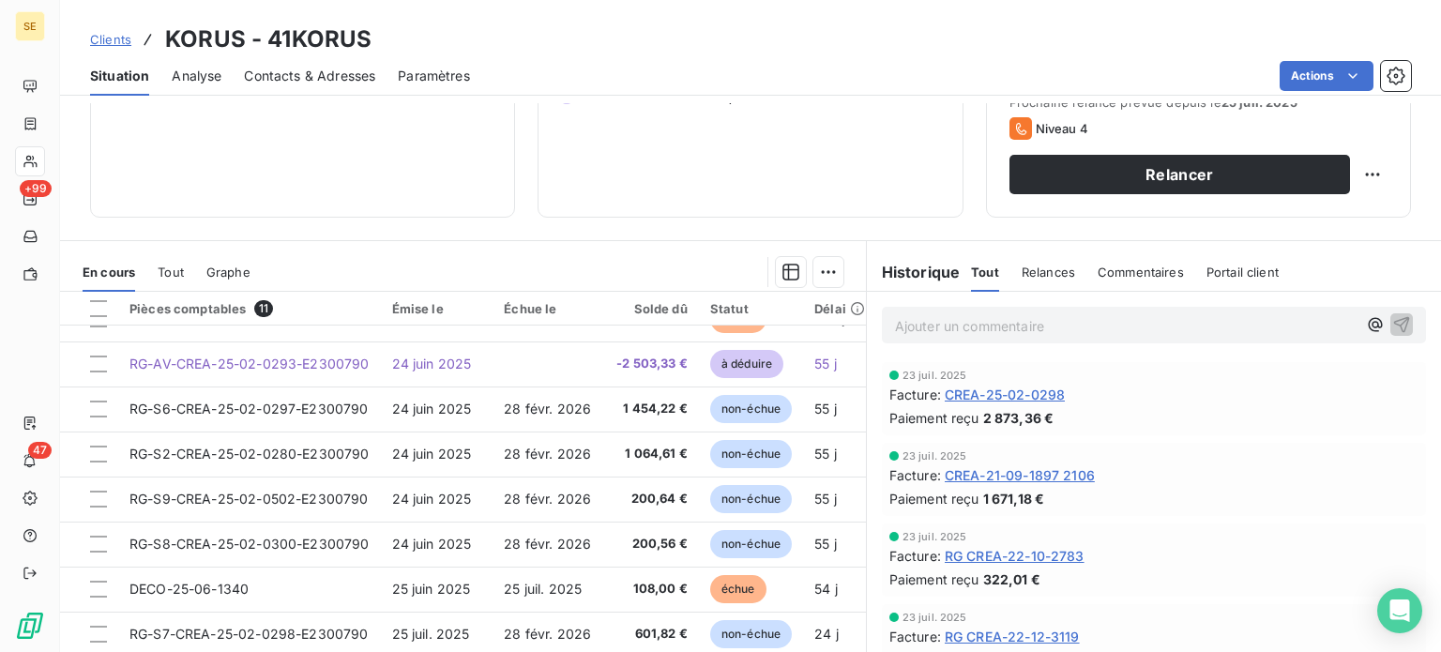
scroll to position [175, 0]
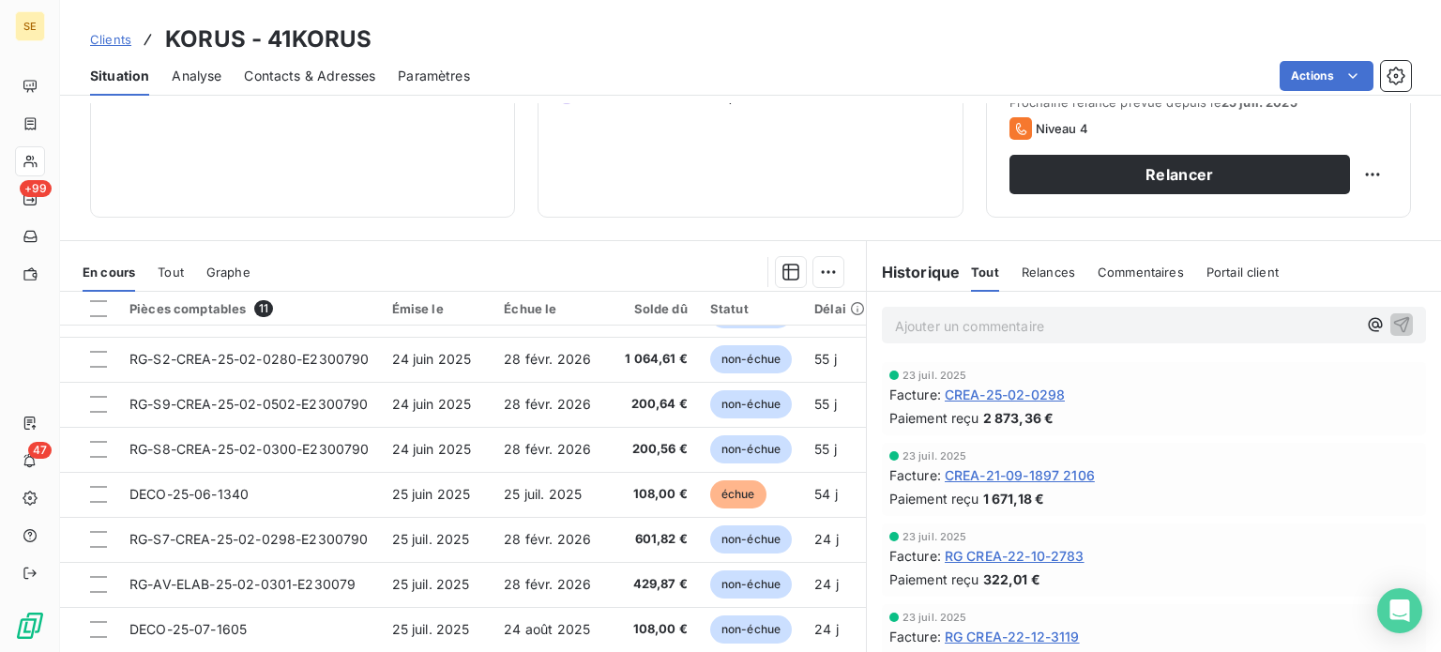
click at [95, 45] on span "Clients" at bounding box center [110, 39] width 41 height 15
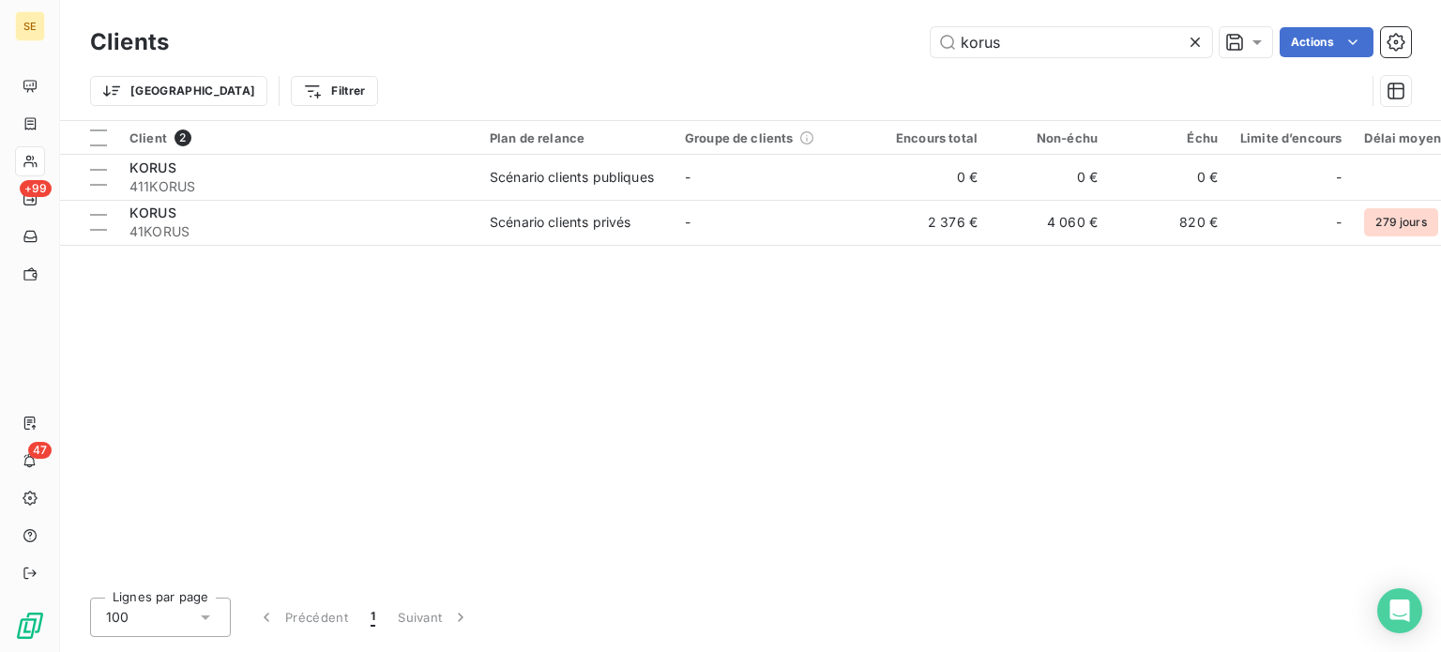
drag, startPoint x: 986, startPoint y: 42, endPoint x: 797, endPoint y: 40, distance: 189.5
click at [797, 40] on div "korus Actions" at bounding box center [801, 42] width 1220 height 30
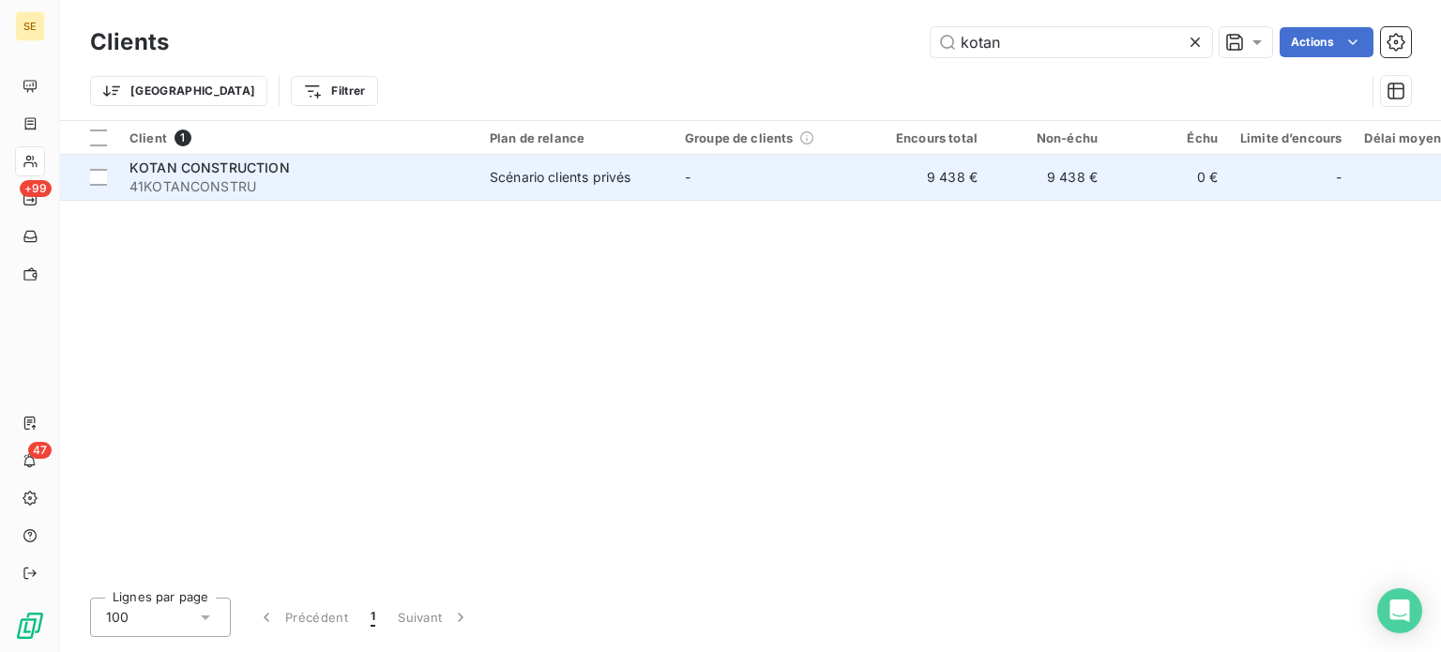
type input "kotan"
click at [735, 189] on td "-" at bounding box center [771, 177] width 195 height 45
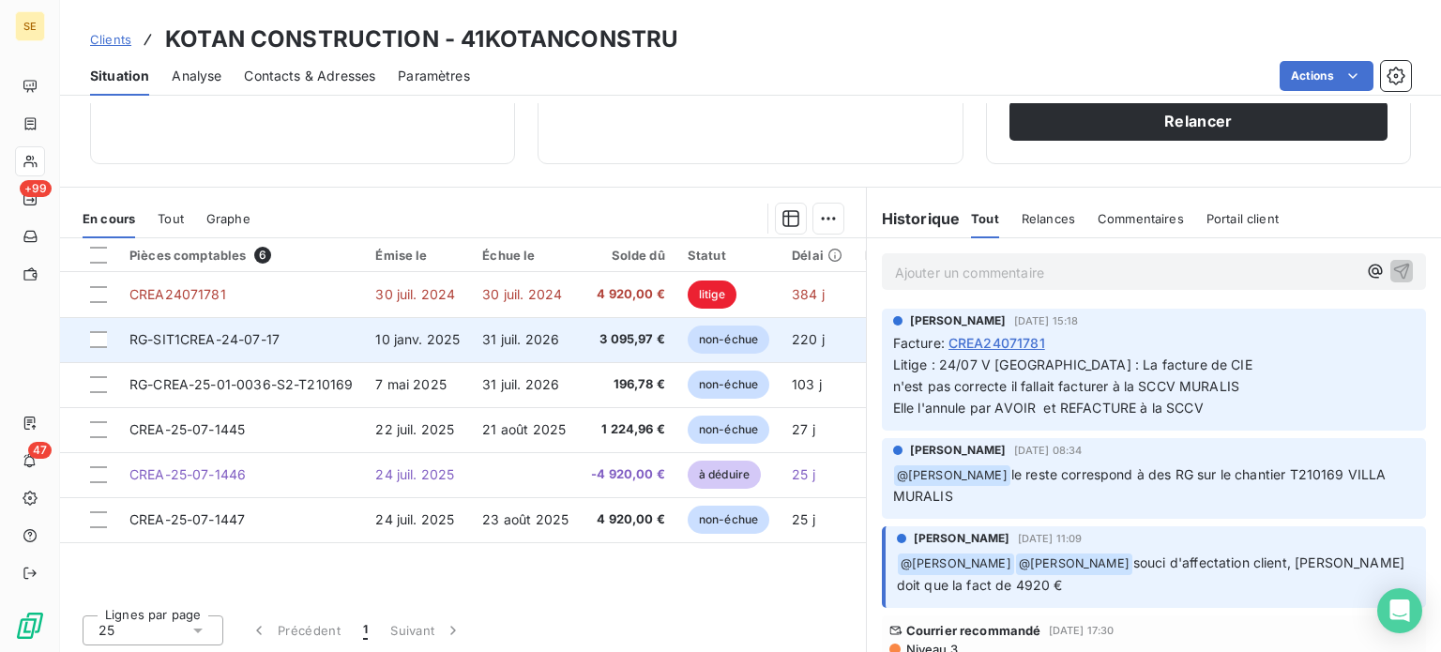
scroll to position [338, 0]
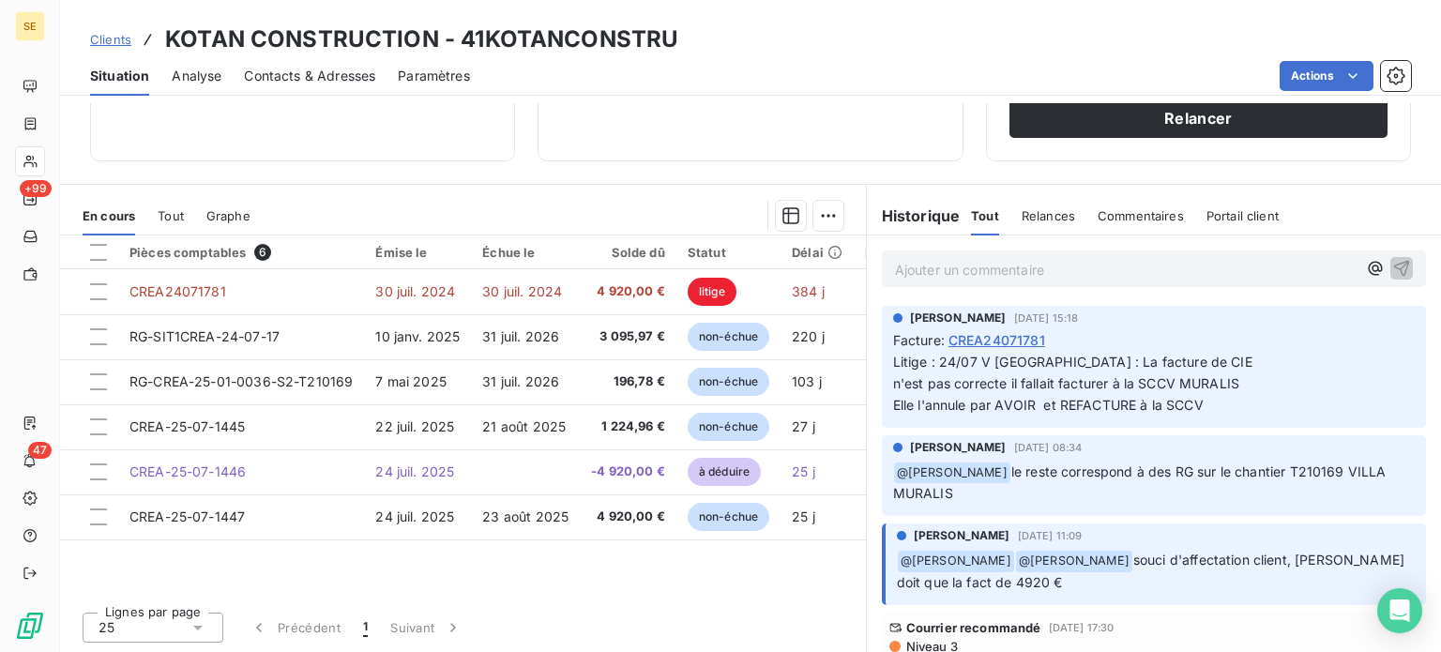
click at [105, 30] on link "Clients" at bounding box center [110, 39] width 41 height 19
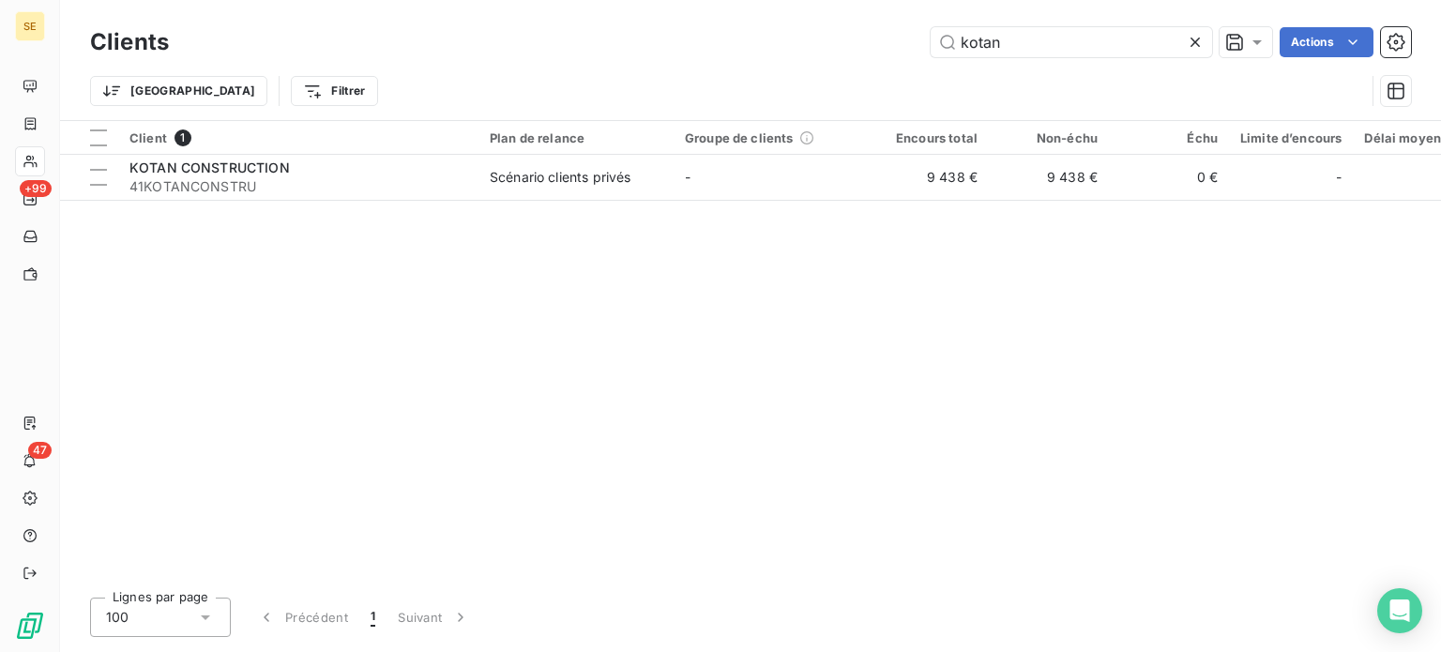
drag, startPoint x: 1040, startPoint y: 49, endPoint x: 804, endPoint y: 64, distance: 236.9
click at [810, 66] on div "Clients kotan Actions Trier Filtrer" at bounding box center [750, 72] width 1321 height 98
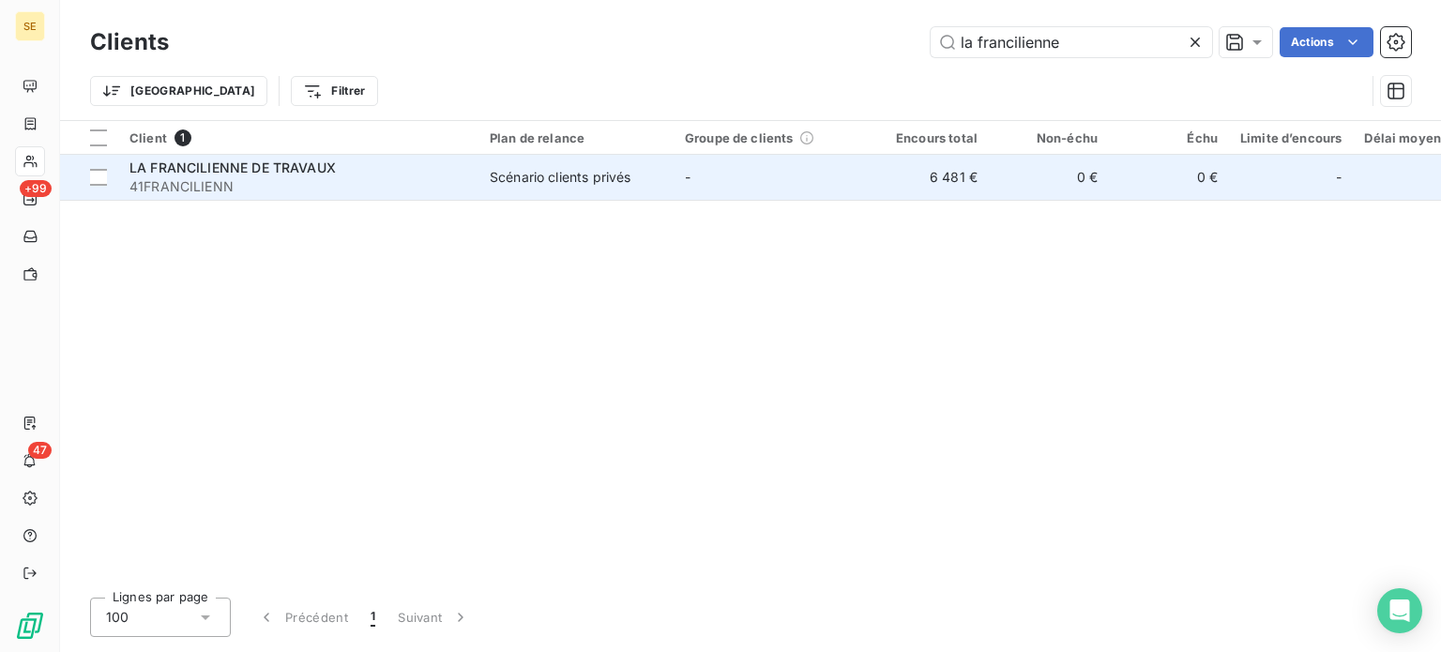
type input "la francilienne"
click at [357, 170] on div "LA FRANCILIENNE DE TRAVAUX" at bounding box center [298, 168] width 338 height 19
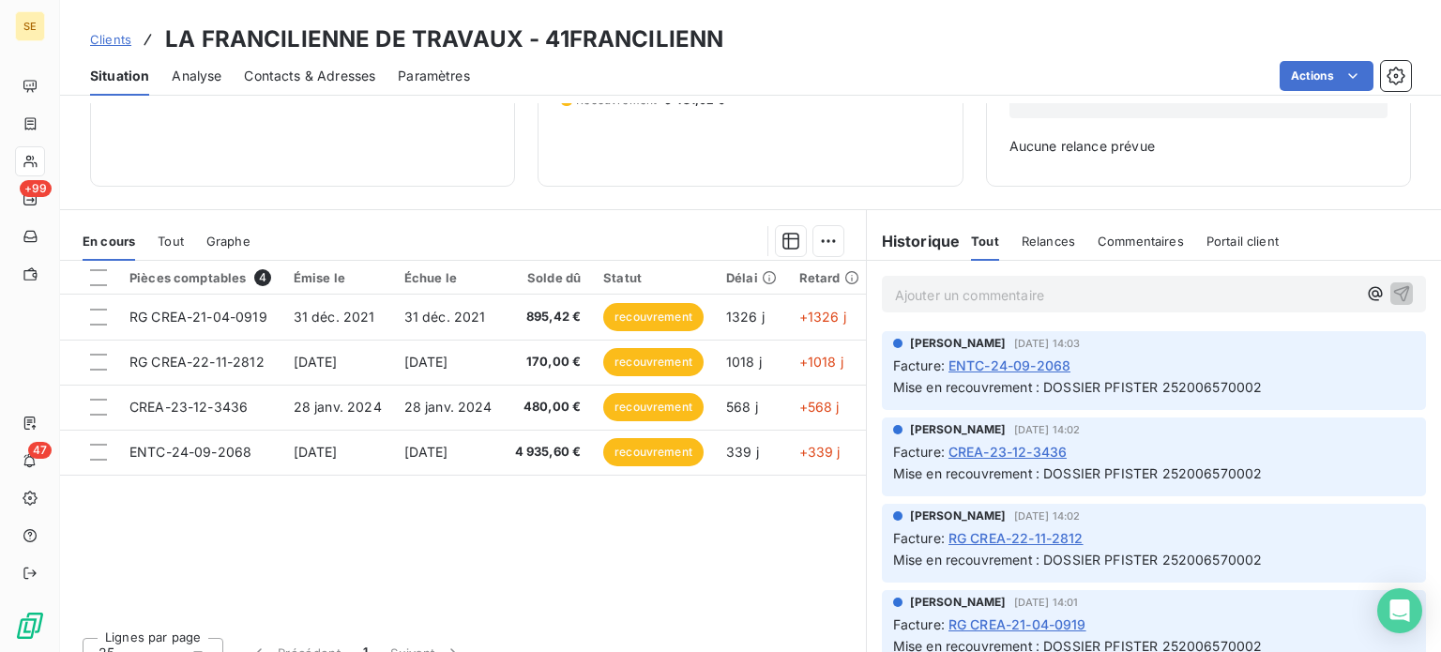
scroll to position [271, 0]
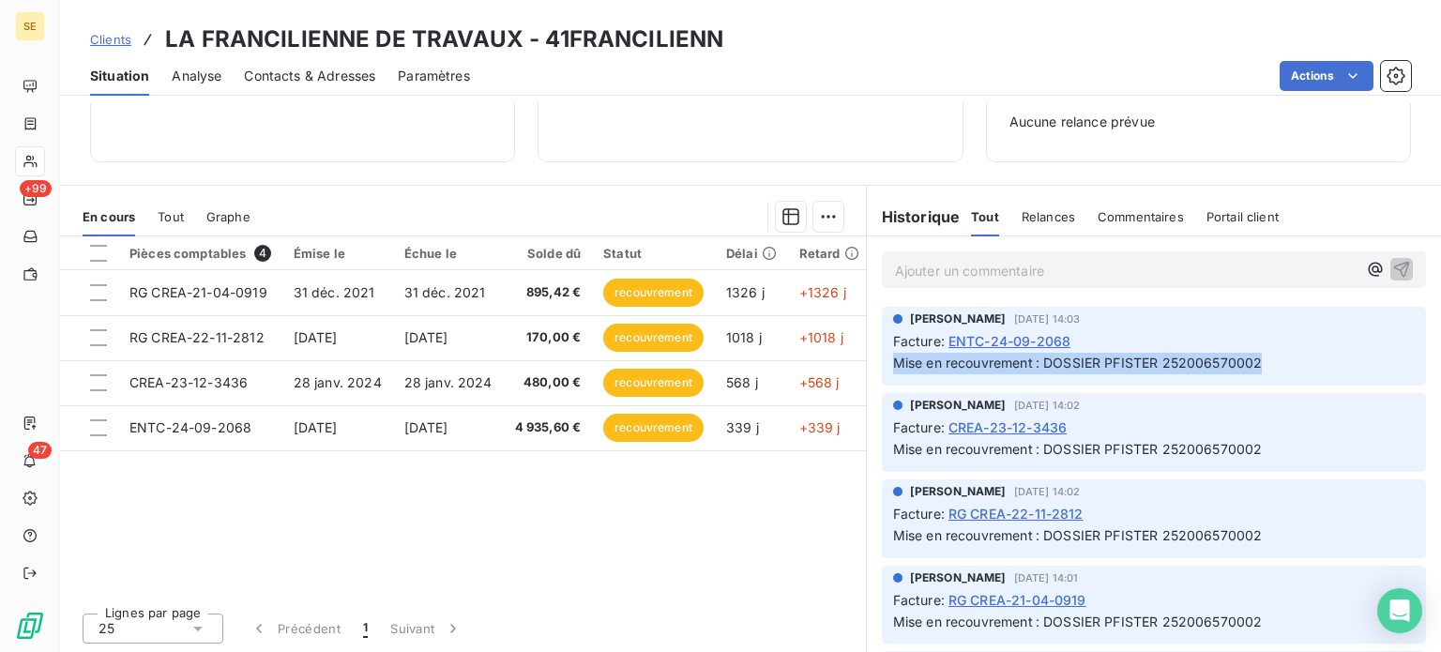
drag, startPoint x: 886, startPoint y: 357, endPoint x: 1281, endPoint y: 356, distance: 395.0
click at [1281, 356] on p "Mise en recouvrement : DOSSIER PFISTER 252006570002" at bounding box center [1154, 364] width 522 height 22
copy span "Mise en recouvrement : DOSSIER PFISTER 252006570002"
click at [102, 38] on span "Clients" at bounding box center [110, 39] width 41 height 15
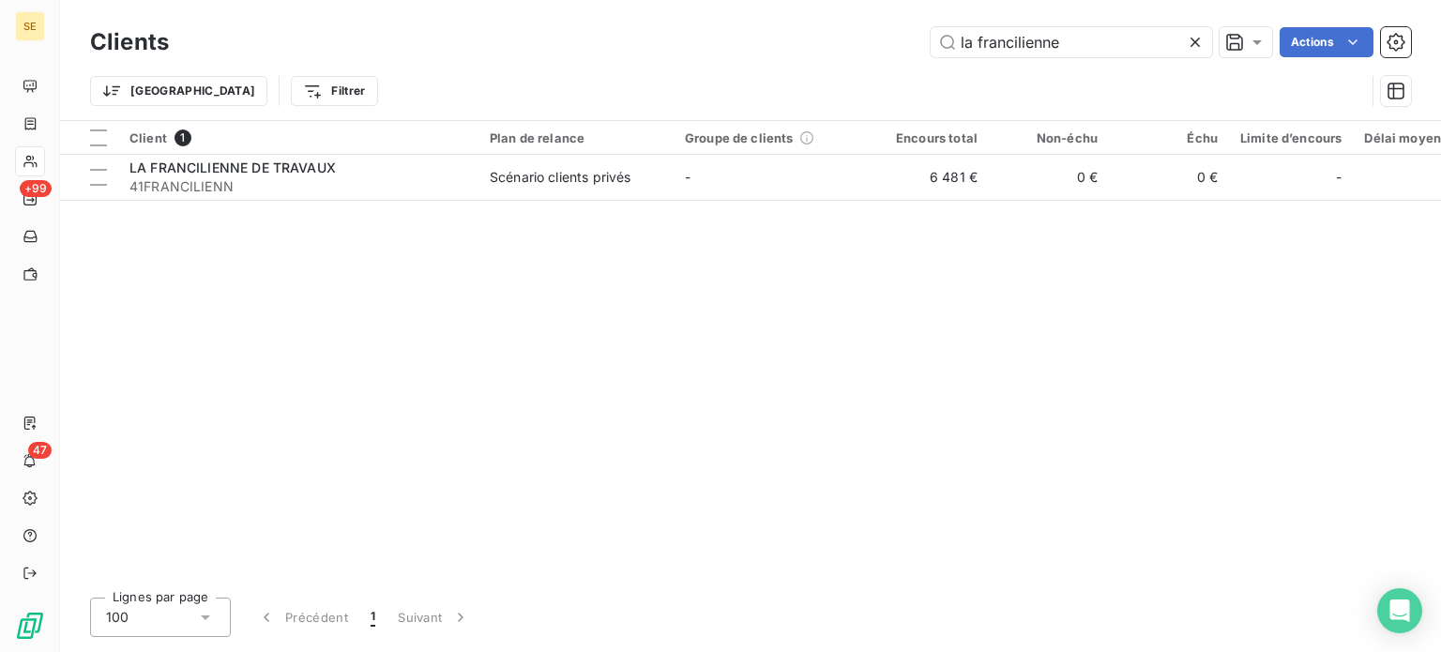
drag, startPoint x: 1088, startPoint y: 48, endPoint x: 762, endPoint y: 53, distance: 326.6
click at [762, 53] on div "la francilienne Actions" at bounding box center [801, 42] width 1220 height 30
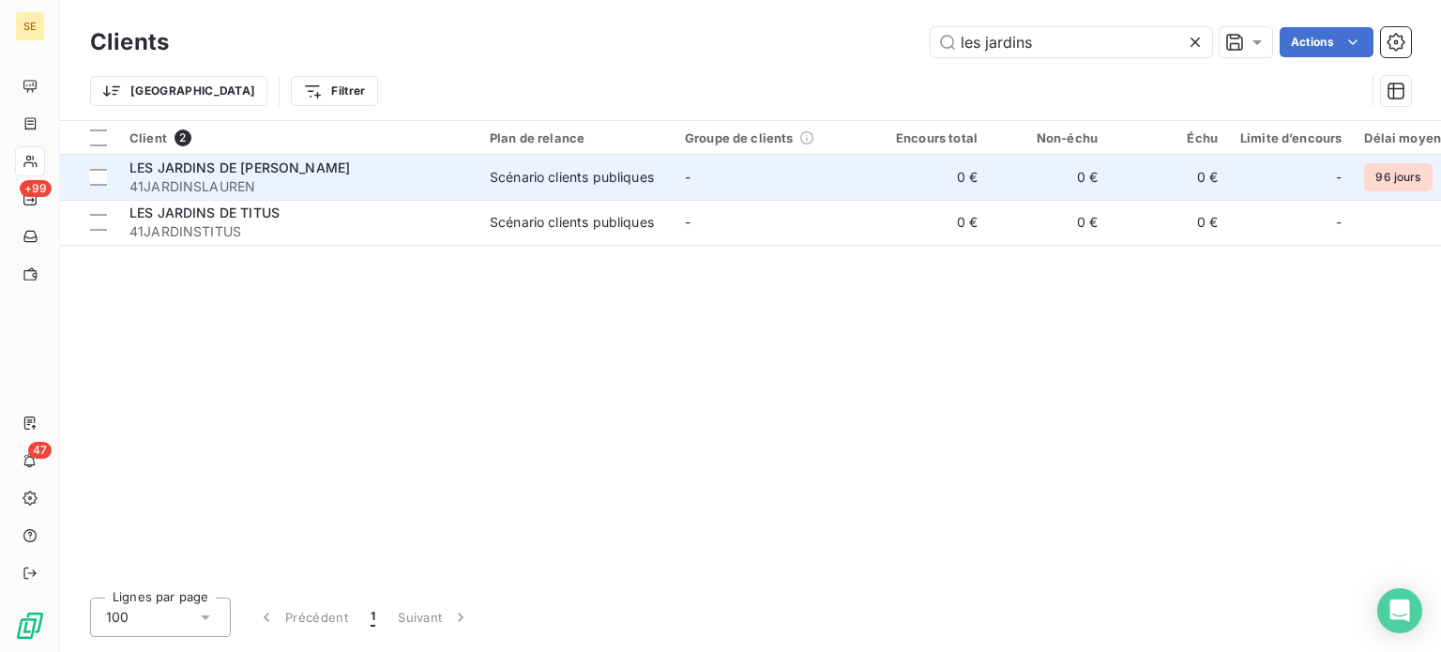
type input "les jardins"
click at [281, 177] on span "41JARDINSLAUREN" at bounding box center [298, 186] width 338 height 19
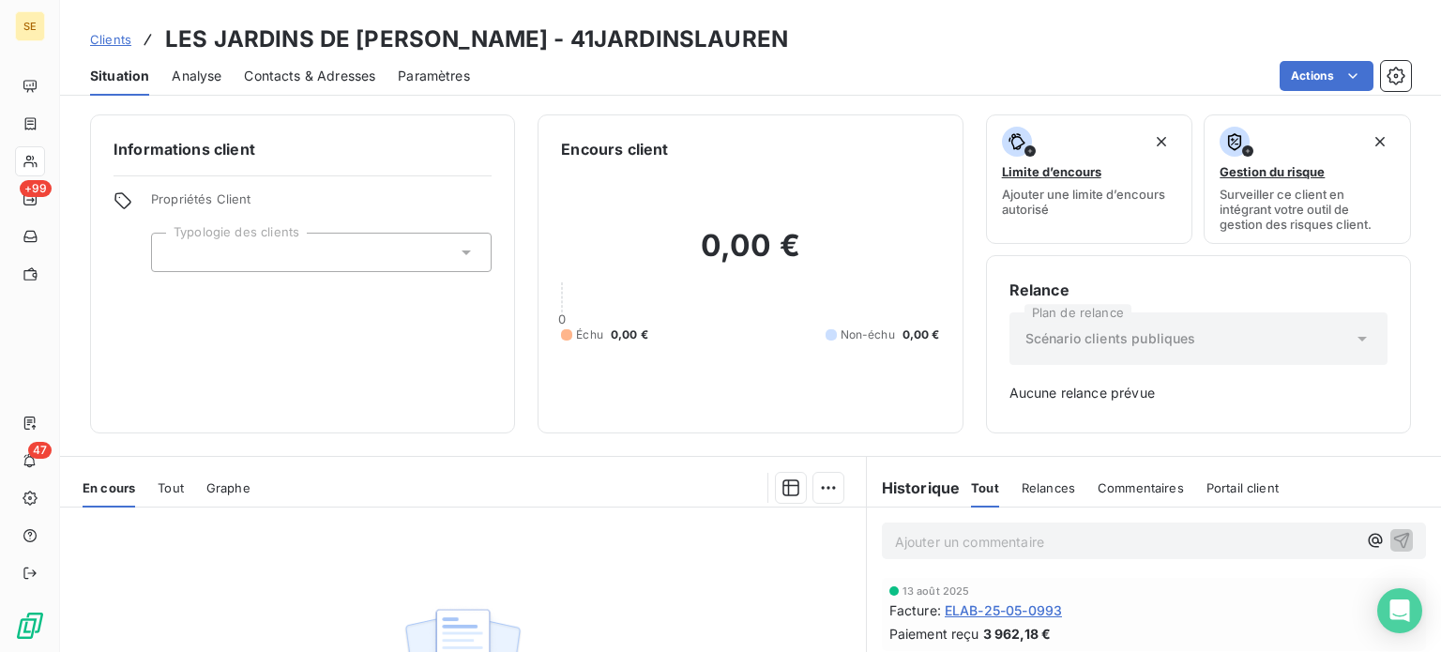
click at [112, 38] on span "Clients" at bounding box center [110, 39] width 41 height 15
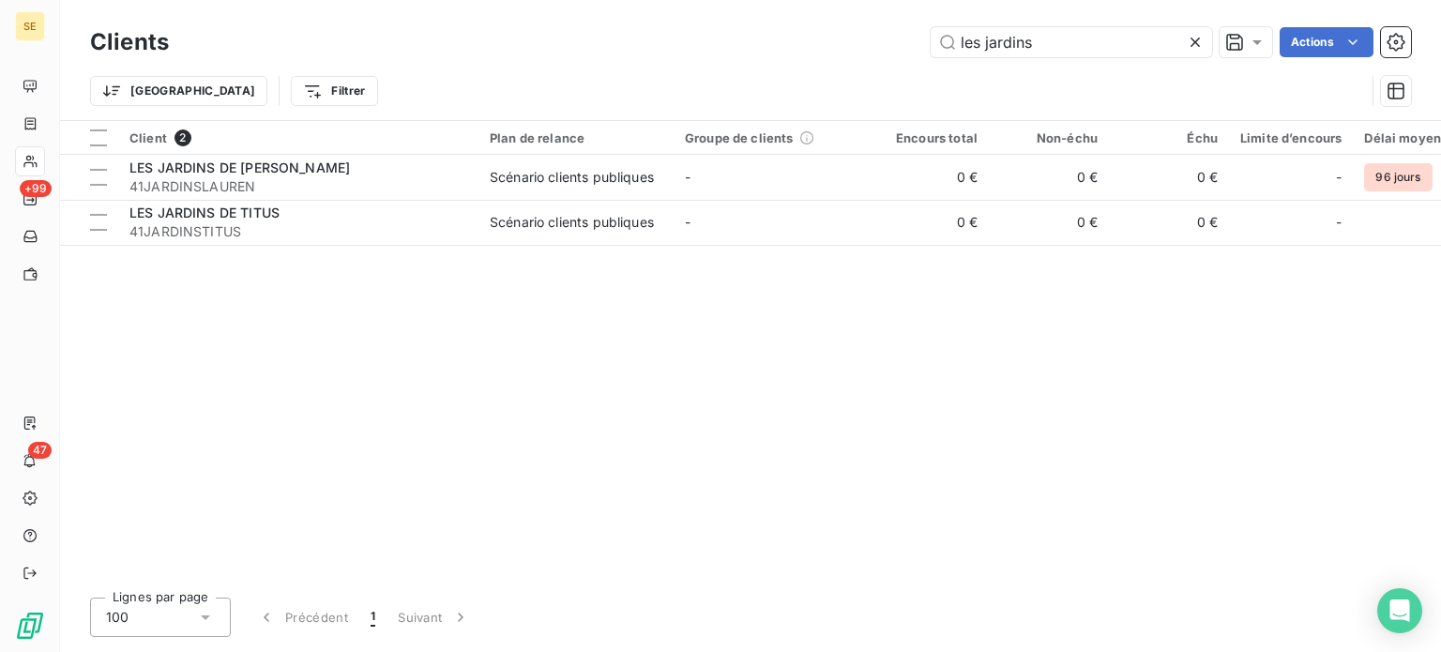
drag, startPoint x: 1043, startPoint y: 33, endPoint x: 712, endPoint y: 29, distance: 331.2
click at [712, 29] on div "les jardins Actions" at bounding box center [801, 42] width 1220 height 30
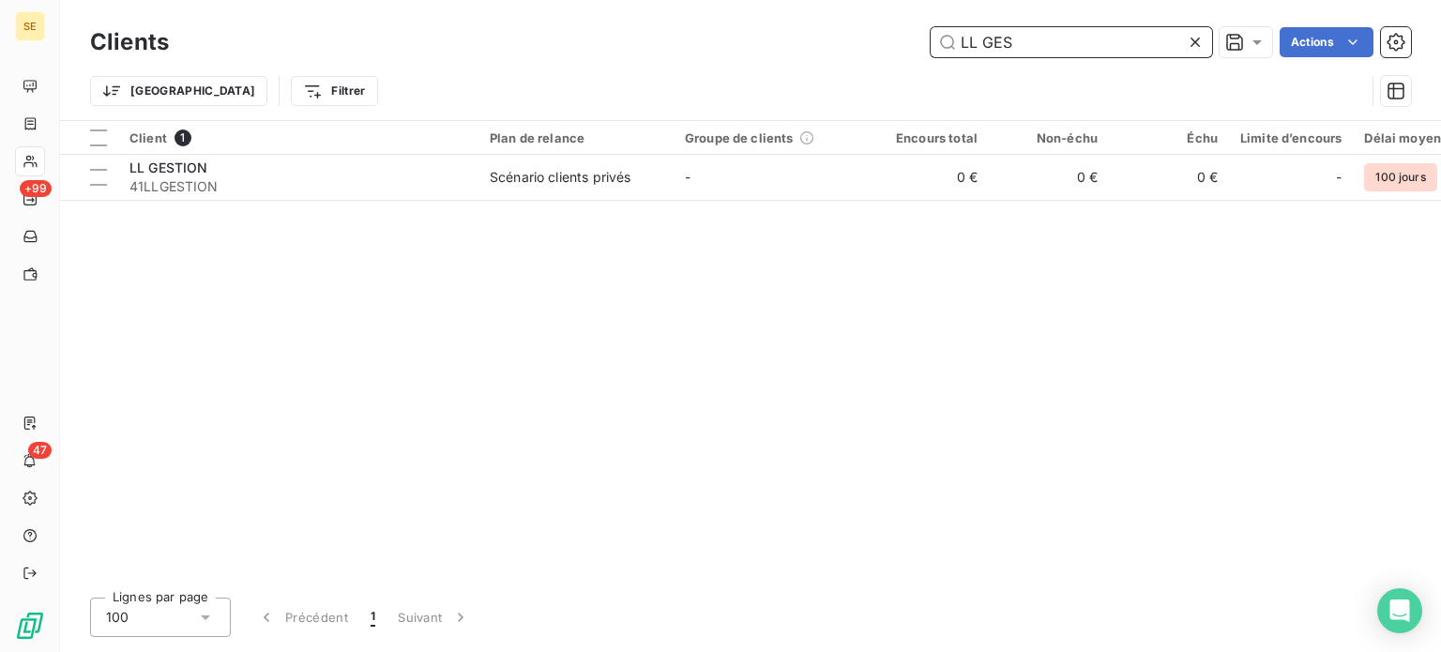
drag, startPoint x: 1040, startPoint y: 32, endPoint x: 527, endPoint y: 24, distance: 512.3
click at [534, 30] on div "LL GES Actions" at bounding box center [801, 42] width 1220 height 30
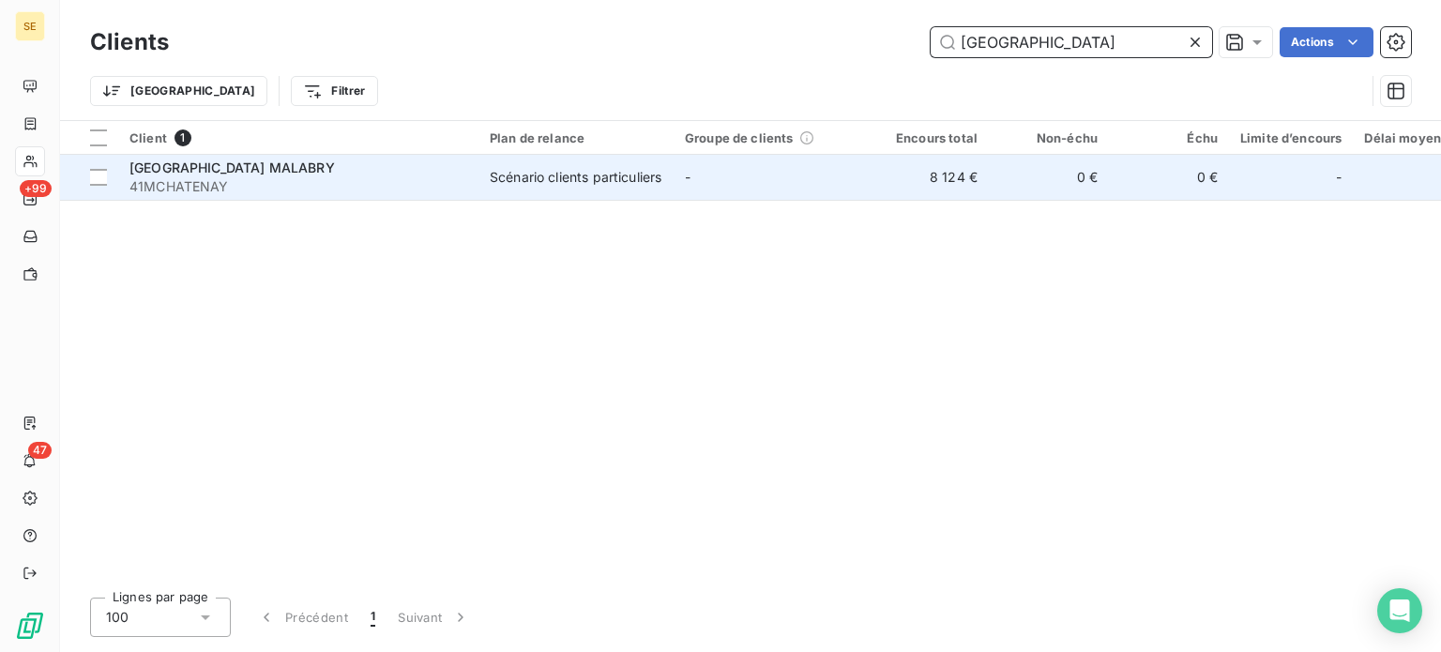
type input "[GEOGRAPHIC_DATA]"
click at [372, 178] on span "41MCHATENAY" at bounding box center [298, 186] width 338 height 19
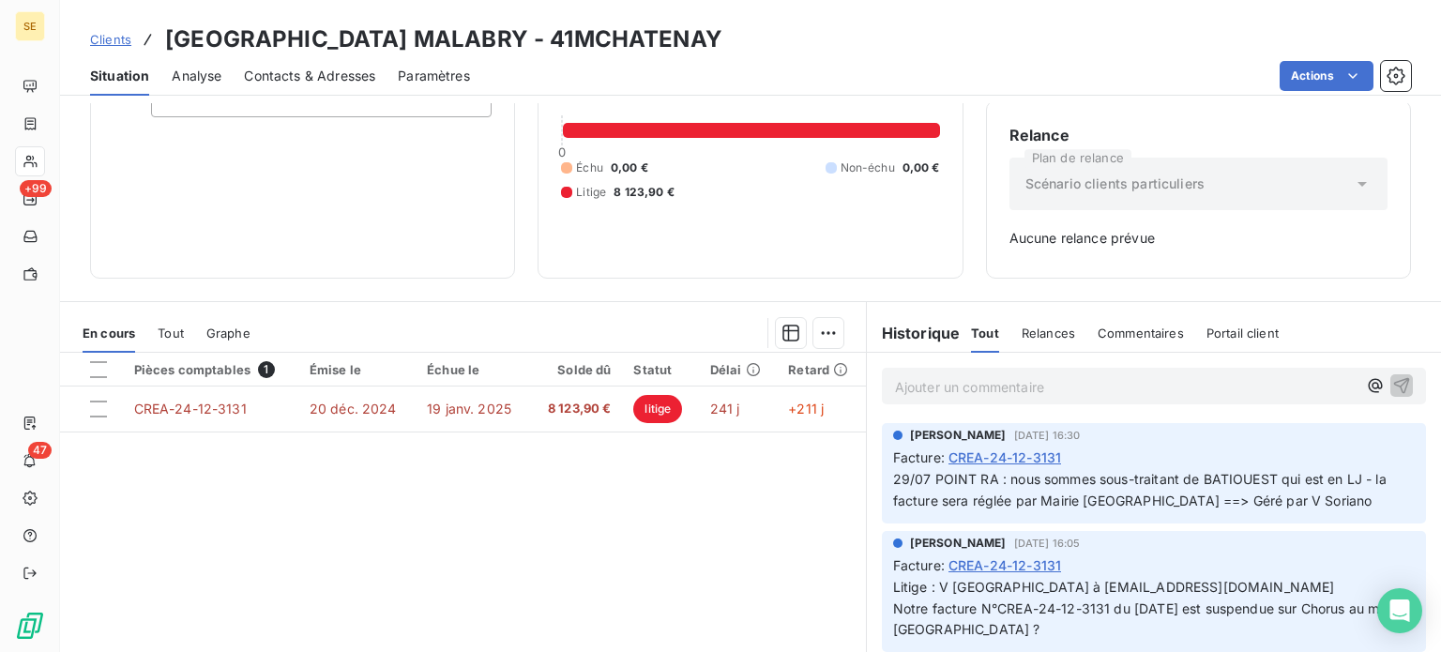
scroll to position [188, 0]
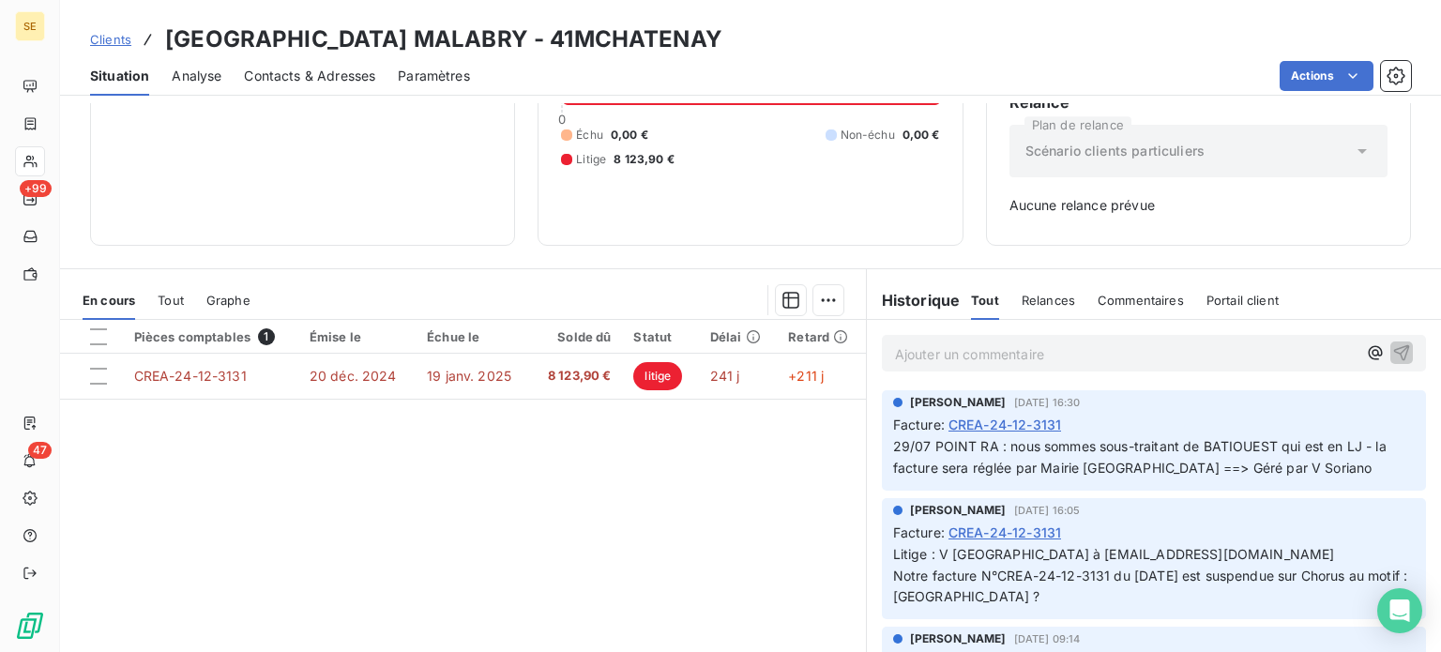
click at [102, 44] on span "Clients" at bounding box center [110, 39] width 41 height 15
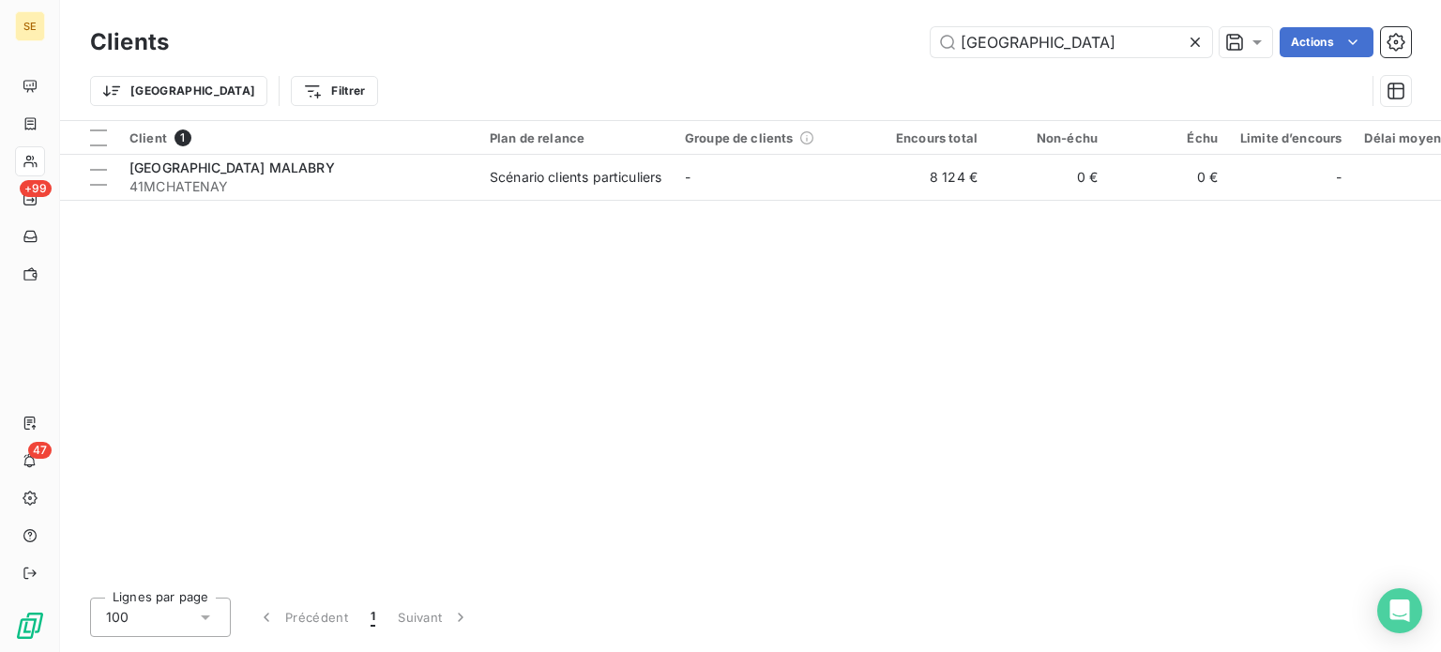
drag, startPoint x: 1137, startPoint y: 42, endPoint x: 758, endPoint y: 23, distance: 379.5
click at [758, 23] on div "Clients MAIRIE DE CHATENAY Actions" at bounding box center [750, 42] width 1321 height 39
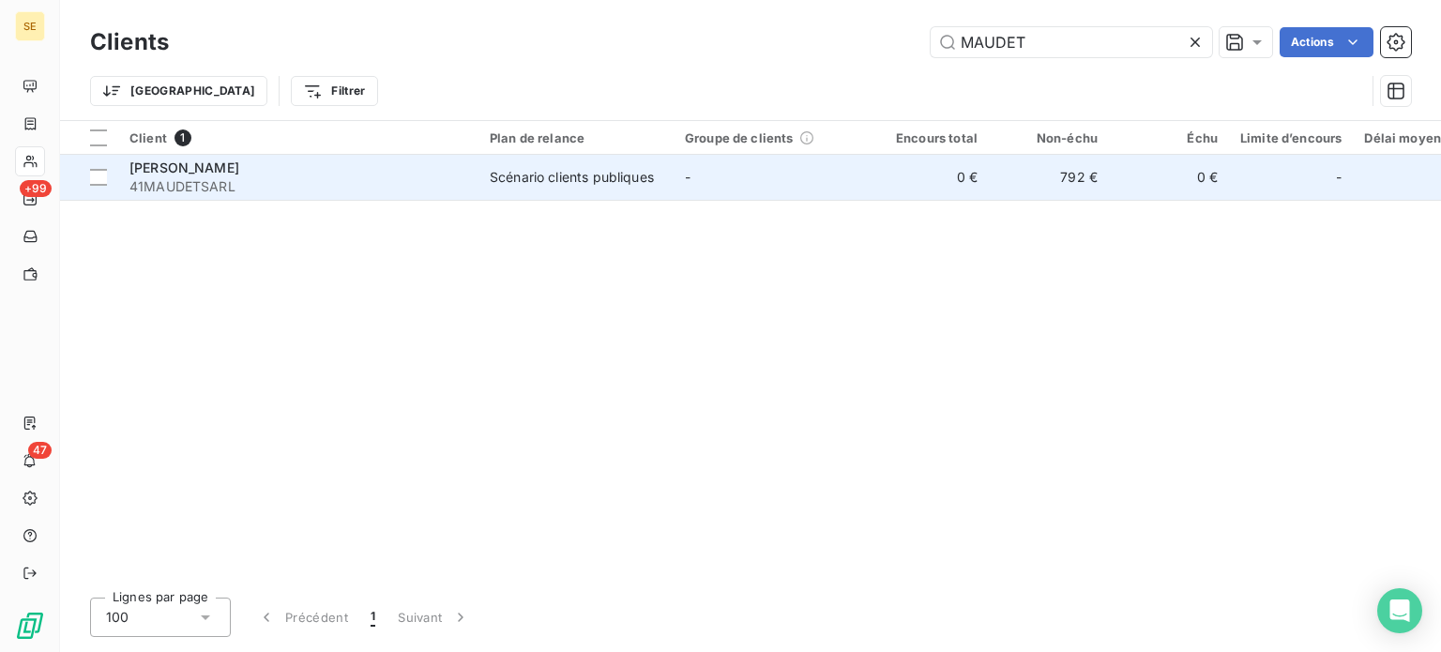
type input "MAUDET"
click at [756, 173] on td "-" at bounding box center [771, 177] width 195 height 45
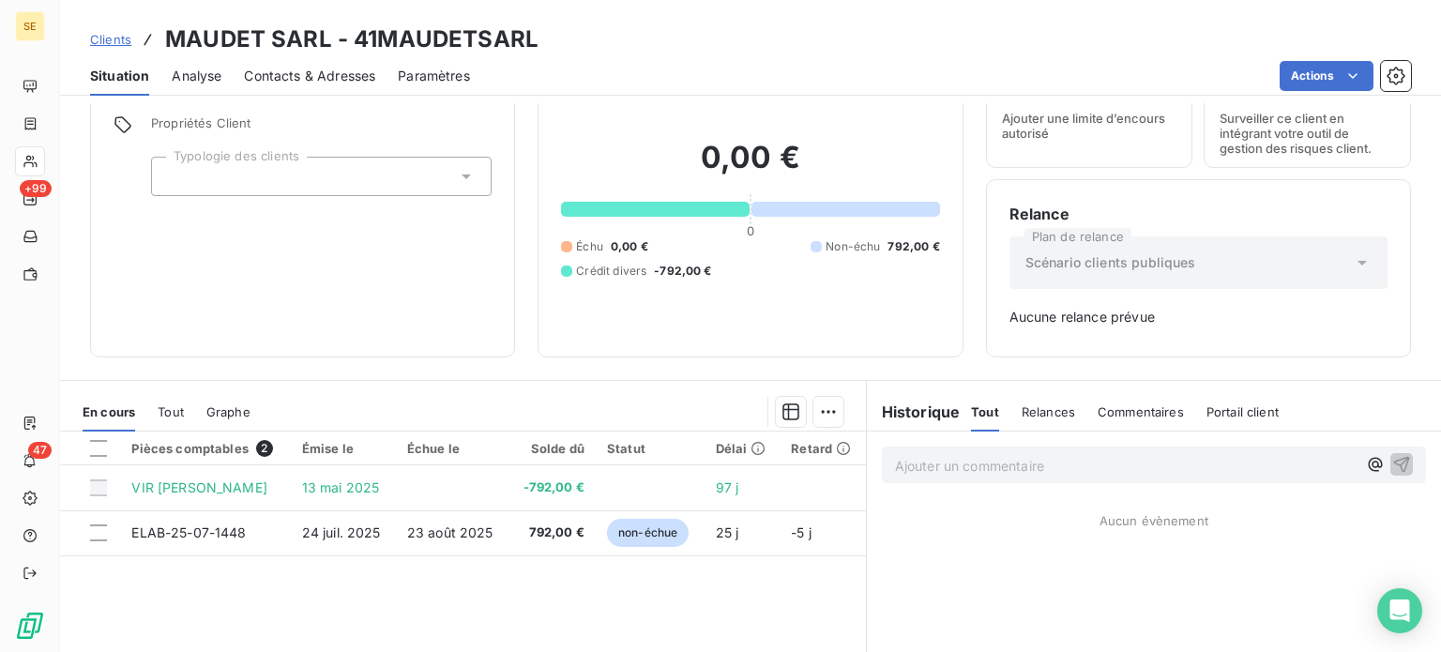
scroll to position [271, 0]
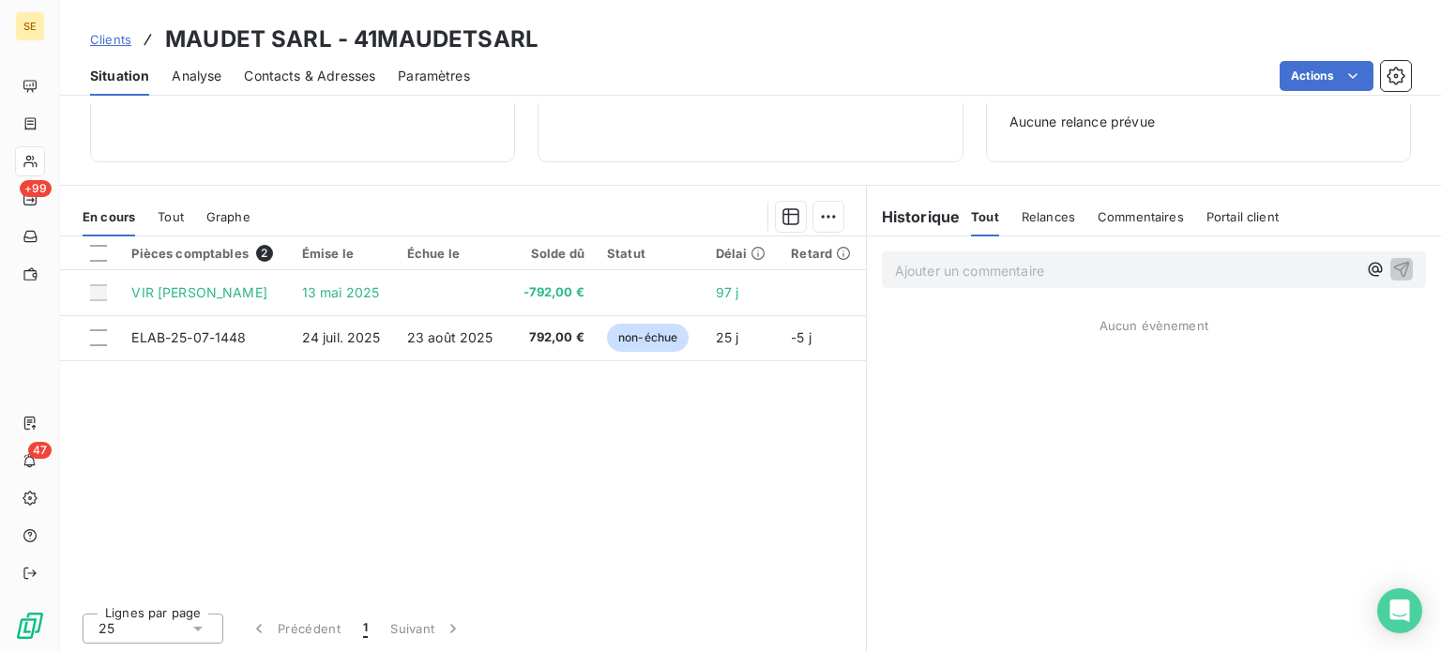
click at [102, 43] on span "Clients" at bounding box center [110, 39] width 41 height 15
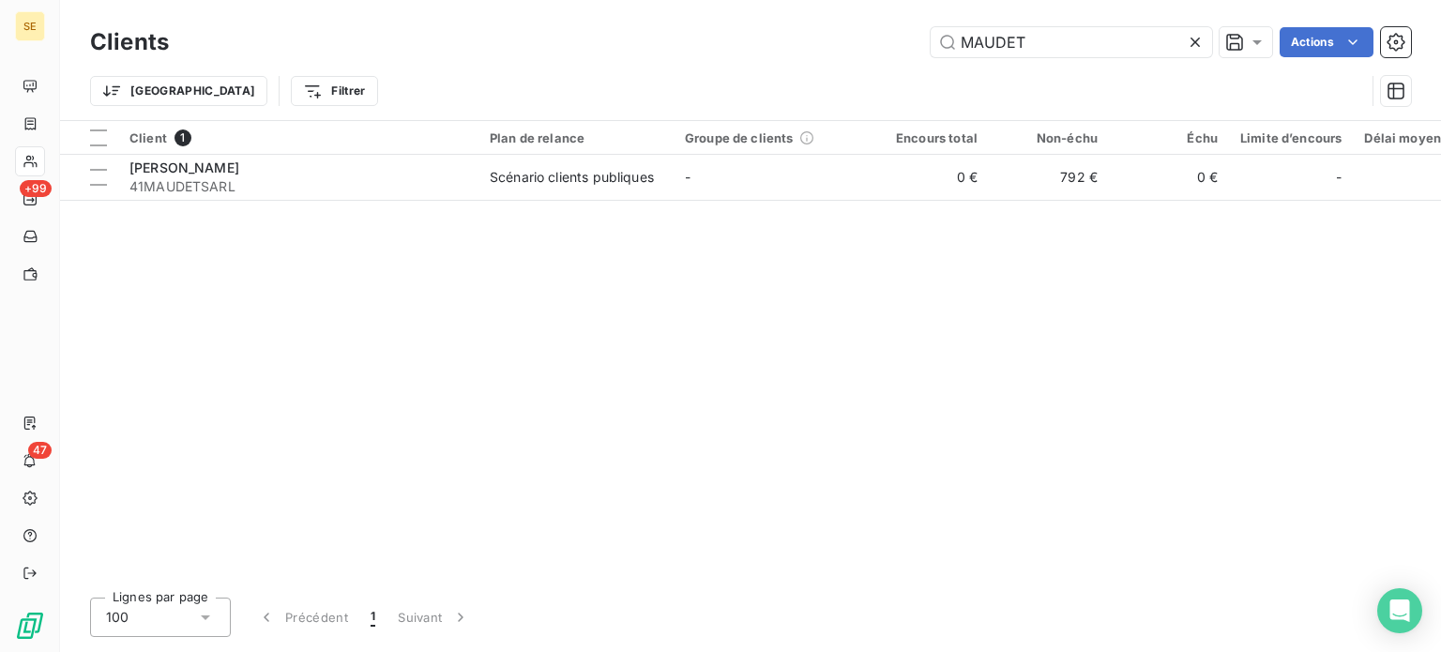
drag, startPoint x: 1058, startPoint y: 52, endPoint x: 806, endPoint y: 53, distance: 252.4
click at [806, 53] on div "MAUDET Actions" at bounding box center [801, 42] width 1220 height 30
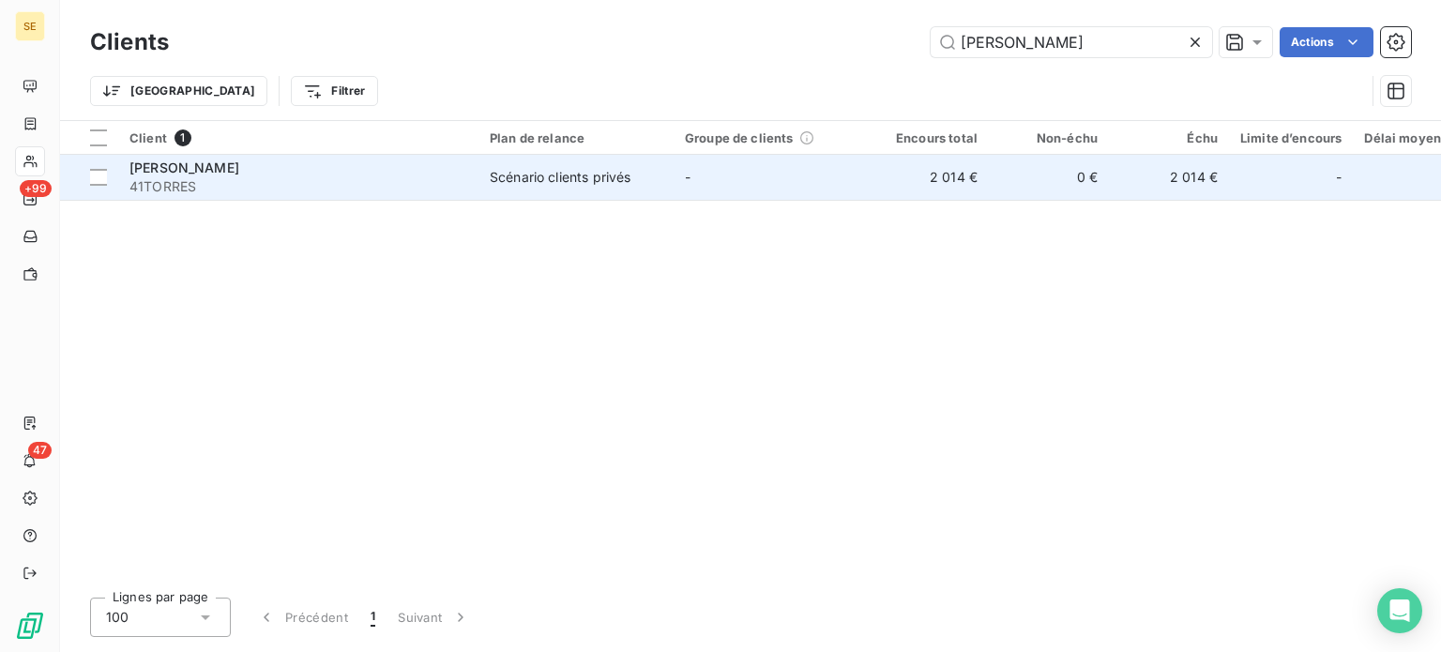
type input "[PERSON_NAME]"
click at [379, 177] on span "41TORRES" at bounding box center [298, 186] width 338 height 19
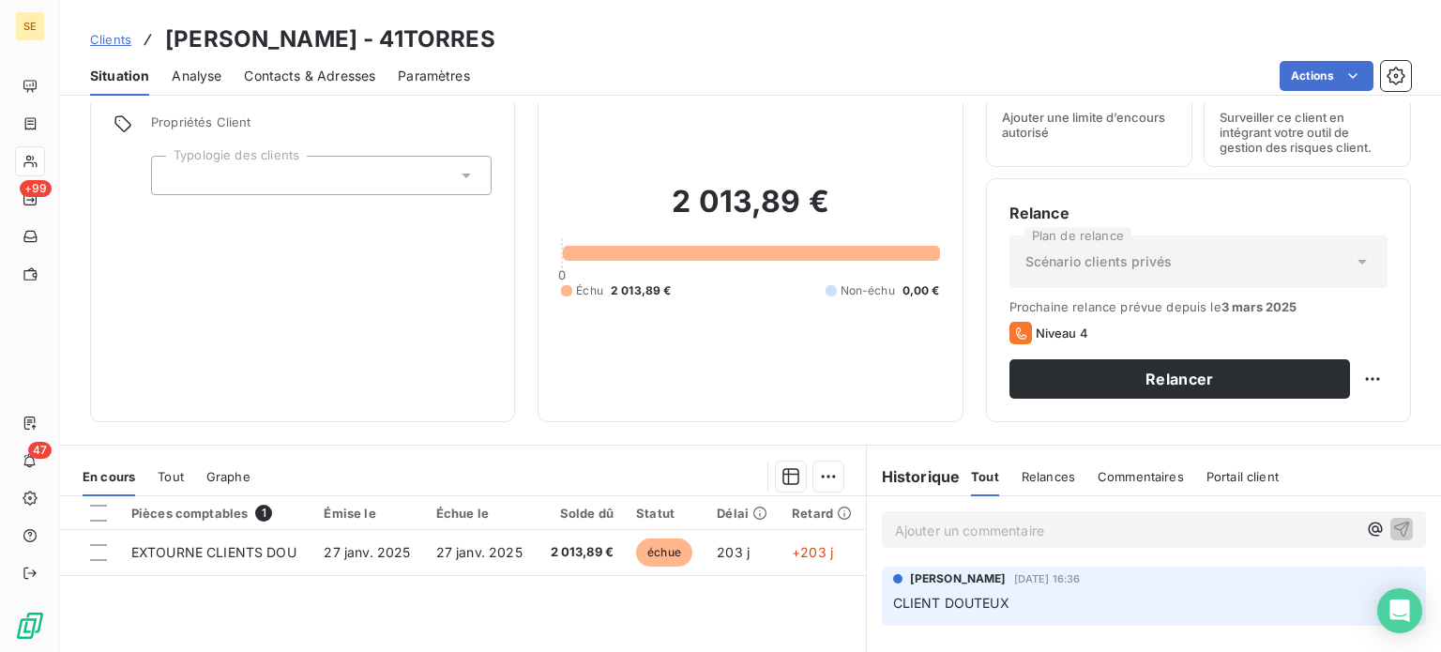
scroll to position [338, 0]
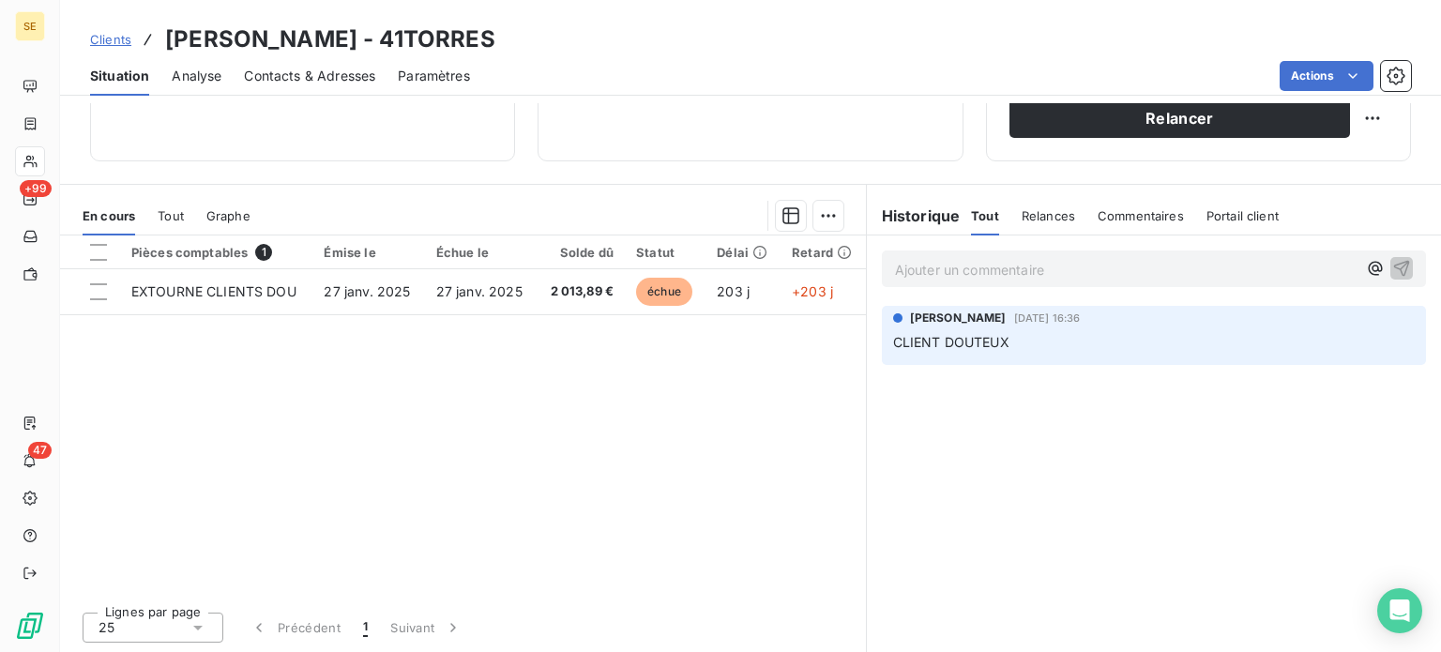
click at [103, 37] on span "Clients" at bounding box center [110, 39] width 41 height 15
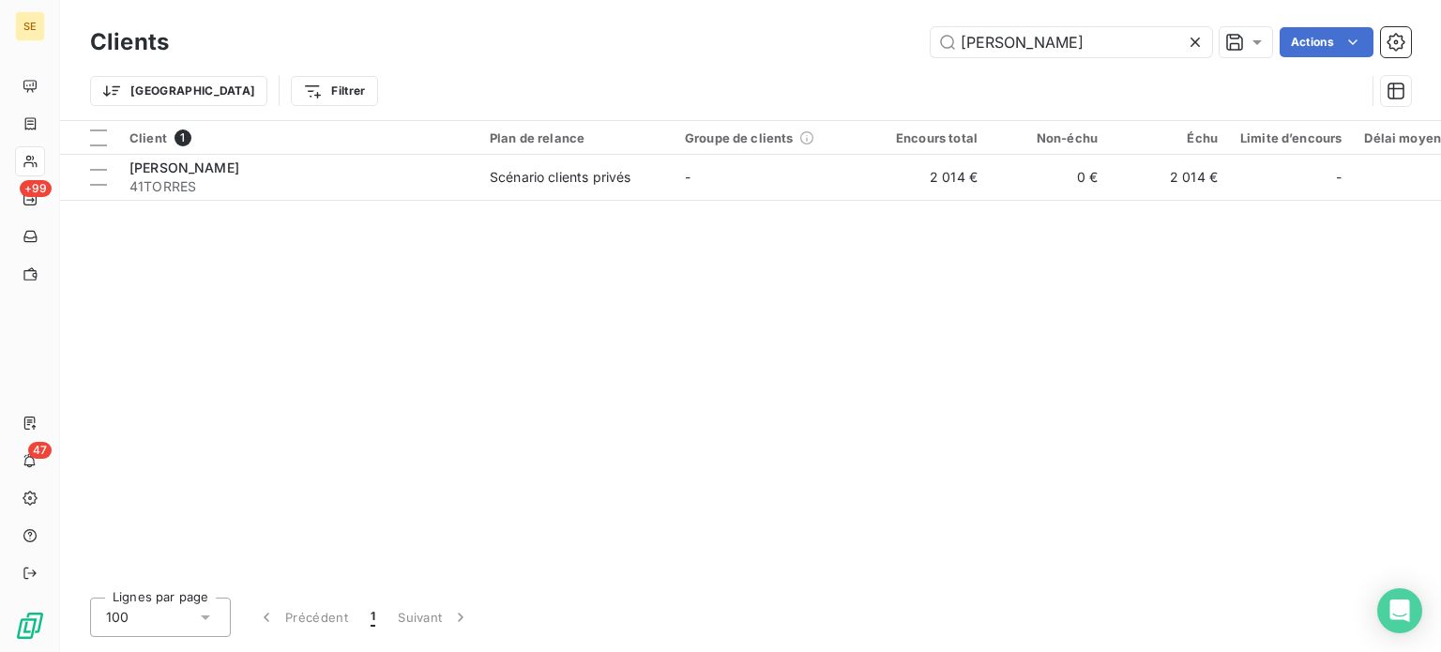
drag, startPoint x: 1053, startPoint y: 34, endPoint x: 811, endPoint y: 34, distance: 242.1
click at [812, 35] on div "[PERSON_NAME] Actions" at bounding box center [801, 42] width 1220 height 30
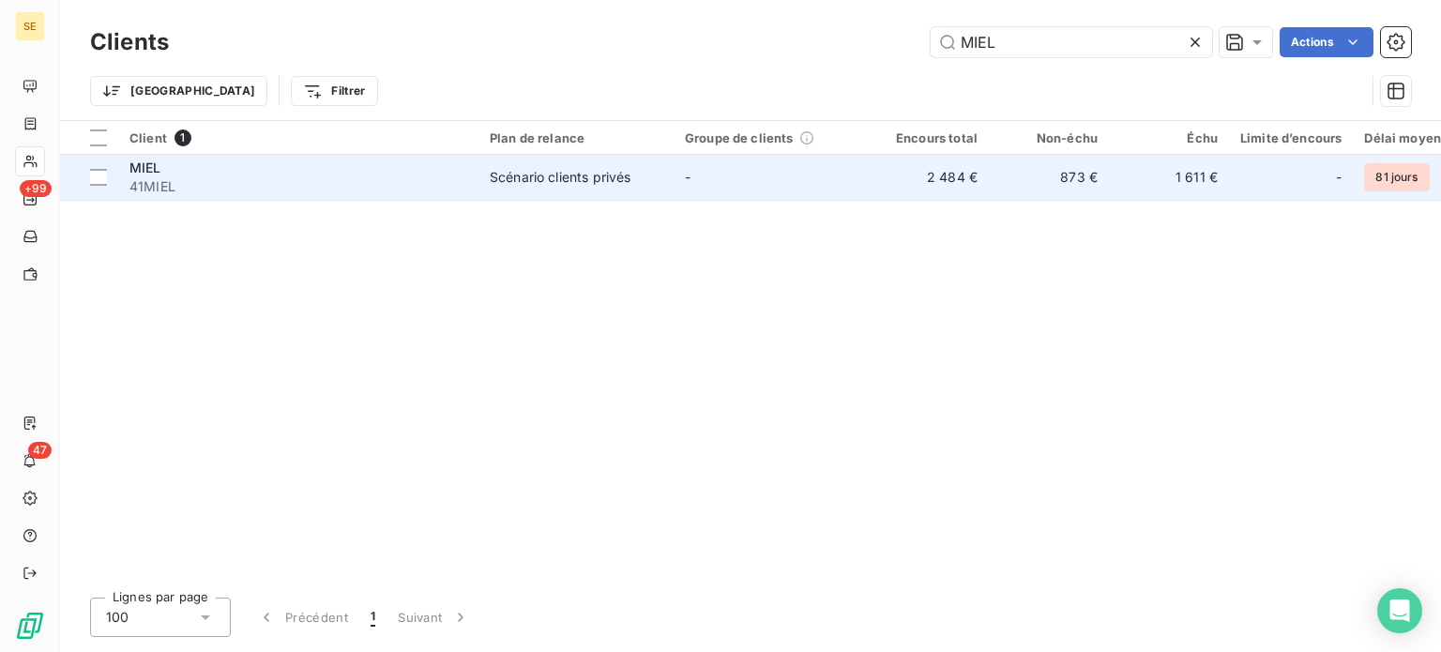
type input "MIEL"
click at [403, 179] on span "41MIEL" at bounding box center [298, 186] width 338 height 19
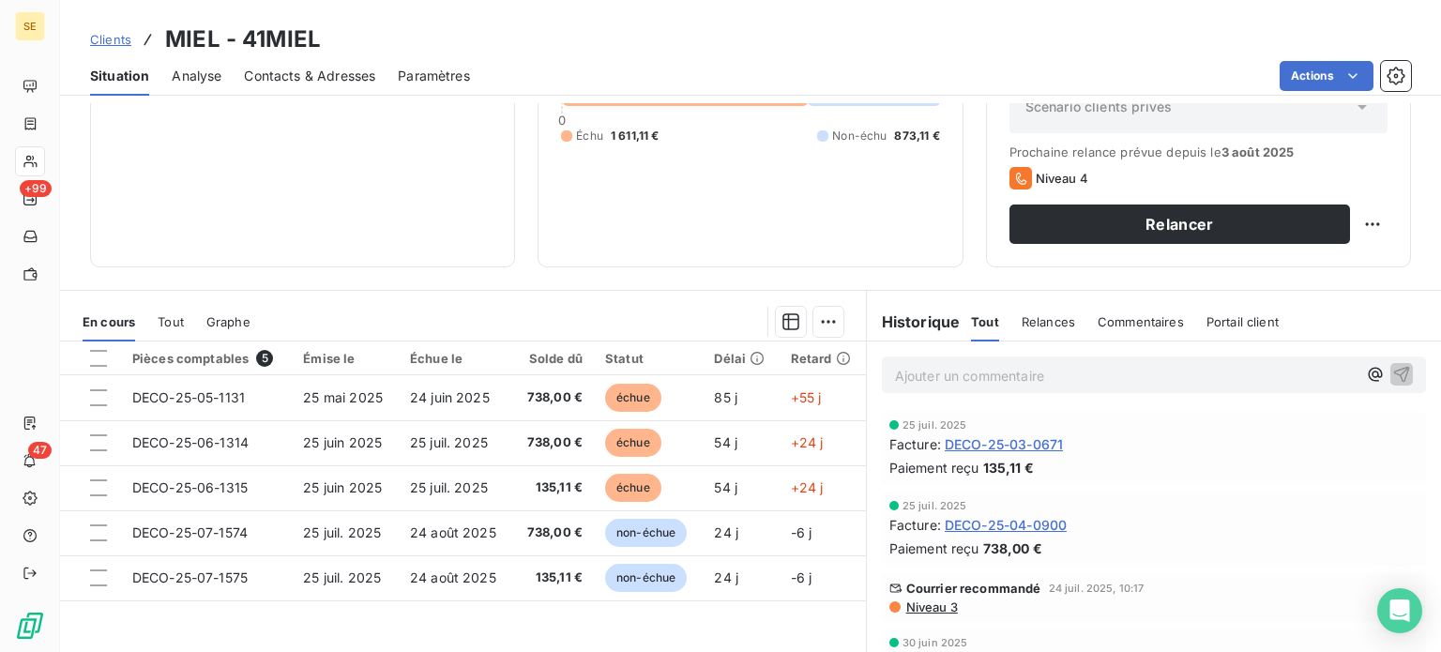
scroll to position [281, 0]
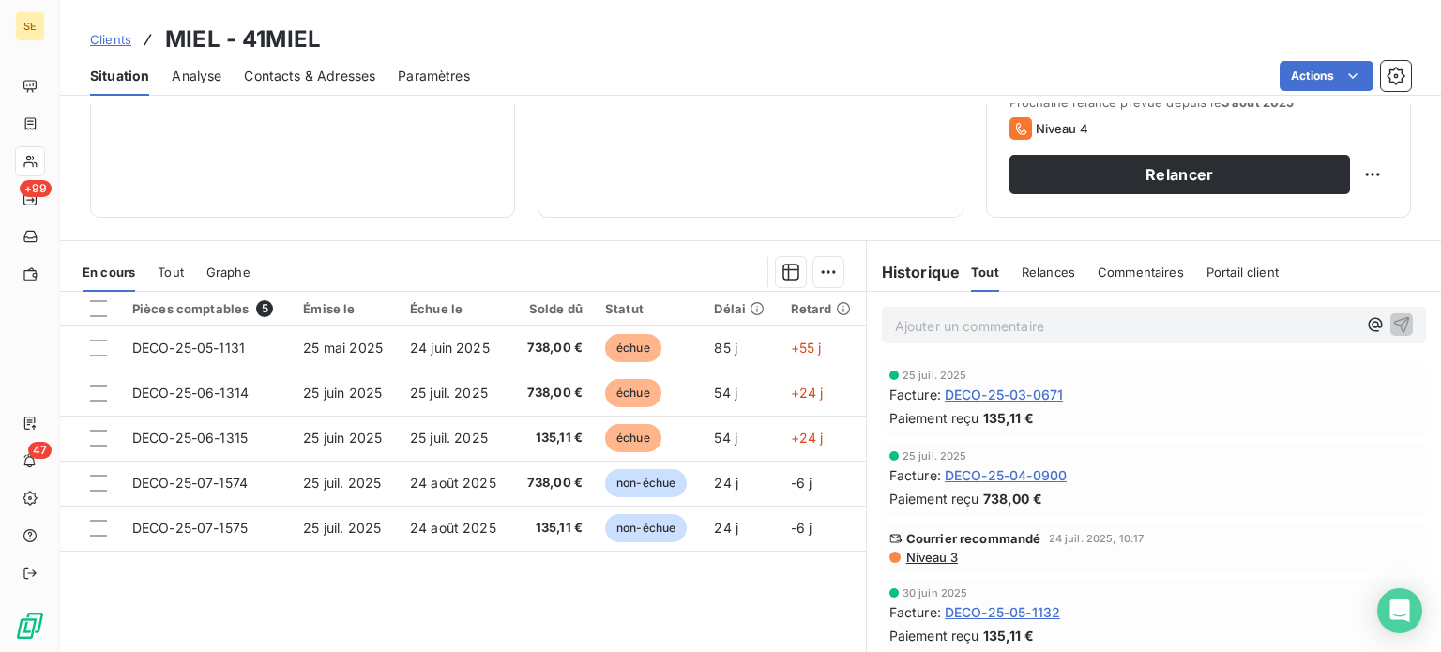
click at [111, 34] on span "Clients" at bounding box center [110, 39] width 41 height 15
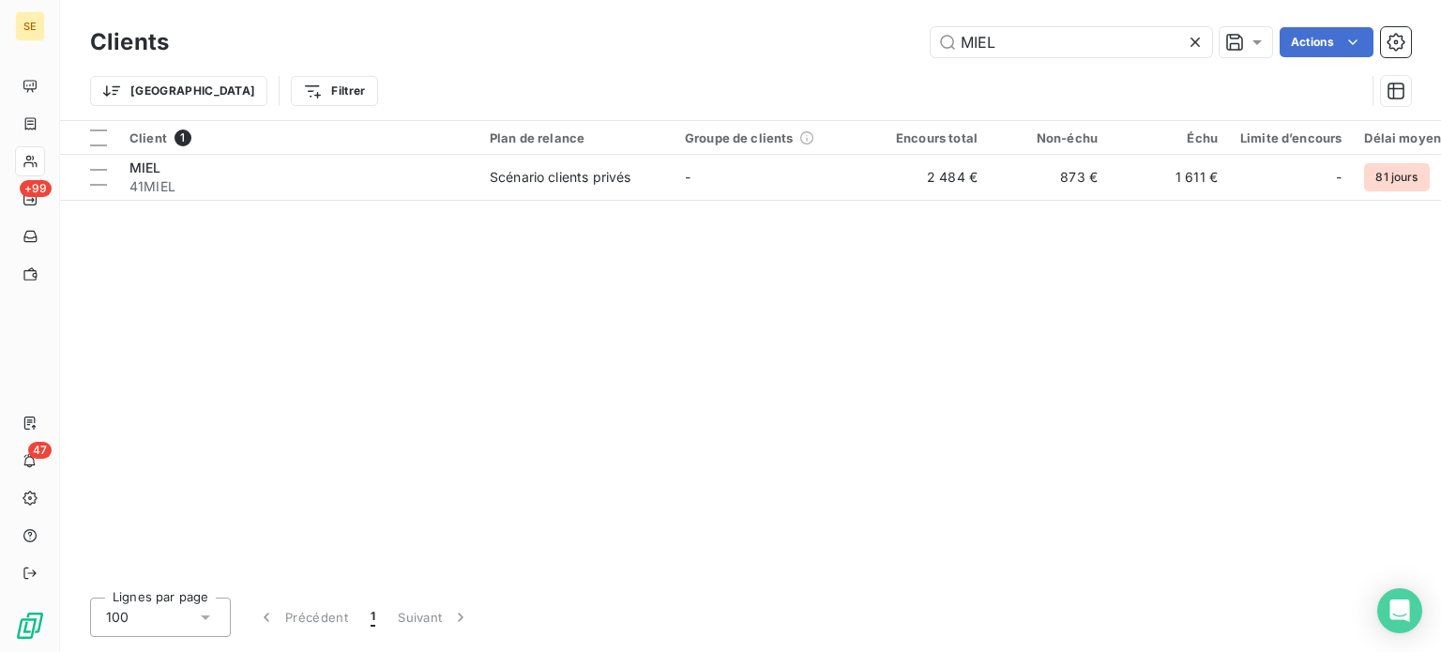
drag, startPoint x: 1028, startPoint y: 37, endPoint x: 689, endPoint y: 28, distance: 339.7
click at [689, 29] on div "MIEL Actions" at bounding box center [801, 42] width 1220 height 30
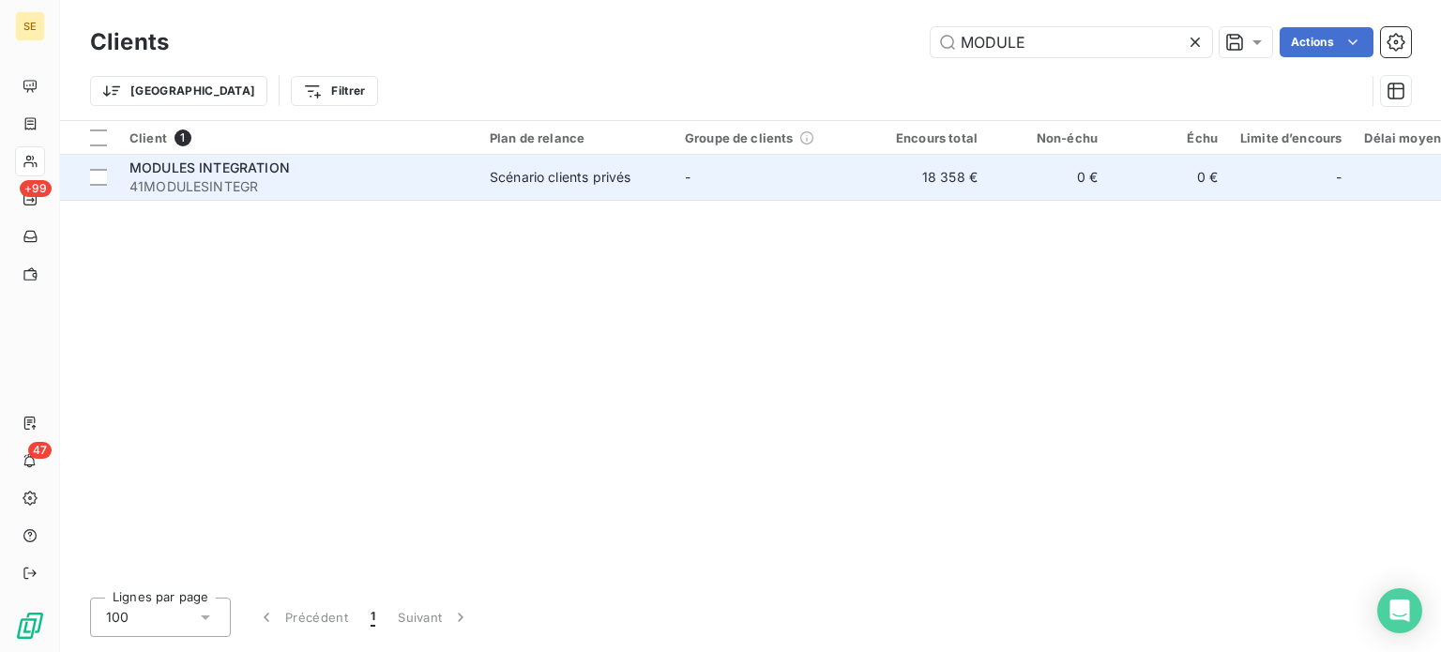
type input "MODULE"
click at [517, 174] on div "Scénario clients privés" at bounding box center [560, 177] width 141 height 19
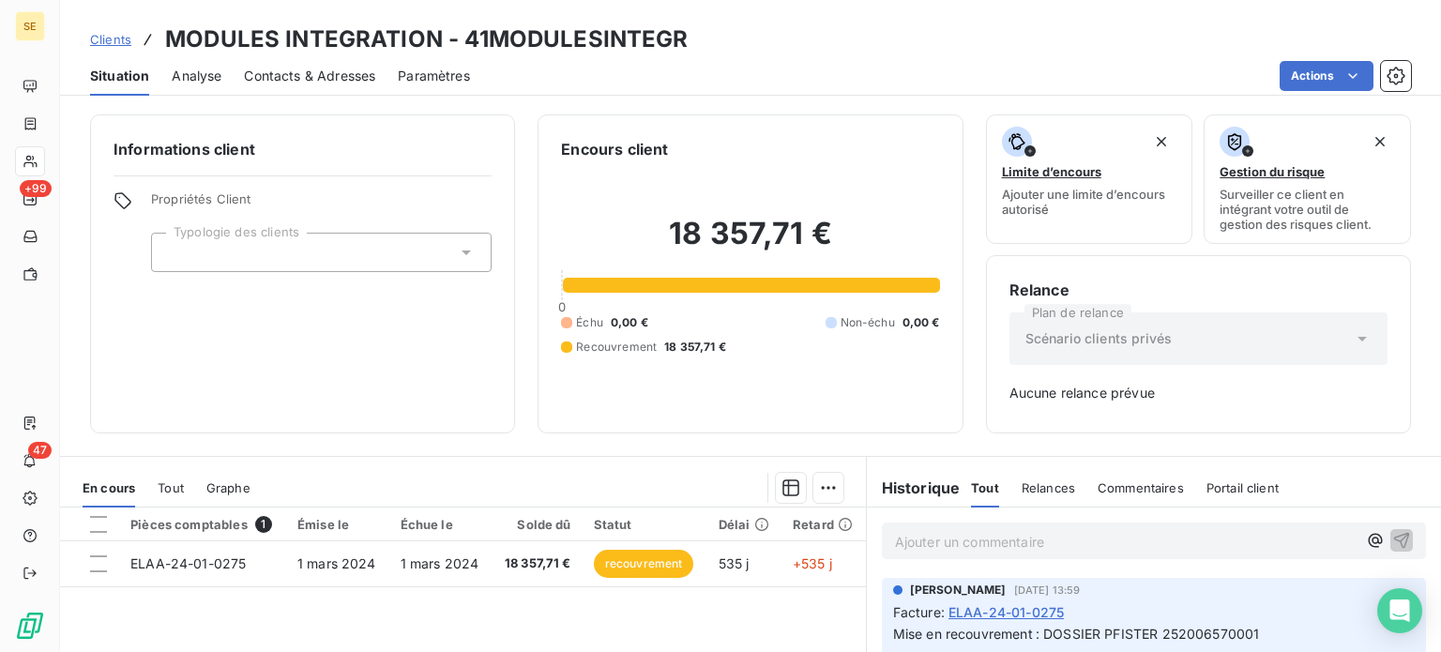
click at [110, 35] on span "Clients" at bounding box center [110, 39] width 41 height 15
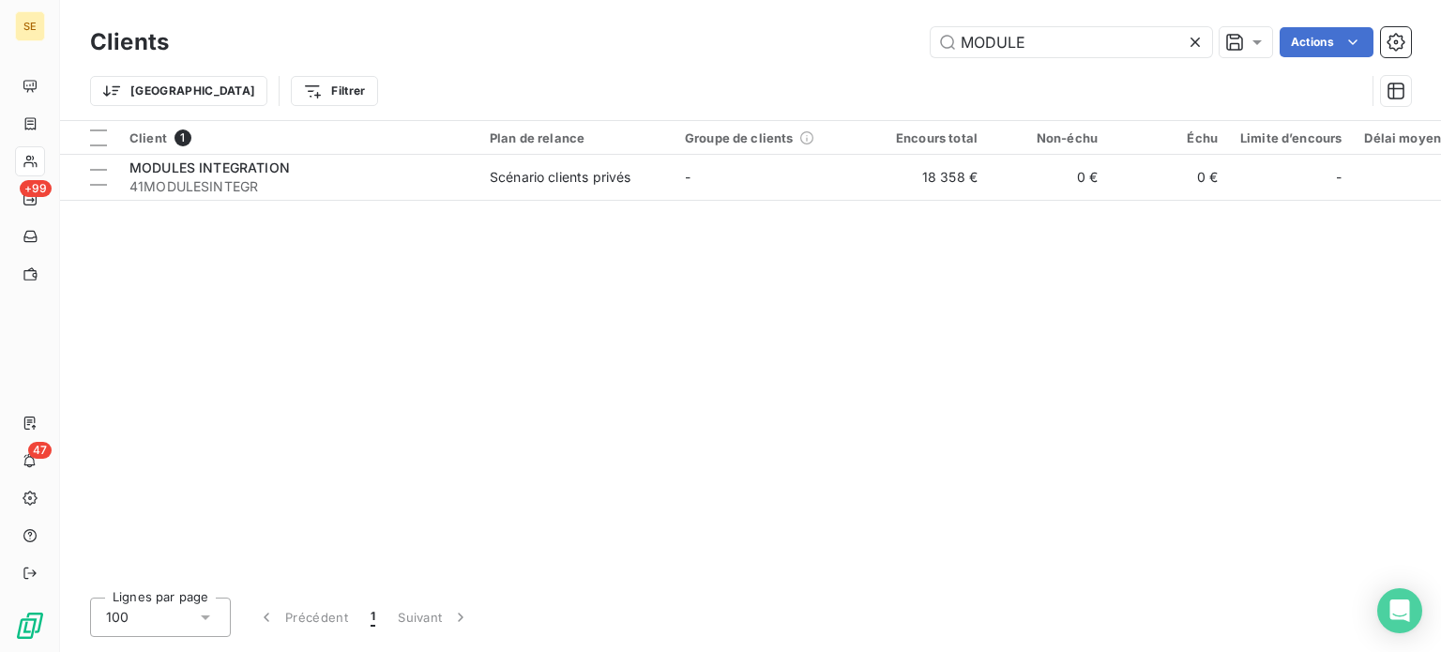
drag, startPoint x: 1053, startPoint y: 37, endPoint x: 765, endPoint y: 1, distance: 290.2
click at [779, 23] on div "Clients MODULE Actions" at bounding box center [750, 42] width 1321 height 39
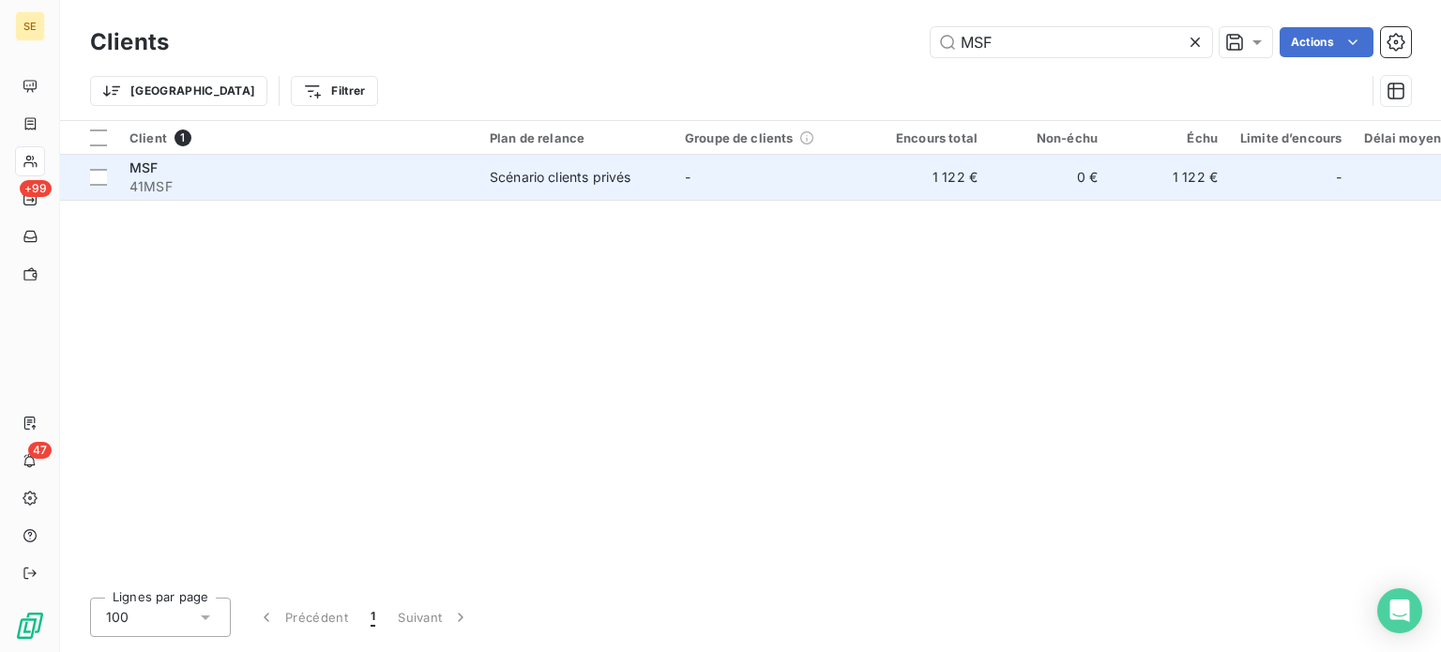
type input "MSF"
click at [434, 179] on span "41MSF" at bounding box center [298, 186] width 338 height 19
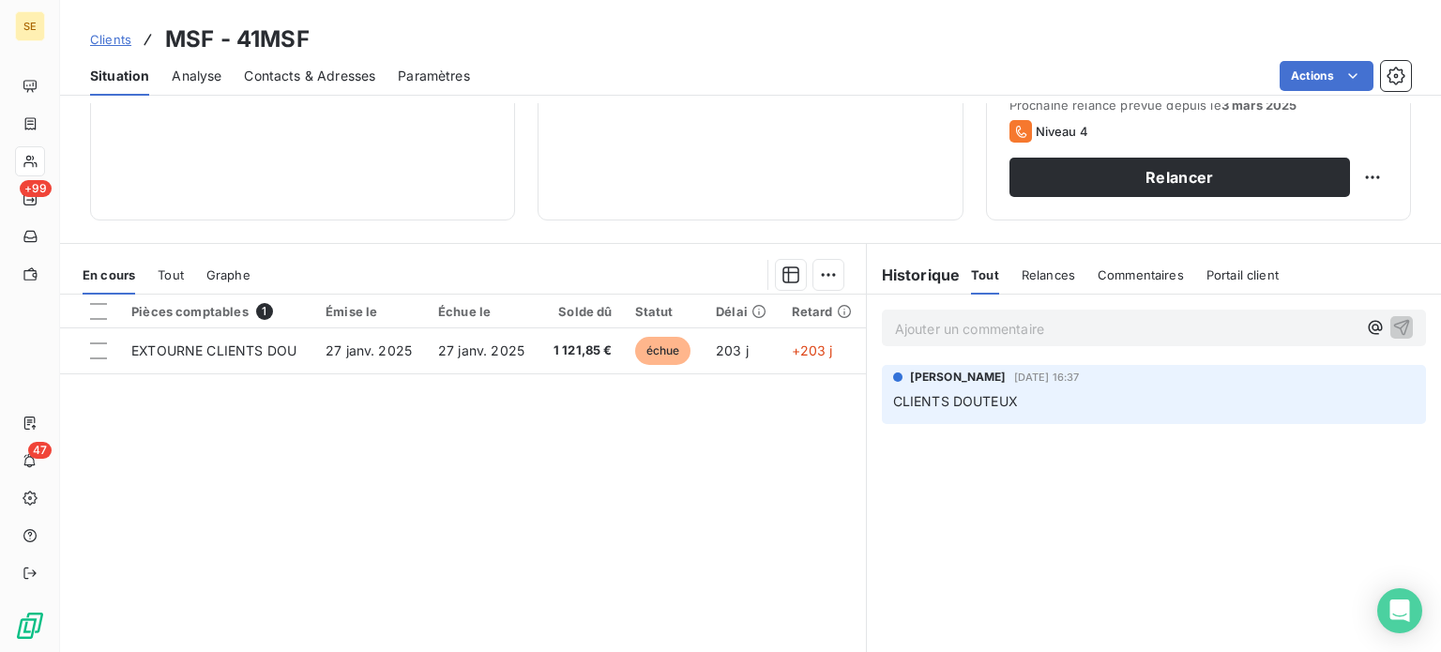
scroll to position [338, 0]
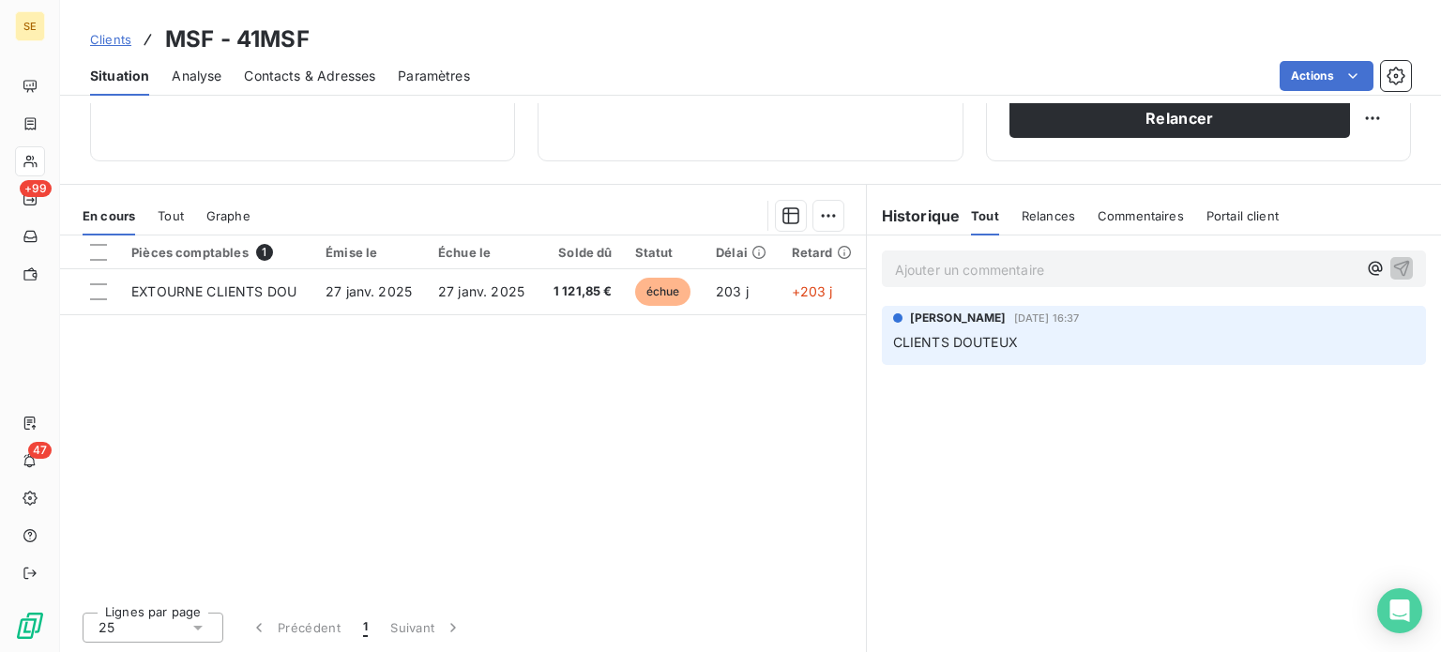
click at [124, 36] on span "Clients" at bounding box center [110, 39] width 41 height 15
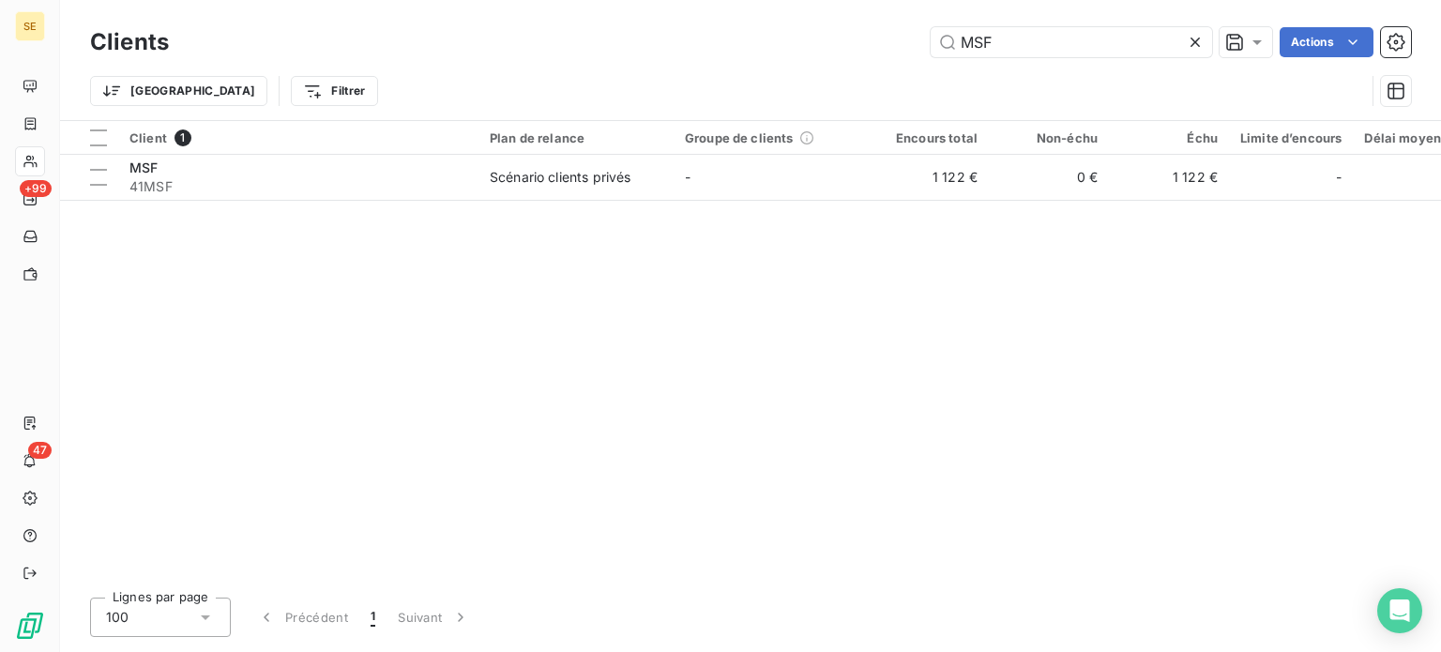
drag, startPoint x: 1009, startPoint y: 41, endPoint x: 811, endPoint y: 48, distance: 198.1
click at [811, 48] on div "MSF Actions" at bounding box center [801, 42] width 1220 height 30
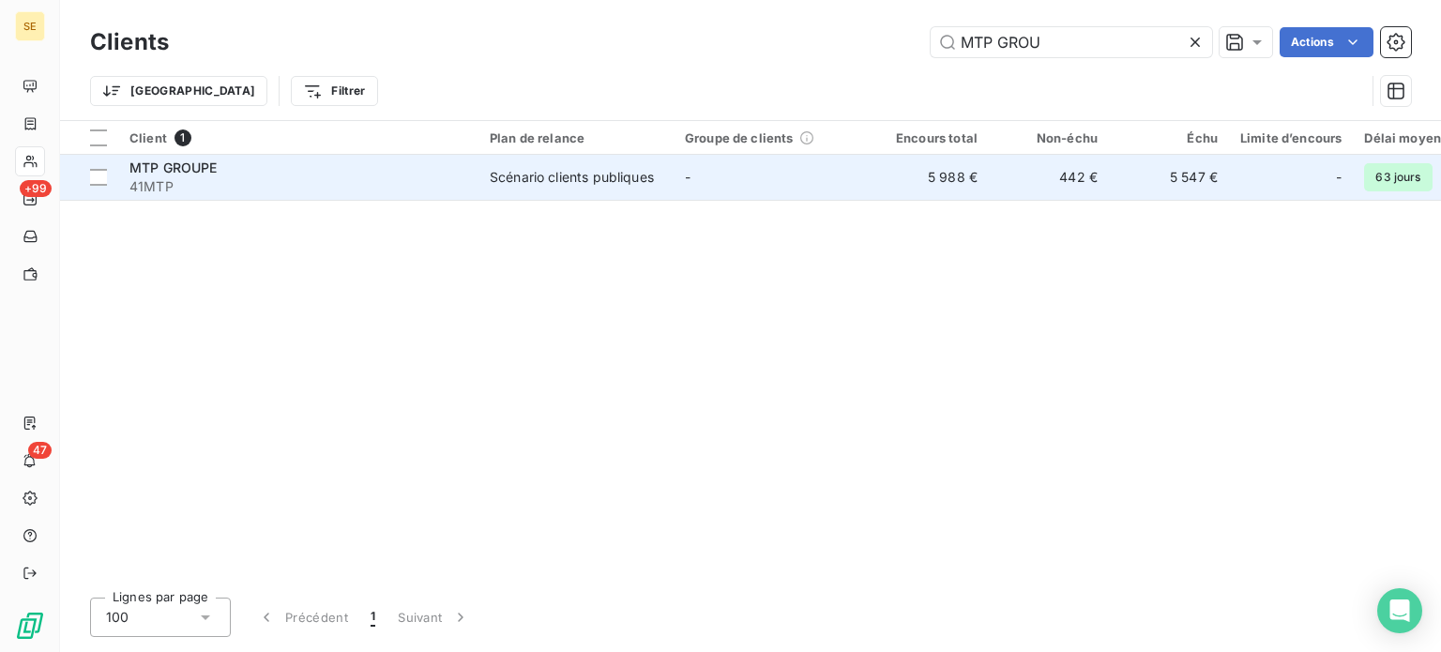
type input "MTP GROU"
click at [463, 181] on span "41MTP" at bounding box center [298, 186] width 338 height 19
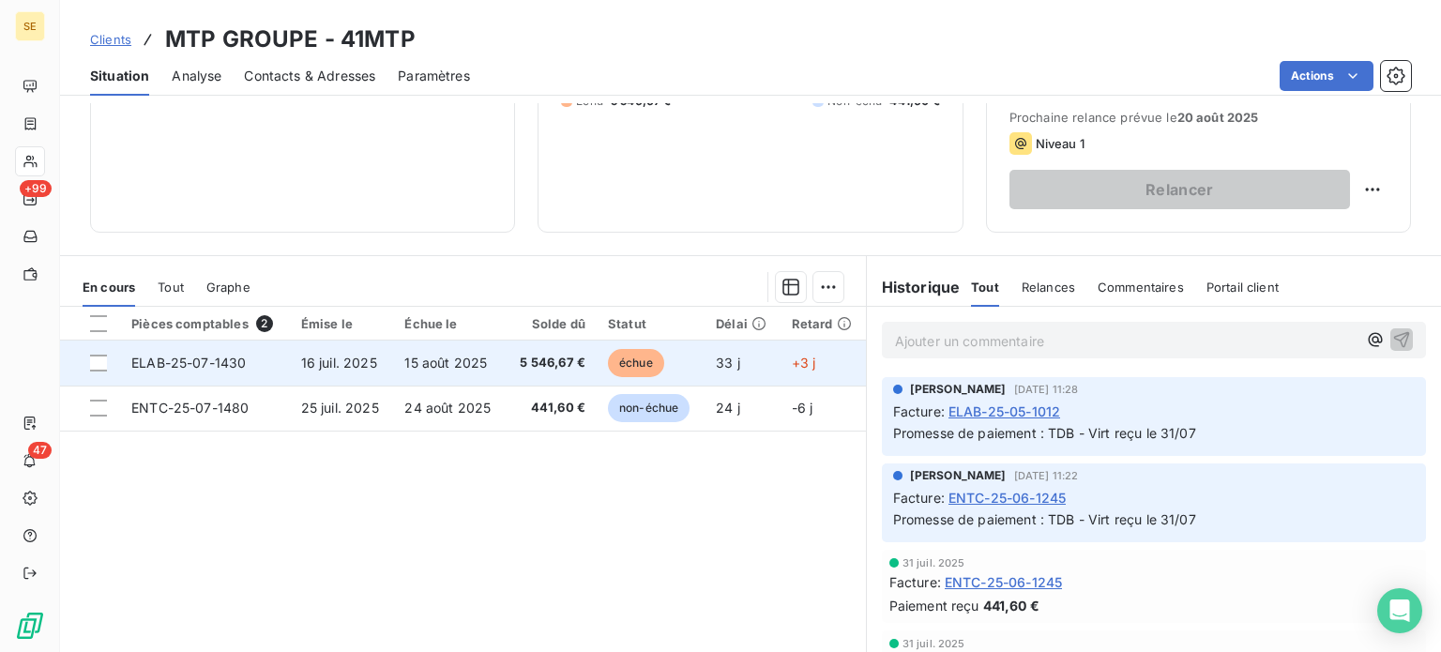
scroll to position [281, 0]
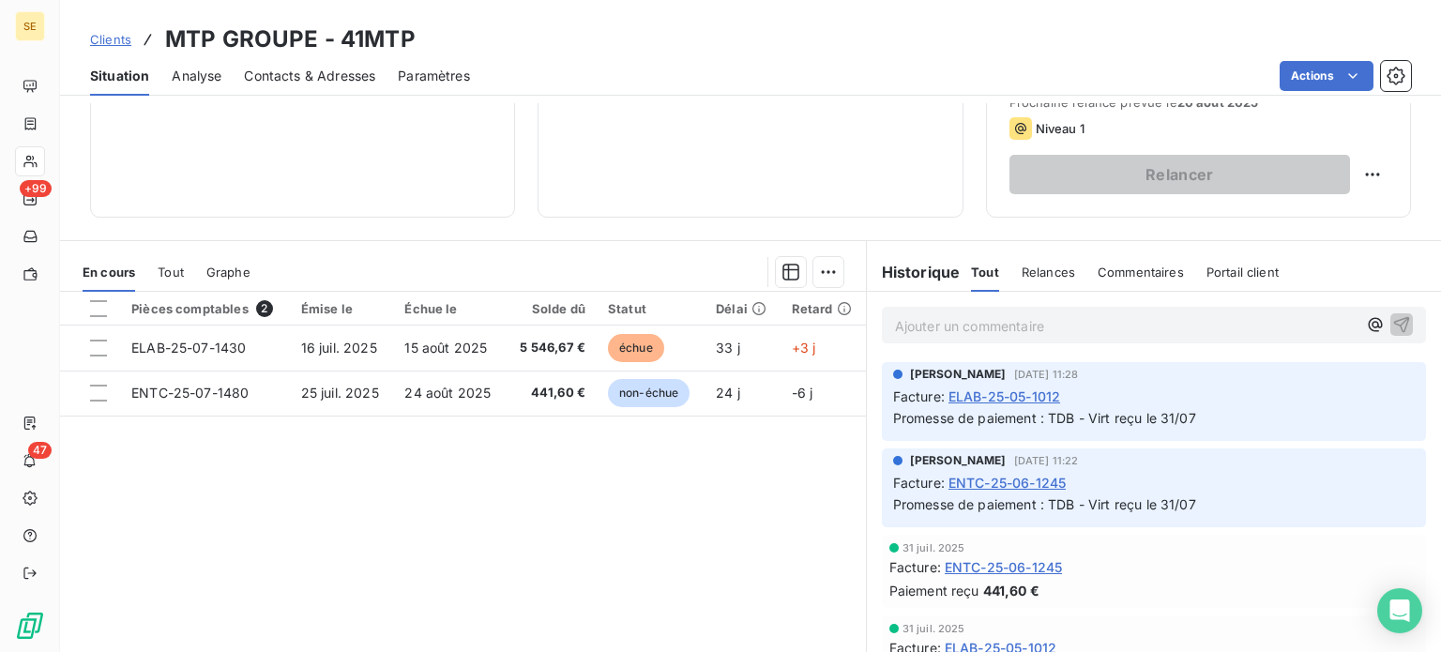
click at [101, 39] on span "Clients" at bounding box center [110, 39] width 41 height 15
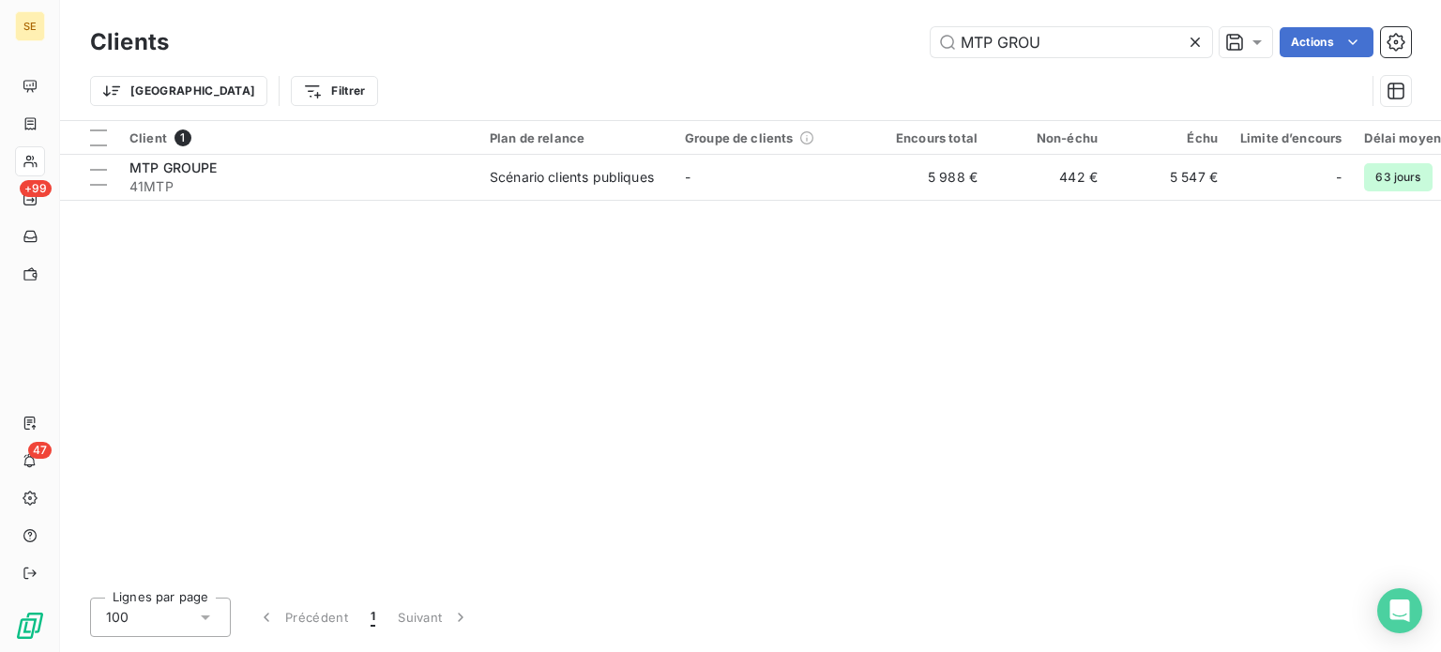
drag, startPoint x: 1062, startPoint y: 49, endPoint x: 672, endPoint y: 40, distance: 390.4
click at [672, 40] on div "MTP GROU Actions" at bounding box center [801, 42] width 1220 height 30
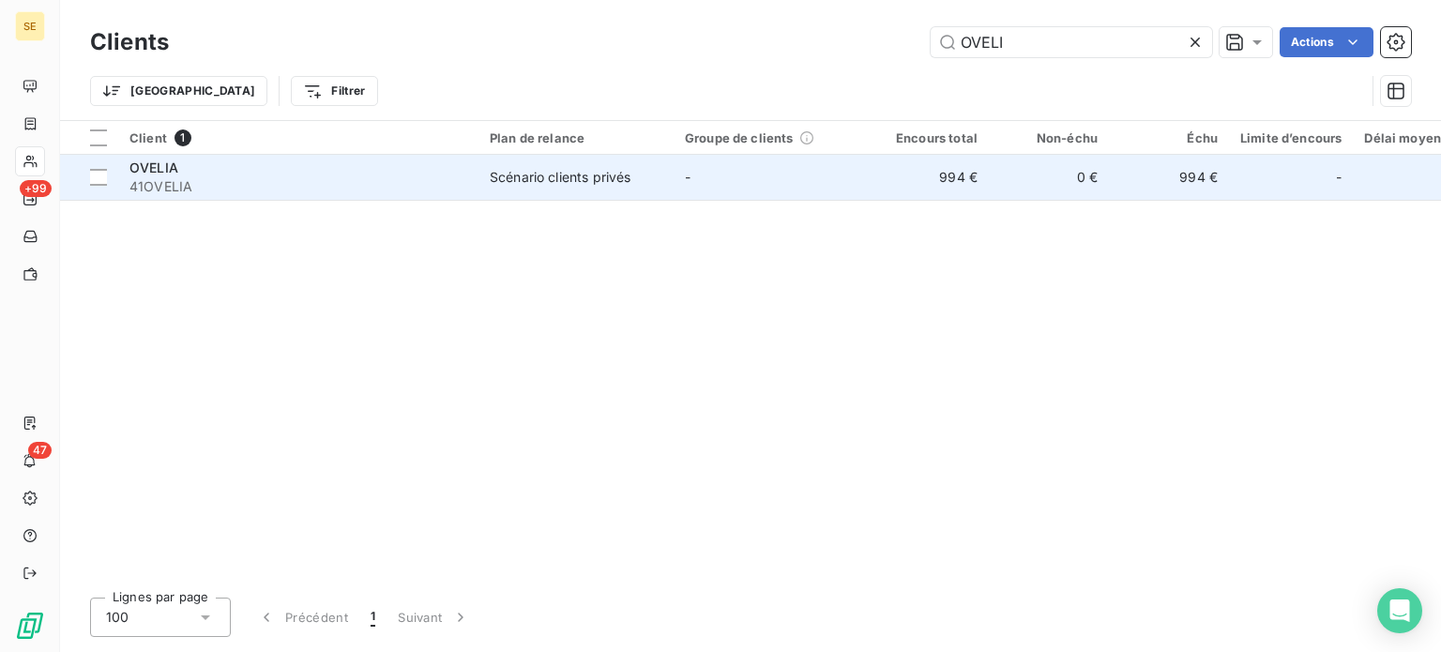
type input "OVELI"
click at [277, 172] on div "OVELIA" at bounding box center [298, 168] width 338 height 19
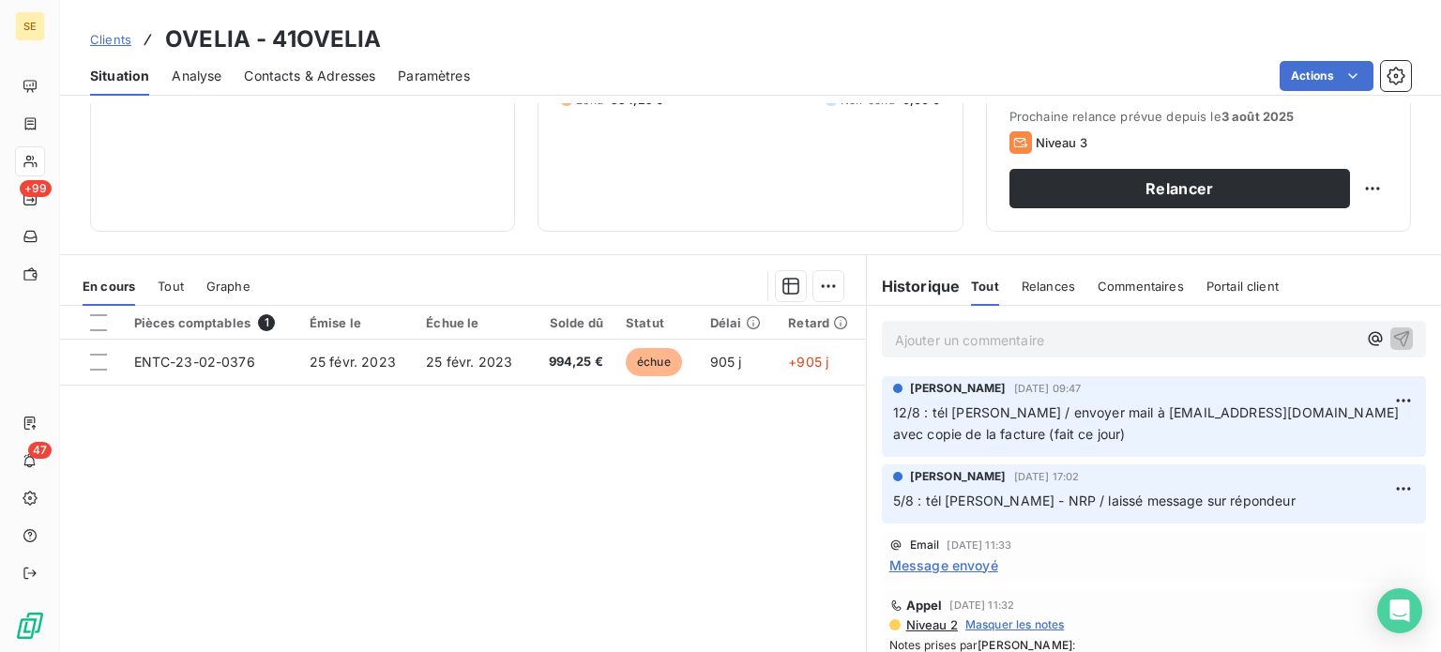
scroll to position [281, 0]
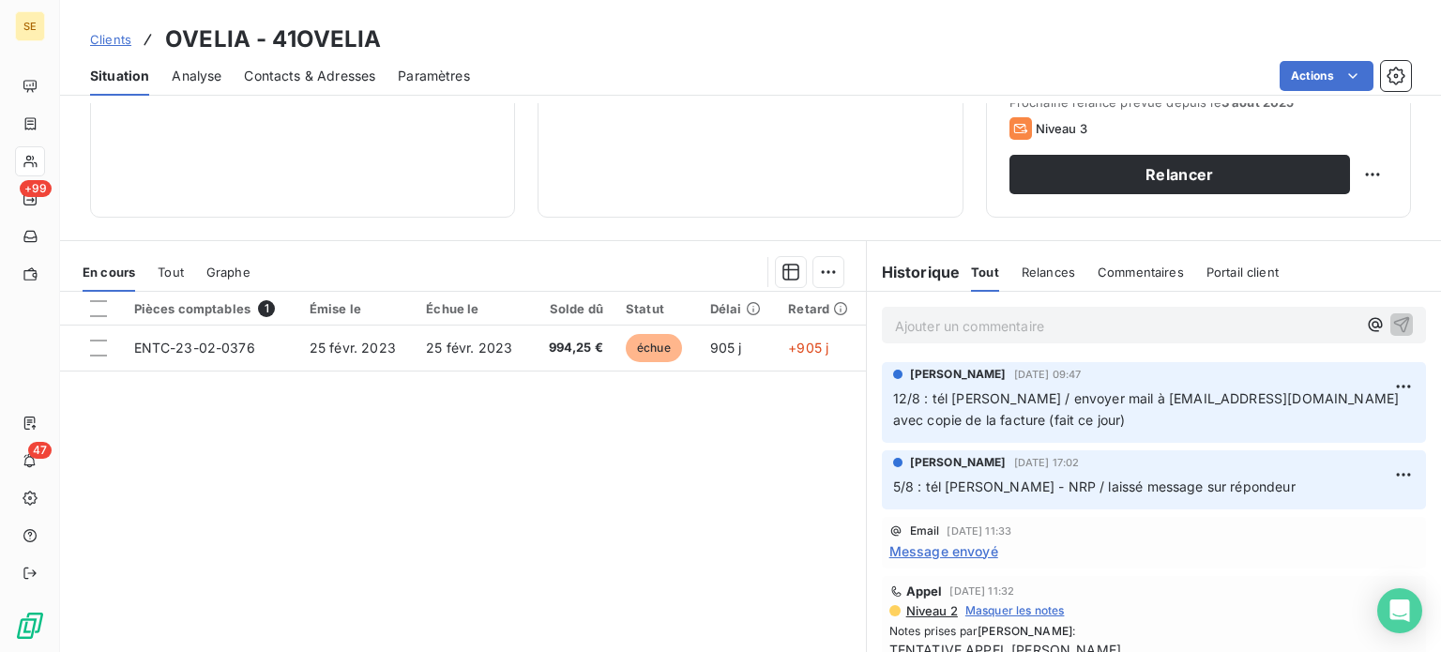
click at [113, 33] on span "Clients" at bounding box center [110, 39] width 41 height 15
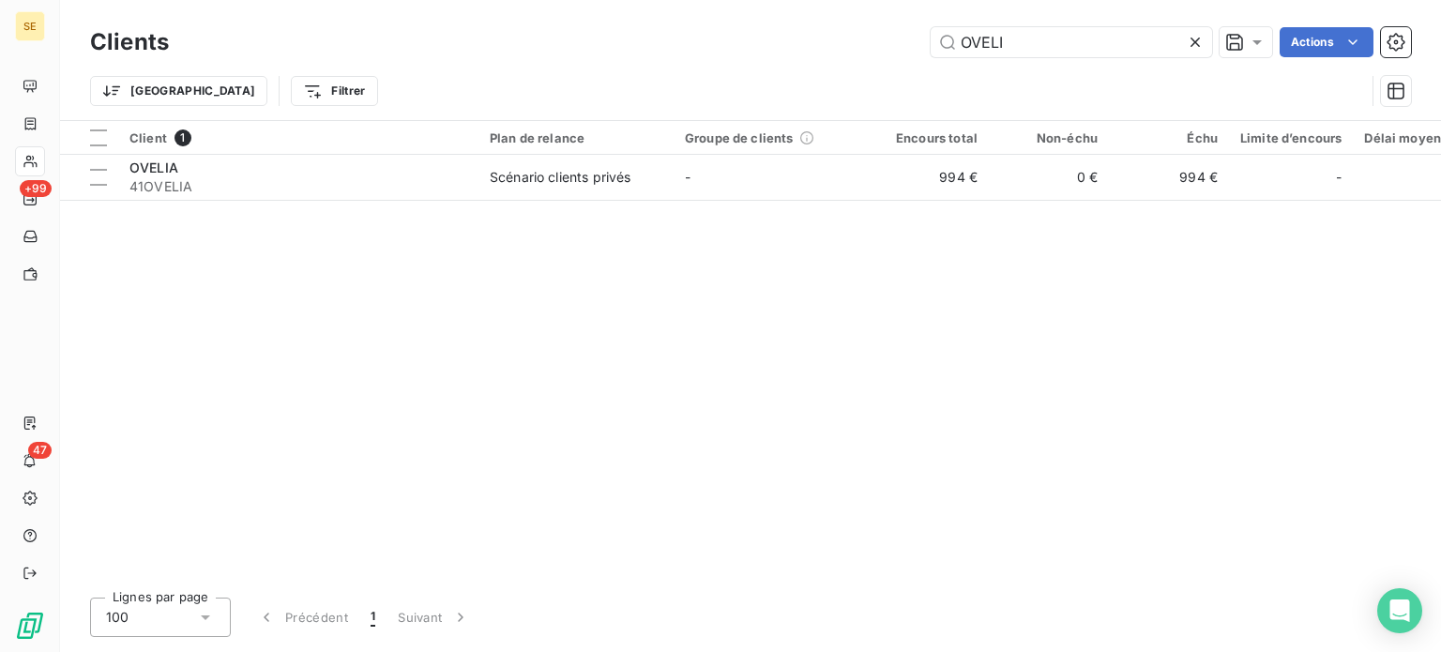
drag, startPoint x: 1022, startPoint y: 37, endPoint x: 848, endPoint y: 40, distance: 173.6
click at [848, 40] on div "OVELI Actions" at bounding box center [801, 42] width 1220 height 30
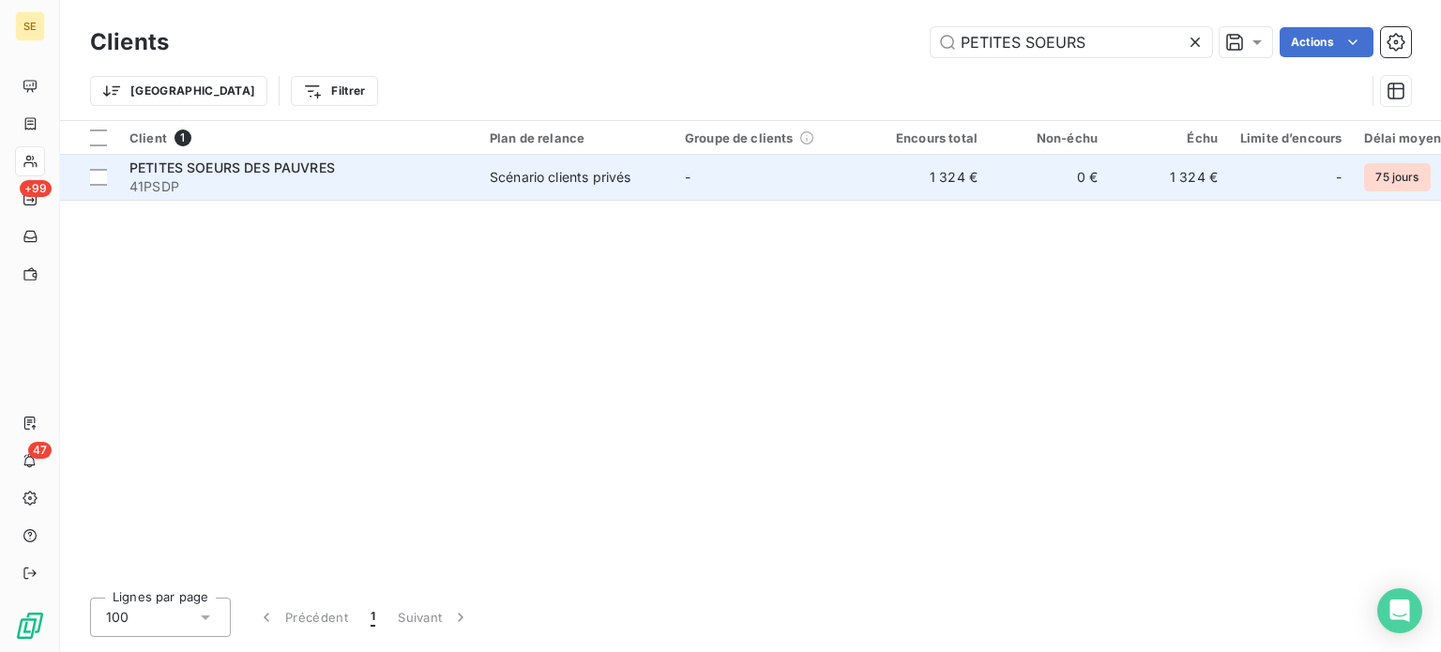
type input "PETITES SOEURS"
click at [364, 171] on div "PETITES SOEURS DES PAUVRES" at bounding box center [298, 168] width 338 height 19
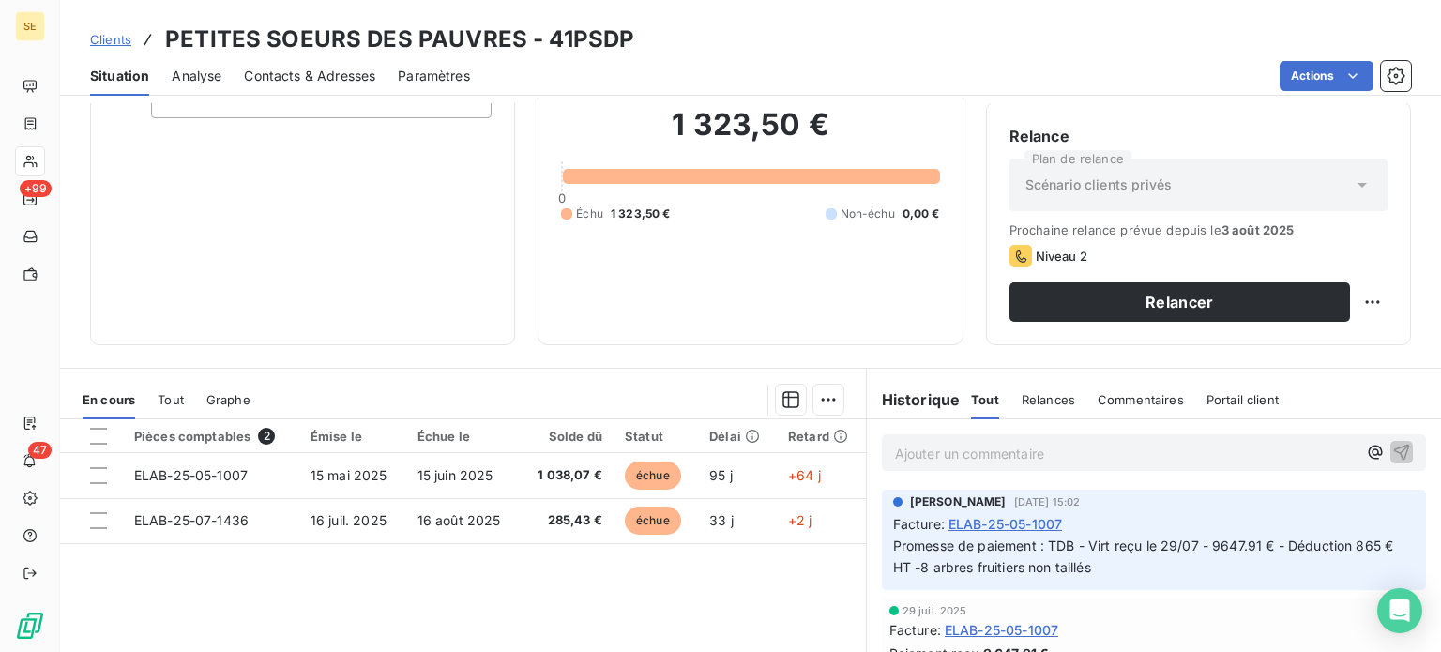
scroll to position [188, 0]
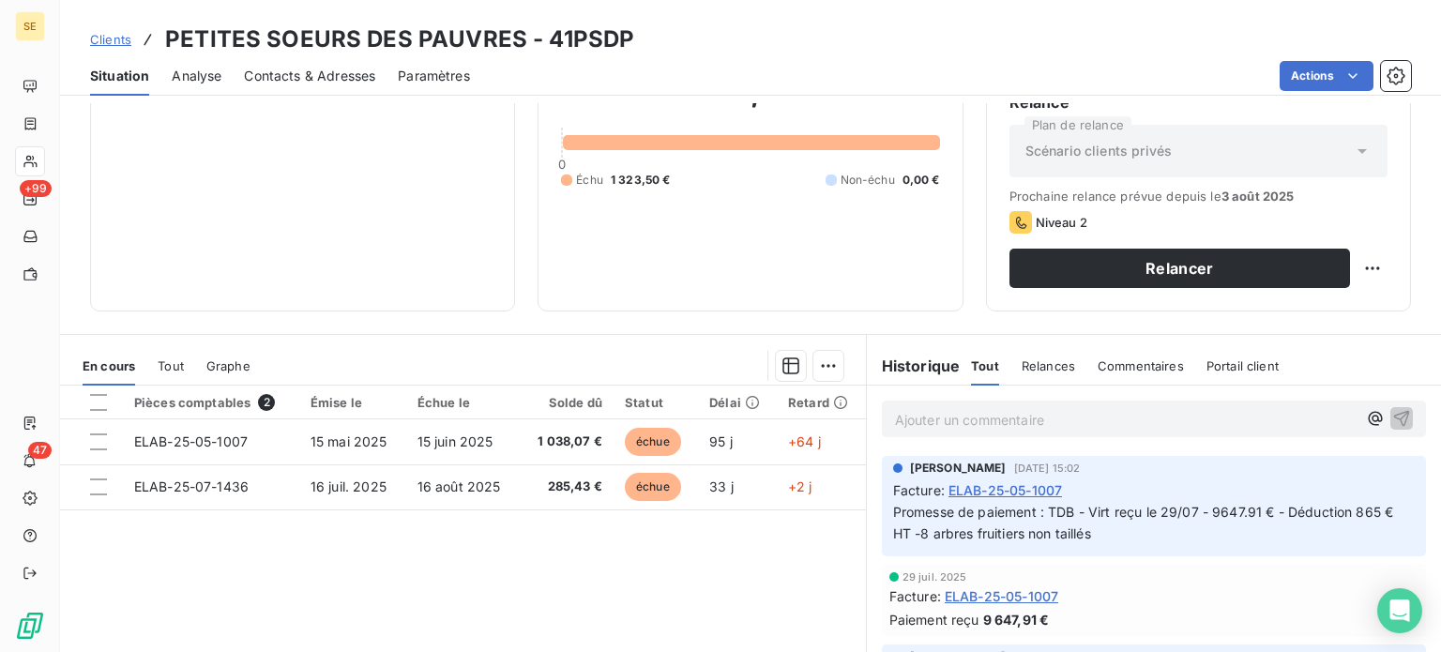
click at [105, 40] on span "Clients" at bounding box center [110, 39] width 41 height 15
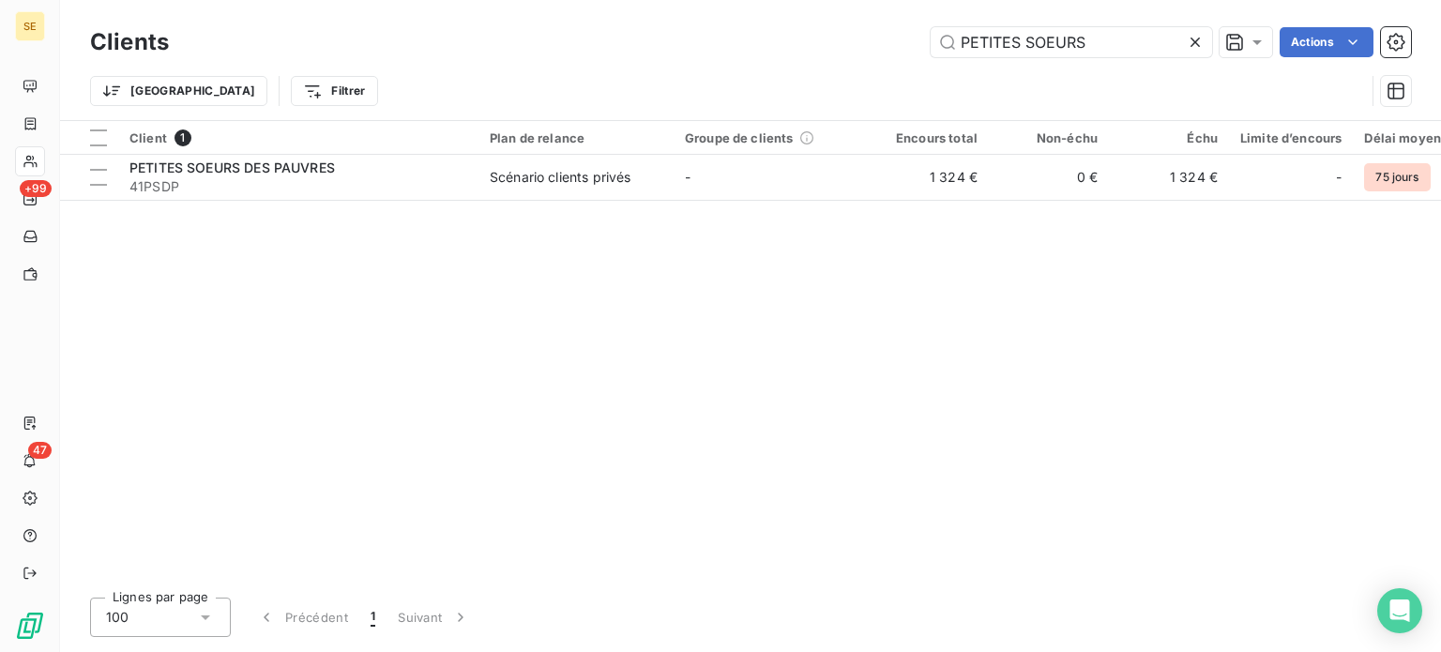
drag, startPoint x: 1088, startPoint y: 42, endPoint x: 882, endPoint y: 44, distance: 206.4
click at [882, 44] on div "PETITES SOEURS Actions" at bounding box center [801, 42] width 1220 height 30
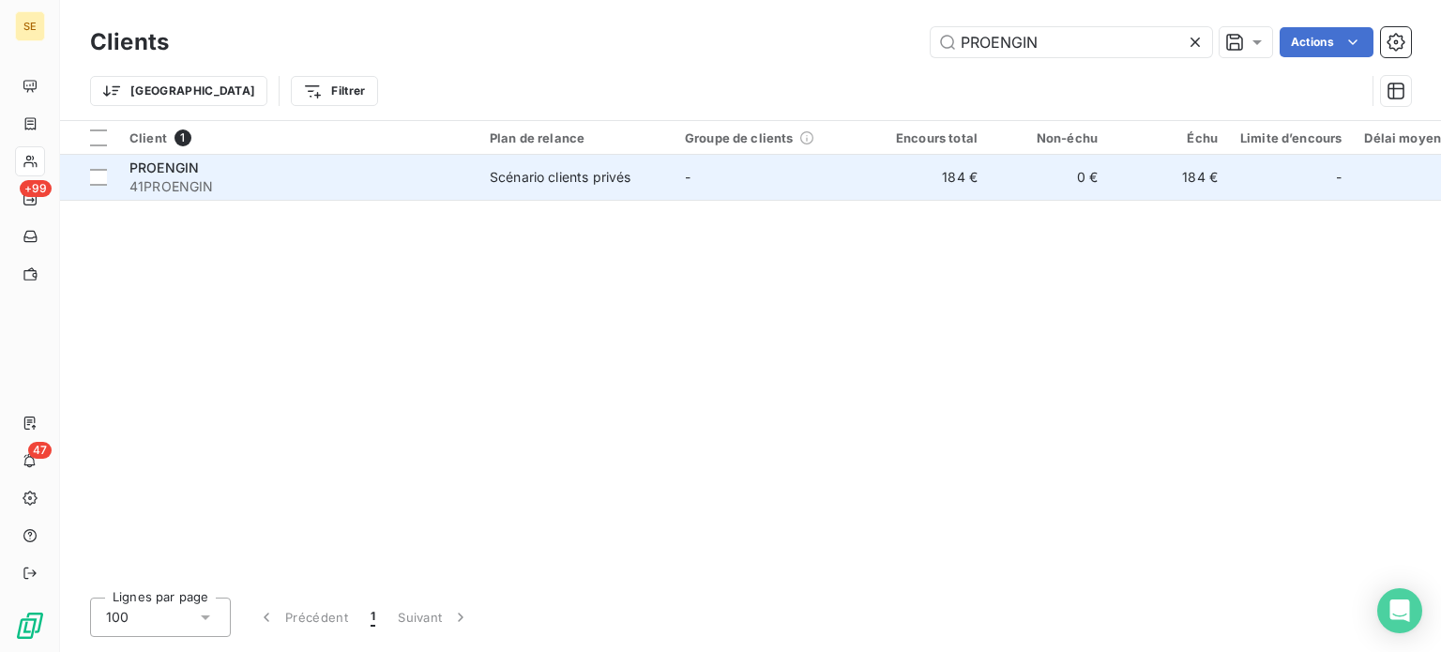
type input "PROENGIN"
click at [344, 171] on div "PROENGIN" at bounding box center [298, 168] width 338 height 19
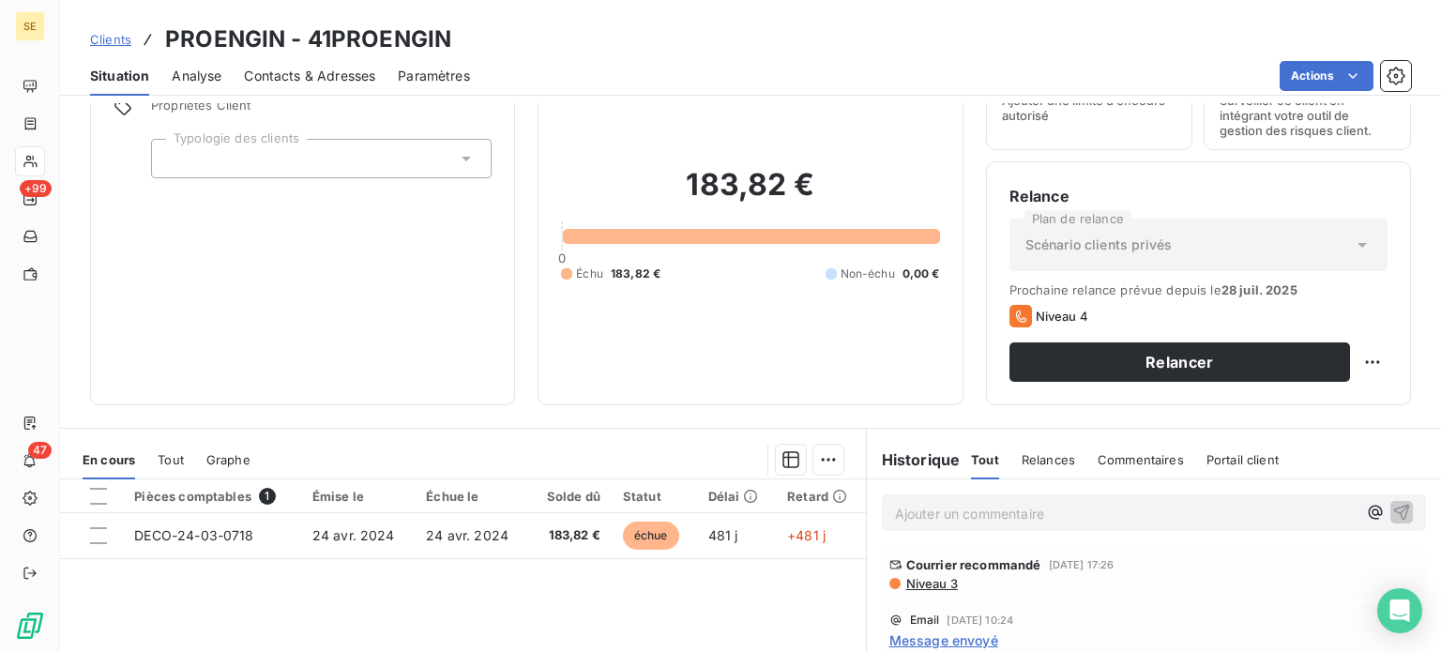
scroll to position [94, 0]
click at [101, 34] on span "Clients" at bounding box center [110, 39] width 41 height 15
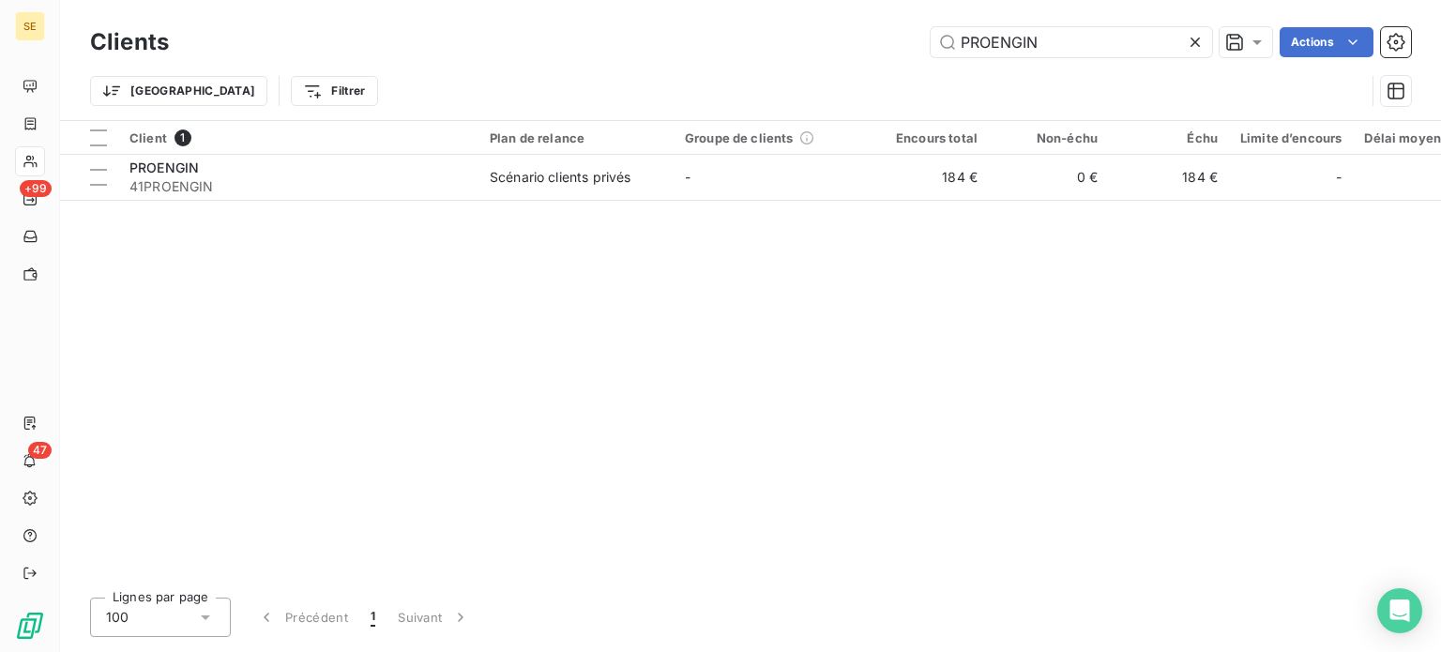
drag, startPoint x: 1100, startPoint y: 45, endPoint x: 724, endPoint y: 53, distance: 375.4
click at [724, 53] on div "PROENGIN Actions" at bounding box center [801, 42] width 1220 height 30
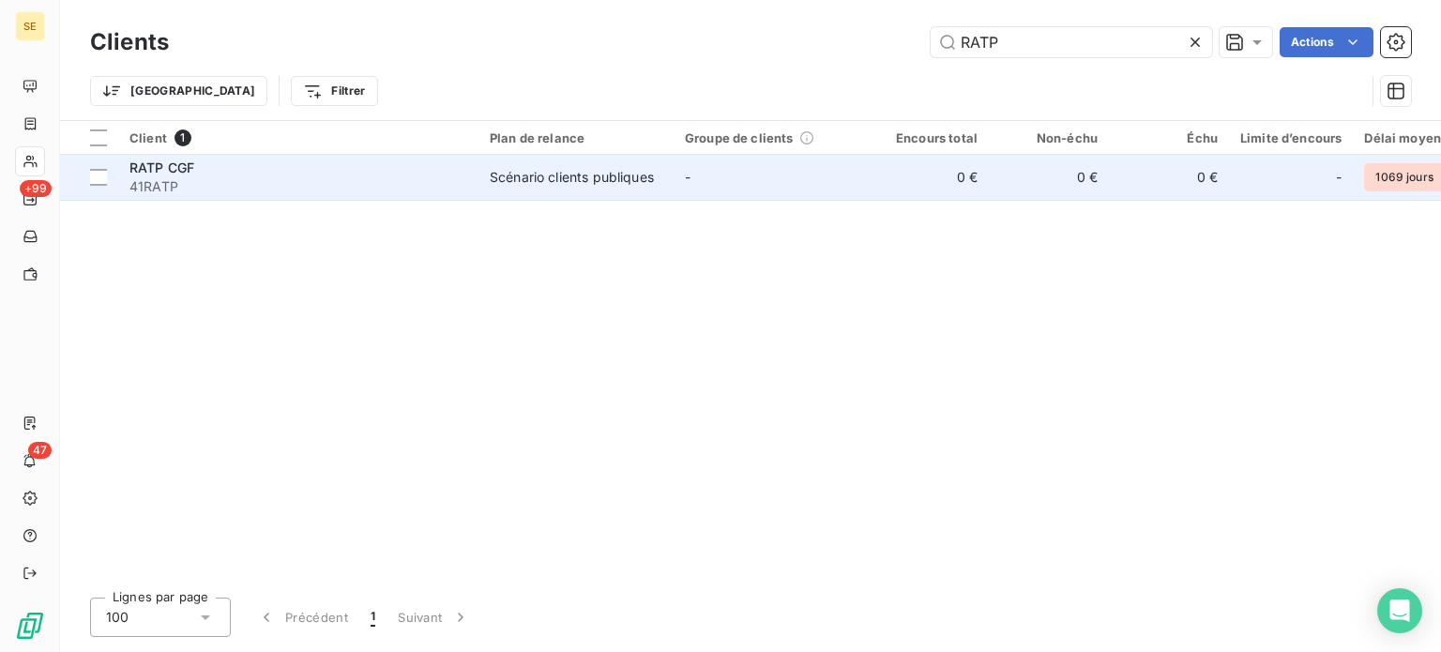
type input "RATP"
click at [287, 174] on div "RATP CGF" at bounding box center [298, 168] width 338 height 19
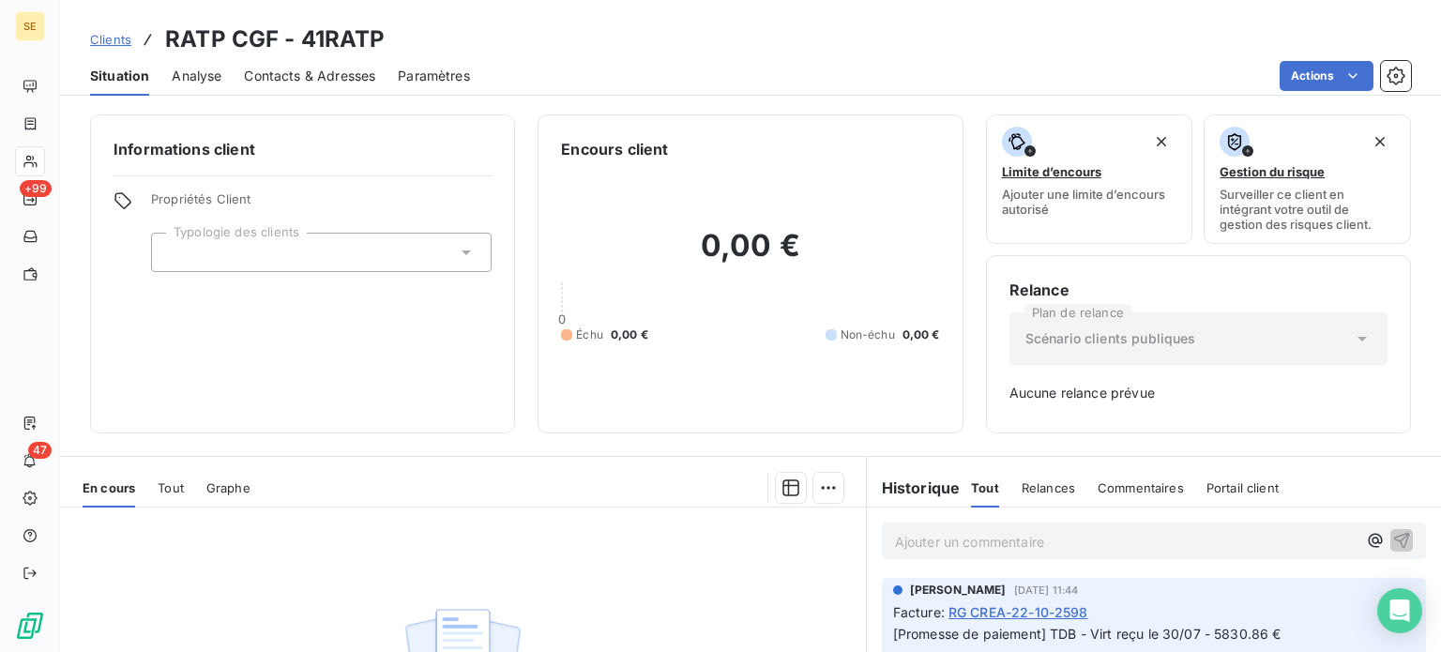
click at [103, 37] on span "Clients" at bounding box center [110, 39] width 41 height 15
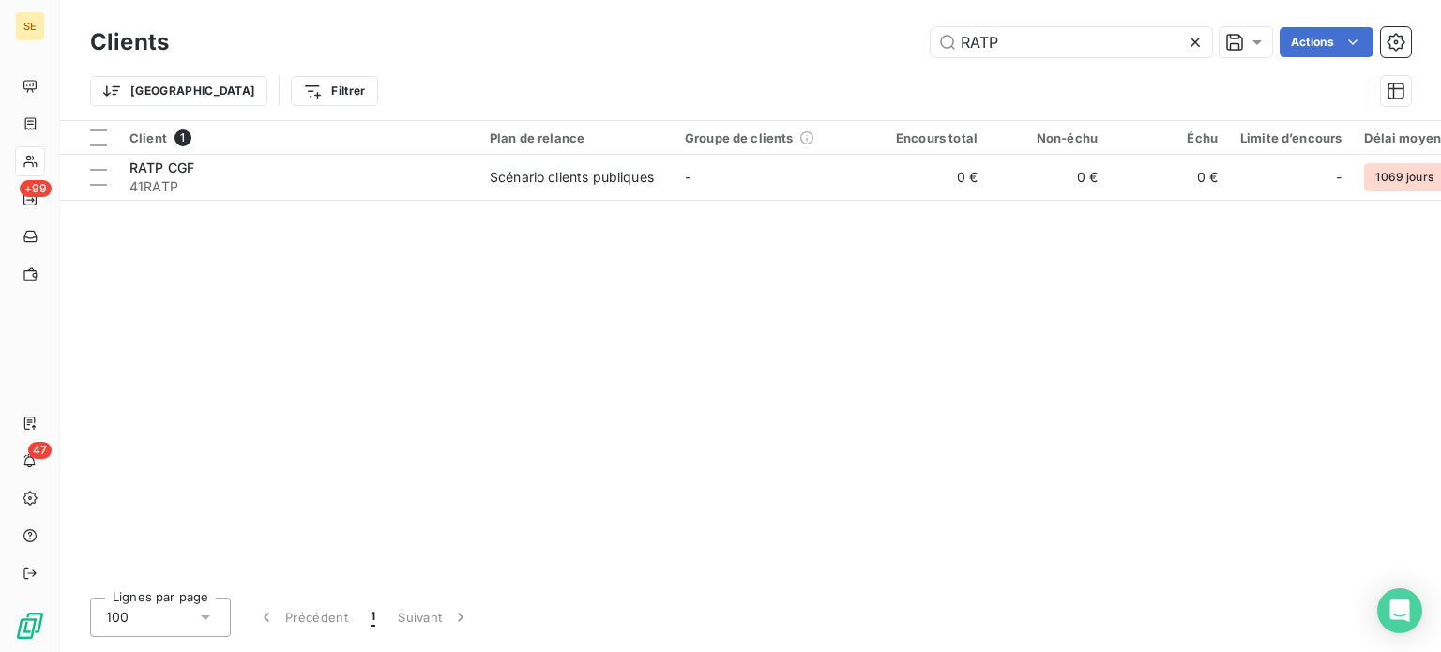
drag, startPoint x: 1040, startPoint y: 32, endPoint x: 655, endPoint y: 42, distance: 384.8
click at [650, 38] on div "RATP Actions" at bounding box center [801, 42] width 1220 height 30
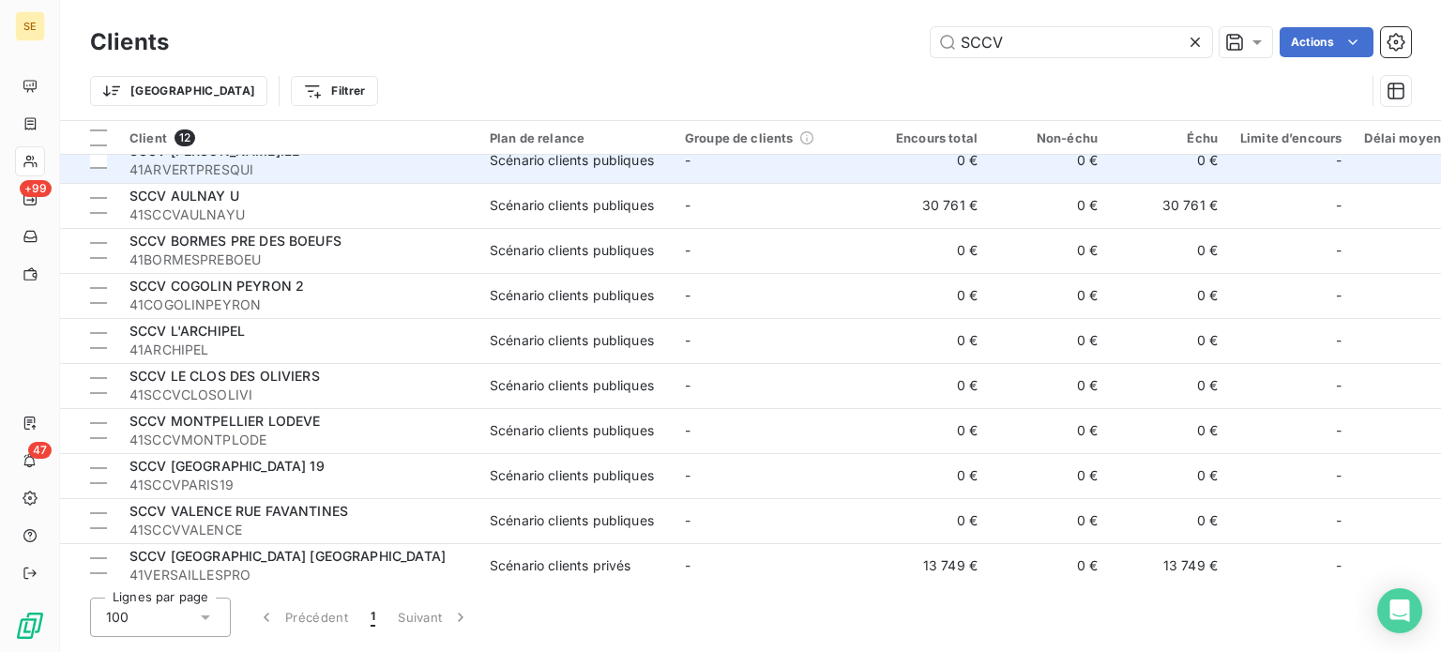
scroll to position [120, 0]
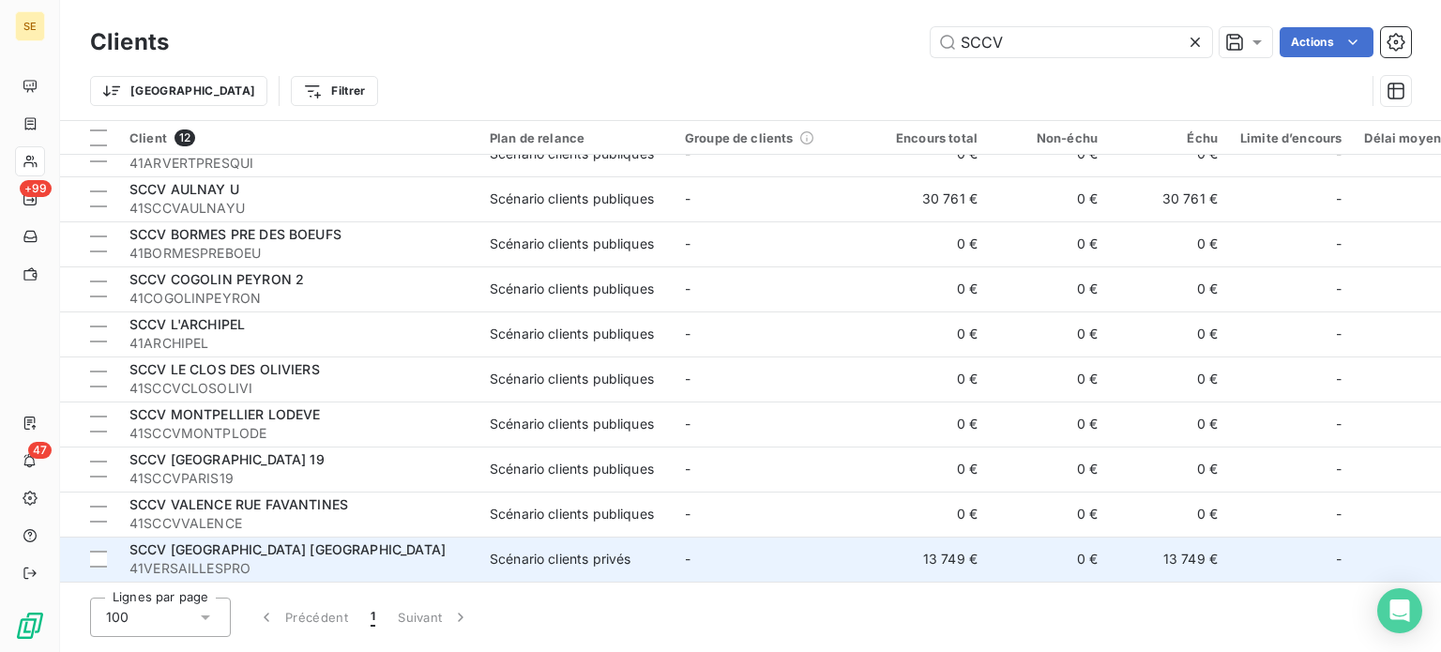
type input "SCCV"
click at [295, 542] on span "SCCV [GEOGRAPHIC_DATA] [GEOGRAPHIC_DATA]" at bounding box center [287, 549] width 316 height 16
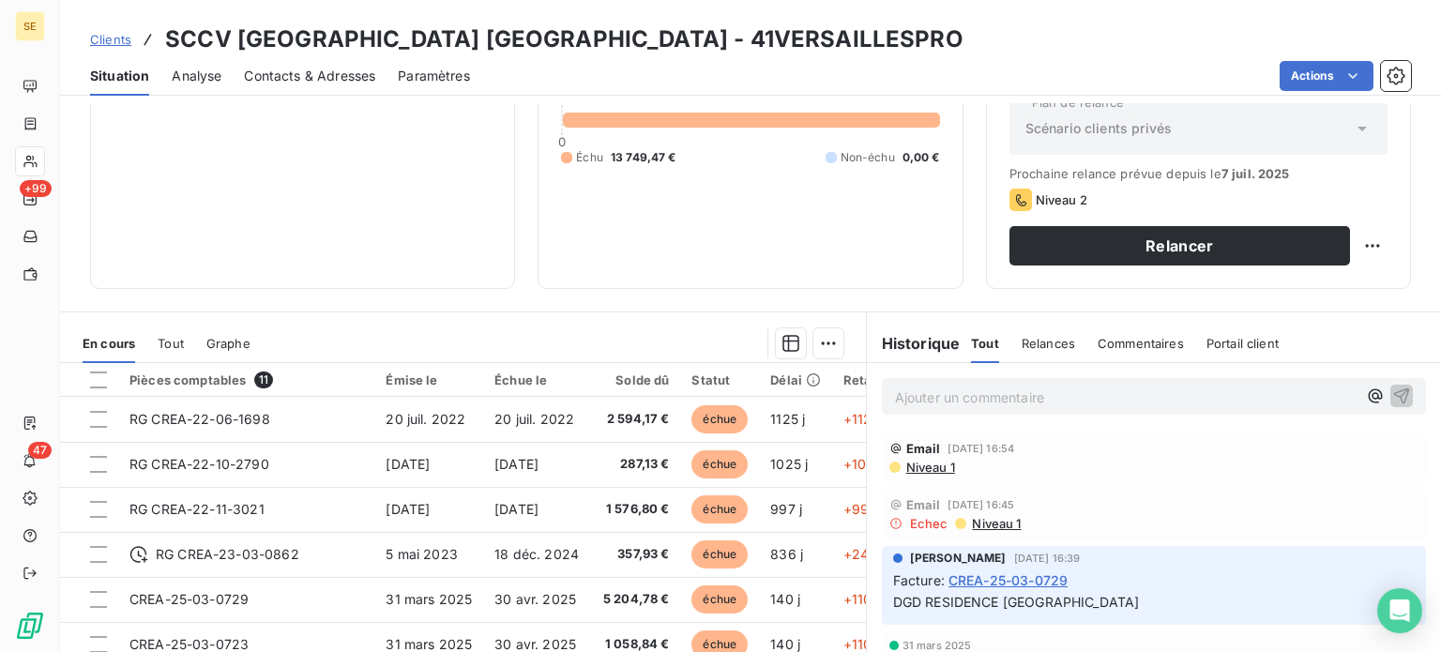
scroll to position [281, 0]
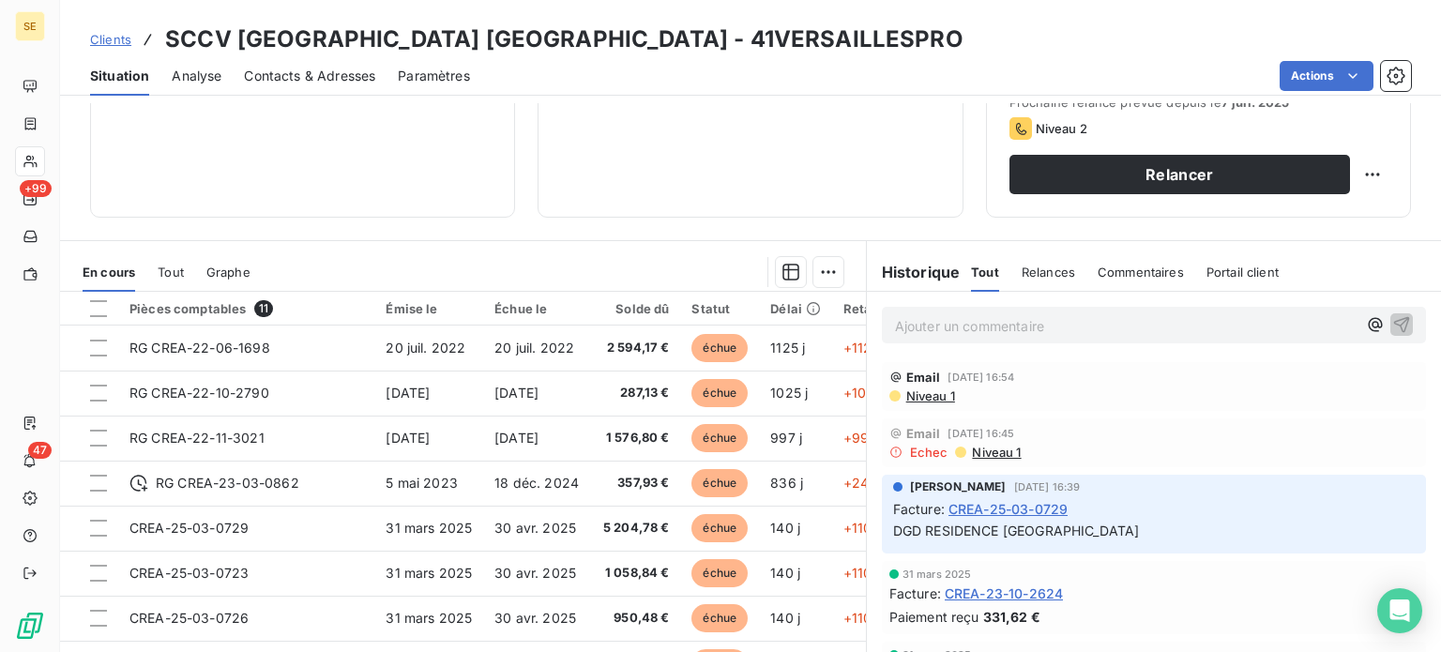
click at [112, 35] on span "Clients" at bounding box center [110, 39] width 41 height 15
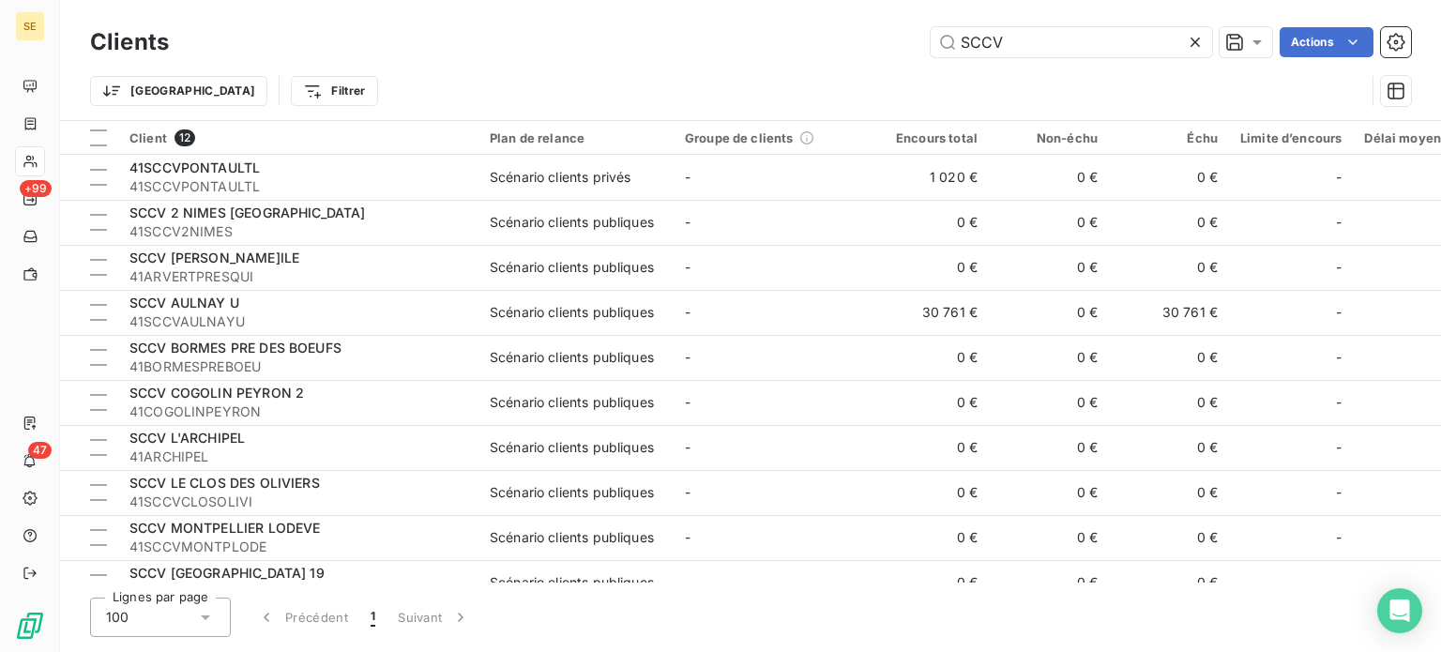
drag, startPoint x: 1064, startPoint y: 48, endPoint x: 796, endPoint y: 33, distance: 268.8
click at [796, 33] on div "SCCV Actions" at bounding box center [801, 42] width 1220 height 30
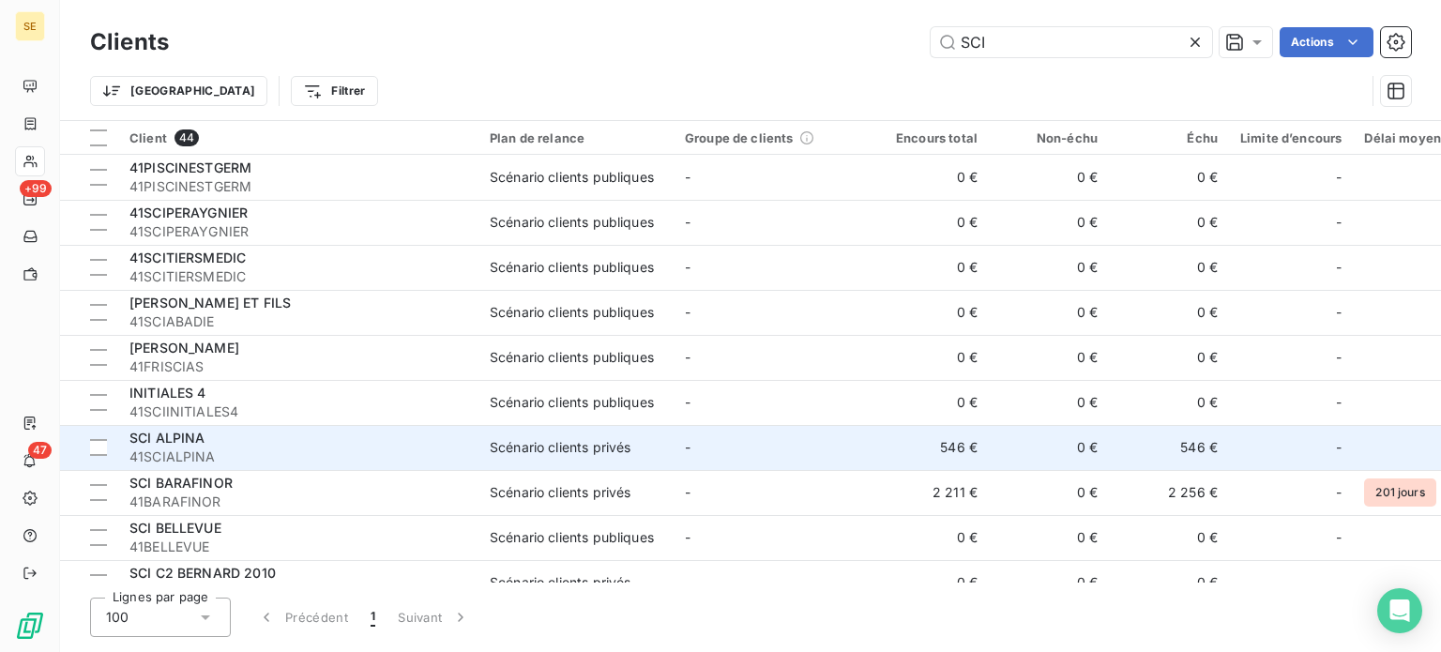
type input "SCI"
click at [390, 444] on div "SCI ALPINA" at bounding box center [298, 438] width 338 height 19
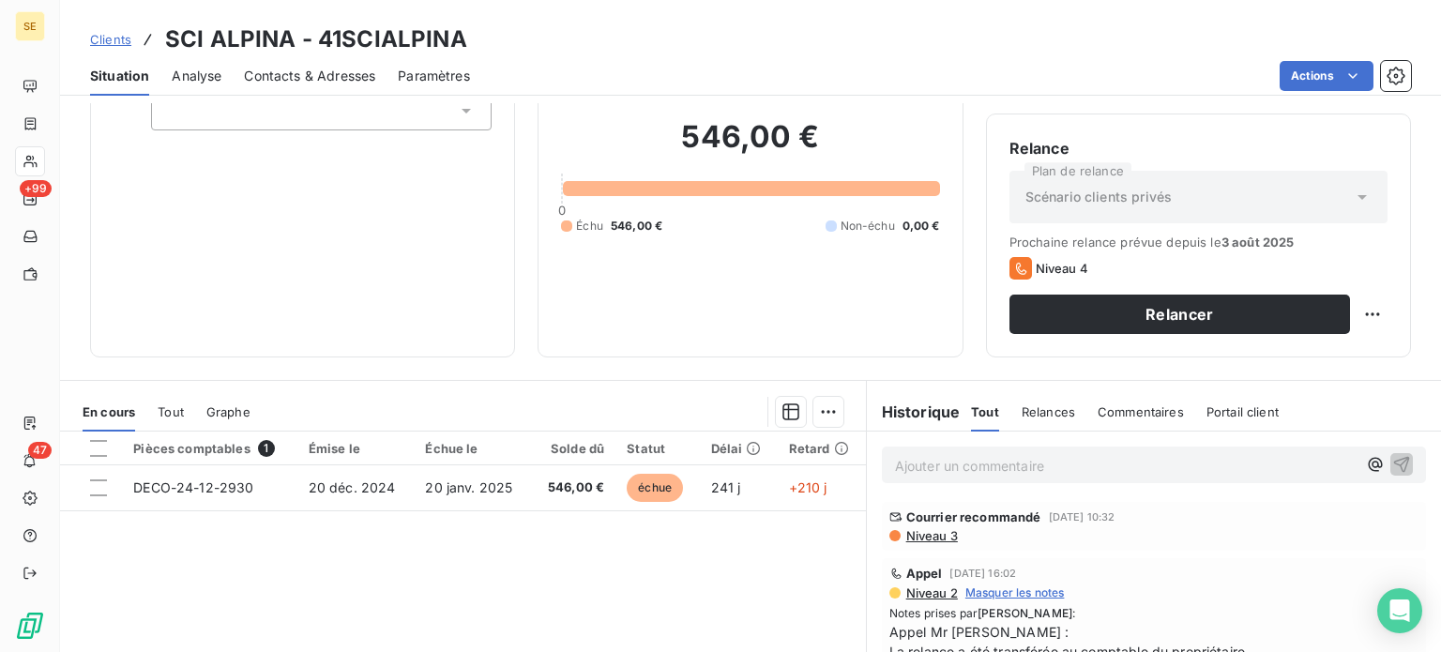
scroll to position [188, 0]
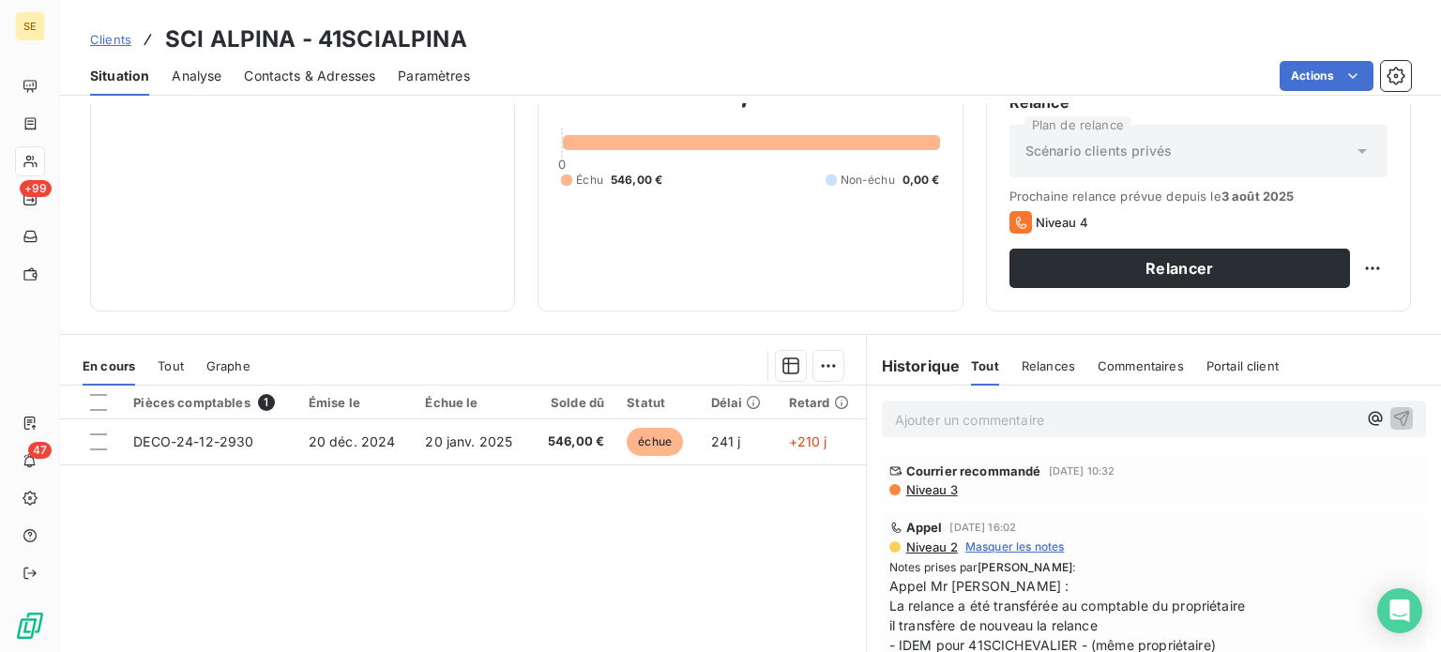
click at [107, 42] on span "Clients" at bounding box center [110, 39] width 41 height 15
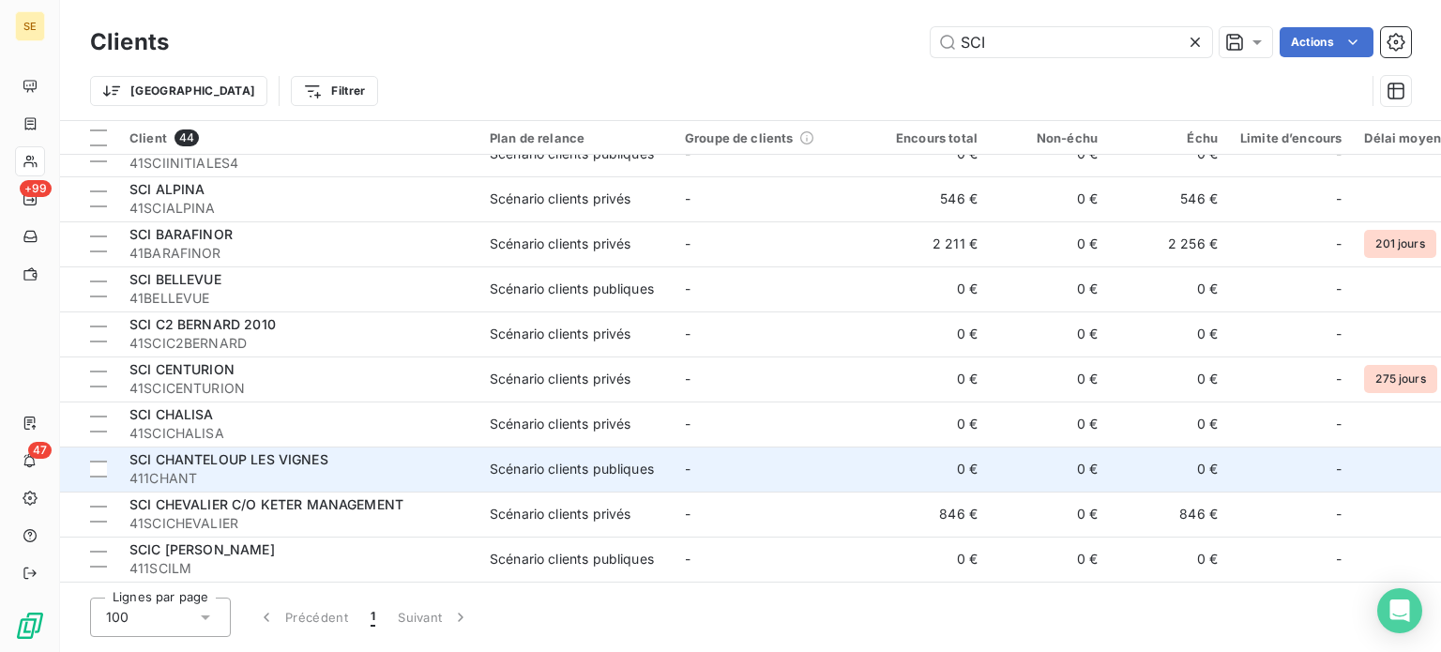
scroll to position [281, 0]
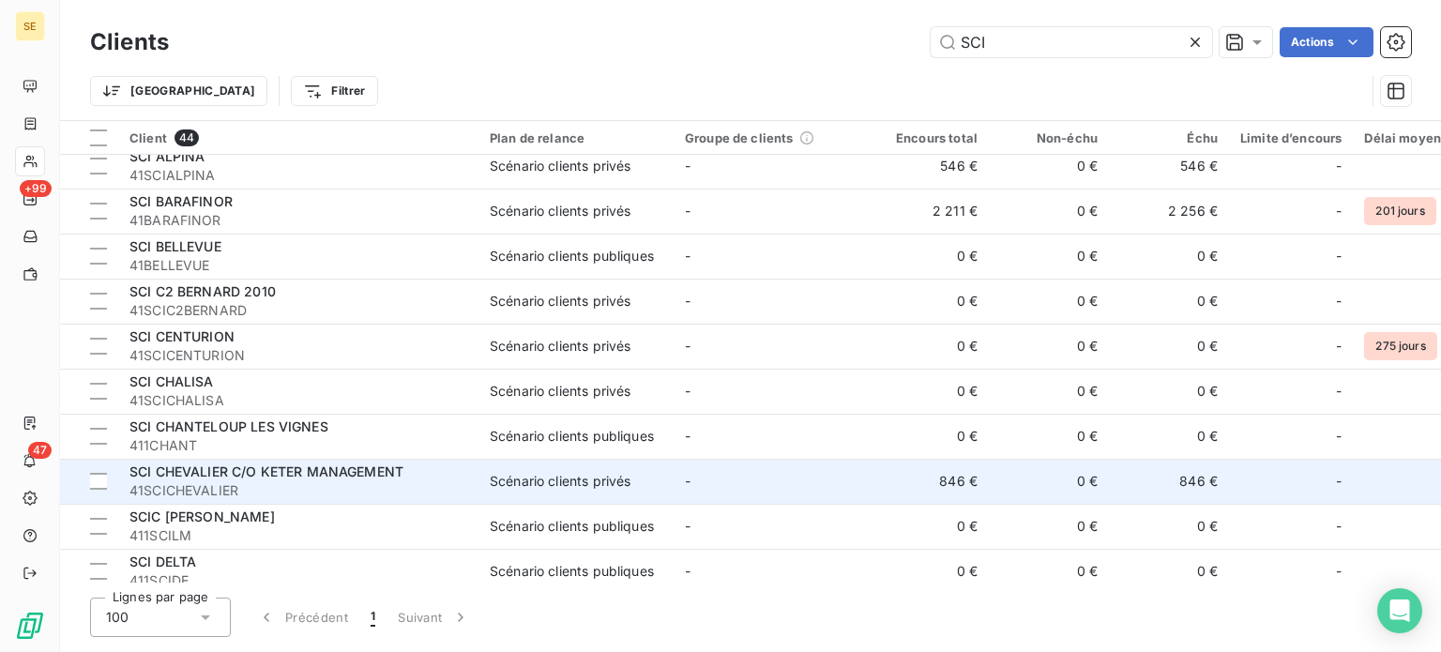
click at [331, 481] on span "41SCICHEVALIER" at bounding box center [298, 490] width 338 height 19
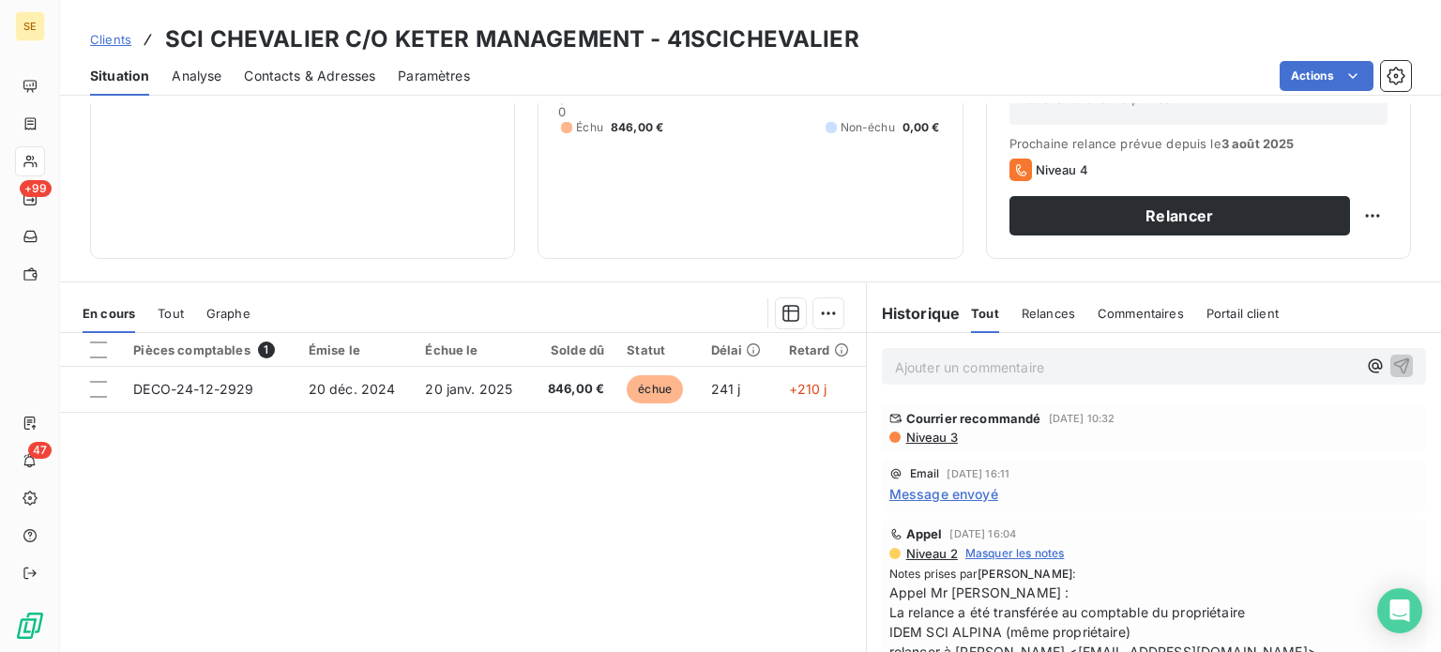
scroll to position [281, 0]
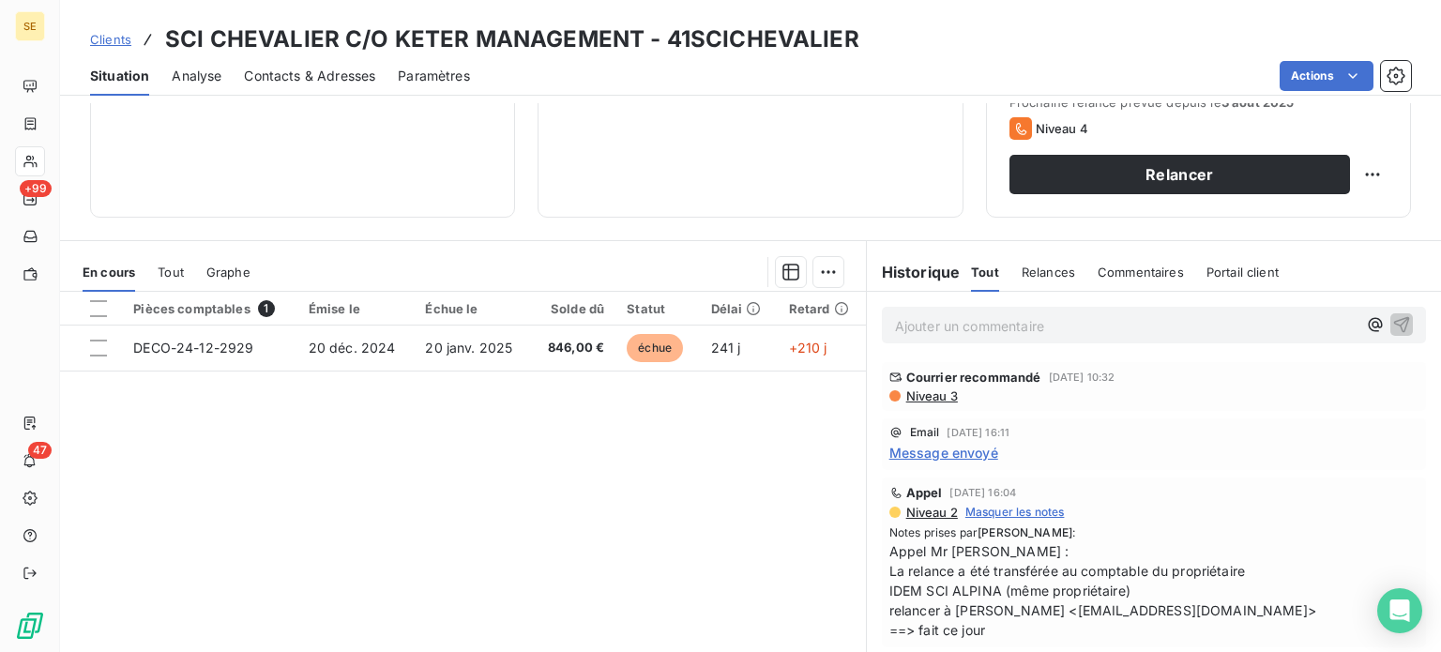
click at [109, 41] on span "Clients" at bounding box center [110, 39] width 41 height 15
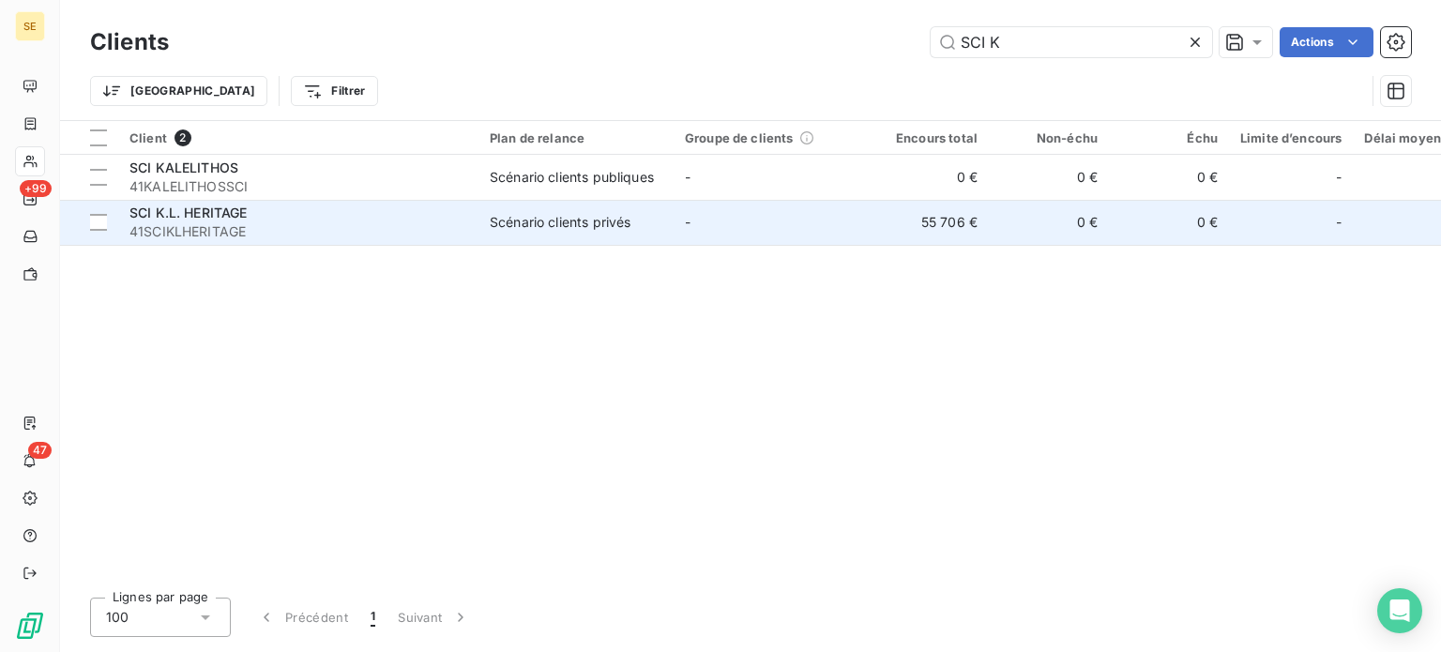
type input "SCI K"
click at [315, 227] on span "41SCIKLHERITAGE" at bounding box center [298, 231] width 338 height 19
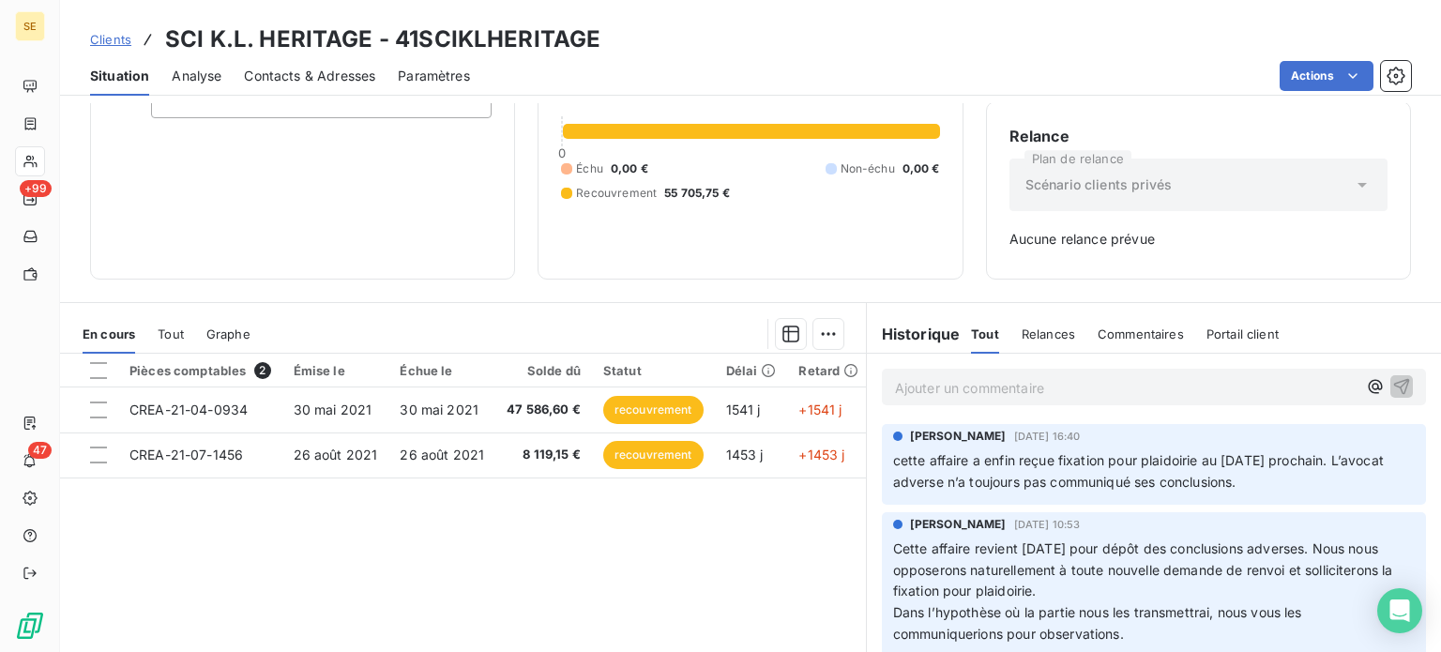
scroll to position [188, 0]
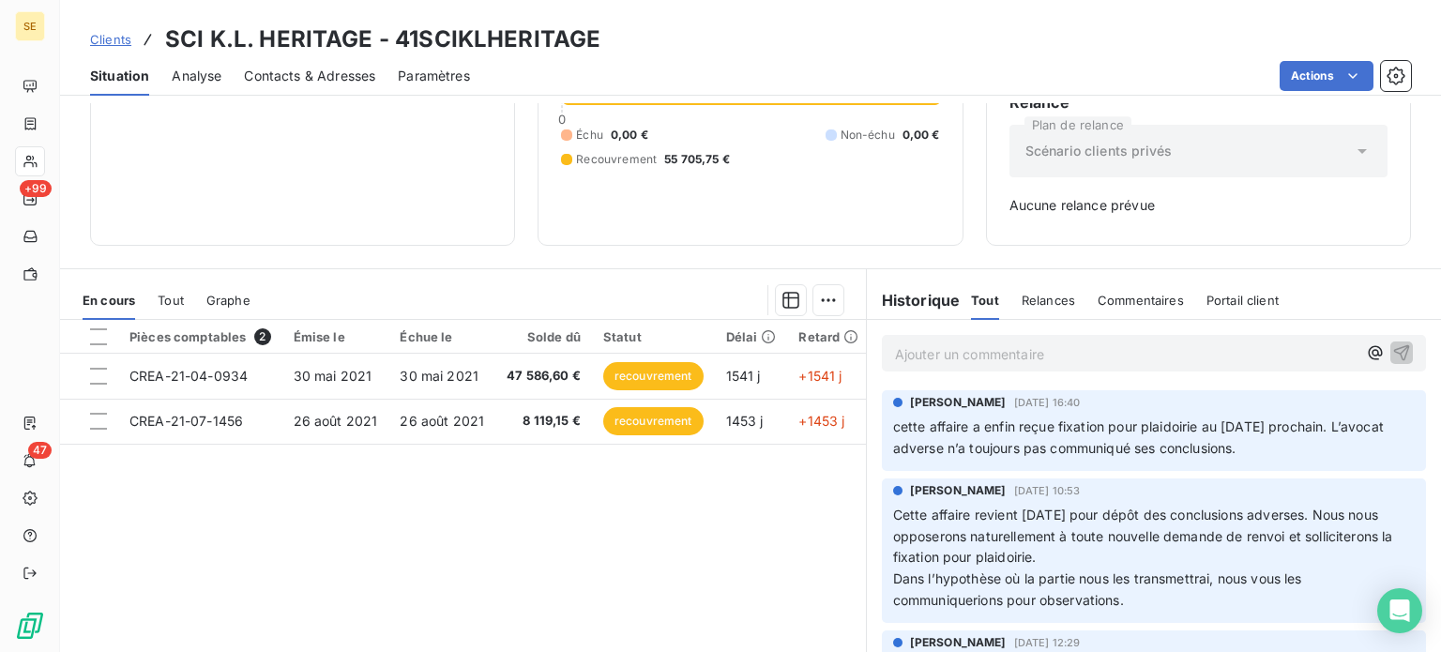
click at [115, 40] on span "Clients" at bounding box center [110, 39] width 41 height 15
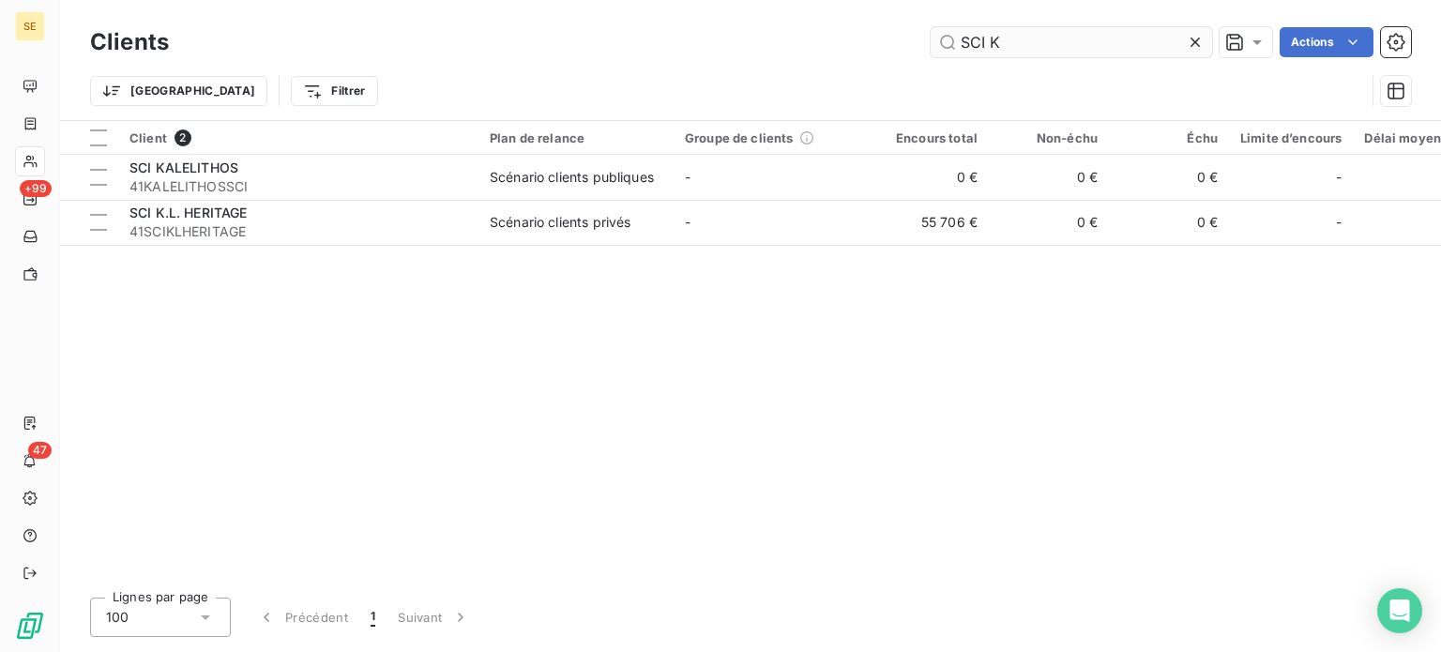
drag, startPoint x: 1042, startPoint y: 40, endPoint x: 995, endPoint y: 31, distance: 47.8
click at [998, 31] on input "SCI K" at bounding box center [1071, 42] width 281 height 30
click at [991, 31] on input "SCI K" at bounding box center [1071, 42] width 281 height 30
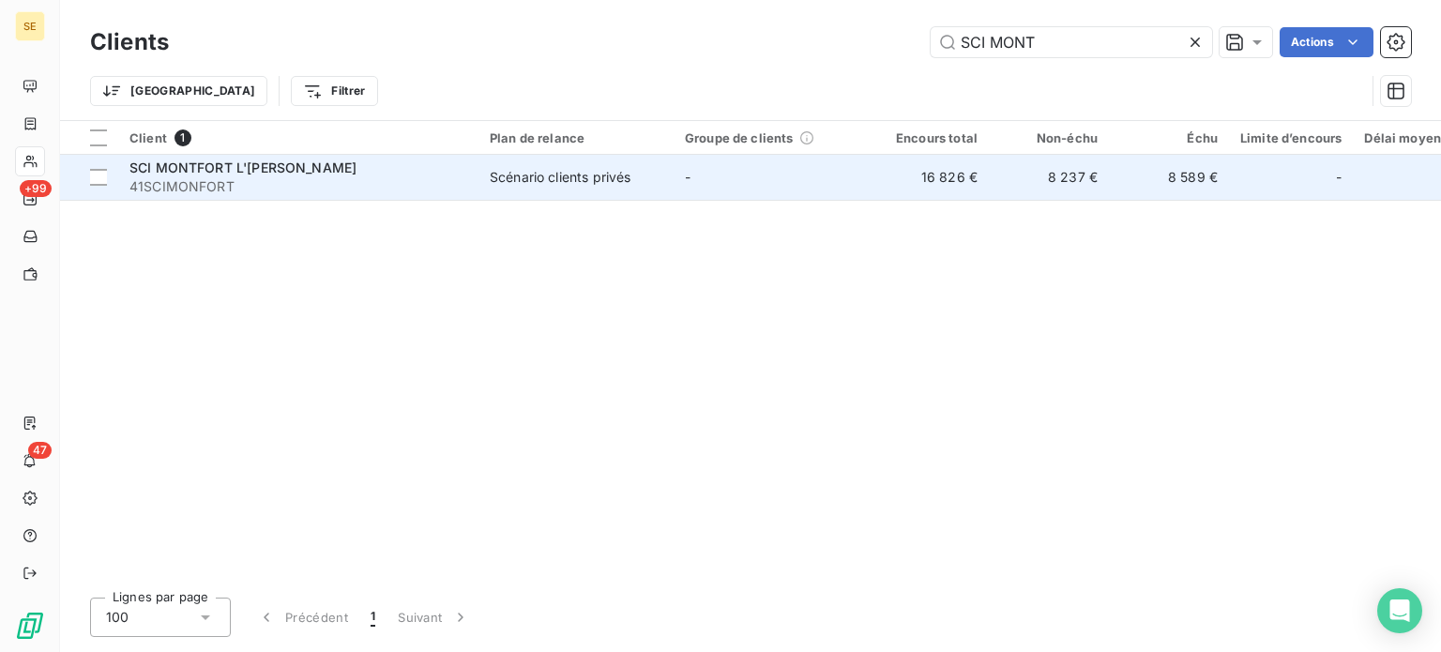
type input "SCI MONT"
click at [443, 179] on span "41SCIMONFORT" at bounding box center [298, 186] width 338 height 19
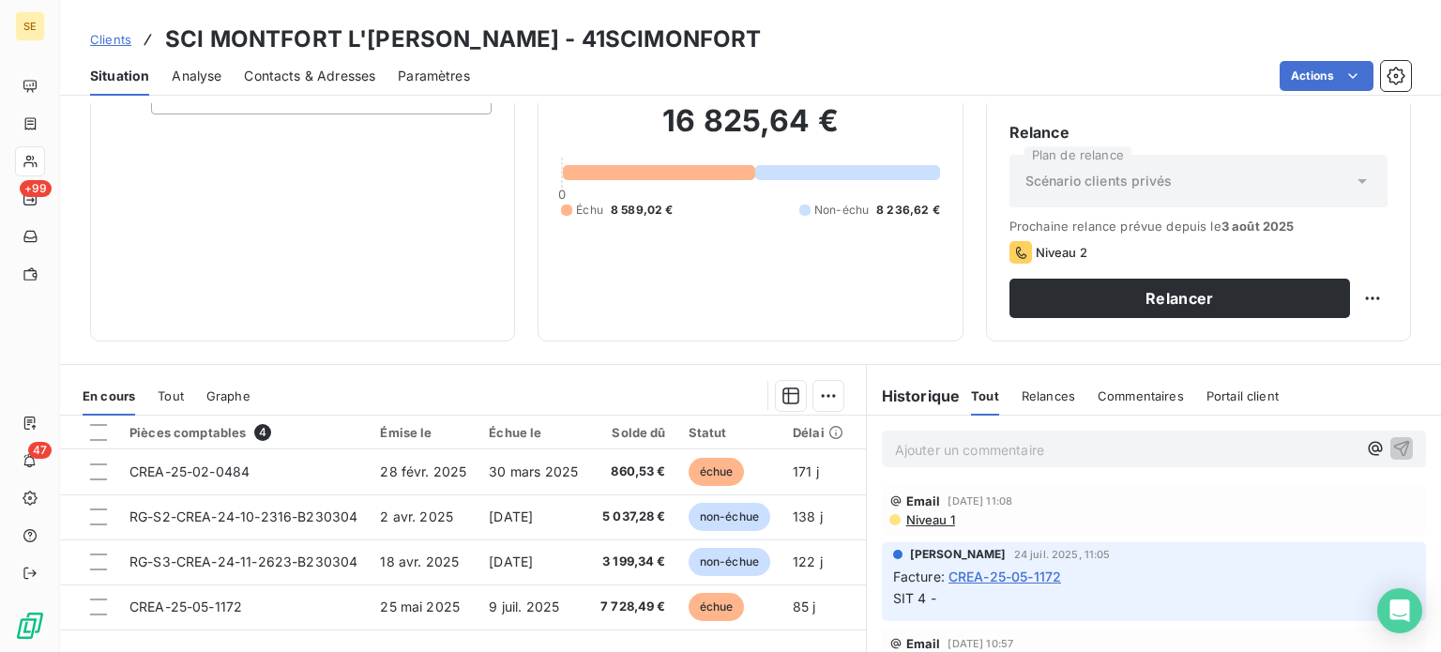
scroll to position [188, 0]
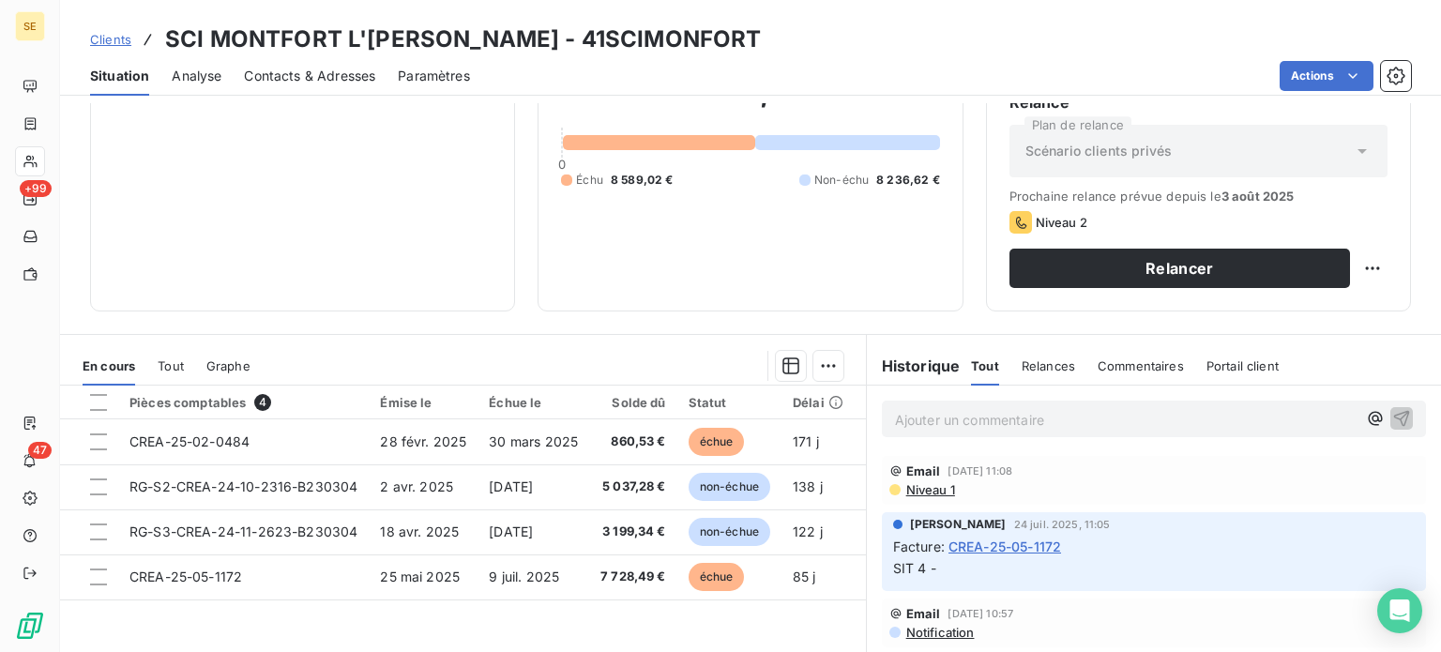
click at [100, 39] on span "Clients" at bounding box center [110, 39] width 41 height 15
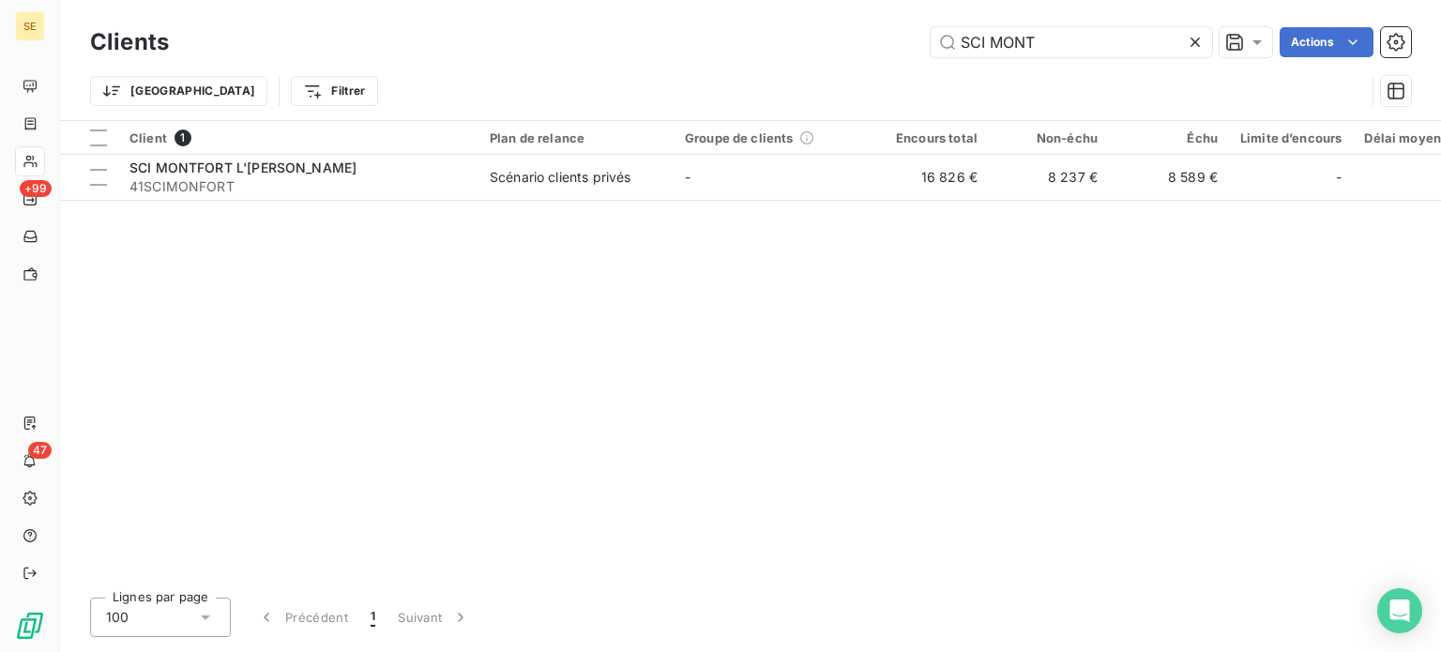
drag, startPoint x: 1071, startPoint y: 45, endPoint x: 824, endPoint y: 53, distance: 246.9
click at [824, 53] on div "SCI MONT Actions" at bounding box center [801, 42] width 1220 height 30
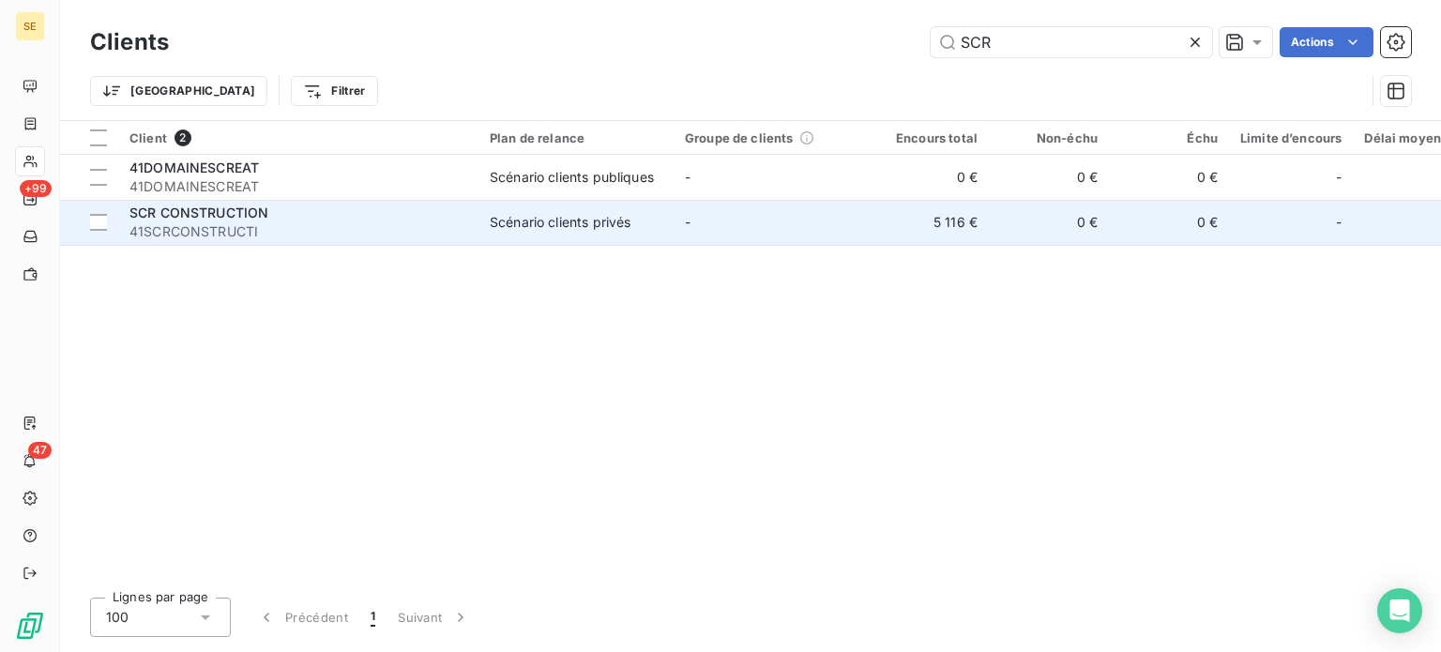
type input "SCR"
click at [368, 220] on div "SCR CONSTRUCTION" at bounding box center [298, 213] width 338 height 19
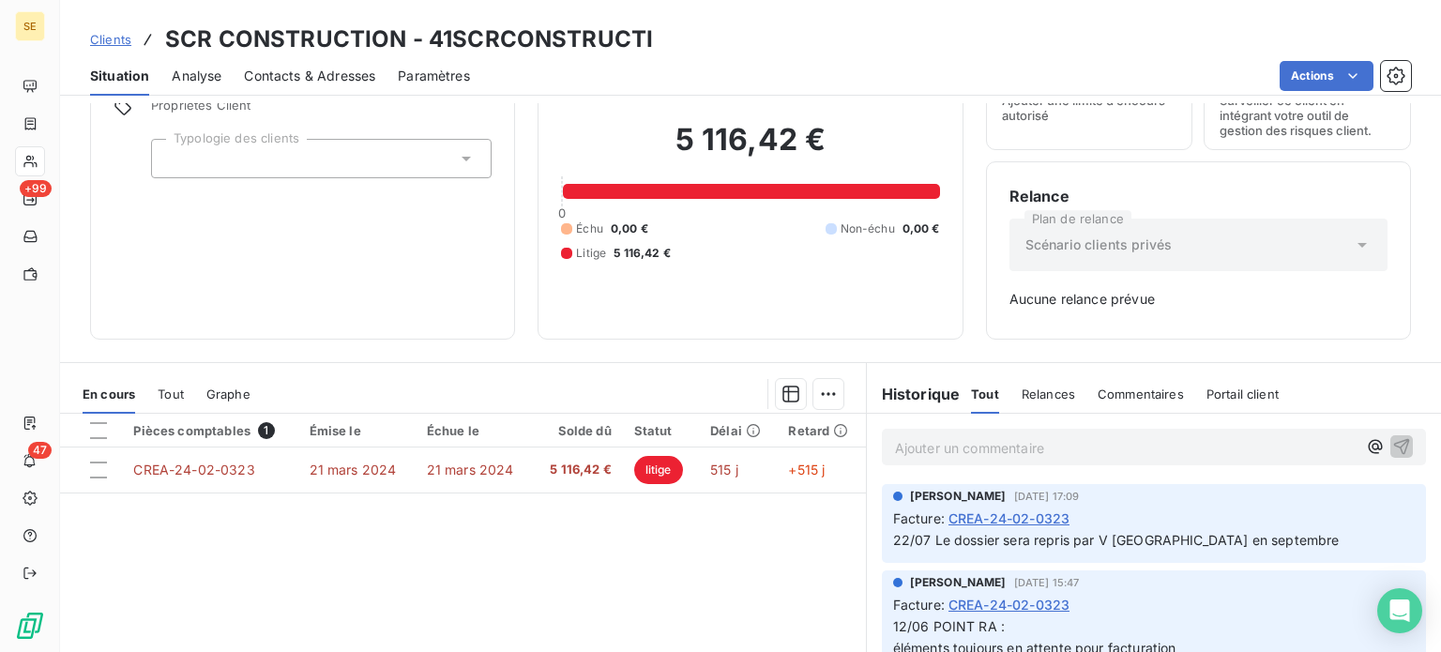
scroll to position [94, 0]
click at [110, 41] on span "Clients" at bounding box center [110, 39] width 41 height 15
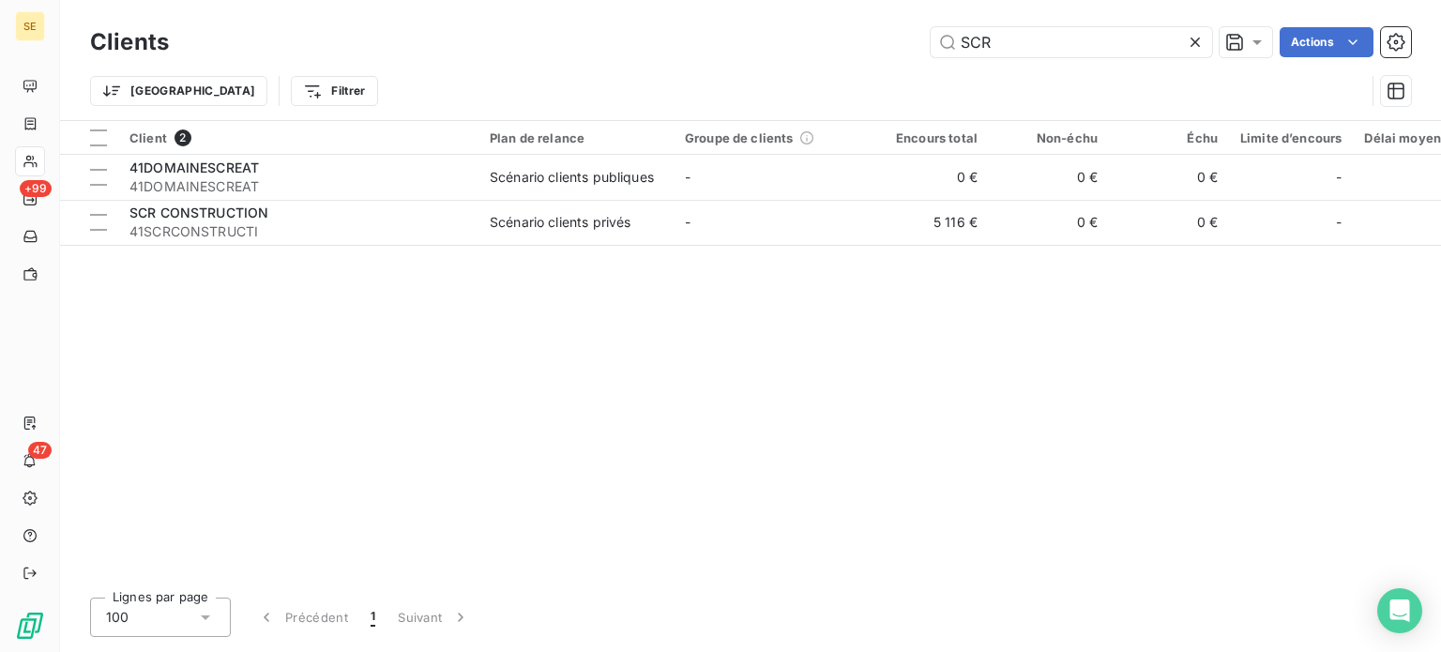
drag, startPoint x: 1035, startPoint y: 47, endPoint x: 748, endPoint y: 52, distance: 287.1
click at [748, 52] on div "SCR Actions" at bounding box center [801, 42] width 1220 height 30
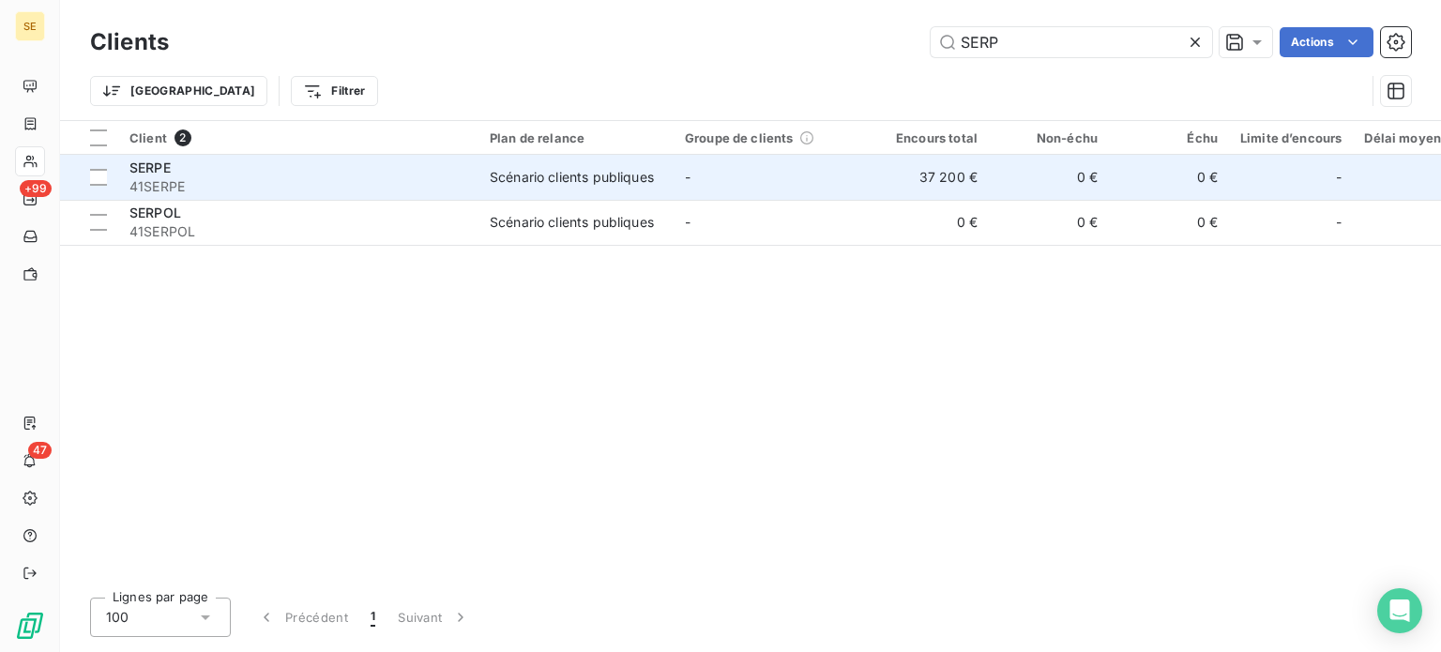
type input "SERP"
click at [408, 177] on span "41SERPE" at bounding box center [298, 186] width 338 height 19
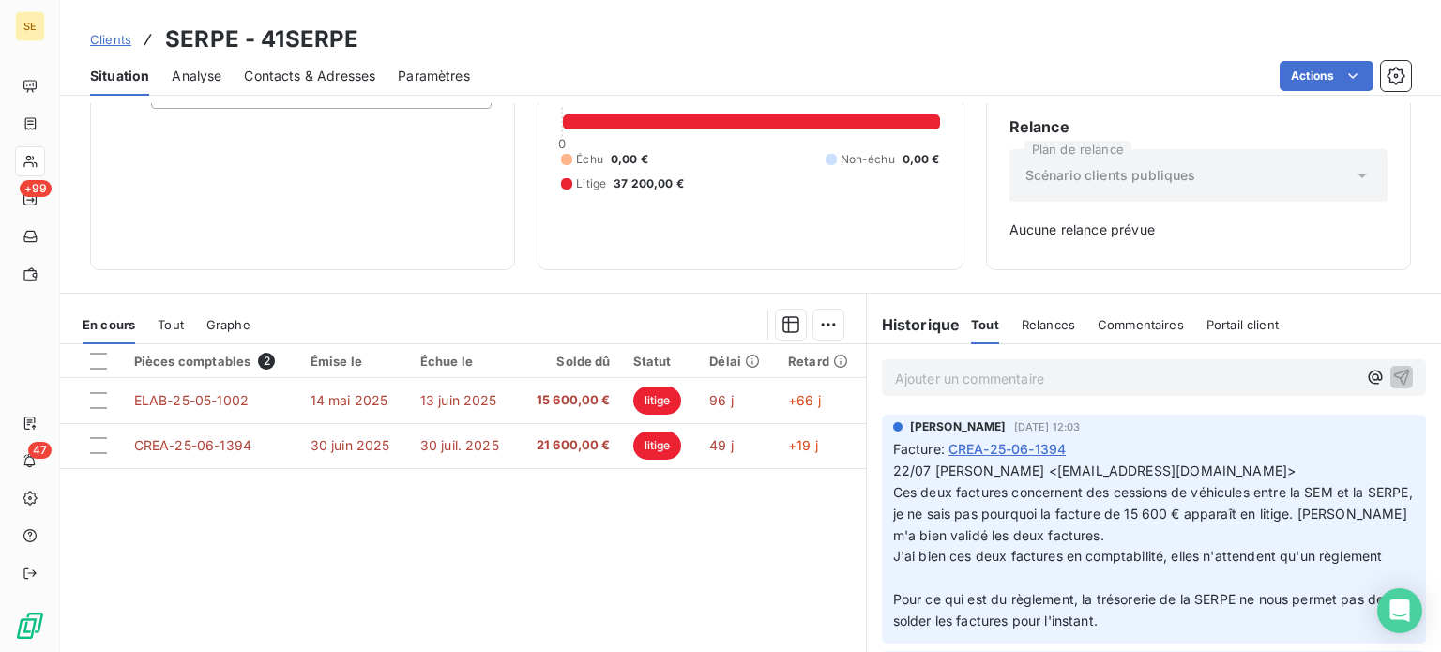
scroll to position [188, 0]
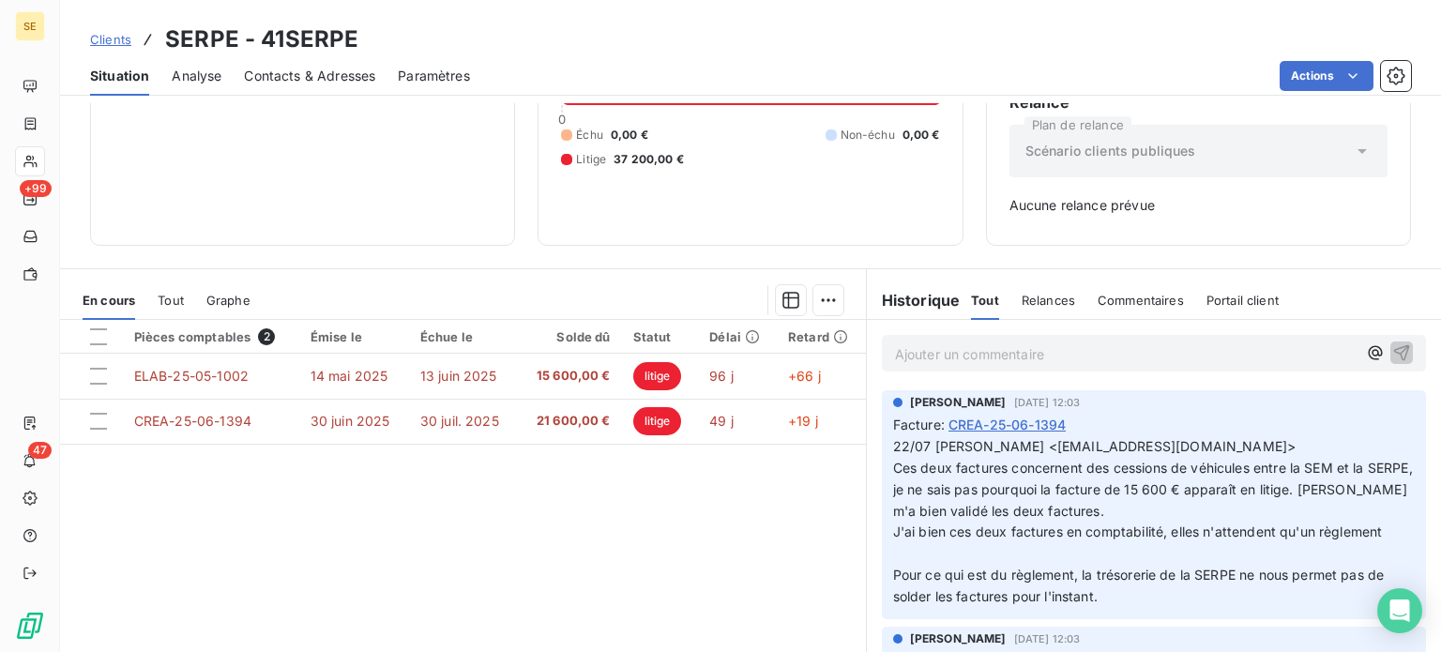
click at [99, 40] on span "Clients" at bounding box center [110, 39] width 41 height 15
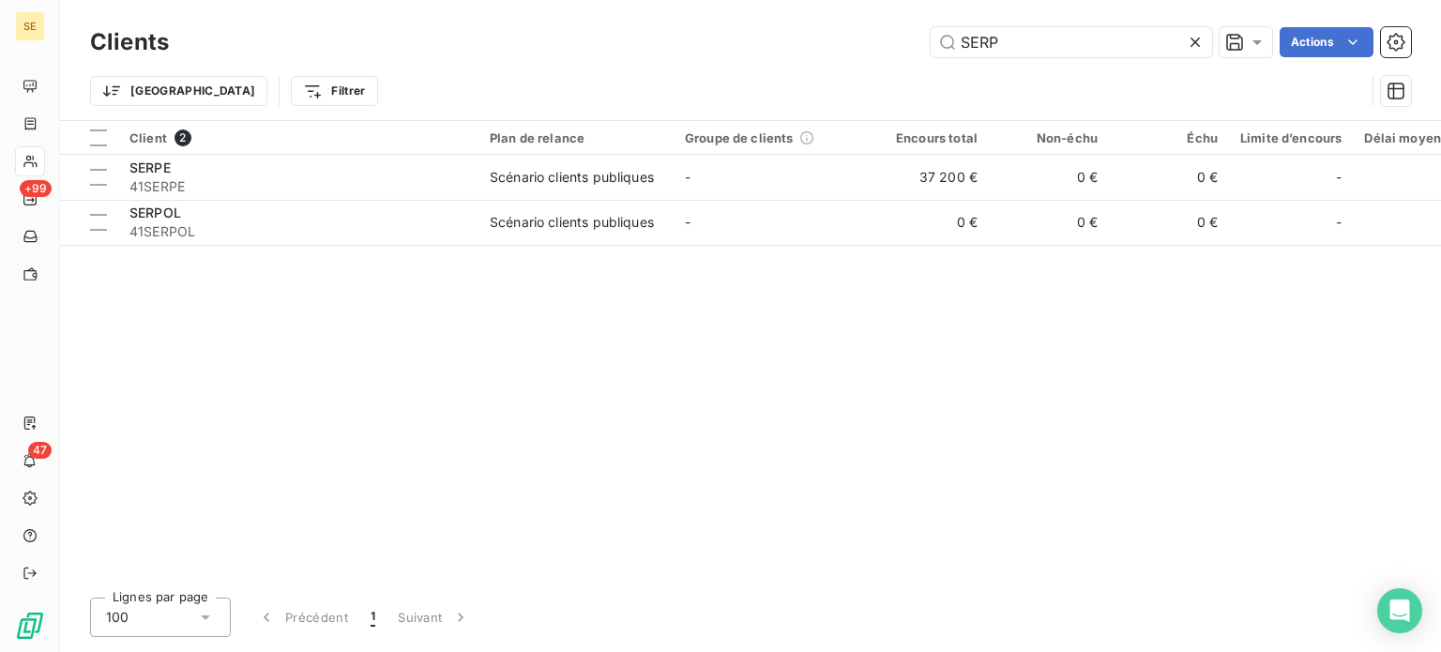
drag, startPoint x: 1030, startPoint y: 53, endPoint x: 853, endPoint y: 41, distance: 177.7
click at [853, 41] on div "SERP Actions" at bounding box center [801, 42] width 1220 height 30
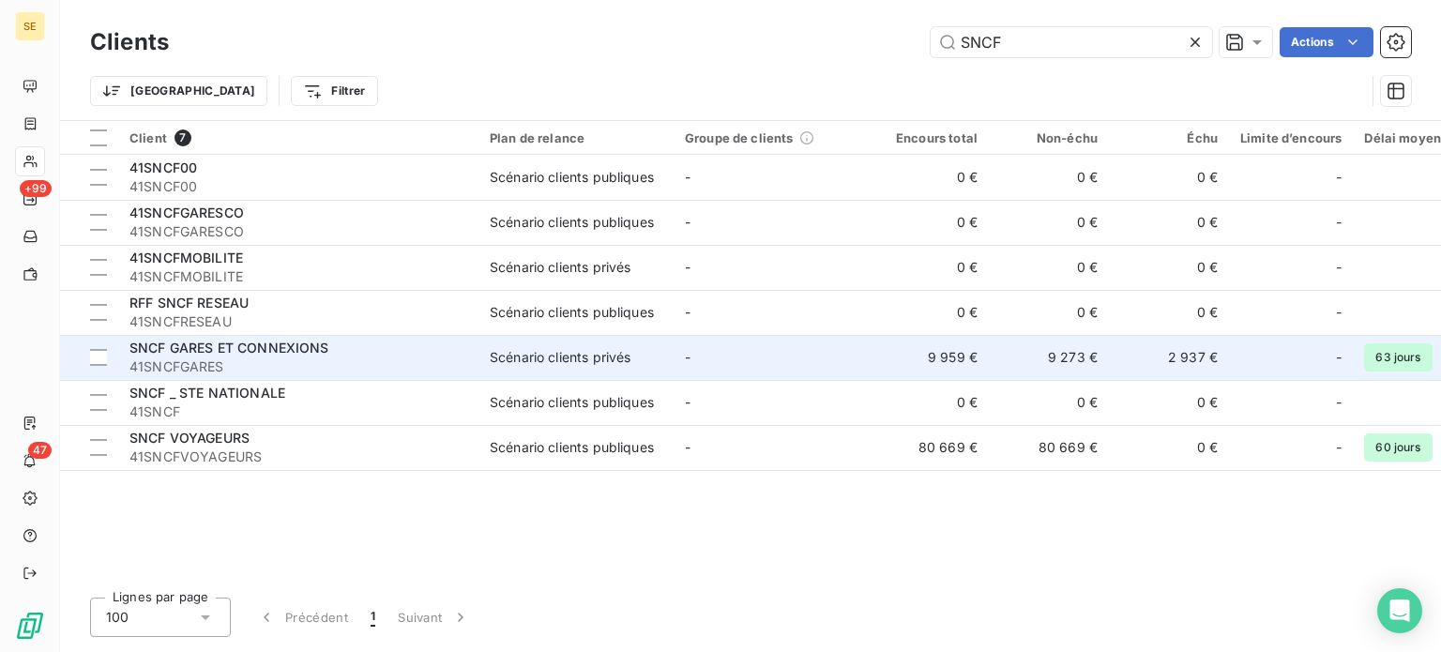
type input "SNCF"
click at [336, 362] on span "41SNCFGARES" at bounding box center [298, 366] width 338 height 19
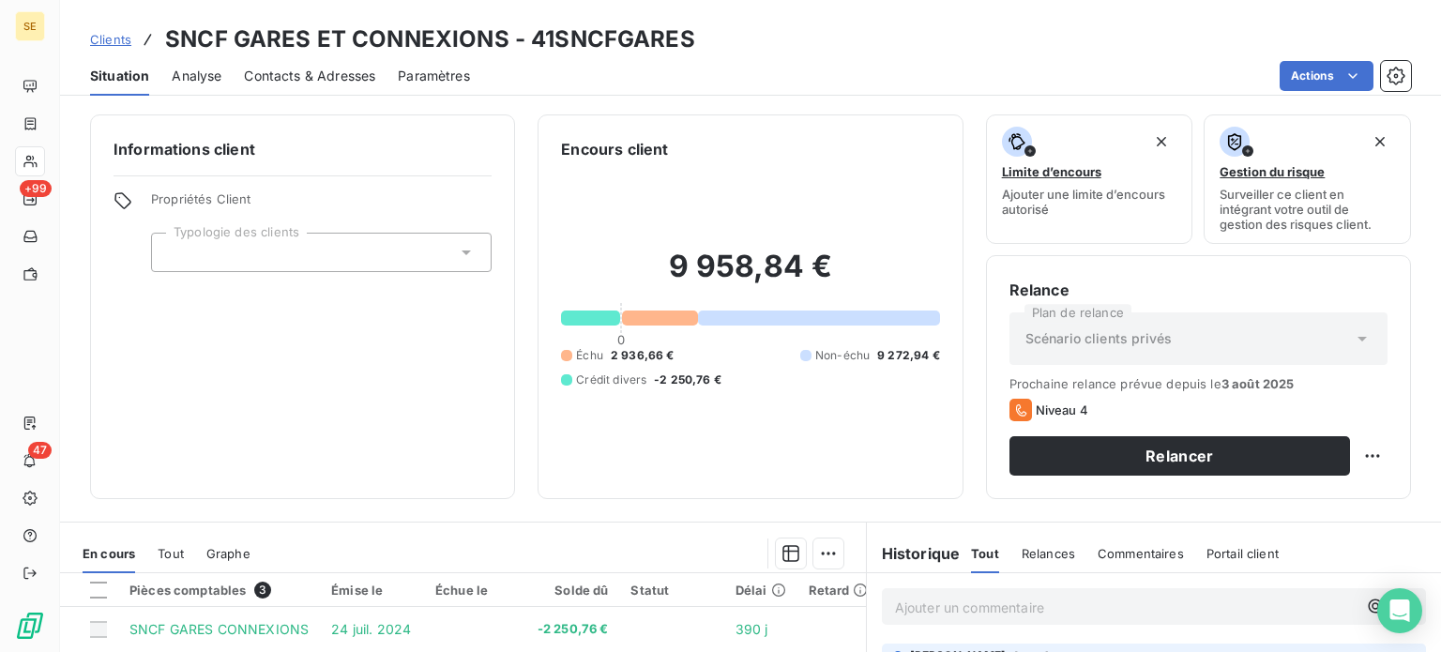
scroll to position [188, 0]
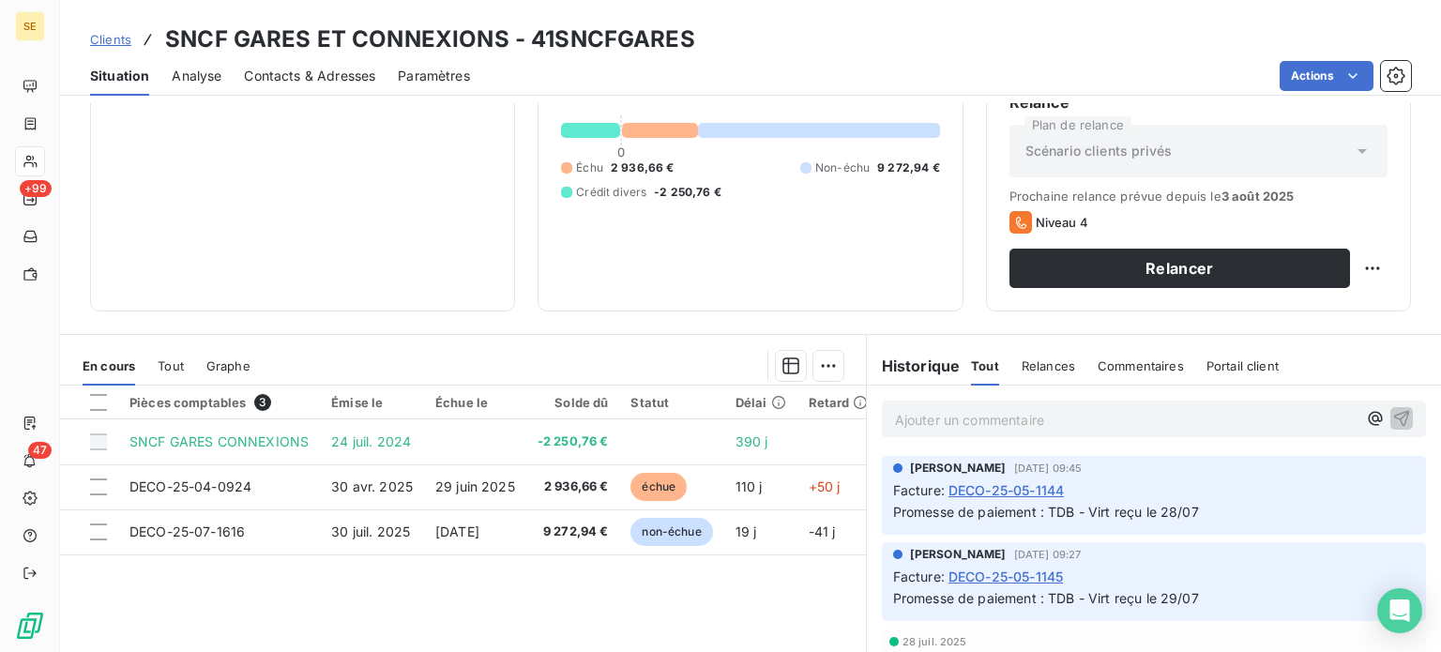
click at [98, 39] on span "Clients" at bounding box center [110, 39] width 41 height 15
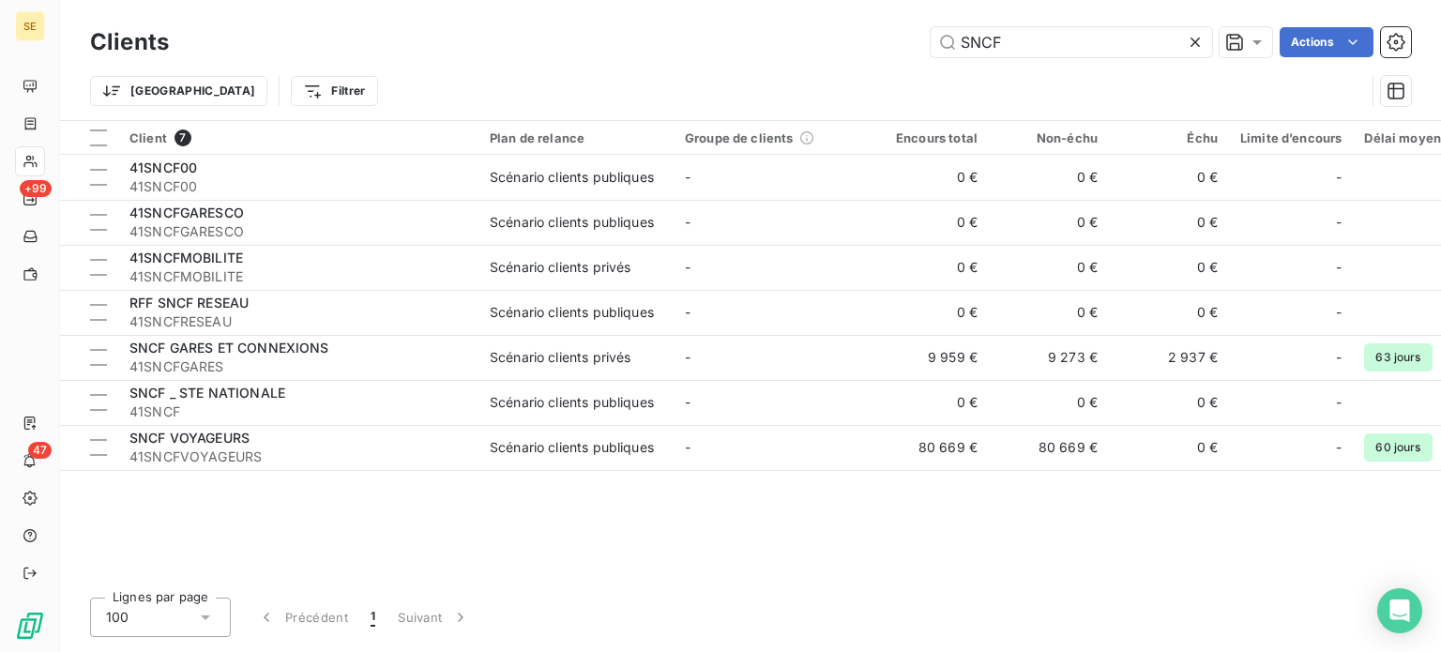
drag, startPoint x: 1056, startPoint y: 42, endPoint x: 524, endPoint y: 29, distance: 532.1
click at [529, 38] on div "SNCF Actions" at bounding box center [801, 42] width 1220 height 30
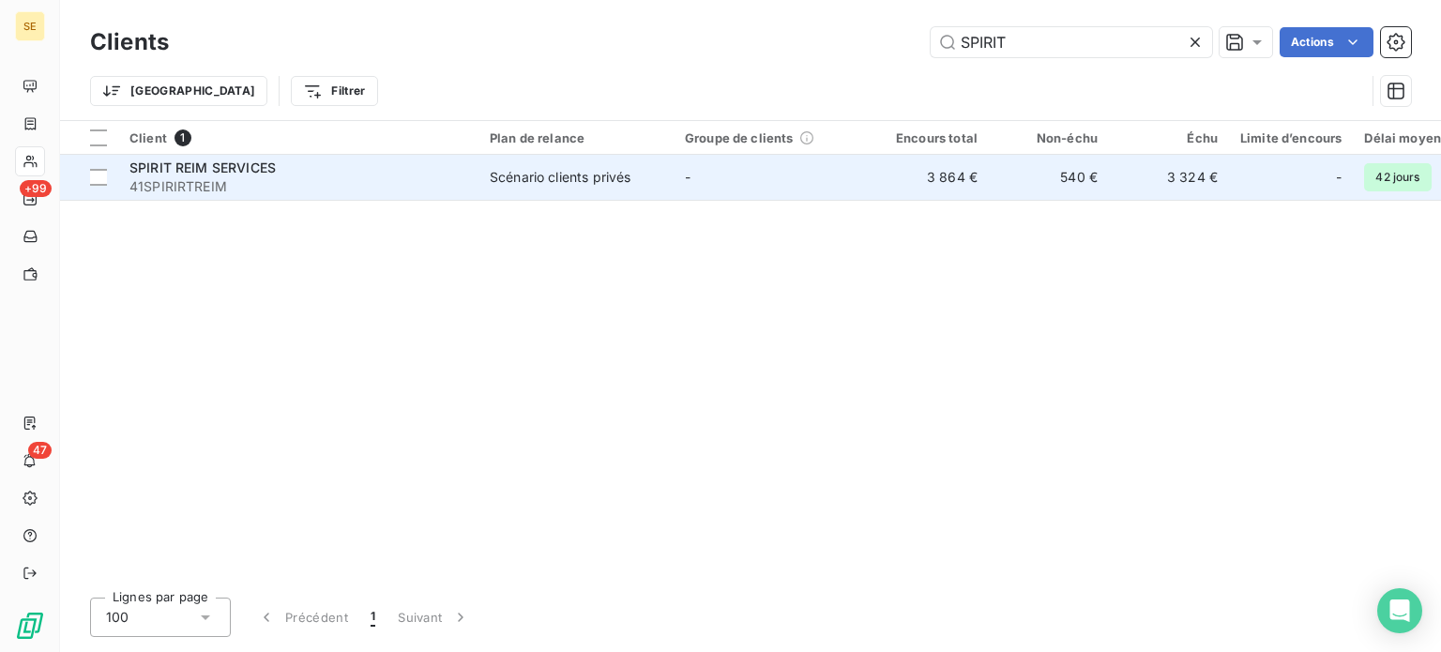
type input "SPIRIT"
click at [315, 182] on span "41SPIRIRTREIM" at bounding box center [298, 186] width 338 height 19
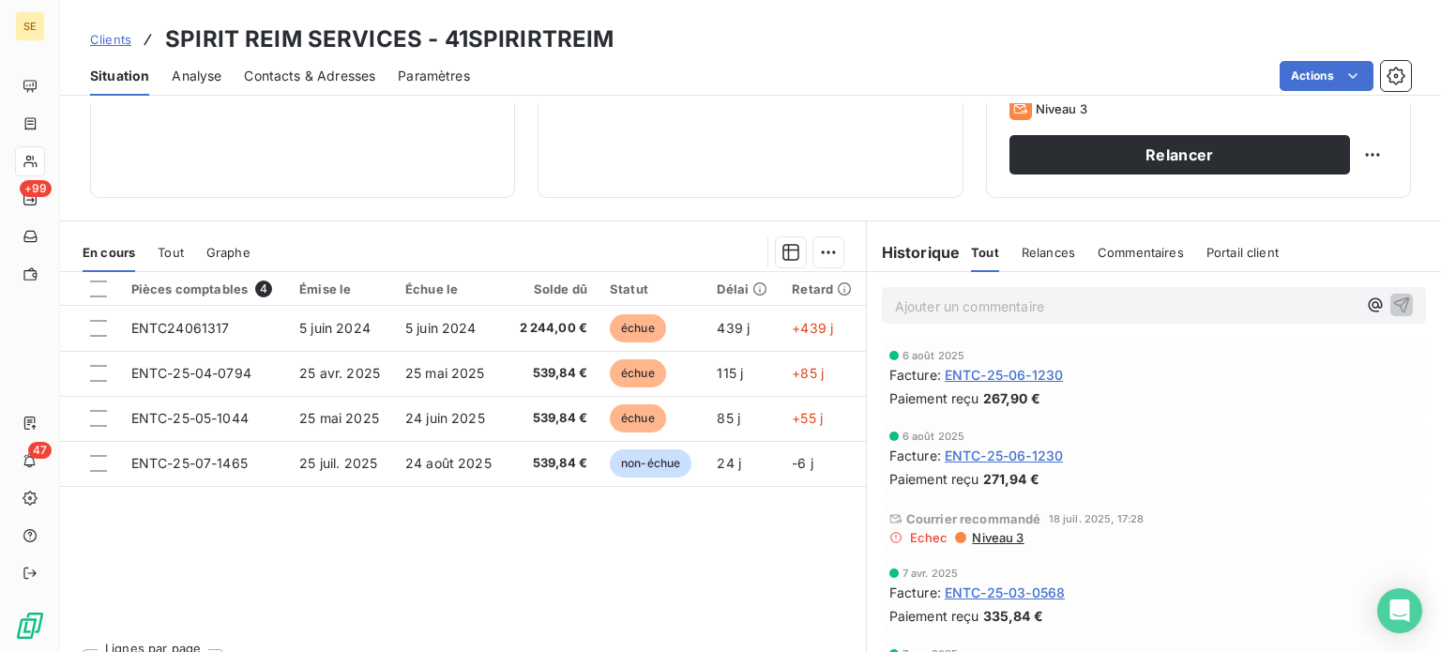
scroll to position [338, 0]
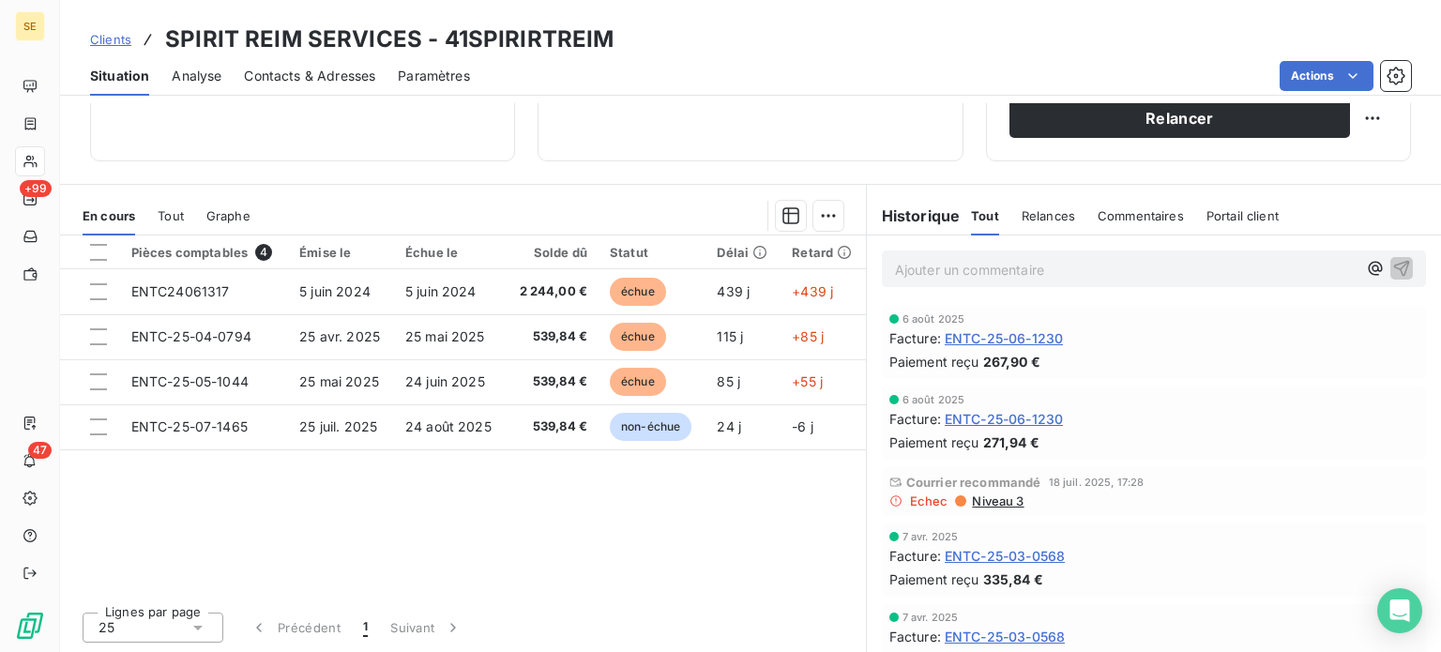
click at [99, 42] on span "Clients" at bounding box center [110, 39] width 41 height 15
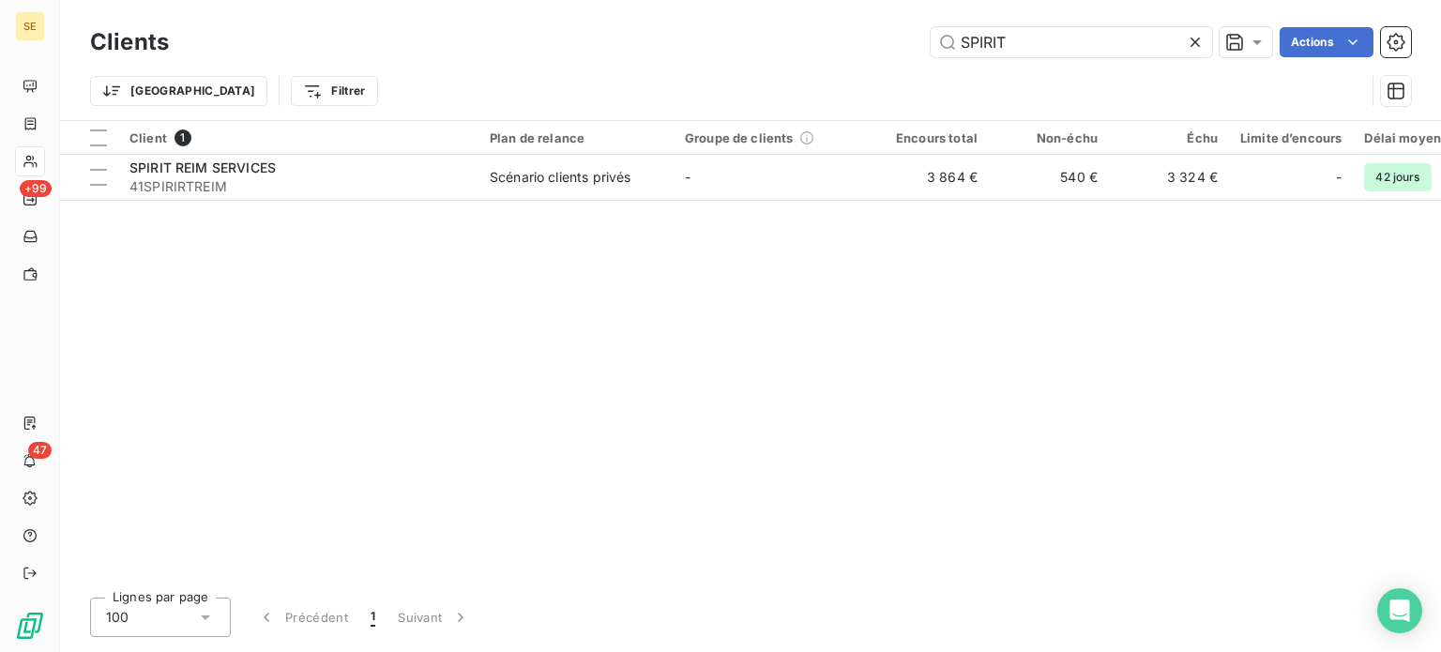
drag, startPoint x: 1042, startPoint y: 41, endPoint x: 897, endPoint y: 47, distance: 145.5
click at [897, 47] on div "SPIRIT Actions" at bounding box center [801, 42] width 1220 height 30
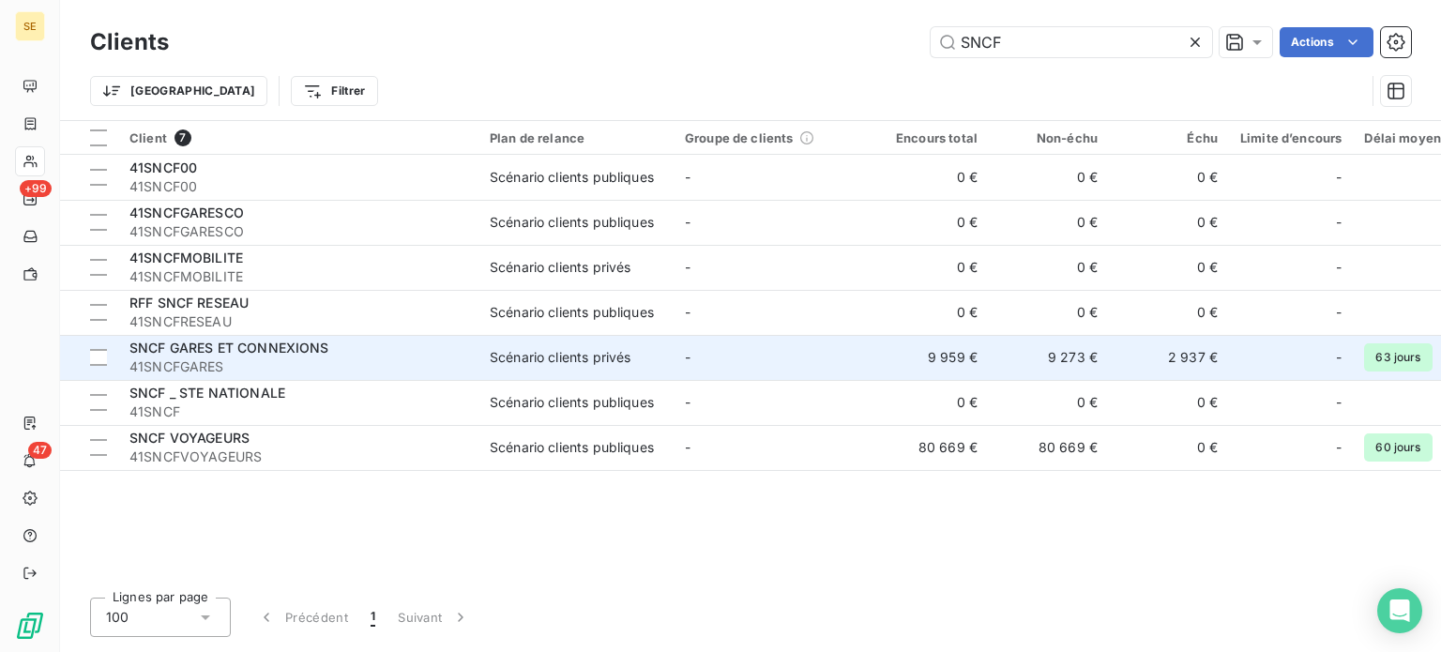
type input "SNCF"
click at [426, 367] on span "41SNCFGARES" at bounding box center [298, 366] width 338 height 19
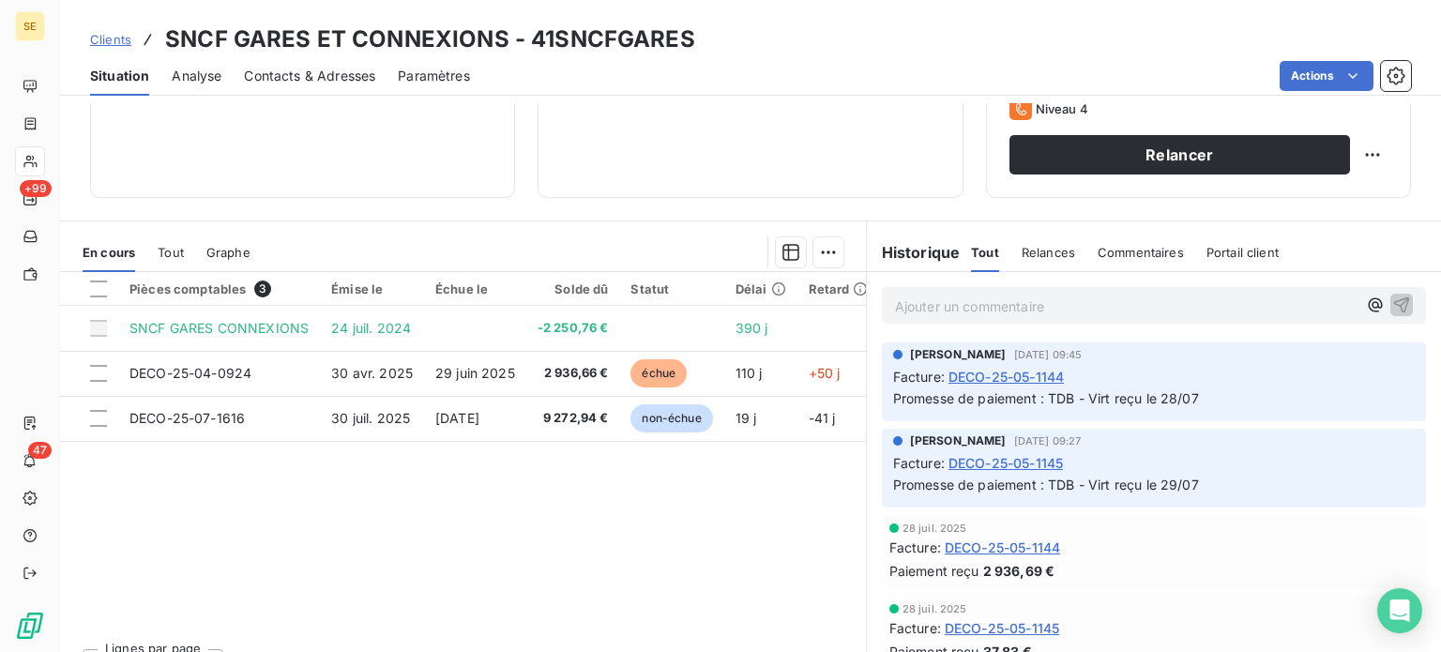
scroll to position [338, 0]
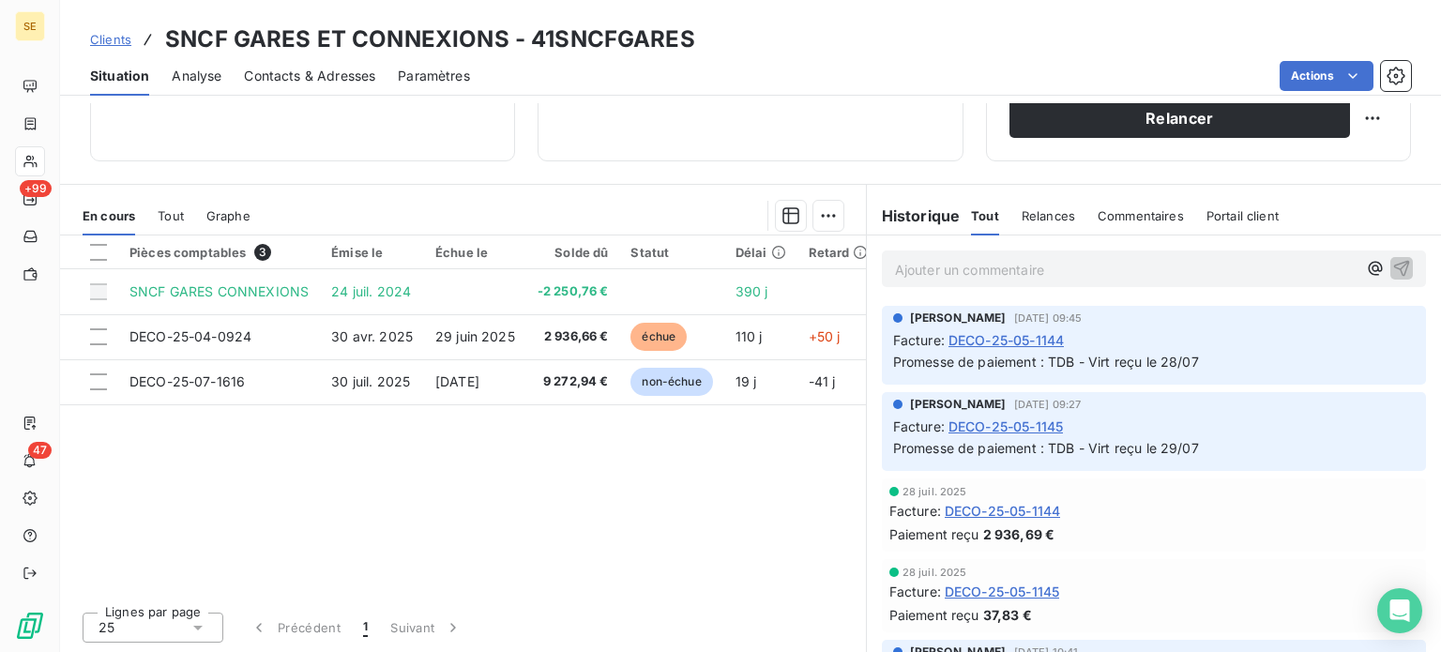
click at [108, 37] on span "Clients" at bounding box center [110, 39] width 41 height 15
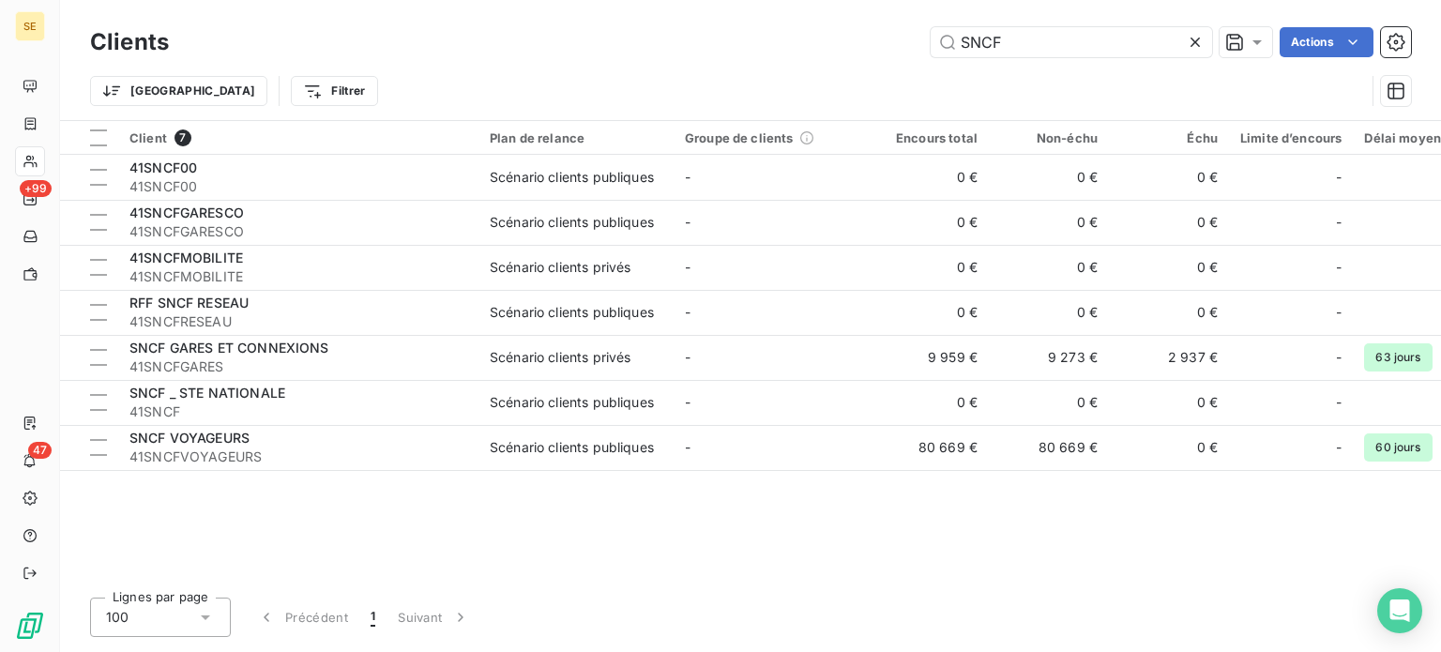
drag, startPoint x: 1039, startPoint y: 43, endPoint x: 877, endPoint y: 38, distance: 161.5
click at [878, 38] on div "SNCF Actions" at bounding box center [801, 42] width 1220 height 30
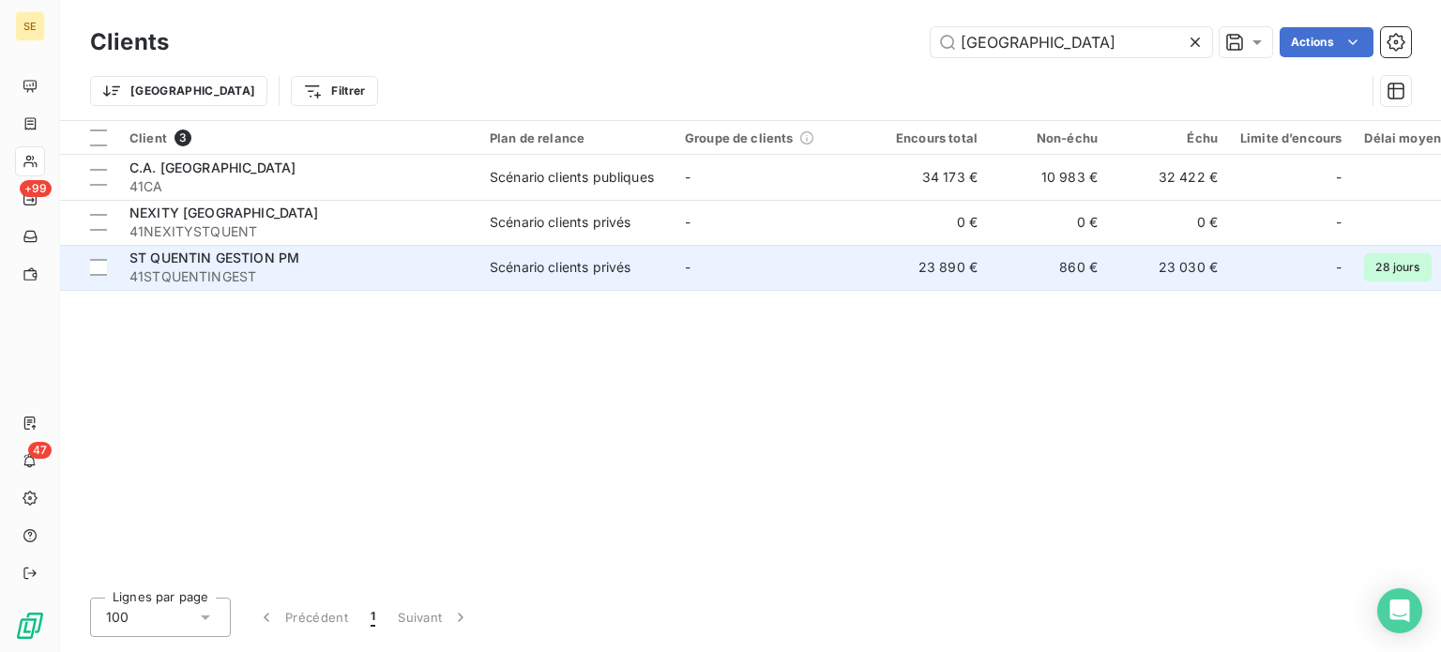
type input "[GEOGRAPHIC_DATA]"
click at [335, 264] on div "ST QUENTIN GESTION PM" at bounding box center [298, 258] width 338 height 19
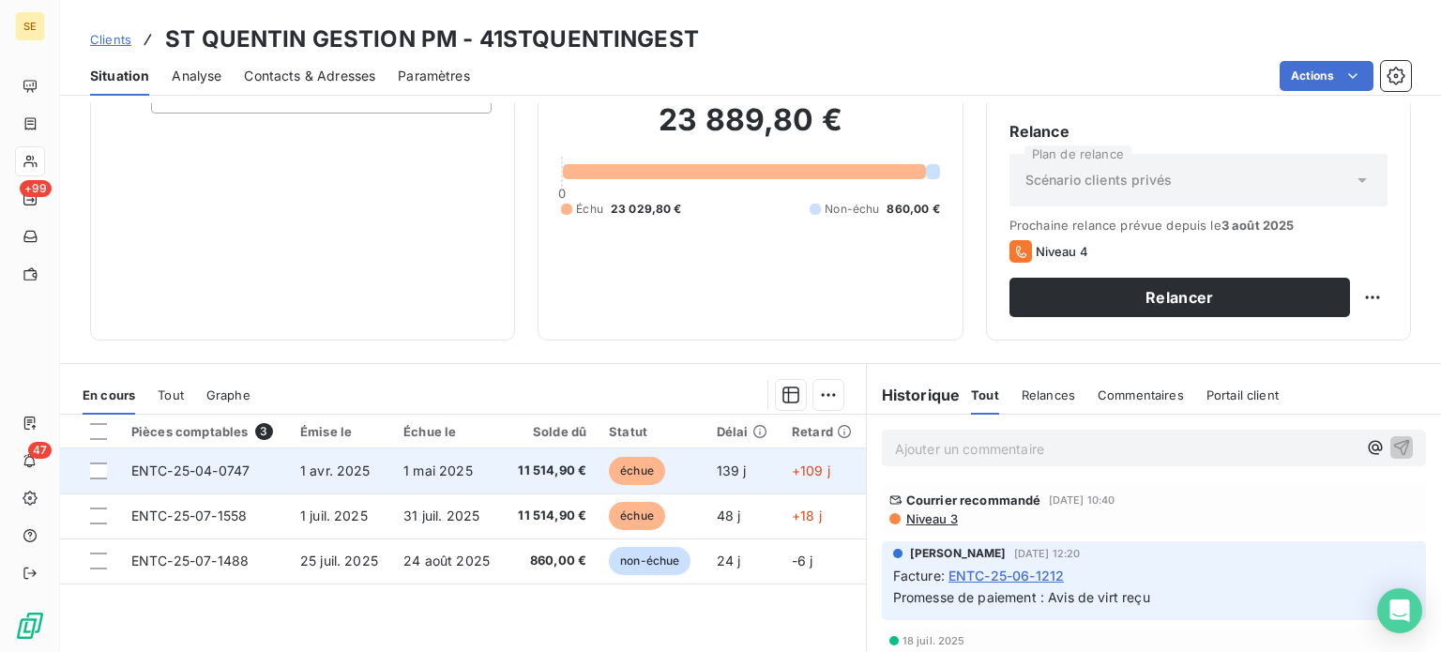
scroll to position [188, 0]
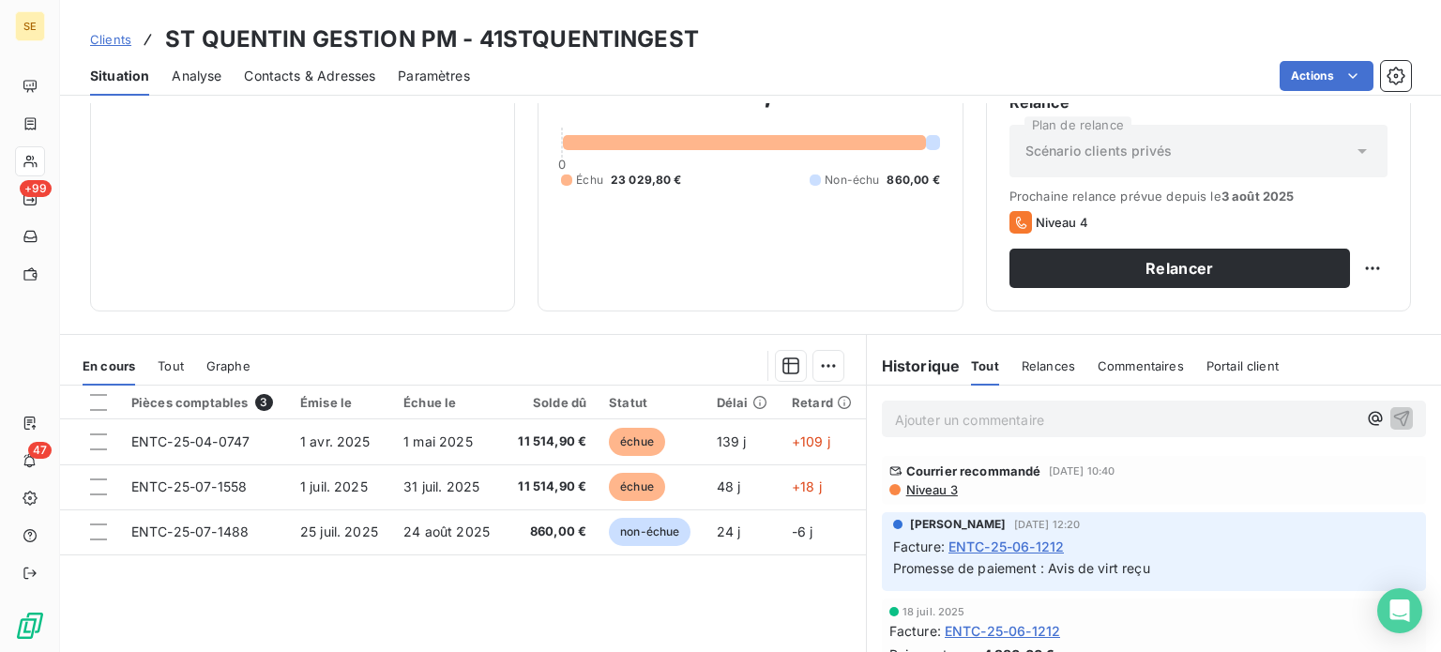
click at [99, 36] on span "Clients" at bounding box center [110, 39] width 41 height 15
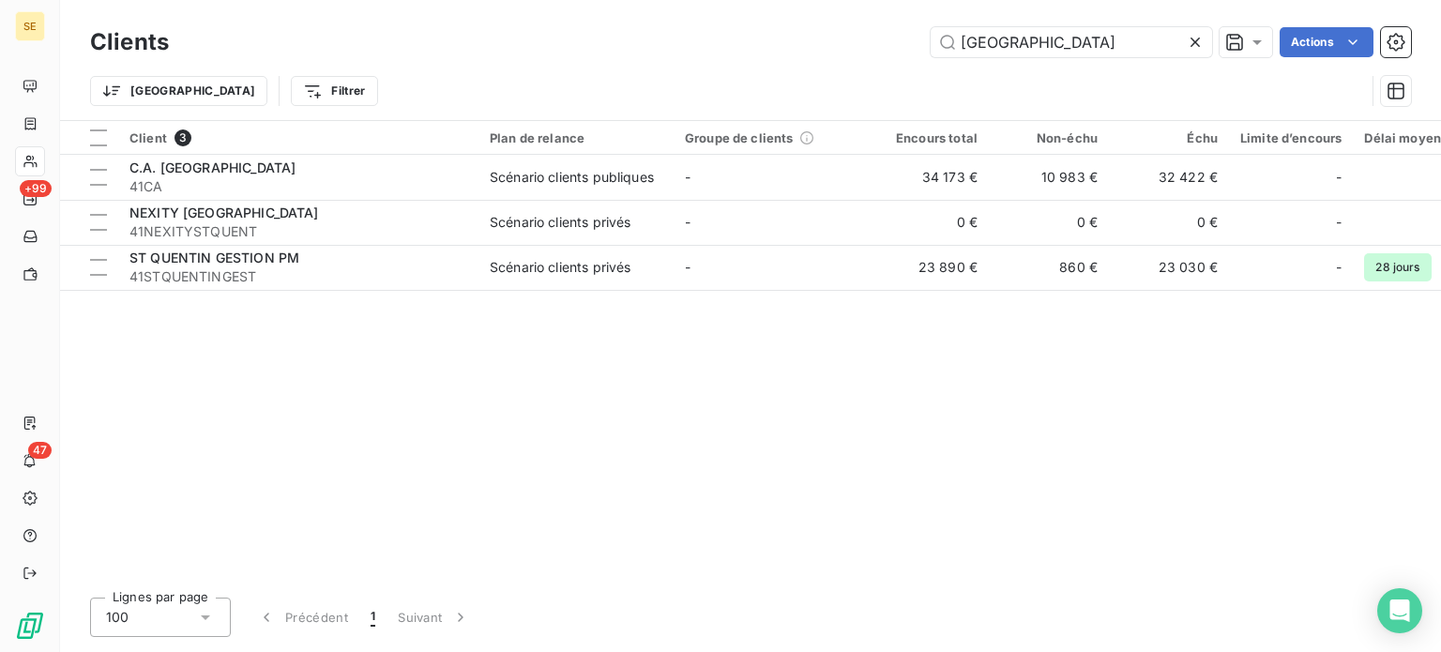
drag, startPoint x: 1132, startPoint y: 38, endPoint x: 798, endPoint y: 25, distance: 333.3
click at [798, 25] on div "Clients ST QUENTIN Actions" at bounding box center [750, 42] width 1321 height 39
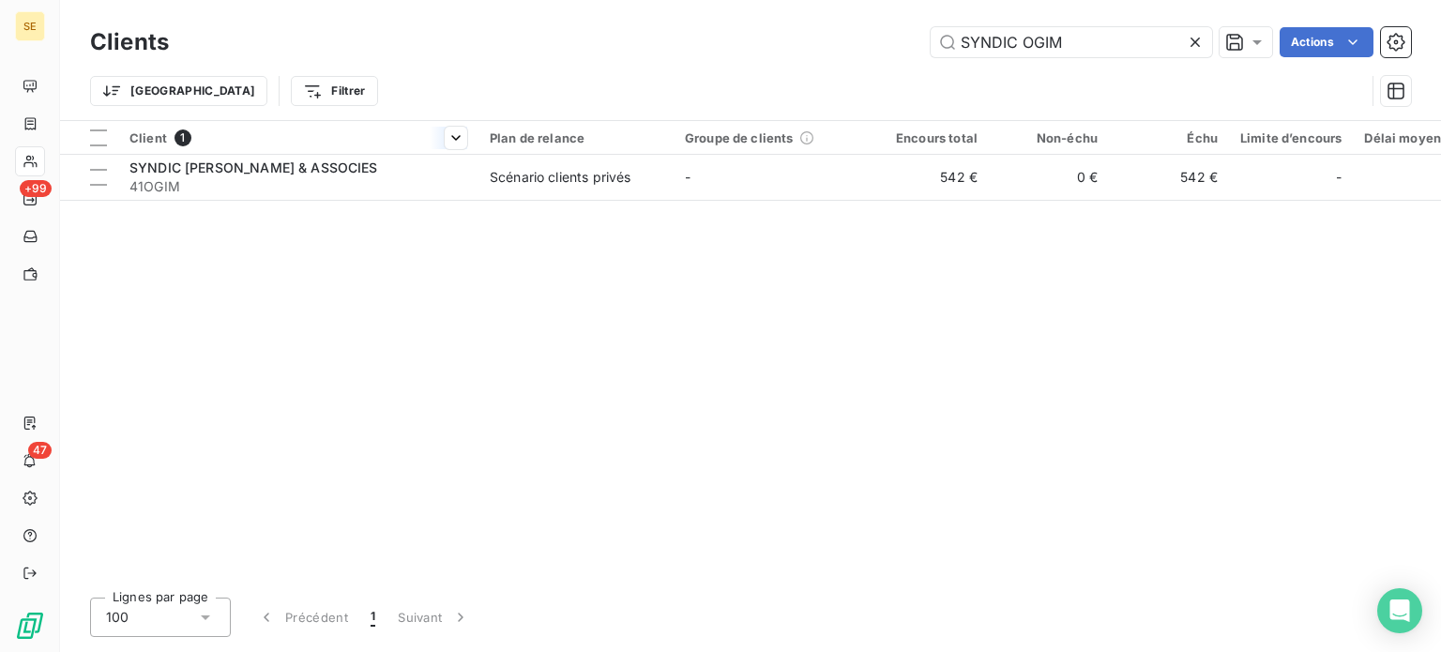
type input "SYNDIC OGIM"
click at [251, 130] on div "Client 1" at bounding box center [298, 137] width 338 height 17
click at [207, 212] on div "Client 1 Plan de relance Groupe de clients Encours total Non-échu Échu Limite d…" at bounding box center [750, 352] width 1381 height 462
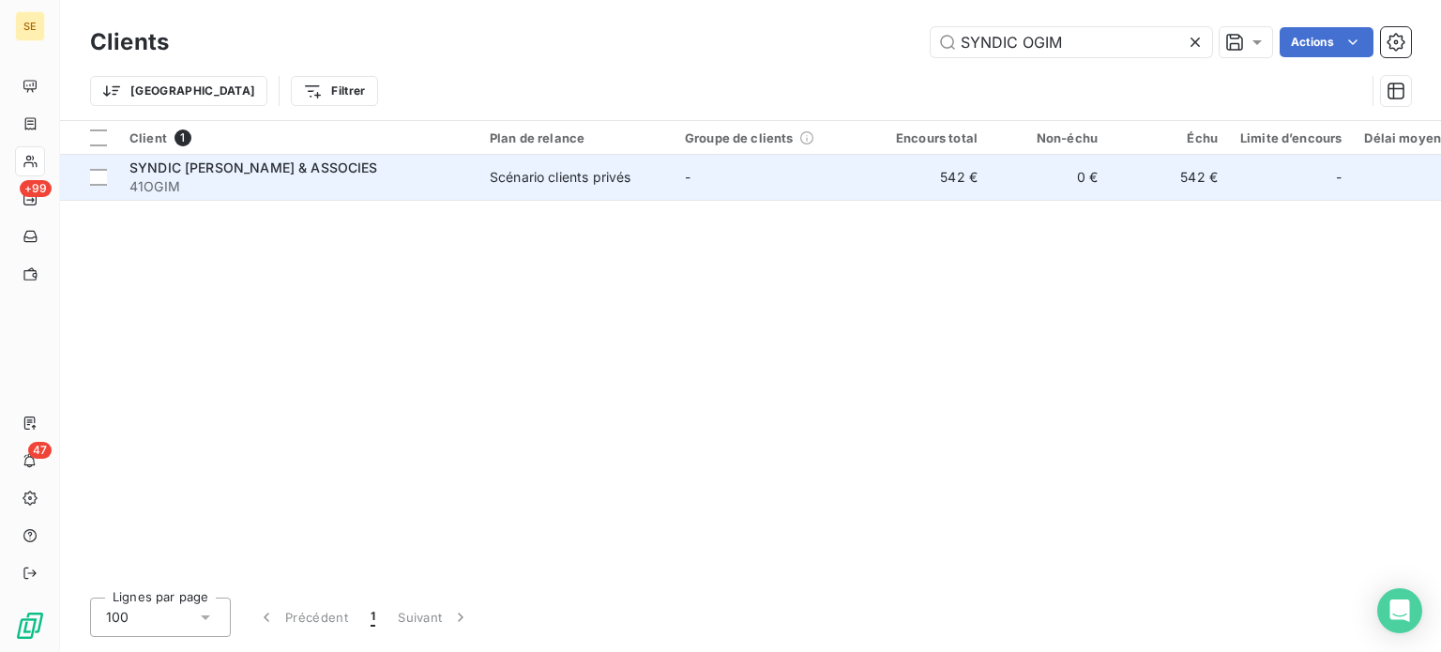
click at [219, 191] on span "41OGIM" at bounding box center [298, 186] width 338 height 19
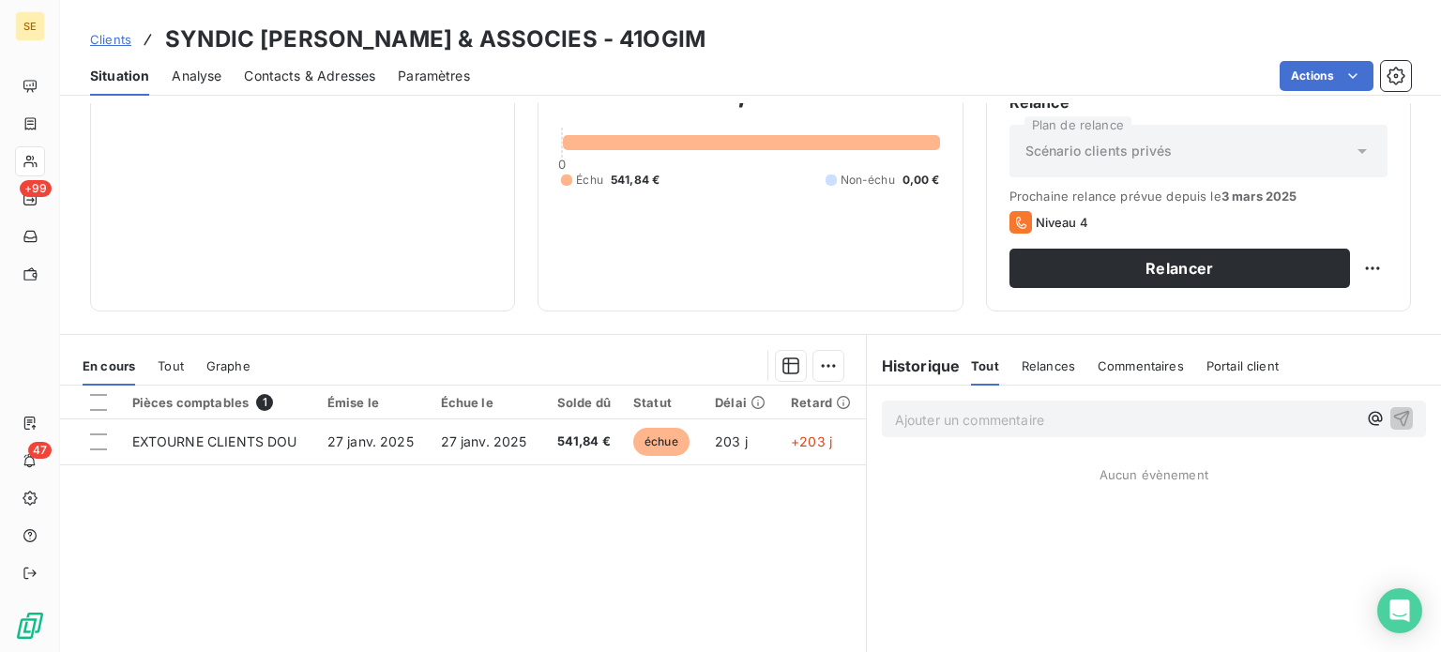
scroll to position [281, 0]
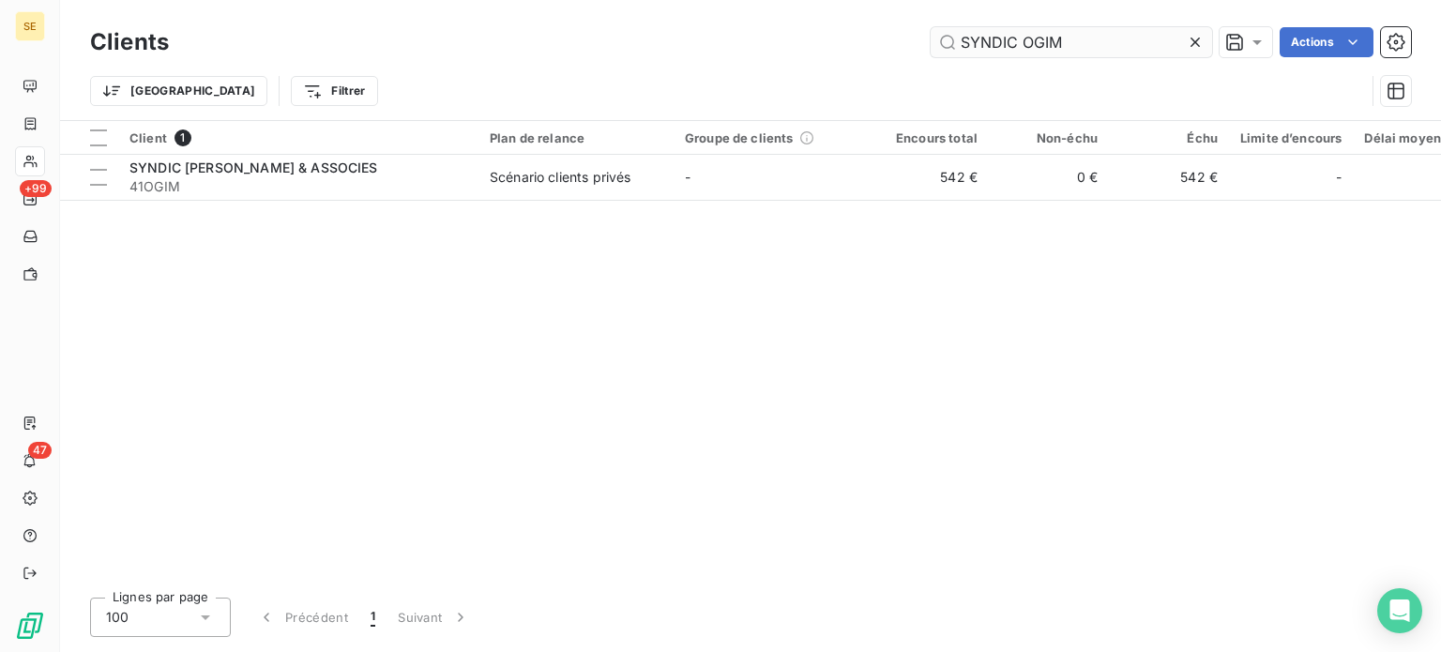
drag, startPoint x: 1088, startPoint y: 34, endPoint x: 1024, endPoint y: 52, distance: 67.1
click at [1024, 52] on input "SYNDIC OGIM" at bounding box center [1071, 42] width 281 height 30
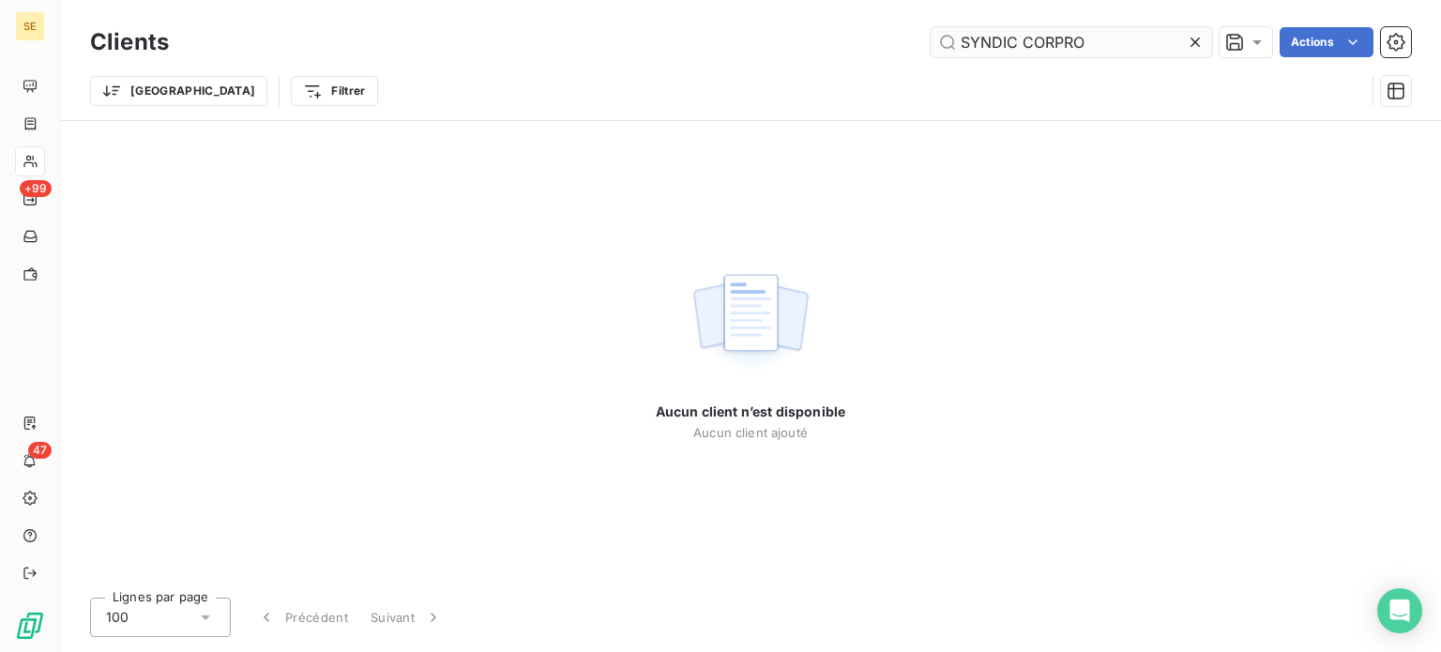
click at [1052, 36] on input "SYNDIC CORPRO" at bounding box center [1071, 42] width 281 height 30
click at [1089, 43] on input "SYNDIC COPRO" at bounding box center [1071, 42] width 281 height 30
click at [1014, 42] on input "SYNDIC COPRO" at bounding box center [1071, 42] width 281 height 30
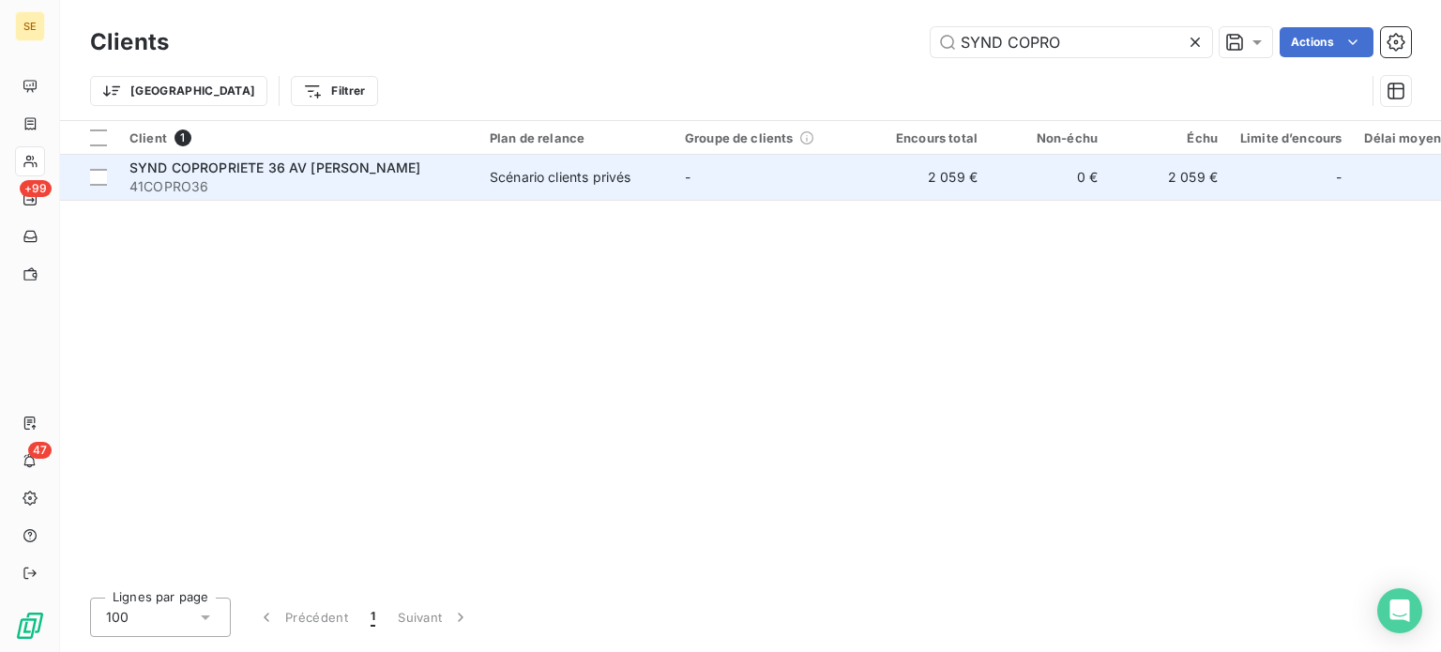
type input "SYND COPRO"
click at [448, 167] on div "SYND COPROPRIETE 36 AV [PERSON_NAME]" at bounding box center [298, 168] width 338 height 19
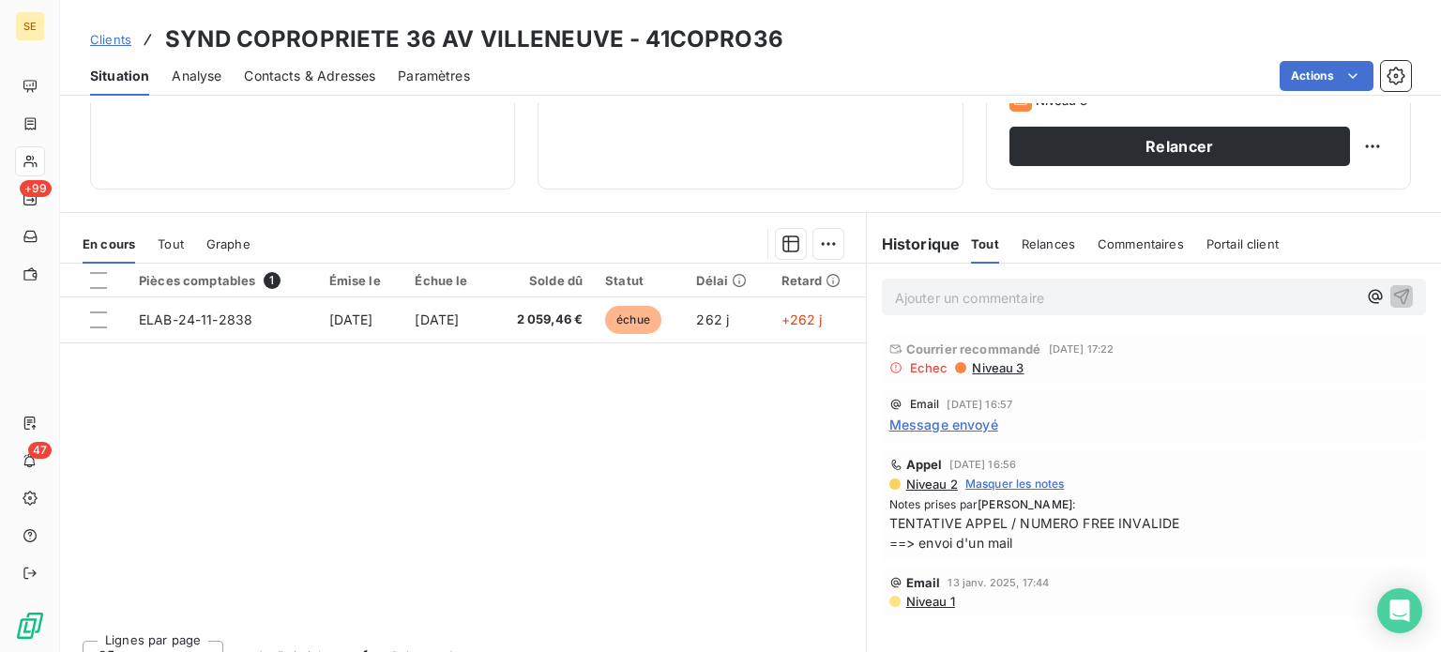
scroll to position [338, 0]
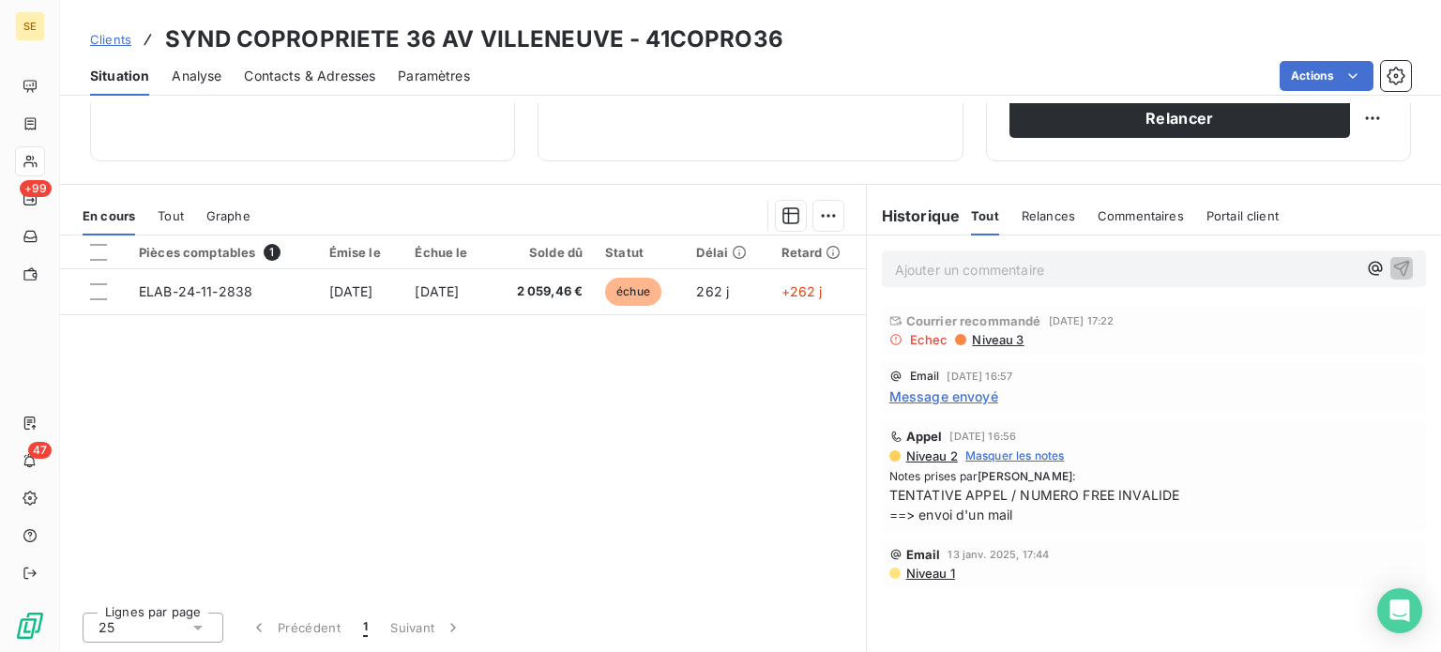
click at [101, 36] on span "Clients" at bounding box center [110, 39] width 41 height 15
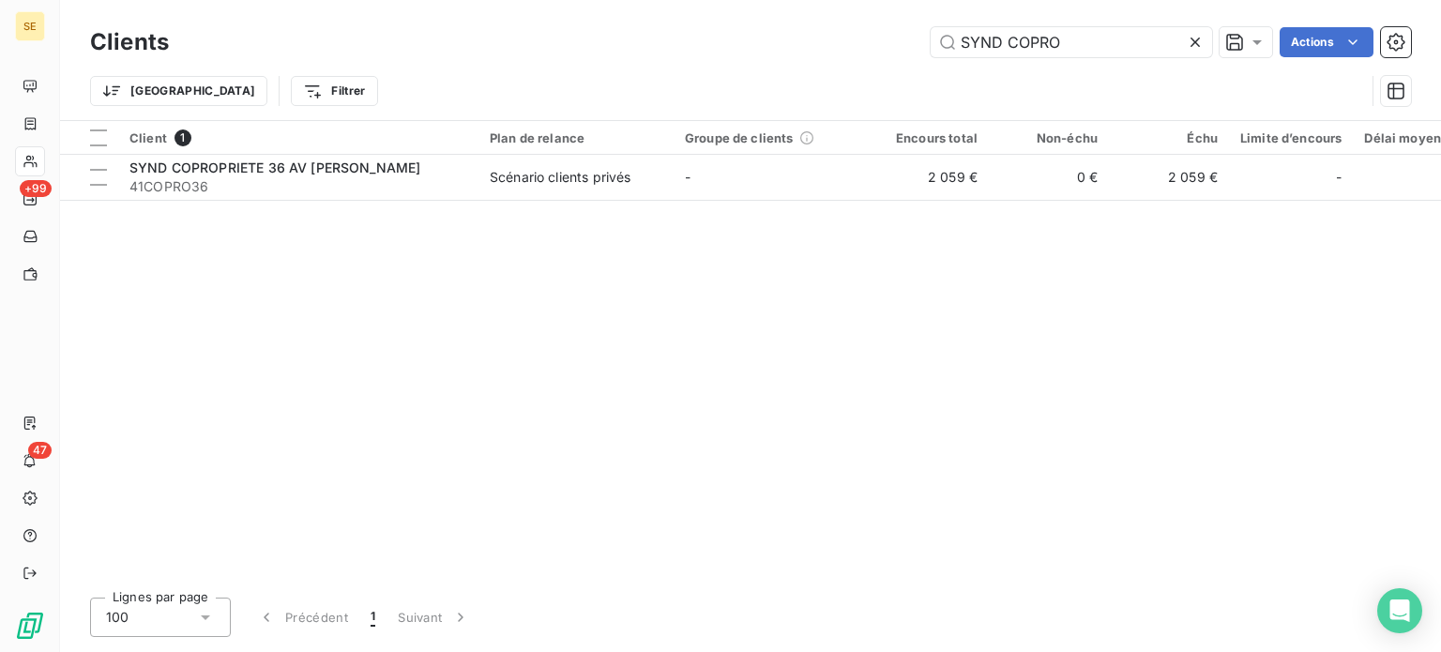
drag, startPoint x: 1101, startPoint y: 38, endPoint x: 721, endPoint y: 55, distance: 381.3
click at [728, 52] on div "SYND COPRO Actions" at bounding box center [801, 42] width 1220 height 30
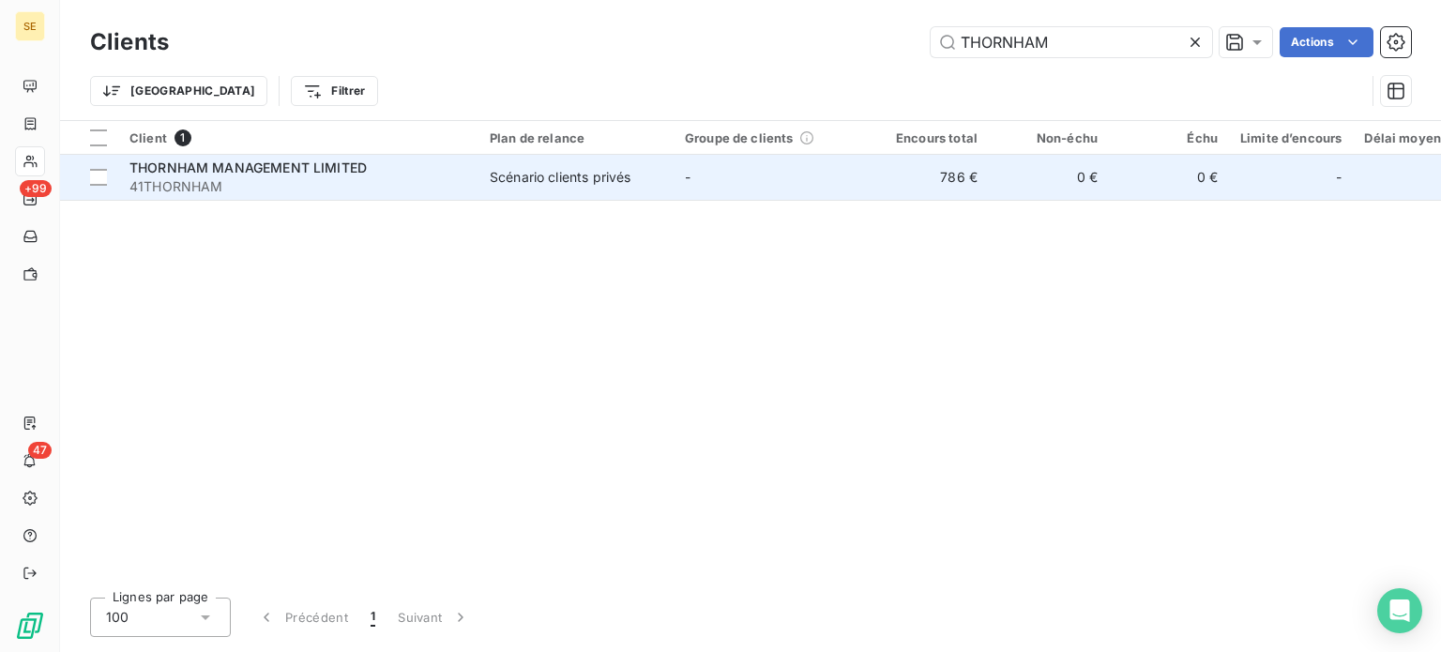
type input "THORNHAM"
click at [340, 186] on span "41THORNHAM" at bounding box center [298, 186] width 338 height 19
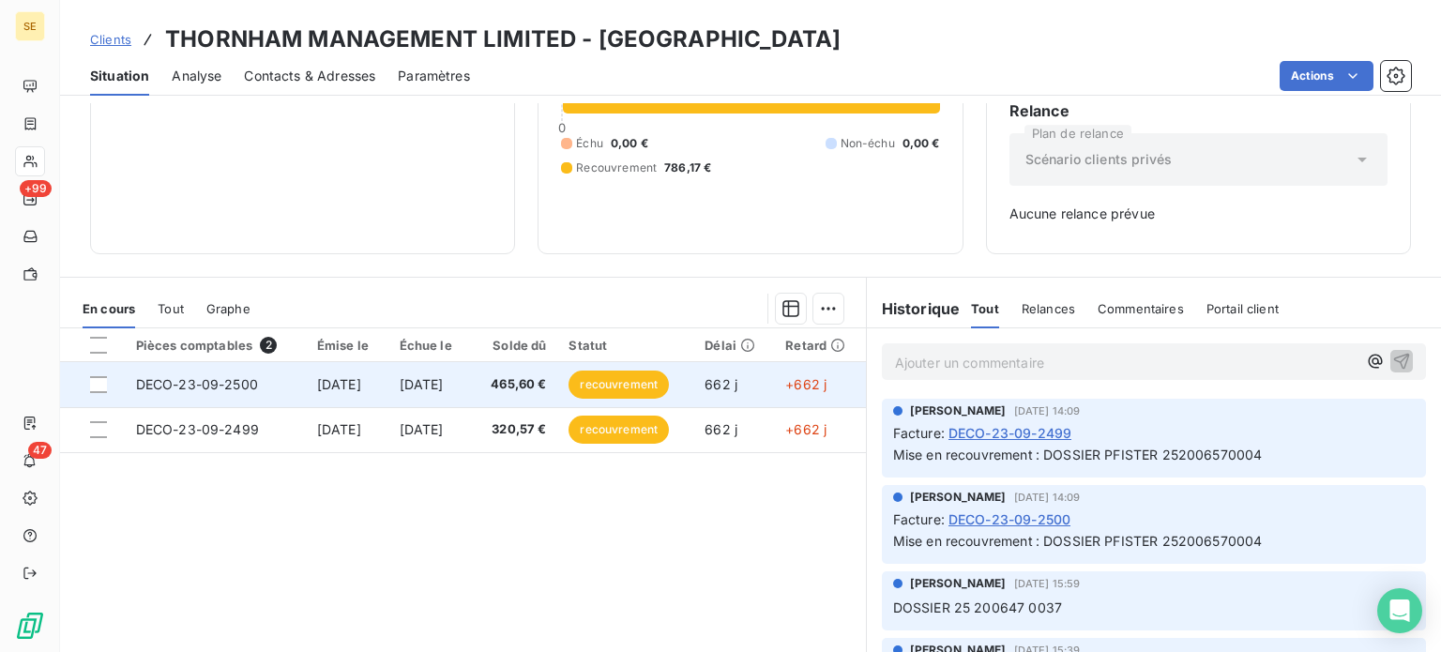
scroll to position [188, 0]
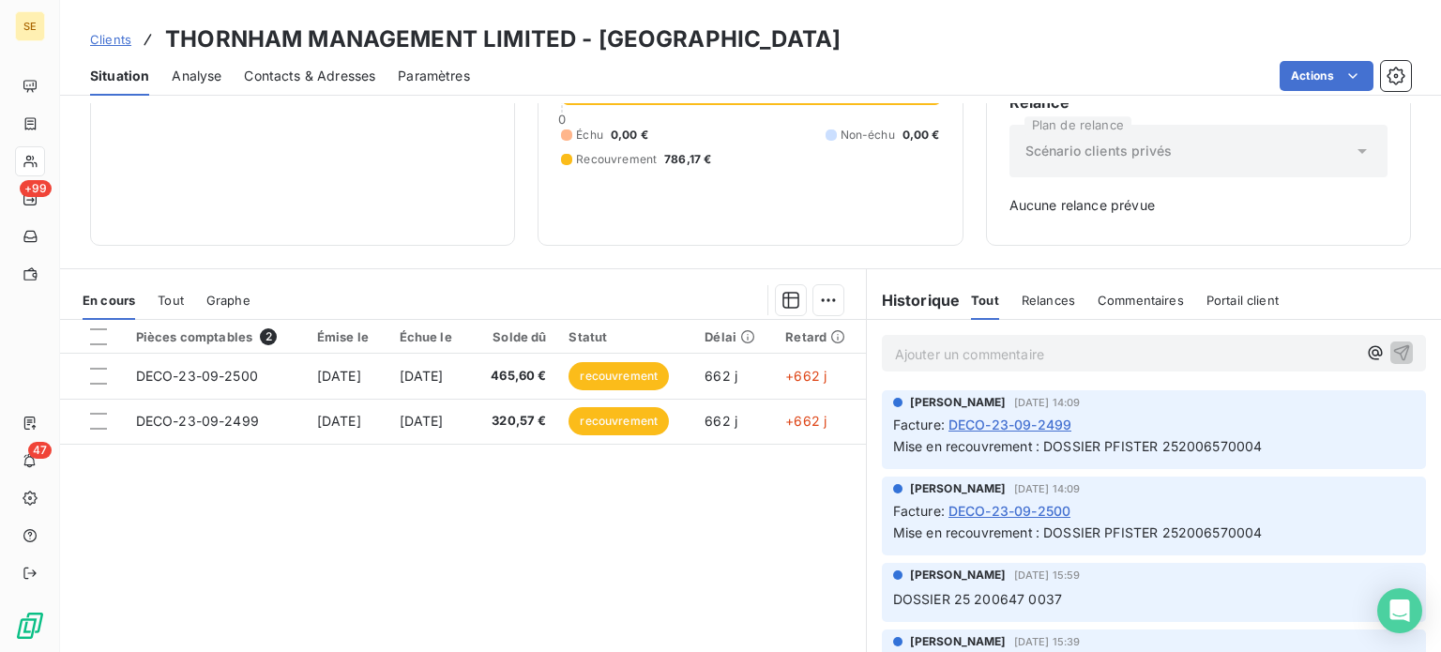
click at [109, 40] on span "Clients" at bounding box center [110, 39] width 41 height 15
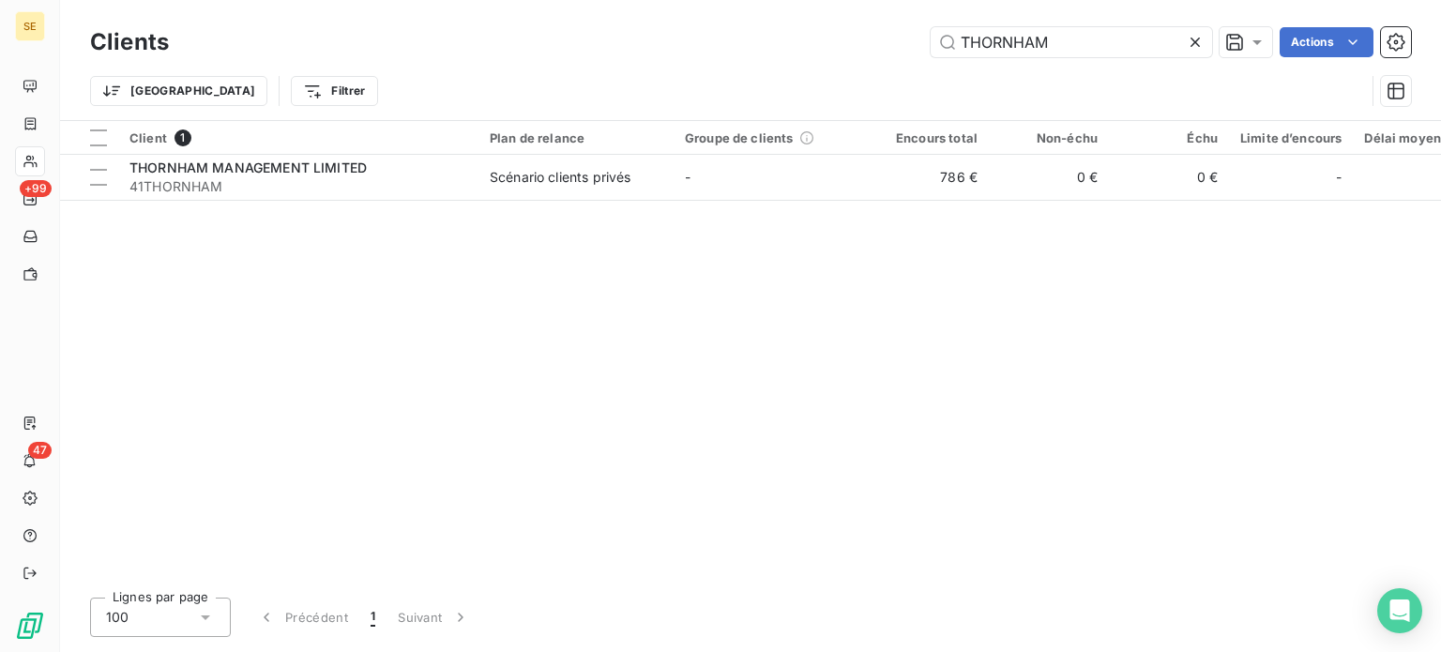
drag, startPoint x: 1101, startPoint y: 37, endPoint x: 743, endPoint y: 44, distance: 357.5
click at [743, 44] on div "THORNHAM Actions" at bounding box center [801, 42] width 1220 height 30
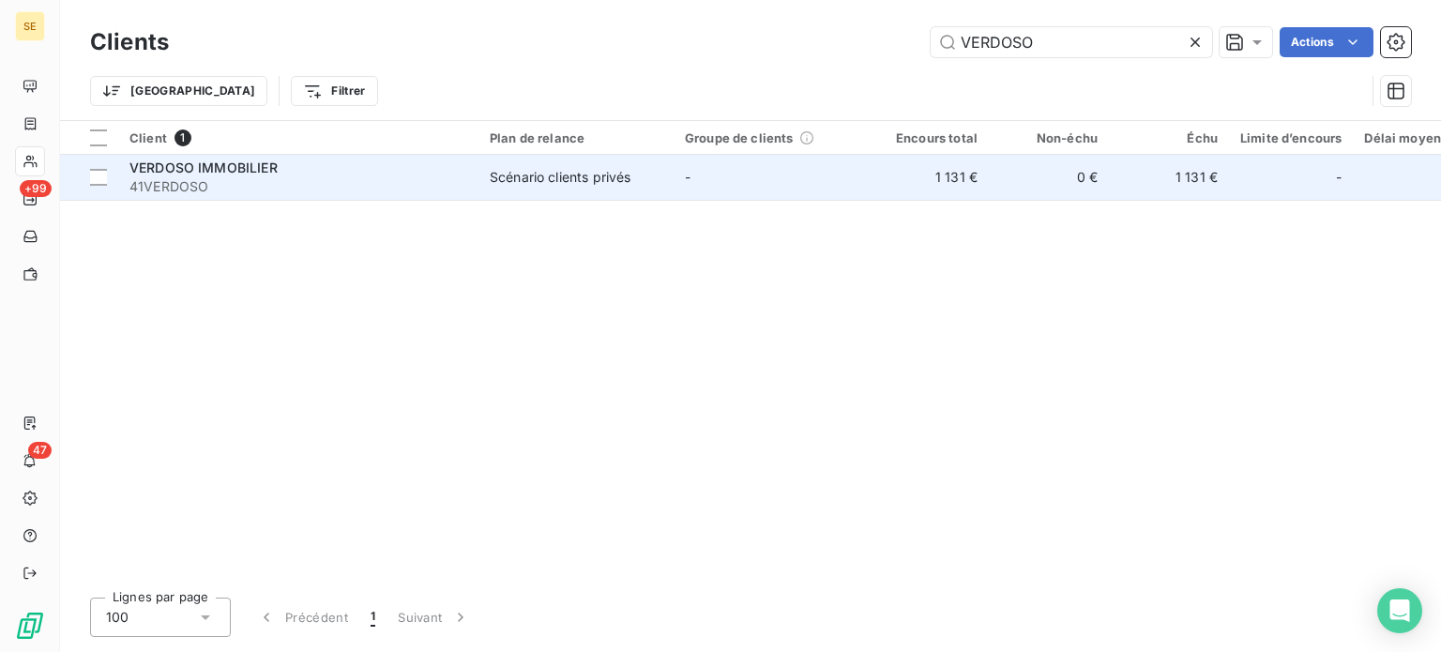
type input "VERDOSO"
click at [360, 161] on div "VERDOSO IMMOBILIER" at bounding box center [298, 168] width 338 height 19
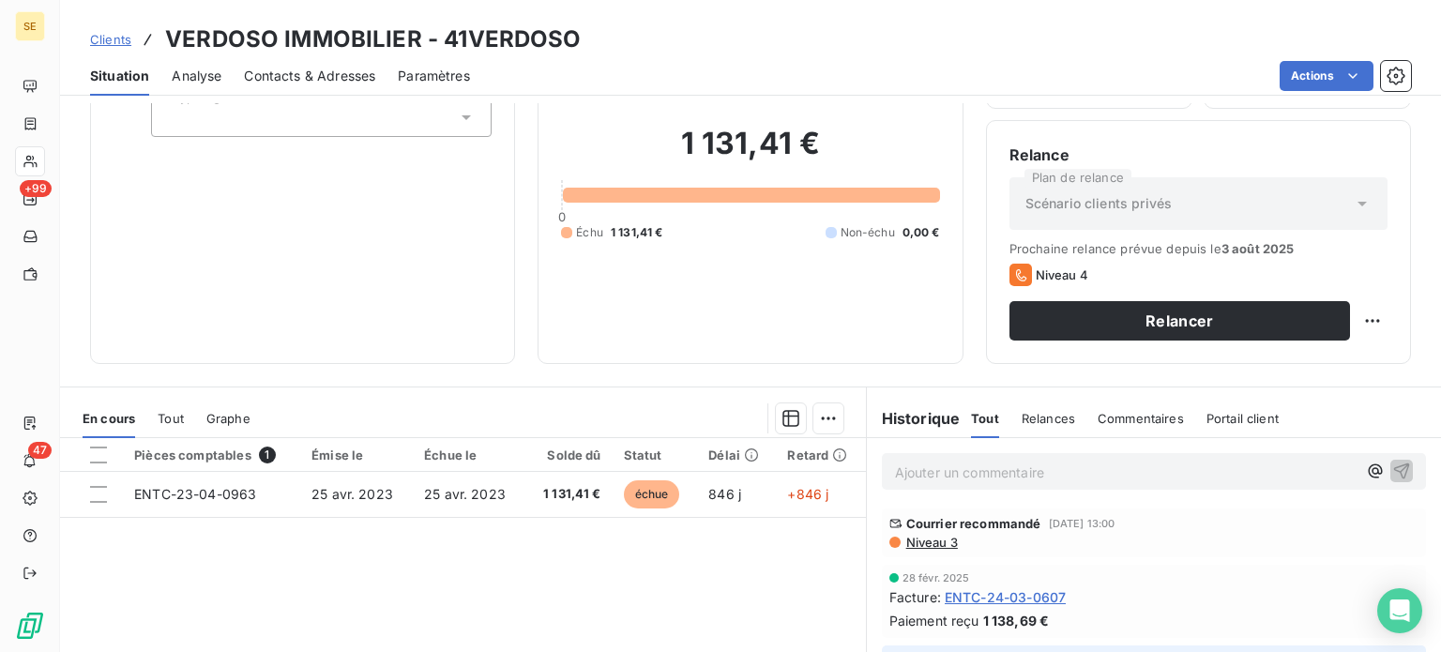
scroll to position [188, 0]
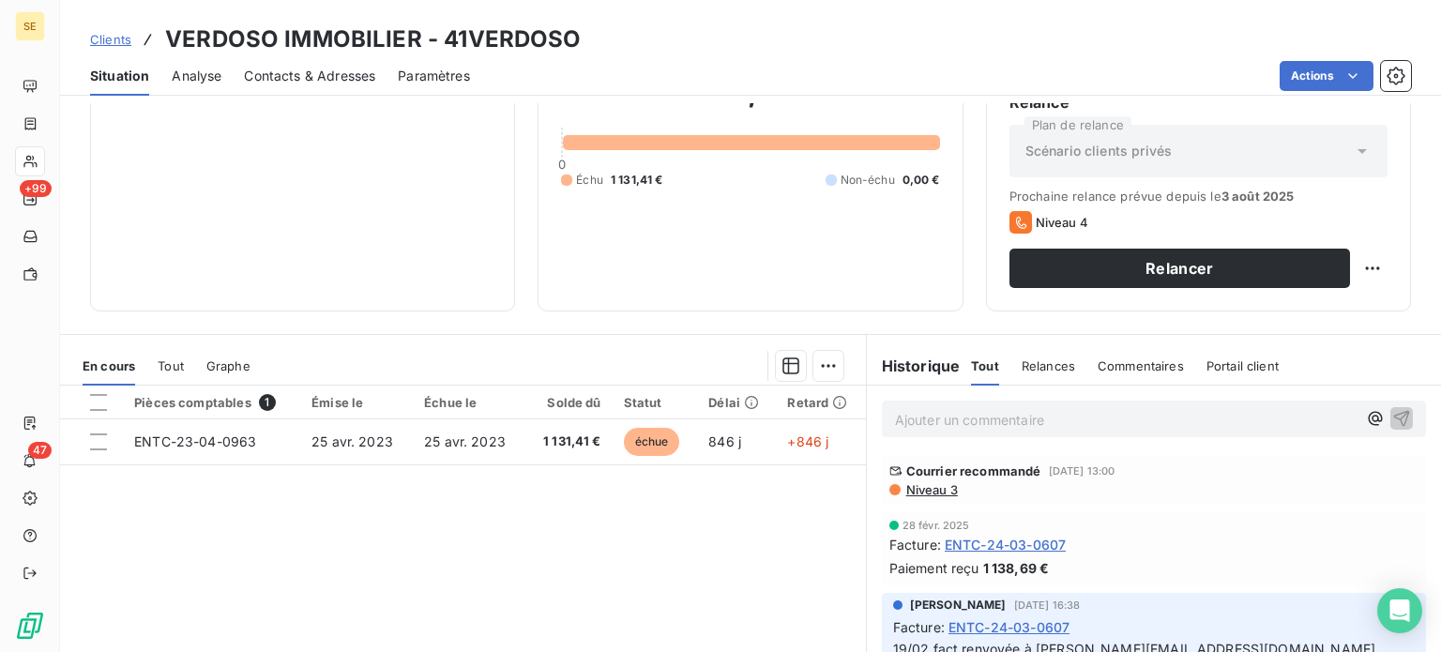
click at [113, 36] on span "Clients" at bounding box center [110, 39] width 41 height 15
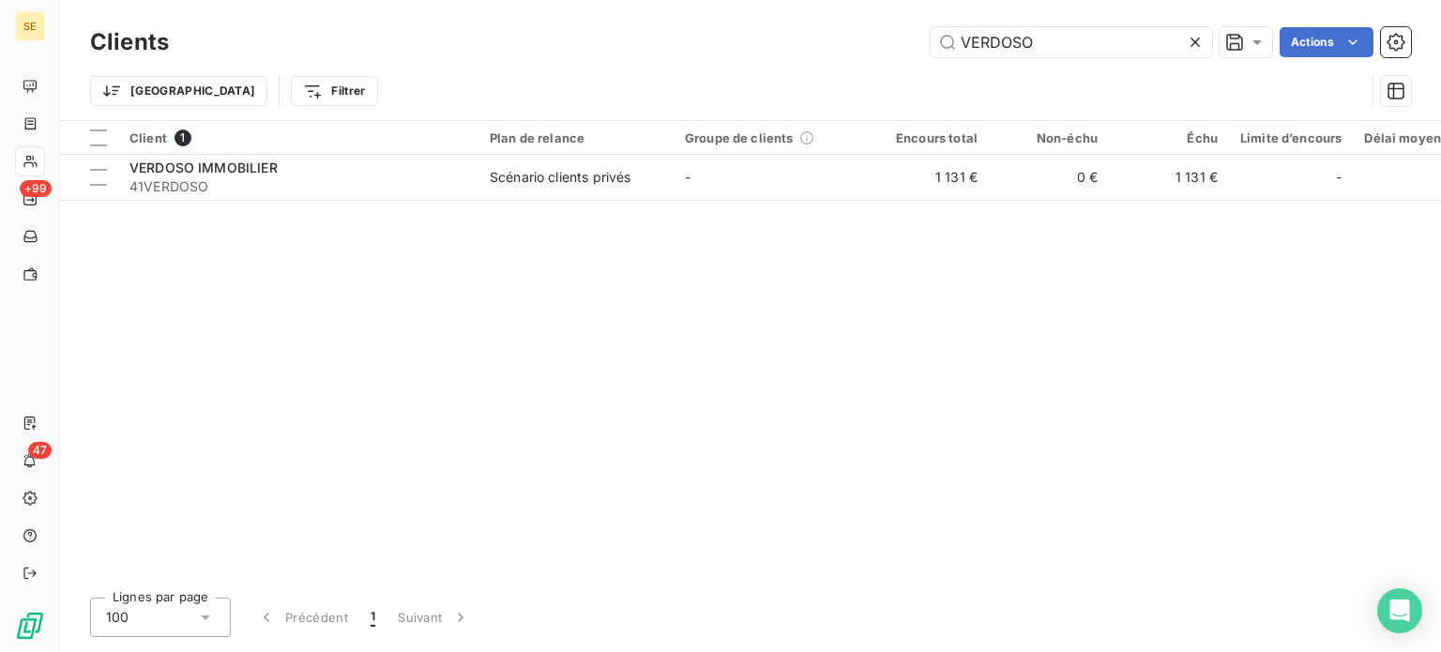
drag, startPoint x: 1040, startPoint y: 40, endPoint x: 811, endPoint y: 46, distance: 229.9
click at [811, 46] on div "VERDOSO Actions" at bounding box center [801, 42] width 1220 height 30
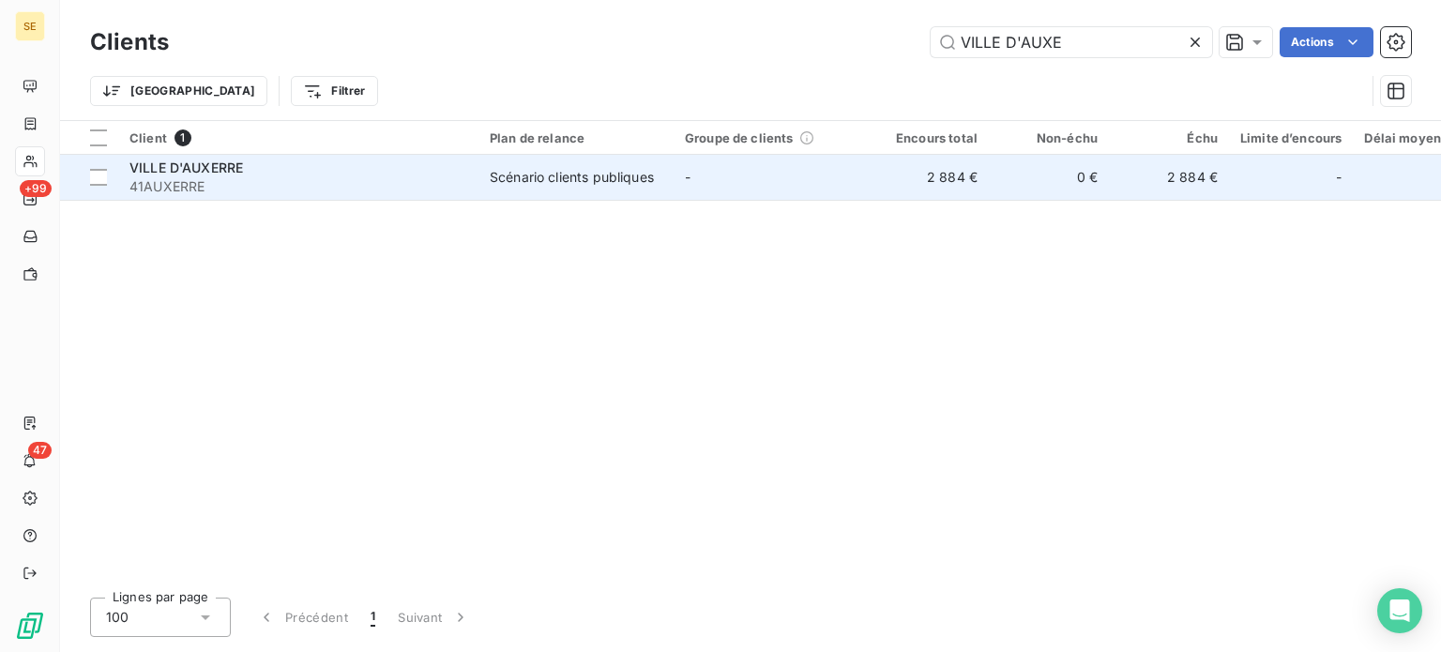
type input "VILLE D'AUXE"
click at [441, 172] on div "VILLE D'AUXERRE" at bounding box center [298, 168] width 338 height 19
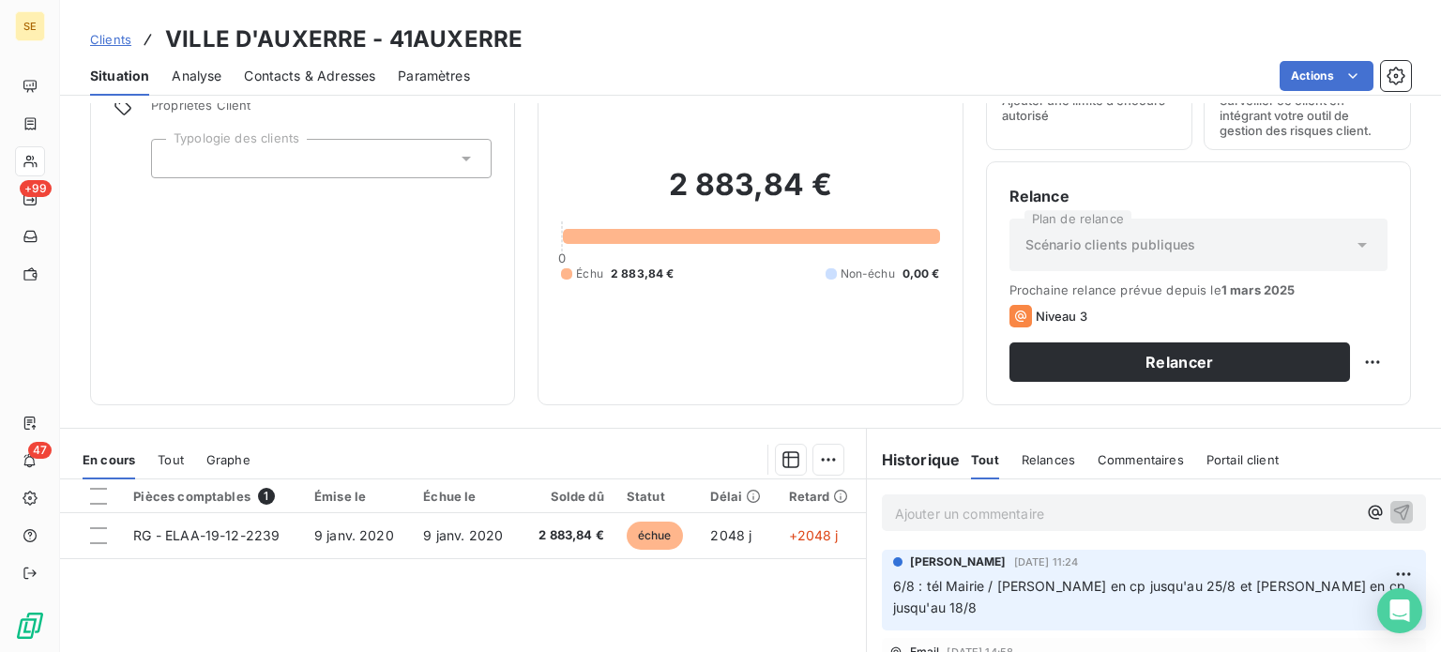
scroll to position [188, 0]
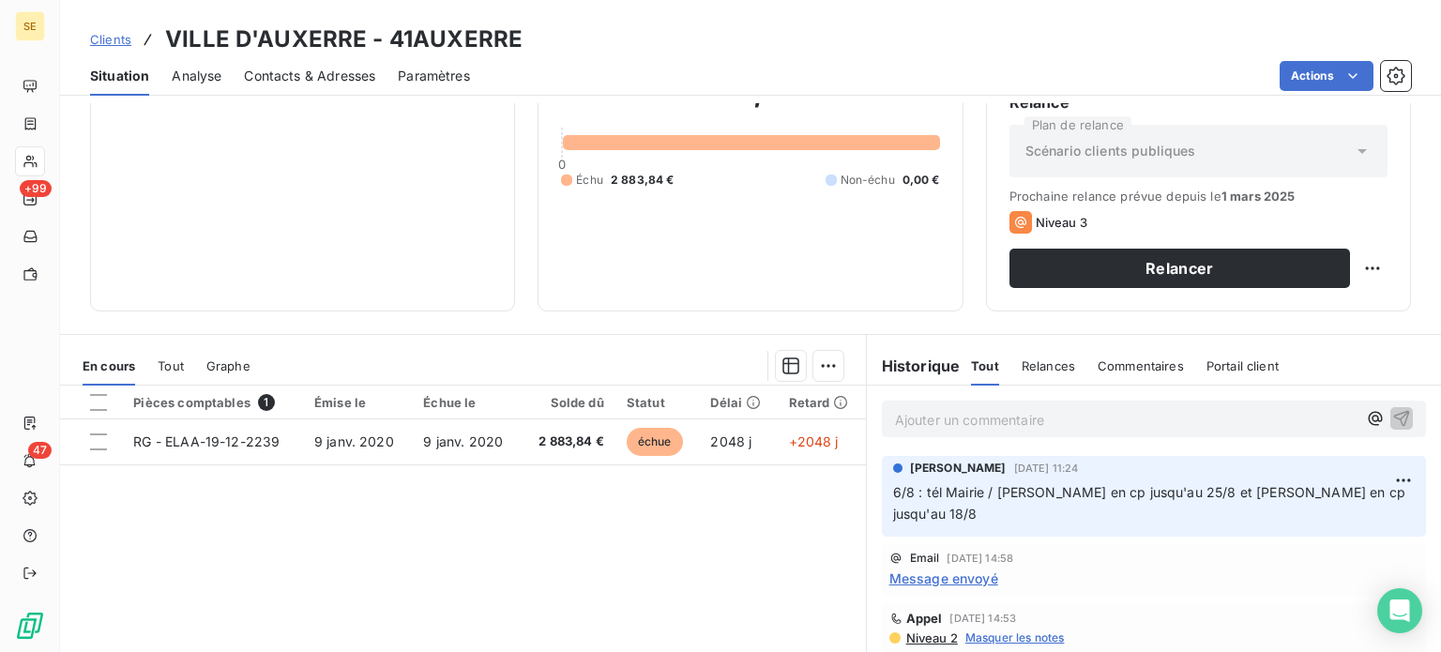
click at [103, 40] on span "Clients" at bounding box center [110, 39] width 41 height 15
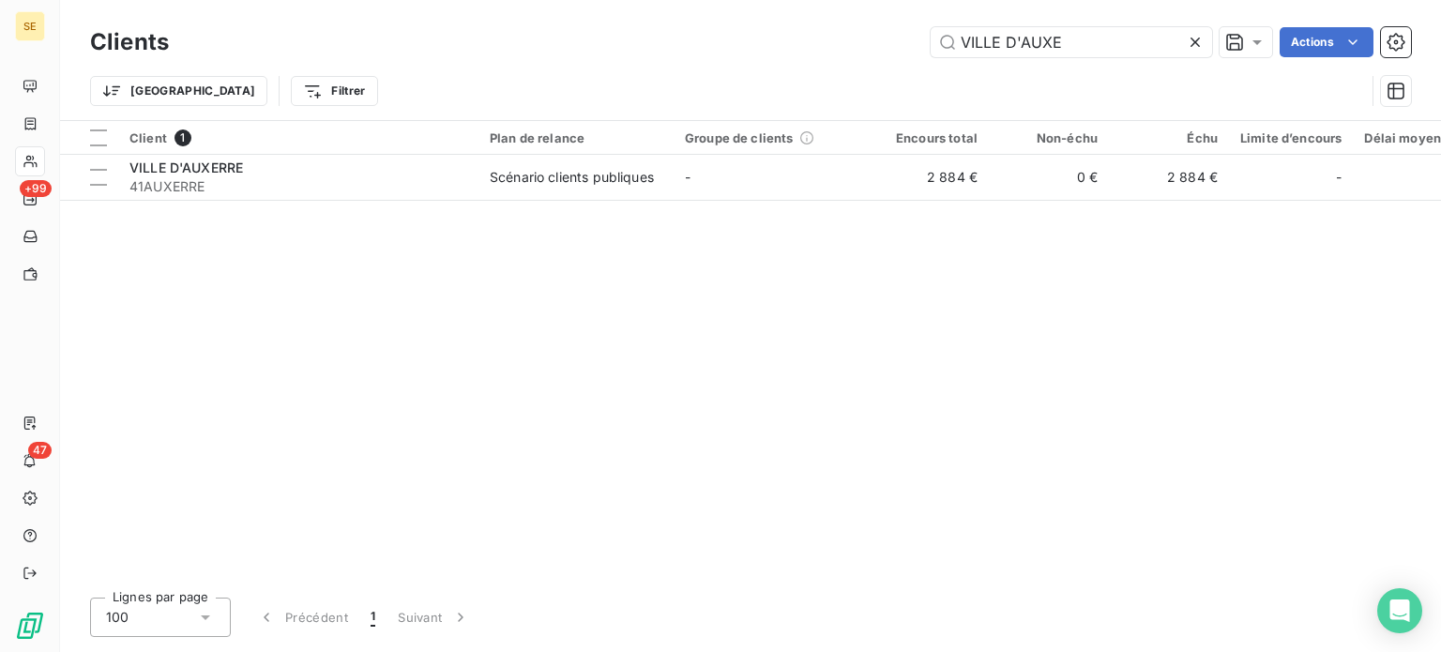
drag, startPoint x: 1094, startPoint y: 43, endPoint x: 918, endPoint y: 53, distance: 176.6
click at [918, 53] on div "VILLE D'AUXE Actions" at bounding box center [801, 42] width 1220 height 30
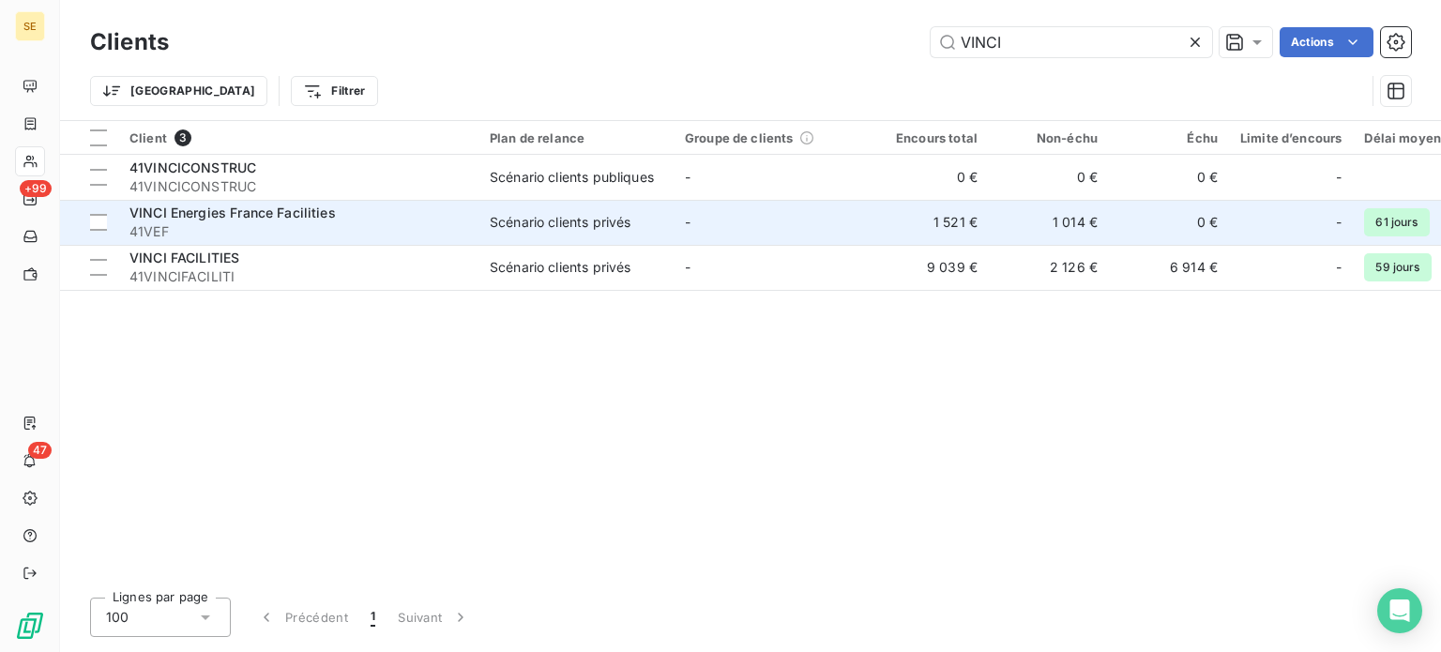
type input "VINCI"
click at [413, 206] on div "VINCI Energies France Facilities" at bounding box center [298, 213] width 338 height 19
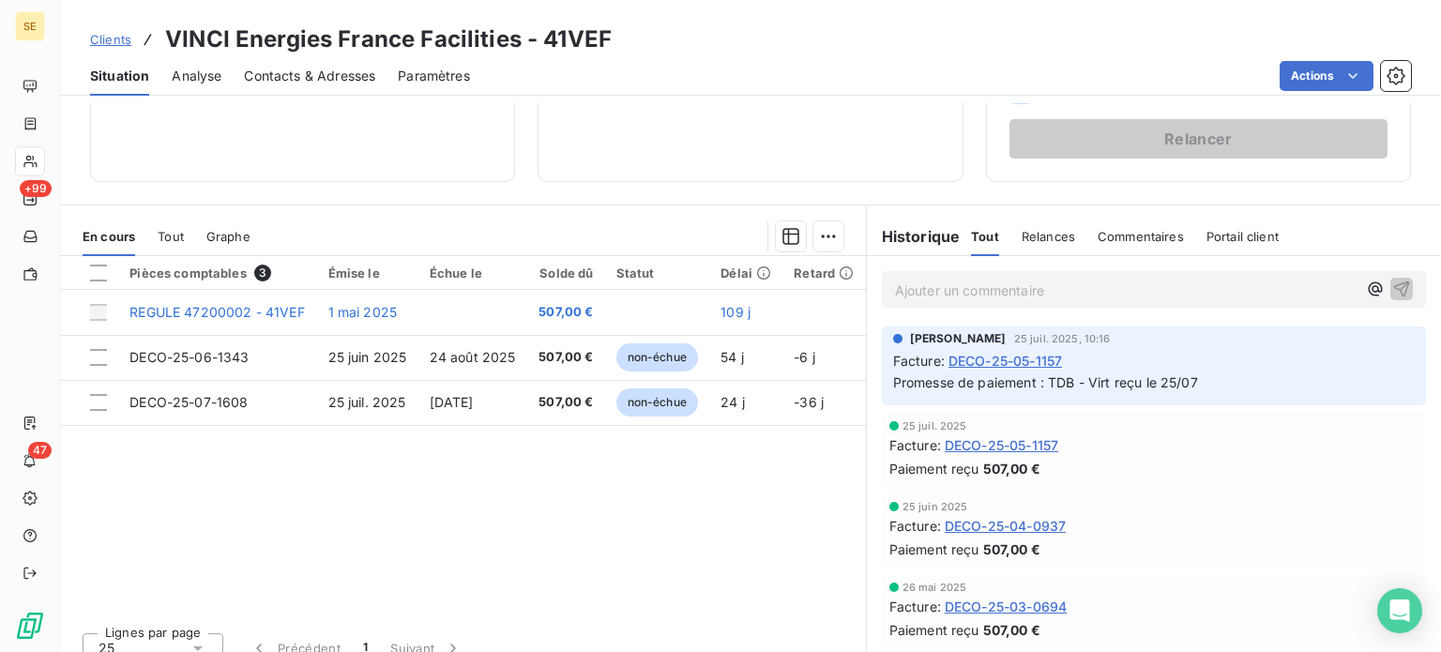
scroll to position [338, 0]
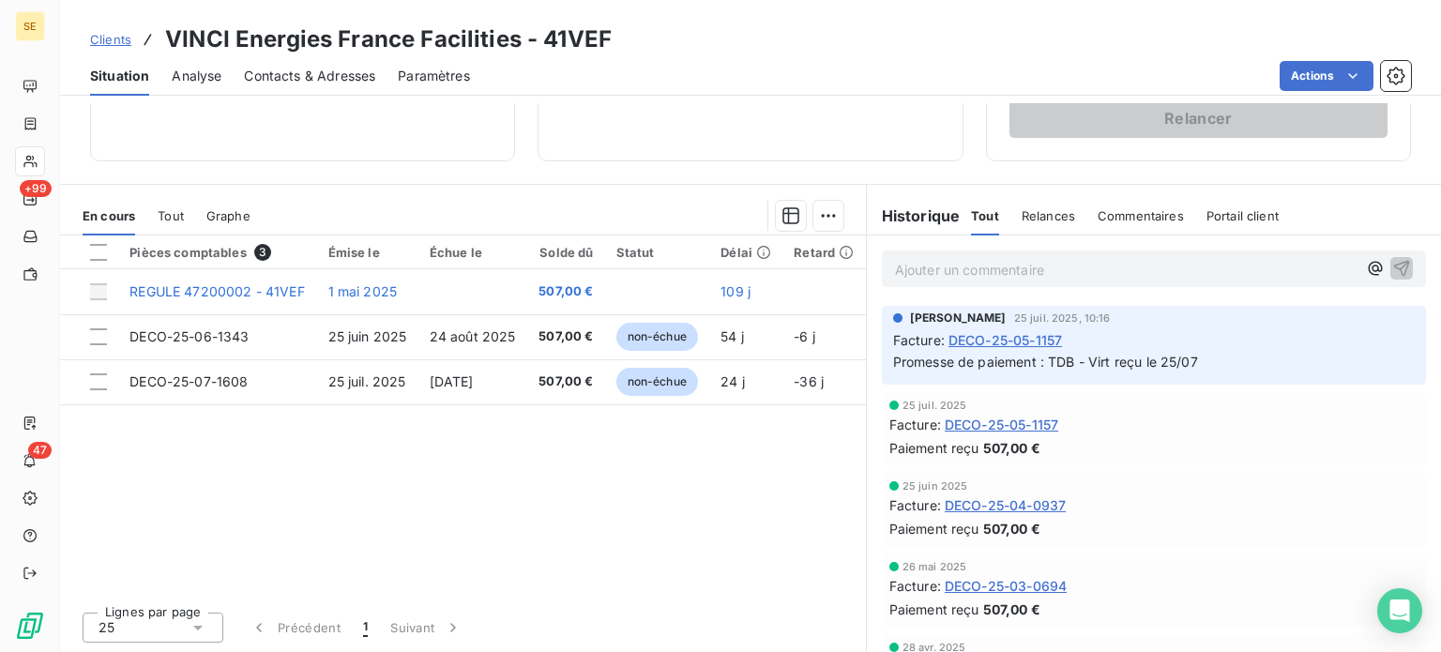
click at [109, 39] on span "Clients" at bounding box center [110, 39] width 41 height 15
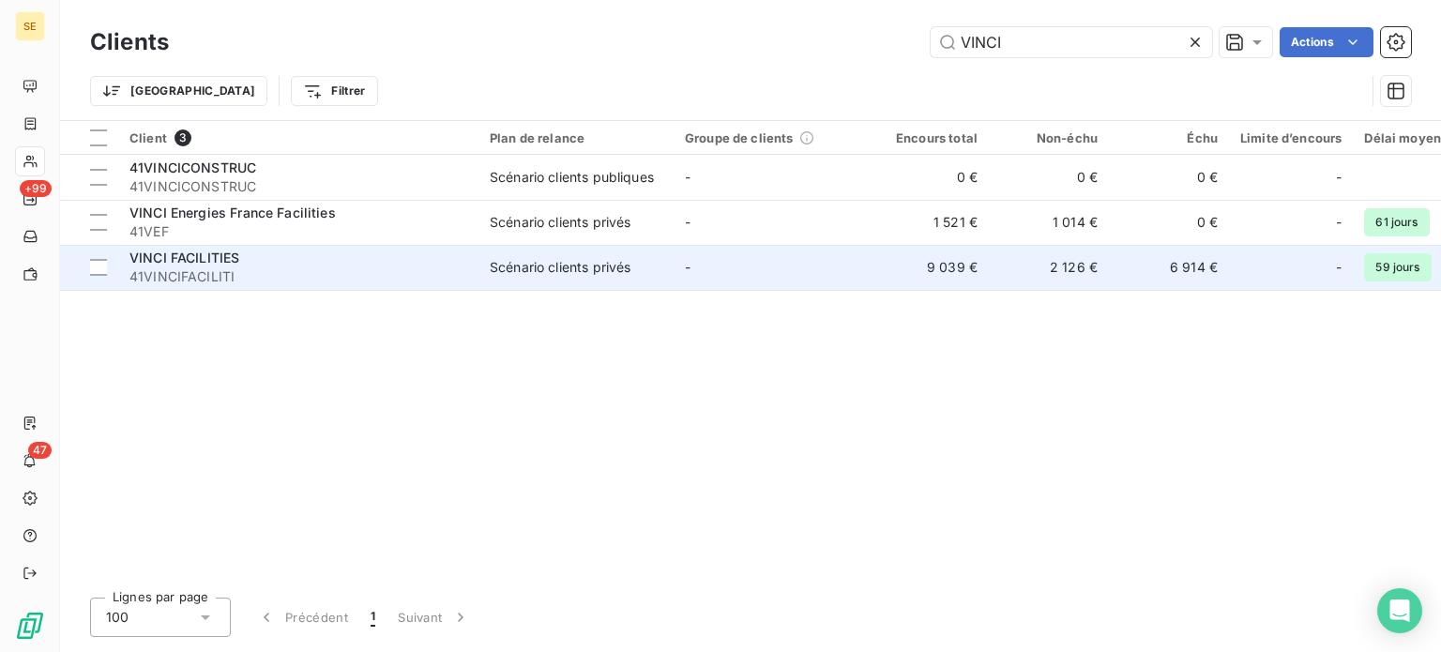
click at [312, 254] on div "VINCI FACILITIES" at bounding box center [298, 258] width 338 height 19
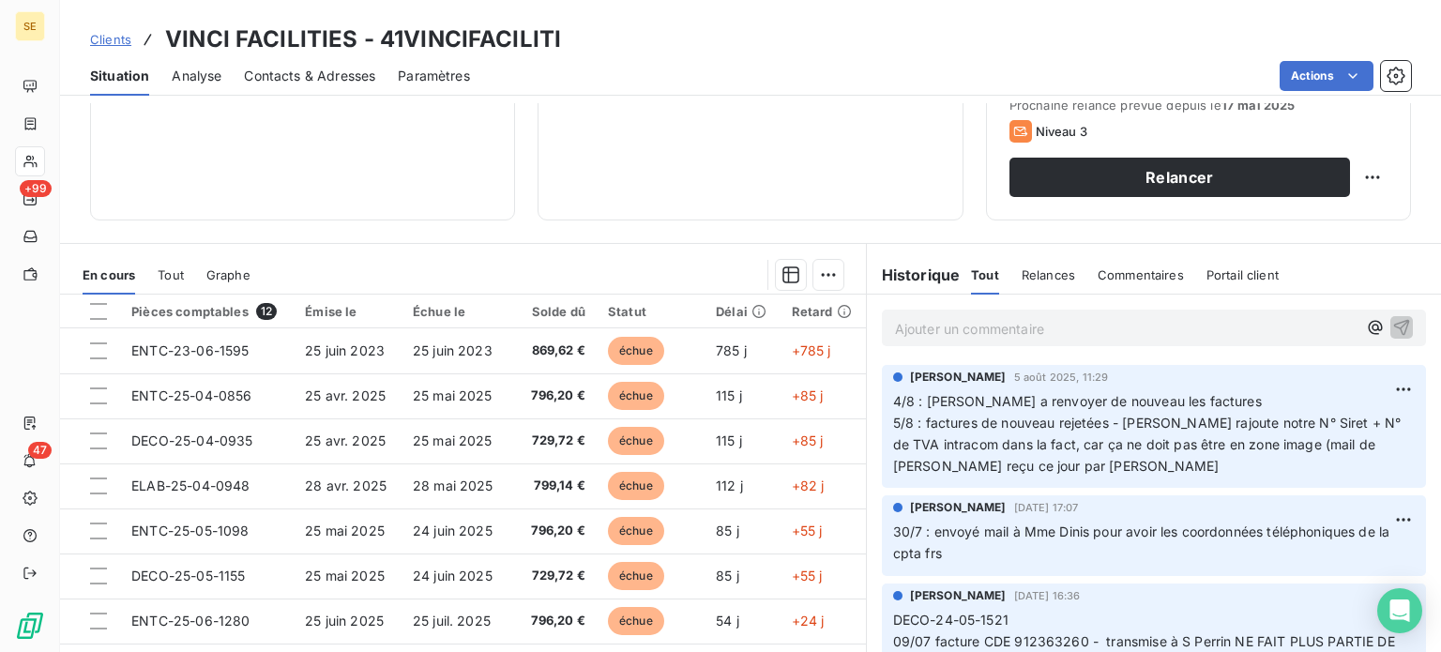
scroll to position [338, 0]
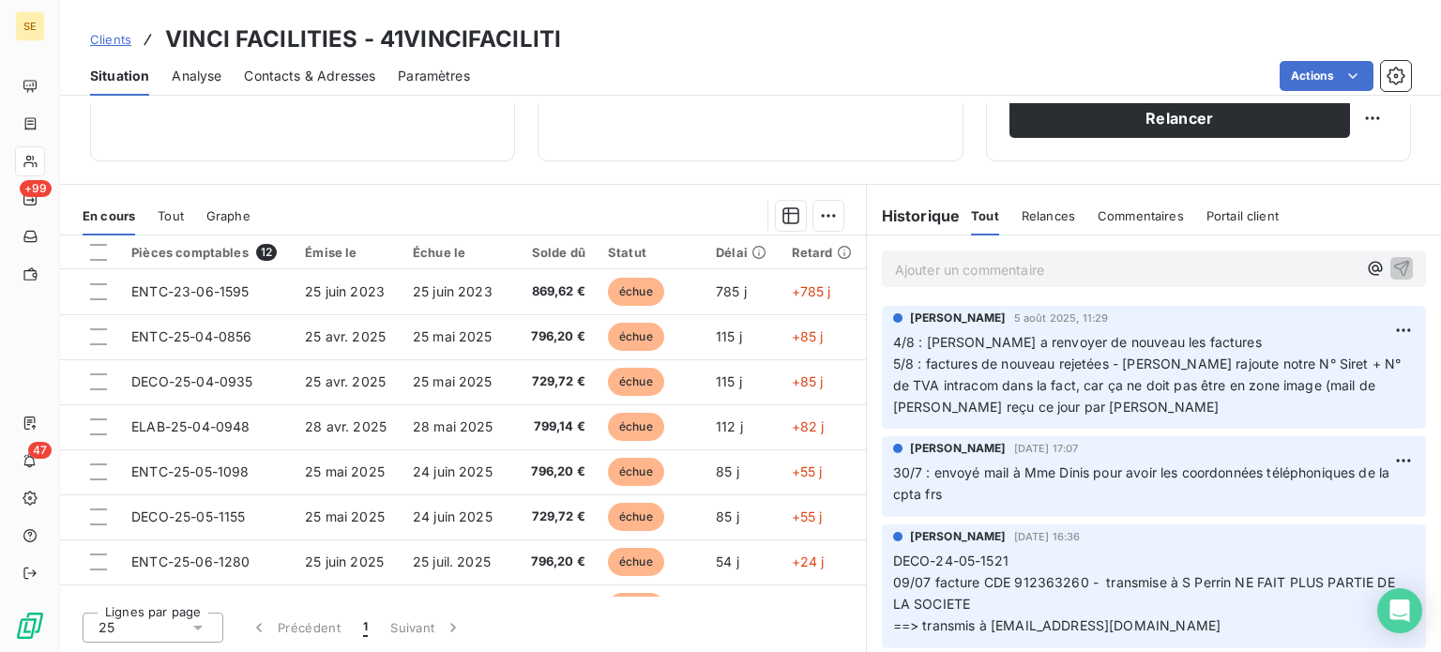
click at [110, 35] on span "Clients" at bounding box center [110, 39] width 41 height 15
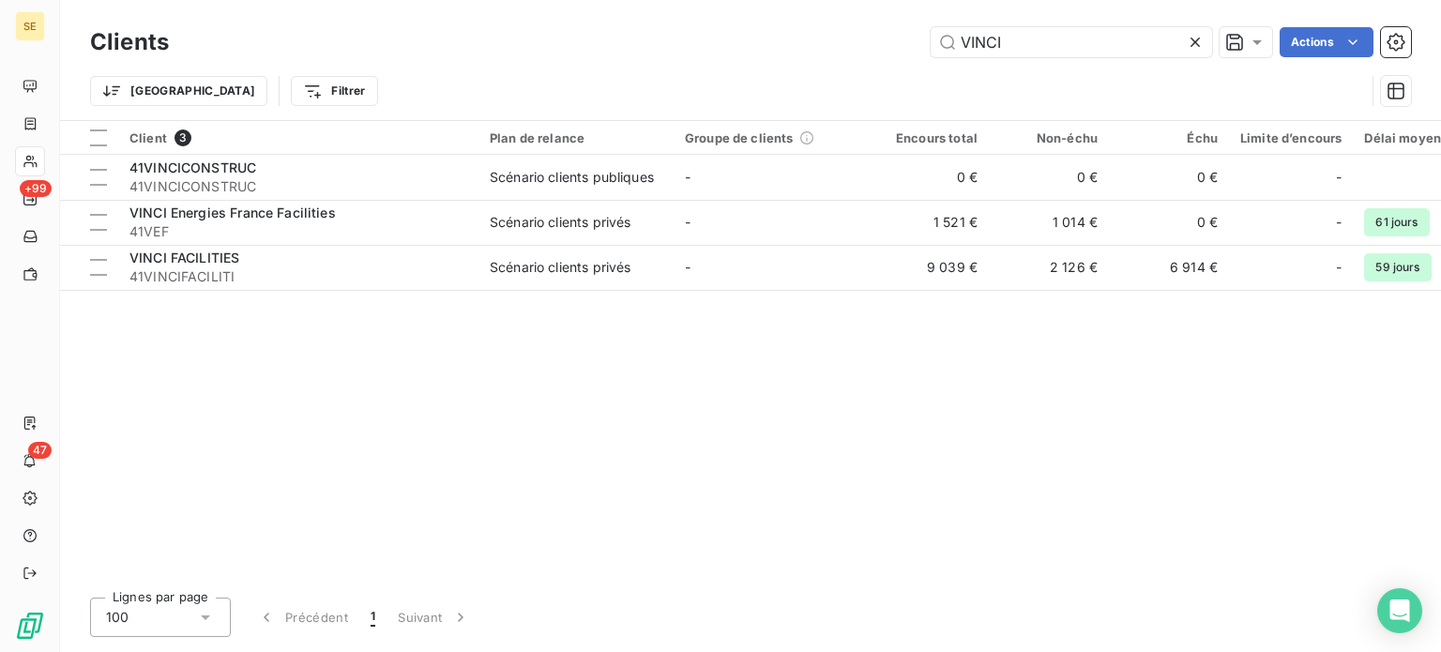
drag, startPoint x: 1047, startPoint y: 38, endPoint x: 891, endPoint y: 53, distance: 156.5
click at [892, 52] on div "VINCI Actions" at bounding box center [801, 42] width 1220 height 30
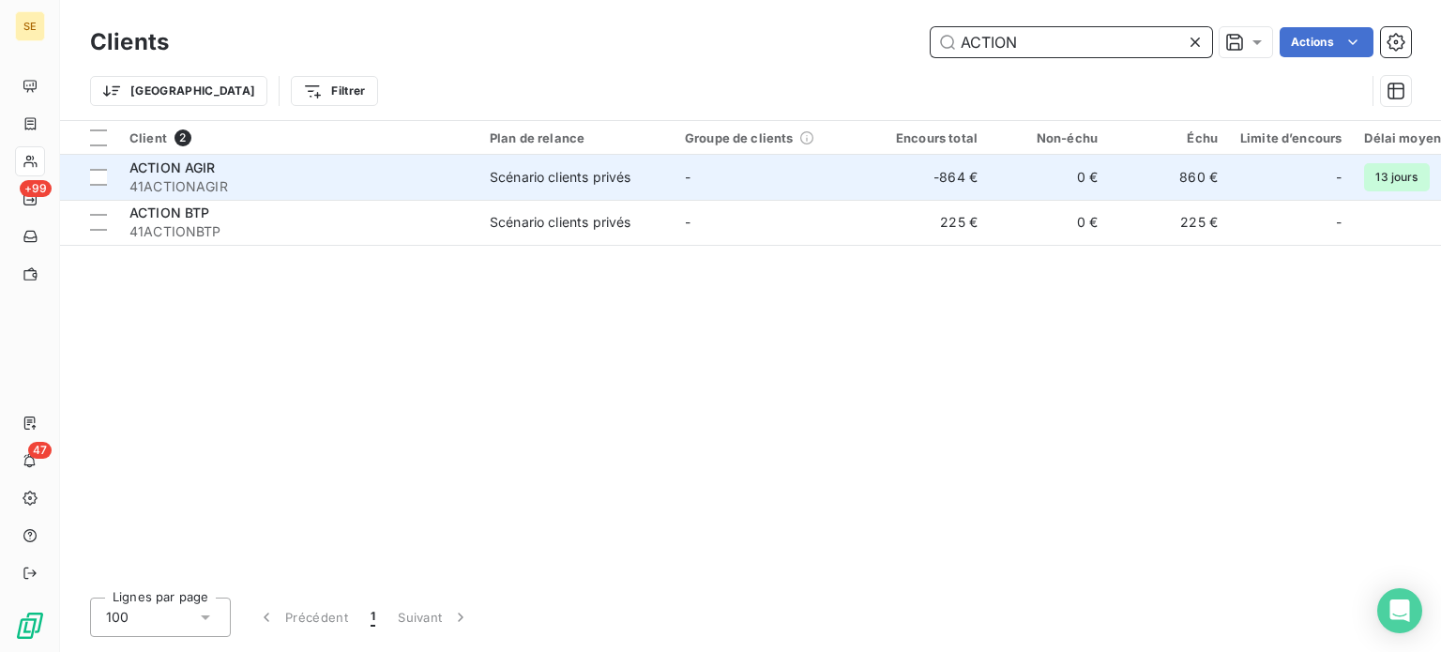
type input "ACTION"
click at [357, 187] on span "41ACTIONAGIR" at bounding box center [298, 186] width 338 height 19
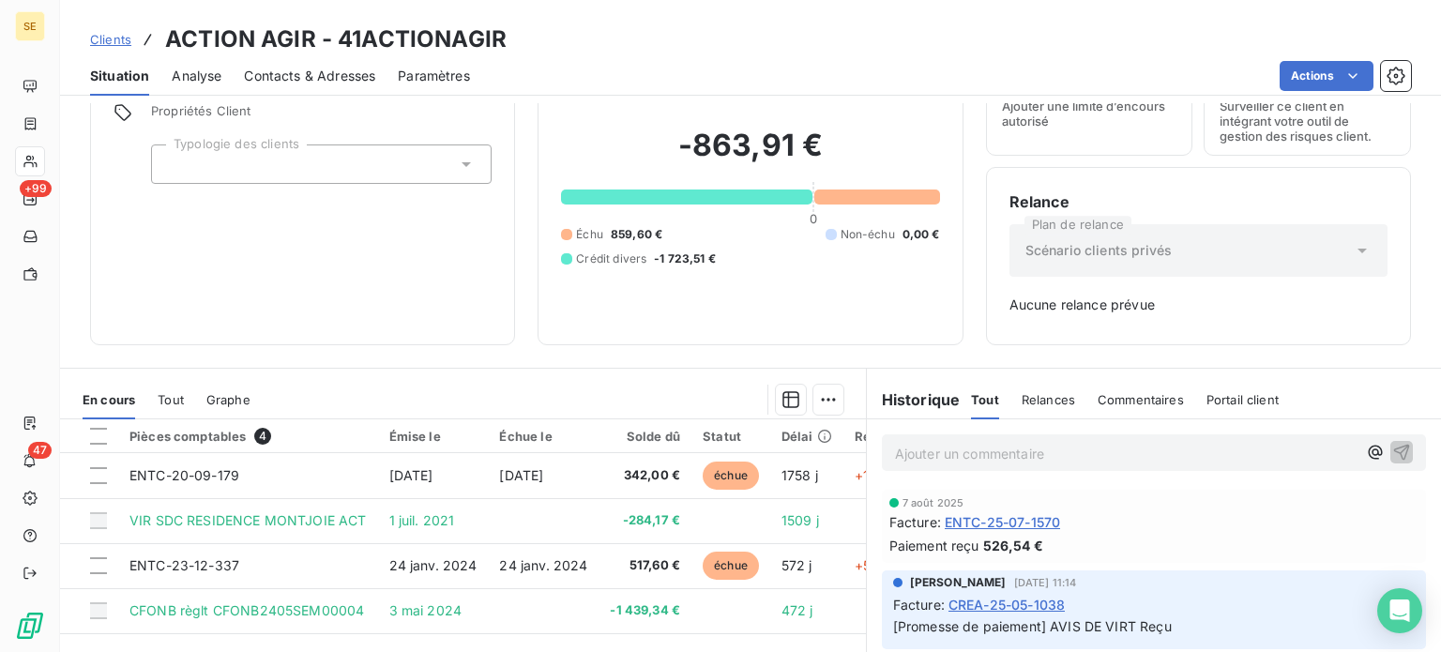
scroll to position [84, 0]
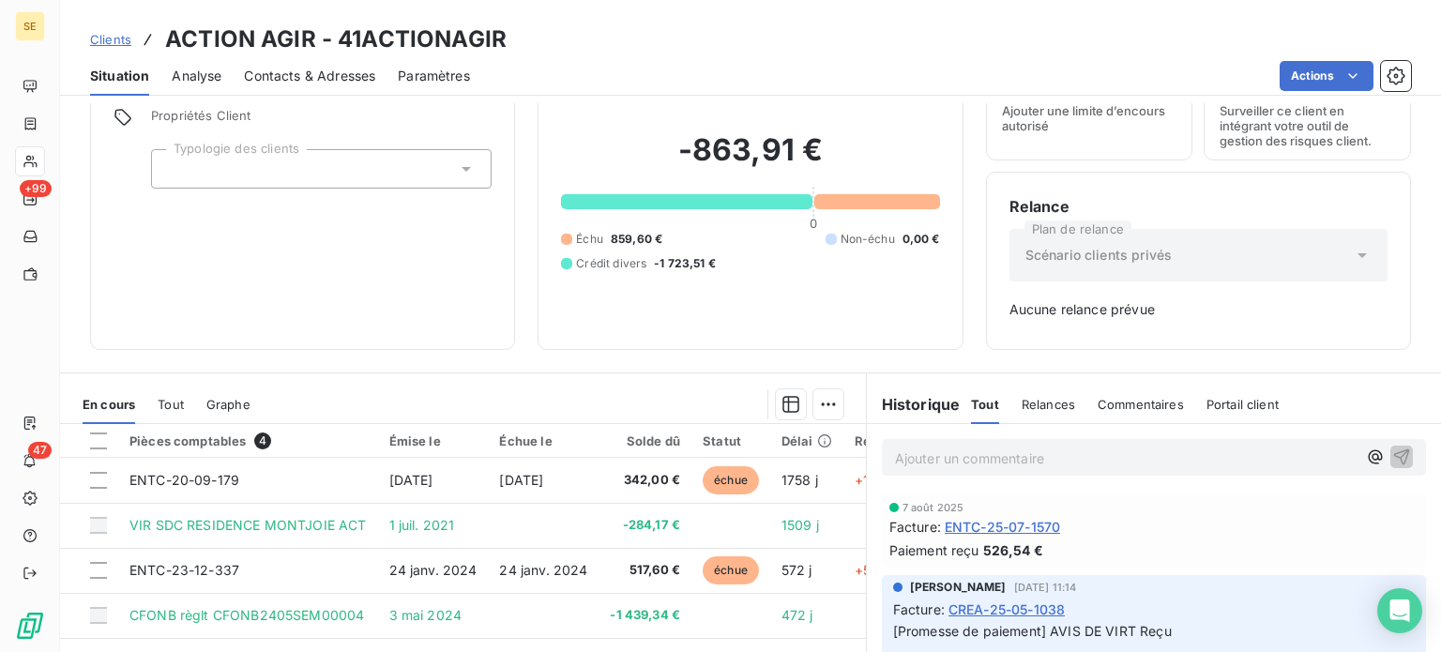
click at [94, 42] on span "Clients" at bounding box center [110, 39] width 41 height 15
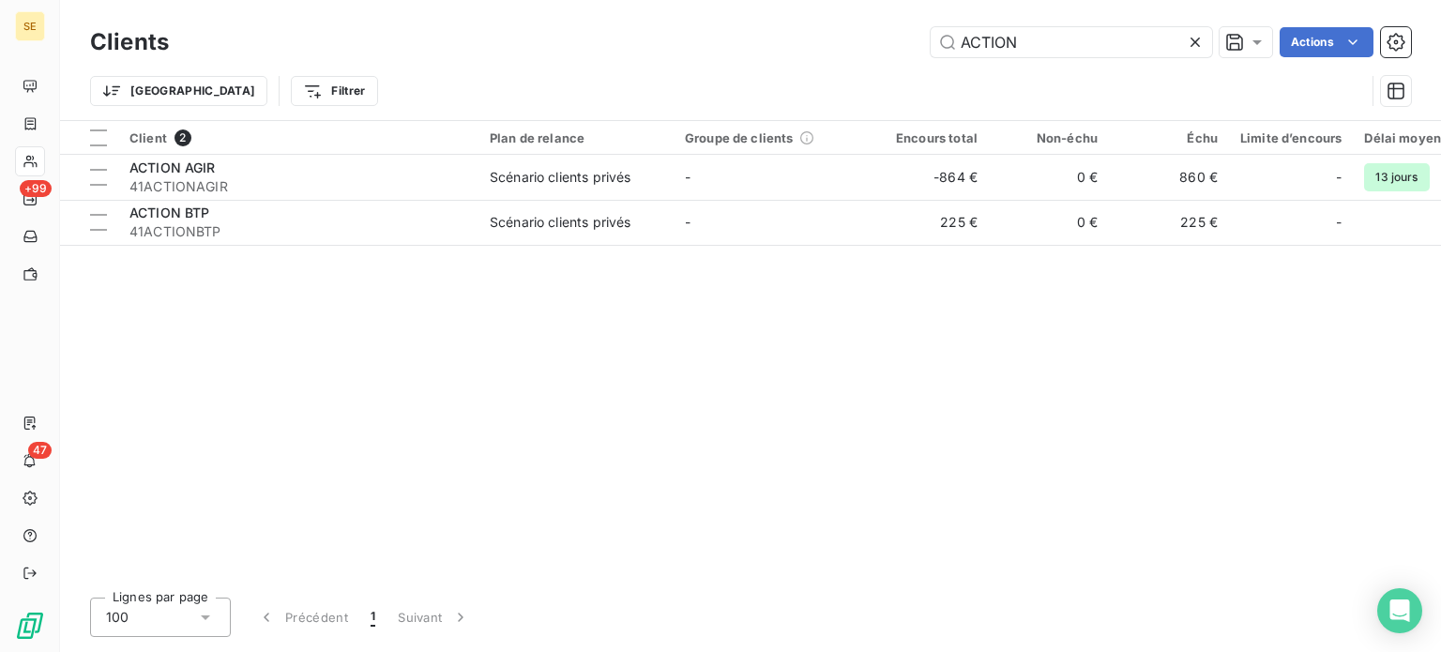
drag, startPoint x: 837, startPoint y: 52, endPoint x: 739, endPoint y: 55, distance: 97.6
click at [739, 55] on div "ACTION Actions" at bounding box center [801, 42] width 1220 height 30
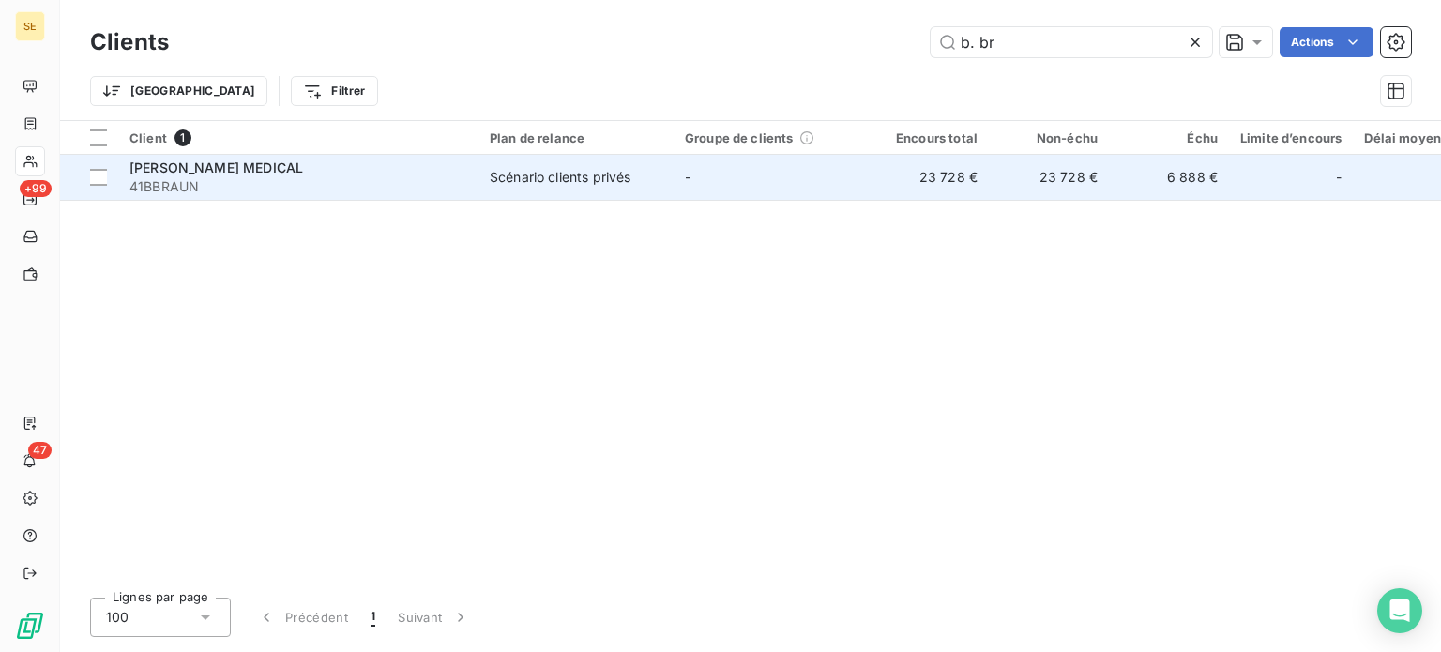
type input "b. br"
click at [264, 190] on span "41BBRAUN" at bounding box center [298, 186] width 338 height 19
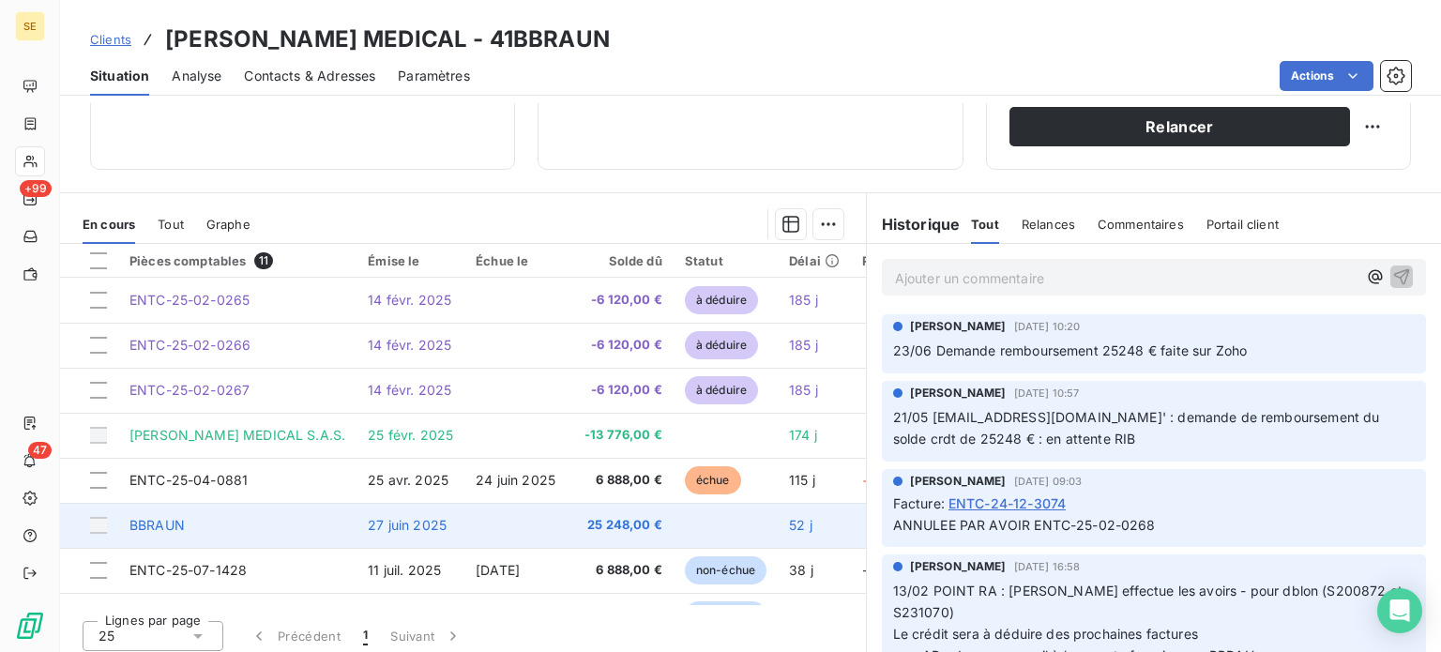
scroll to position [338, 0]
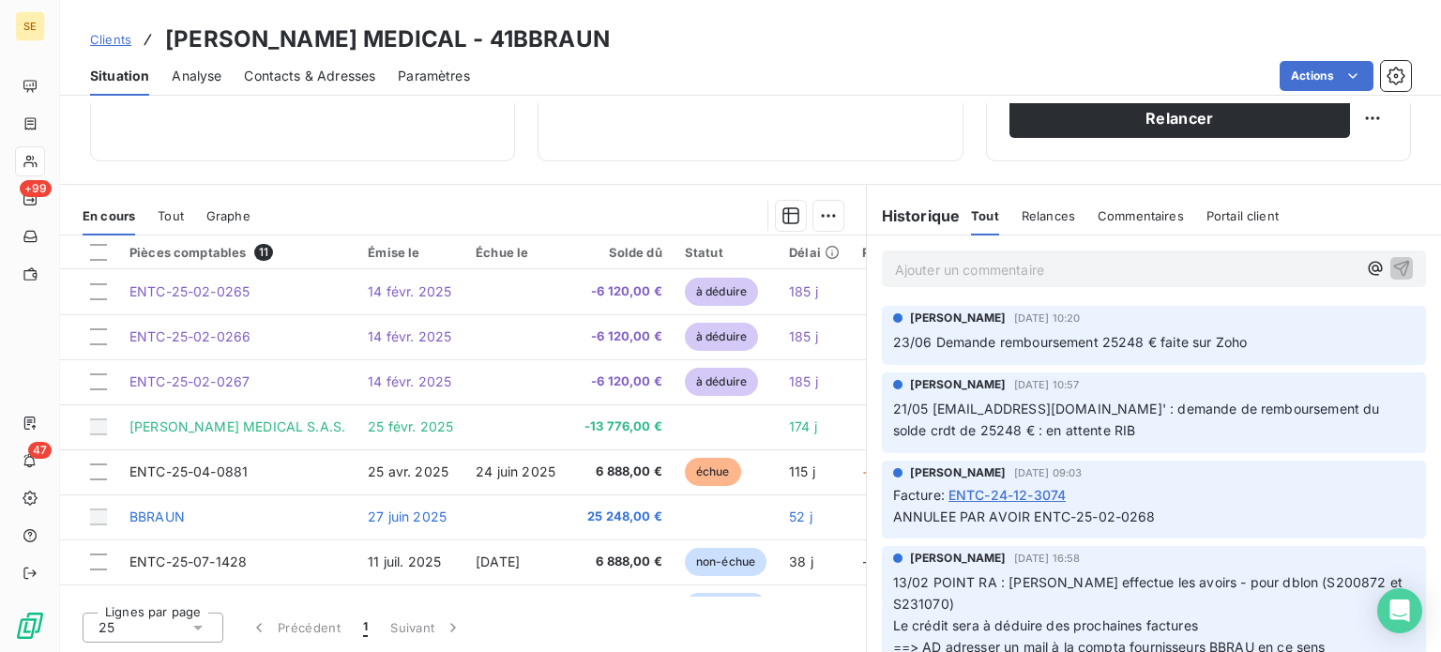
click at [116, 43] on span "Clients" at bounding box center [110, 39] width 41 height 15
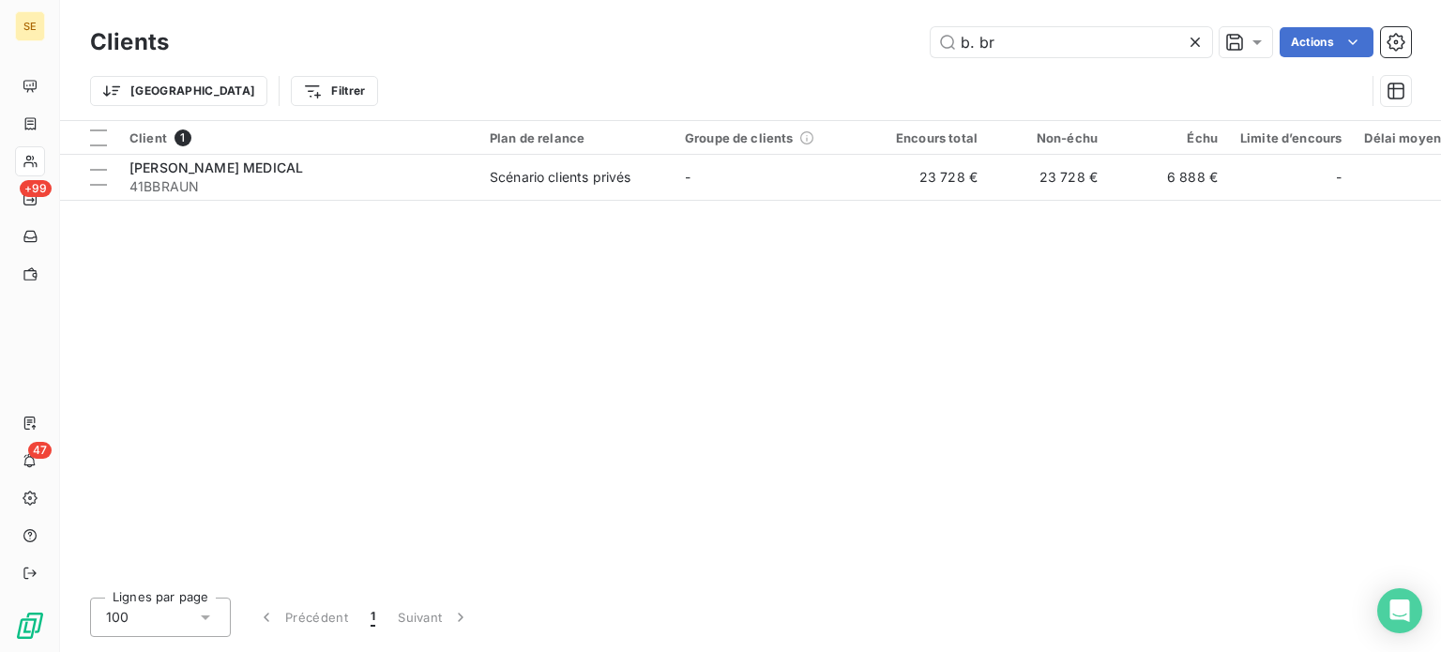
drag, startPoint x: 1040, startPoint y: 48, endPoint x: 796, endPoint y: 35, distance: 245.2
click at [796, 35] on div "b. br Actions" at bounding box center [801, 42] width 1220 height 30
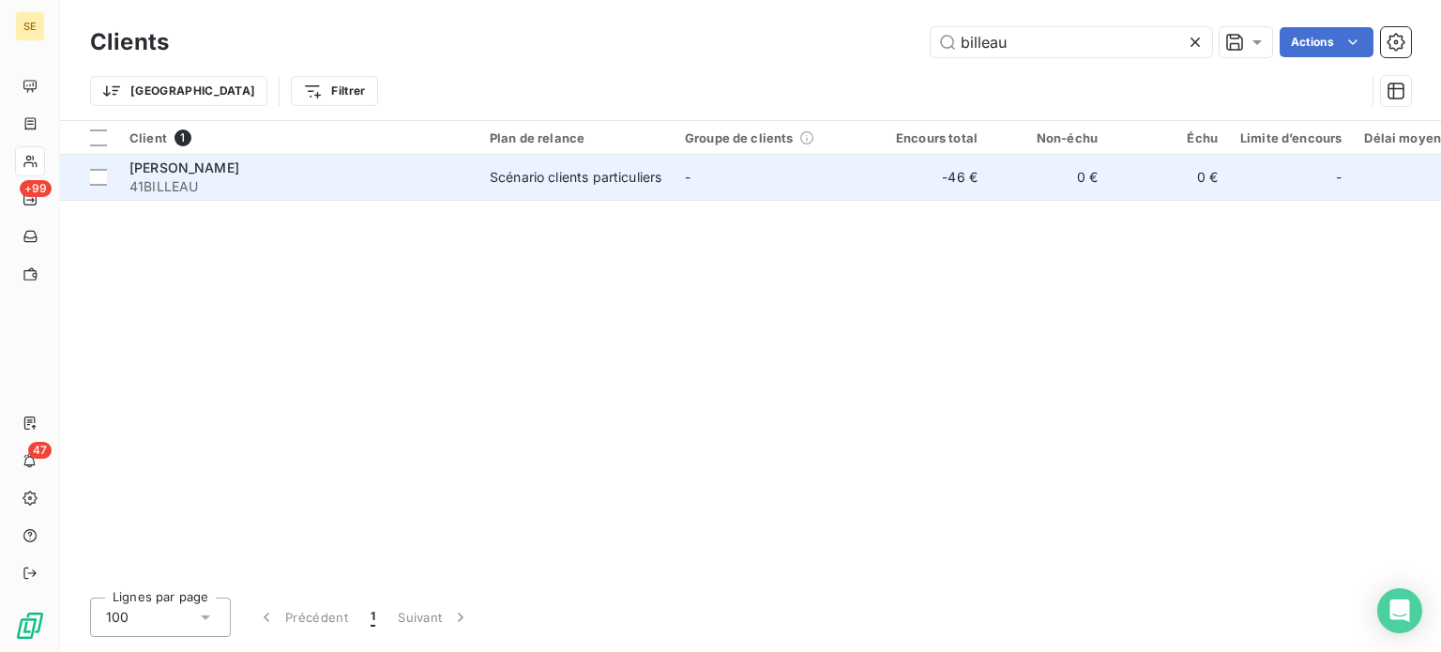
type input "billeau"
click at [904, 176] on td "-46 €" at bounding box center [929, 177] width 120 height 45
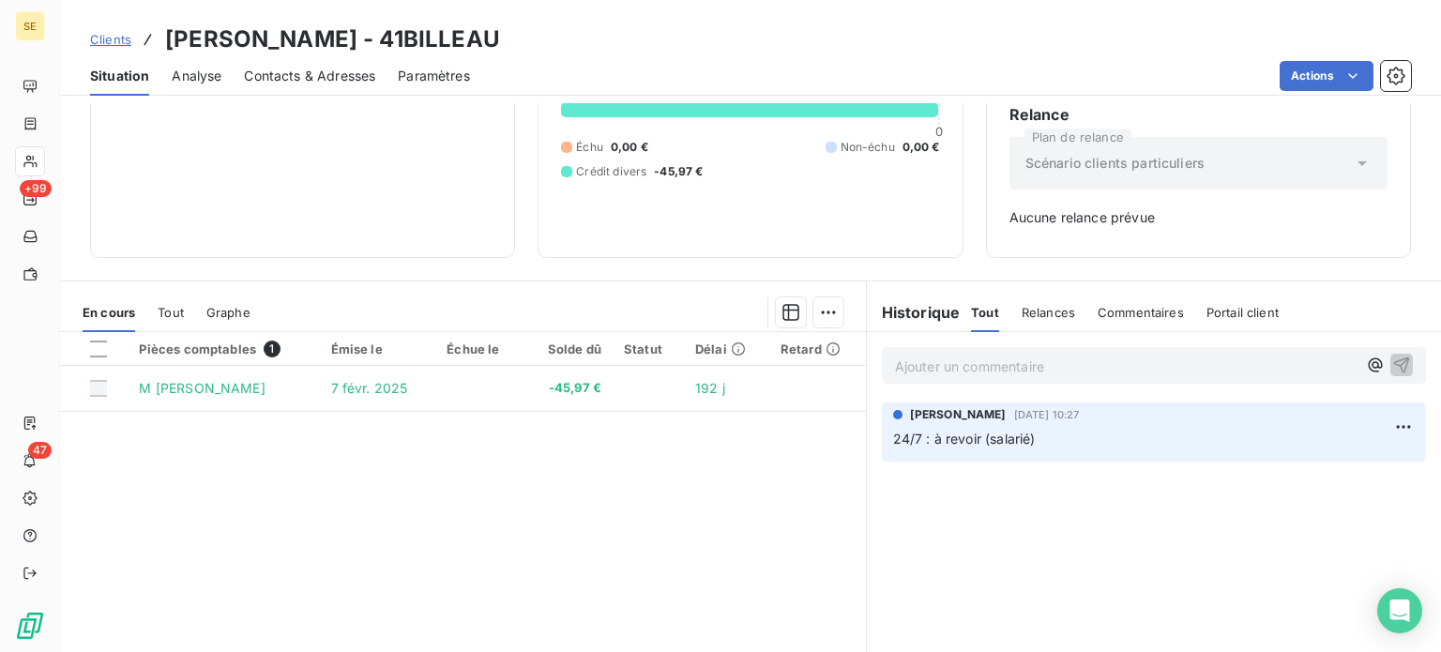
scroll to position [188, 0]
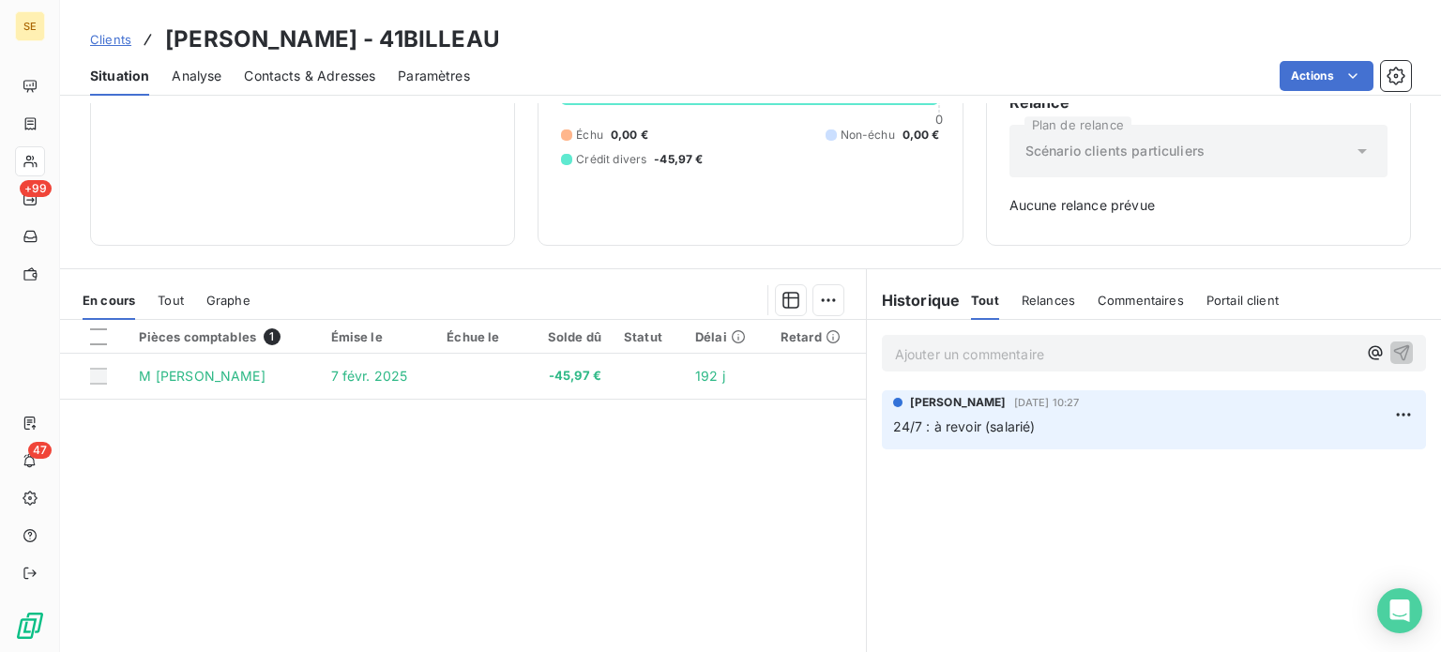
click at [115, 38] on span "Clients" at bounding box center [110, 39] width 41 height 15
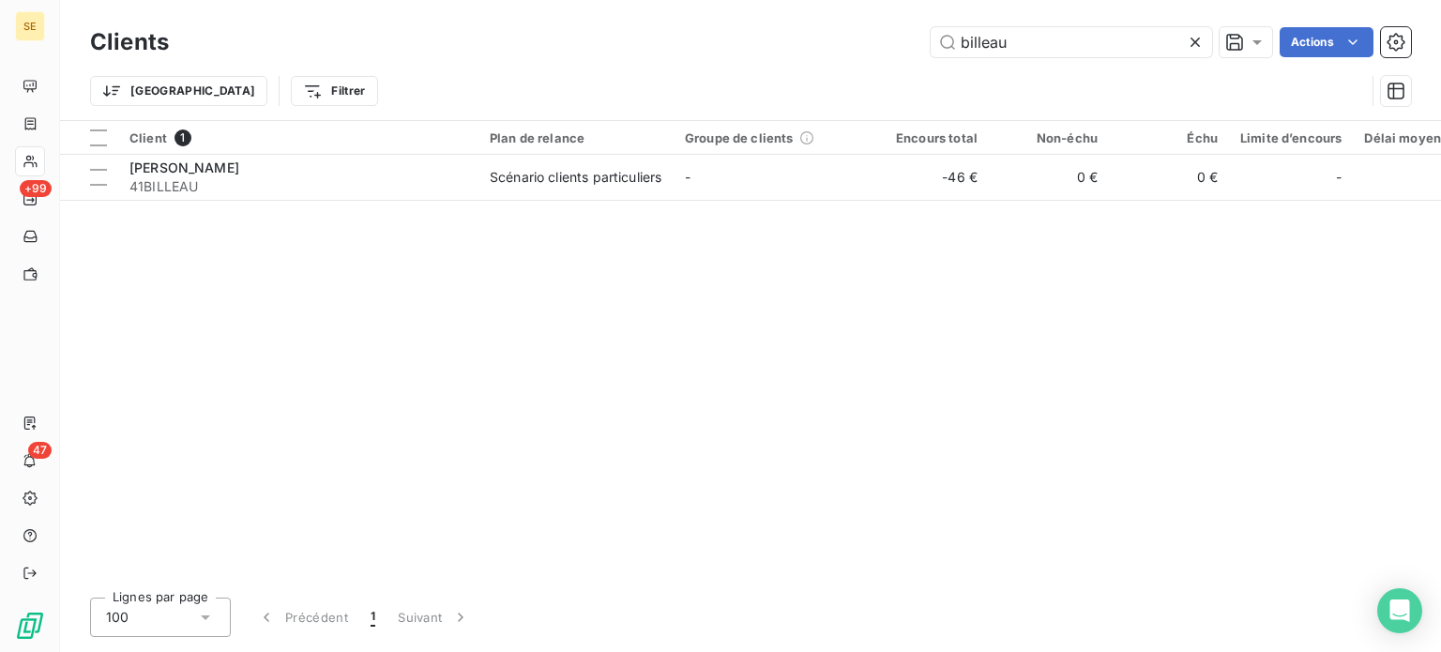
drag, startPoint x: 1032, startPoint y: 40, endPoint x: 689, endPoint y: 36, distance: 343.4
click at [689, 36] on div "billeau Actions" at bounding box center [801, 42] width 1220 height 30
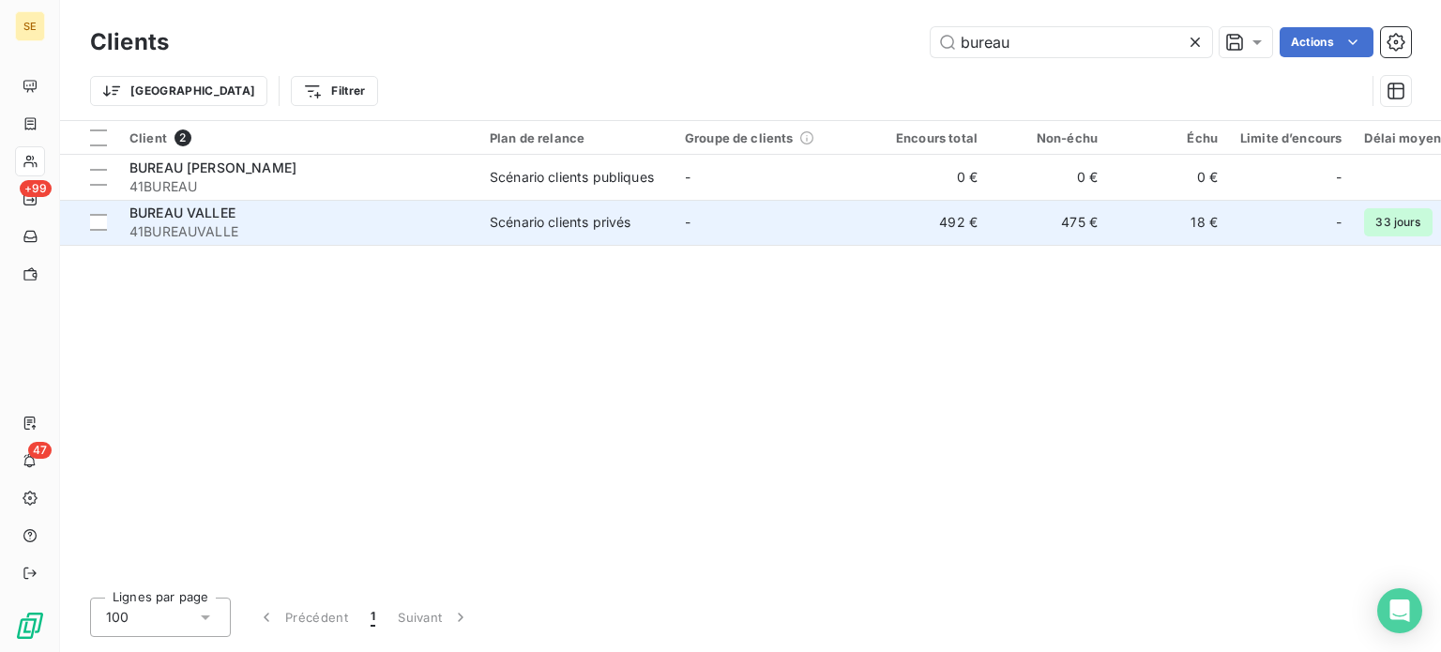
type input "bureau"
click at [247, 220] on div "BUREAU VALLEE" at bounding box center [298, 213] width 338 height 19
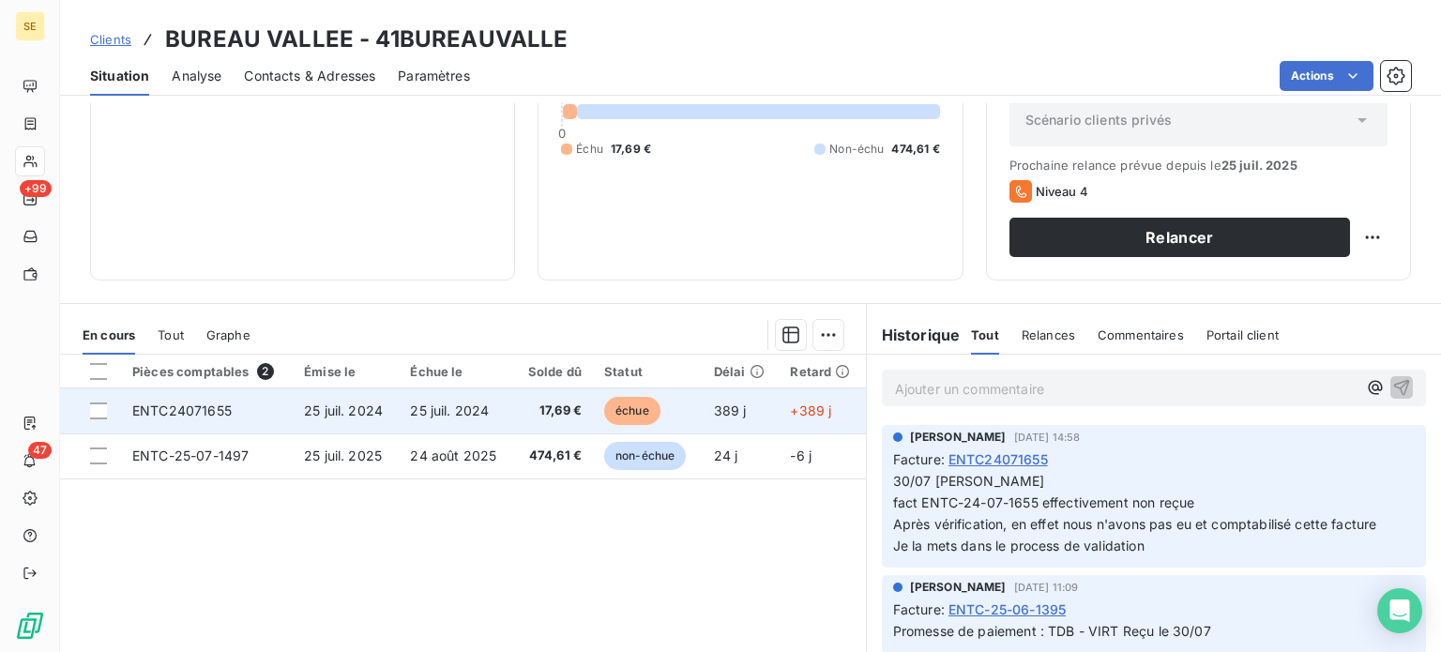
scroll to position [188, 0]
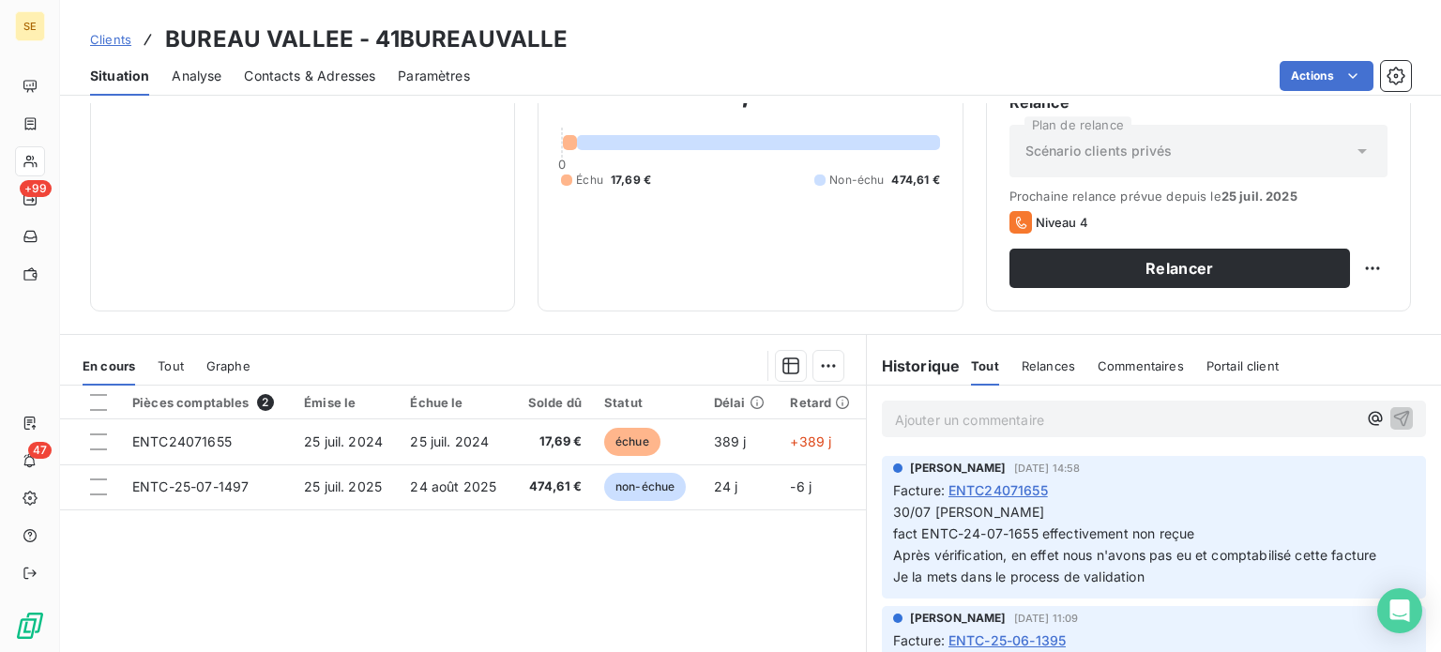
click at [168, 358] on span "Tout" at bounding box center [171, 365] width 26 height 15
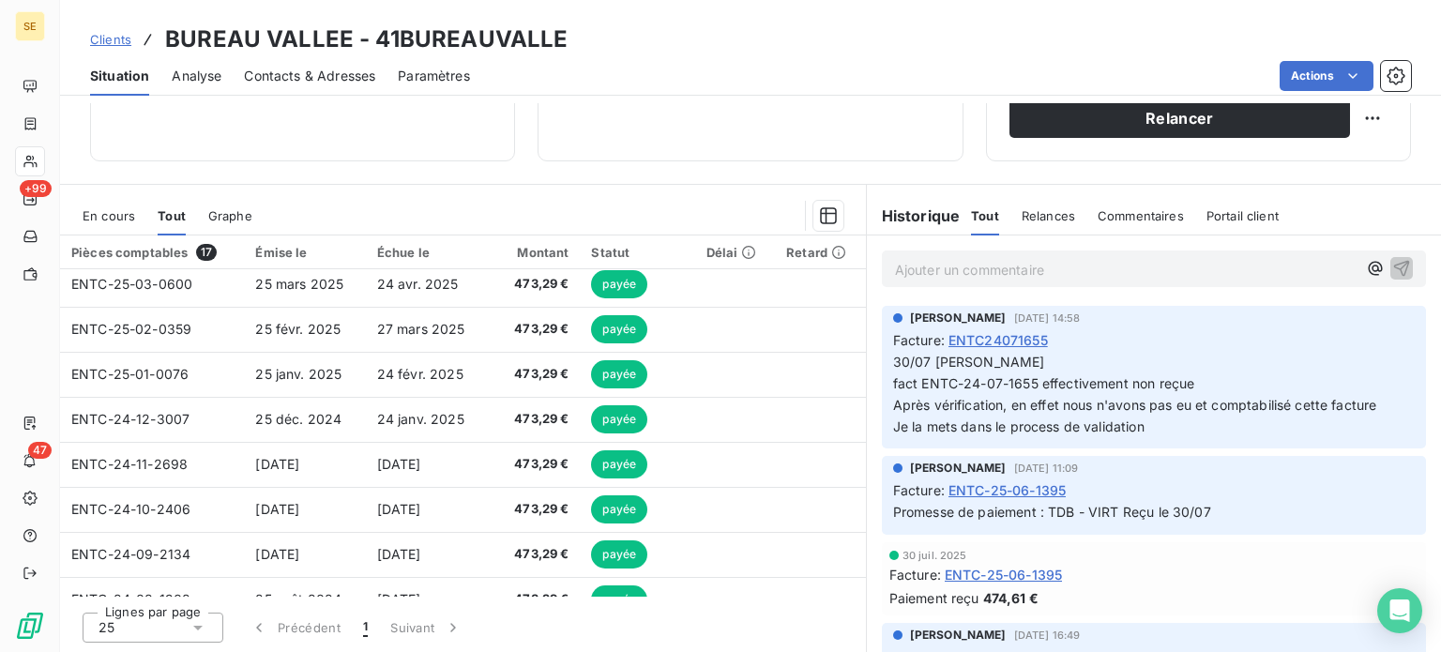
scroll to position [0, 0]
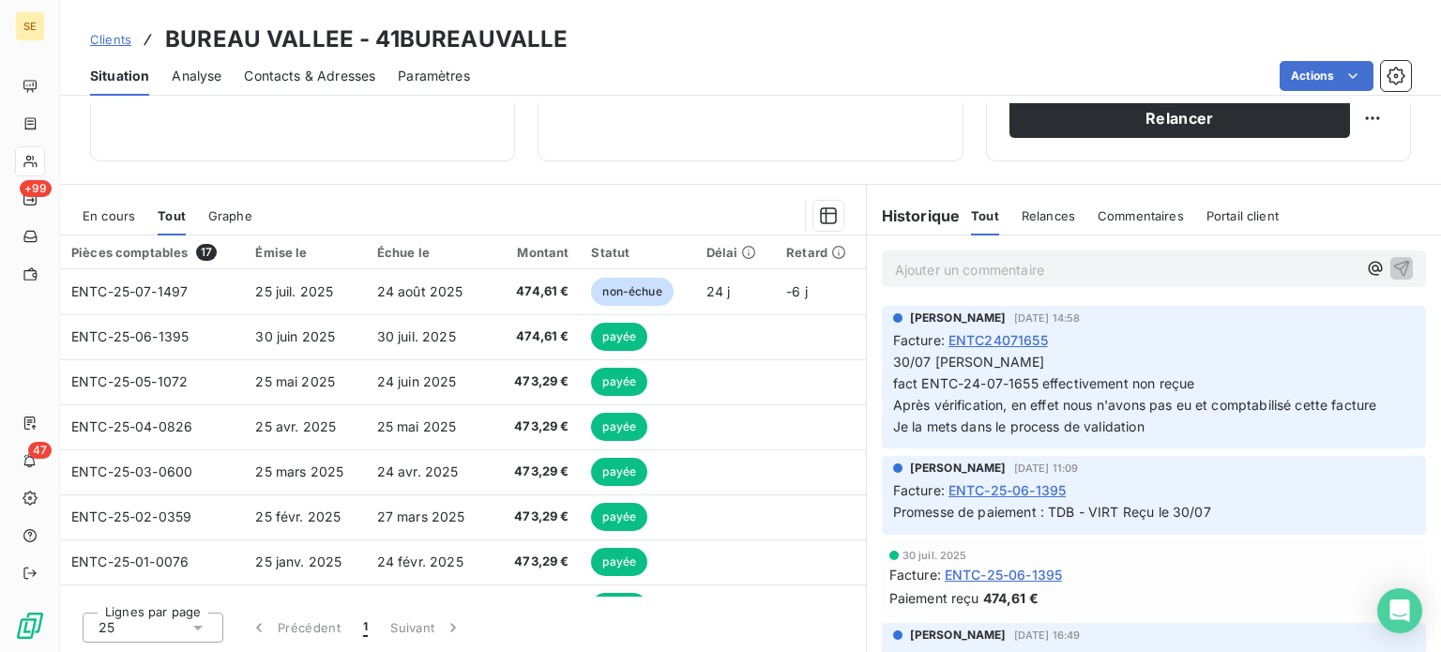
click at [105, 211] on span "En cours" at bounding box center [109, 215] width 53 height 15
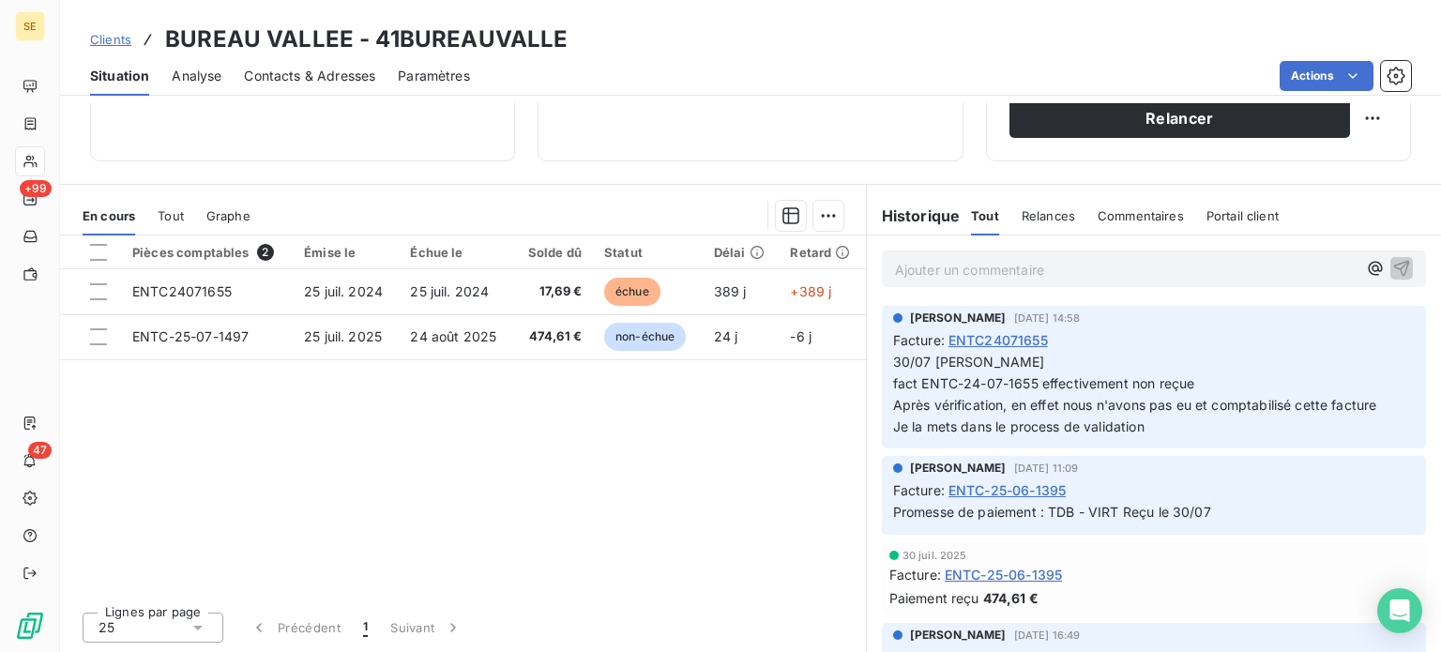
click at [101, 37] on span "Clients" at bounding box center [110, 39] width 41 height 15
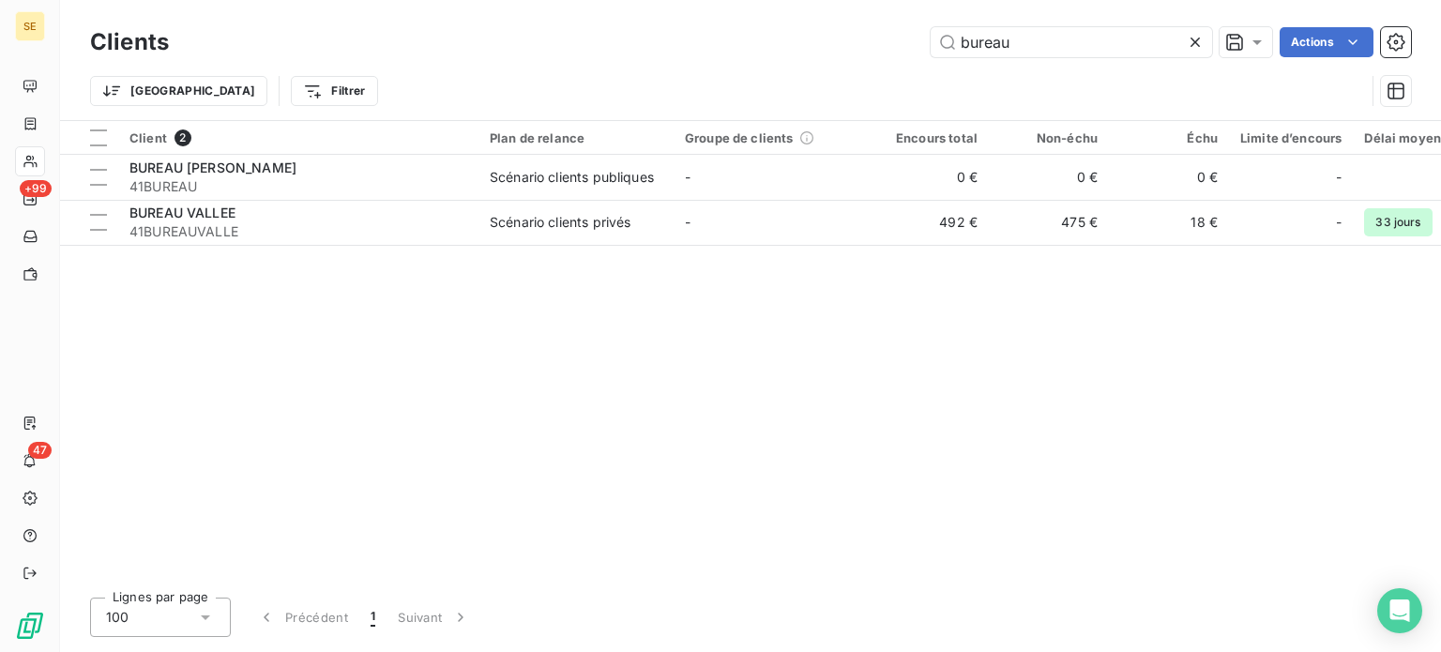
drag, startPoint x: 1040, startPoint y: 43, endPoint x: 878, endPoint y: 36, distance: 162.5
click at [878, 36] on div "bureau Actions" at bounding box center [801, 42] width 1220 height 30
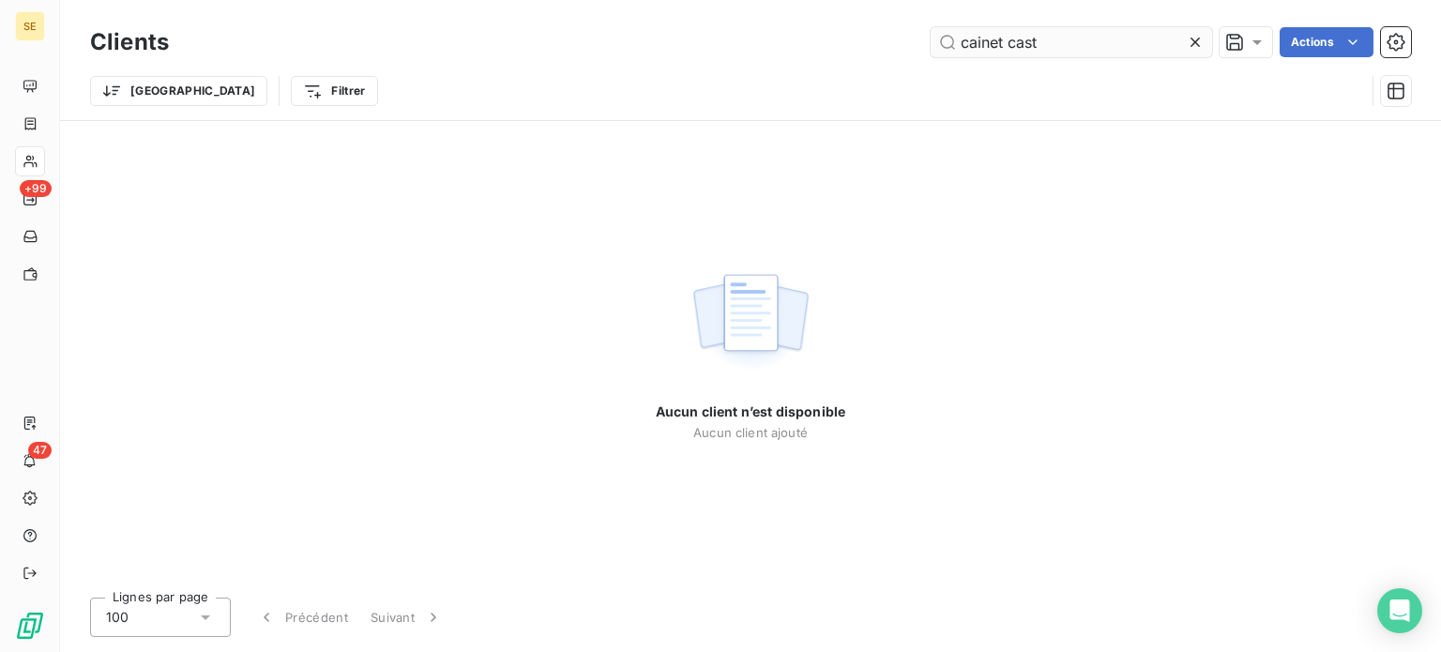
click at [976, 43] on input "cainet cast" at bounding box center [1071, 42] width 281 height 30
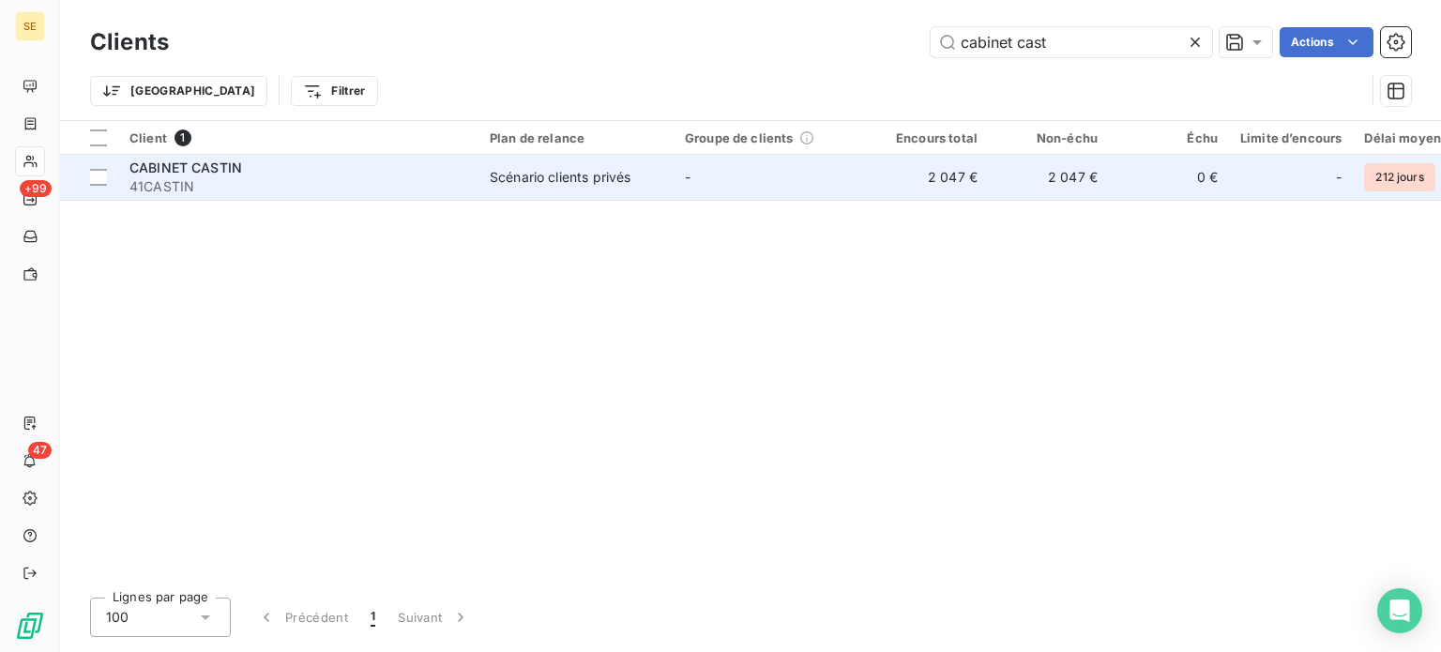
type input "cabinet cast"
click at [342, 186] on span "41CASTIN" at bounding box center [298, 186] width 338 height 19
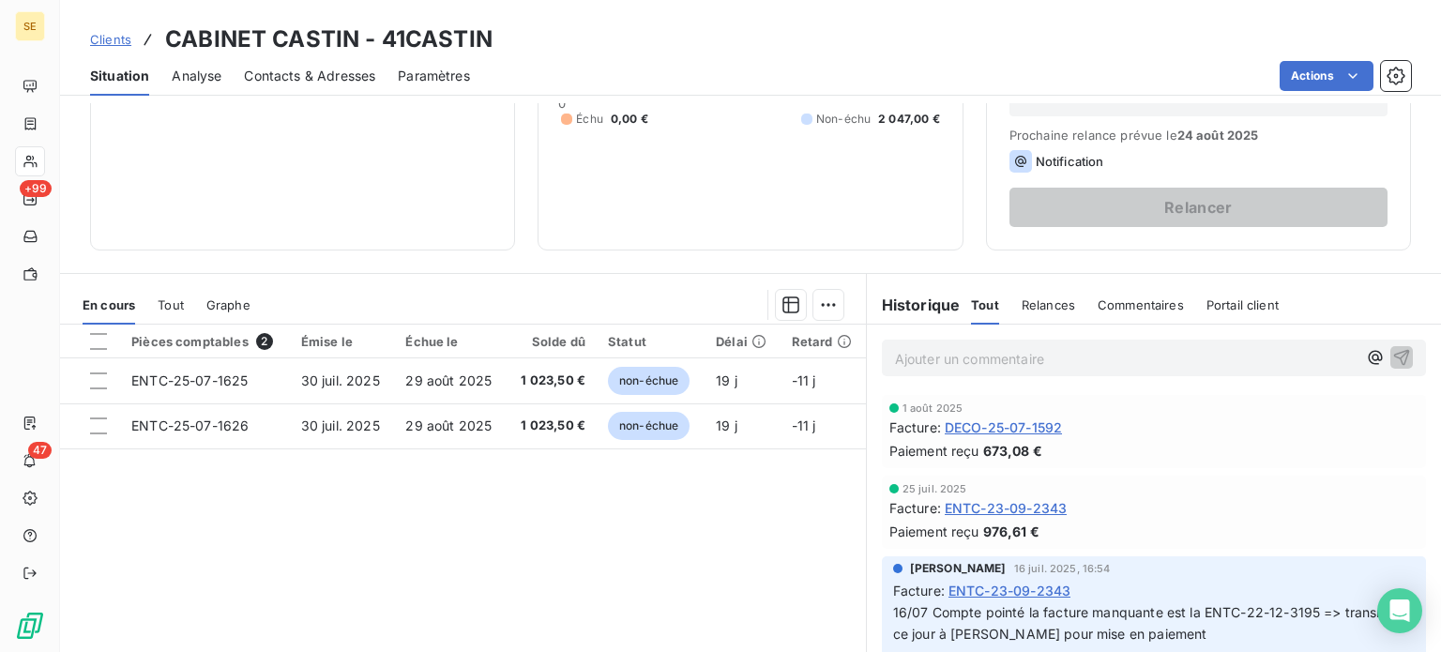
scroll to position [281, 0]
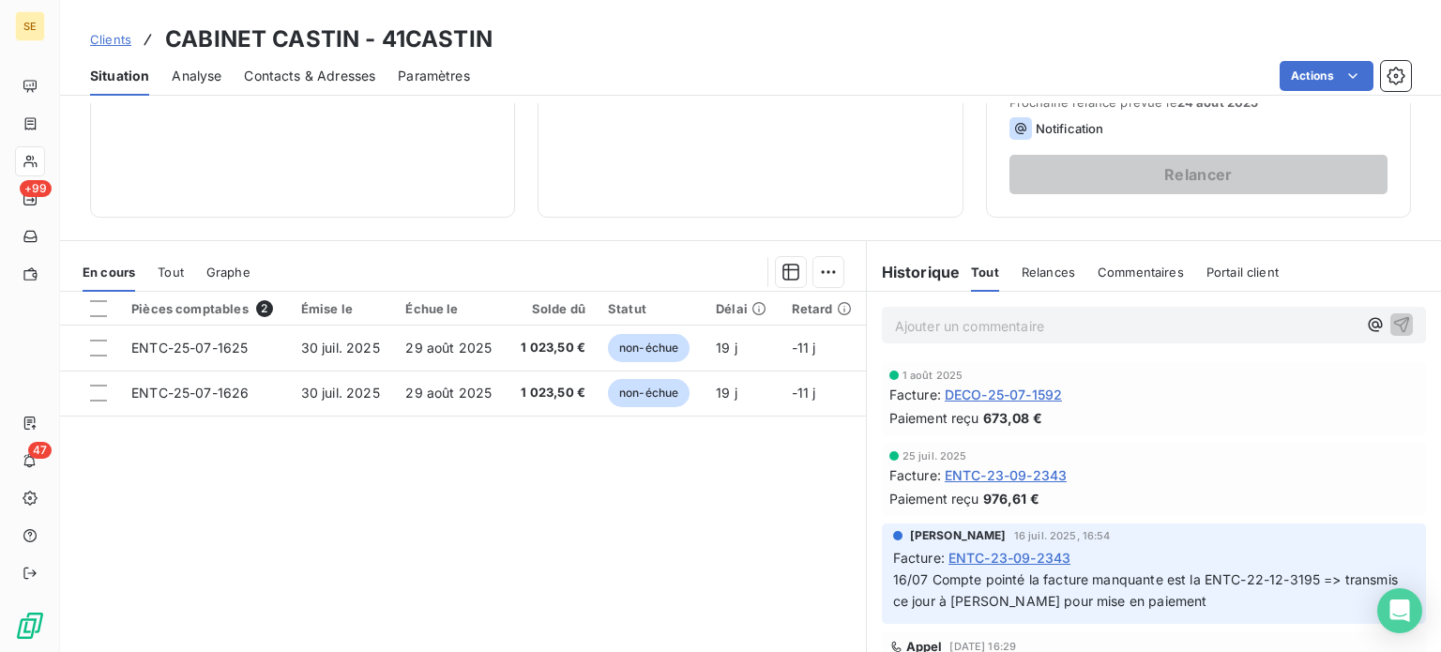
click at [101, 36] on span "Clients" at bounding box center [110, 39] width 41 height 15
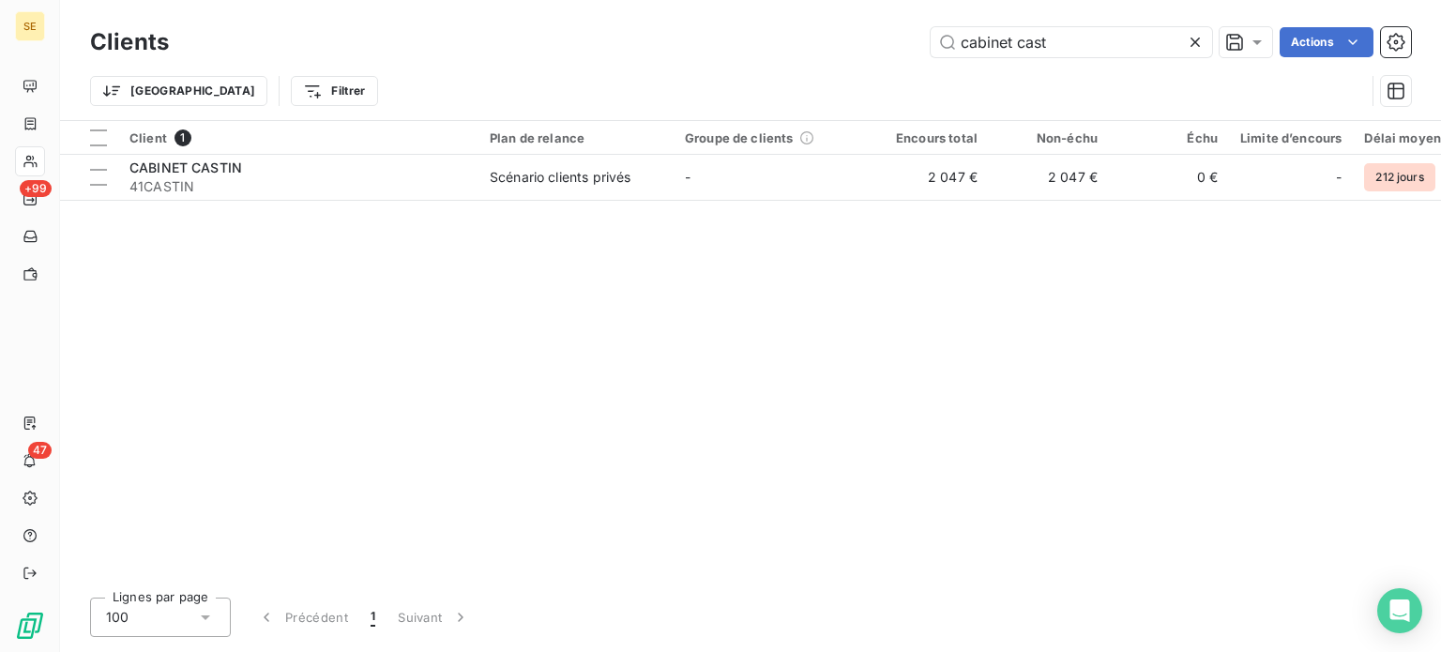
drag, startPoint x: 1068, startPoint y: 44, endPoint x: 807, endPoint y: 38, distance: 260.9
click at [807, 38] on div "cabinet cast Actions" at bounding box center [801, 42] width 1220 height 30
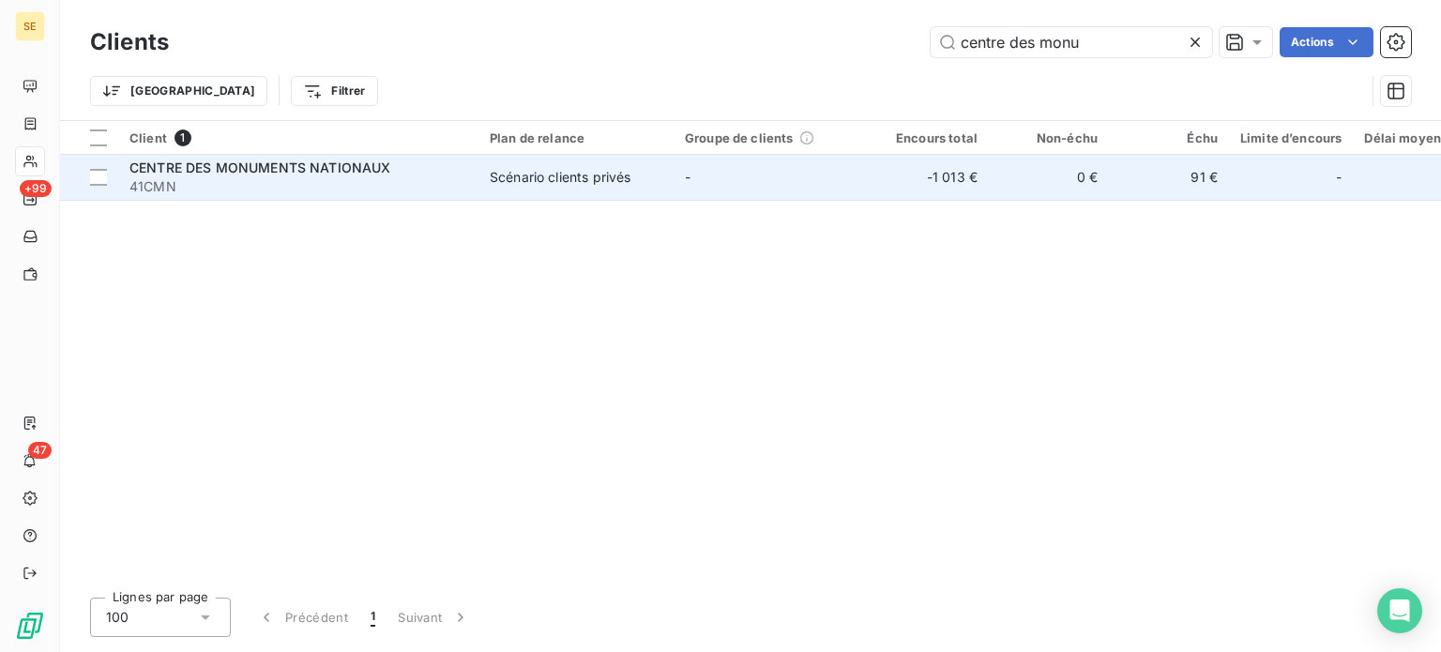
type input "centre des monu"
click at [311, 185] on span "41CMN" at bounding box center [298, 186] width 338 height 19
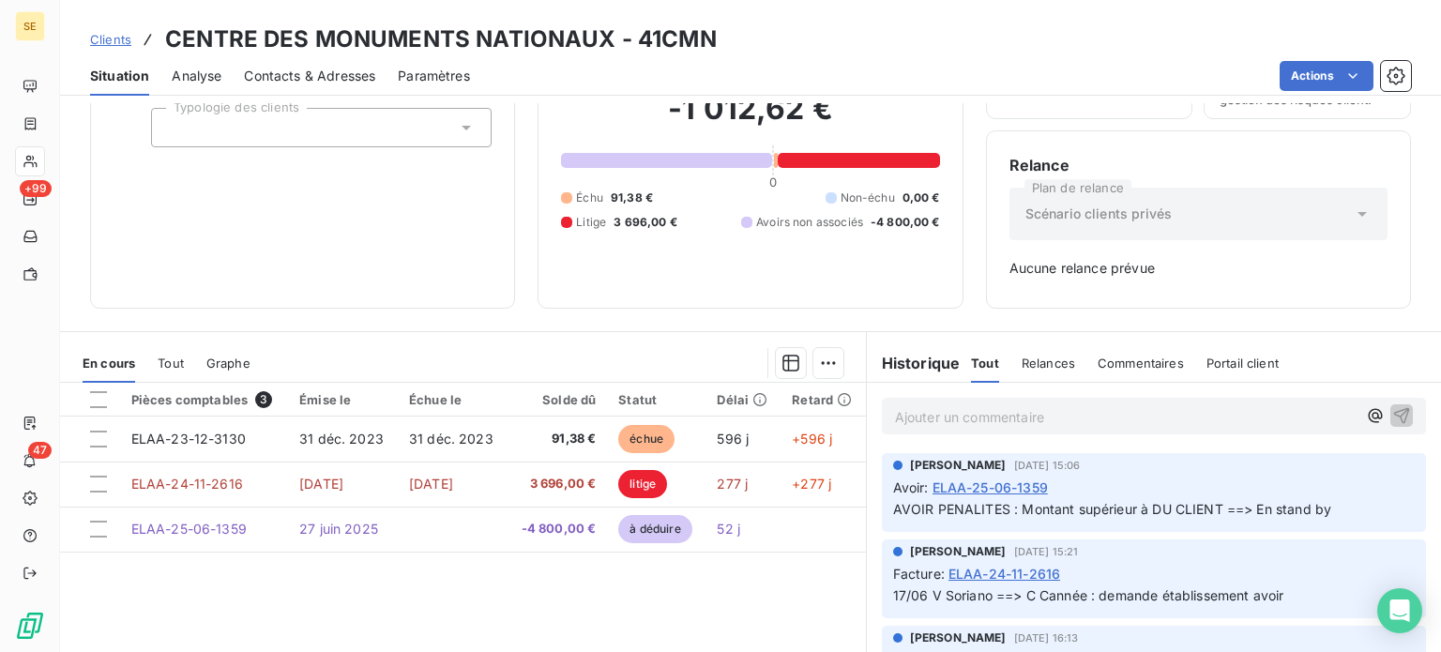
scroll to position [94, 0]
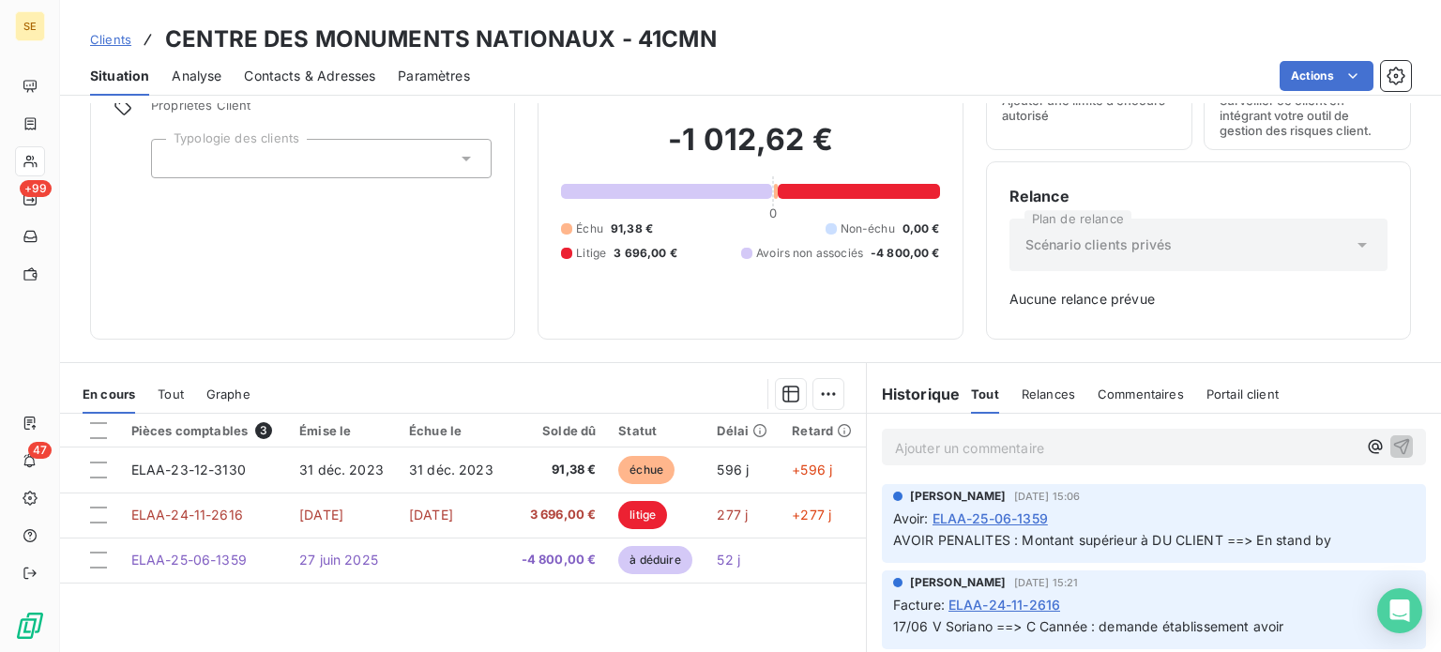
click at [101, 38] on span "Clients" at bounding box center [110, 39] width 41 height 15
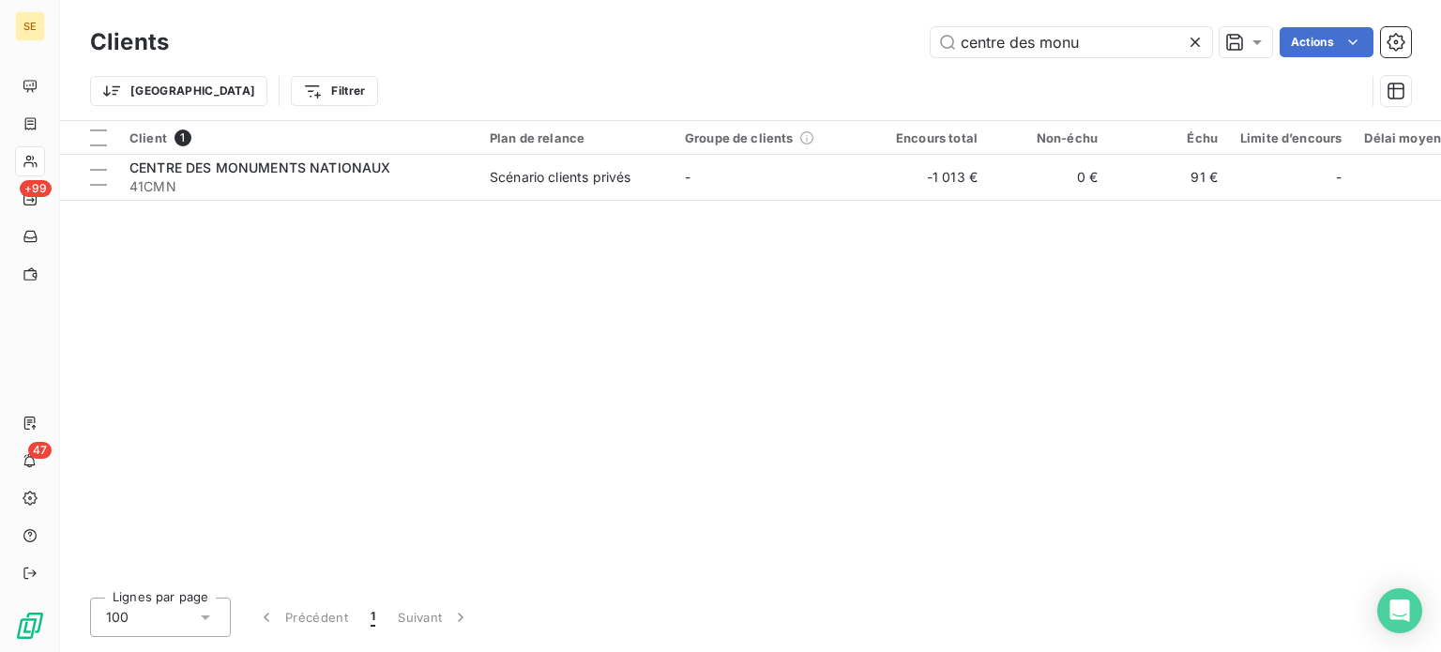
drag, startPoint x: 1110, startPoint y: 29, endPoint x: 898, endPoint y: 34, distance: 212.1
click at [961, 35] on input "centre des monu" at bounding box center [1071, 42] width 281 height 30
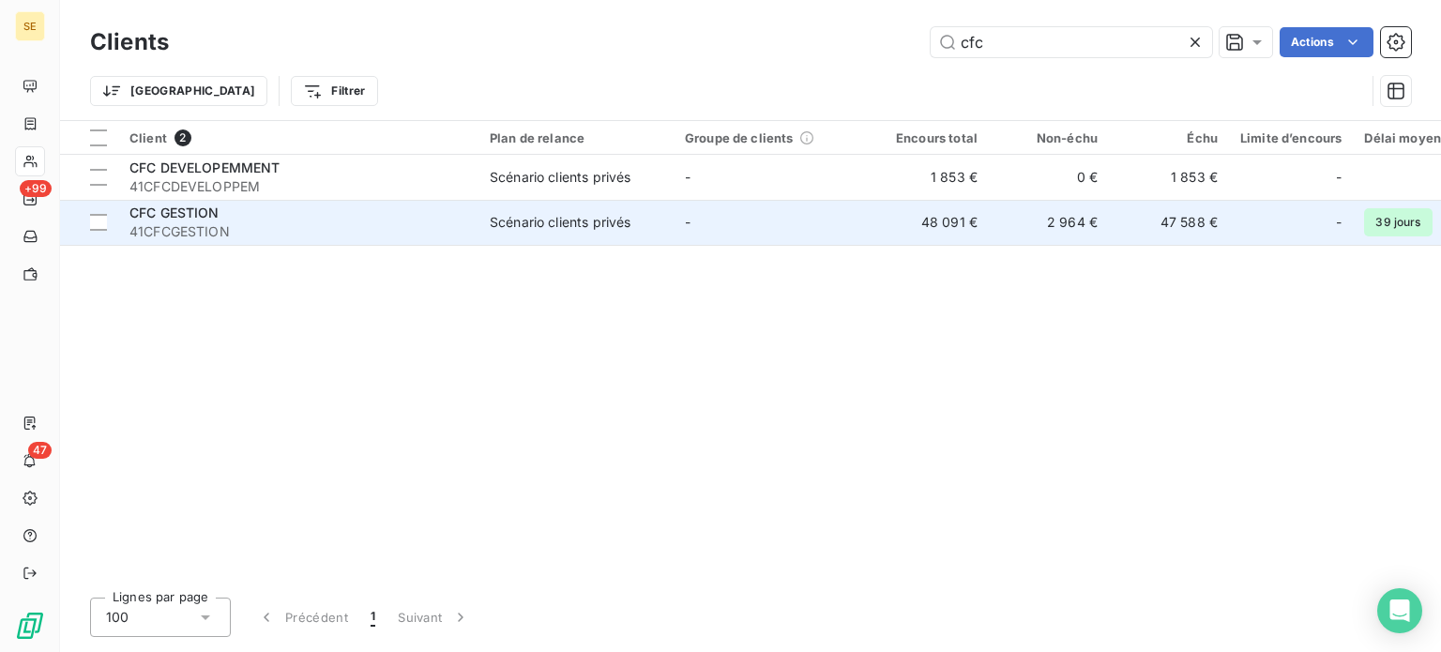
type input "cfc"
click at [402, 237] on span "41CFCGESTION" at bounding box center [298, 231] width 338 height 19
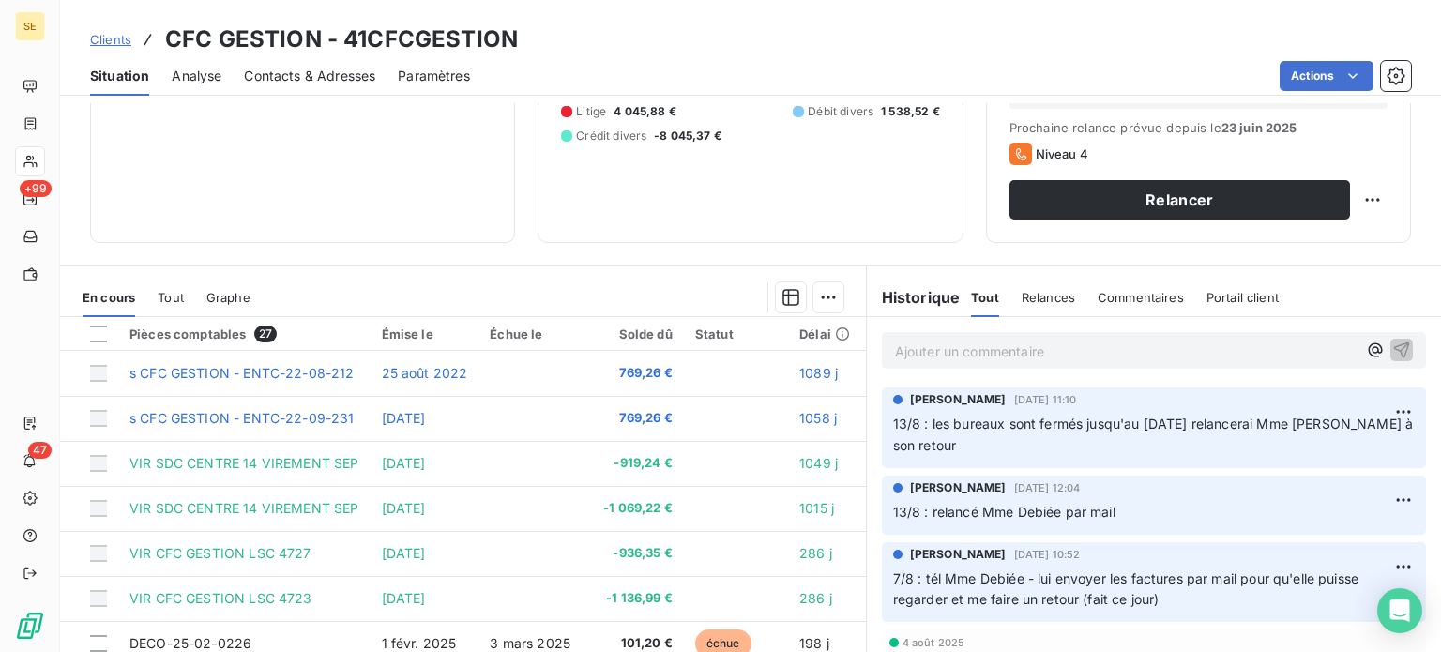
scroll to position [338, 0]
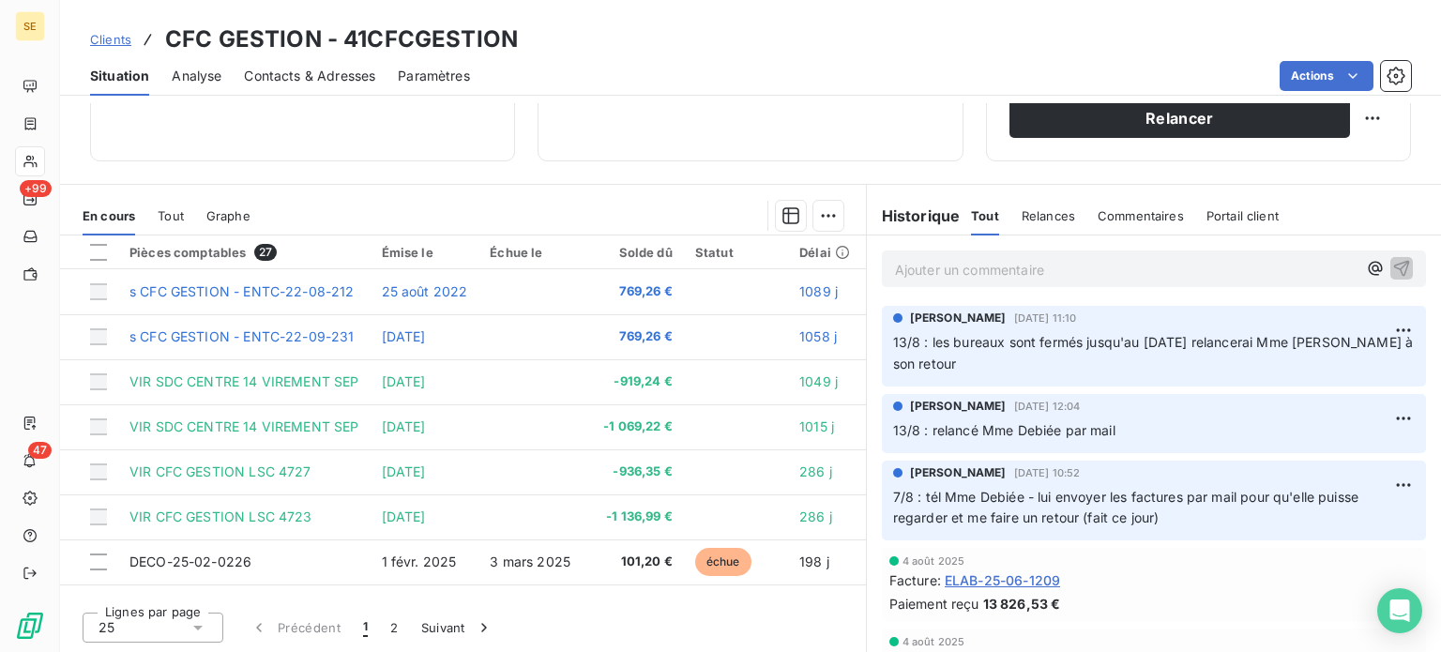
click at [99, 39] on span "Clients" at bounding box center [110, 39] width 41 height 15
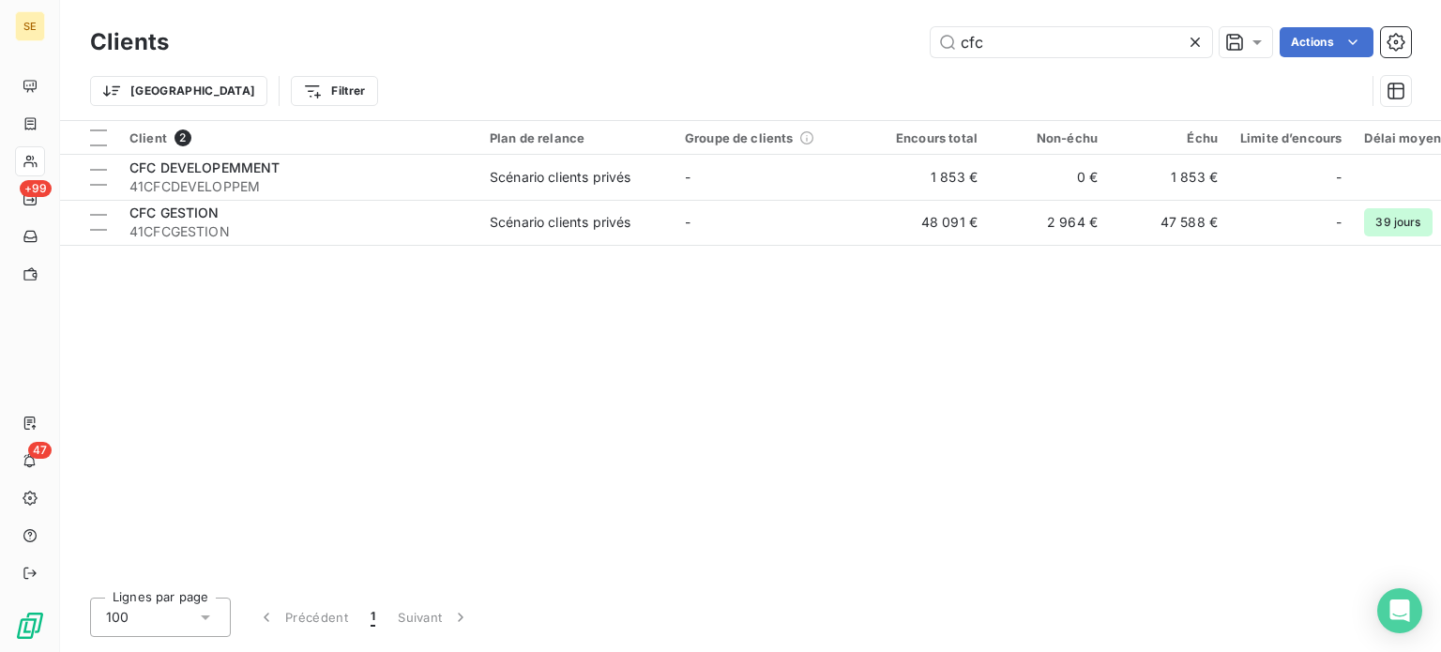
drag, startPoint x: 1011, startPoint y: 44, endPoint x: 779, endPoint y: 43, distance: 232.7
click at [779, 41] on div "cfc Actions" at bounding box center [801, 42] width 1220 height 30
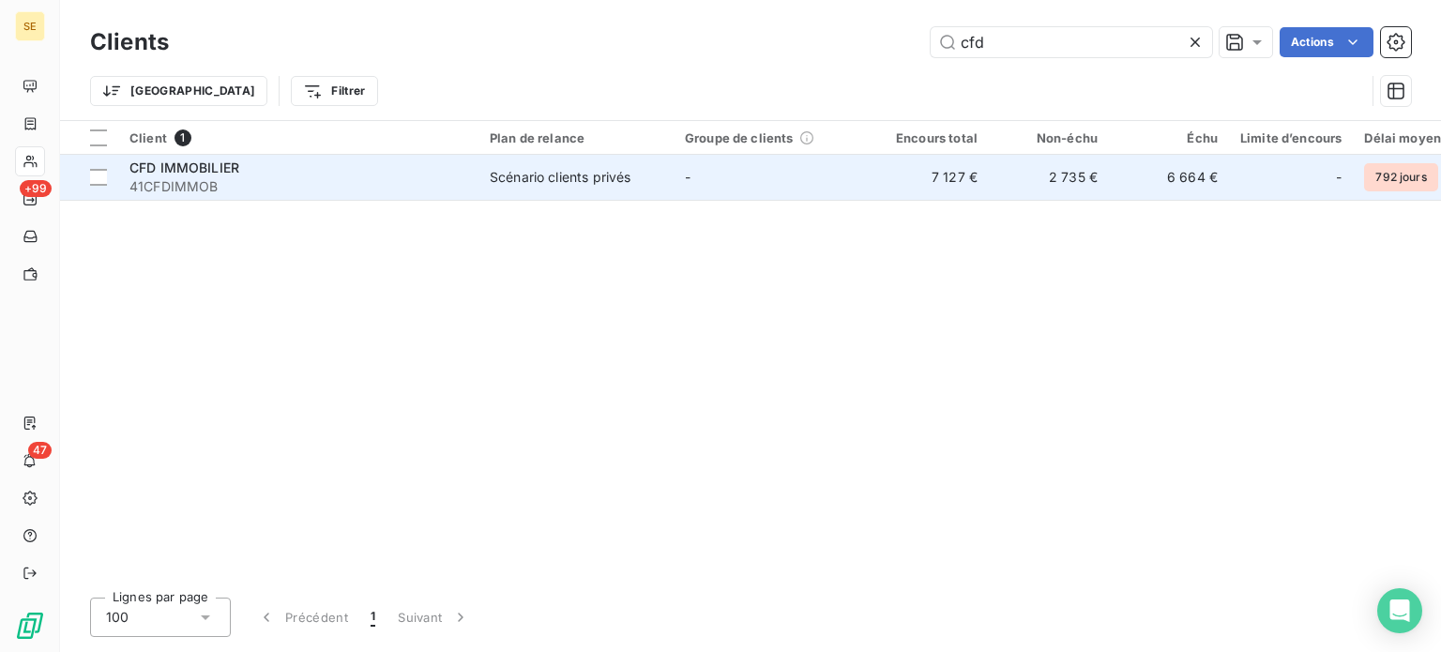
type input "cfd"
click at [350, 170] on div "CFD IMMOBILIER" at bounding box center [298, 168] width 338 height 19
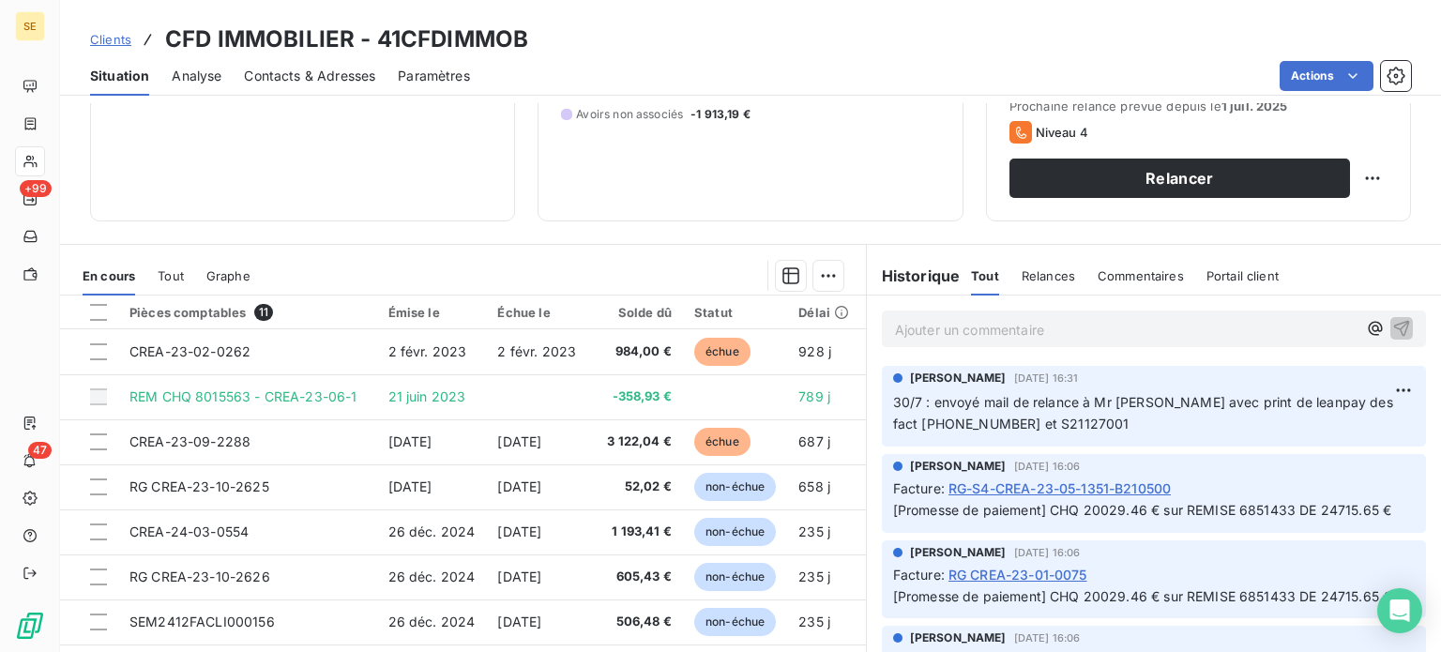
scroll to position [281, 0]
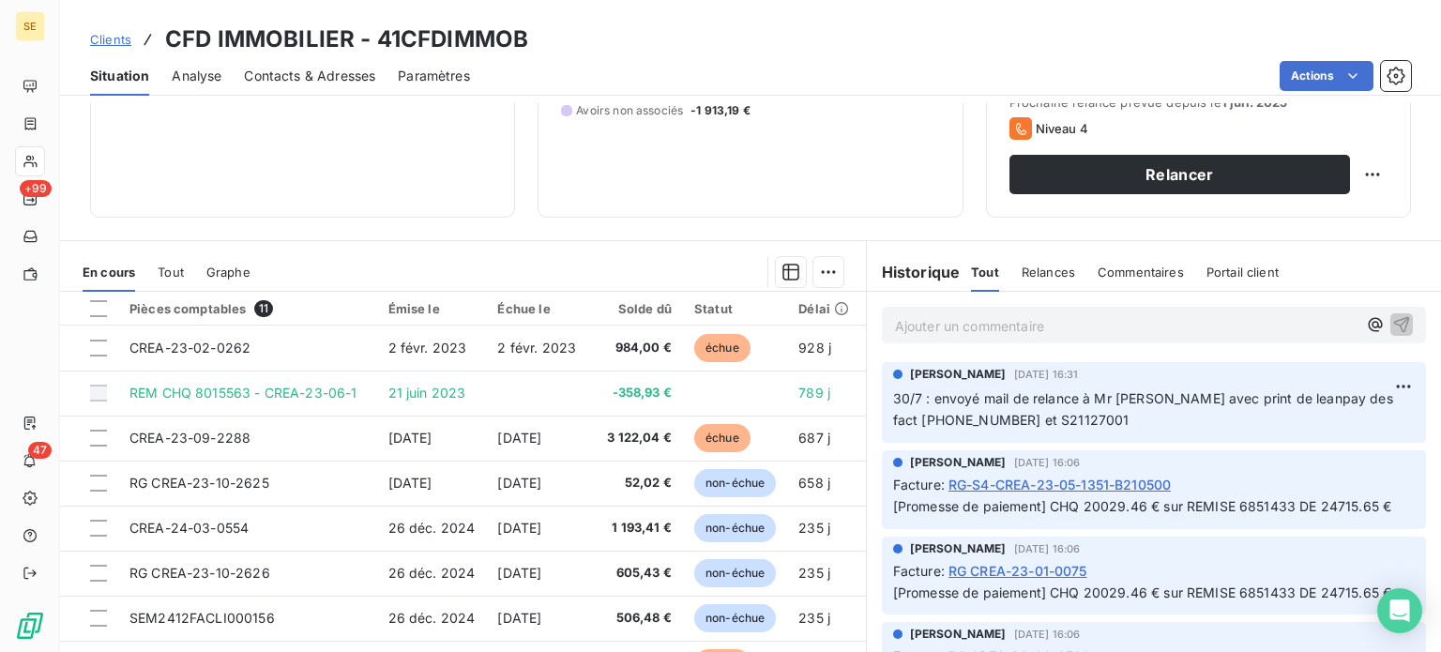
click at [112, 40] on span "Clients" at bounding box center [110, 39] width 41 height 15
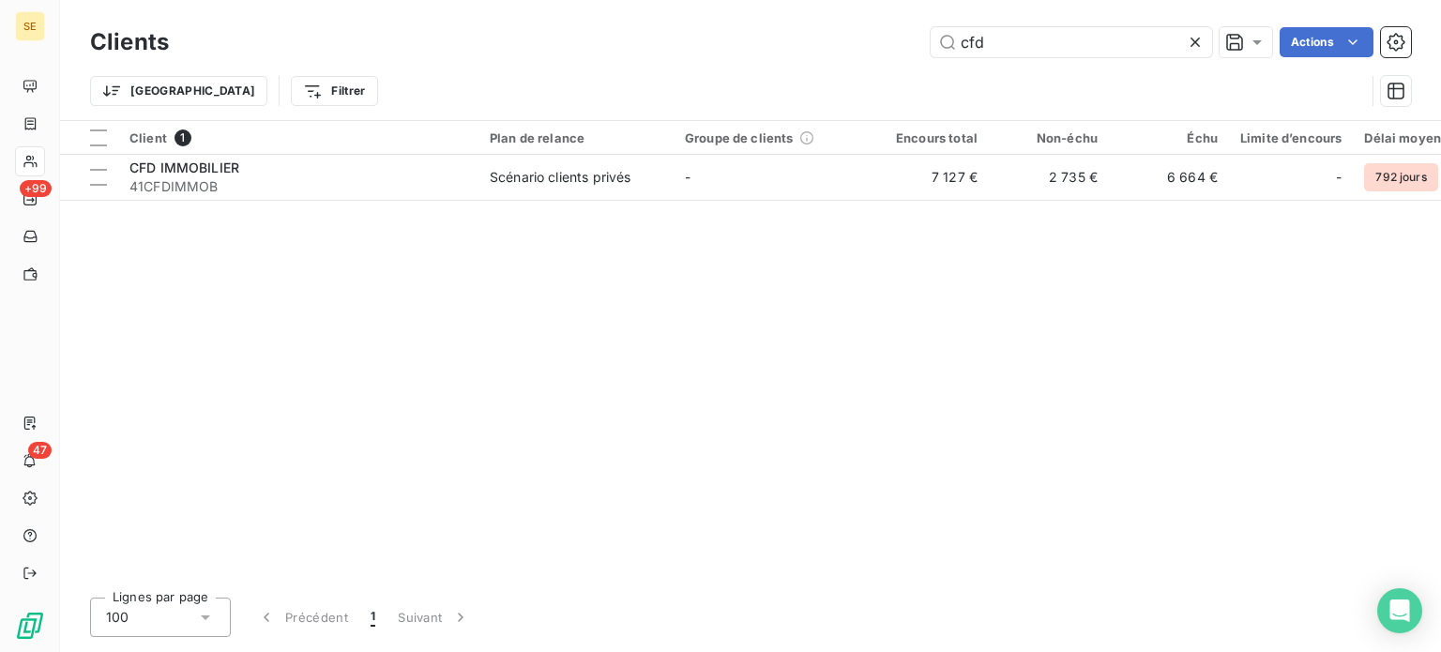
drag, startPoint x: 1025, startPoint y: 37, endPoint x: 823, endPoint y: 23, distance: 202.2
click at [827, 22] on div "Clients cfd Actions Trier Filtrer" at bounding box center [750, 60] width 1381 height 120
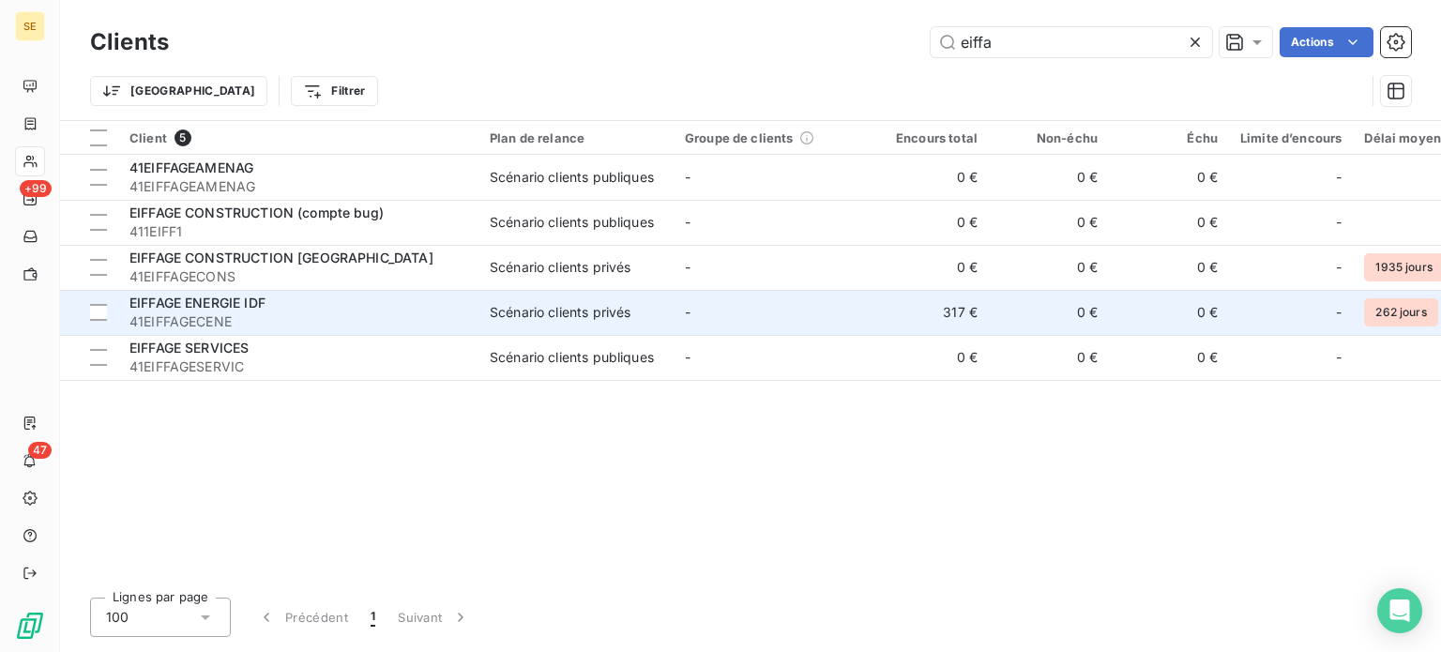
type input "eiffa"
click at [225, 318] on span "41EIFFAGECENE" at bounding box center [298, 321] width 338 height 19
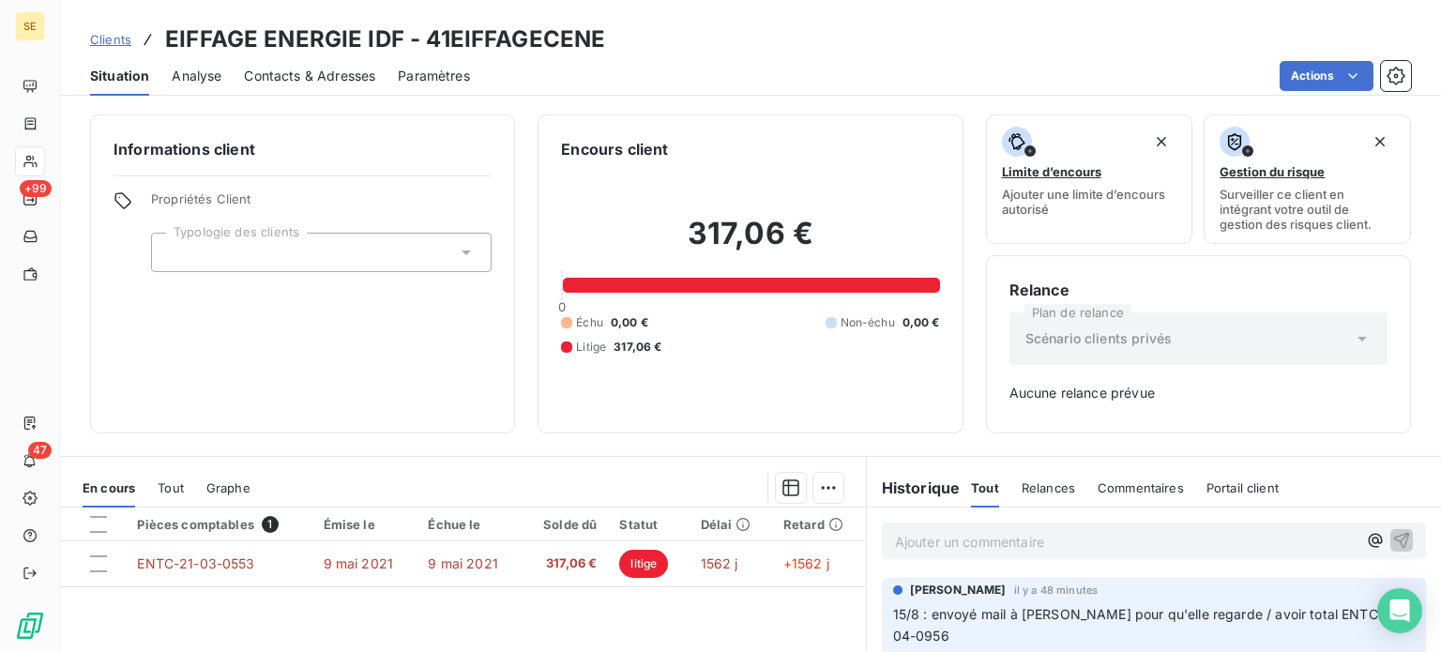
click at [114, 40] on span "Clients" at bounding box center [110, 39] width 41 height 15
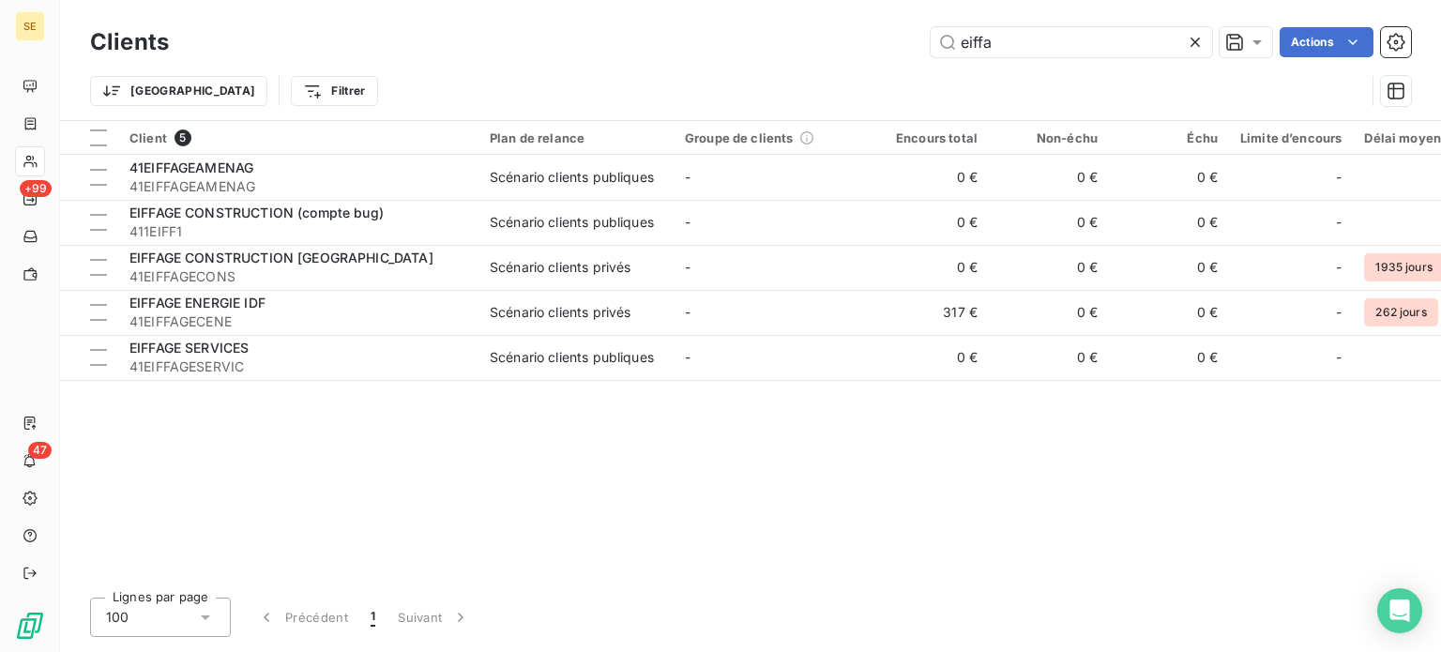
drag, startPoint x: 997, startPoint y: 44, endPoint x: 859, endPoint y: 36, distance: 138.2
click at [859, 36] on div "eiffa Actions" at bounding box center [801, 42] width 1220 height 30
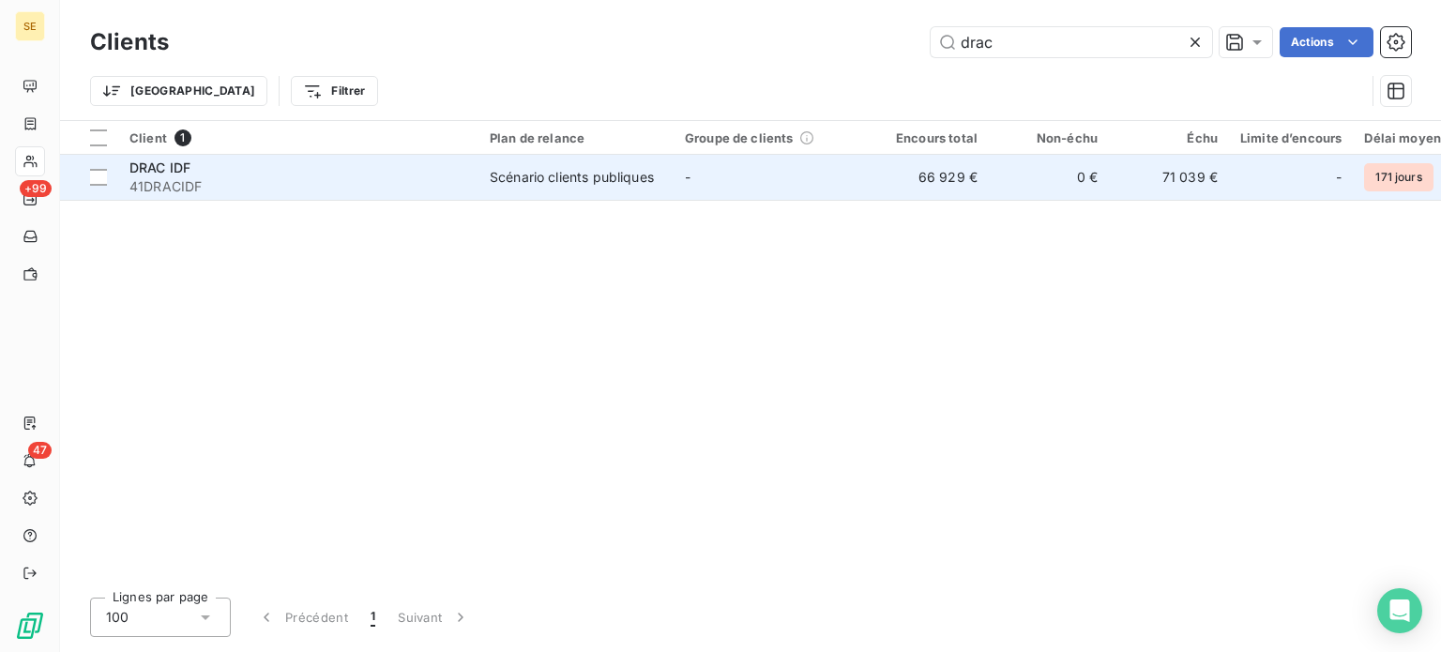
type input "drac"
click at [604, 186] on div "Scénario clients publiques" at bounding box center [572, 177] width 164 height 19
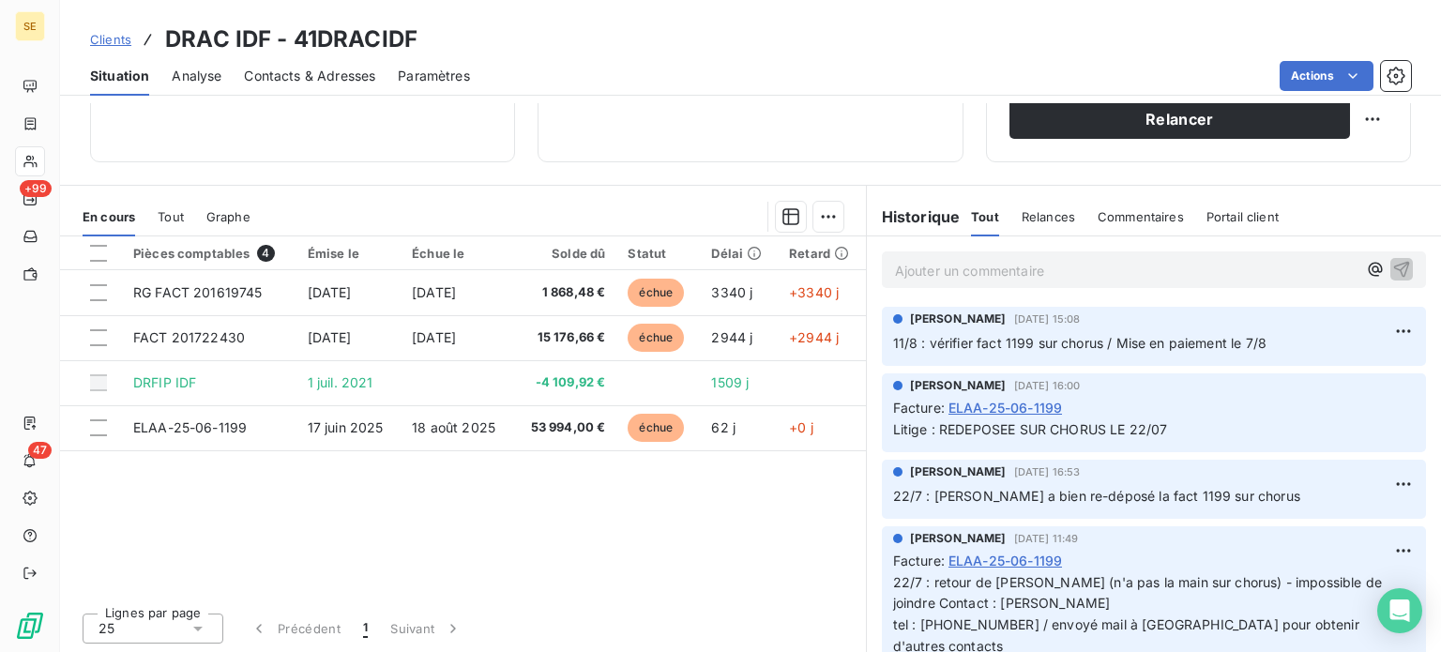
scroll to position [338, 0]
click at [96, 37] on span "Clients" at bounding box center [110, 39] width 41 height 15
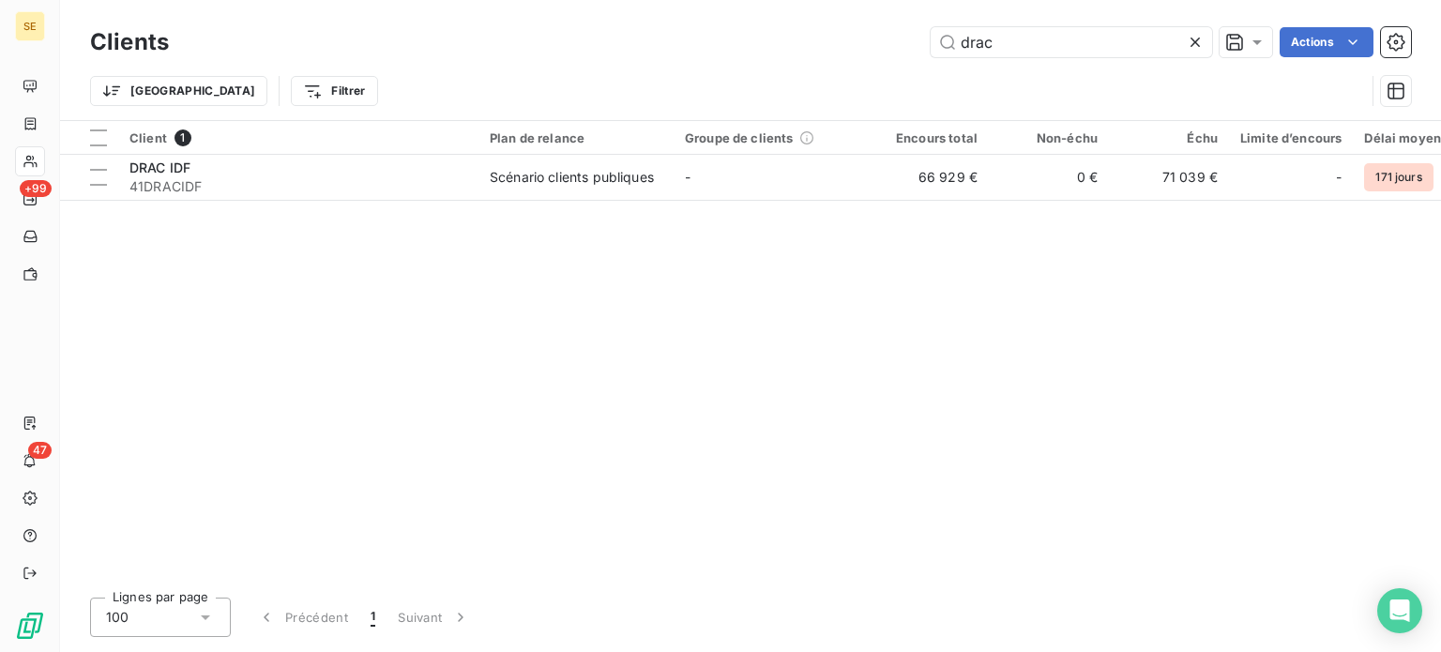
drag, startPoint x: 1020, startPoint y: 40, endPoint x: 807, endPoint y: 11, distance: 215.0
click at [807, 11] on div "Clients drac Actions Trier Filtrer" at bounding box center [750, 60] width 1381 height 120
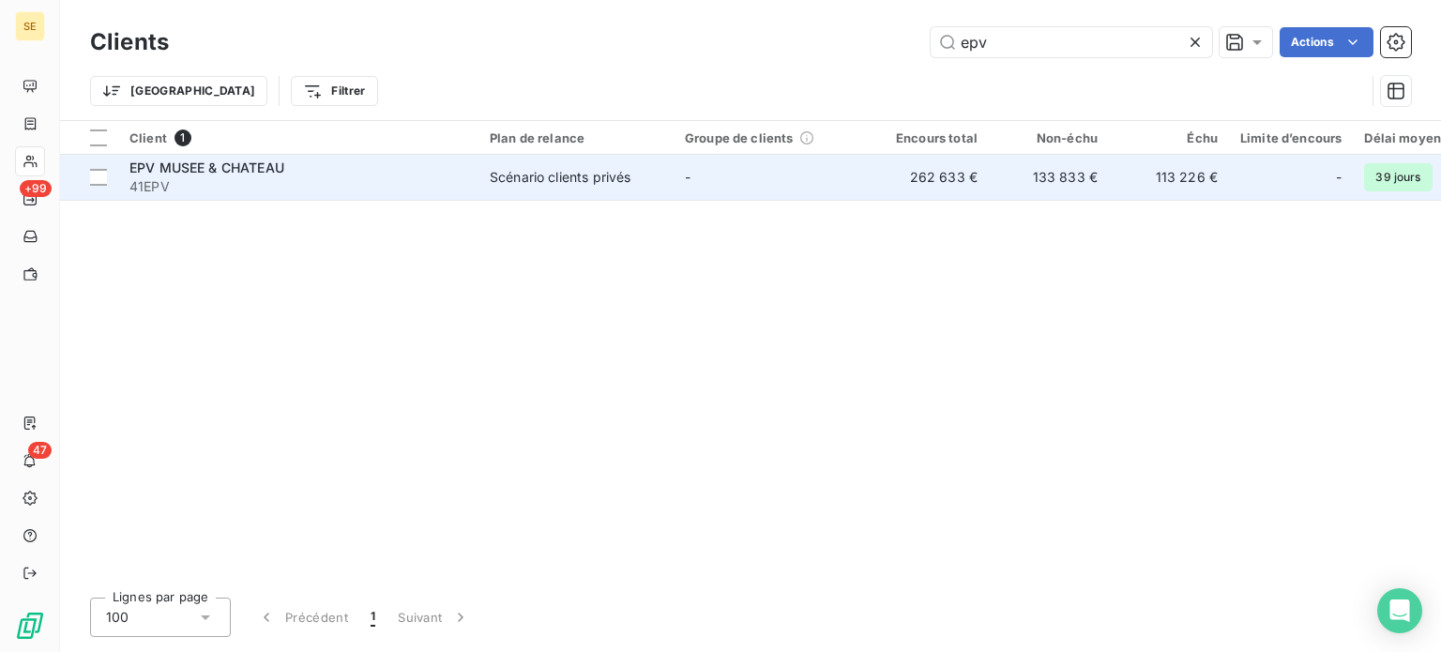
type input "epv"
click at [583, 165] on td "Scénario clients privés" at bounding box center [575, 177] width 195 height 45
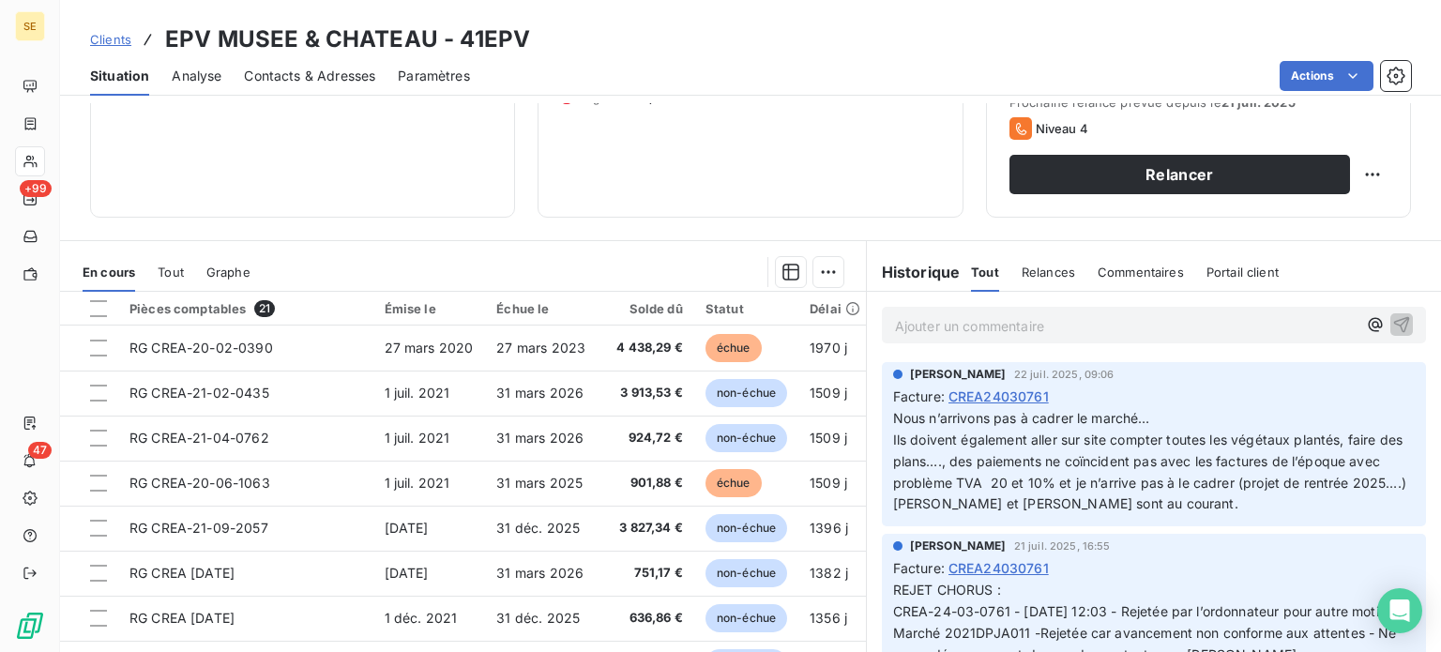
click at [122, 42] on span "Clients" at bounding box center [110, 39] width 41 height 15
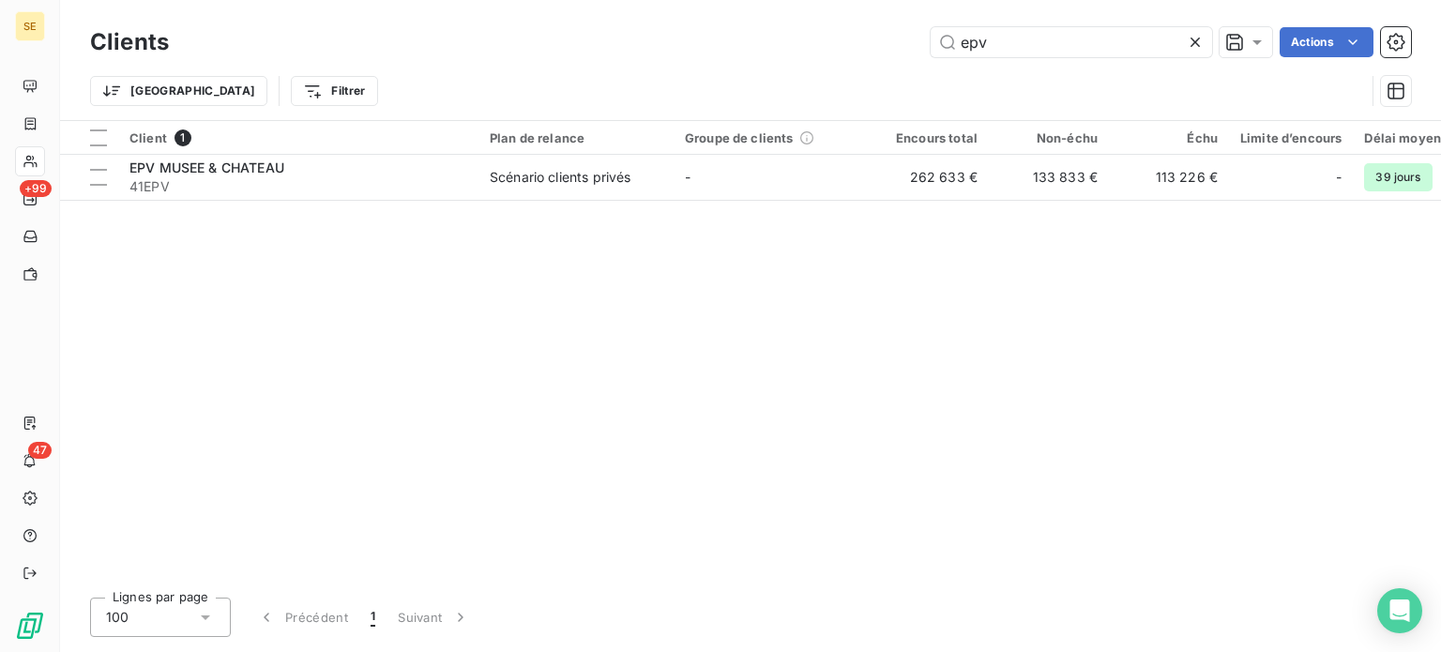
drag, startPoint x: 1010, startPoint y: 52, endPoint x: 910, endPoint y: 46, distance: 99.6
click at [910, 46] on div "epv Actions" at bounding box center [801, 42] width 1220 height 30
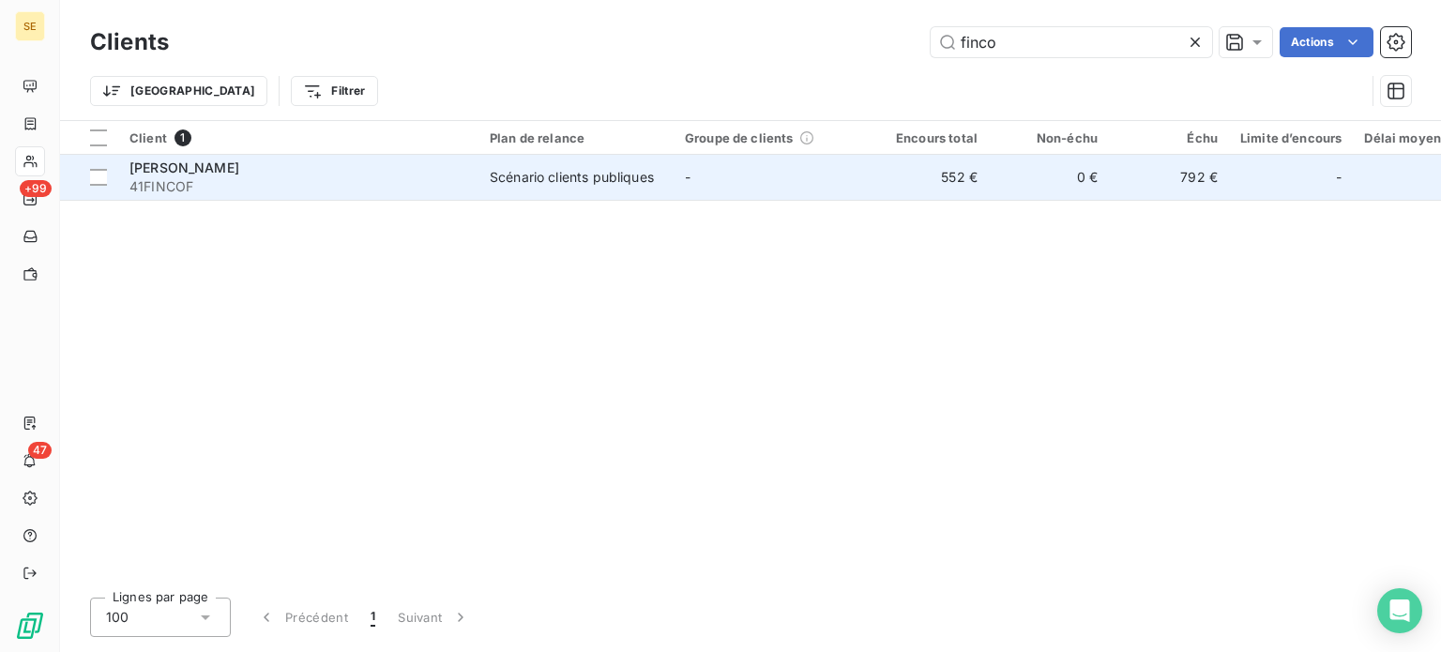
type input "finco"
click at [627, 168] on div "Scénario clients publiques" at bounding box center [572, 177] width 164 height 19
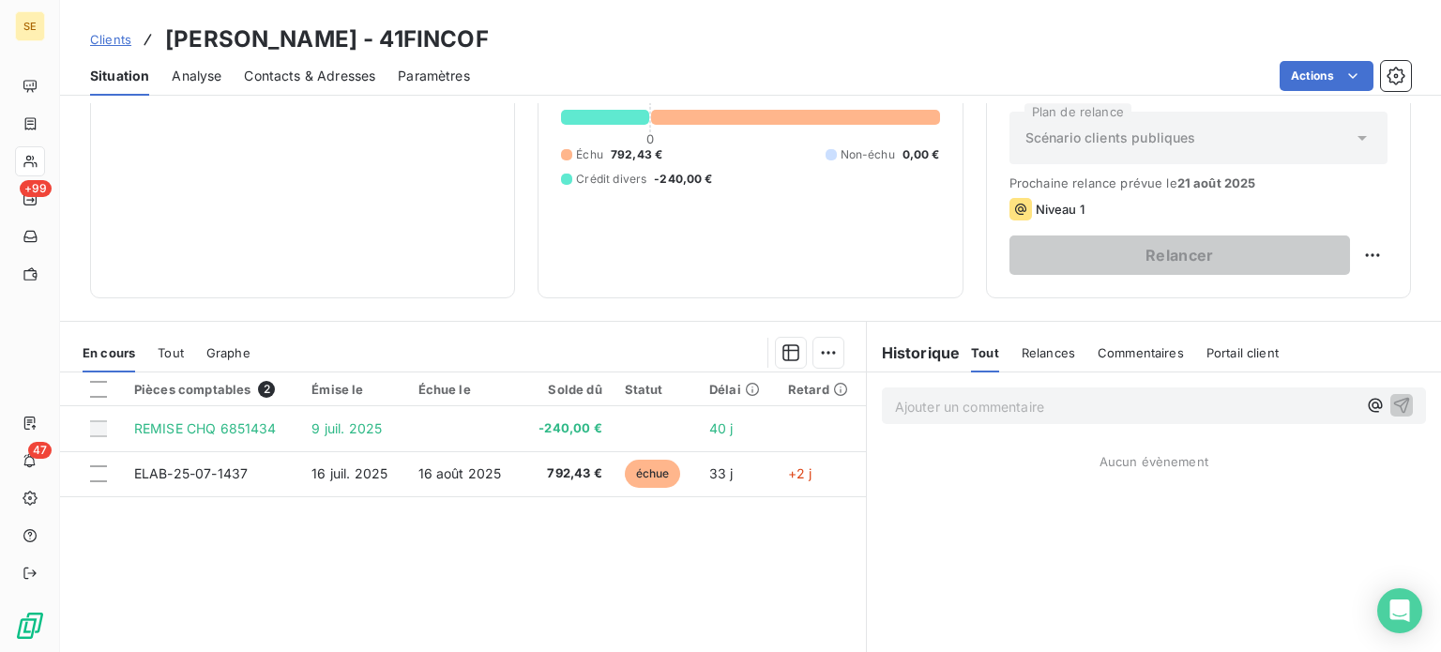
scroll to position [281, 0]
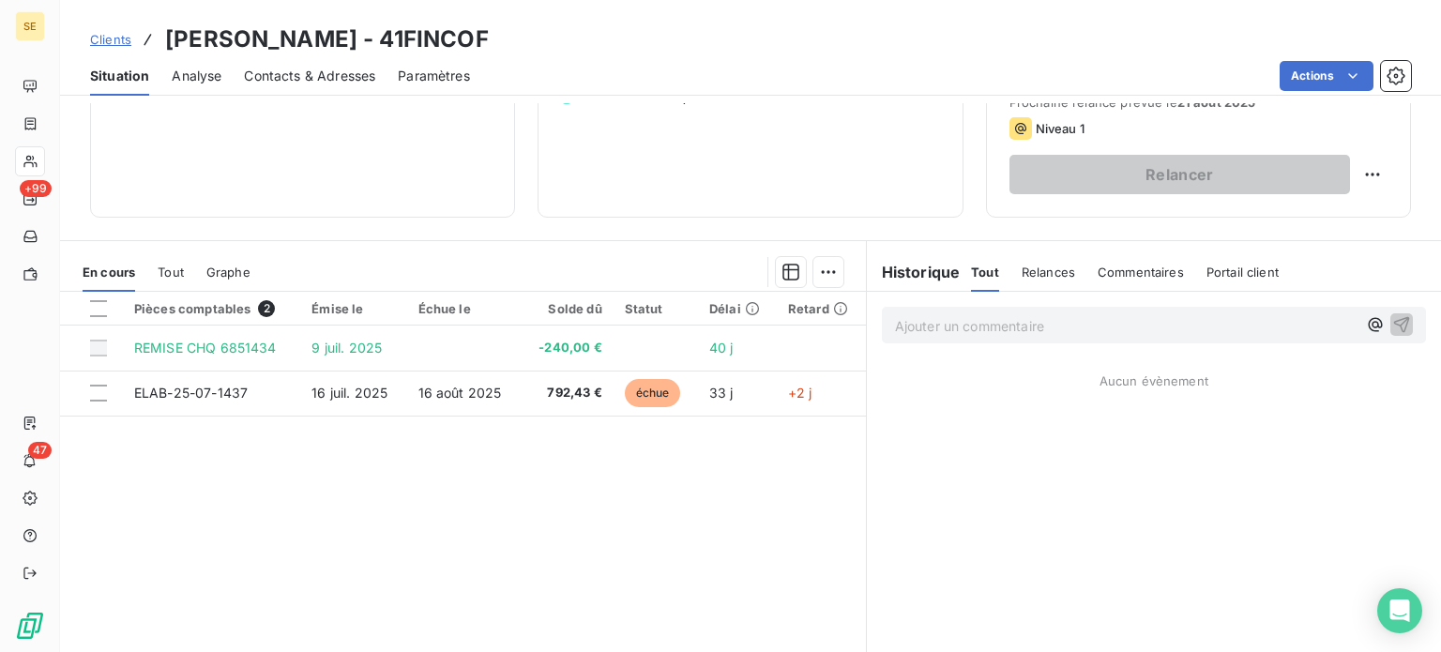
click at [102, 37] on span "Clients" at bounding box center [110, 39] width 41 height 15
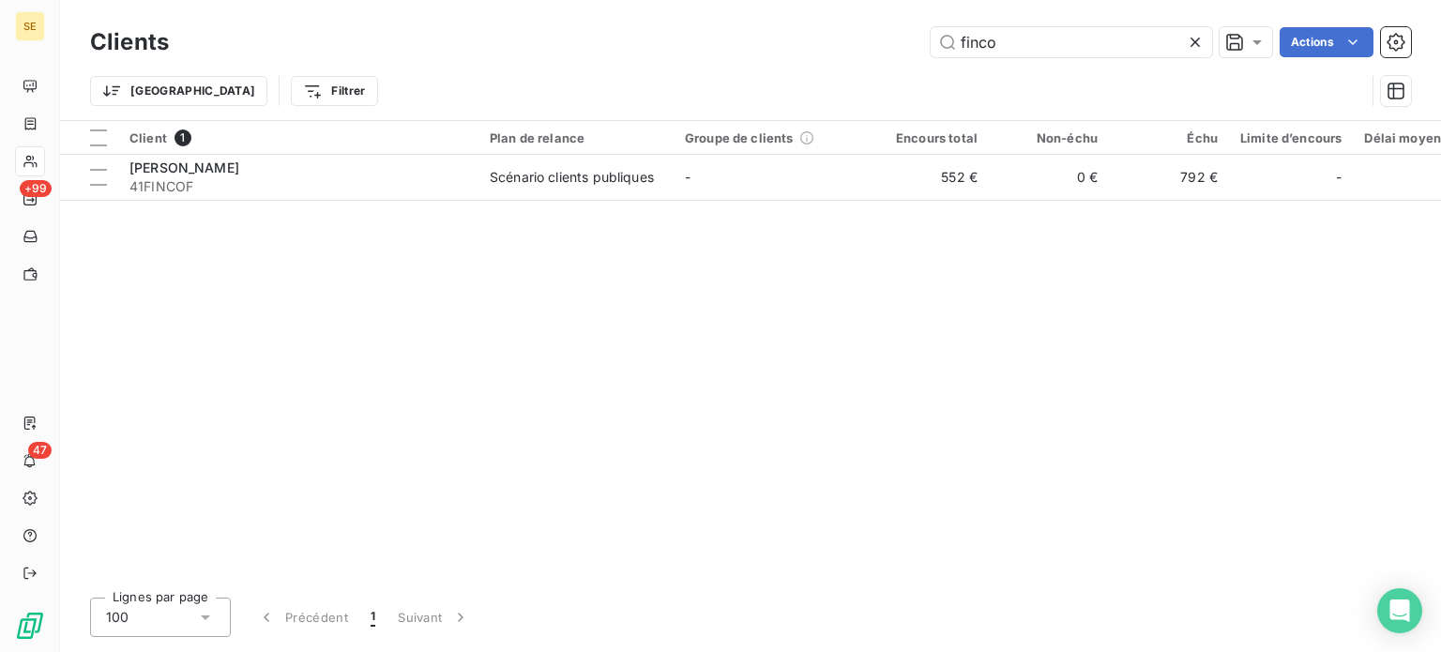
drag, startPoint x: 896, startPoint y: 34, endPoint x: 880, endPoint y: 33, distance: 16.0
click at [880, 33] on div "finco Actions" at bounding box center [801, 42] width 1220 height 30
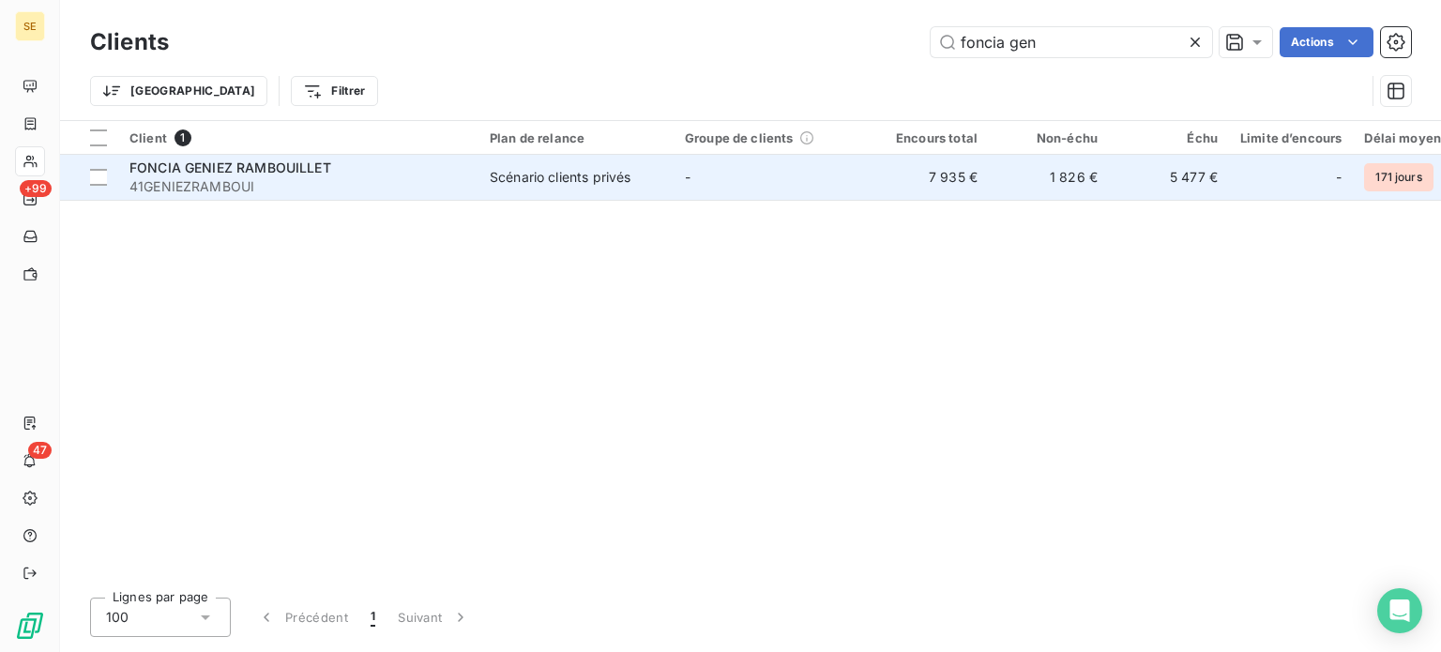
type input "foncia gen"
click at [334, 179] on span "41GENIEZRAMBOUI" at bounding box center [298, 186] width 338 height 19
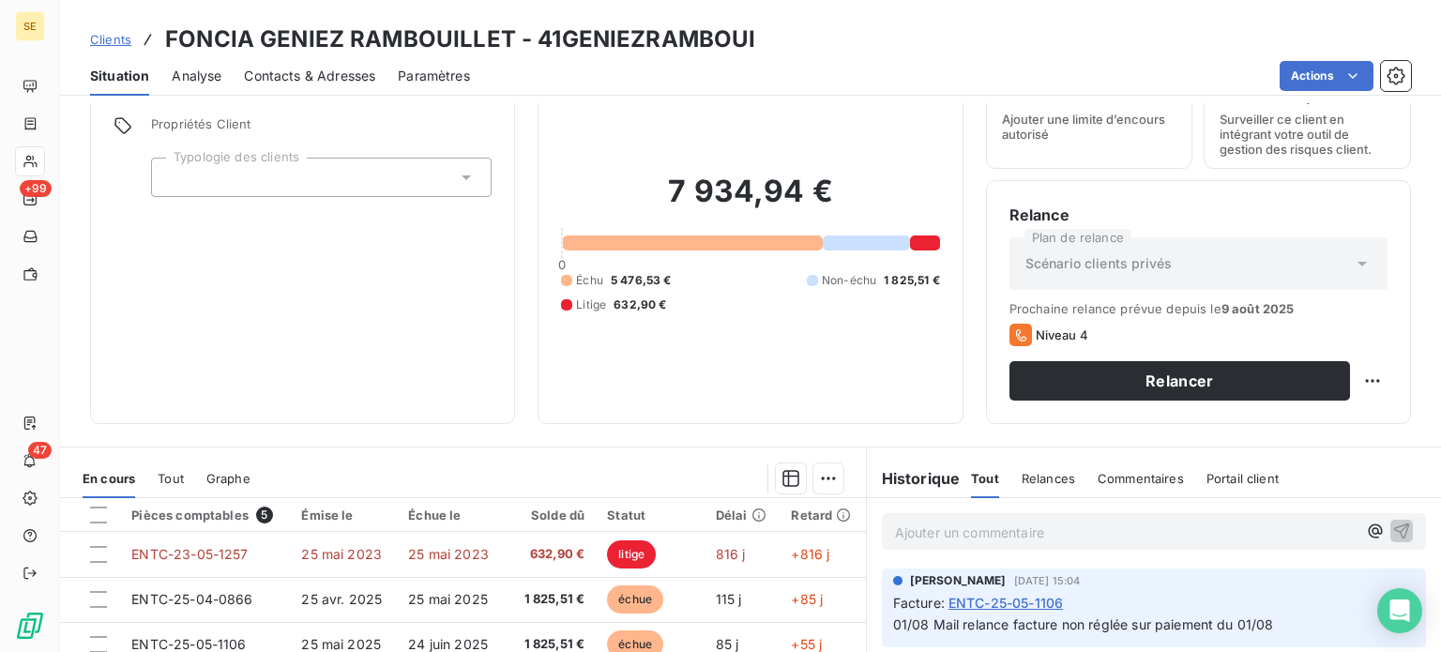
scroll to position [281, 0]
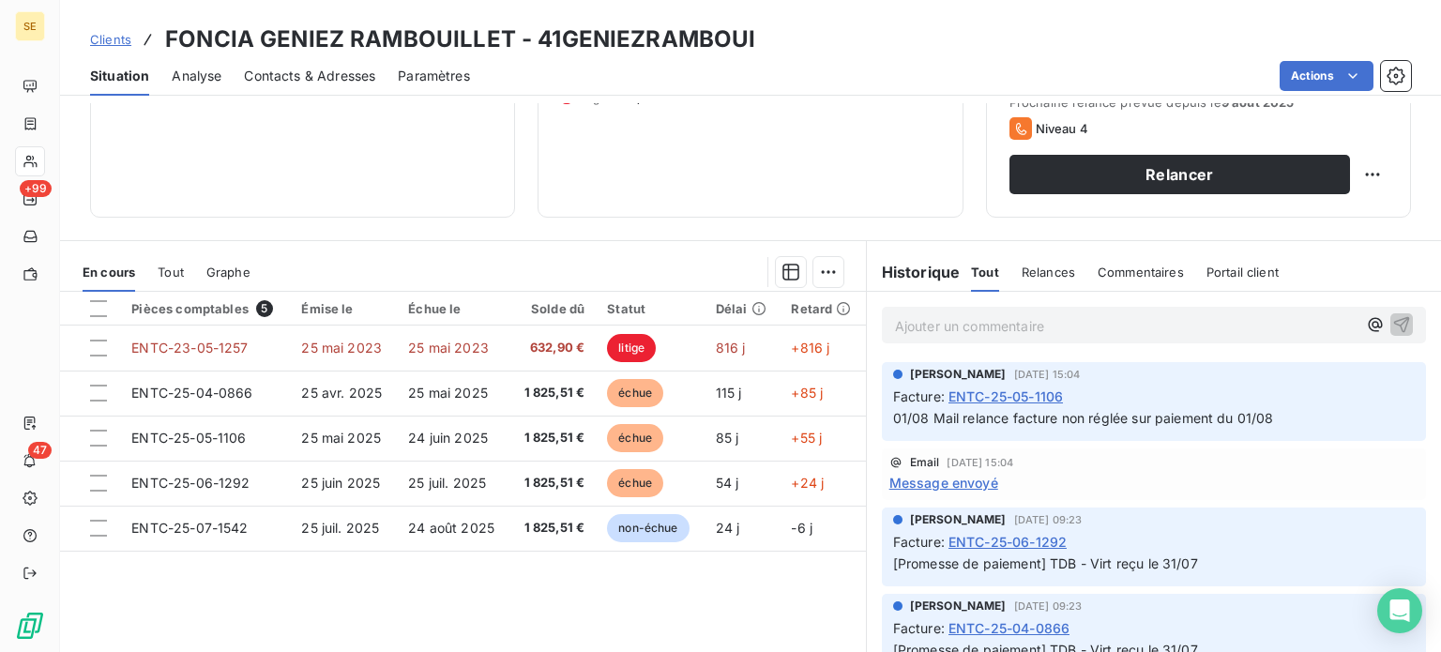
click at [928, 477] on span "Message envoyé" at bounding box center [943, 483] width 109 height 20
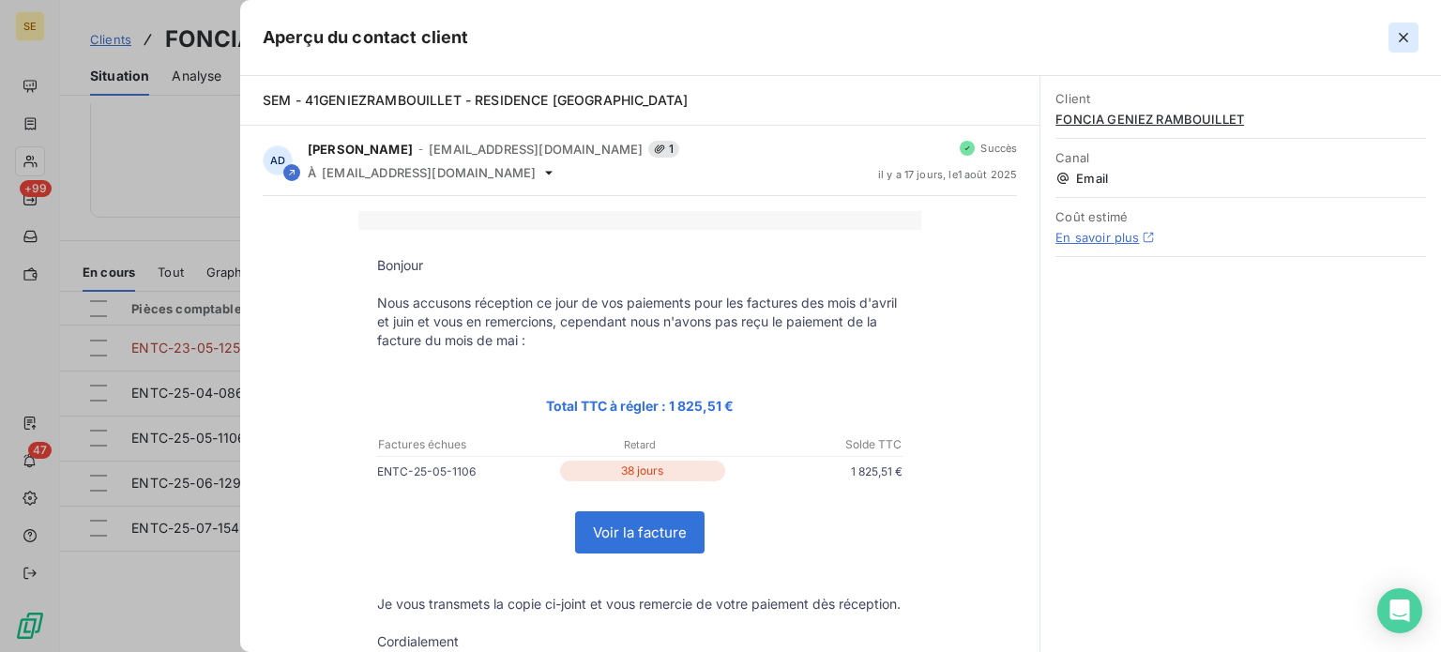
click at [1404, 40] on icon "button" at bounding box center [1403, 37] width 19 height 19
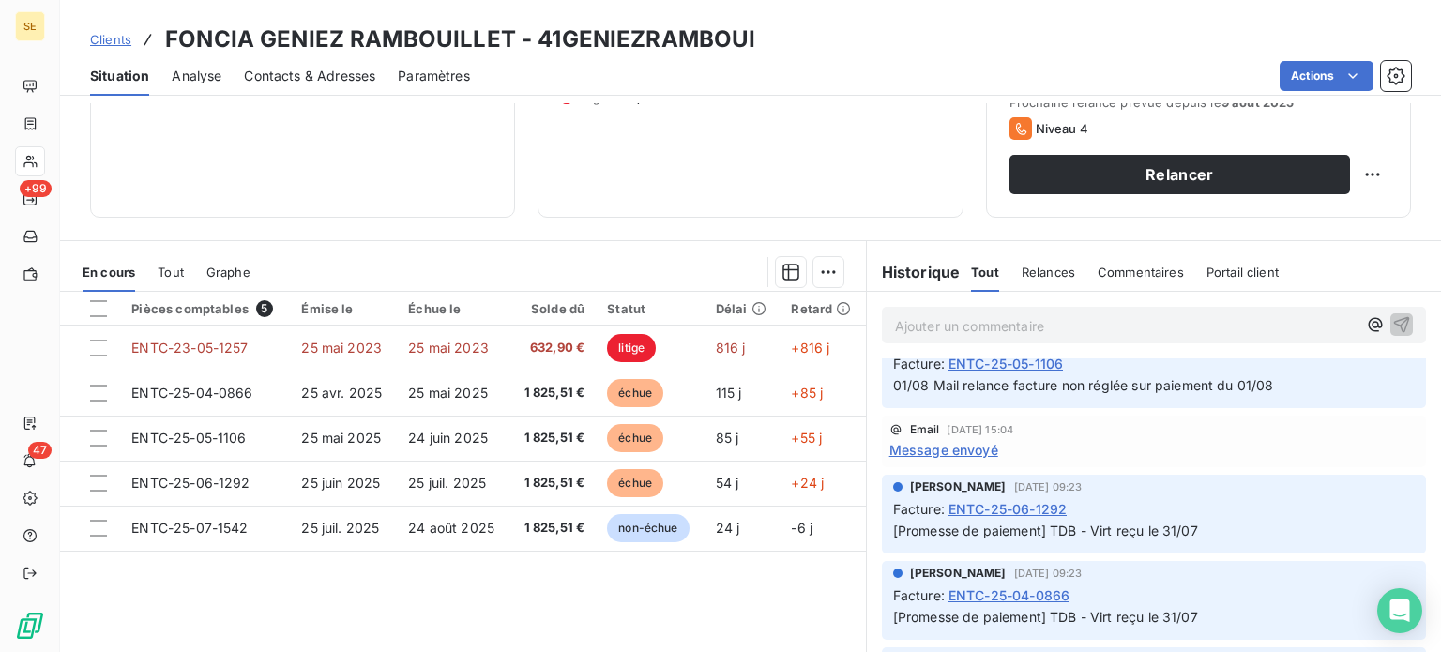
scroll to position [0, 0]
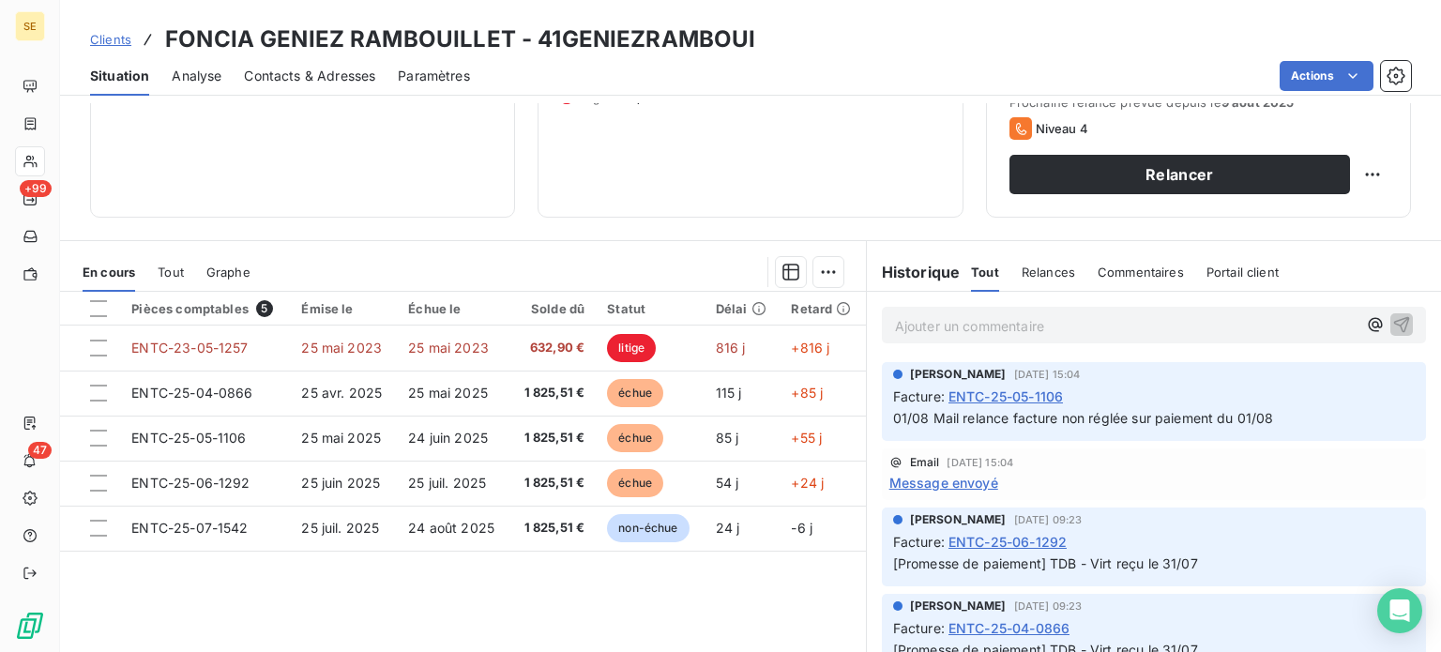
click at [98, 37] on span "Clients" at bounding box center [110, 39] width 41 height 15
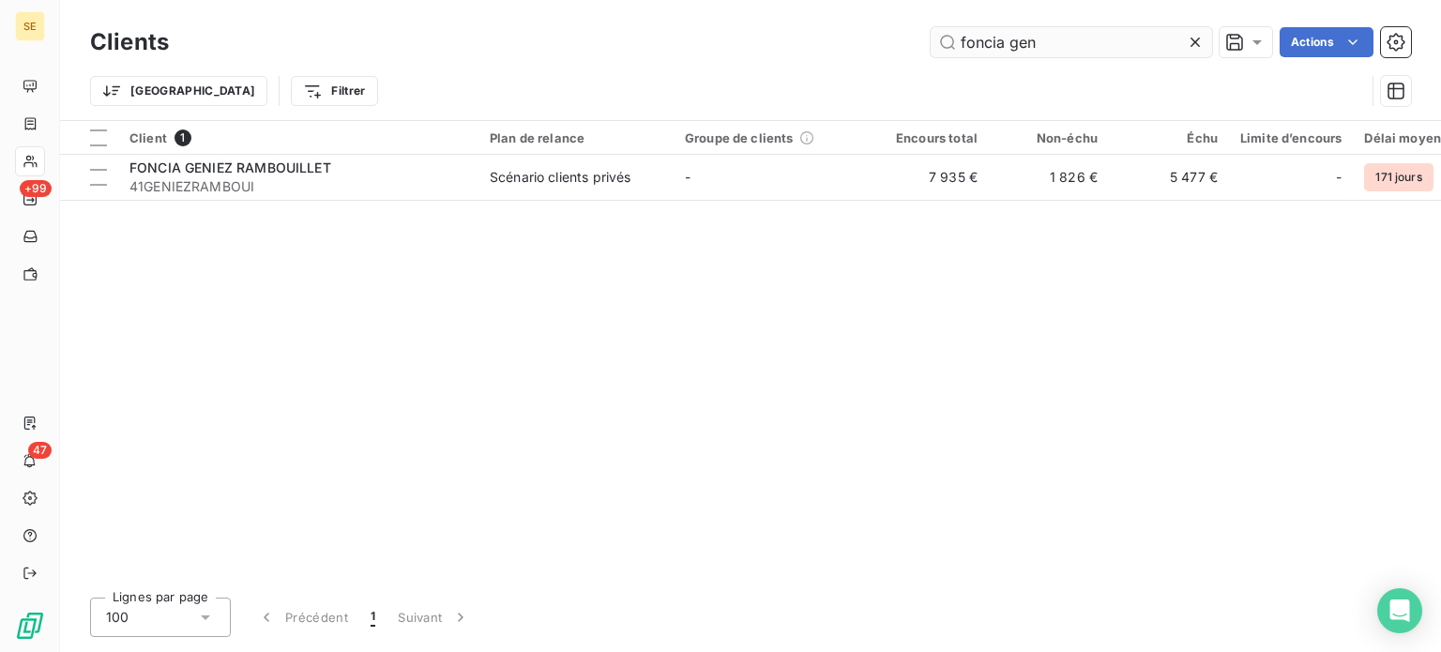
drag, startPoint x: 1073, startPoint y: 36, endPoint x: 1007, endPoint y: 39, distance: 66.7
click at [1007, 39] on input "foncia gen" at bounding box center [1071, 42] width 281 height 30
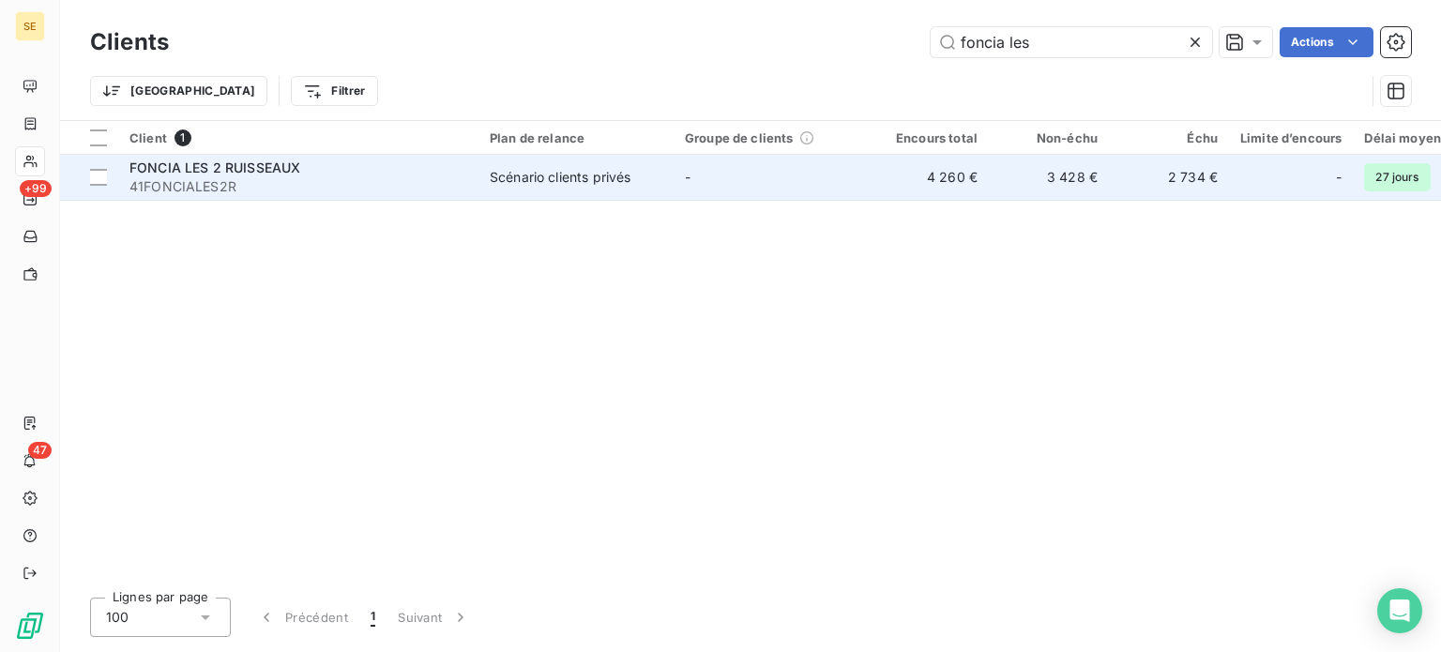
type input "foncia les"
click at [743, 187] on td "-" at bounding box center [771, 177] width 195 height 45
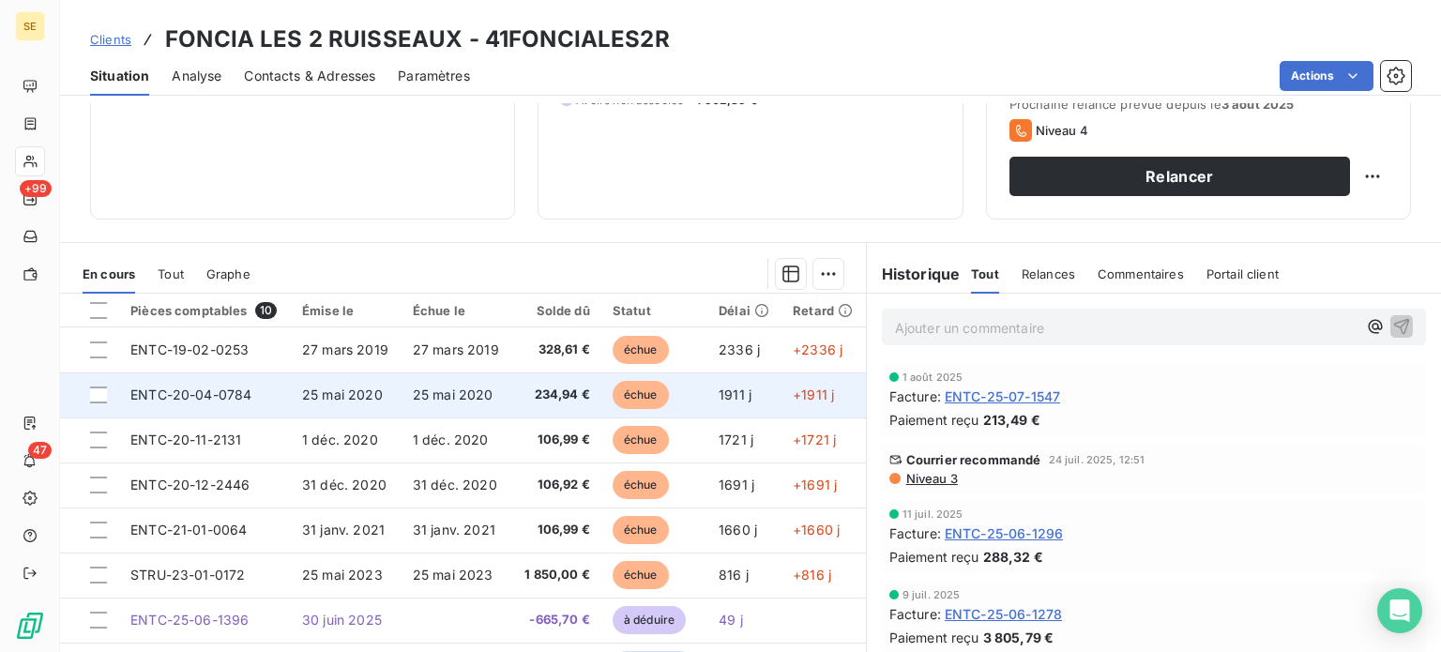
scroll to position [281, 0]
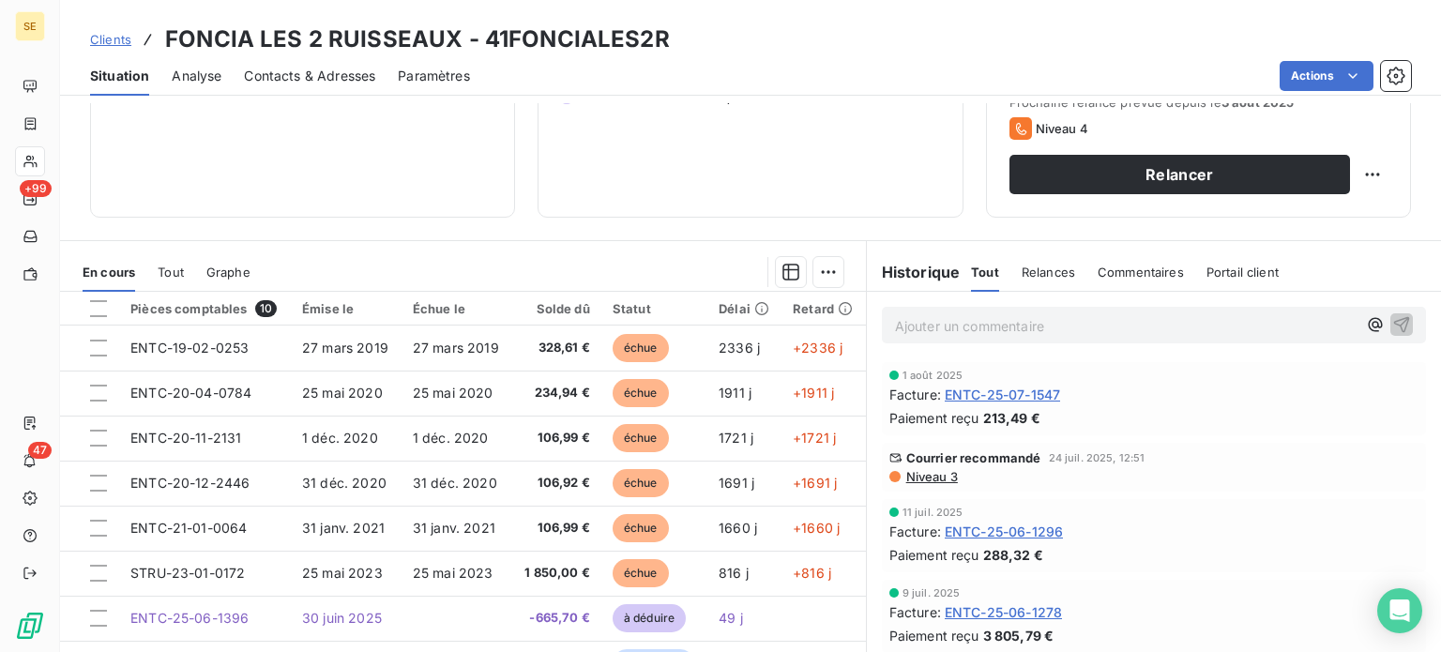
click at [113, 37] on span "Clients" at bounding box center [110, 39] width 41 height 15
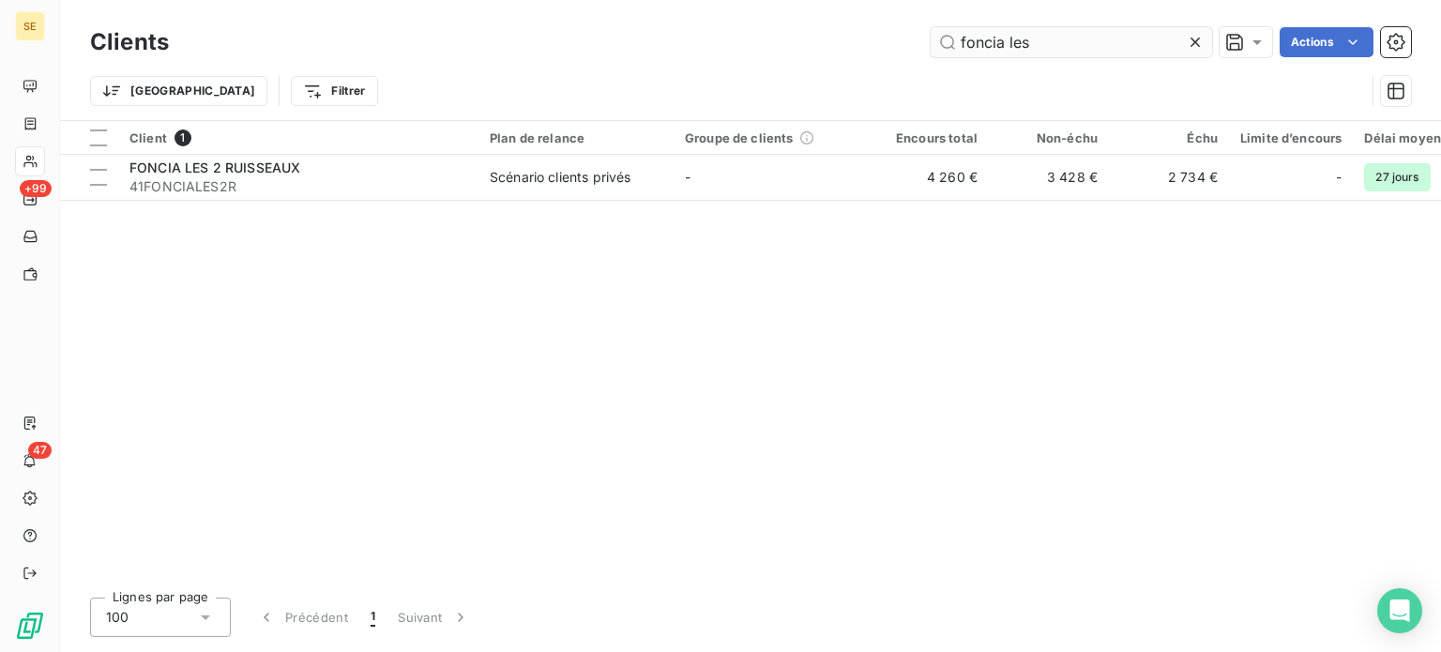
drag, startPoint x: 1044, startPoint y: 41, endPoint x: 1006, endPoint y: 48, distance: 39.0
click at [1006, 48] on input "foncia les" at bounding box center [1071, 42] width 281 height 30
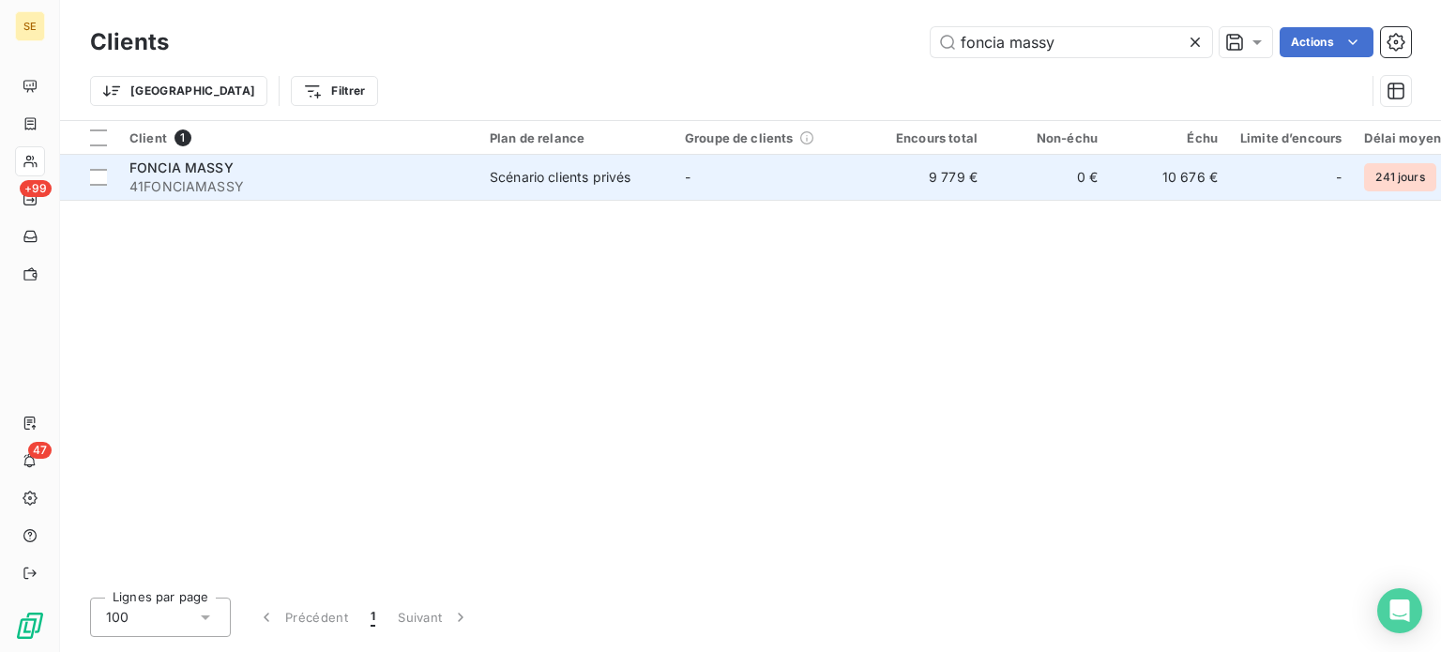
type input "foncia massy"
click at [251, 182] on span "41FONCIAMASSY" at bounding box center [298, 186] width 338 height 19
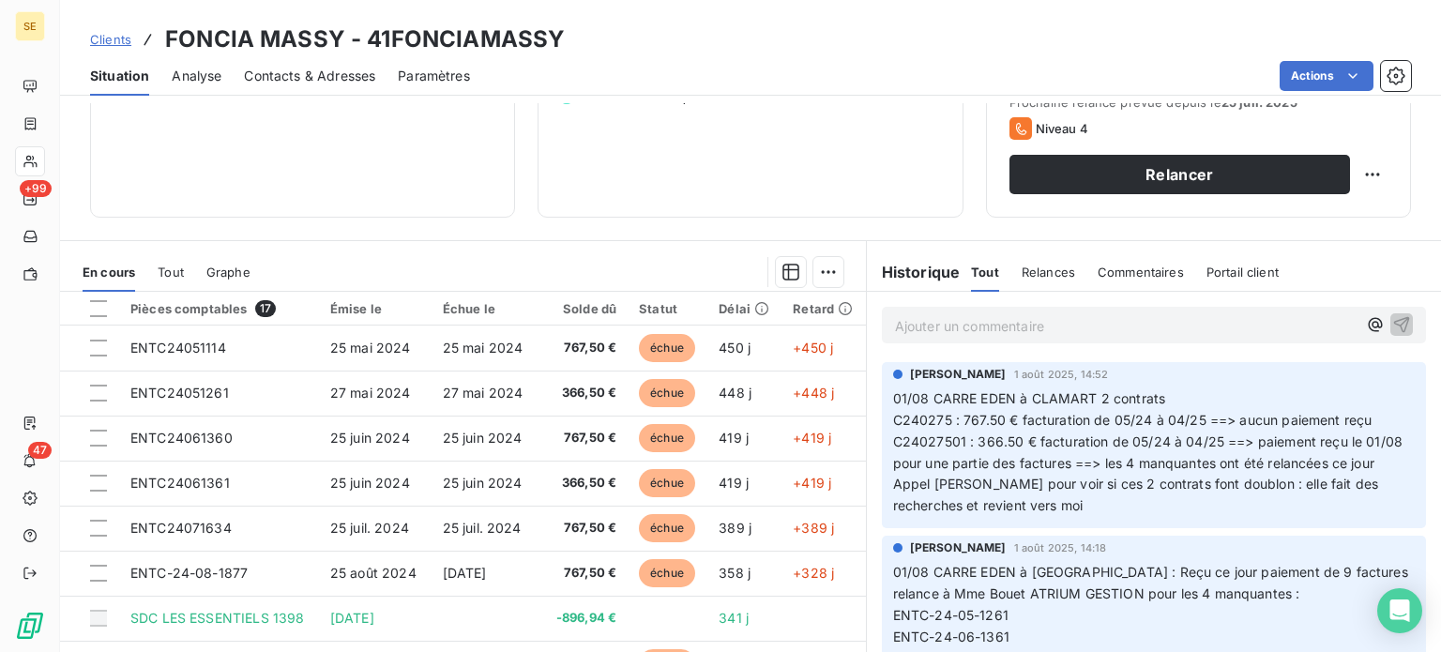
scroll to position [338, 0]
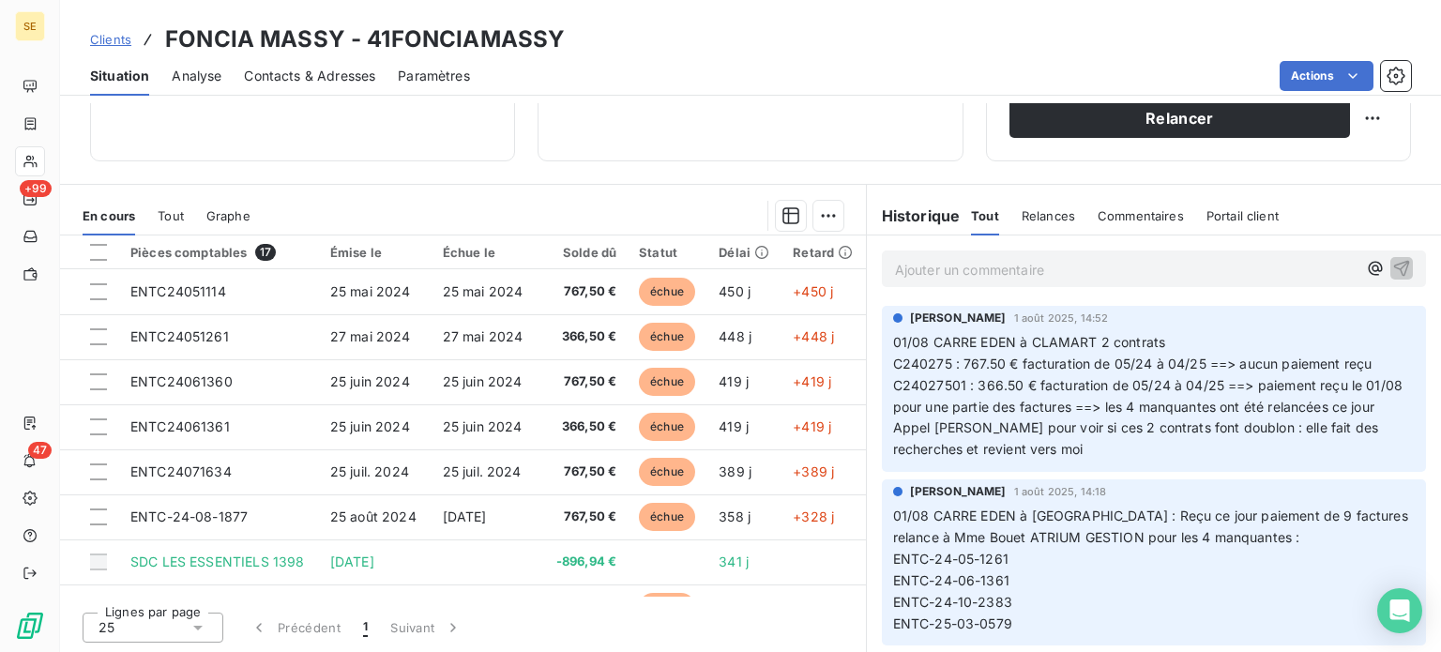
click at [107, 33] on span "Clients" at bounding box center [110, 39] width 41 height 15
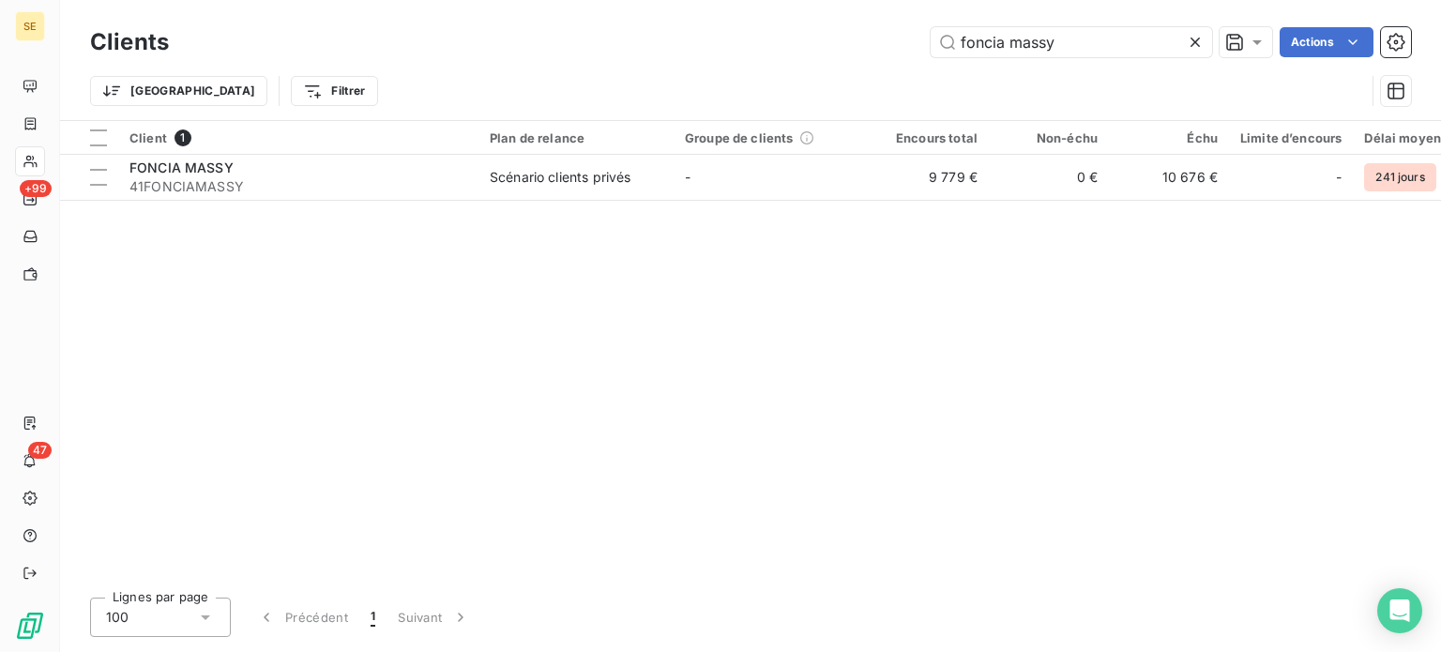
drag, startPoint x: 1091, startPoint y: 48, endPoint x: 848, endPoint y: 54, distance: 243.1
click at [848, 54] on div "foncia massy Actions" at bounding box center [801, 42] width 1220 height 30
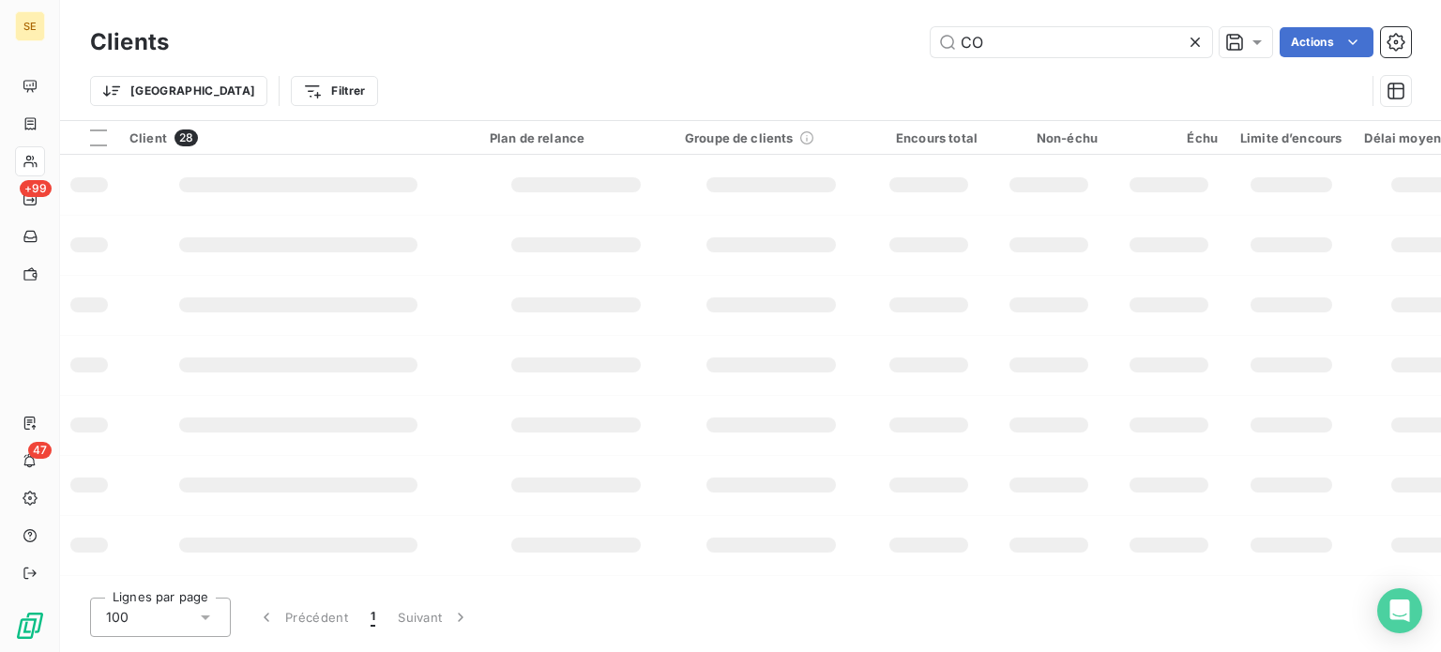
type input "C"
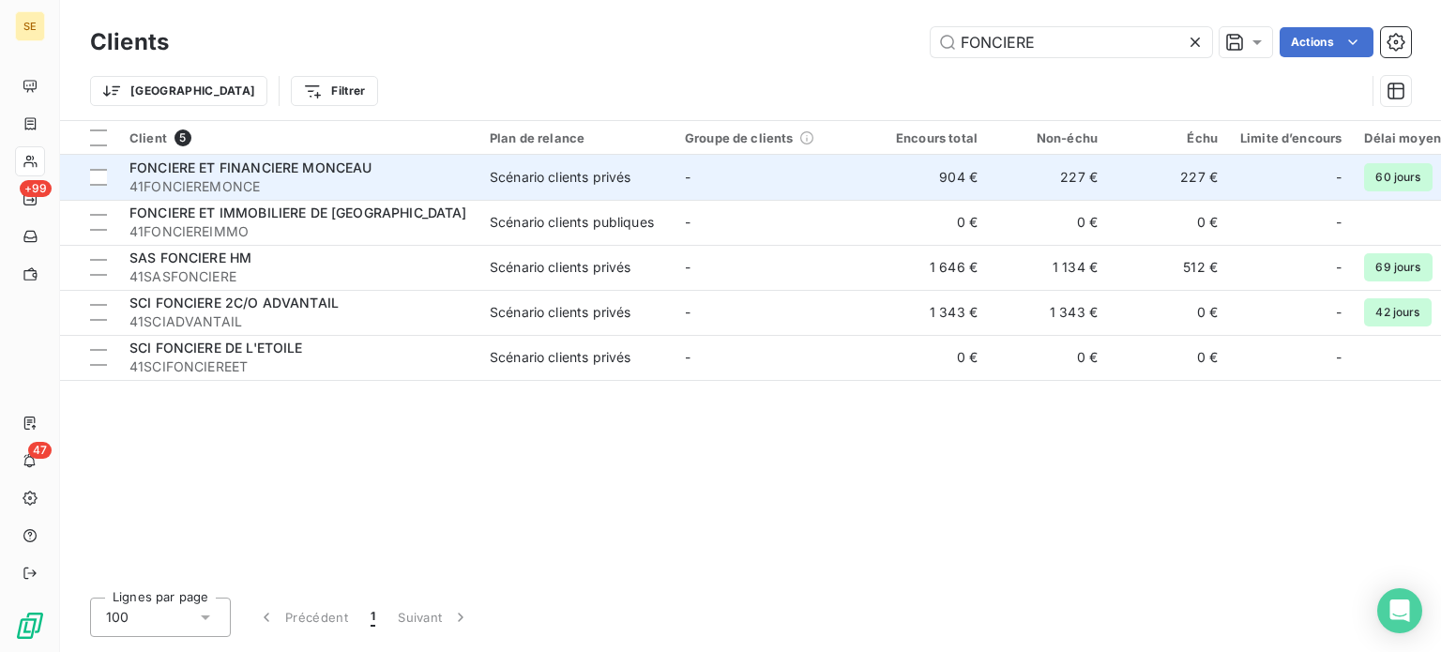
type input "FONCIERE"
click at [432, 178] on span "41FONCIEREMONCE" at bounding box center [298, 186] width 338 height 19
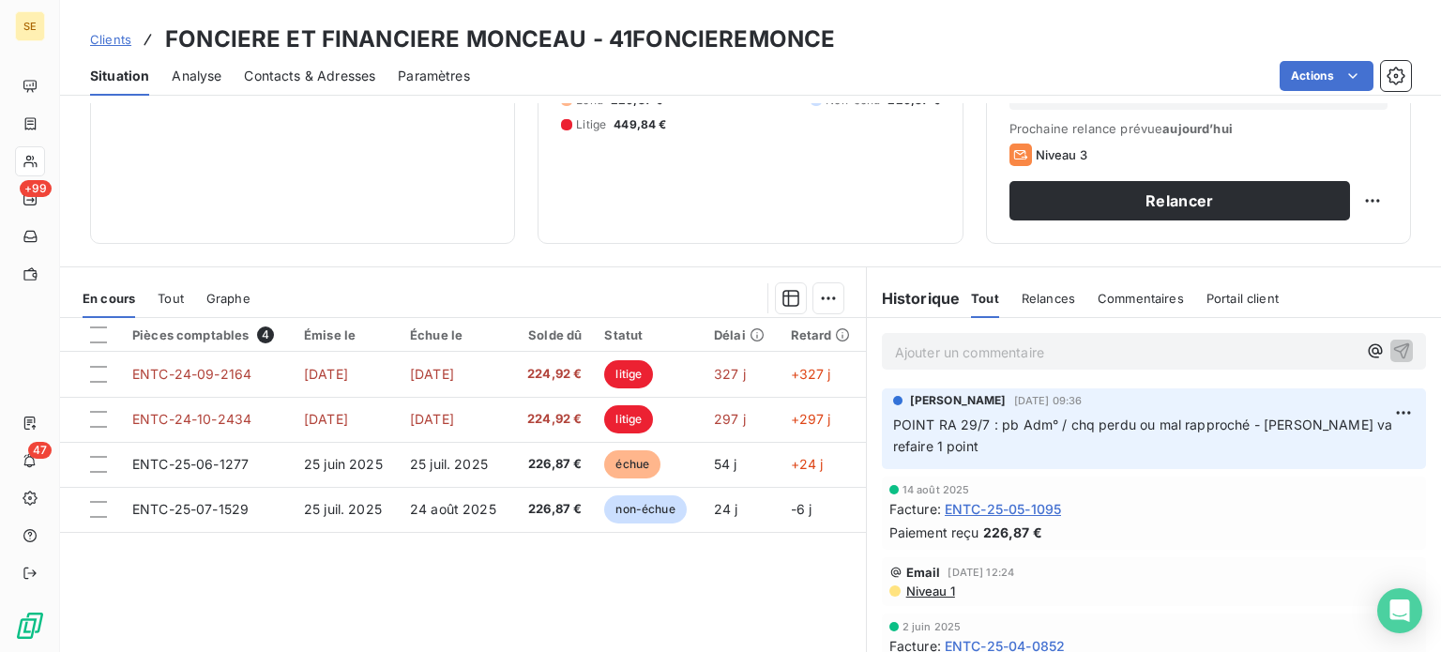
scroll to position [281, 0]
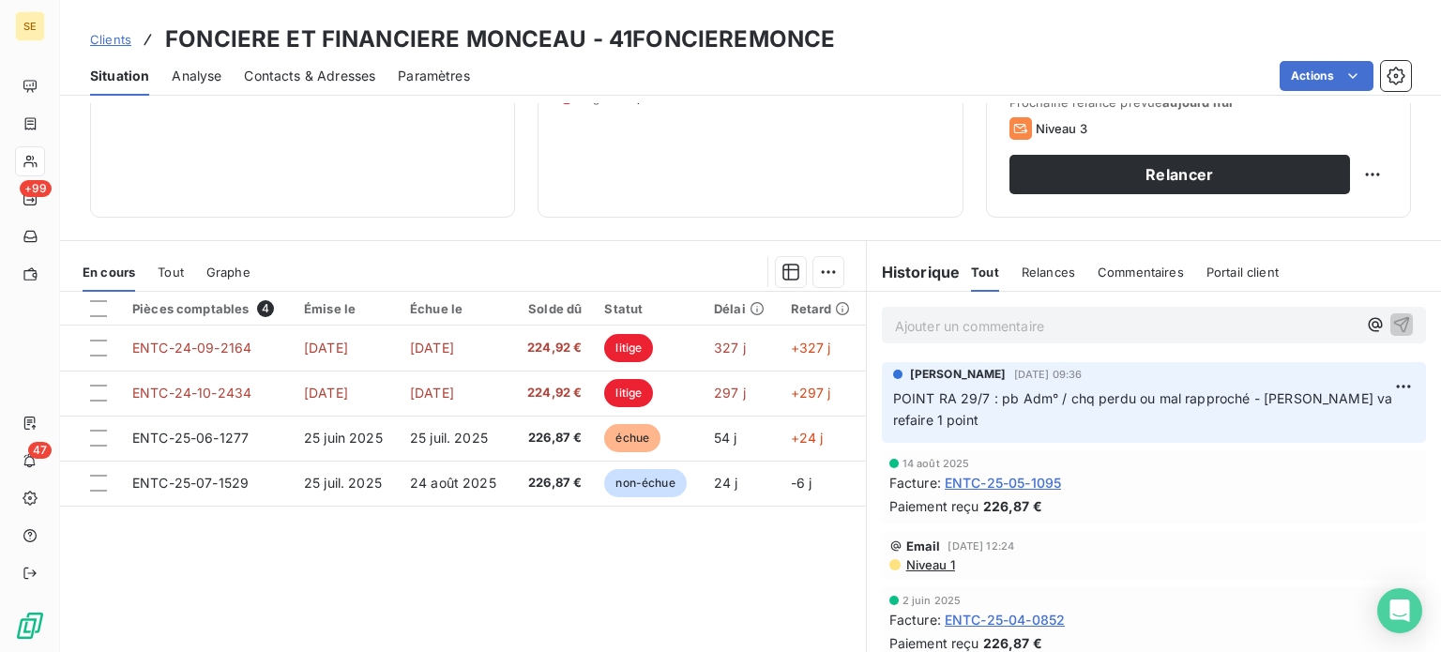
click at [109, 42] on span "Clients" at bounding box center [110, 39] width 41 height 15
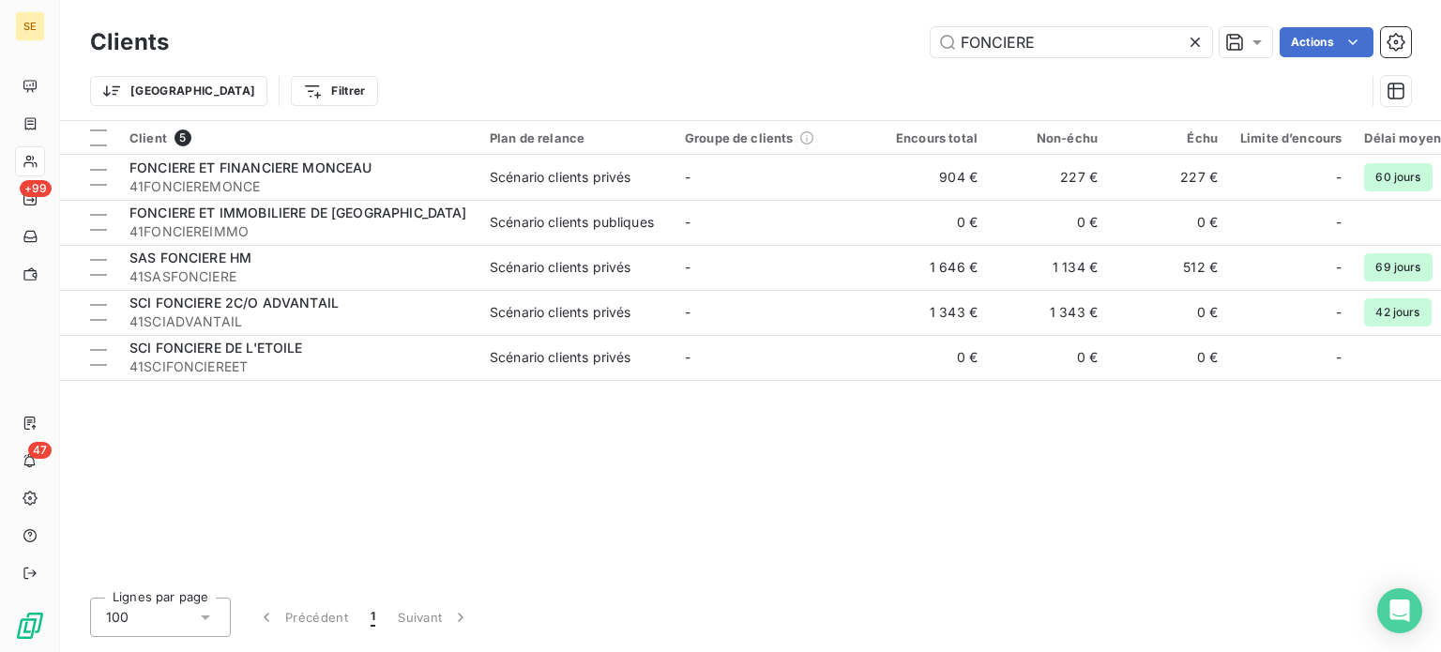
drag, startPoint x: 1040, startPoint y: 45, endPoint x: 829, endPoint y: 48, distance: 211.1
click at [830, 48] on div "FONCIERE Actions" at bounding box center [801, 42] width 1220 height 30
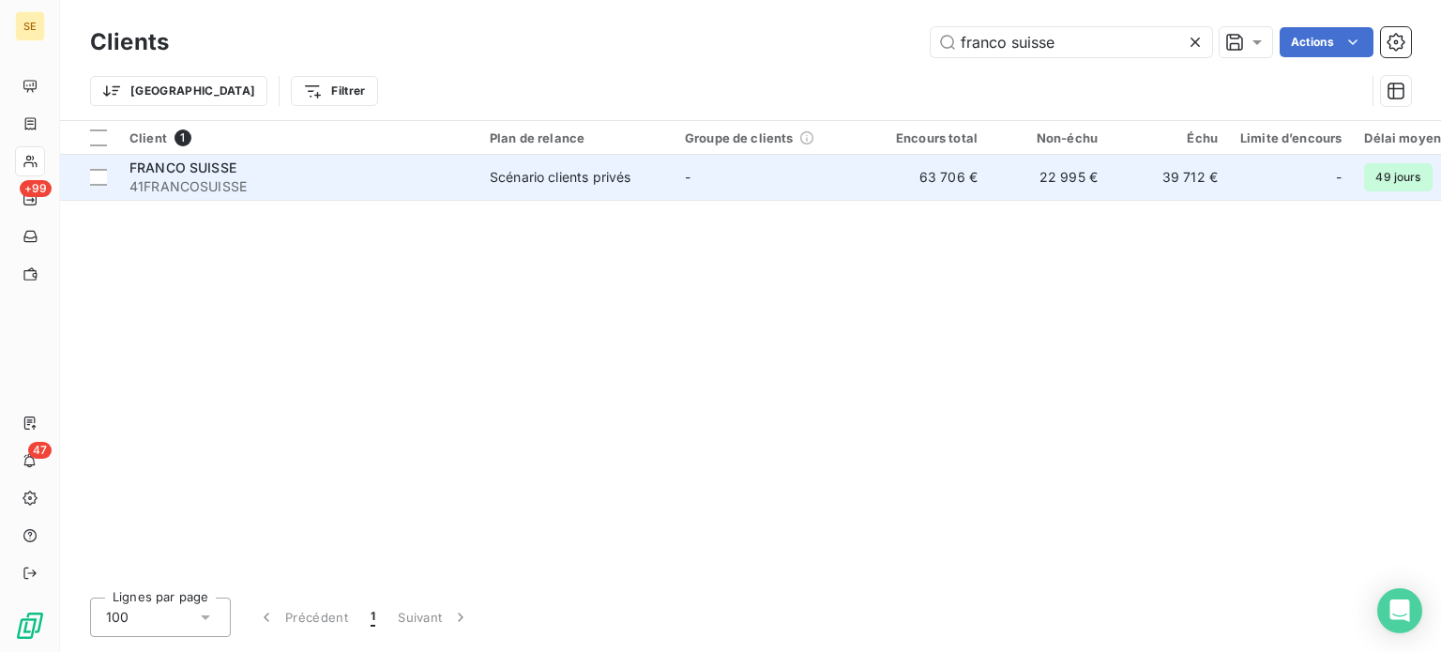
type input "franco suisse"
click at [193, 179] on span "41FRANCOSUISSE" at bounding box center [298, 186] width 338 height 19
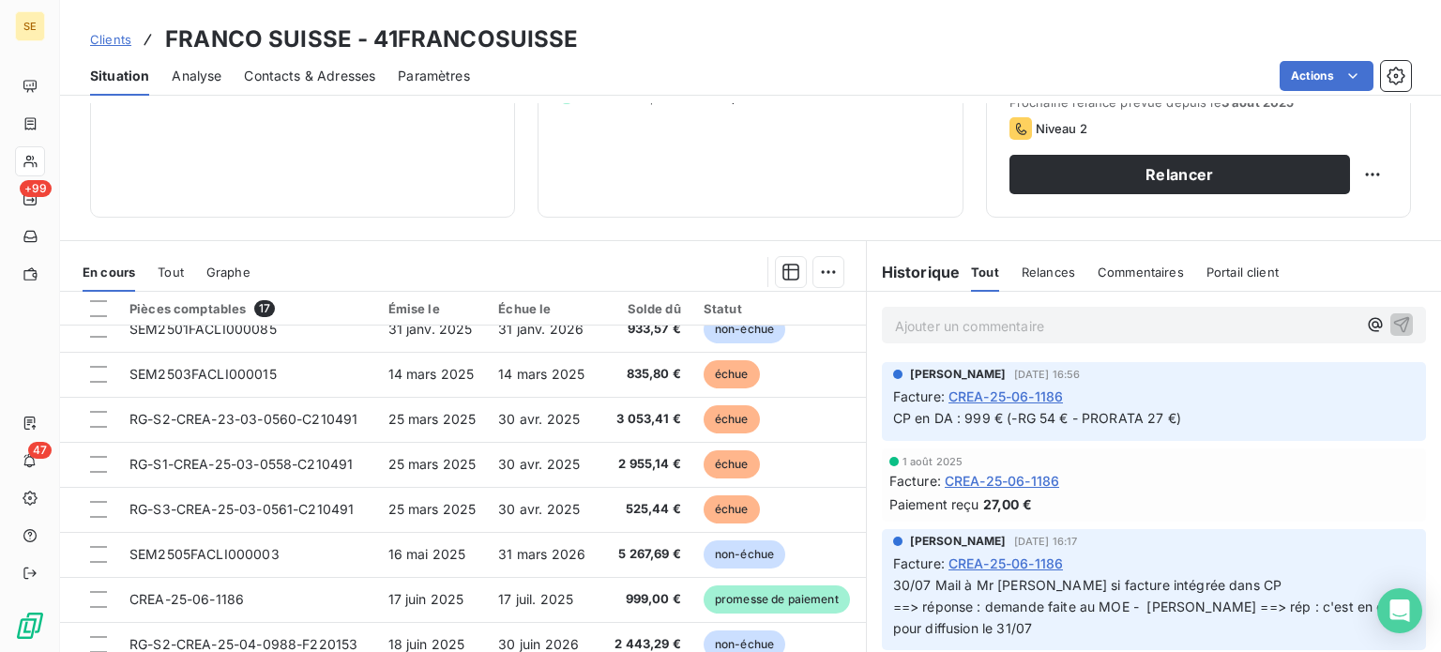
scroll to position [188, 0]
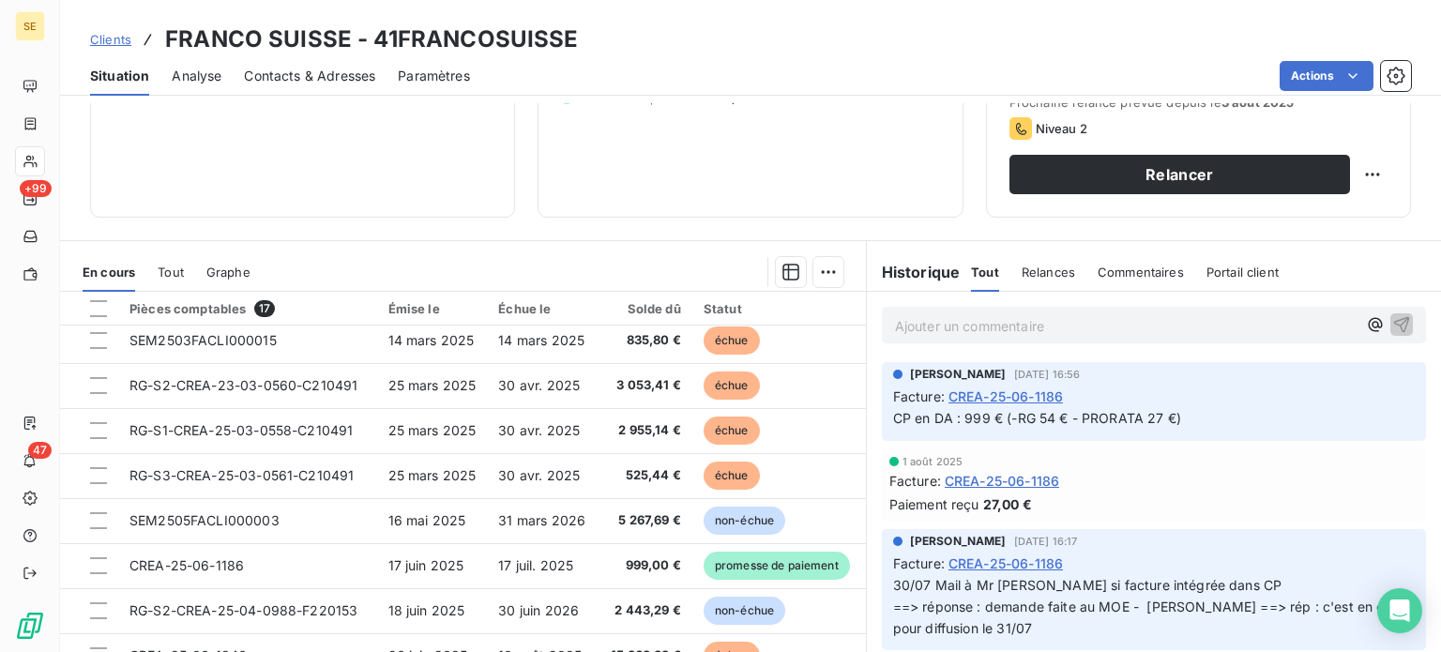
click at [112, 45] on span "Clients" at bounding box center [110, 39] width 41 height 15
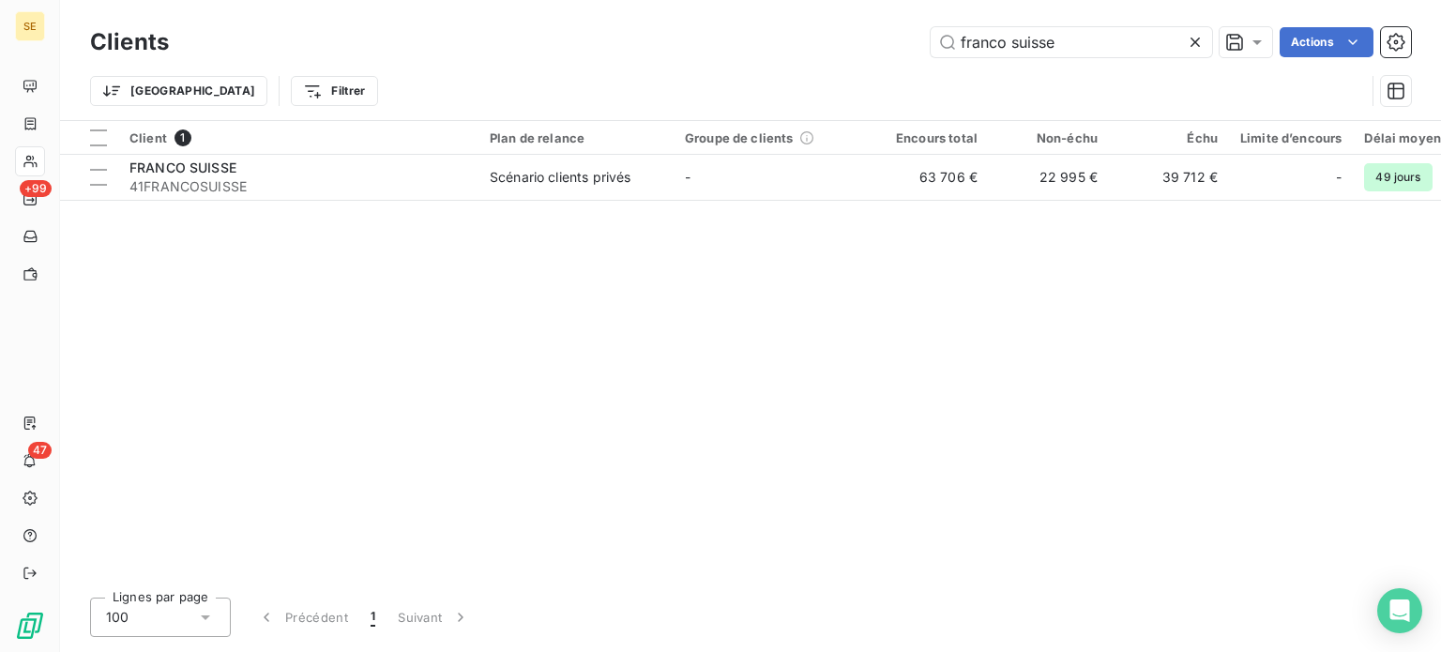
drag, startPoint x: 1085, startPoint y: 44, endPoint x: 688, endPoint y: 47, distance: 396.9
click at [691, 48] on div "franco suisse Actions" at bounding box center [801, 42] width 1220 height 30
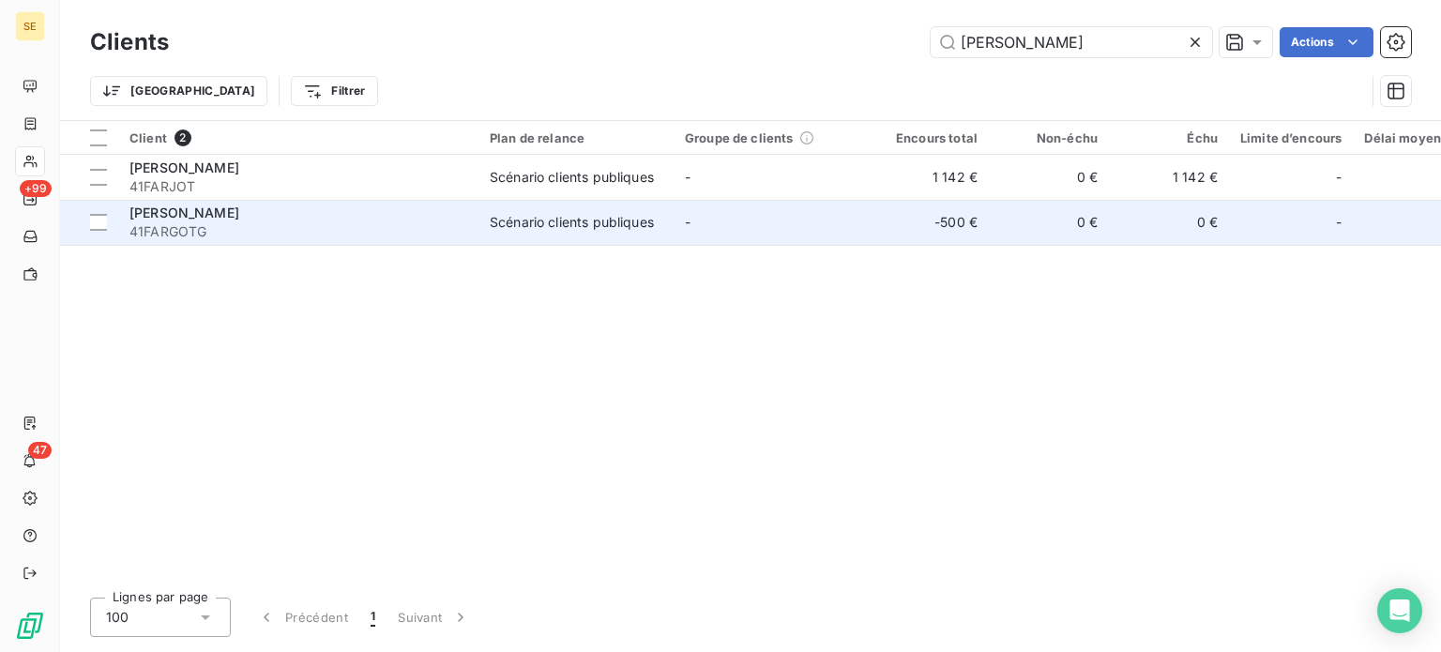
type input "[PERSON_NAME]"
click at [399, 217] on div "[PERSON_NAME]" at bounding box center [298, 213] width 338 height 19
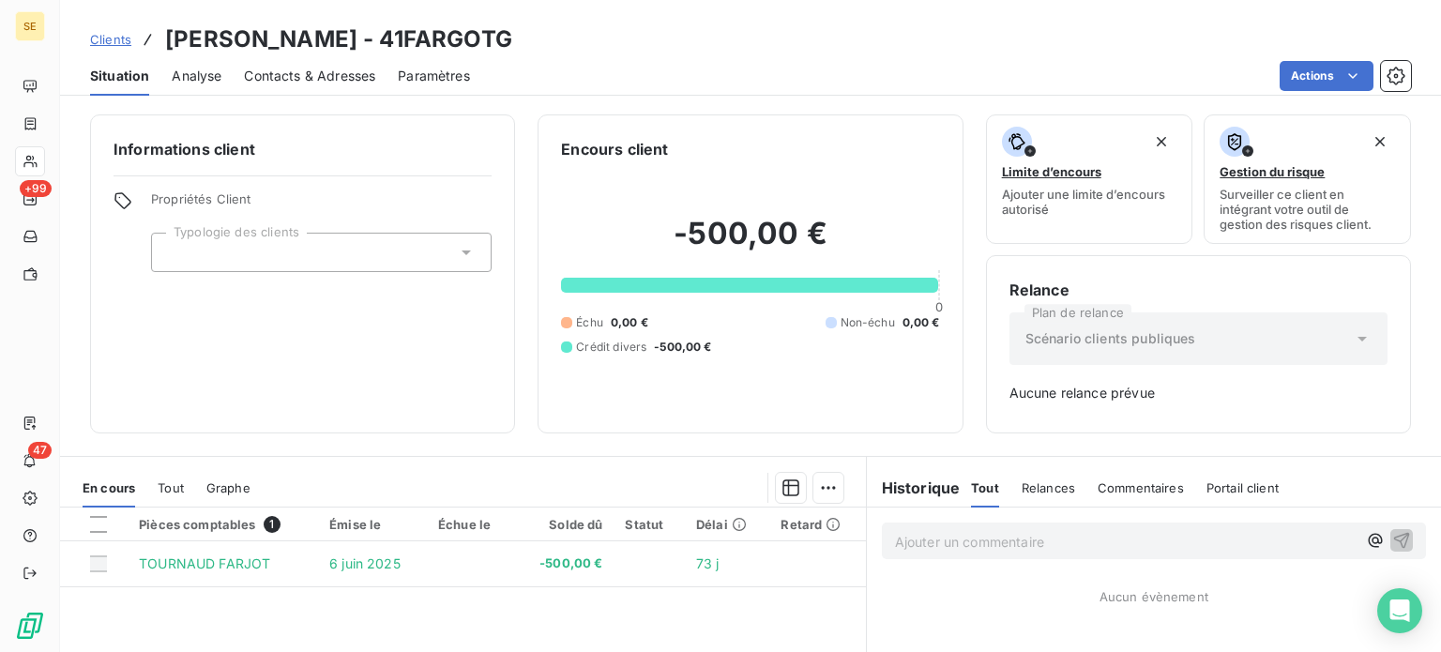
click at [114, 38] on span "Clients" at bounding box center [110, 39] width 41 height 15
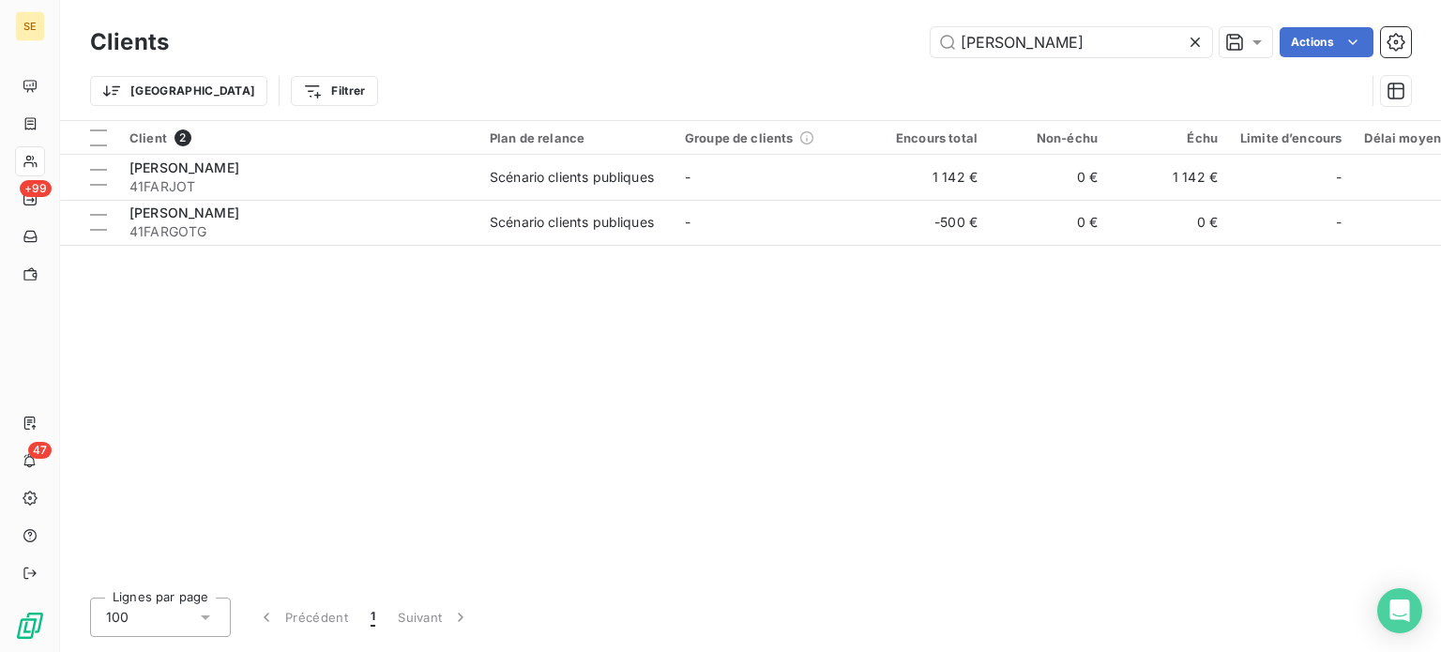
drag, startPoint x: 1021, startPoint y: 43, endPoint x: 859, endPoint y: 34, distance: 161.6
click at [859, 34] on div "[PERSON_NAME] Actions" at bounding box center [801, 42] width 1220 height 30
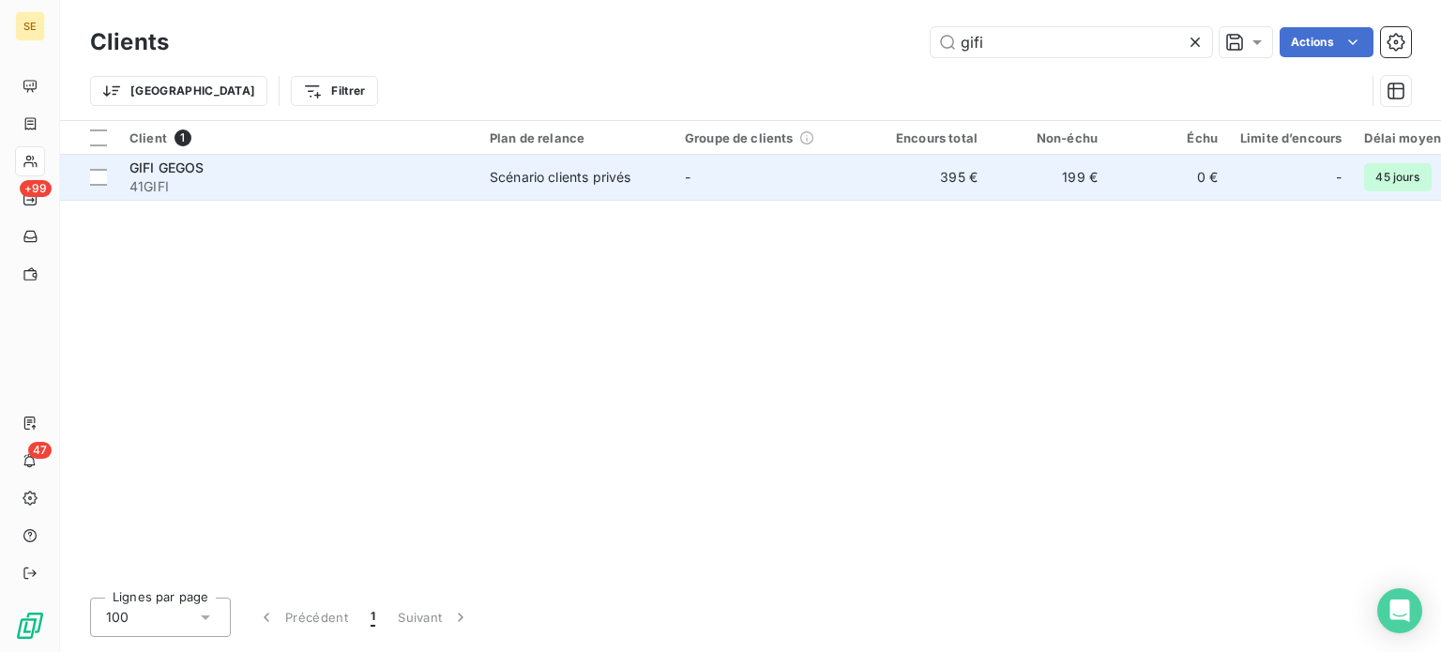
type input "gifi"
click at [630, 183] on div "Scénario clients privés" at bounding box center [560, 177] width 141 height 19
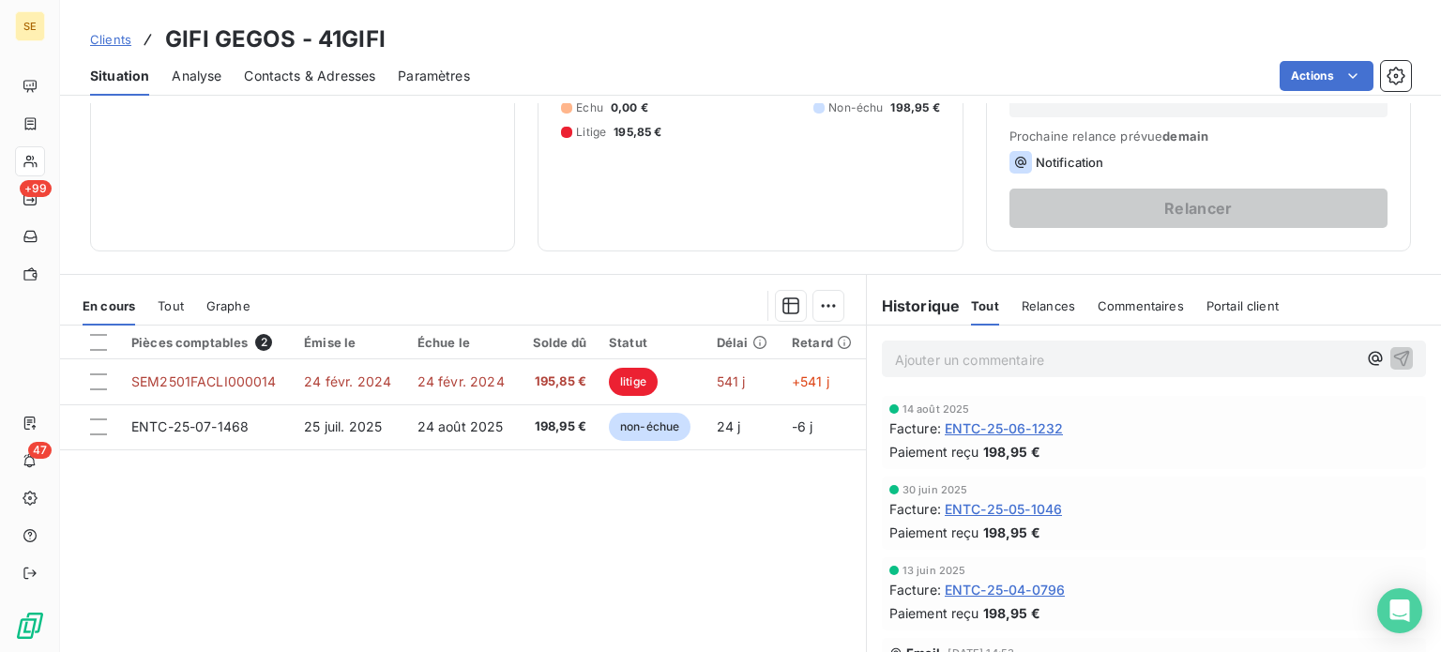
scroll to position [281, 0]
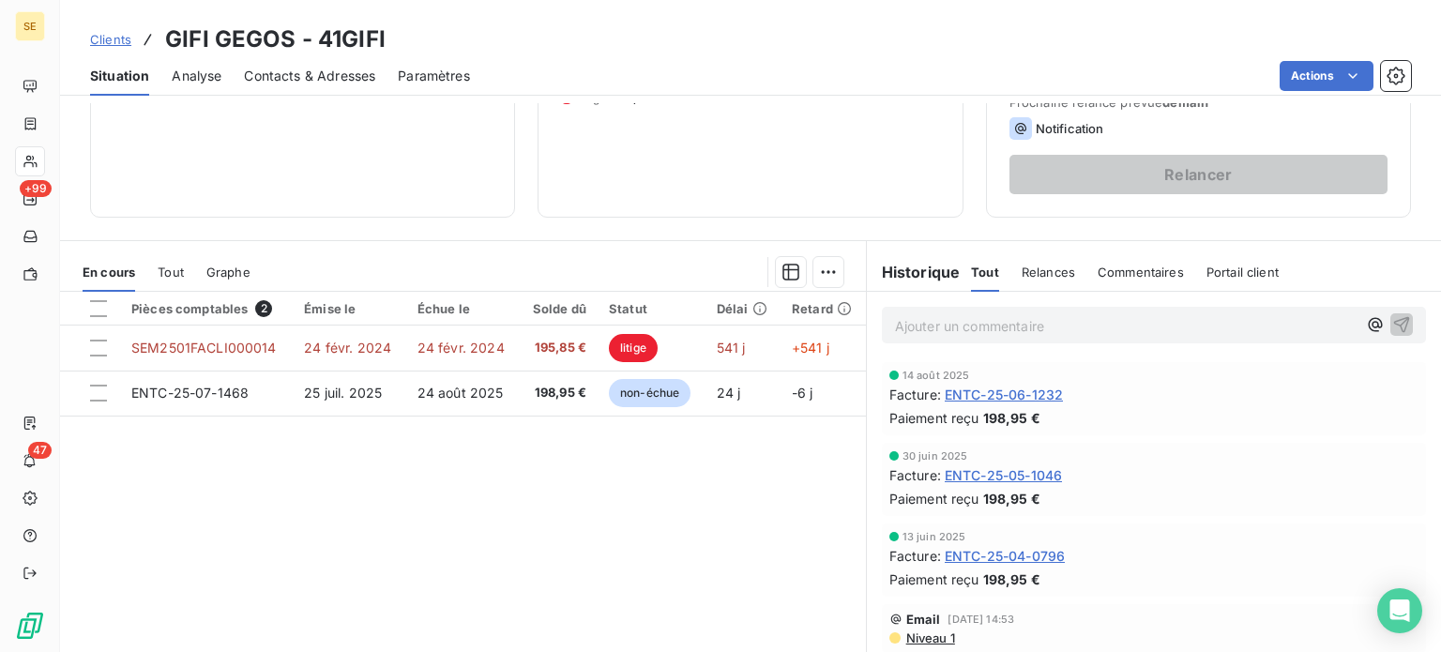
click at [110, 33] on span "Clients" at bounding box center [110, 39] width 41 height 15
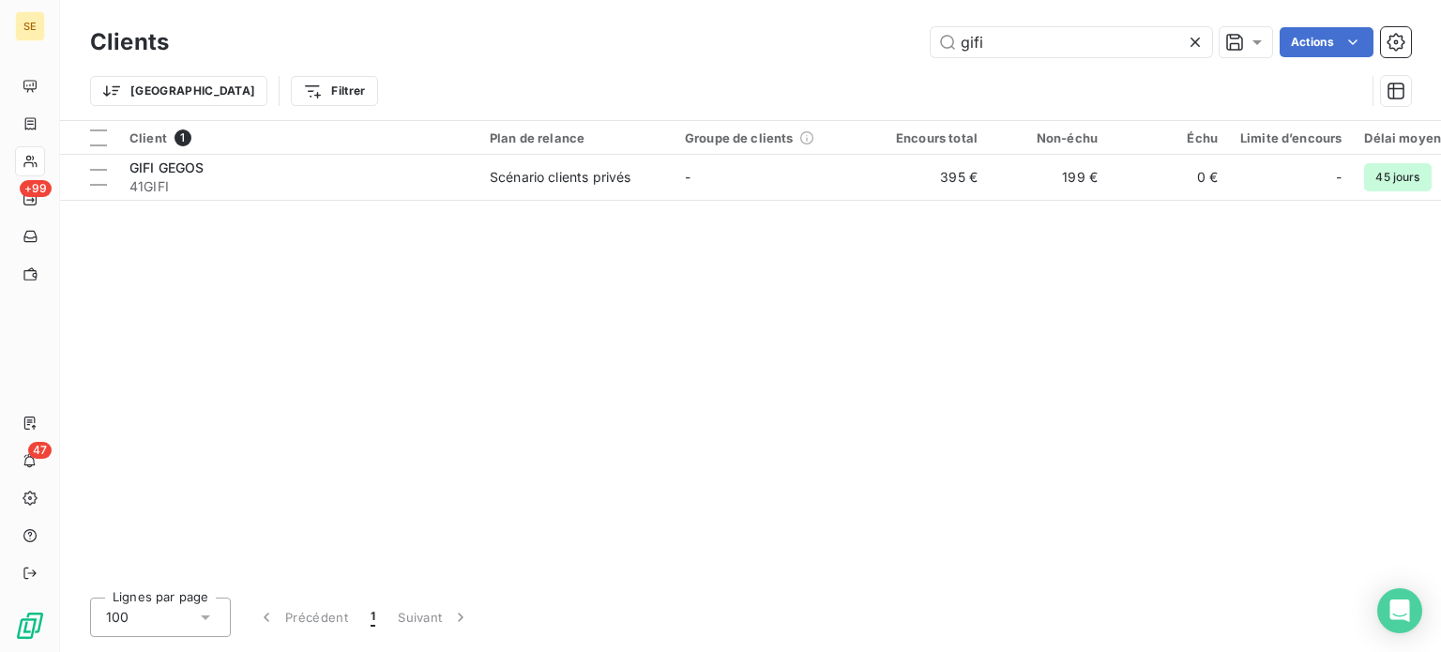
drag, startPoint x: 995, startPoint y: 38, endPoint x: 827, endPoint y: 35, distance: 168.9
click at [837, 41] on div "gifi Actions" at bounding box center [801, 42] width 1220 height 30
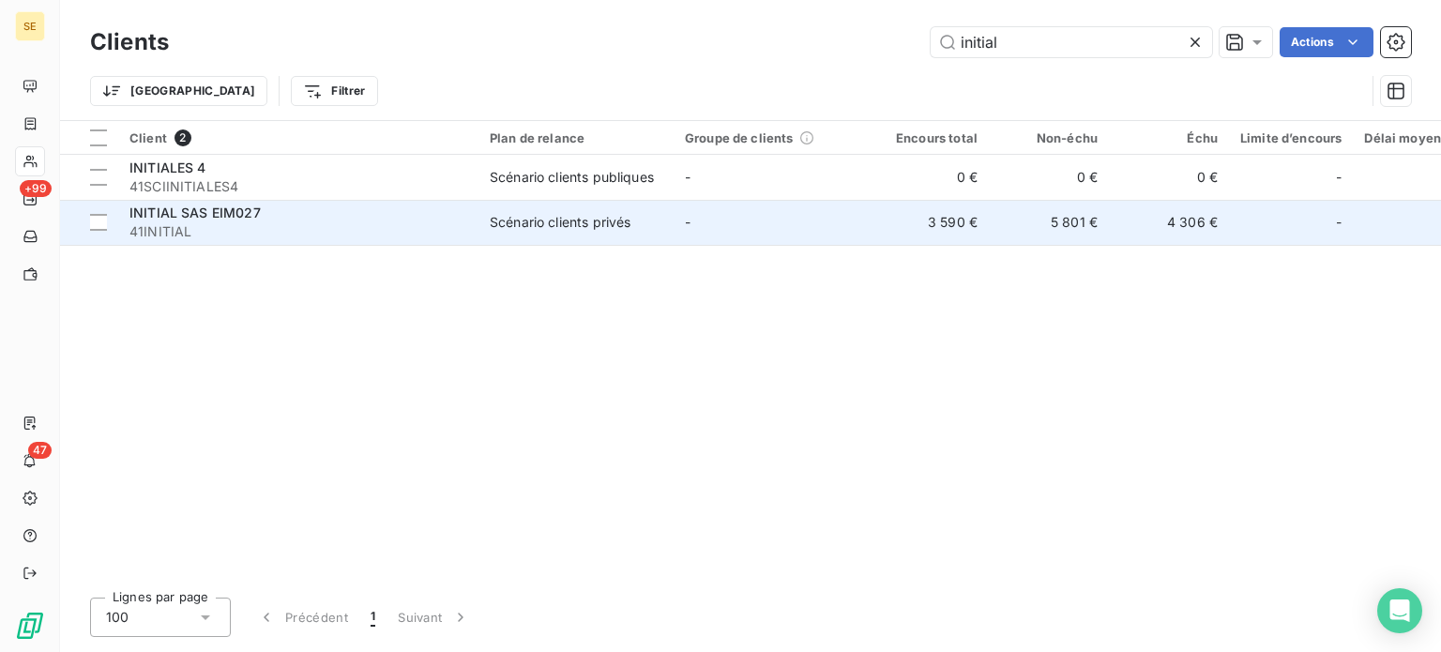
type input "initial"
click at [405, 232] on span "41INITIAL" at bounding box center [298, 231] width 338 height 19
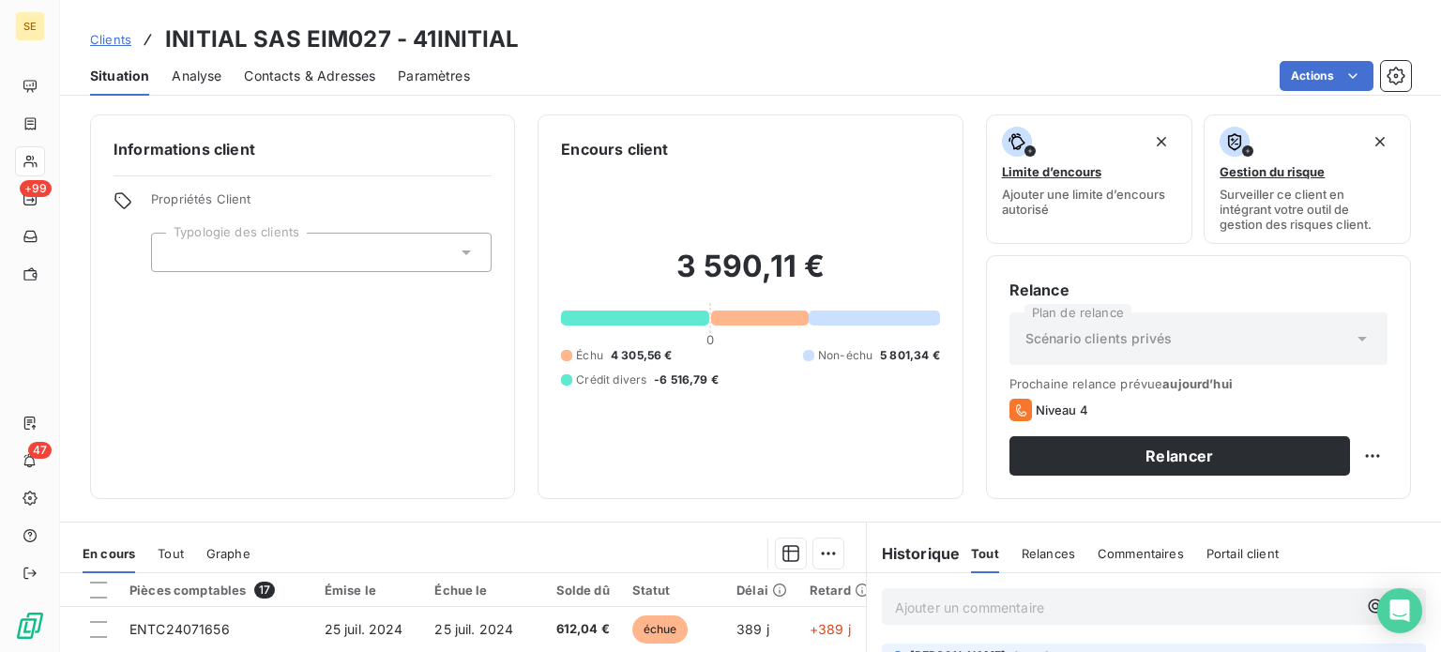
click at [115, 40] on span "Clients" at bounding box center [110, 39] width 41 height 15
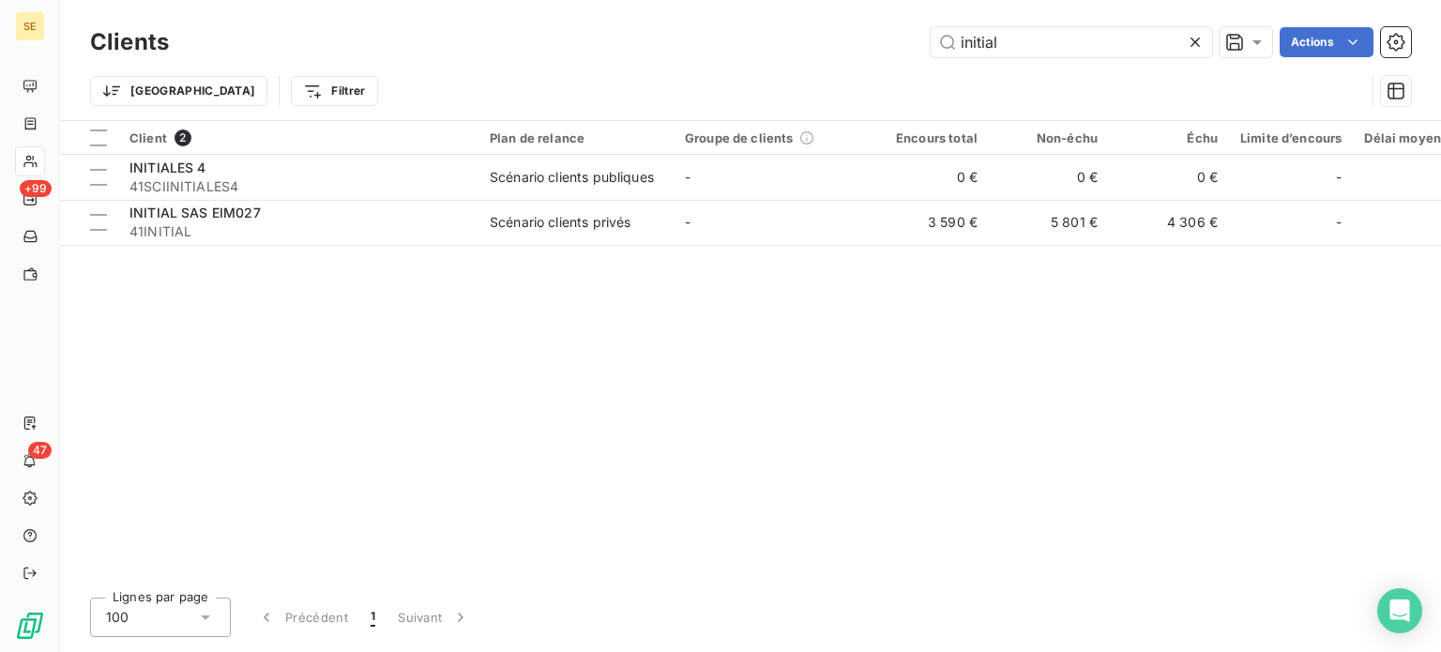
drag, startPoint x: 1047, startPoint y: 38, endPoint x: 799, endPoint y: 43, distance: 247.8
click at [801, 44] on div "initial Actions" at bounding box center [801, 42] width 1220 height 30
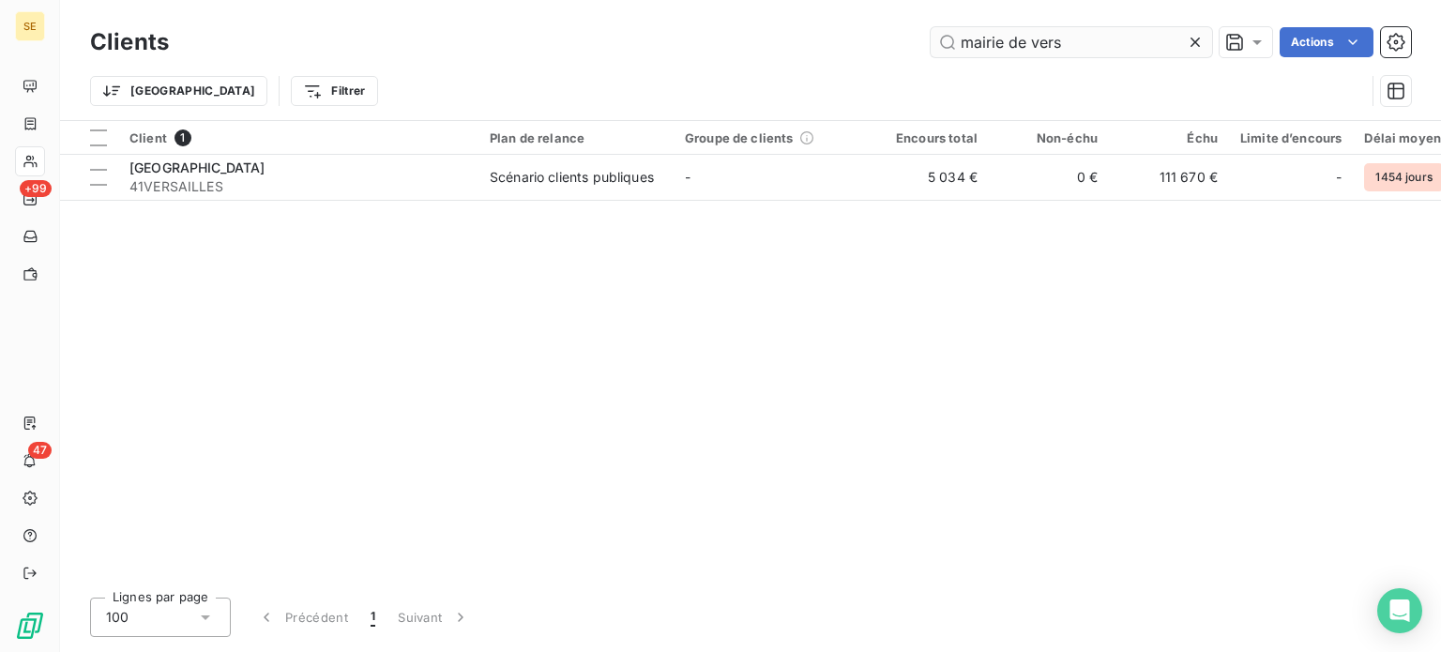
click at [1032, 42] on input "mairie de vers" at bounding box center [1071, 42] width 281 height 30
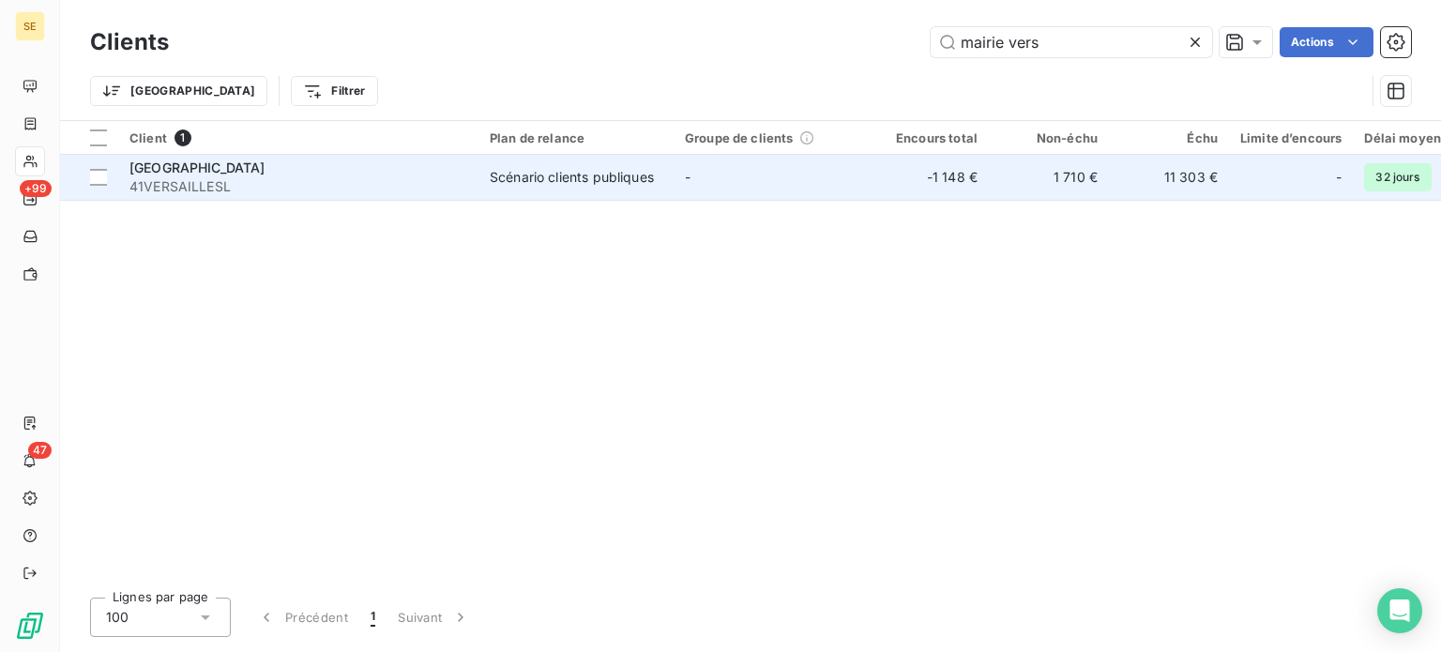
type input "mairie vers"
click at [518, 179] on div "Scénario clients publiques" at bounding box center [572, 177] width 164 height 19
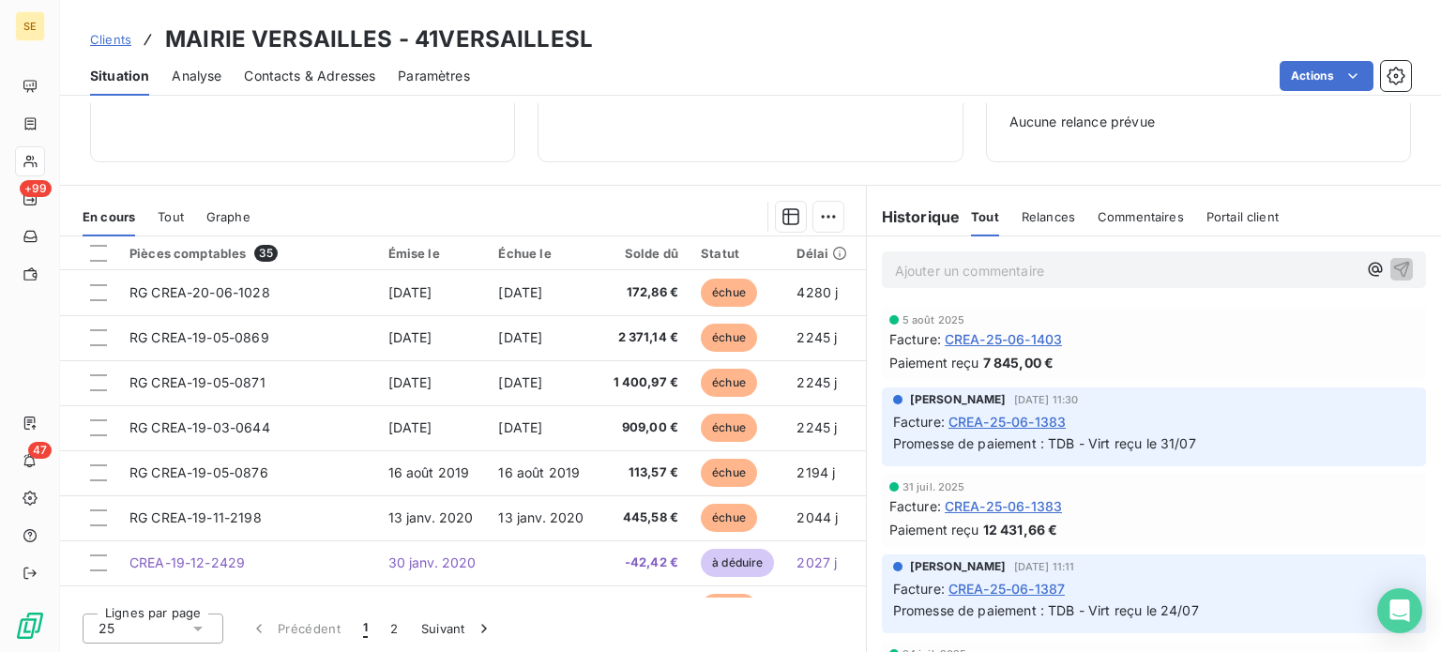
click at [108, 34] on span "Clients" at bounding box center [110, 39] width 41 height 15
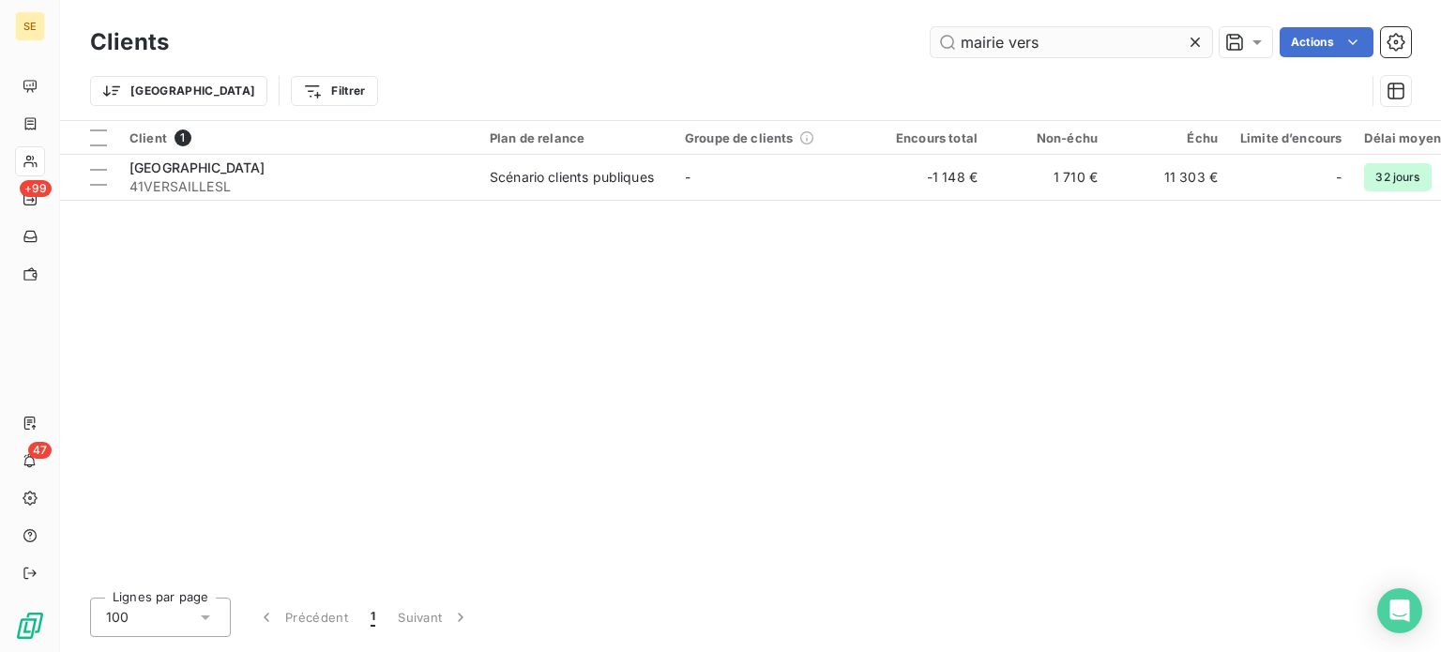
click at [1006, 37] on input "mairie vers" at bounding box center [1071, 42] width 281 height 30
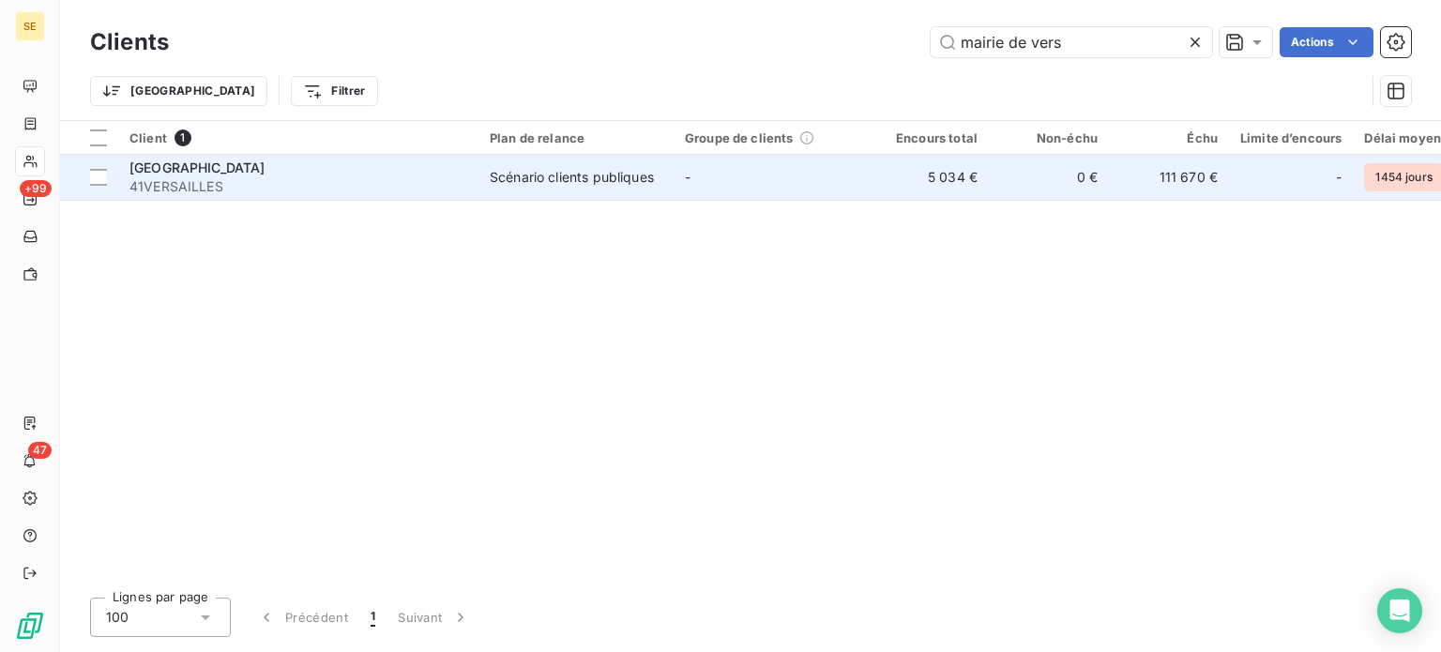
type input "mairie de vers"
click at [702, 178] on td "-" at bounding box center [771, 177] width 195 height 45
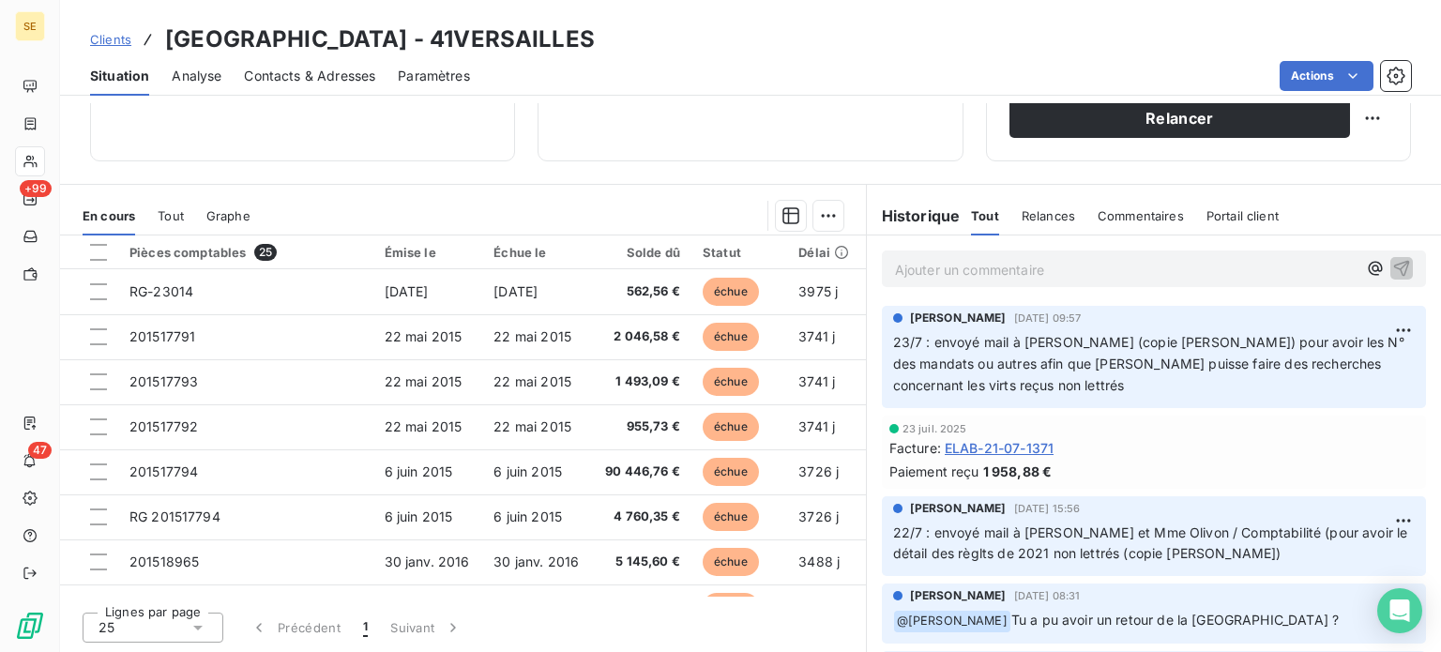
click at [109, 44] on span "Clients" at bounding box center [110, 39] width 41 height 15
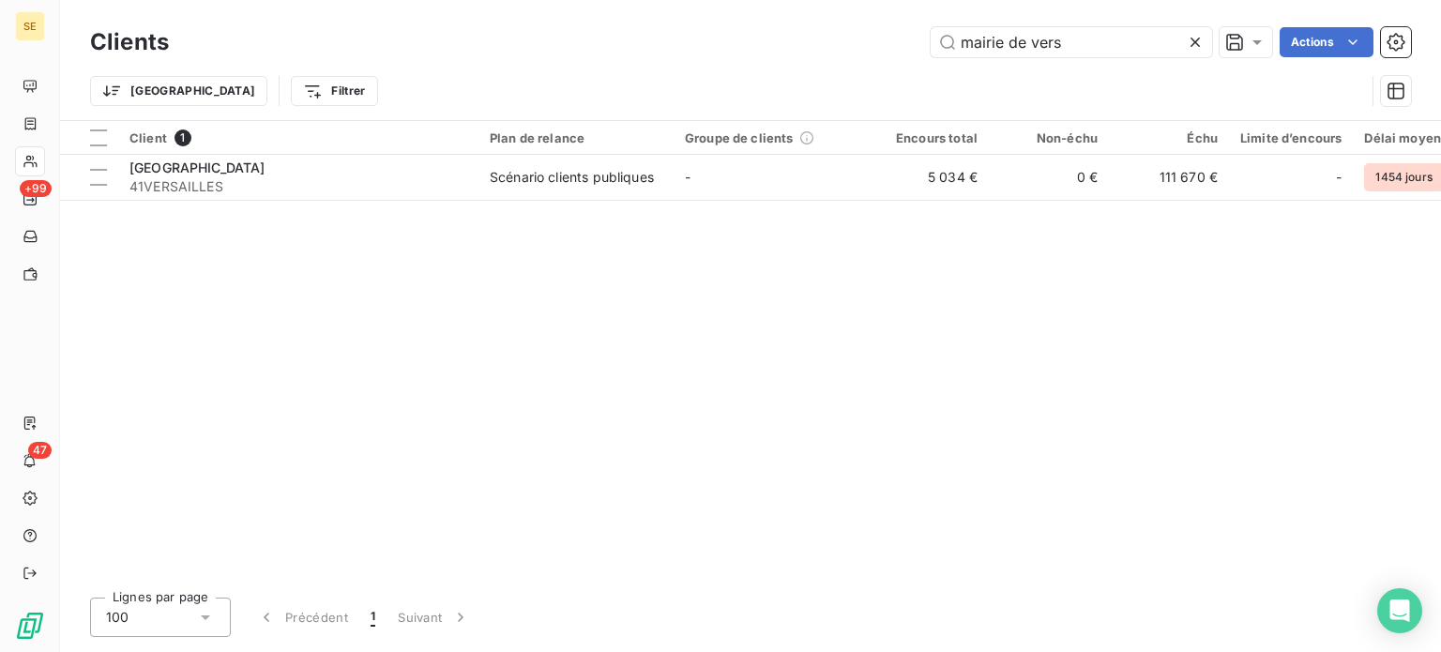
drag, startPoint x: 1091, startPoint y: 44, endPoint x: 855, endPoint y: 36, distance: 236.6
click at [854, 35] on div "mairie de vers Actions" at bounding box center [801, 42] width 1220 height 30
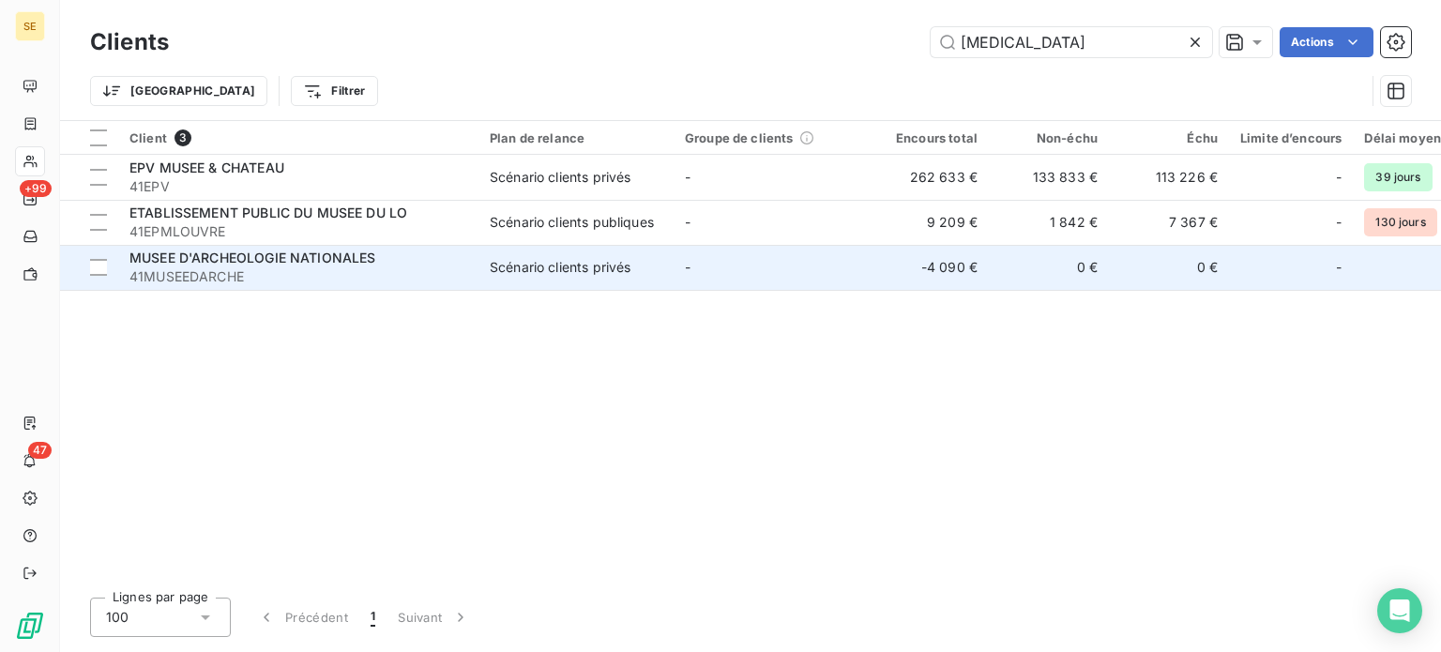
type input "[MEDICAL_DATA]"
click at [278, 258] on span "MUSEE D'ARCHEOLOGIE NATIONALES" at bounding box center [252, 258] width 247 height 16
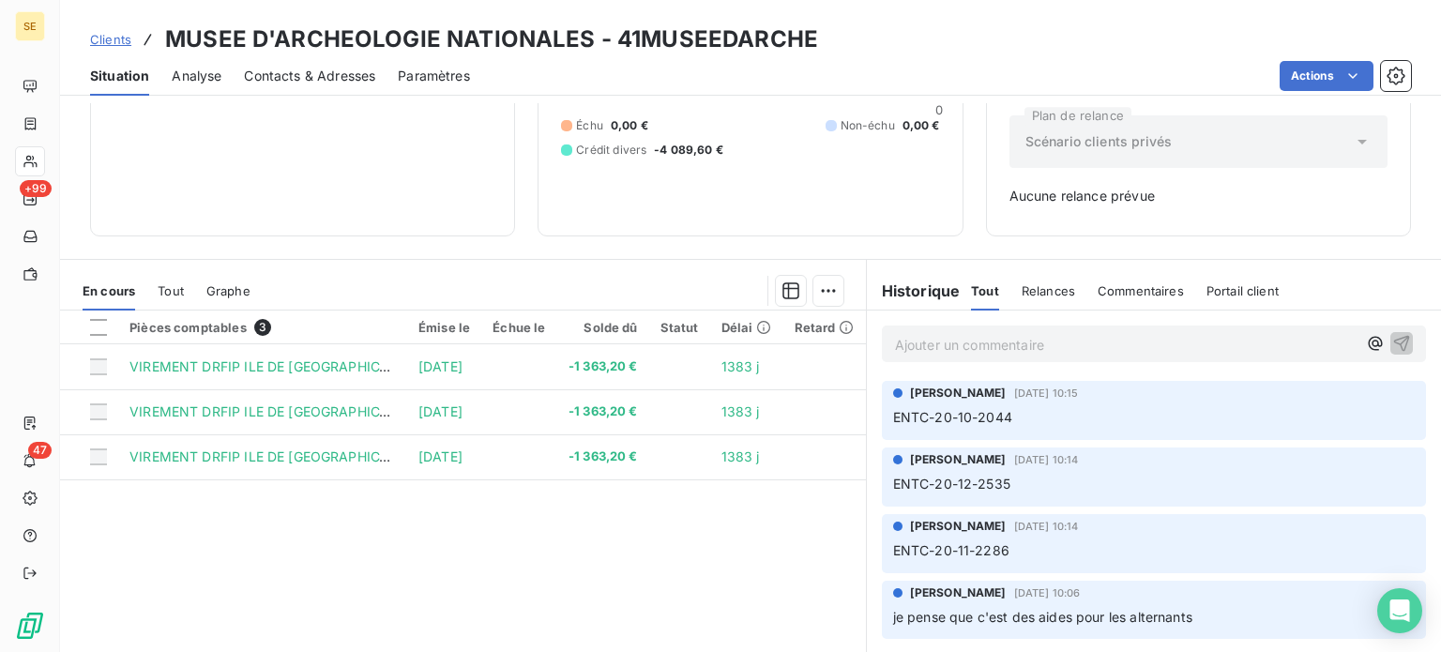
scroll to position [84, 0]
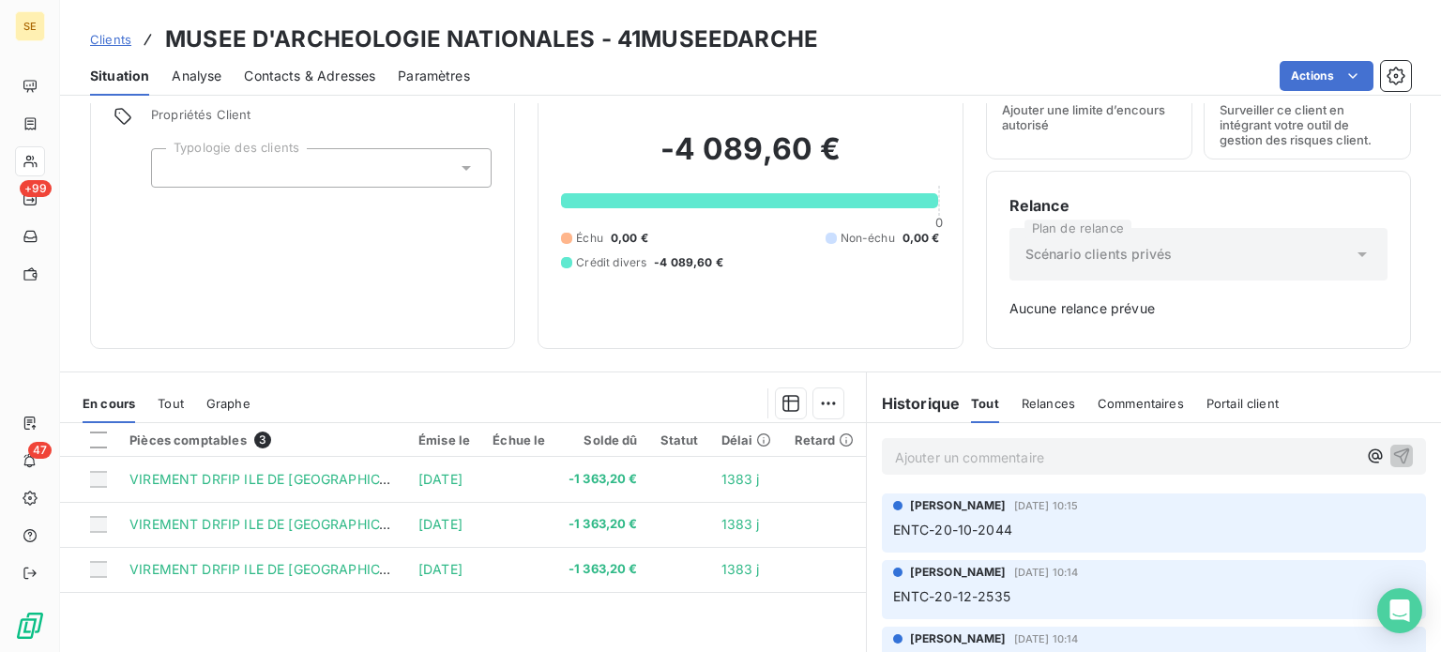
click at [104, 41] on span "Clients" at bounding box center [110, 39] width 41 height 15
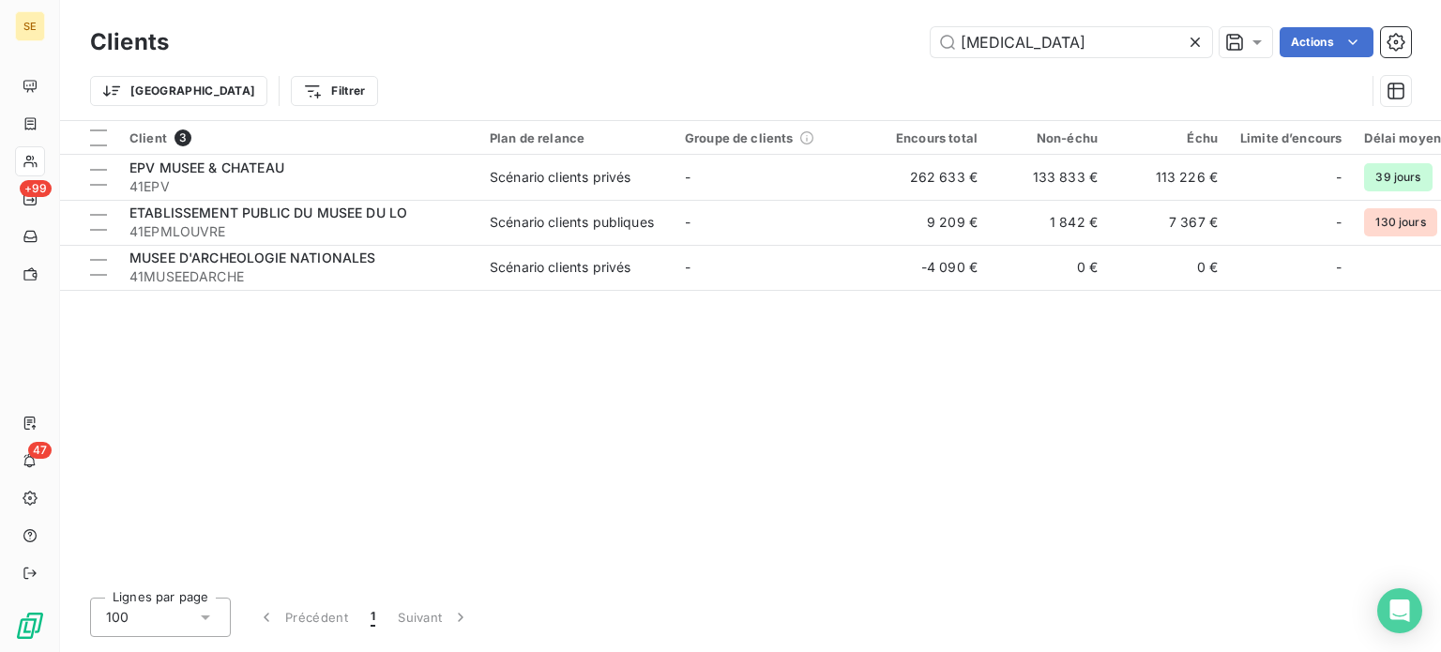
drag, startPoint x: 1036, startPoint y: 41, endPoint x: 728, endPoint y: 64, distance: 308.6
click at [730, 64] on div "Clients [MEDICAL_DATA] Actions Trier Filtrer" at bounding box center [750, 72] width 1321 height 98
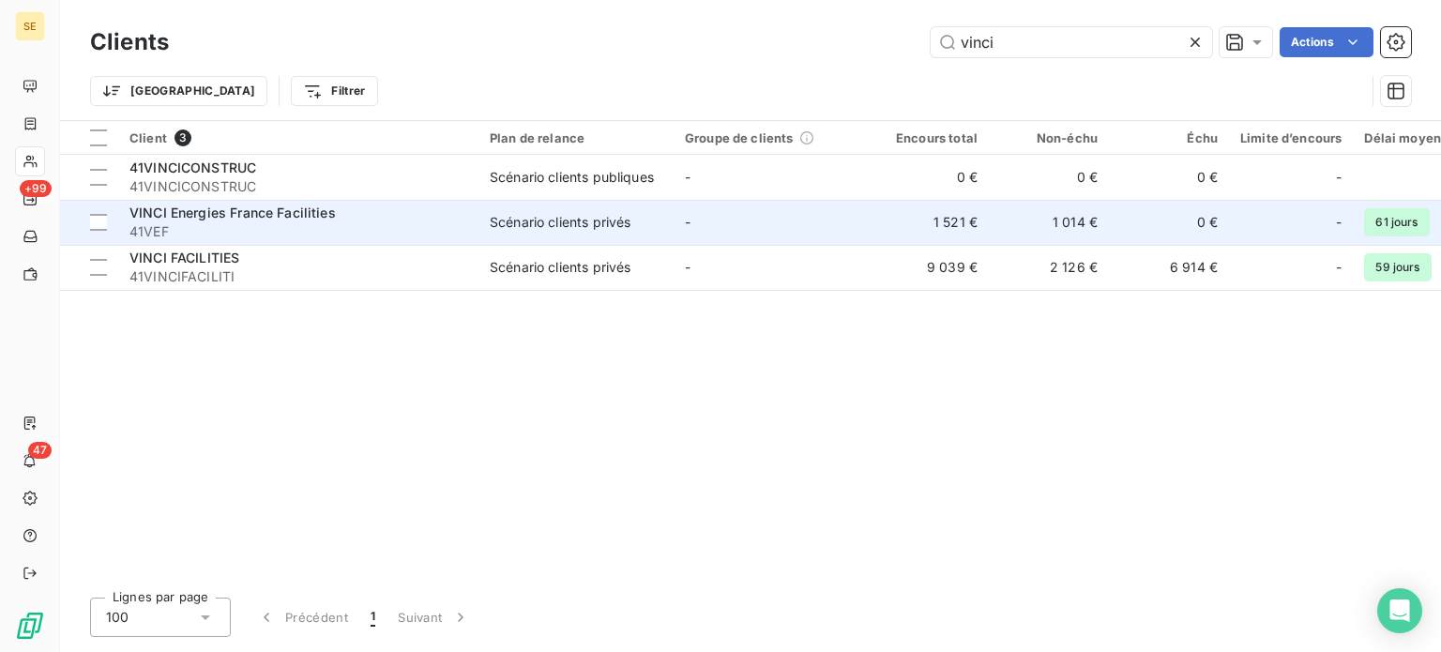
type input "vinci"
click at [374, 215] on div "VINCI Energies France Facilities" at bounding box center [298, 213] width 338 height 19
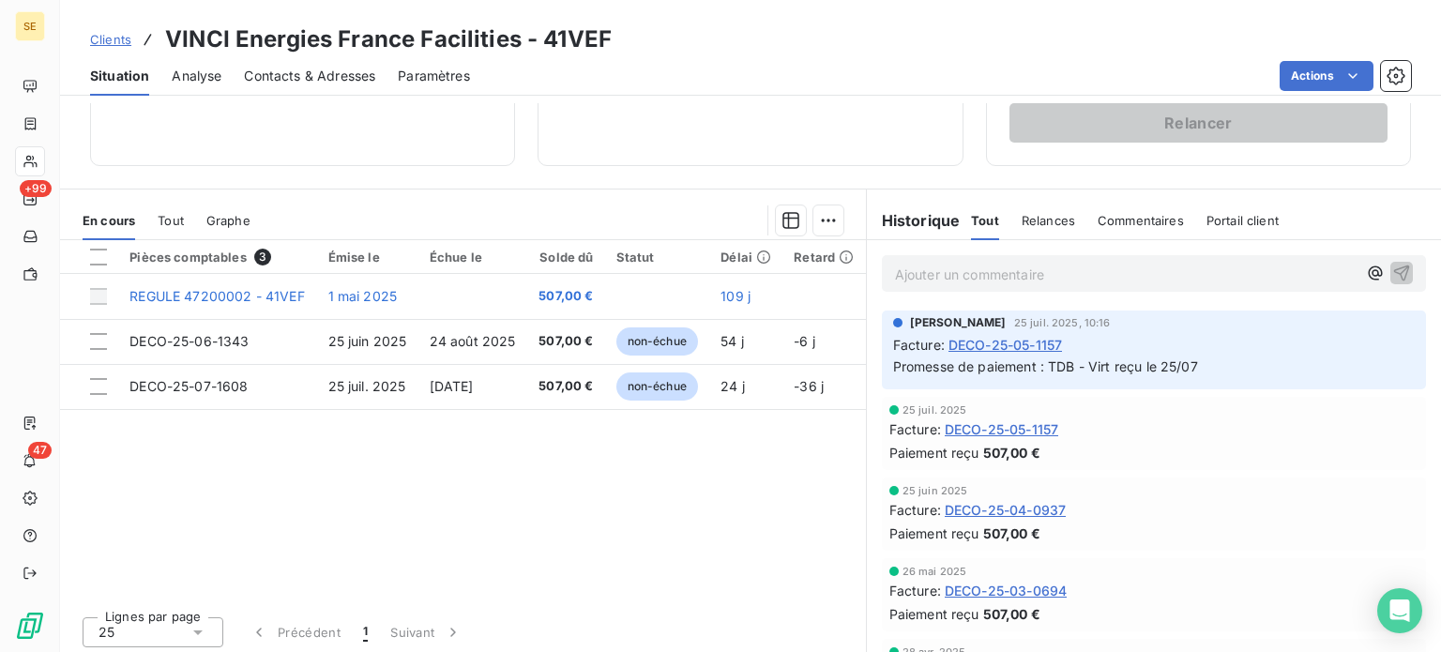
scroll to position [338, 0]
